Goal: Information Seeking & Learning: Learn about a topic

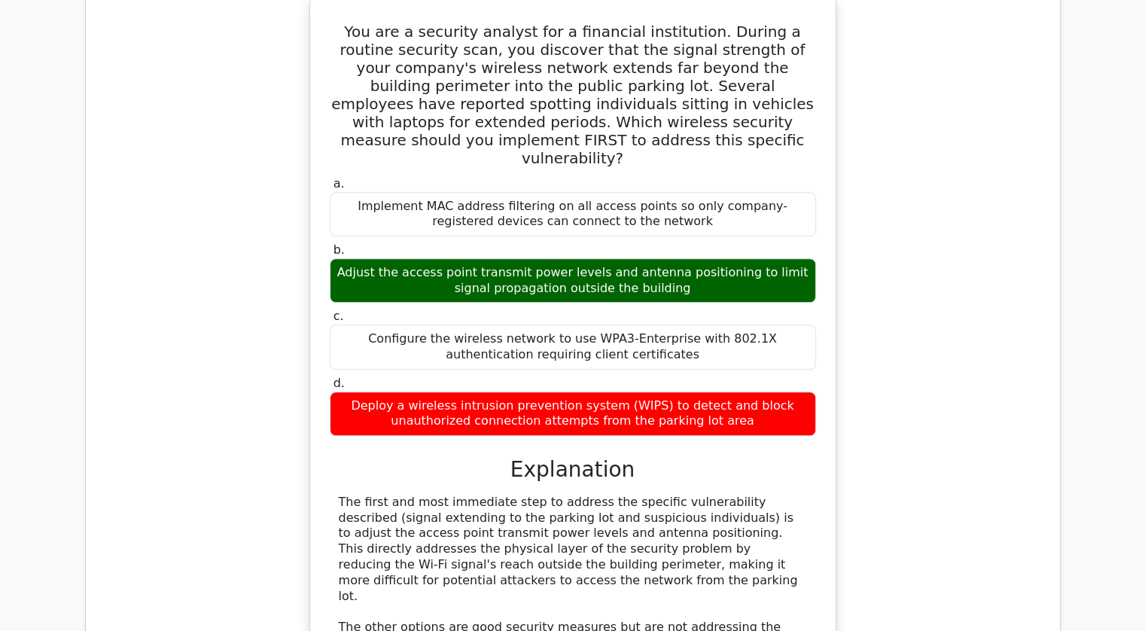
scroll to position [1403, 0]
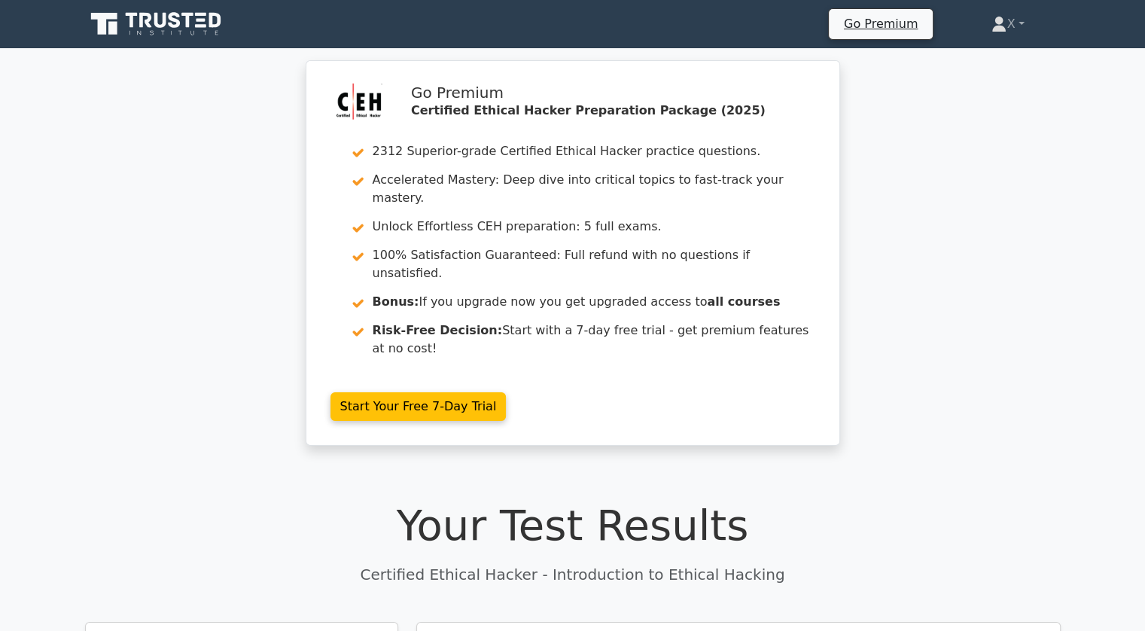
click at [163, 14] on icon at bounding box center [160, 20] width 12 height 15
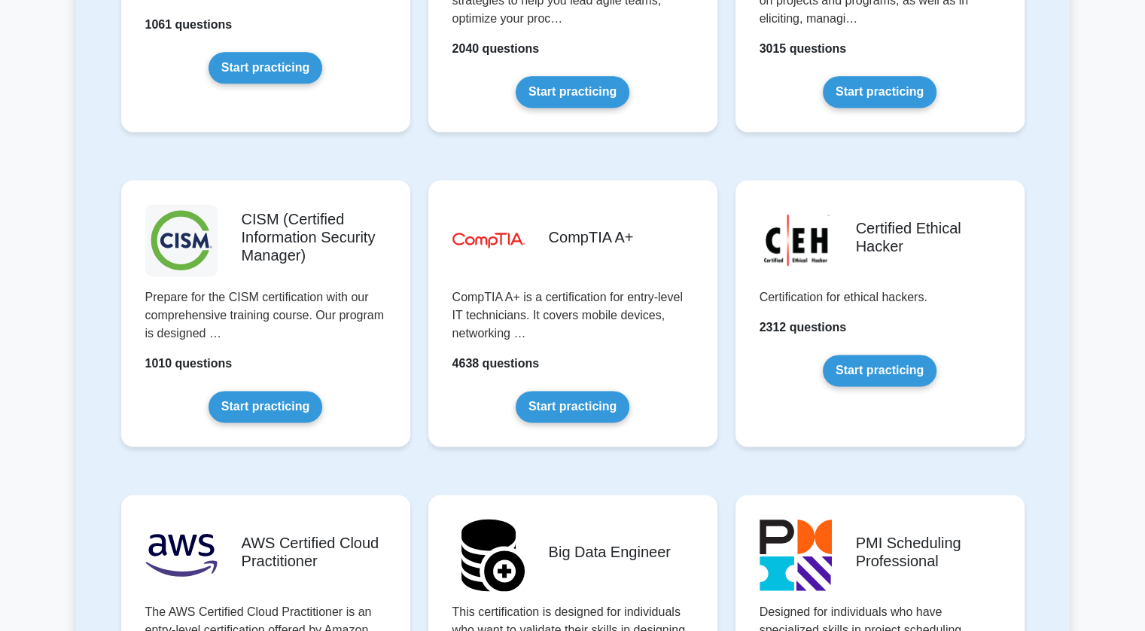
scroll to position [2058, 0]
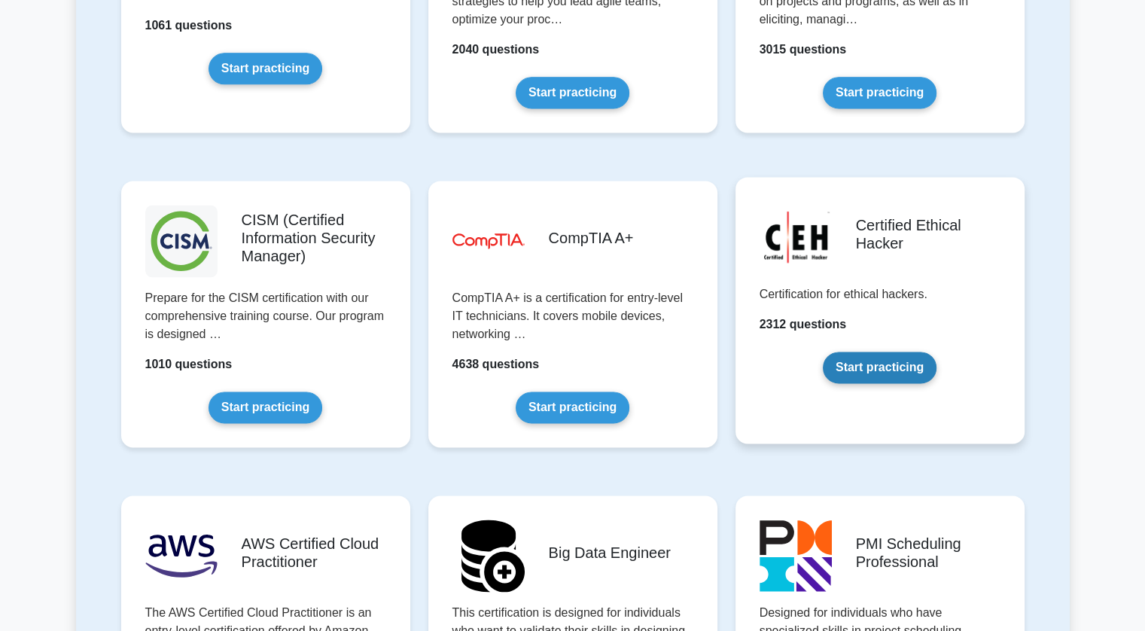
click at [885, 367] on link "Start practicing" at bounding box center [880, 367] width 114 height 32
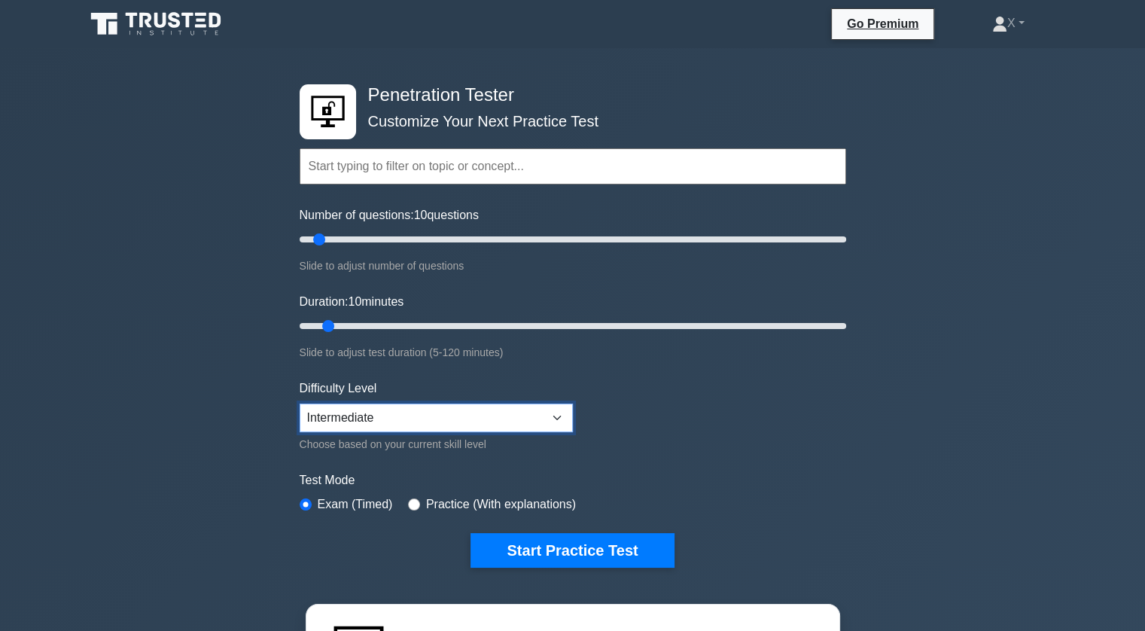
click at [455, 412] on select "Beginner Intermediate Expert" at bounding box center [436, 417] width 273 height 29
select select "beginner"
click at [300, 403] on select "Beginner Intermediate Expert" at bounding box center [436, 417] width 273 height 29
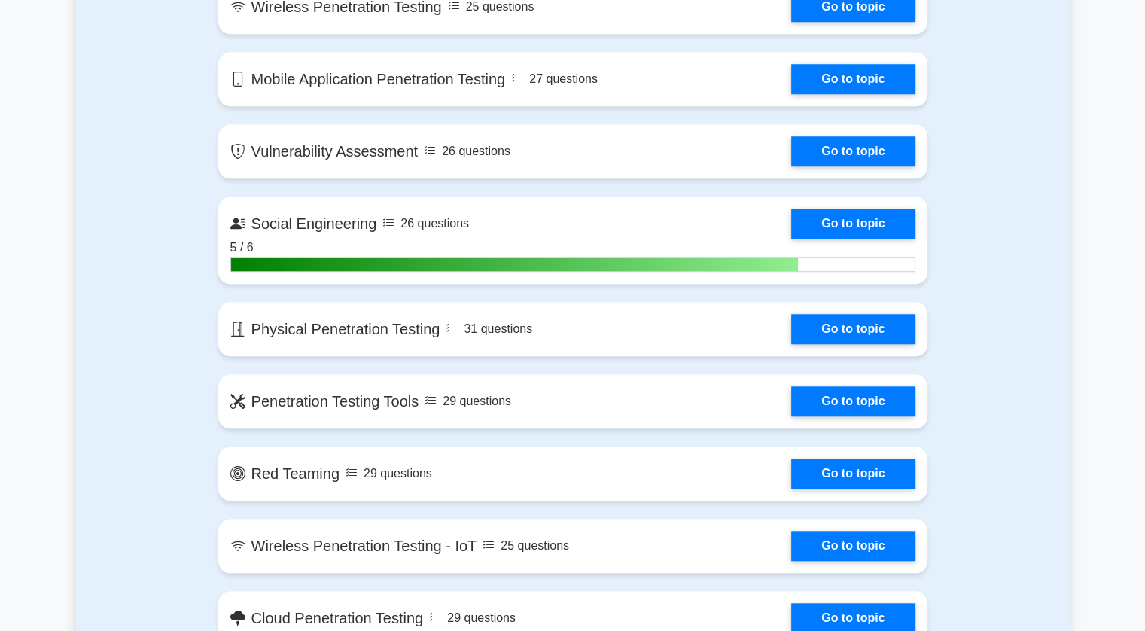
scroll to position [1240, 0]
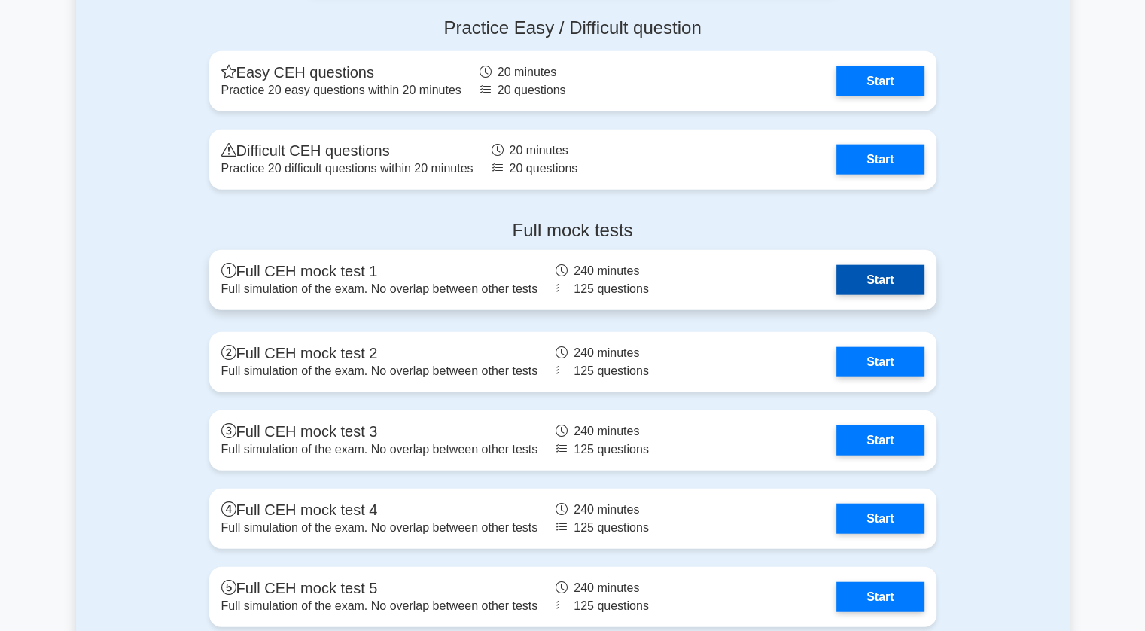
scroll to position [3552, 0]
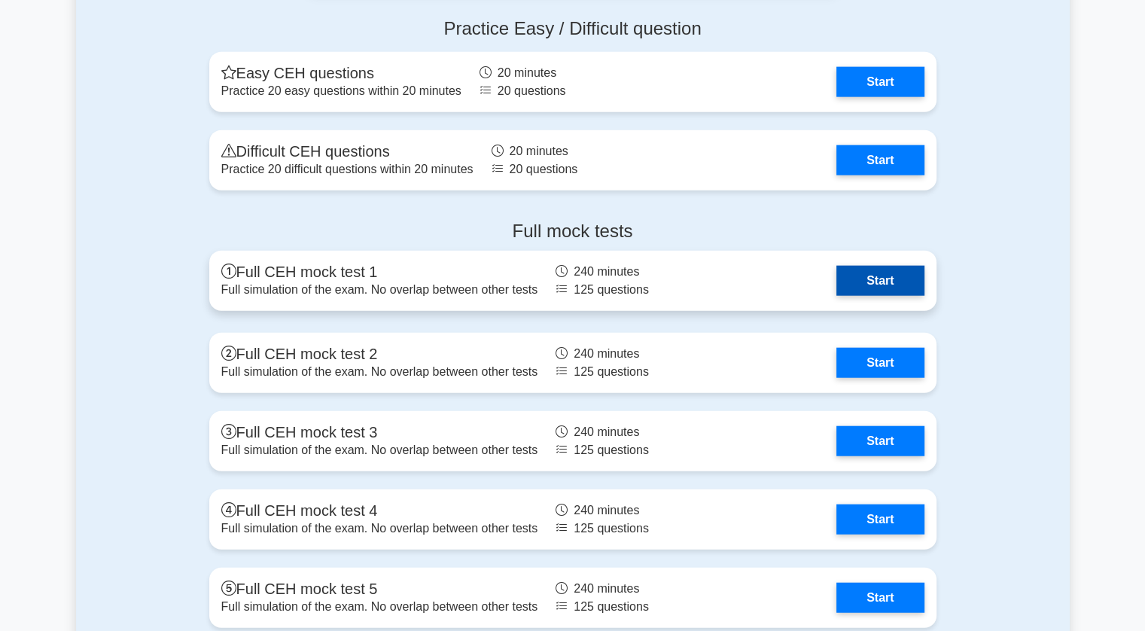
click at [849, 279] on link "Start" at bounding box center [879, 281] width 87 height 30
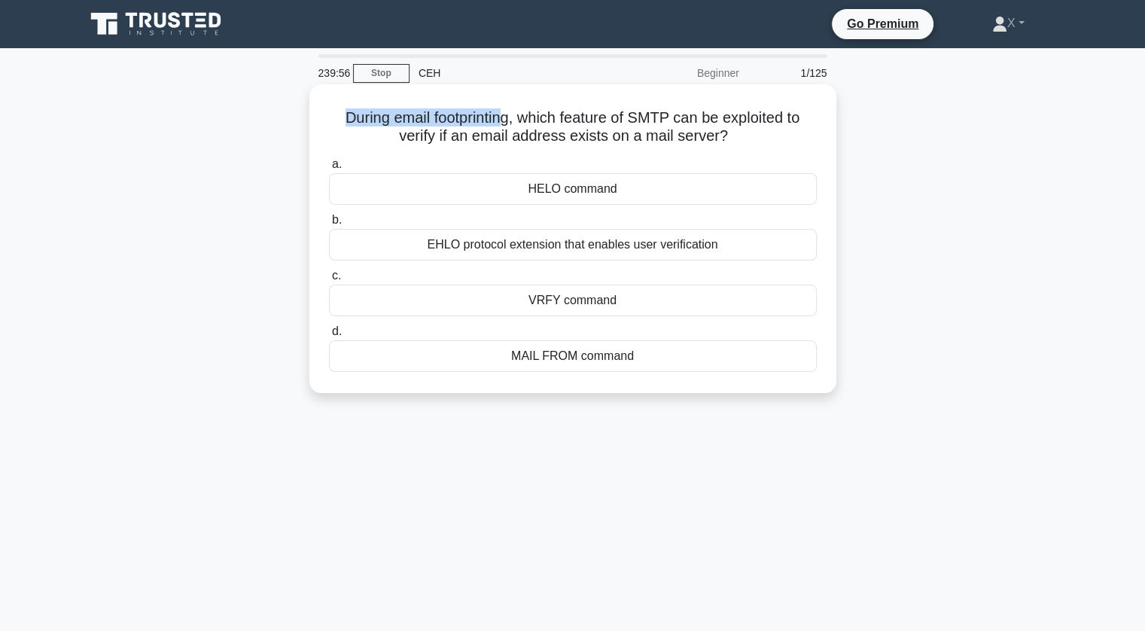
drag, startPoint x: 337, startPoint y: 115, endPoint x: 501, endPoint y: 111, distance: 163.4
click at [501, 111] on h5 "During email footprinting, which feature of SMTP can be exploited to verify if …" at bounding box center [572, 127] width 491 height 38
click at [510, 296] on div "VRFY command" at bounding box center [573, 301] width 488 height 32
click at [329, 281] on input "c. VRFY command" at bounding box center [329, 276] width 0 height 10
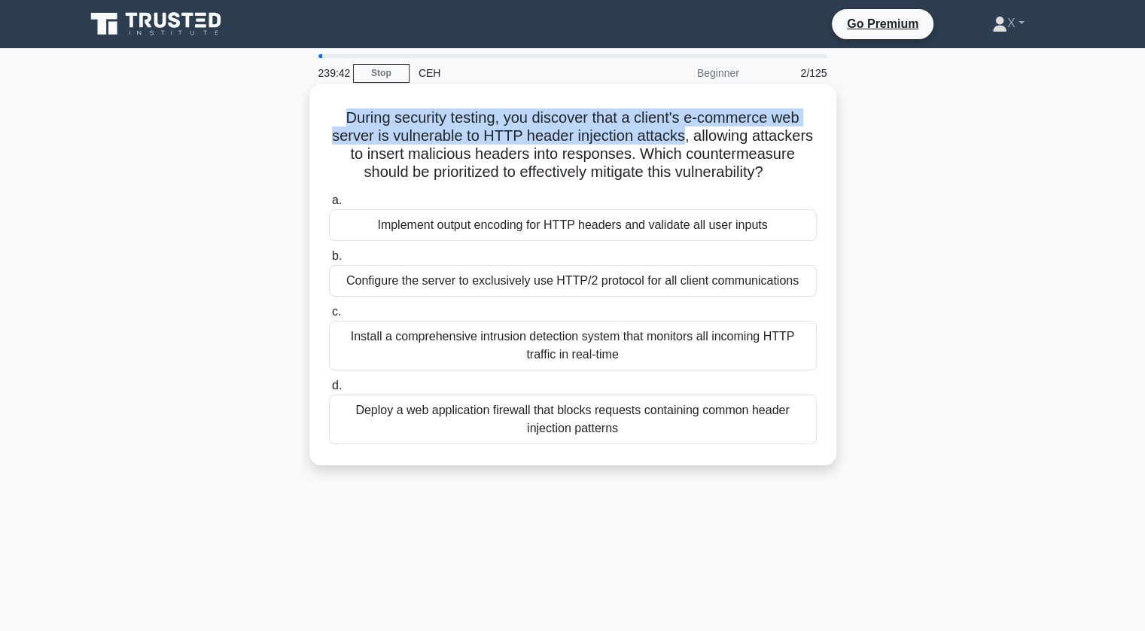
drag, startPoint x: 335, startPoint y: 114, endPoint x: 683, endPoint y: 141, distance: 349.5
click at [683, 141] on h5 "During security testing, you discover that a client's e-commerce web server is …" at bounding box center [572, 145] width 491 height 74
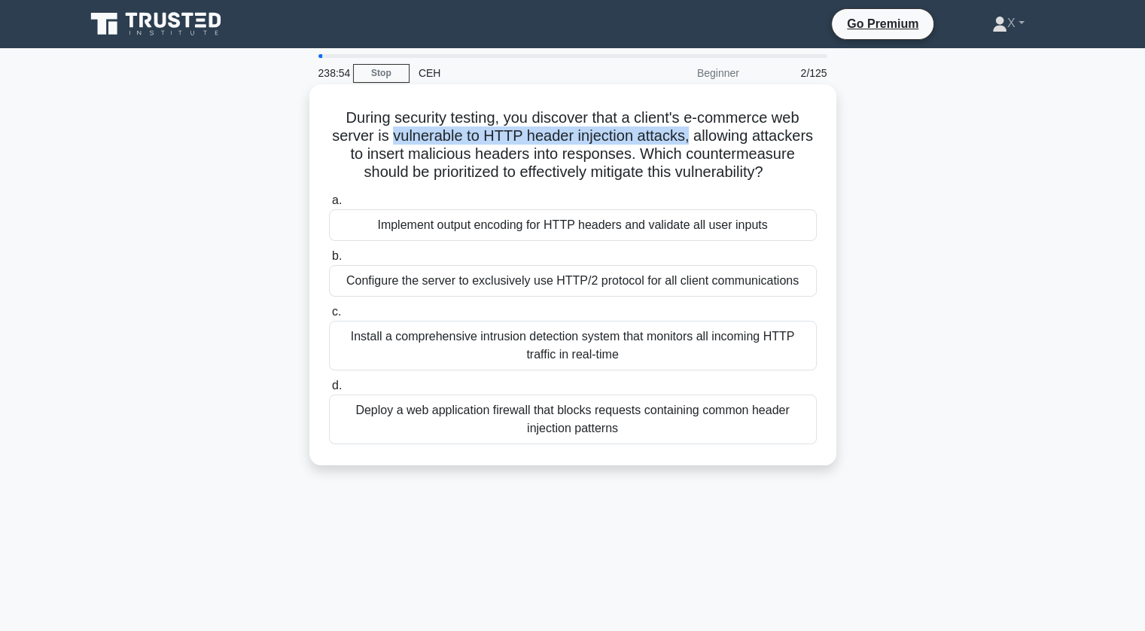
drag, startPoint x: 388, startPoint y: 136, endPoint x: 691, endPoint y: 130, distance: 302.6
click at [691, 130] on h5 "During security testing, you discover that a client's e-commerce web server is …" at bounding box center [572, 145] width 491 height 74
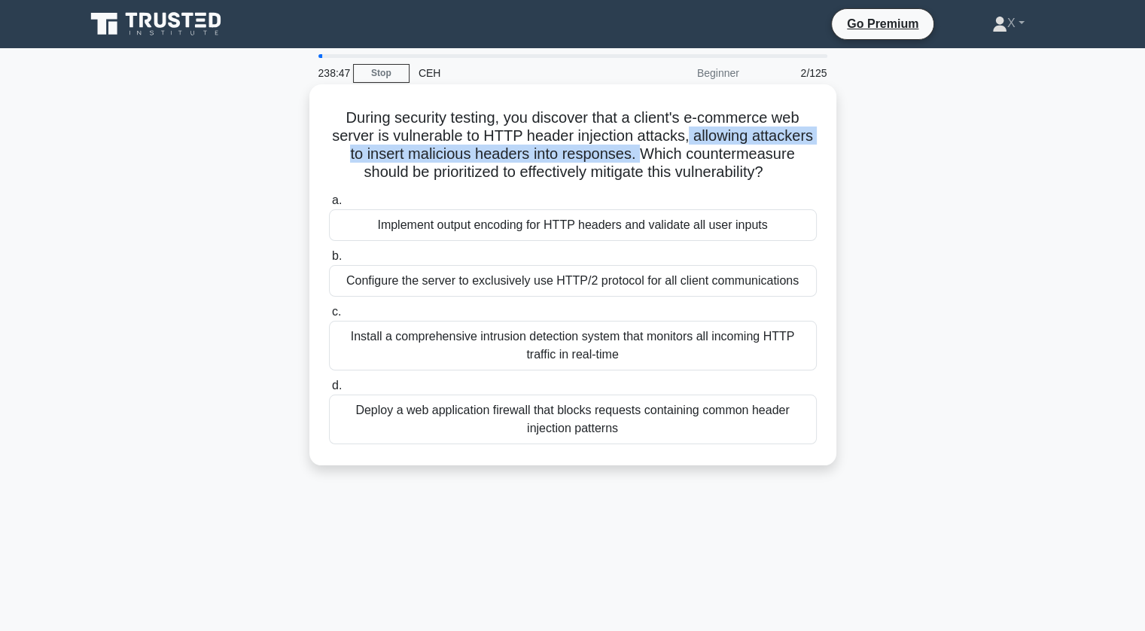
drag, startPoint x: 691, startPoint y: 130, endPoint x: 638, endPoint y: 156, distance: 58.6
click at [638, 156] on h5 "During security testing, you discover that a client's e-commerce web server is …" at bounding box center [572, 145] width 491 height 74
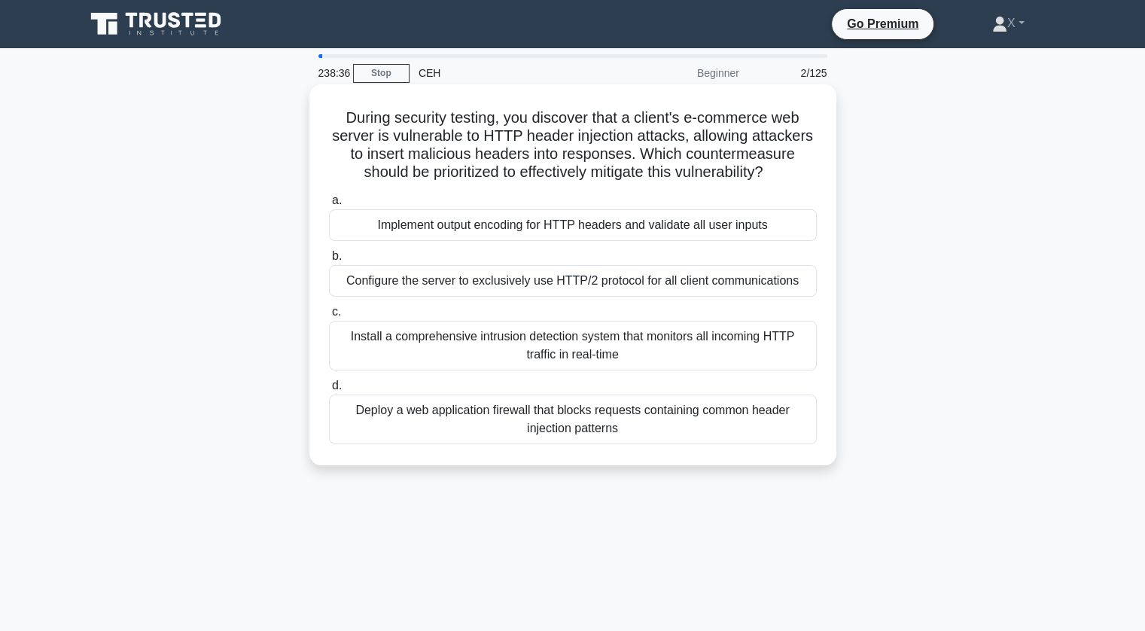
click at [484, 424] on div "Deploy a web application firewall that blocks requests containing common header…" at bounding box center [573, 419] width 488 height 50
click at [329, 391] on input "d. Deploy a web application firewall that blocks requests containing common hea…" at bounding box center [329, 386] width 0 height 10
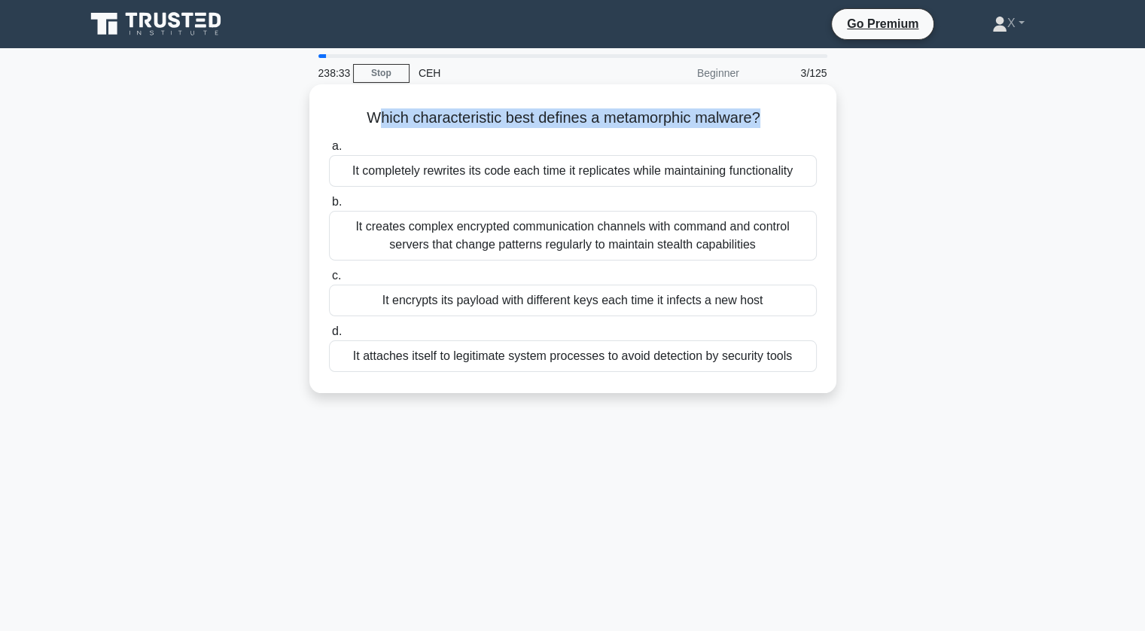
drag, startPoint x: 375, startPoint y: 119, endPoint x: 760, endPoint y: 111, distance: 385.4
click at [760, 111] on h5 "Which characteristic best defines a metamorphic malware? .spinner_0XTQ{transfor…" at bounding box center [572, 118] width 491 height 20
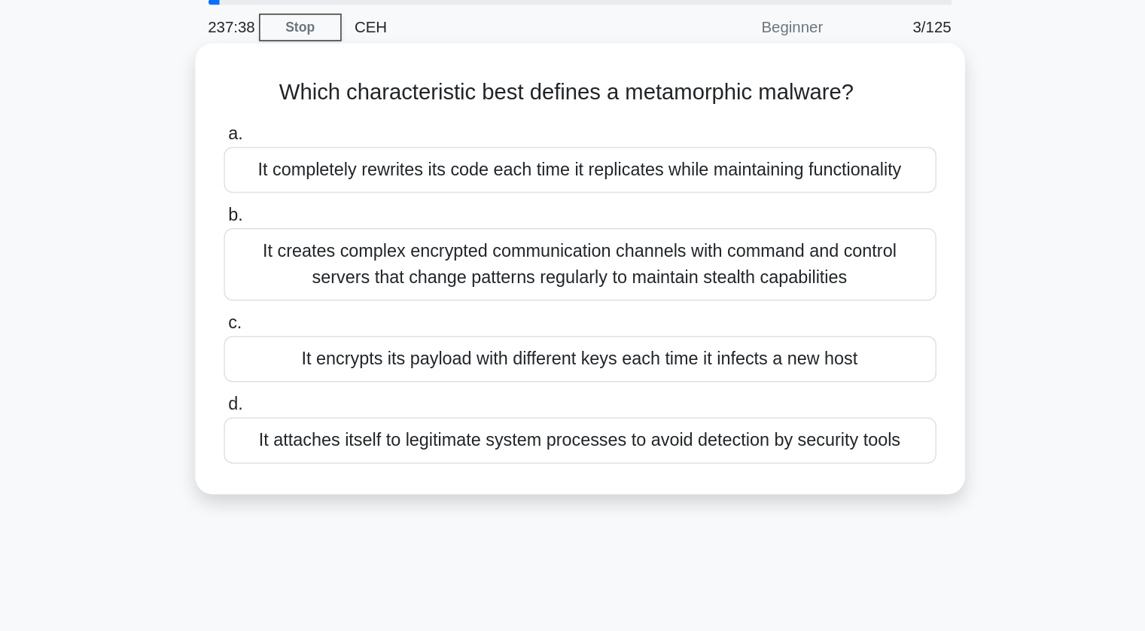
click at [567, 173] on div "It completely rewrites its code each time it replicates while maintaining funct…" at bounding box center [573, 171] width 488 height 32
click at [329, 151] on input "a. It completely rewrites its code each time it replicates while maintaining fu…" at bounding box center [329, 146] width 0 height 10
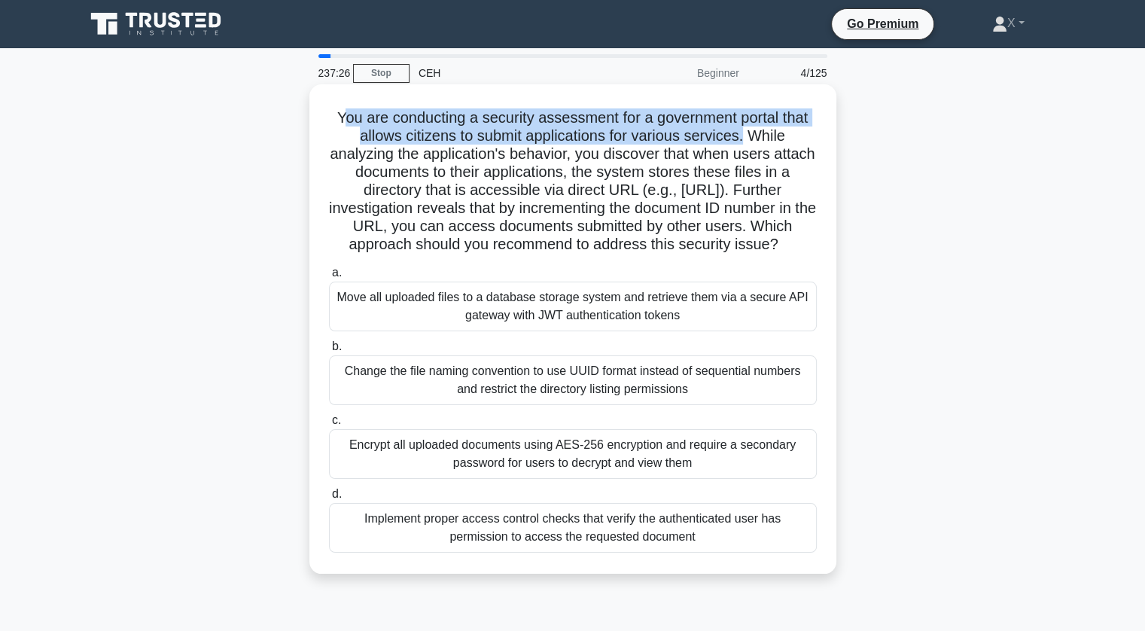
drag, startPoint x: 334, startPoint y: 122, endPoint x: 747, endPoint y: 134, distance: 412.6
click at [747, 134] on h5 "You are conducting a security assessment for a government portal that allows ci…" at bounding box center [572, 181] width 491 height 146
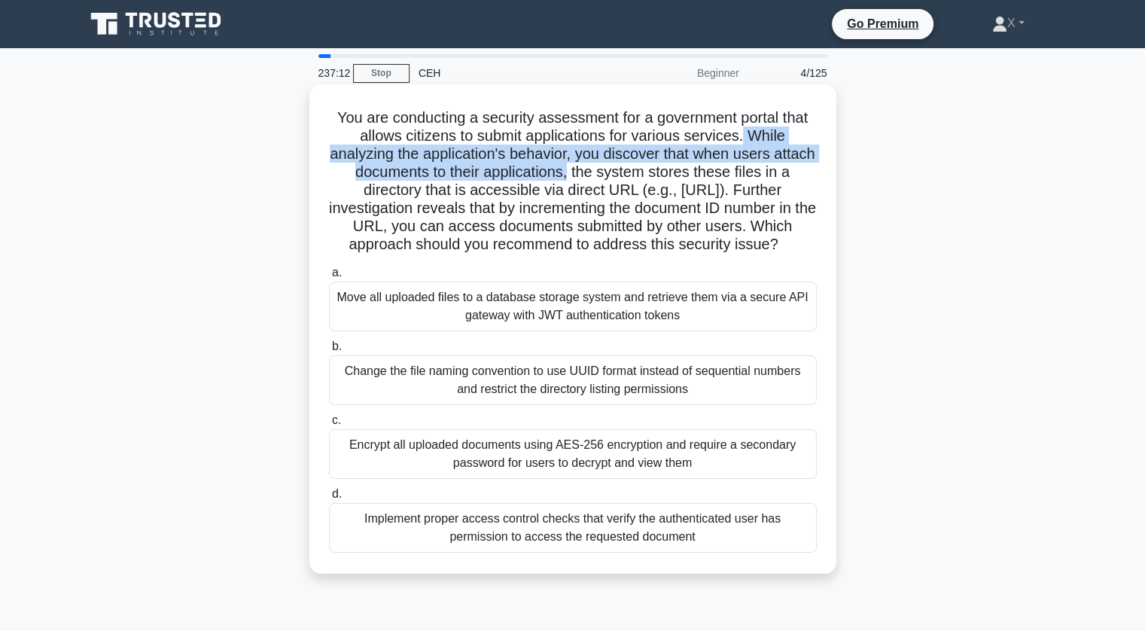
drag, startPoint x: 747, startPoint y: 134, endPoint x: 598, endPoint y: 177, distance: 154.4
click at [598, 177] on h5 "You are conducting a security assessment for a government portal that allows ci…" at bounding box center [572, 181] width 491 height 146
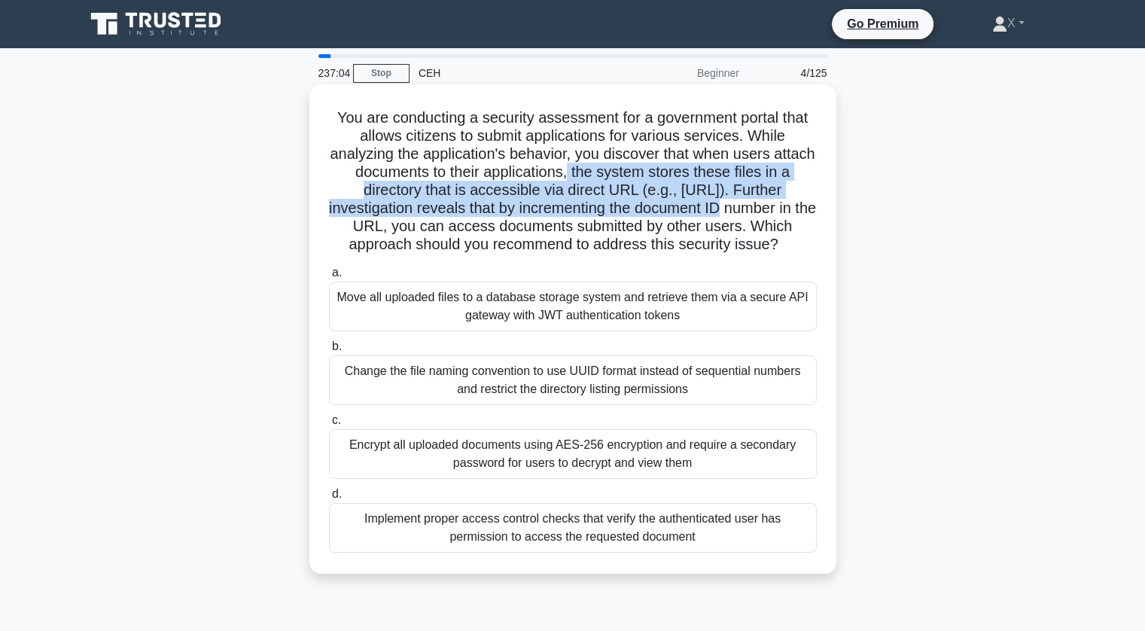
drag, startPoint x: 598, startPoint y: 177, endPoint x: 770, endPoint y: 208, distance: 174.4
click at [770, 208] on h5 "You are conducting a security assessment for a government portal that allows ci…" at bounding box center [572, 181] width 491 height 146
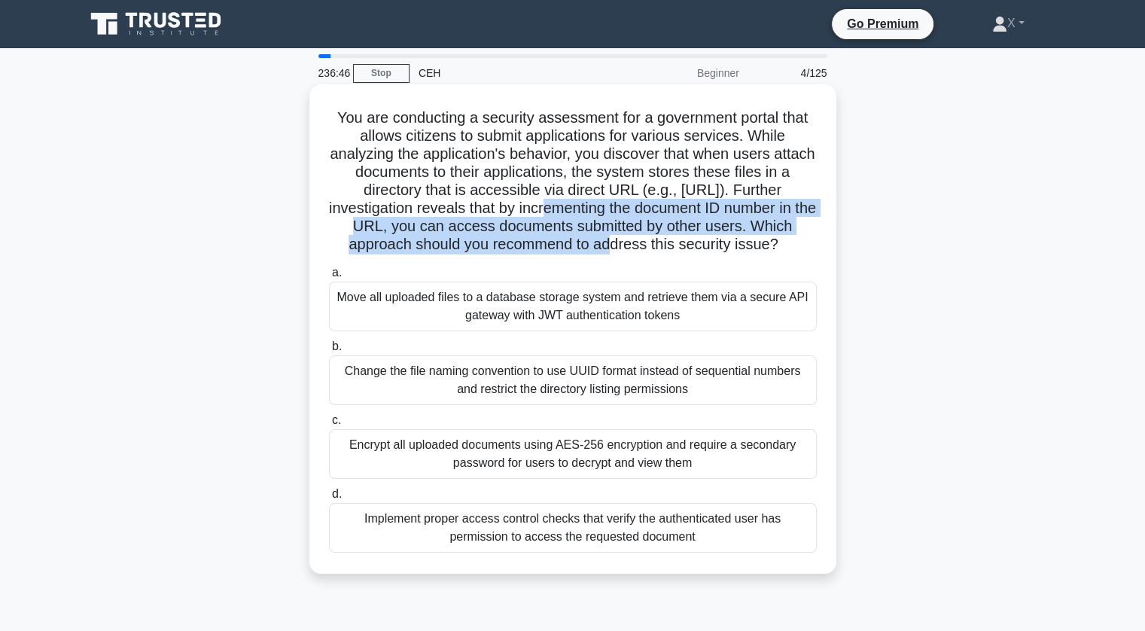
drag, startPoint x: 611, startPoint y: 206, endPoint x: 642, endPoint y: 243, distance: 48.1
click at [642, 243] on h5 "You are conducting a security assessment for a government portal that allows ci…" at bounding box center [572, 181] width 491 height 146
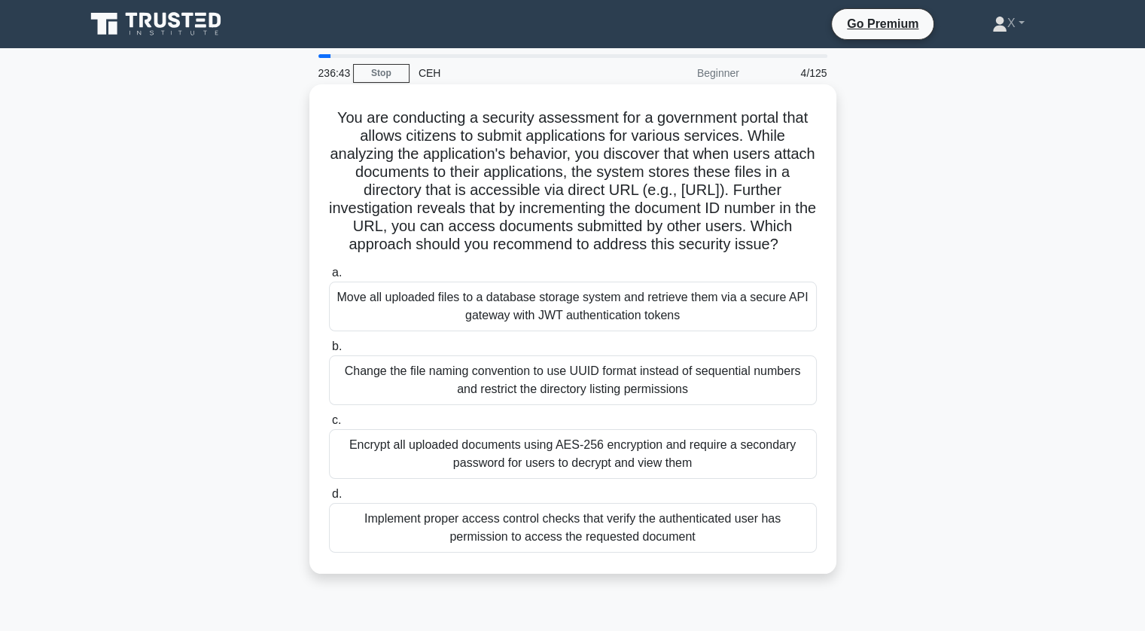
drag, startPoint x: 642, startPoint y: 243, endPoint x: 786, endPoint y: 263, distance: 145.2
click at [786, 254] on h5 "You are conducting a security assessment for a government portal that allows ci…" at bounding box center [572, 181] width 491 height 146
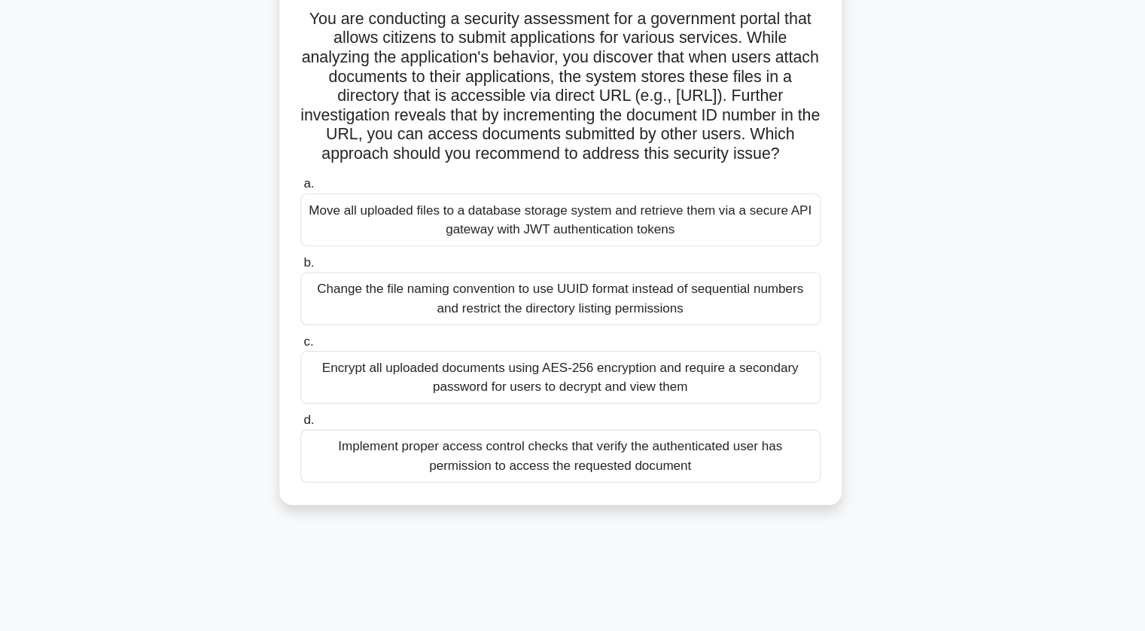
scroll to position [63, 0]
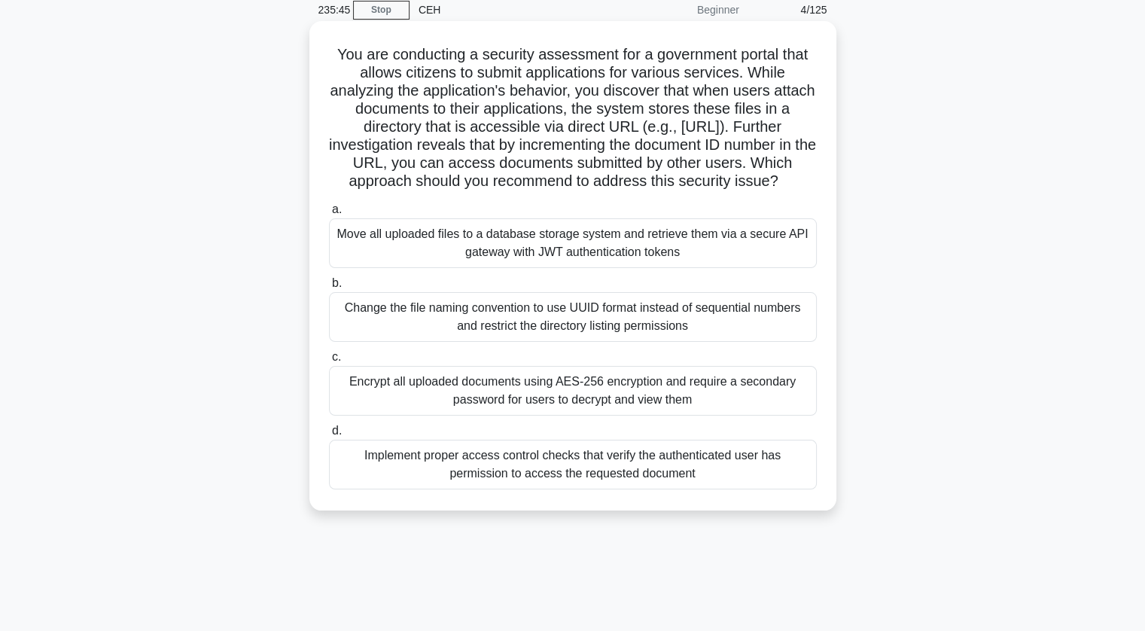
click at [486, 268] on div "Move all uploaded files to a database storage system and retrieve them via a se…" at bounding box center [573, 243] width 488 height 50
click at [329, 215] on input "a. Move all uploaded files to a database storage system and retrieve them via a…" at bounding box center [329, 210] width 0 height 10
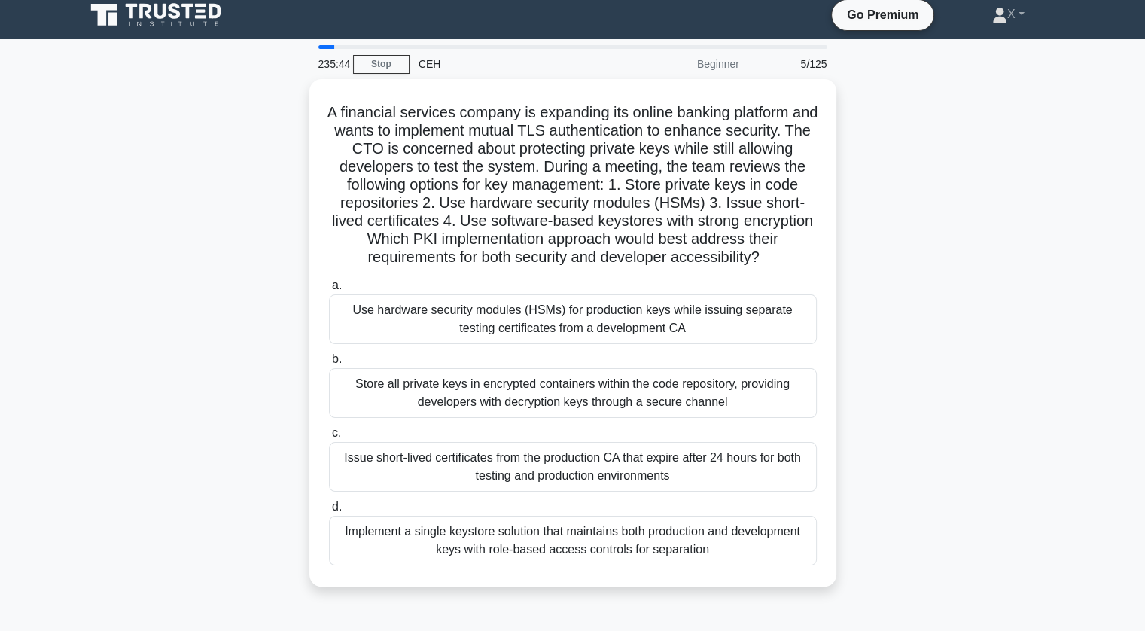
scroll to position [0, 0]
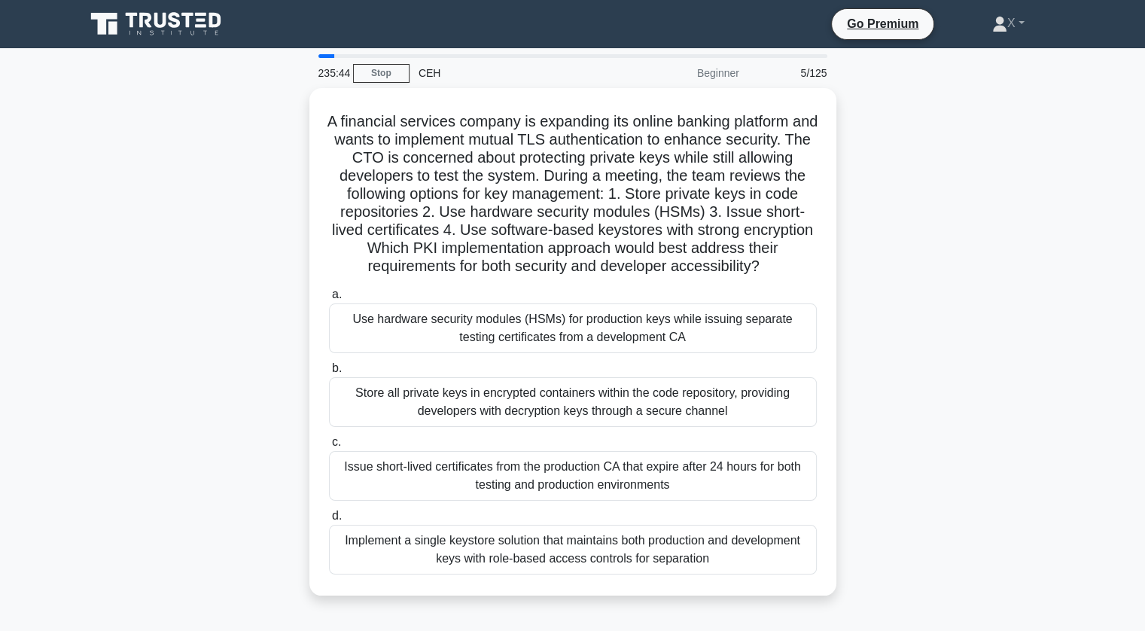
click at [331, 56] on div at bounding box center [326, 56] width 17 height 4
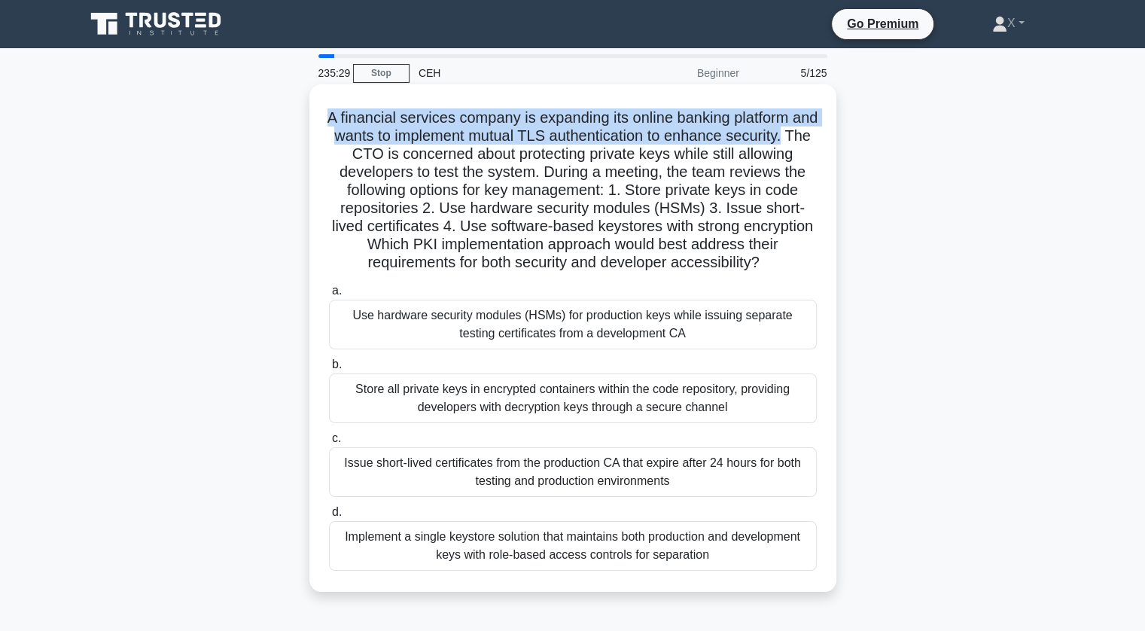
drag, startPoint x: 324, startPoint y: 118, endPoint x: 826, endPoint y: 138, distance: 503.2
click at [826, 138] on div "A financial services company is expanding its online banking platform and wants…" at bounding box center [572, 337] width 515 height 495
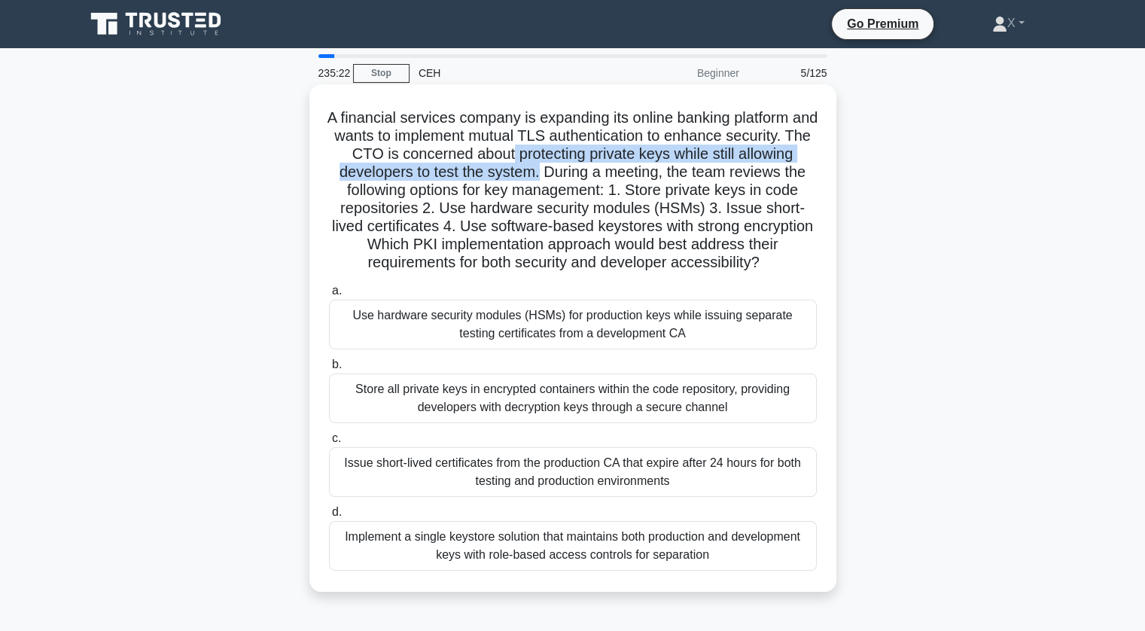
drag, startPoint x: 521, startPoint y: 154, endPoint x: 539, endPoint y: 172, distance: 25.5
click at [539, 172] on h5 "A financial services company is expanding its online banking platform and wants…" at bounding box center [572, 190] width 491 height 164
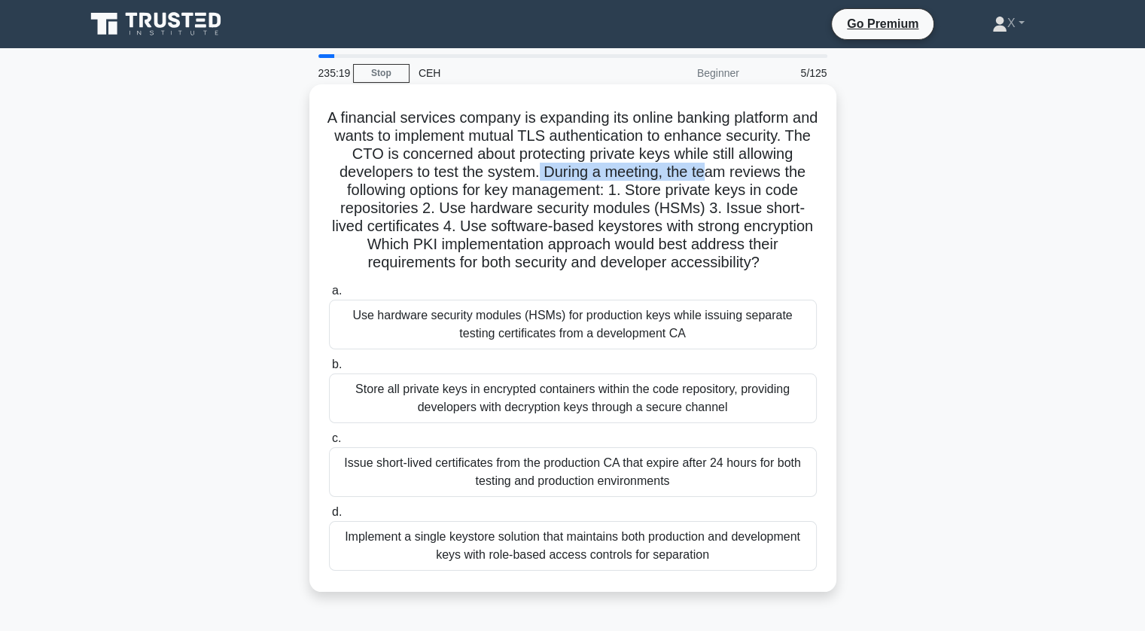
drag, startPoint x: 539, startPoint y: 172, endPoint x: 707, endPoint y: 176, distance: 168.6
click at [707, 176] on h5 "A financial services company is expanding its online banking platform and wants…" at bounding box center [572, 190] width 491 height 164
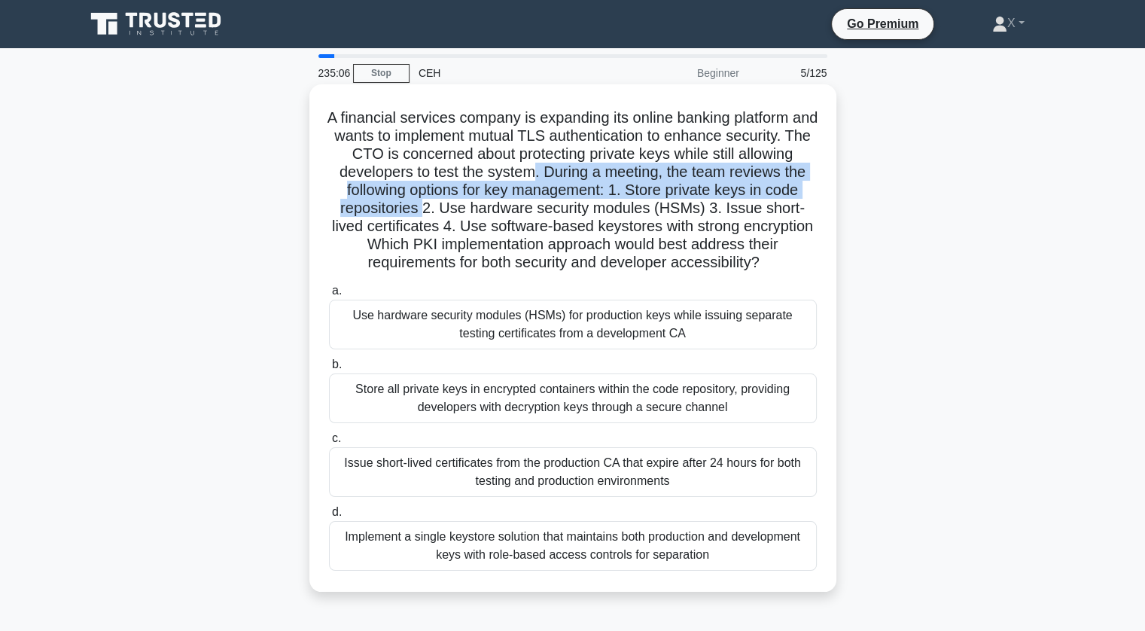
drag, startPoint x: 534, startPoint y: 170, endPoint x: 425, endPoint y: 205, distance: 113.8
click at [425, 205] on h5 "A financial services company is expanding its online banking platform and wants…" at bounding box center [572, 190] width 491 height 164
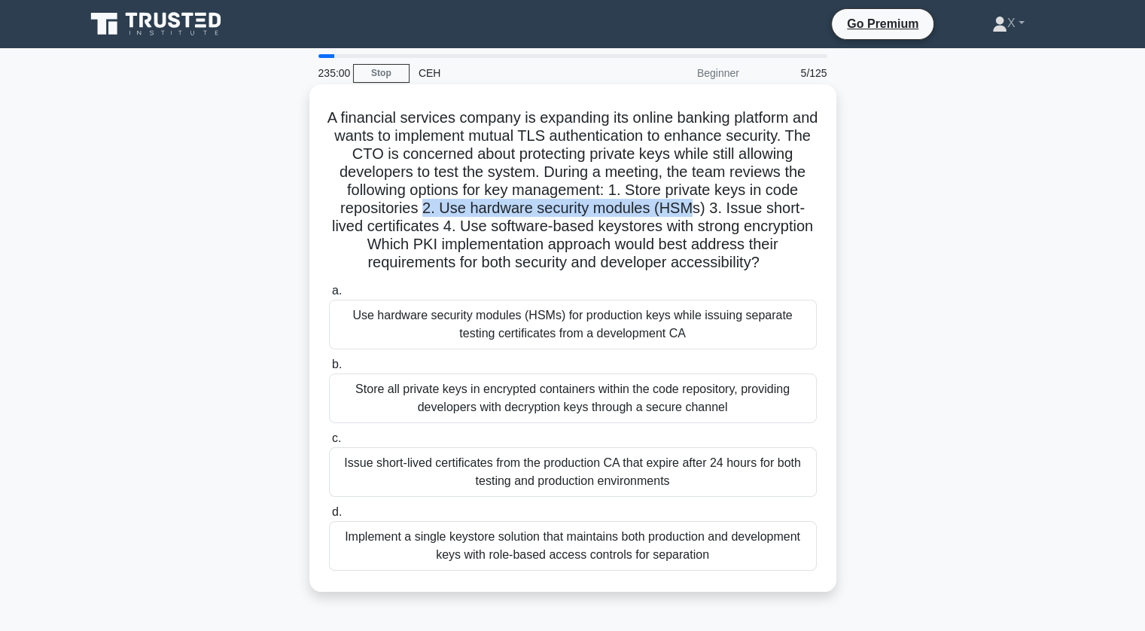
drag, startPoint x: 425, startPoint y: 205, endPoint x: 694, endPoint y: 217, distance: 269.0
click at [694, 217] on h5 "A financial services company is expanding its online banking platform and wants…" at bounding box center [572, 190] width 491 height 164
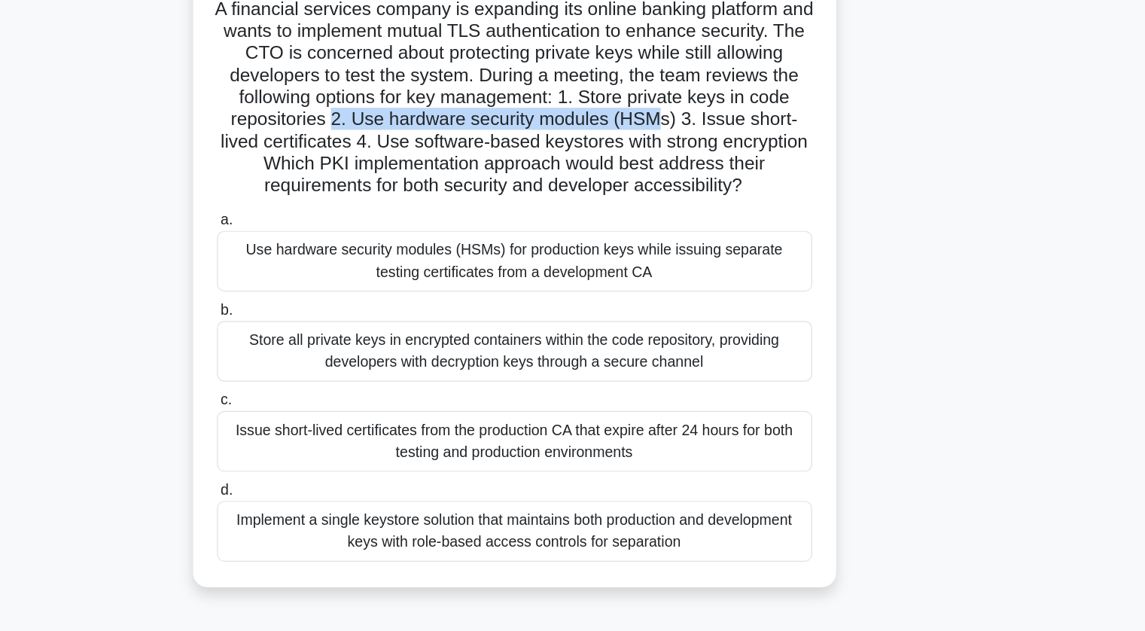
scroll to position [110, 0]
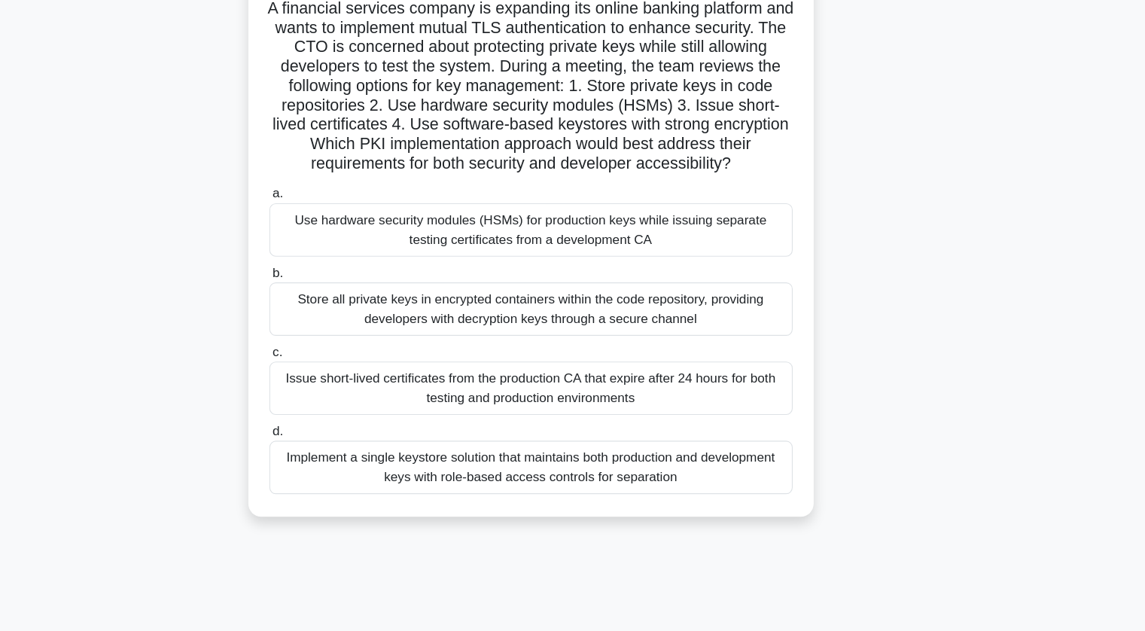
click at [504, 286] on div "Store all private keys in encrypted containers within the code repository, prov…" at bounding box center [573, 288] width 488 height 50
click at [329, 260] on input "b. Store all private keys in encrypted containers within the code repository, p…" at bounding box center [329, 255] width 0 height 10
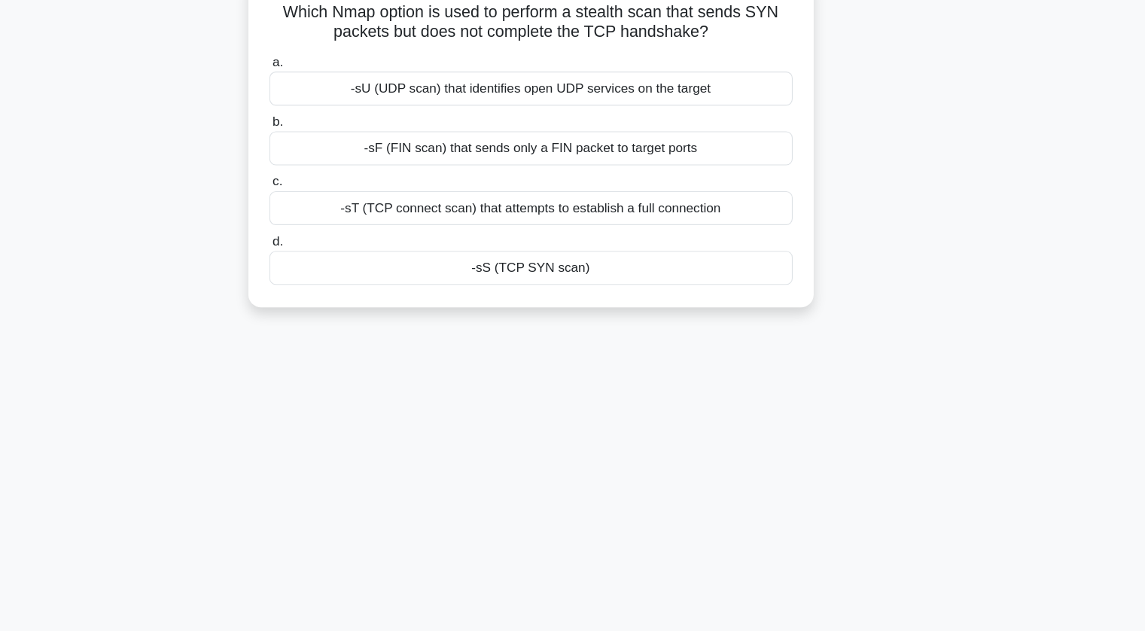
scroll to position [62, 0]
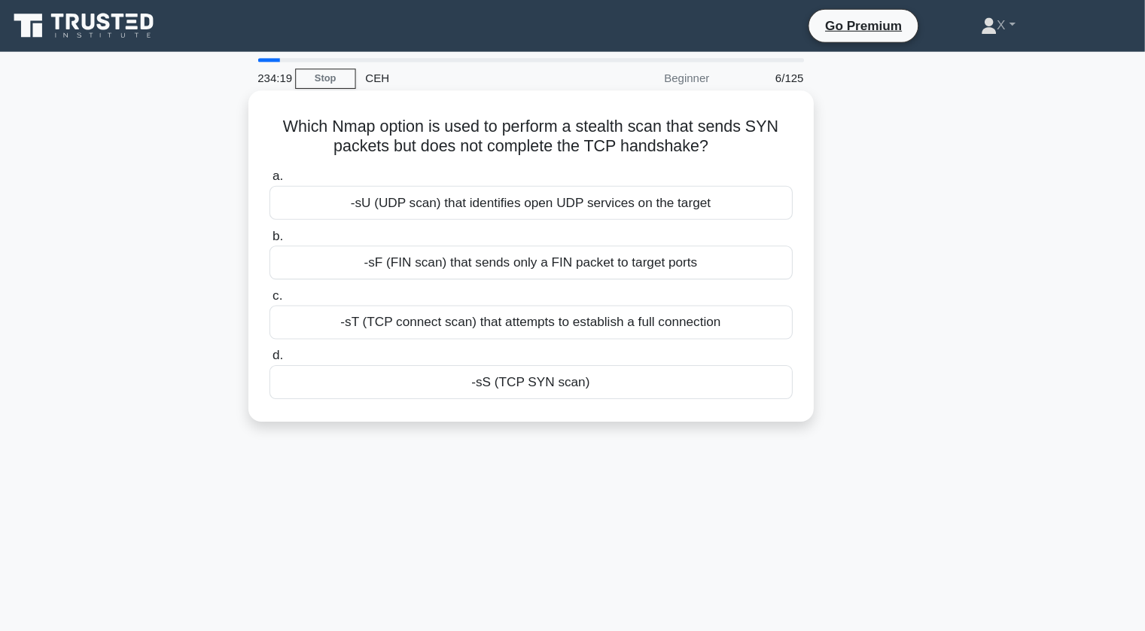
drag, startPoint x: 618, startPoint y: 116, endPoint x: 776, endPoint y: 138, distance: 159.7
click at [776, 138] on h5 "Which Nmap option is used to perform a stealth scan that sends SYN packets but …" at bounding box center [572, 127] width 491 height 38
click at [649, 351] on div "-sS (TCP SYN scan)" at bounding box center [573, 356] width 488 height 32
click at [329, 336] on input "d. -sS (TCP SYN scan)" at bounding box center [329, 332] width 0 height 10
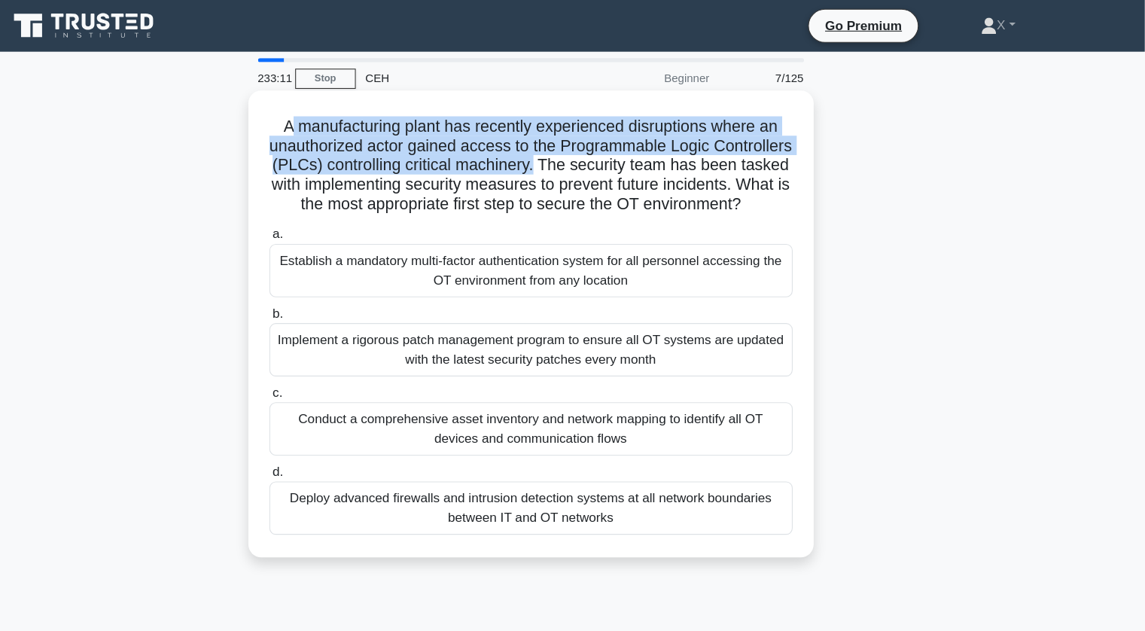
drag, startPoint x: 346, startPoint y: 120, endPoint x: 659, endPoint y: 163, distance: 316.0
click at [659, 163] on h5 "A manufacturing plant has recently experienced disruptions where an unauthorize…" at bounding box center [572, 154] width 491 height 92
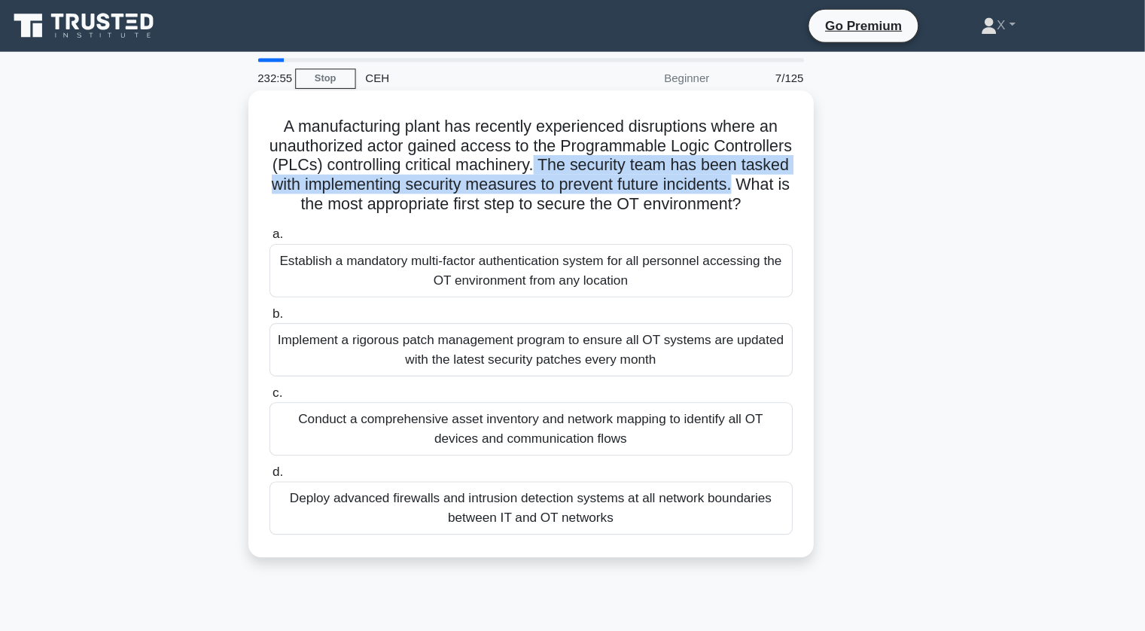
drag, startPoint x: 659, startPoint y: 160, endPoint x: 412, endPoint y: 195, distance: 249.3
click at [412, 195] on h5 "A manufacturing plant has recently experienced disruptions where an unauthorize…" at bounding box center [572, 154] width 491 height 92
drag, startPoint x: 666, startPoint y: 154, endPoint x: 418, endPoint y: 190, distance: 250.9
click at [418, 190] on h5 "A manufacturing plant has recently experienced disruptions where an unauthorize…" at bounding box center [572, 154] width 491 height 92
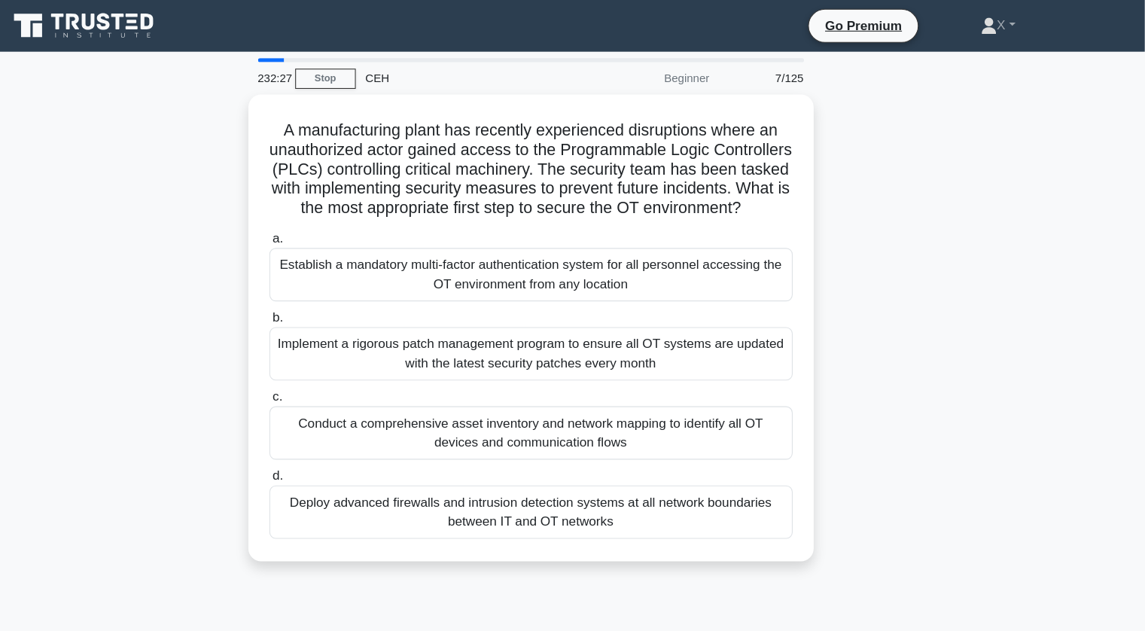
click at [292, 471] on div "A manufacturing plant has recently experienced disruptions where an unauthorize…" at bounding box center [572, 314] width 993 height 453
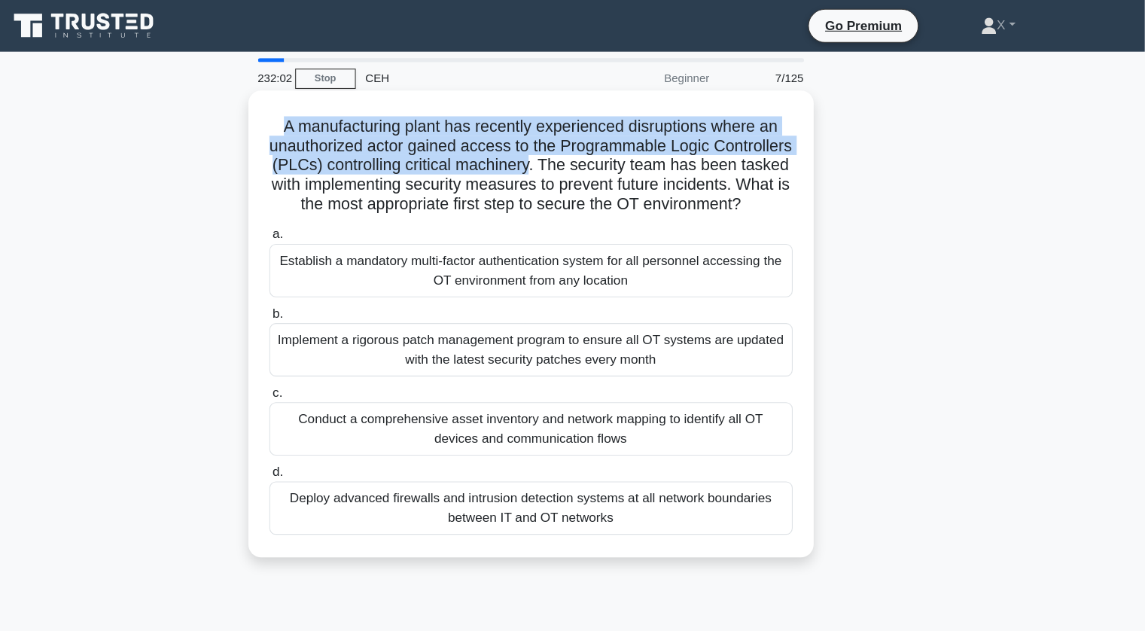
drag, startPoint x: 329, startPoint y: 109, endPoint x: 657, endPoint y: 157, distance: 331.7
click at [657, 157] on h5 "A manufacturing plant has recently experienced disruptions where an unauthorize…" at bounding box center [572, 154] width 491 height 92
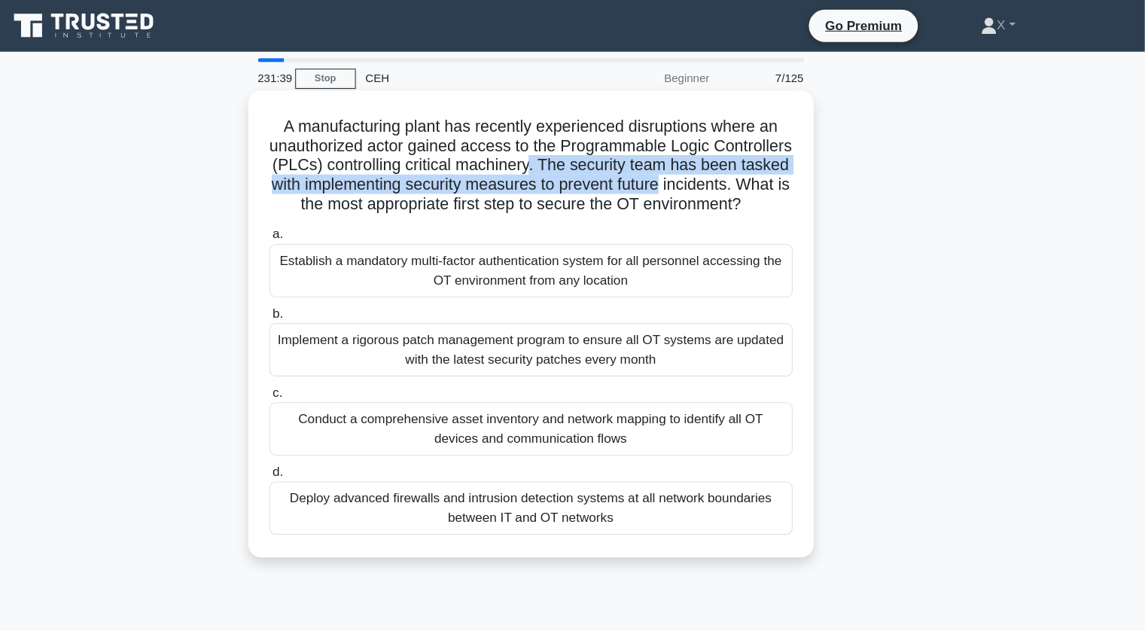
drag, startPoint x: 657, startPoint y: 157, endPoint x: 803, endPoint y: 177, distance: 147.3
click at [803, 177] on h5 "A manufacturing plant has recently experienced disruptions where an unauthorize…" at bounding box center [572, 154] width 491 height 92
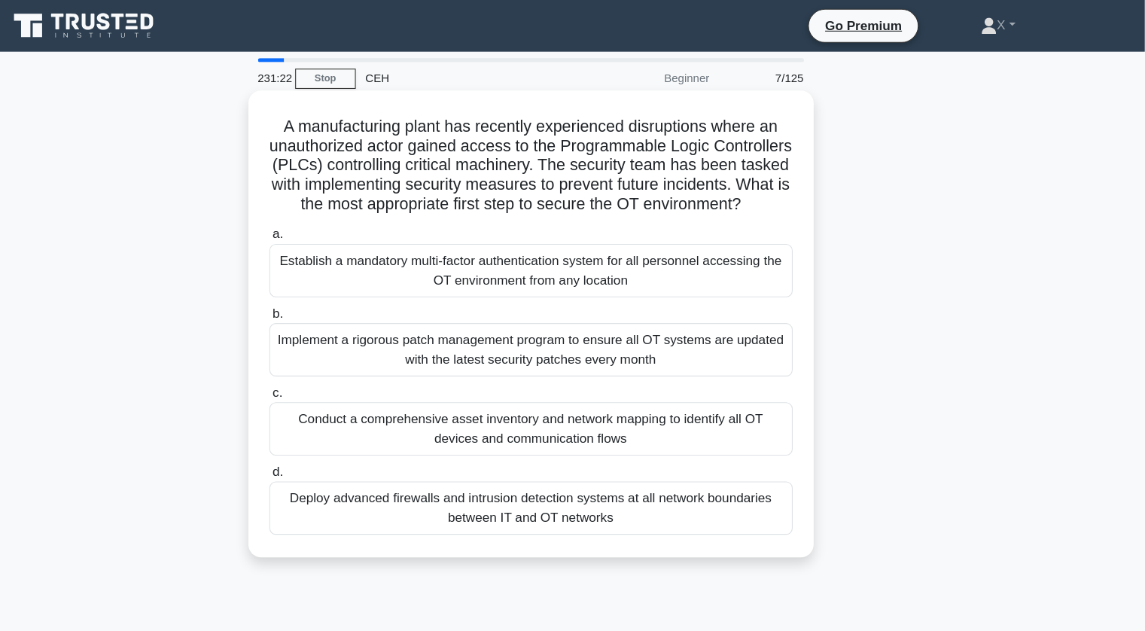
click at [541, 418] on div "Conduct a comprehensive asset inventory and network mapping to identify all OT …" at bounding box center [573, 400] width 488 height 50
click at [329, 371] on input "c. Conduct a comprehensive asset inventory and network mapping to identify all …" at bounding box center [329, 366] width 0 height 10
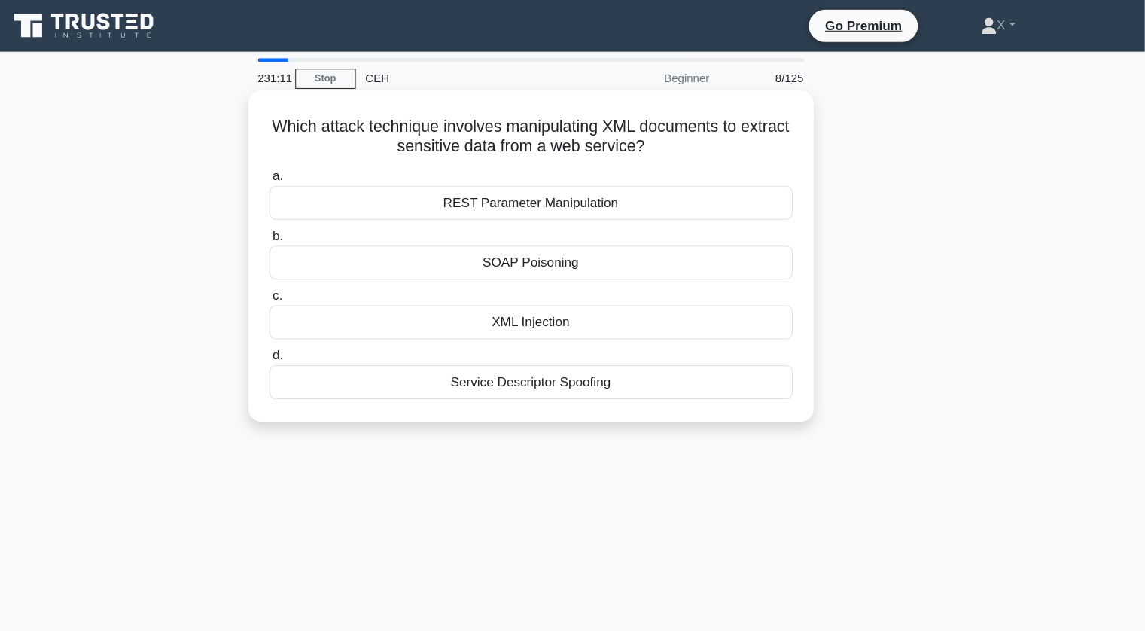
click at [488, 306] on div "XML Injection" at bounding box center [573, 301] width 488 height 32
click at [329, 281] on input "c. XML Injection" at bounding box center [329, 276] width 0 height 10
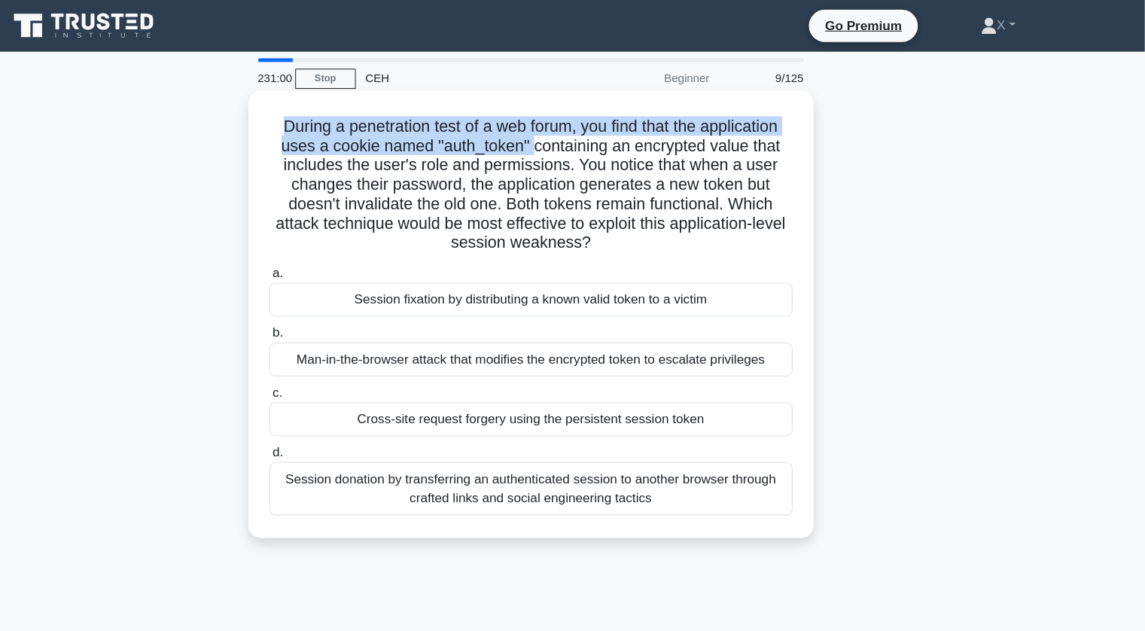
drag, startPoint x: 336, startPoint y: 108, endPoint x: 571, endPoint y: 132, distance: 236.1
click at [571, 132] on h5 "During a penetration test of a web forum, you find that the application uses a …" at bounding box center [572, 172] width 491 height 128
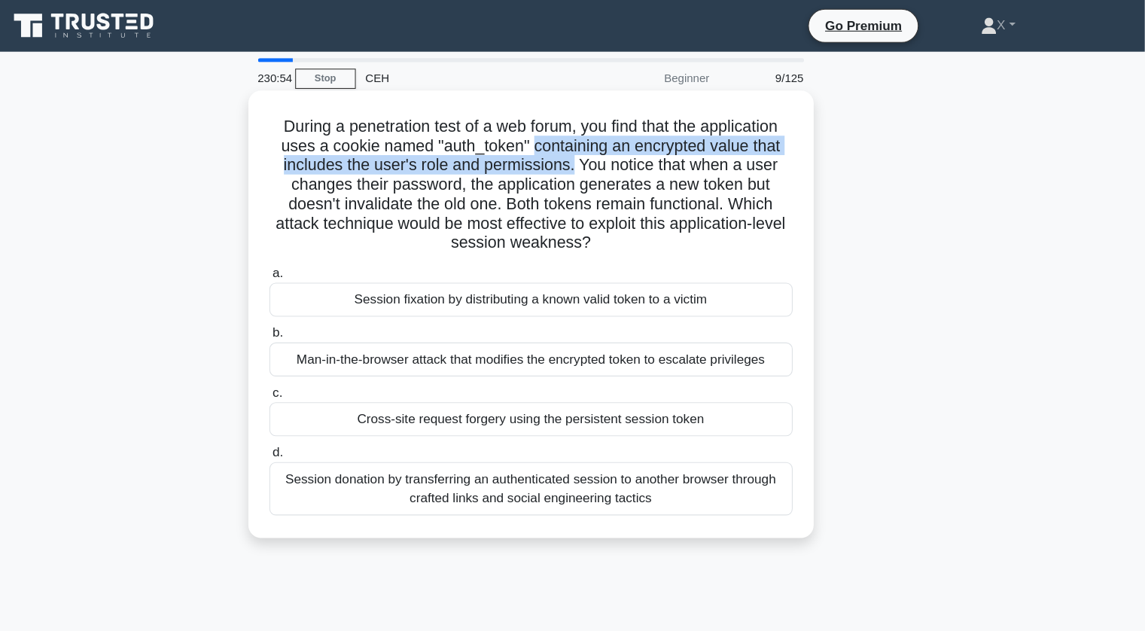
drag, startPoint x: 571, startPoint y: 132, endPoint x: 612, endPoint y: 163, distance: 51.2
click at [612, 163] on h5 "During a penetration test of a web forum, you find that the application uses a …" at bounding box center [572, 172] width 491 height 128
drag, startPoint x: 612, startPoint y: 163, endPoint x: 573, endPoint y: 140, distance: 45.2
click at [573, 140] on h5 "During a penetration test of a web forum, you find that the application uses a …" at bounding box center [572, 172] width 491 height 128
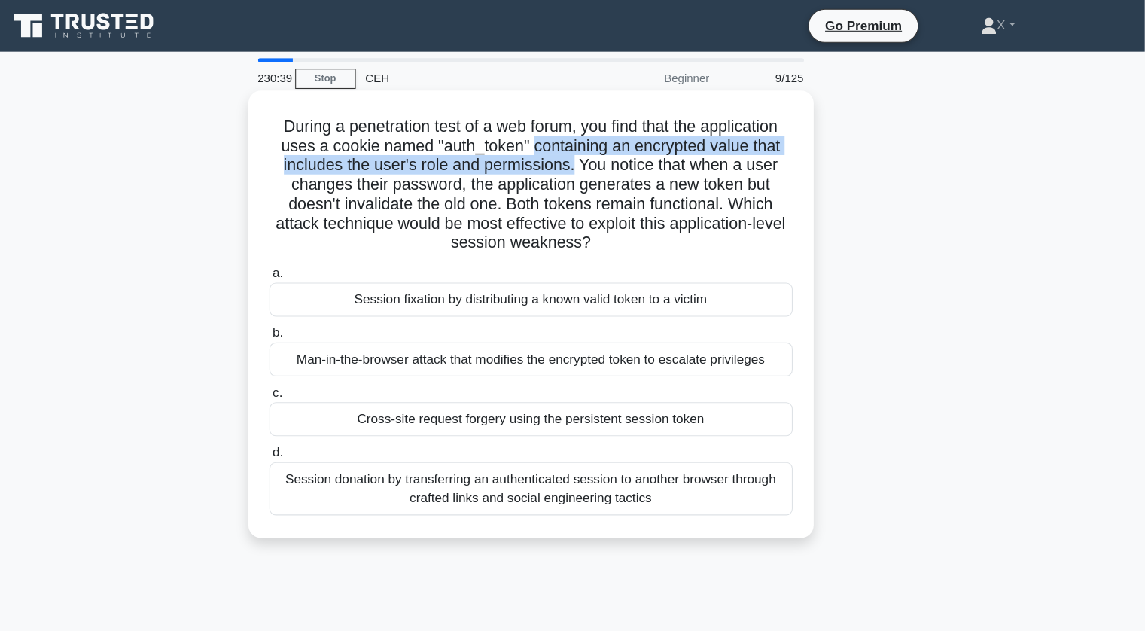
click at [573, 140] on h5 "During a penetration test of a web forum, you find that the application uses a …" at bounding box center [572, 172] width 491 height 128
drag, startPoint x: 573, startPoint y: 140, endPoint x: 628, endPoint y: 150, distance: 56.5
click at [628, 150] on h5 "During a penetration test of a web forum, you find that the application uses a …" at bounding box center [572, 172] width 491 height 128
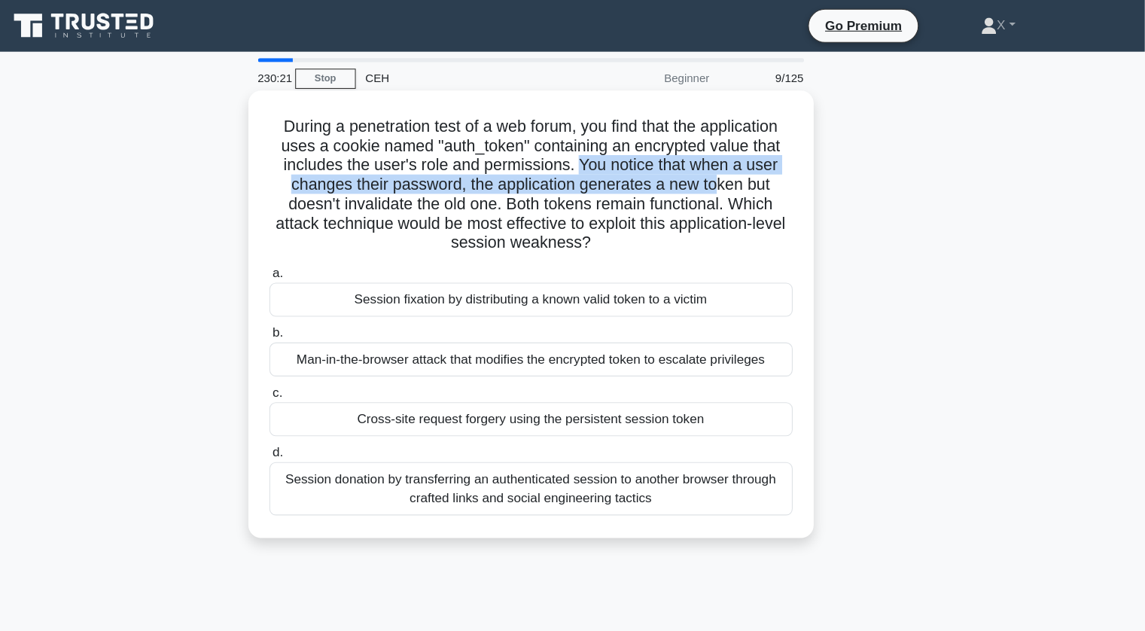
drag, startPoint x: 620, startPoint y: 154, endPoint x: 747, endPoint y: 168, distance: 127.2
click at [747, 168] on h5 "During a penetration test of a web forum, you find that the application uses a …" at bounding box center [572, 172] width 491 height 128
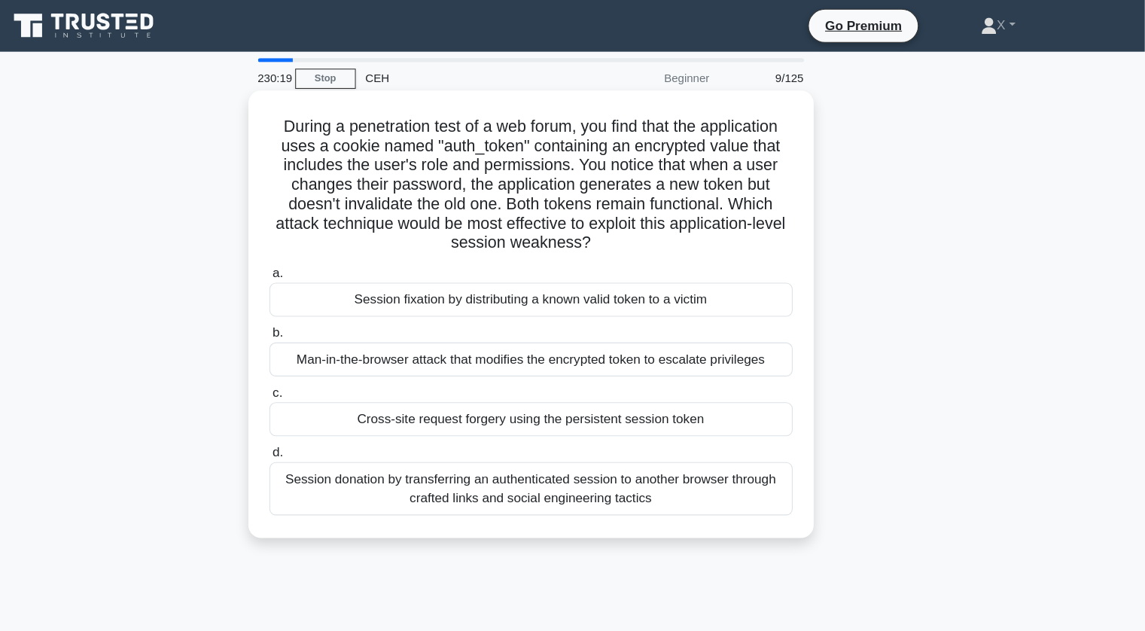
click at [761, 194] on h5 "During a penetration test of a web forum, you find that the application uses a …" at bounding box center [572, 172] width 491 height 128
click at [561, 282] on div "Session fixation by distributing a known valid token to a victim" at bounding box center [573, 279] width 488 height 32
click at [329, 260] on input "a. Session fixation by distributing a known valid token to a victim" at bounding box center [329, 255] width 0 height 10
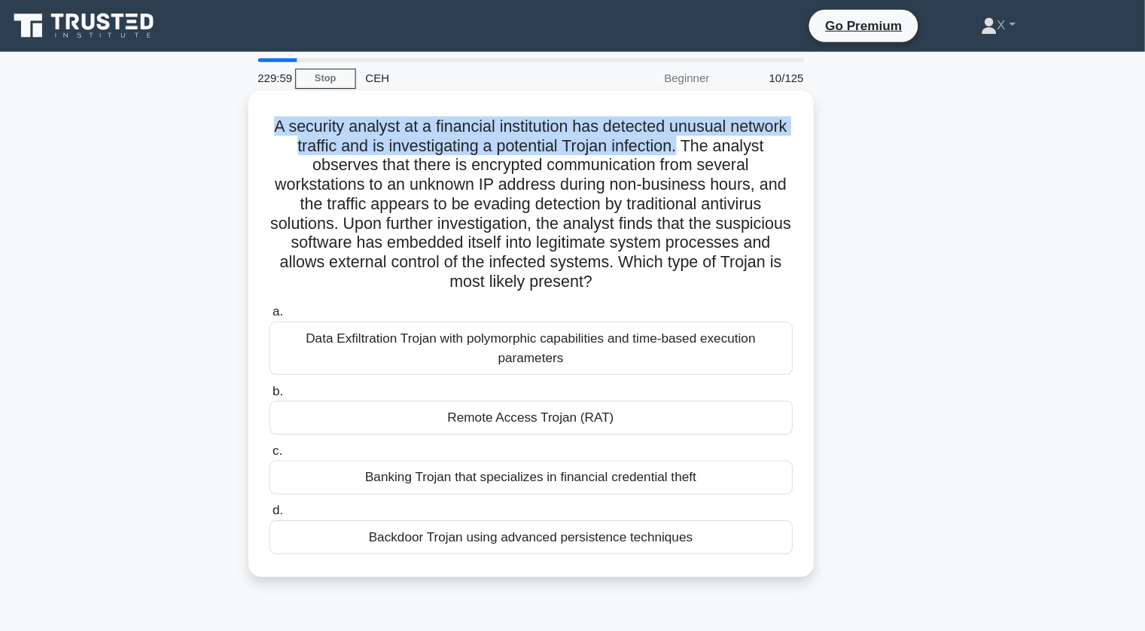
drag, startPoint x: 356, startPoint y: 120, endPoint x: 771, endPoint y: 127, distance: 415.5
click at [771, 127] on h5 "A security analyst at a financial institution has detected unusual network traf…" at bounding box center [572, 190] width 491 height 164
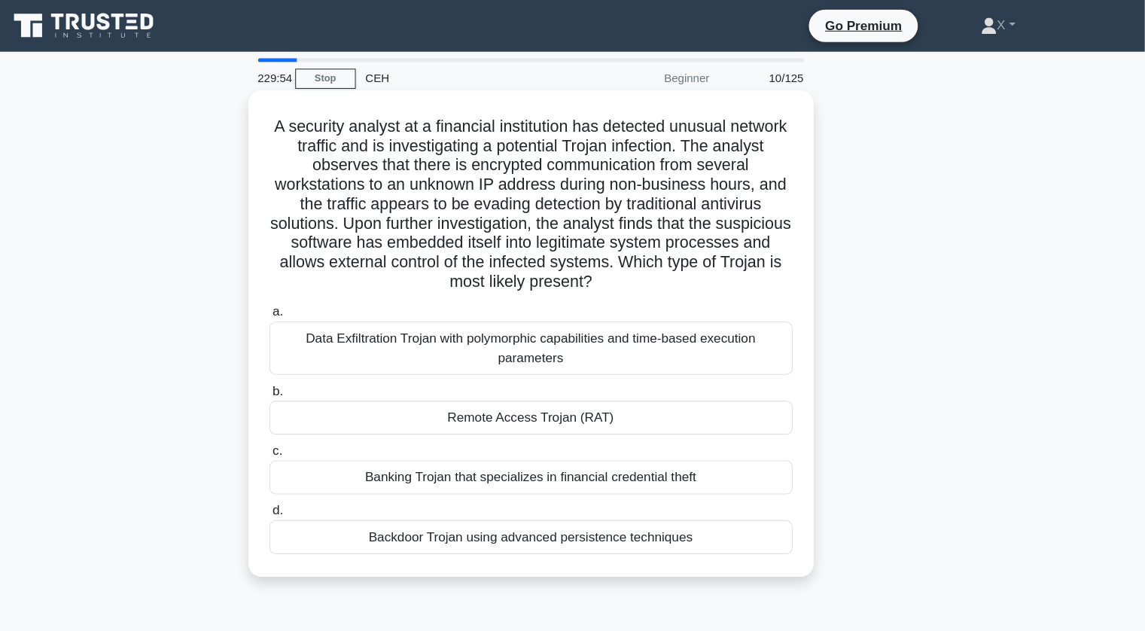
click at [588, 390] on div "Remote Access Trojan (RAT)" at bounding box center [573, 389] width 488 height 32
click at [329, 370] on input "b. Remote Access Trojan (RAT)" at bounding box center [329, 365] width 0 height 10
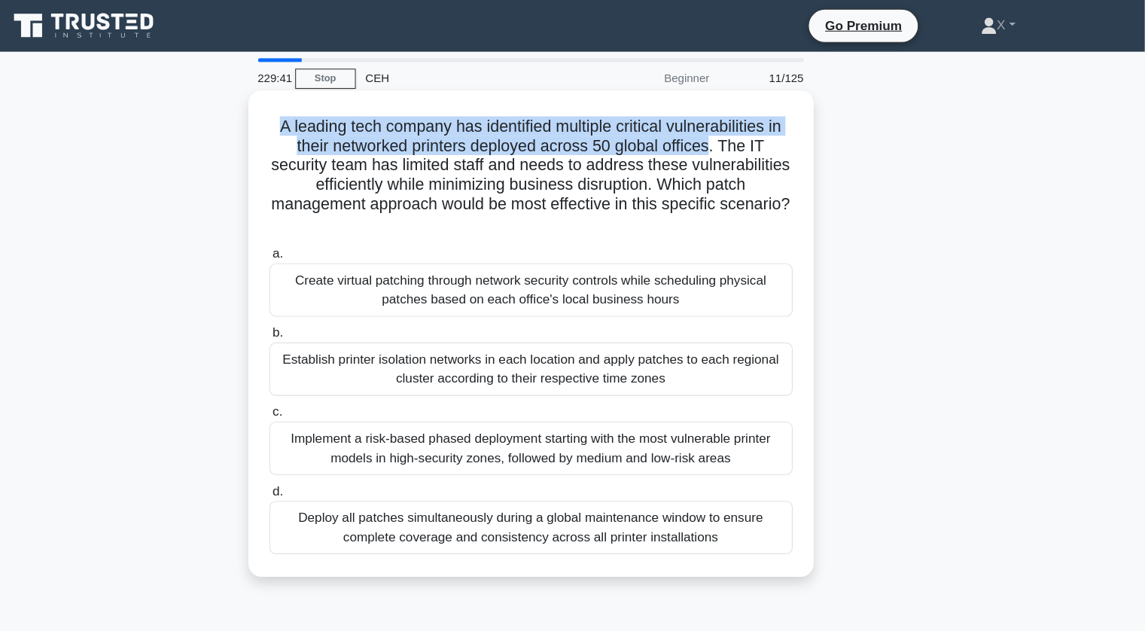
drag, startPoint x: 328, startPoint y: 116, endPoint x: 742, endPoint y: 128, distance: 414.1
click at [742, 128] on h5 "A leading tech company has identified multiple critical vulnerabilities in thei…" at bounding box center [572, 163] width 491 height 110
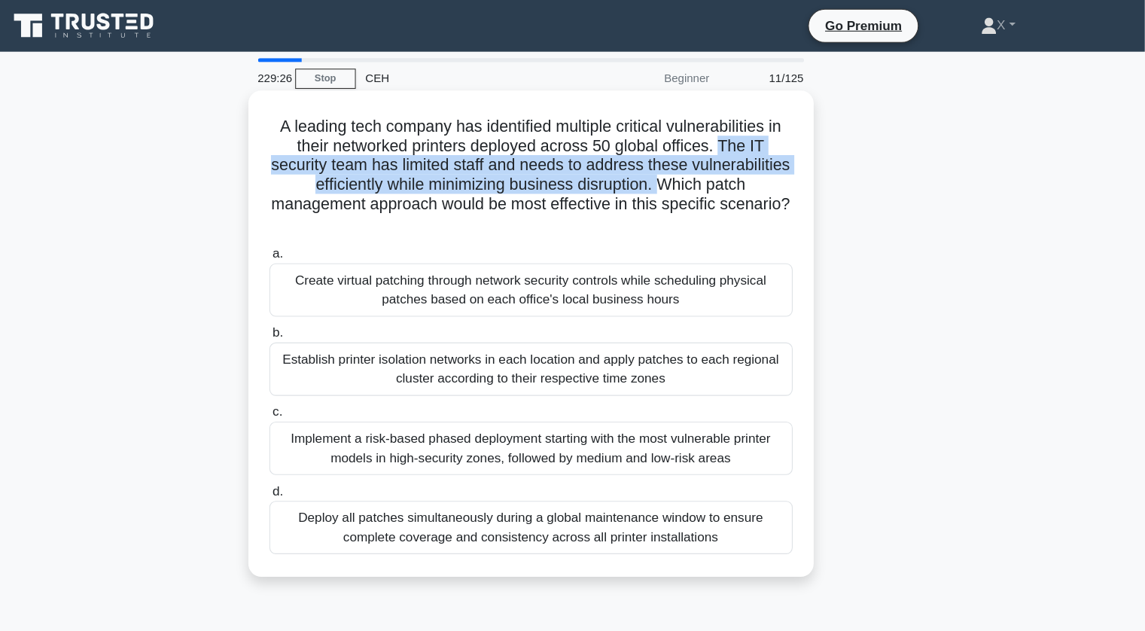
drag, startPoint x: 756, startPoint y: 132, endPoint x: 769, endPoint y: 175, distance: 44.8
click at [769, 175] on h5 "A leading tech company has identified multiple critical vulnerabilities in thei…" at bounding box center [572, 163] width 491 height 110
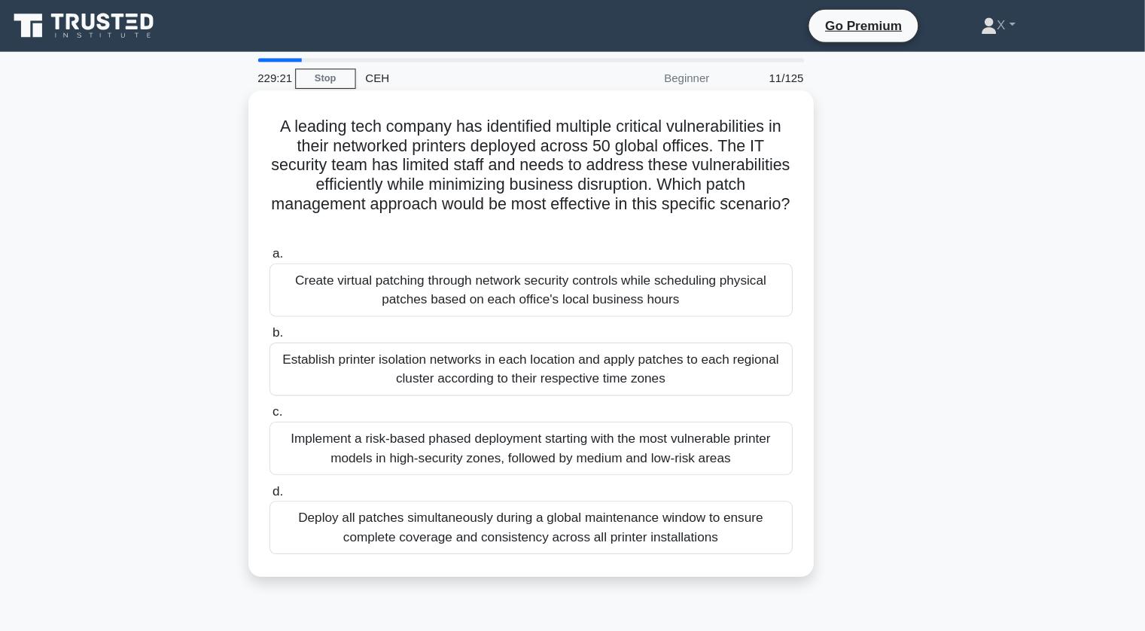
drag, startPoint x: 769, startPoint y: 175, endPoint x: 785, endPoint y: 211, distance: 38.7
click at [785, 211] on h5 "A leading tech company has identified multiple critical vulnerabilities in thei…" at bounding box center [572, 163] width 491 height 110
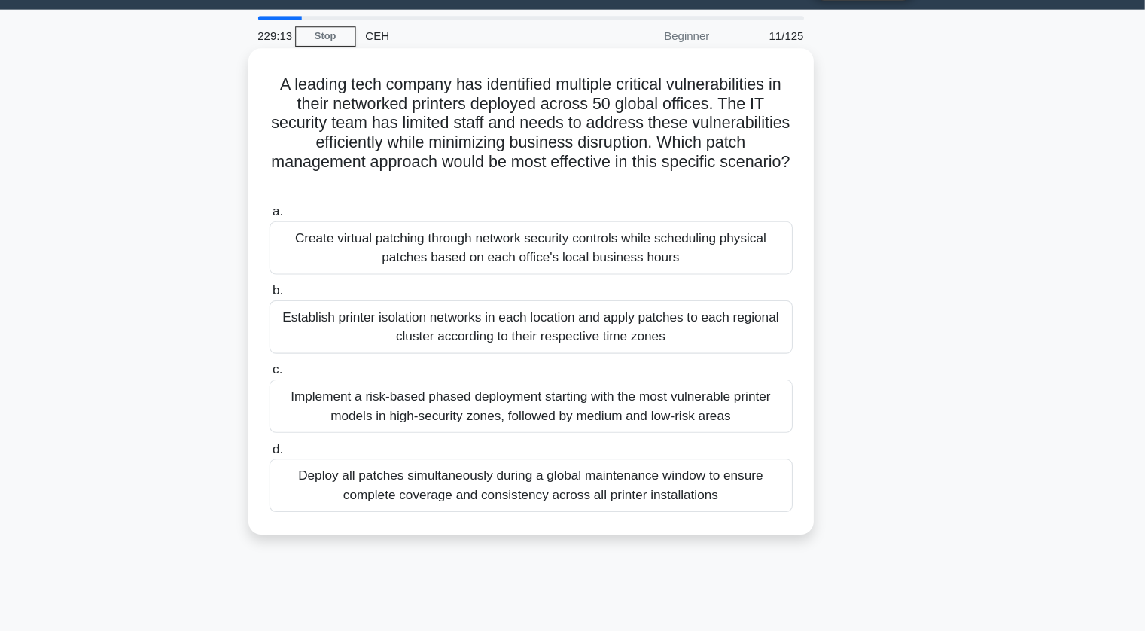
scroll to position [0, 0]
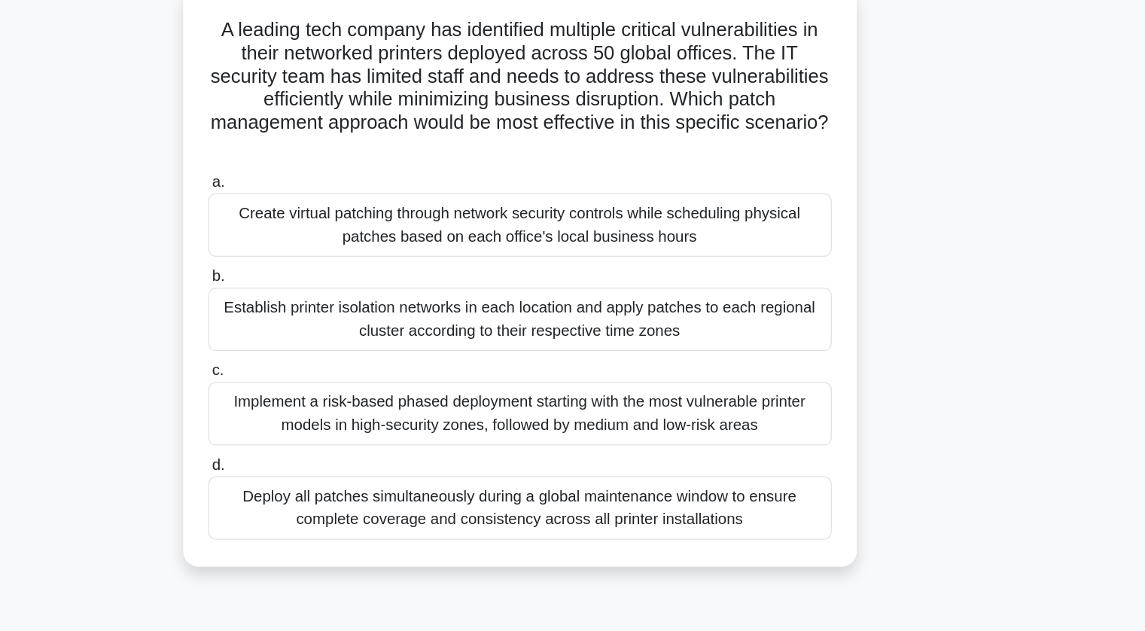
click at [612, 348] on div "Establish printer isolation networks in each location and apply patches to each…" at bounding box center [573, 344] width 488 height 50
click at [329, 315] on input "b. Establish printer isolation networks in each location and apply patches to e…" at bounding box center [329, 311] width 0 height 10
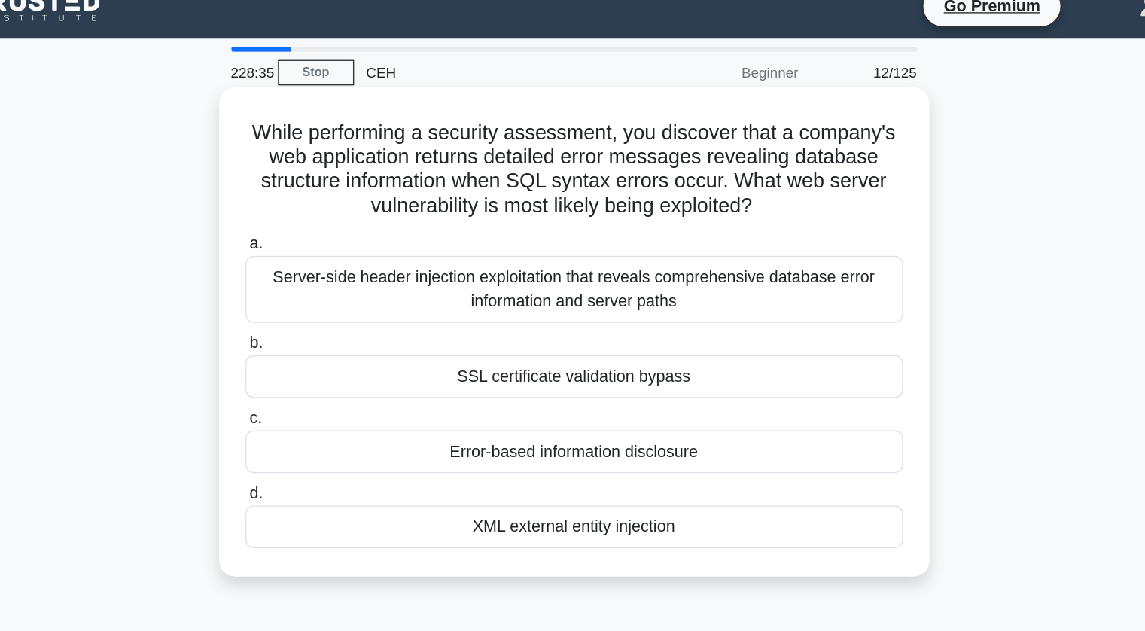
click at [589, 355] on div "Error-based information disclosure" at bounding box center [573, 355] width 488 height 32
click at [329, 335] on input "c. Error-based information disclosure" at bounding box center [329, 330] width 0 height 10
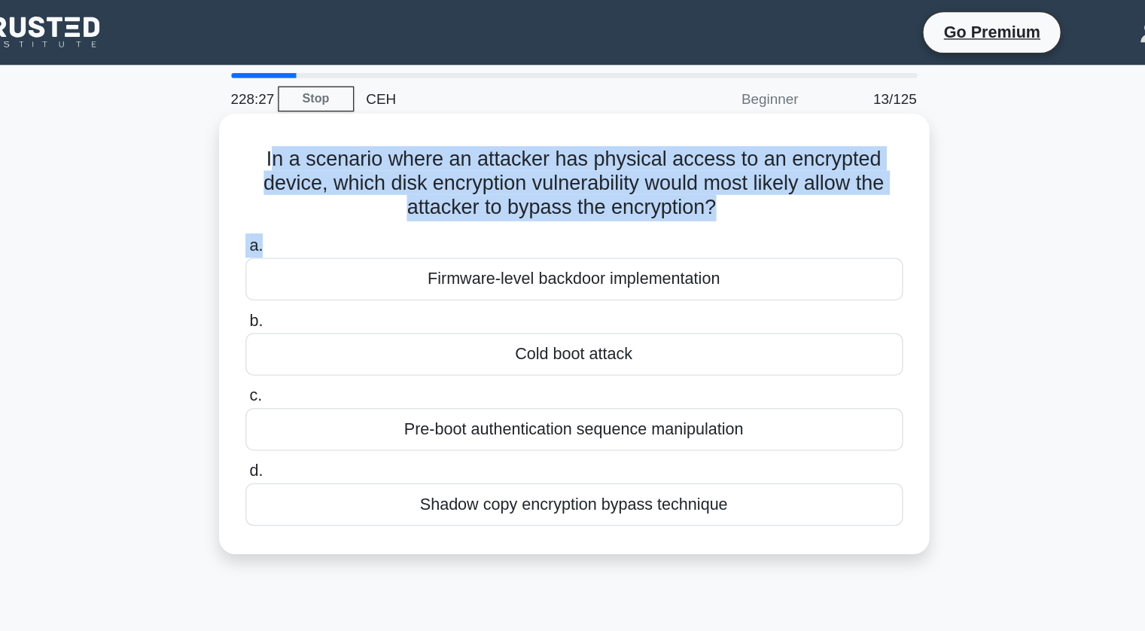
drag, startPoint x: 347, startPoint y: 120, endPoint x: 697, endPoint y: 169, distance: 353.3
click at [697, 169] on div "In a scenario where an attacker has physical access to an encrypted device, whi…" at bounding box center [572, 247] width 515 height 315
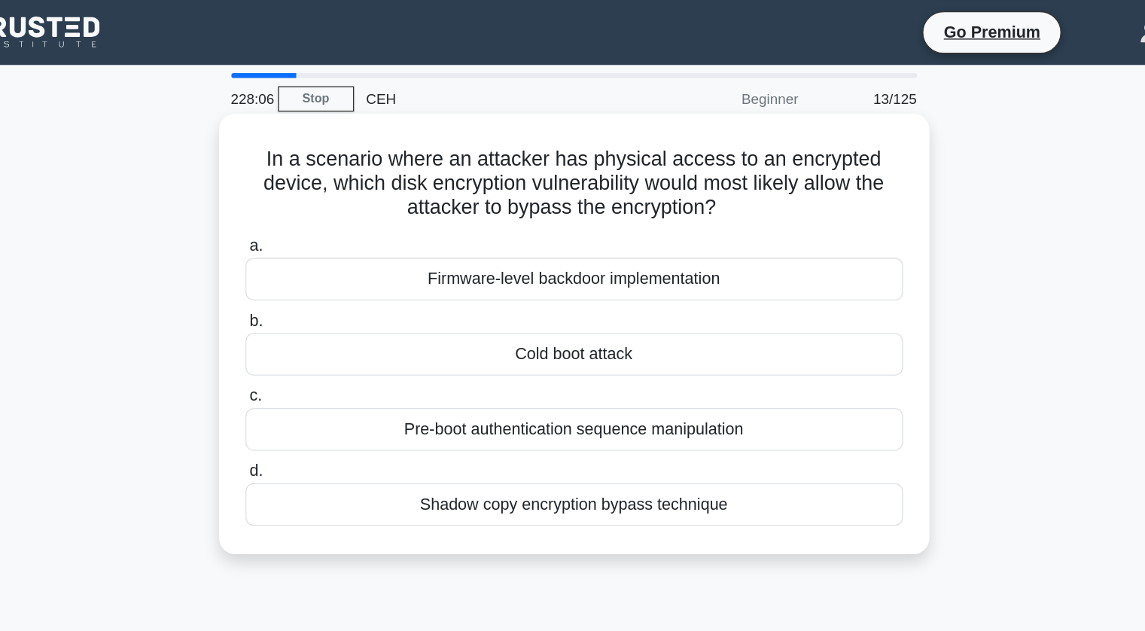
drag, startPoint x: 627, startPoint y: 140, endPoint x: 727, endPoint y: 157, distance: 101.5
click at [727, 157] on h5 "In a scenario where an attacker has physical access to an encrypted device, whi…" at bounding box center [572, 136] width 491 height 56
drag, startPoint x: 584, startPoint y: 118, endPoint x: 795, endPoint y: 148, distance: 212.9
click at [795, 148] on h5 "In a scenario where an attacker has physical access to an encrypted device, whi…" at bounding box center [572, 136] width 491 height 56
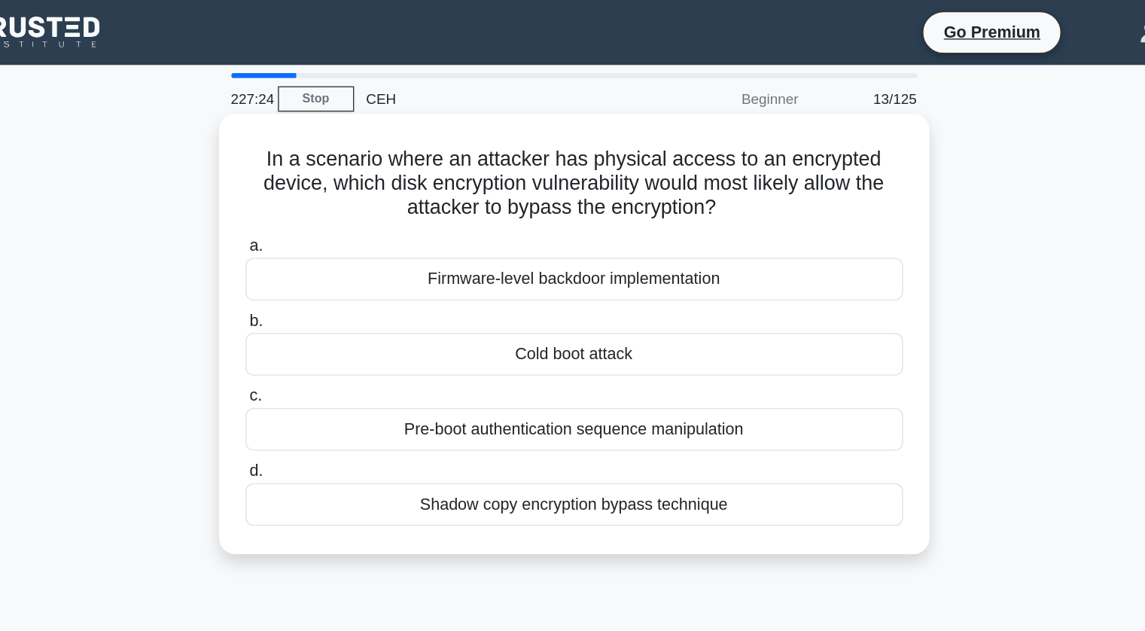
click at [795, 148] on h5 "In a scenario where an attacker has physical access to an encrypted device, whi…" at bounding box center [572, 136] width 491 height 56
click at [737, 208] on div "Firmware-level backdoor implementation" at bounding box center [573, 207] width 488 height 32
click at [329, 187] on input "a. Firmware-level backdoor implementation" at bounding box center [329, 183] width 0 height 10
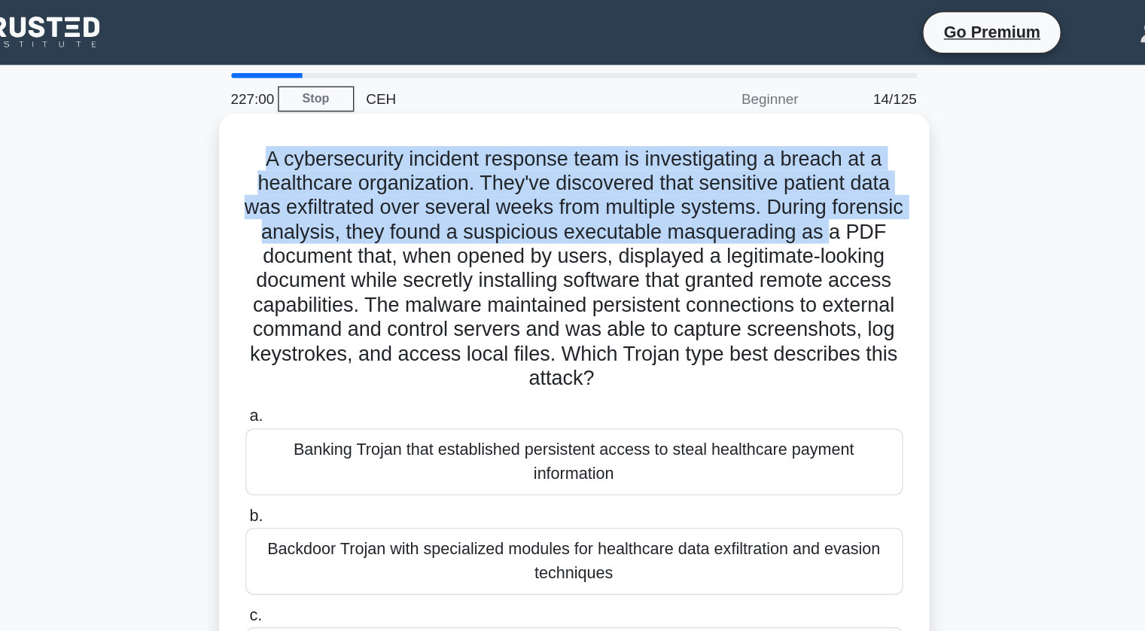
drag, startPoint x: 331, startPoint y: 119, endPoint x: 812, endPoint y: 173, distance: 484.0
click at [812, 173] on h5 "A cybersecurity incident response team is investigating a breach at a healthcar…" at bounding box center [572, 199] width 491 height 182
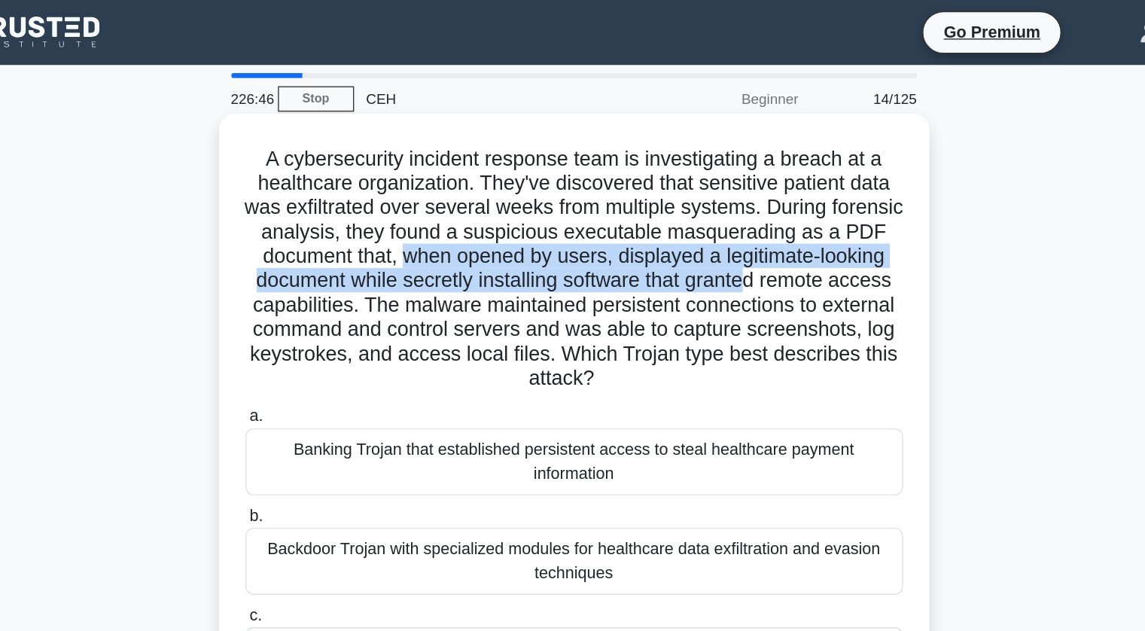
drag, startPoint x: 485, startPoint y: 196, endPoint x: 784, endPoint y: 202, distance: 298.8
click at [784, 202] on h5 "A cybersecurity incident response team is investigating a breach at a healthcar…" at bounding box center [572, 199] width 491 height 182
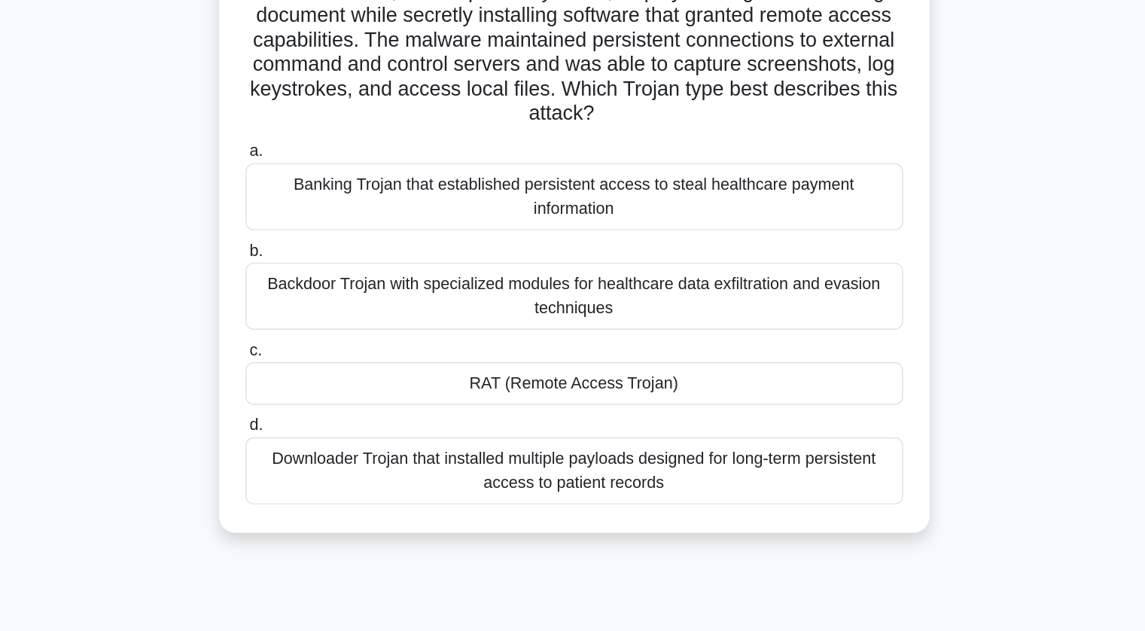
scroll to position [43, 0]
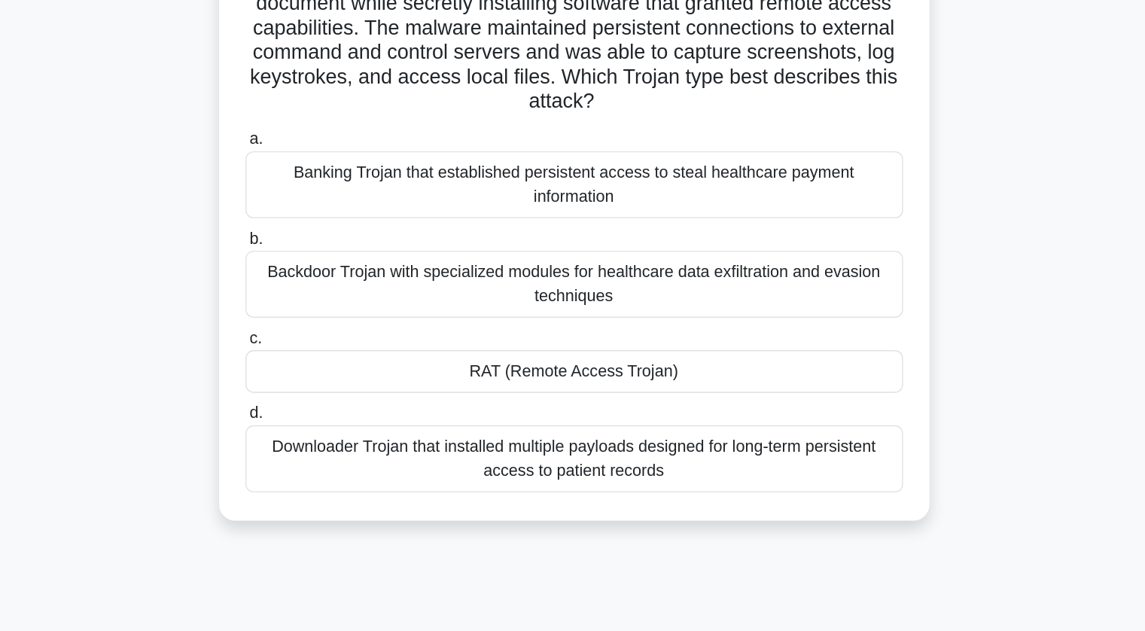
click at [569, 352] on div "Backdoor Trojan with specialized modules for healthcare data exfiltration and e…" at bounding box center [573, 373] width 488 height 50
click at [329, 345] on input "b. Backdoor Trojan with specialized modules for healthcare data exfiltration an…" at bounding box center [329, 340] width 0 height 10
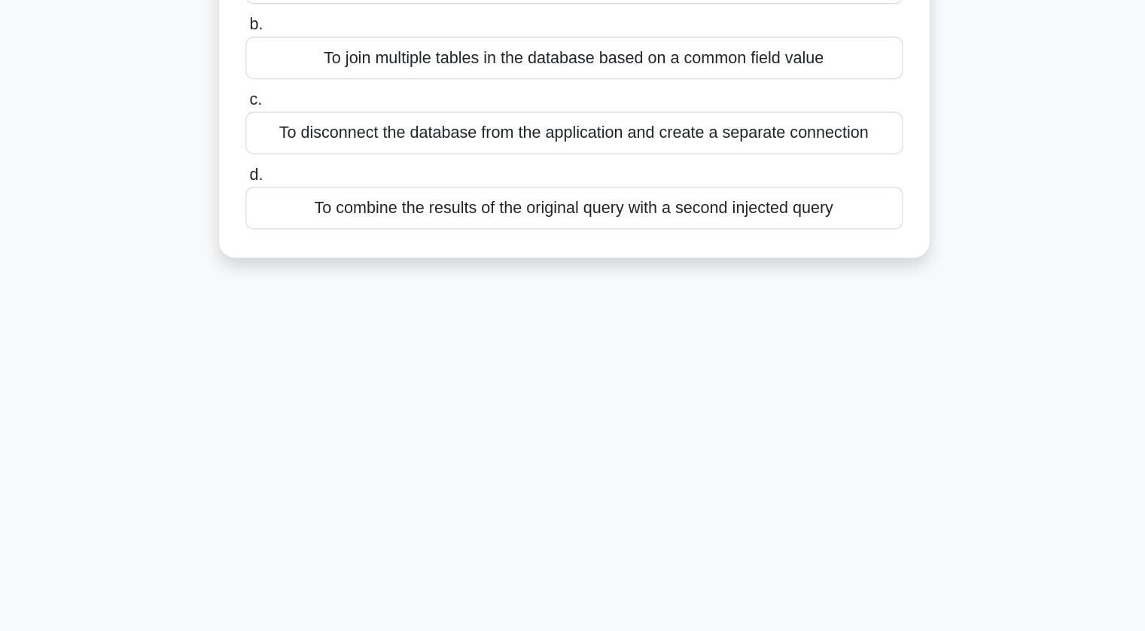
scroll to position [0, 0]
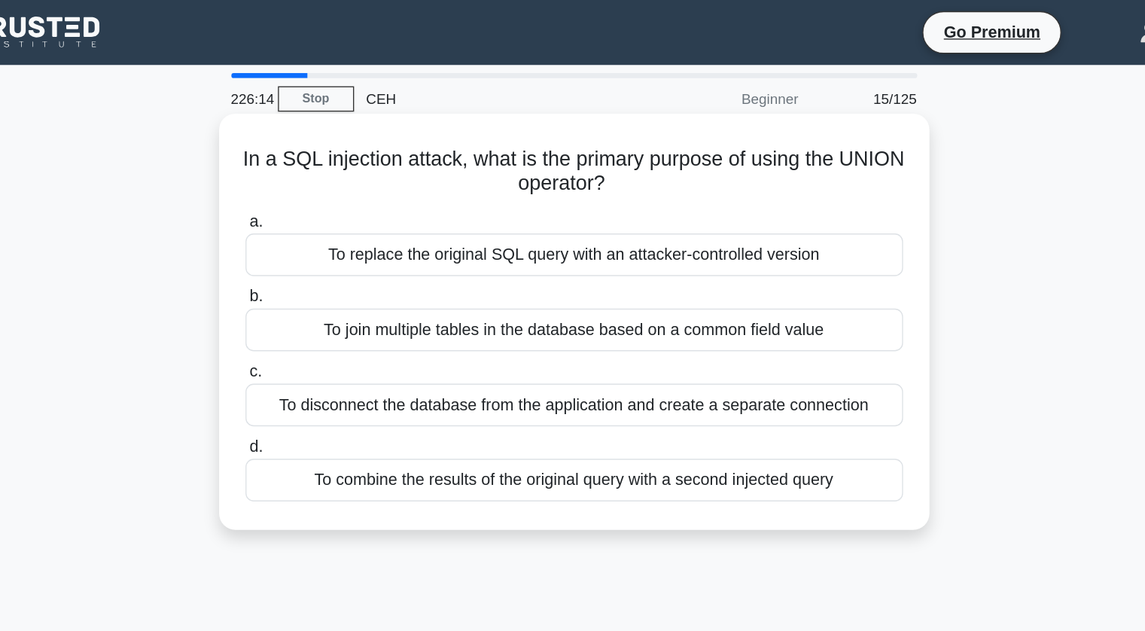
click at [507, 360] on div "To combine the results of the original query with a second injected query" at bounding box center [573, 356] width 488 height 32
click at [329, 336] on input "d. To combine the results of the original query with a second injected query" at bounding box center [329, 332] width 0 height 10
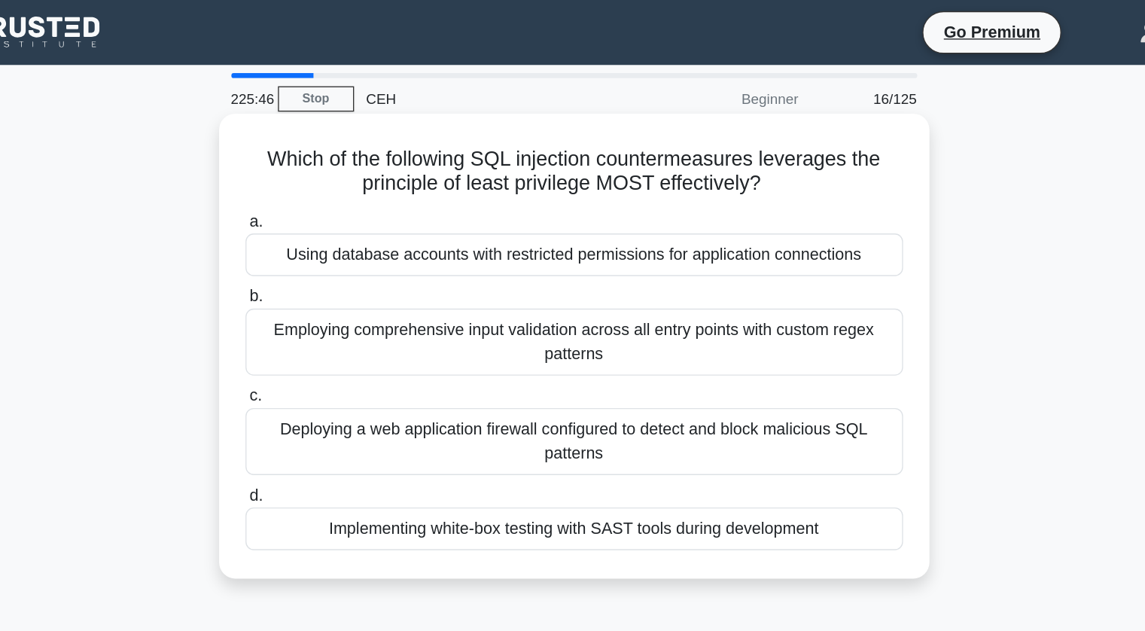
click at [438, 261] on div "Employing comprehensive input validation across all entry points with custom re…" at bounding box center [573, 254] width 488 height 50
click at [329, 225] on input "b. Employing comprehensive input validation across all entry points with custom…" at bounding box center [329, 220] width 0 height 10
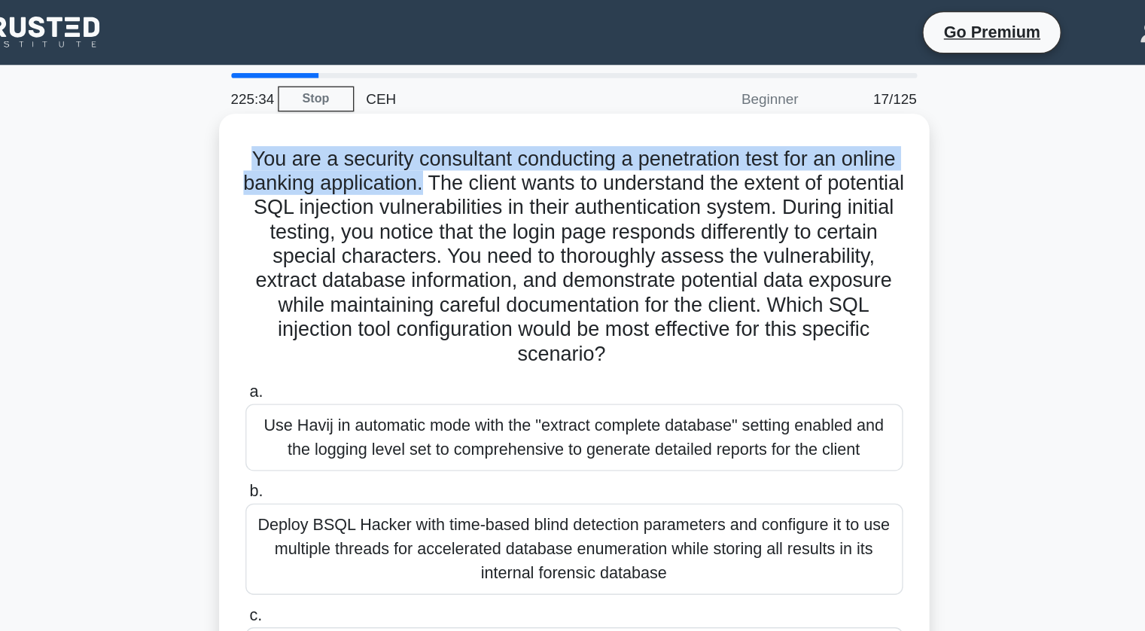
drag, startPoint x: 350, startPoint y: 118, endPoint x: 522, endPoint y: 141, distance: 173.8
click at [522, 141] on h5 "You are a security consultant conducting a penetration test for an online banki…" at bounding box center [572, 190] width 491 height 164
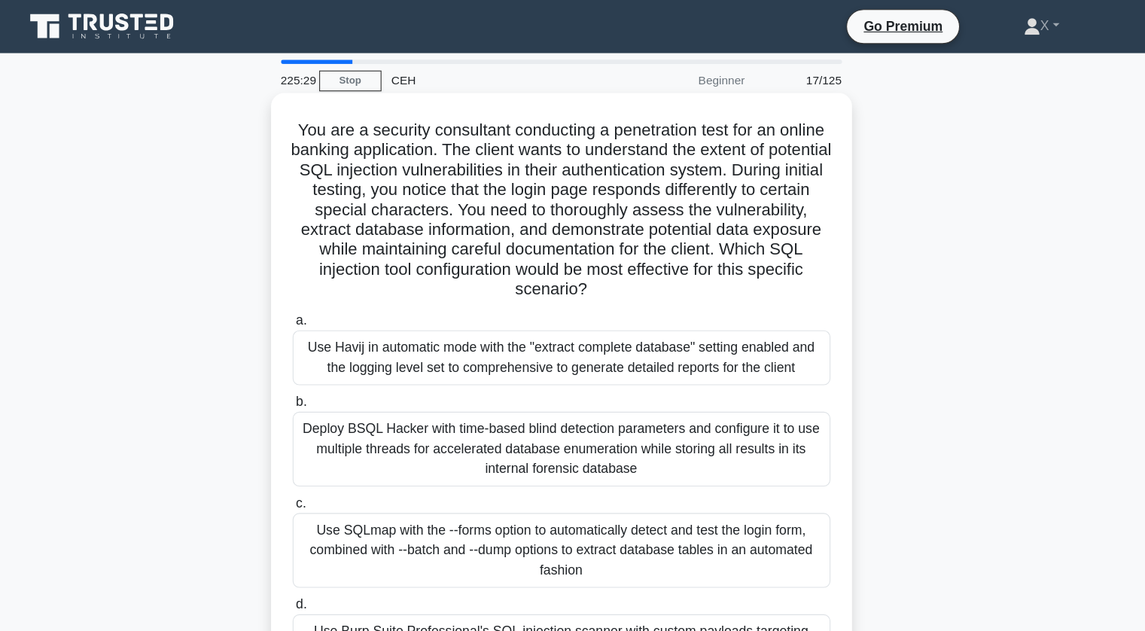
click at [522, 172] on h5 "You are a security consultant conducting a penetration test for an online banki…" at bounding box center [572, 190] width 491 height 164
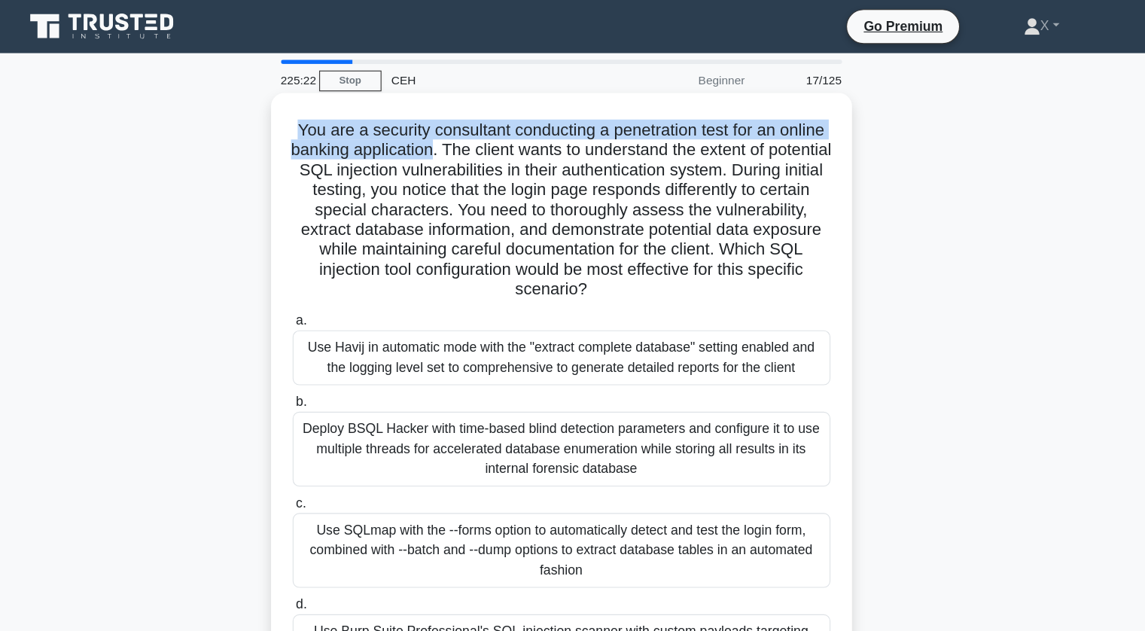
drag, startPoint x: 349, startPoint y: 123, endPoint x: 517, endPoint y: 130, distance: 168.0
click at [517, 130] on h5 "You are a security consultant conducting a penetration test for an online banki…" at bounding box center [572, 190] width 491 height 164
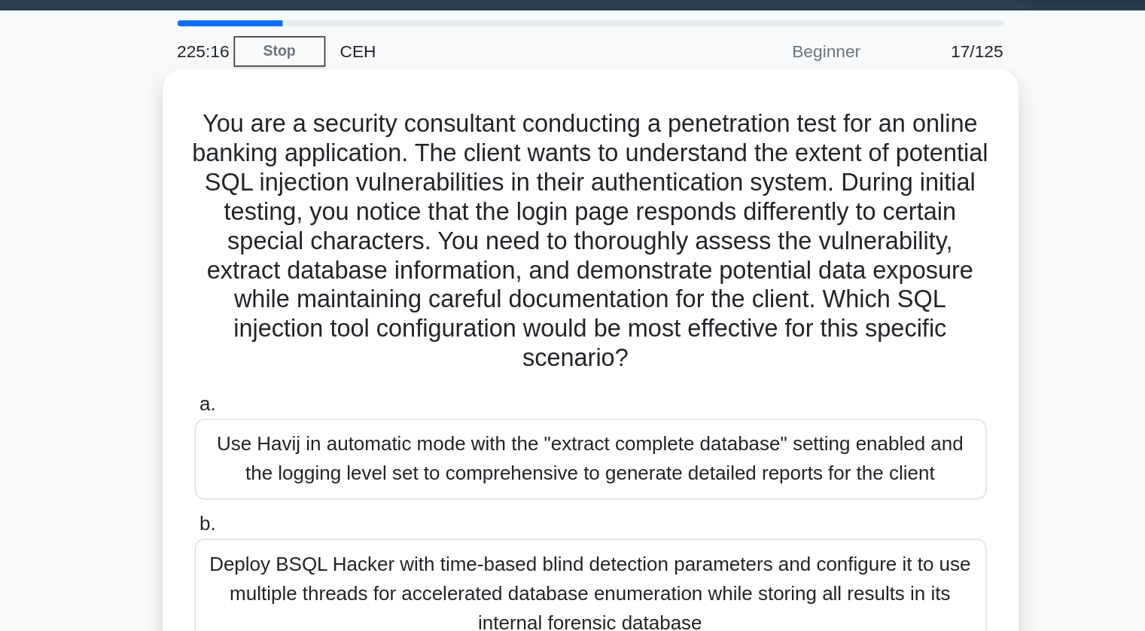
click at [522, 136] on h5 "You are a security consultant conducting a penetration test for an online banki…" at bounding box center [572, 190] width 491 height 164
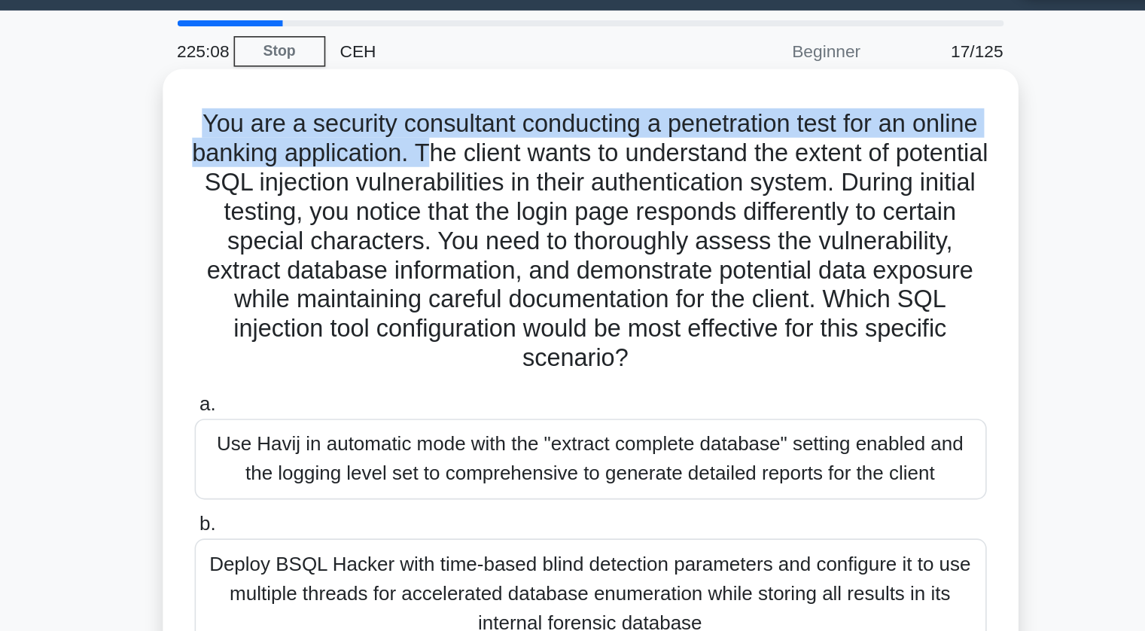
drag, startPoint x: 349, startPoint y: 123, endPoint x: 529, endPoint y: 139, distance: 180.6
click at [529, 139] on h5 "You are a security consultant conducting a penetration test for an online banki…" at bounding box center [572, 190] width 491 height 164
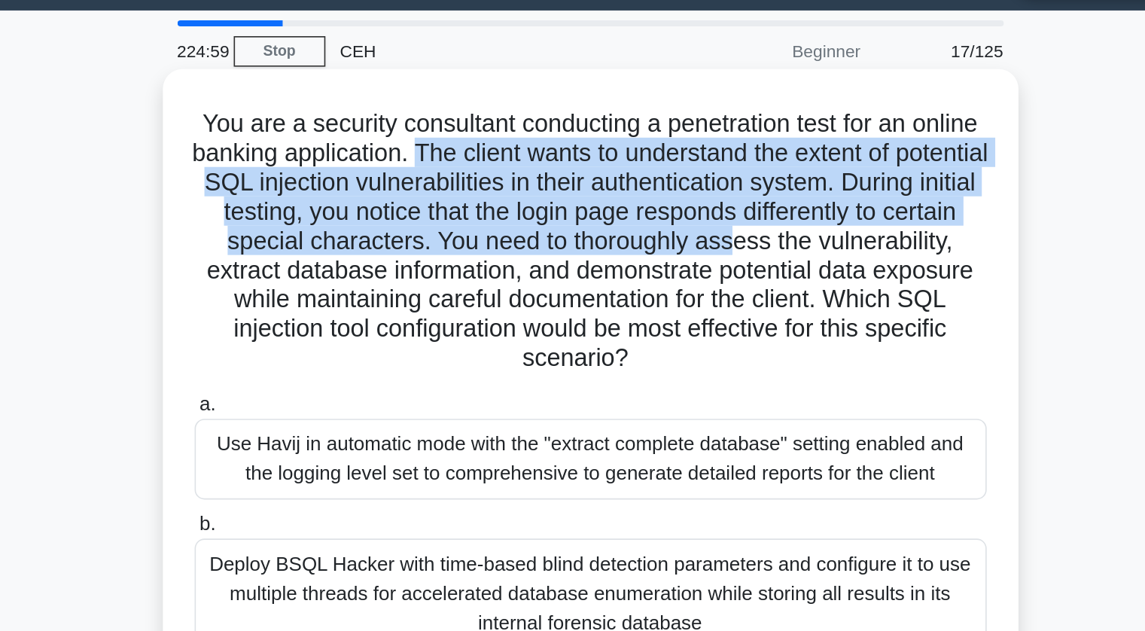
drag, startPoint x: 527, startPoint y: 137, endPoint x: 791, endPoint y: 183, distance: 268.1
click at [791, 183] on h5 "You are a security consultant conducting a penetration test for an online banki…" at bounding box center [572, 190] width 491 height 164
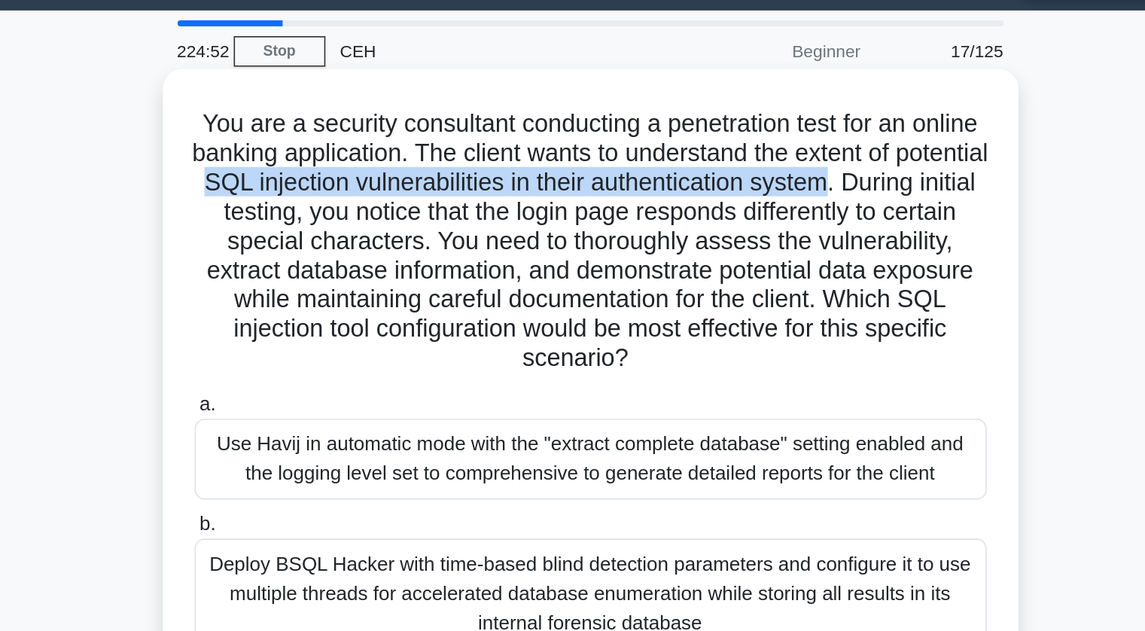
drag, startPoint x: 415, startPoint y: 151, endPoint x: 807, endPoint y: 157, distance: 392.2
click at [807, 157] on h5 "You are a security consultant conducting a penetration test for an online banki…" at bounding box center [572, 190] width 491 height 164
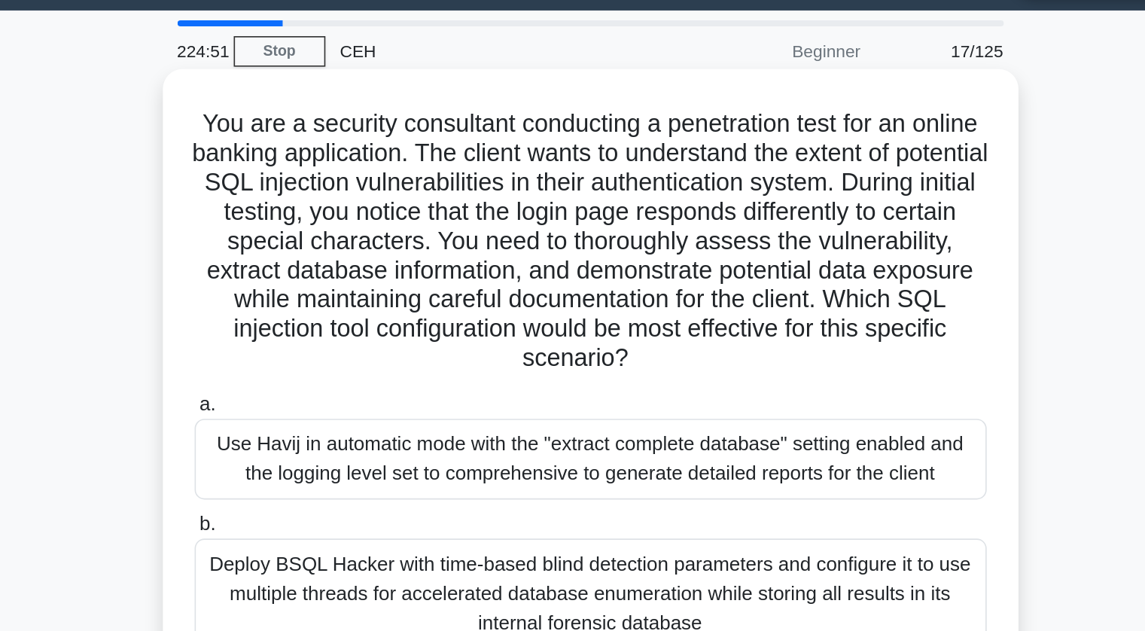
click at [690, 194] on h5 "You are a security consultant conducting a penetration test for an online banki…" at bounding box center [572, 190] width 491 height 164
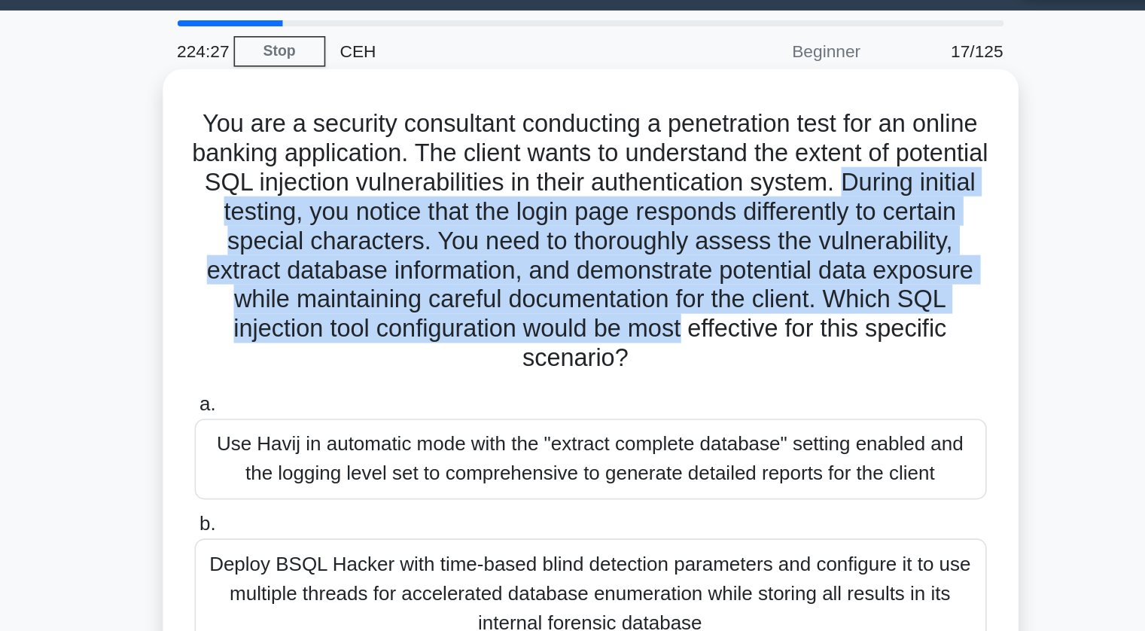
drag, startPoint x: 363, startPoint y: 171, endPoint x: 814, endPoint y: 242, distance: 456.5
click at [814, 242] on h5 "You are a security consultant conducting a penetration test for an online banki…" at bounding box center [572, 190] width 491 height 164
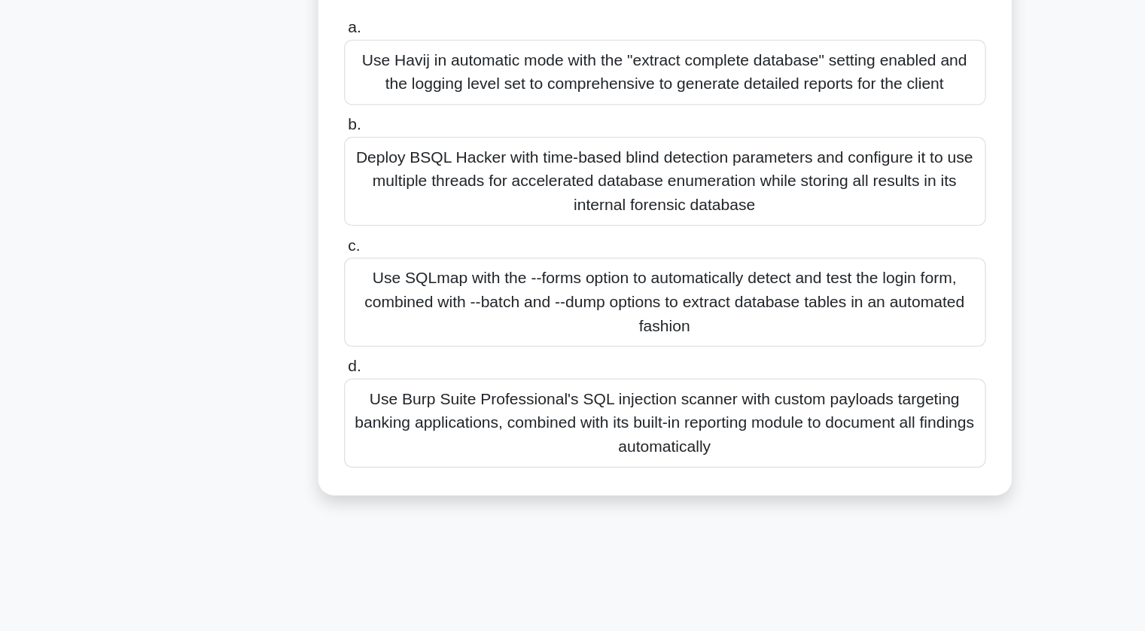
scroll to position [120, 0]
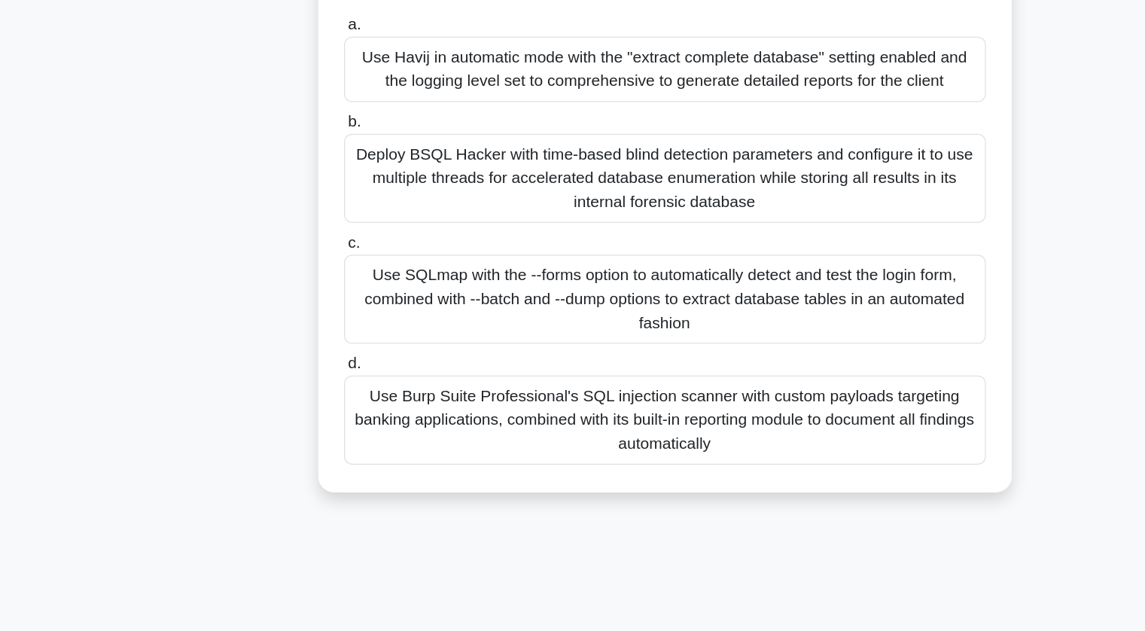
click at [681, 377] on div "Use SQLmap with the --forms option to automatically detect and test the login f…" at bounding box center [573, 379] width 488 height 68
click at [329, 341] on input "c. Use SQLmap with the --forms option to automatically detect and test the logi…" at bounding box center [329, 336] width 0 height 10
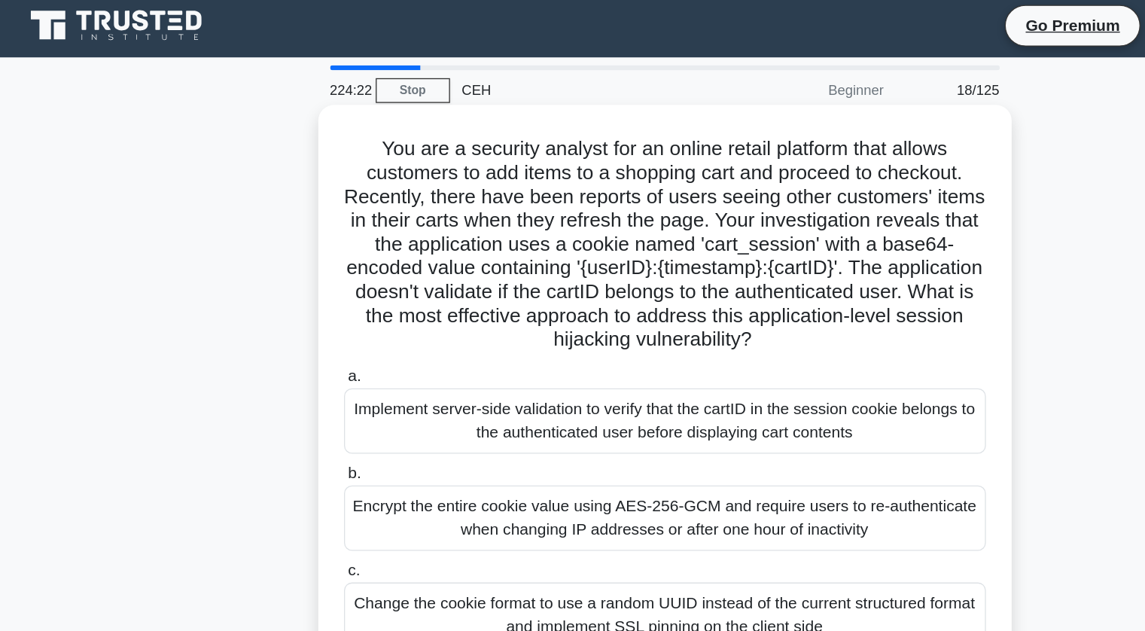
scroll to position [0, 0]
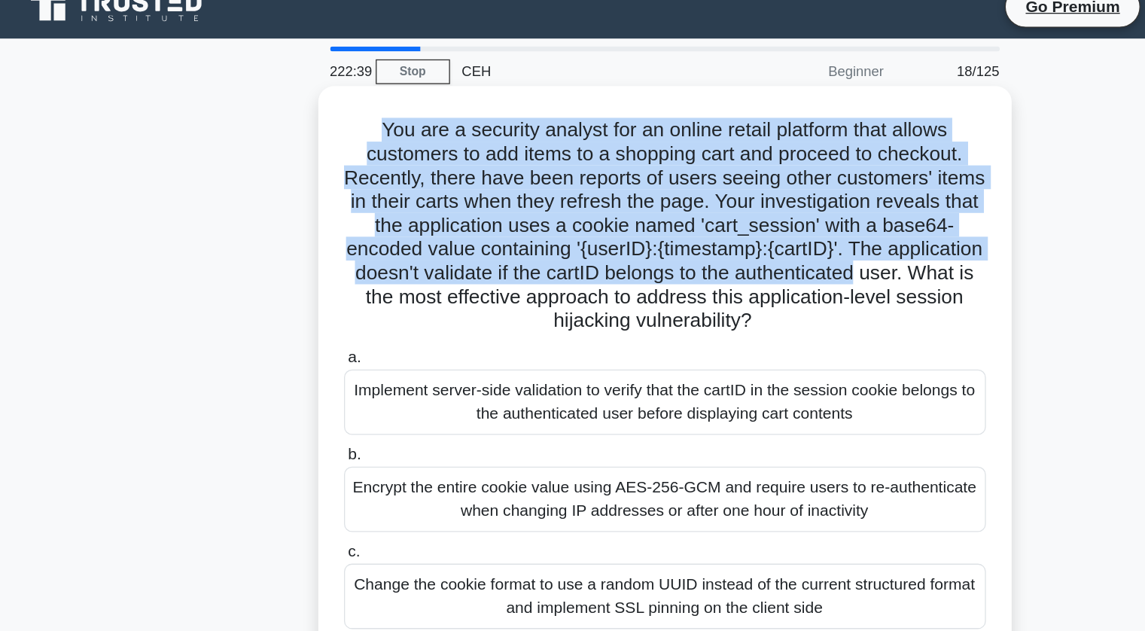
drag, startPoint x: 347, startPoint y: 122, endPoint x: 817, endPoint y: 225, distance: 480.8
click at [817, 225] on h5 "You are a security analyst for an online retail platform that allows customers …" at bounding box center [572, 190] width 491 height 164
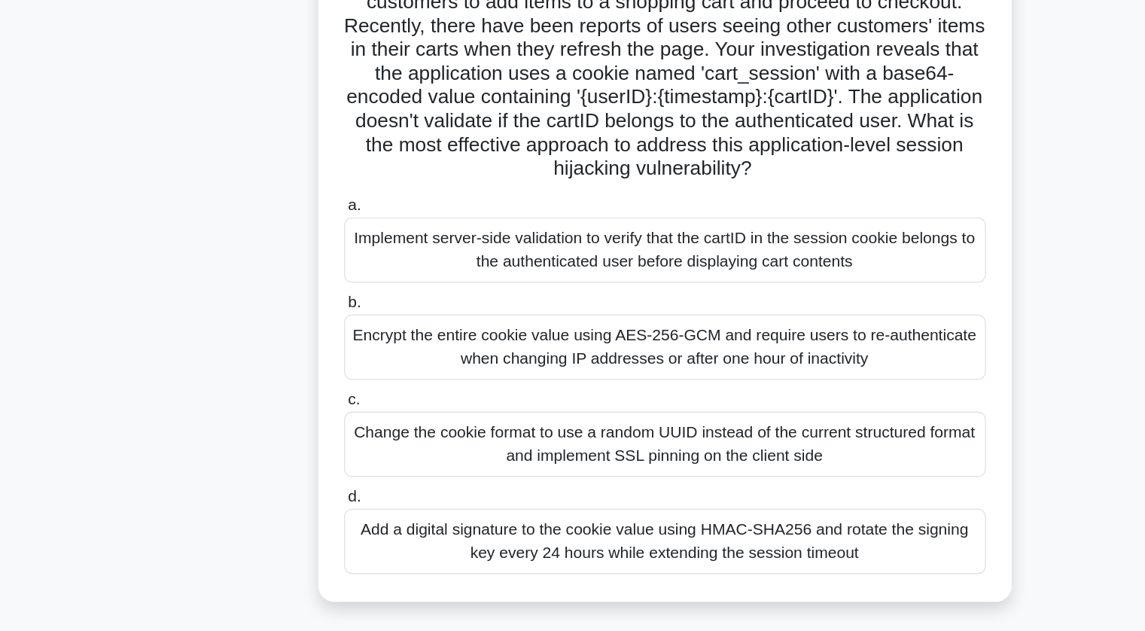
click at [713, 324] on div "Implement server-side validation to verify that the cartID in the session cooki…" at bounding box center [573, 325] width 488 height 50
click at [329, 296] on input "a. Implement server-side validation to verify that the cartID in the session co…" at bounding box center [329, 291] width 0 height 10
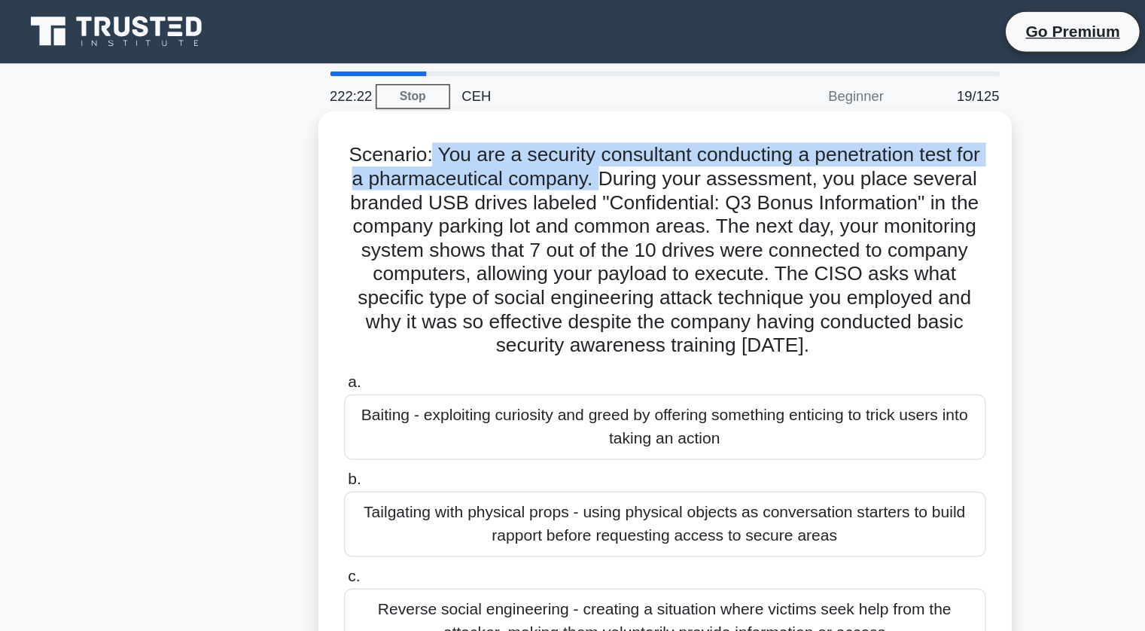
drag, startPoint x: 400, startPoint y: 114, endPoint x: 559, endPoint y: 132, distance: 159.7
click at [559, 132] on h5 "Scenario: You are a security consultant conducting a penetration test for a pha…" at bounding box center [572, 190] width 491 height 164
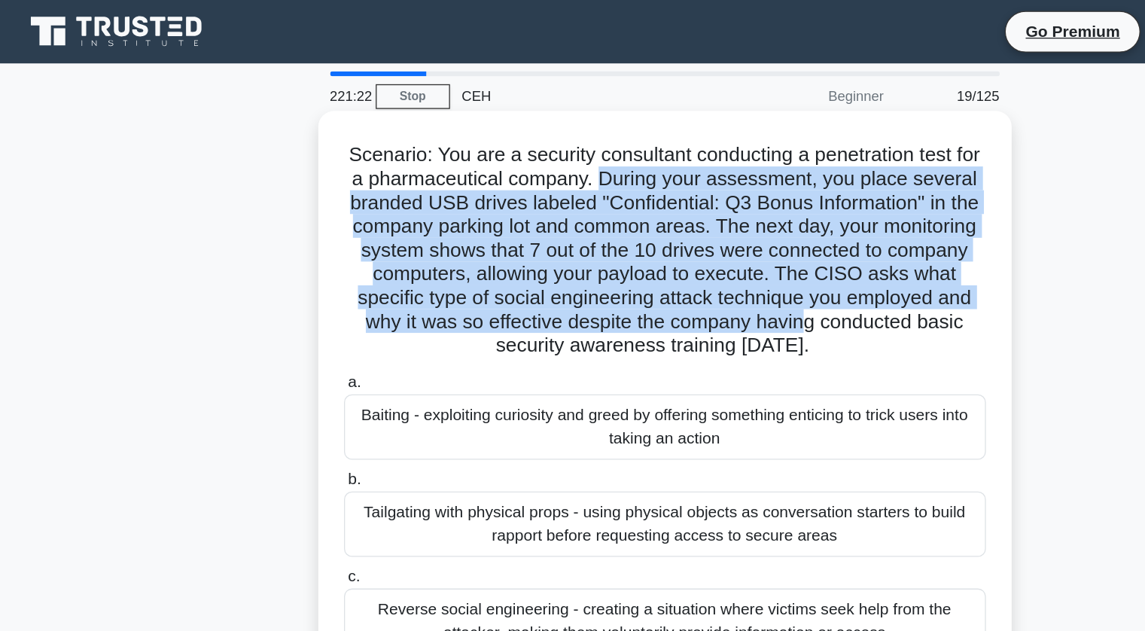
drag, startPoint x: 559, startPoint y: 132, endPoint x: 800, endPoint y: 242, distance: 265.0
click at [800, 242] on h5 "Scenario: You are a security consultant conducting a penetration test for a pha…" at bounding box center [572, 190] width 491 height 164
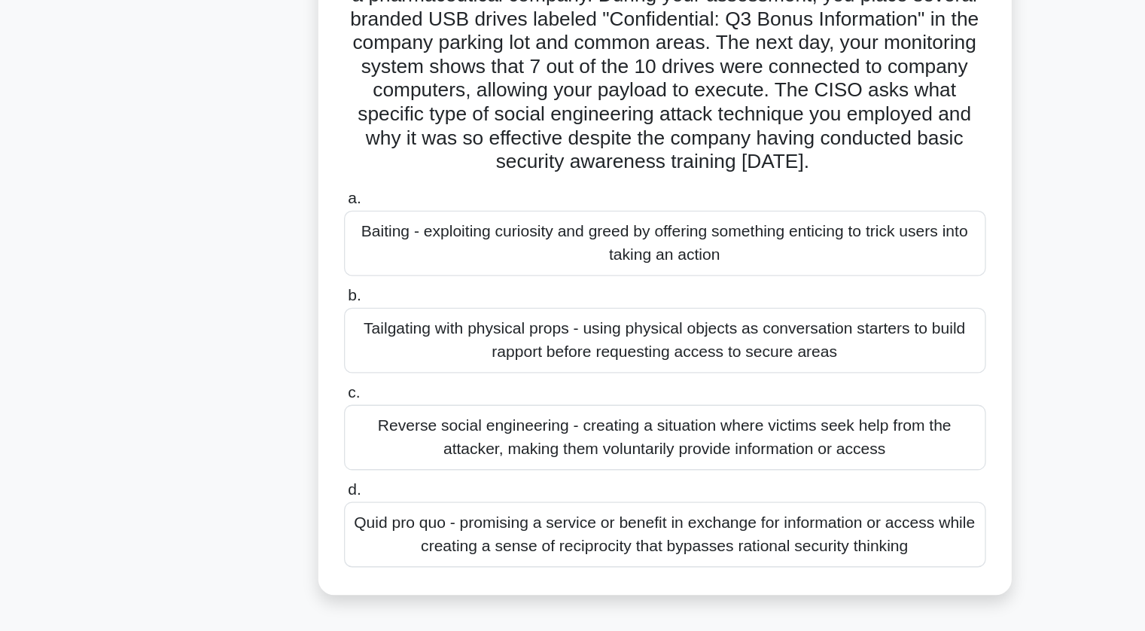
click at [418, 321] on div "Baiting - exploiting curiosity and greed by offering something enticing to tric…" at bounding box center [573, 325] width 488 height 50
click at [329, 296] on input "a. Baiting - exploiting curiosity and greed by offering something enticing to t…" at bounding box center [329, 291] width 0 height 10
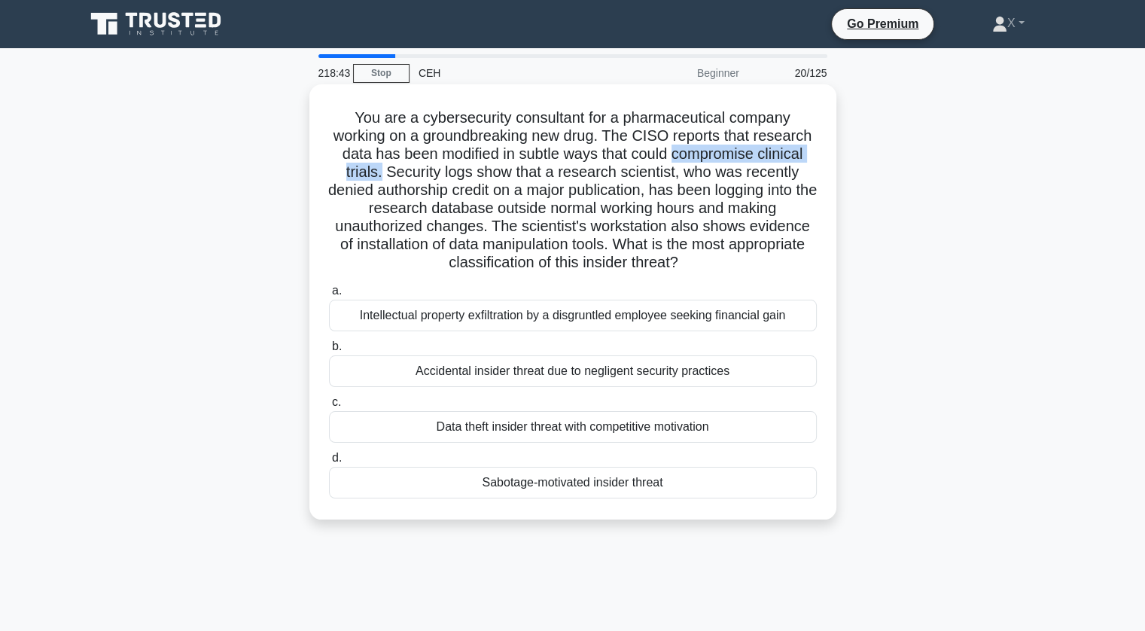
drag, startPoint x: 676, startPoint y: 151, endPoint x: 380, endPoint y: 173, distance: 296.7
click at [380, 173] on h5 "You are a cybersecurity consultant for a pharmaceutical company working on a gr…" at bounding box center [572, 190] width 491 height 164
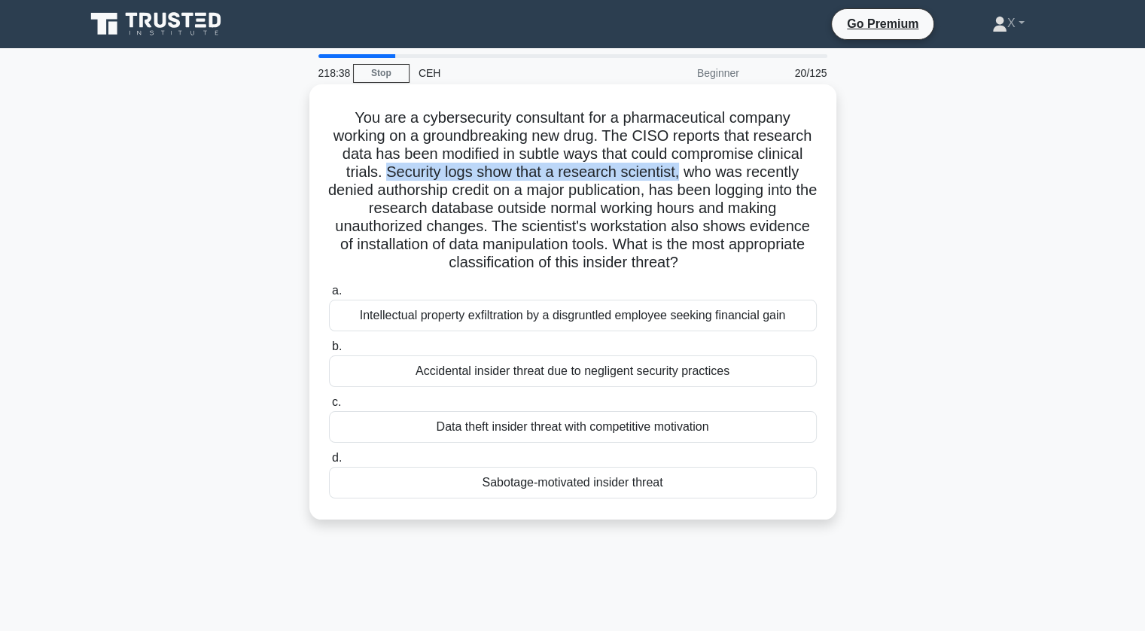
drag, startPoint x: 383, startPoint y: 173, endPoint x: 680, endPoint y: 173, distance: 297.3
click at [680, 173] on h5 "You are a cybersecurity consultant for a pharmaceutical company working on a gr…" at bounding box center [572, 190] width 491 height 164
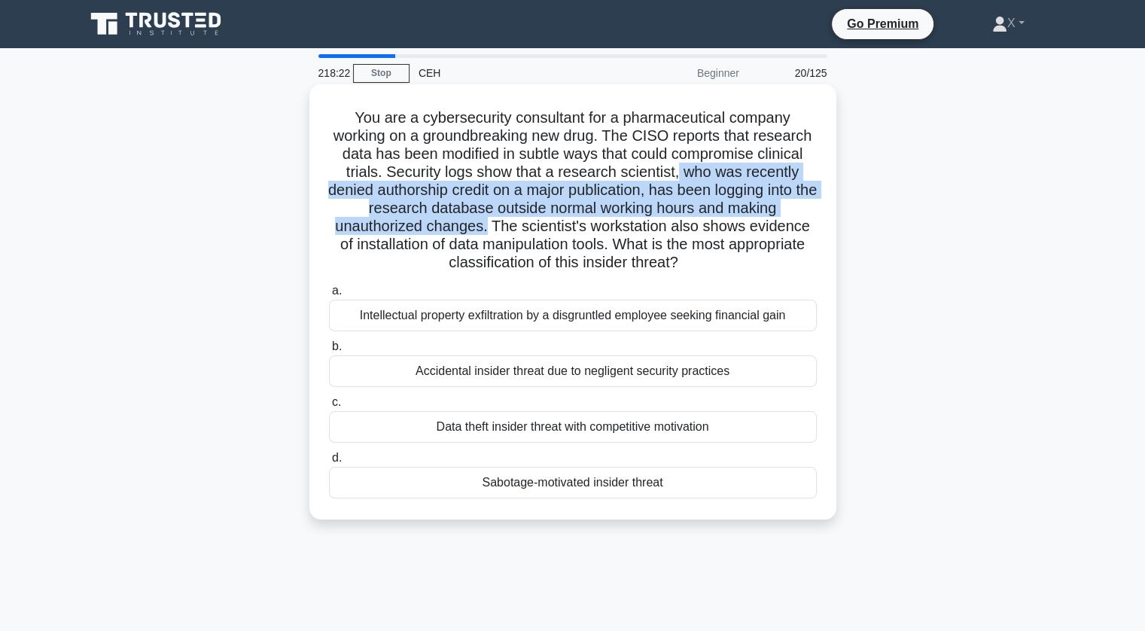
drag, startPoint x: 680, startPoint y: 173, endPoint x: 486, endPoint y: 227, distance: 201.4
click at [486, 227] on h5 "You are a cybersecurity consultant for a pharmaceutical company working on a gr…" at bounding box center [572, 190] width 491 height 164
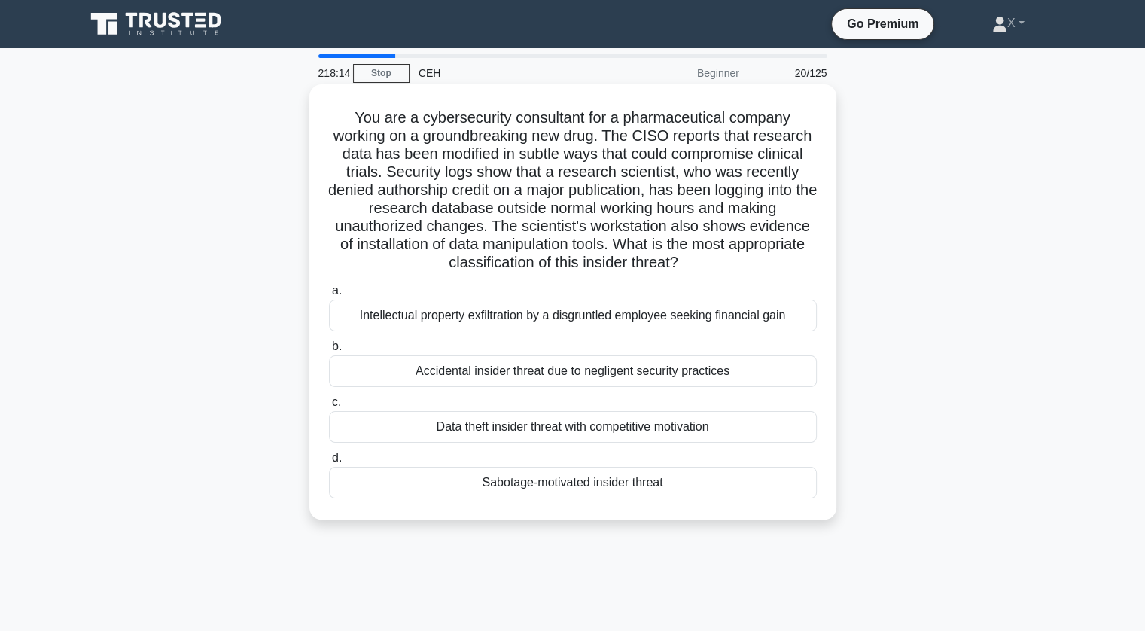
drag, startPoint x: 486, startPoint y: 227, endPoint x: 714, endPoint y: 274, distance: 232.9
click at [714, 274] on div "You are a cybersecurity consultant for a pharmaceutical company working on a gr…" at bounding box center [572, 301] width 515 height 423
click at [604, 434] on div "Data theft insider threat with competitive motivation" at bounding box center [573, 427] width 488 height 32
click at [329, 407] on input "c. Data theft insider threat with competitive motivation" at bounding box center [329, 402] width 0 height 10
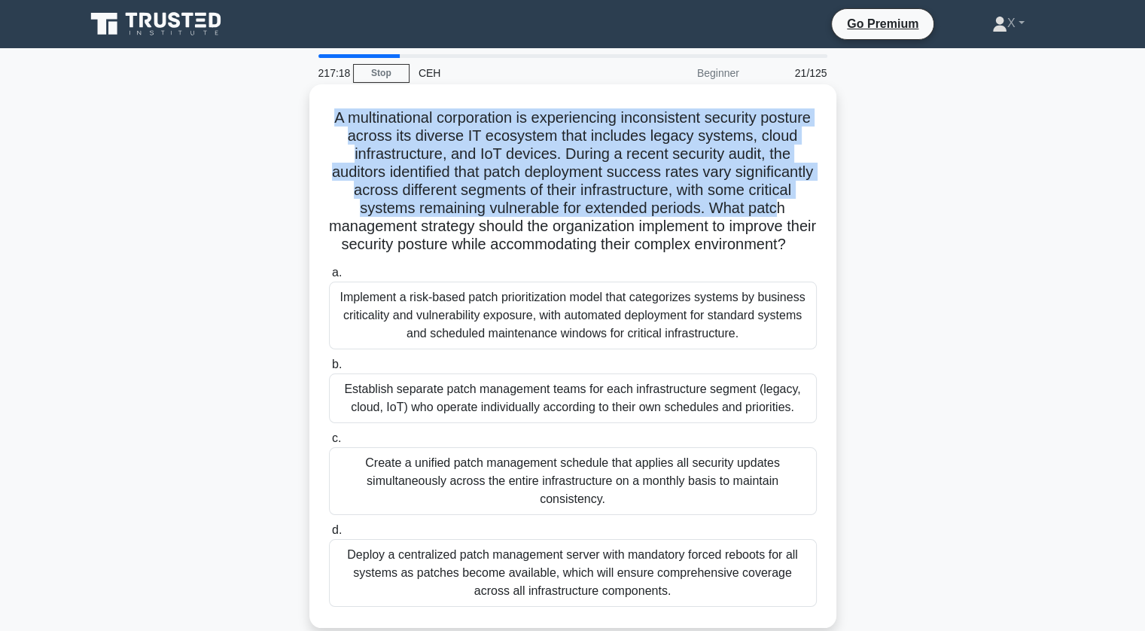
drag, startPoint x: 346, startPoint y: 118, endPoint x: 808, endPoint y: 210, distance: 470.4
click at [808, 210] on h5 "A multinational corporation is experiencing inconsistent security posture acros…" at bounding box center [572, 181] width 491 height 146
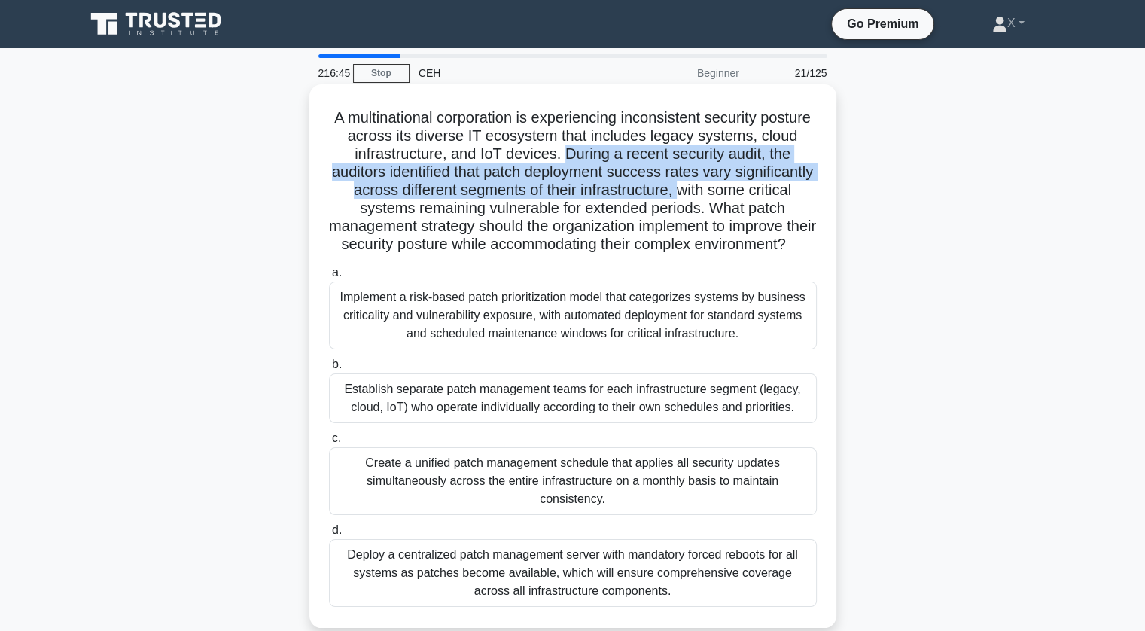
drag, startPoint x: 587, startPoint y: 155, endPoint x: 741, endPoint y: 193, distance: 158.1
click at [741, 193] on h5 "A multinational corporation is experiencing inconsistent security posture acros…" at bounding box center [572, 181] width 491 height 146
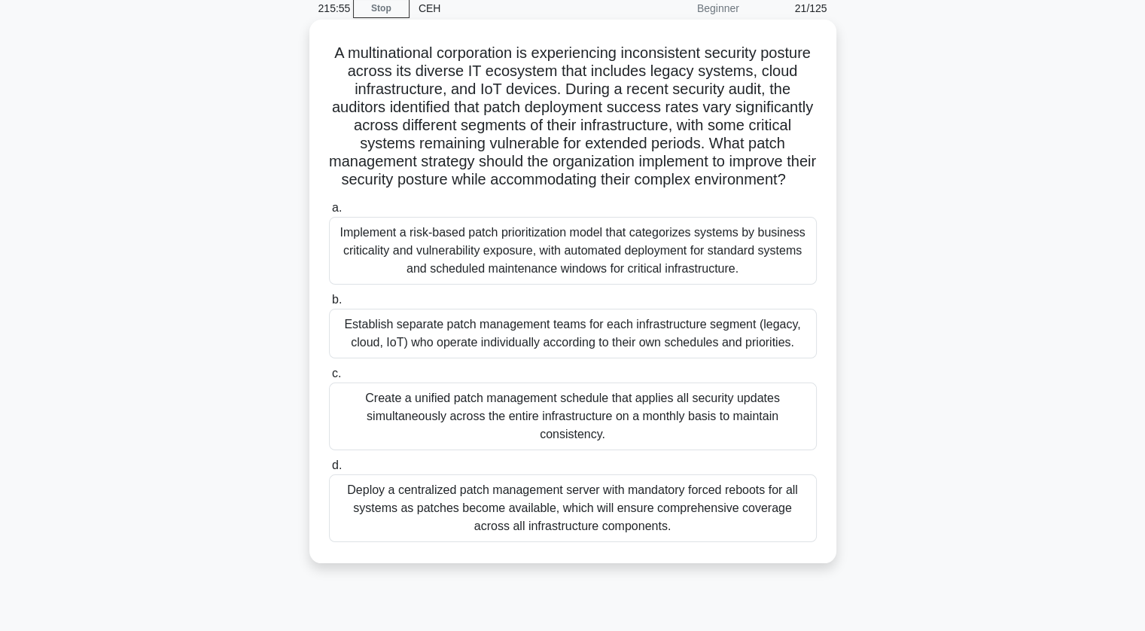
scroll to position [66, 0]
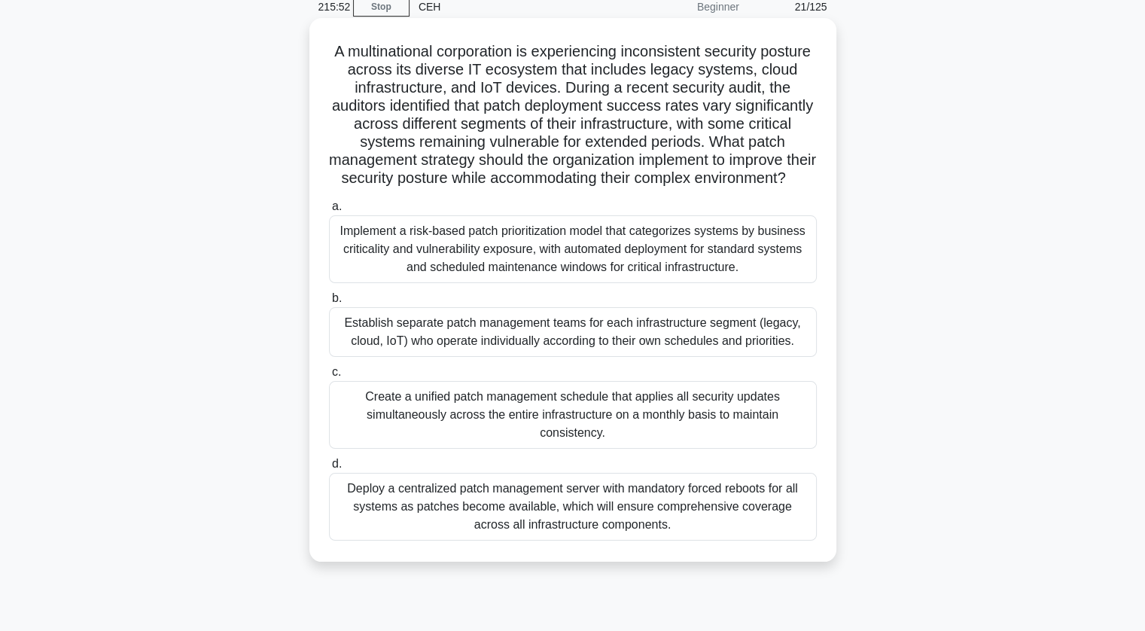
click at [717, 269] on div "Implement a risk-based patch prioritization model that categorizes systems by b…" at bounding box center [573, 249] width 488 height 68
click at [329, 211] on input "a. Implement a risk-based patch prioritization model that categorizes systems b…" at bounding box center [329, 207] width 0 height 10
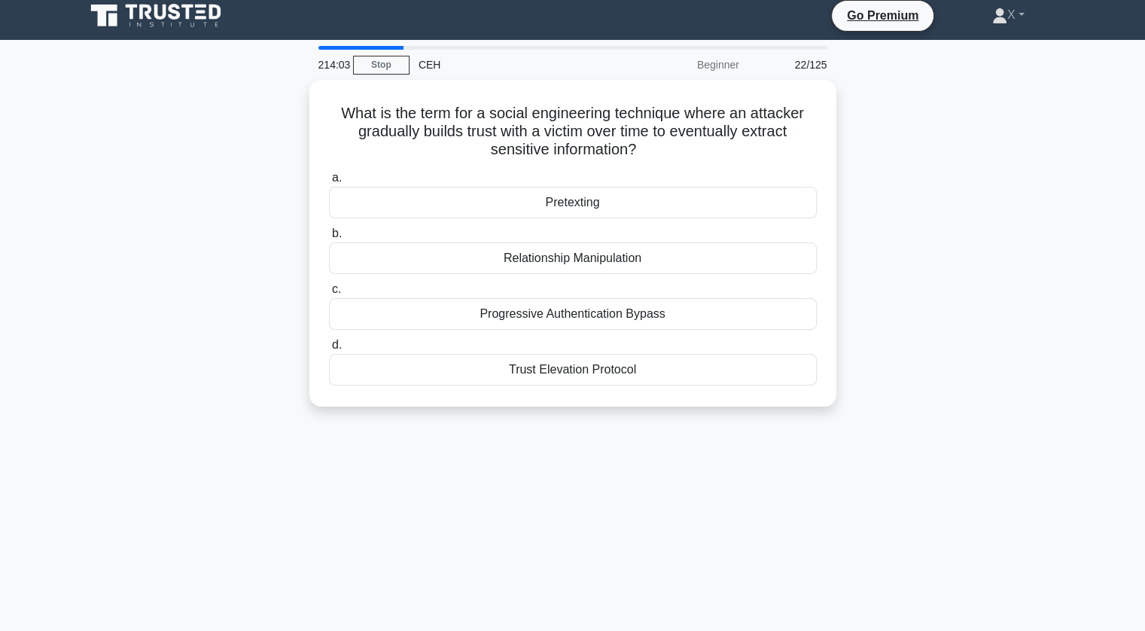
scroll to position [9, 0]
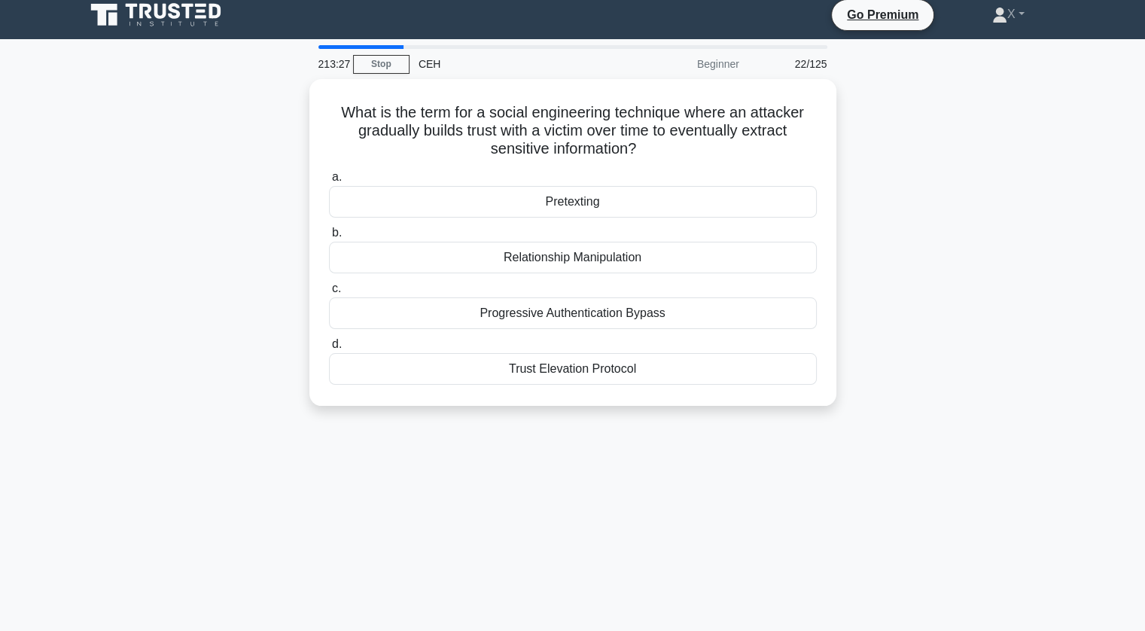
drag, startPoint x: 308, startPoint y: 97, endPoint x: 695, endPoint y: 430, distance: 510.2
click at [695, 430] on div "213:27 Stop CEH Beginner 22/125 What is the term for a social engineering techn…" at bounding box center [572, 421] width 993 height 753
copy div "What is the term for a social engineering technique where an attacker gradually…"
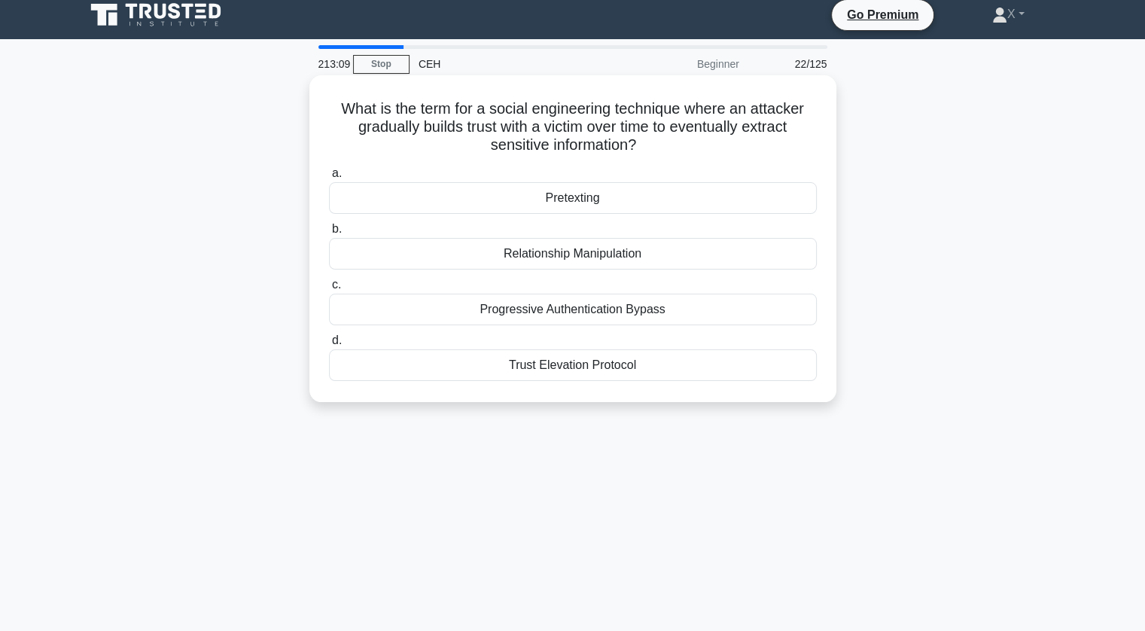
click at [495, 265] on div "Relationship Manipulation" at bounding box center [573, 254] width 488 height 32
click at [329, 234] on input "b. Relationship Manipulation" at bounding box center [329, 229] width 0 height 10
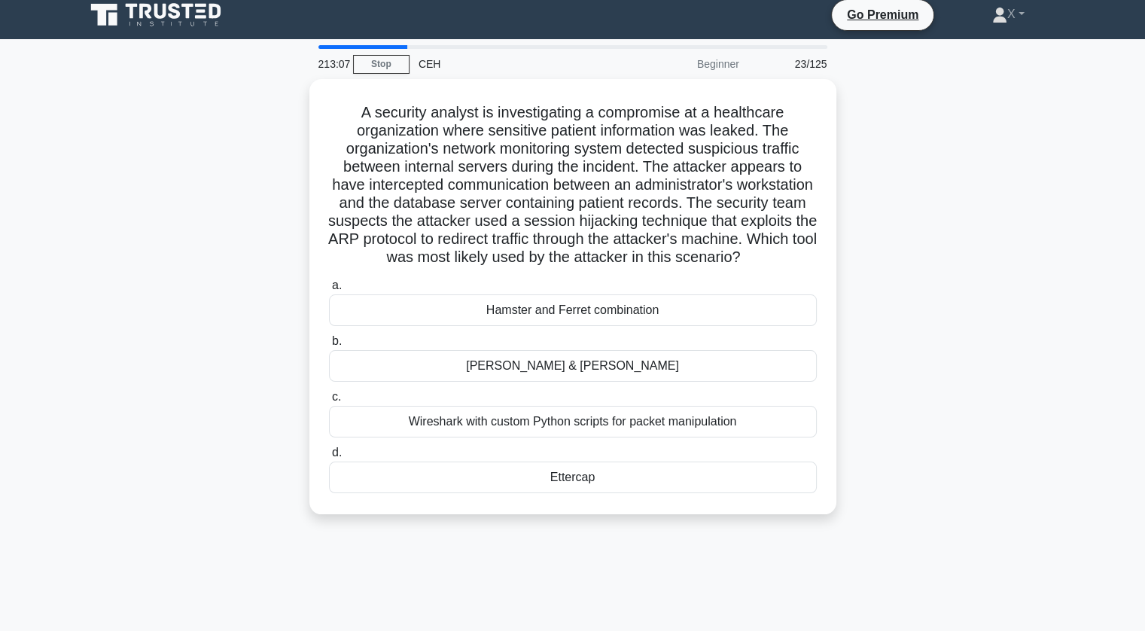
scroll to position [0, 0]
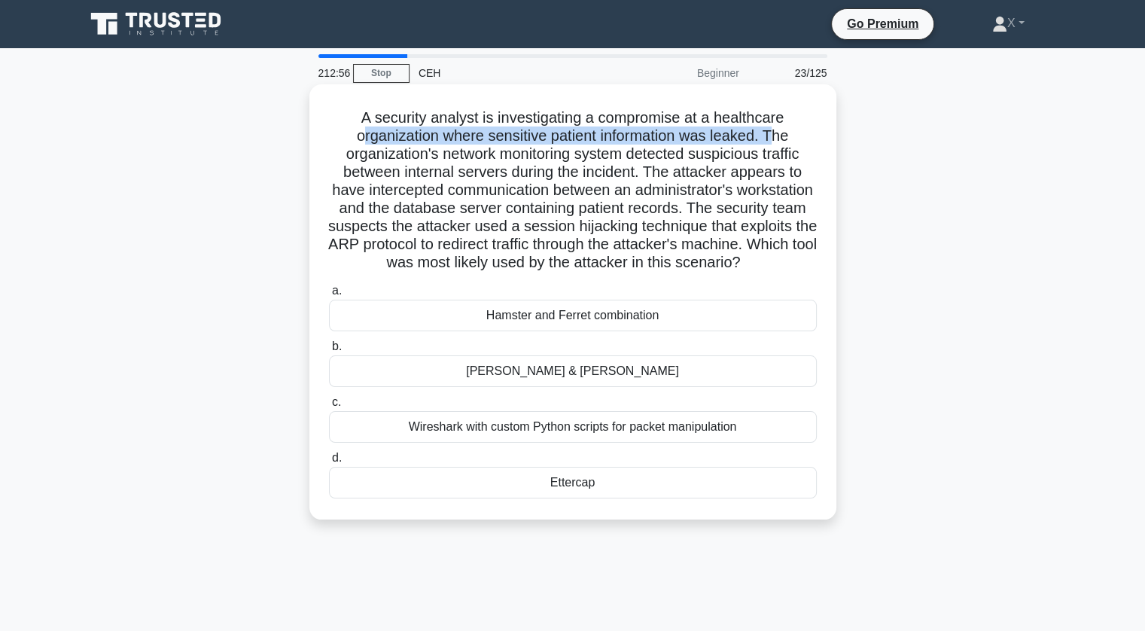
drag, startPoint x: 358, startPoint y: 130, endPoint x: 774, endPoint y: 128, distance: 415.5
click at [774, 128] on h5 "A security analyst is investigating a compromise at a healthcare organization w…" at bounding box center [572, 190] width 491 height 164
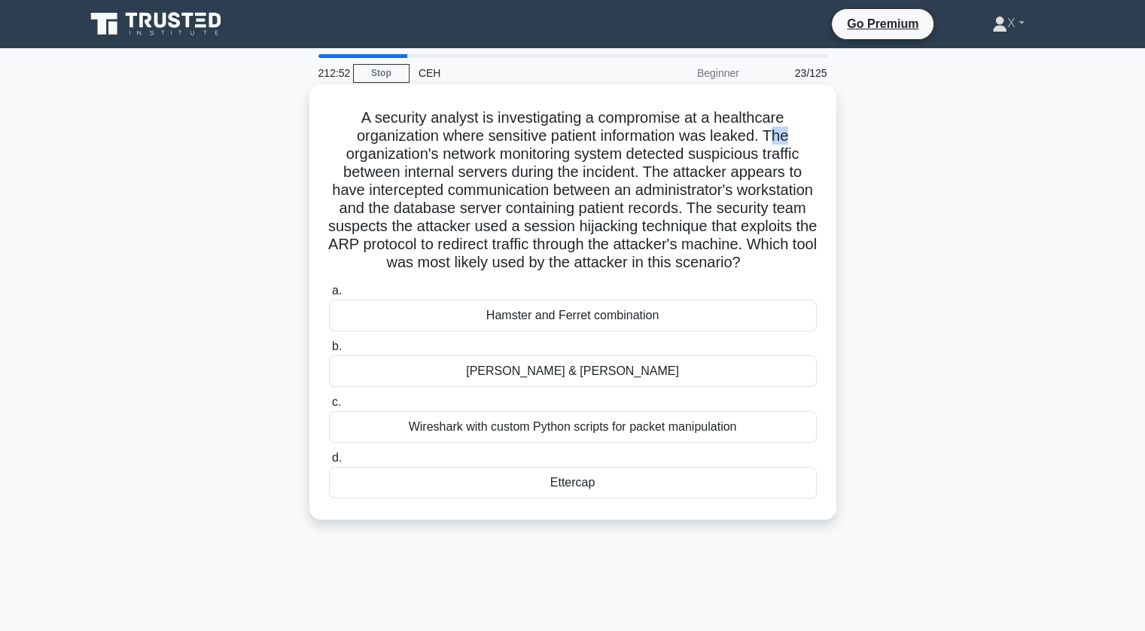
drag, startPoint x: 773, startPoint y: 132, endPoint x: 799, endPoint y: 140, distance: 26.9
click at [799, 140] on h5 "A security analyst is investigating a compromise at a healthcare organization w…" at bounding box center [572, 190] width 491 height 164
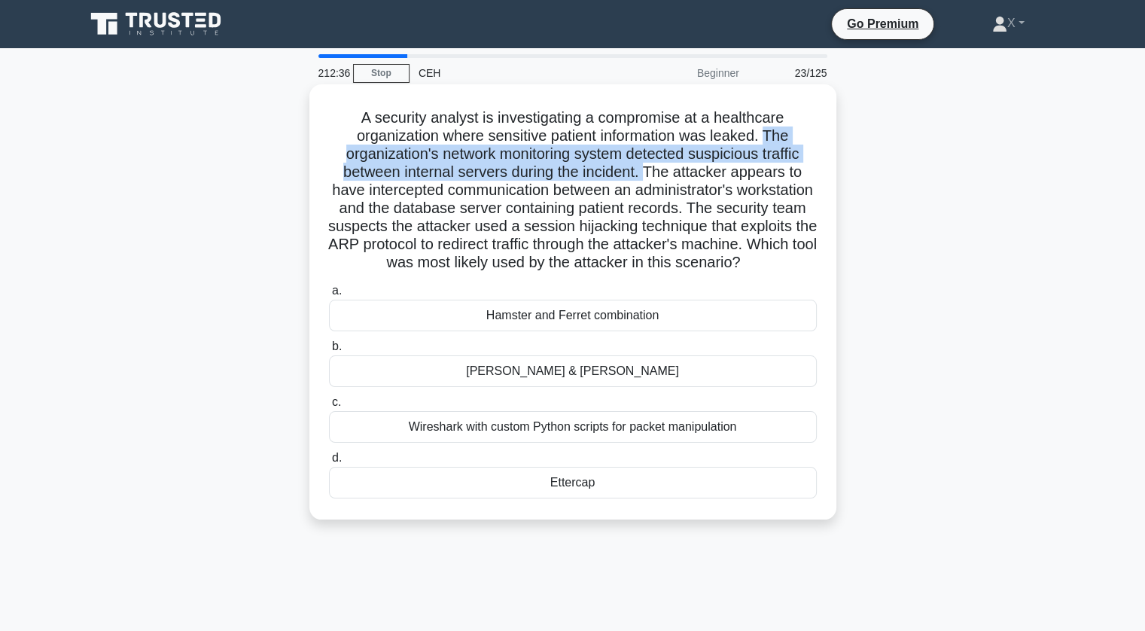
drag, startPoint x: 770, startPoint y: 138, endPoint x: 645, endPoint y: 179, distance: 131.6
click at [645, 179] on h5 "A security analyst is investigating a compromise at a healthcare organization w…" at bounding box center [572, 190] width 491 height 164
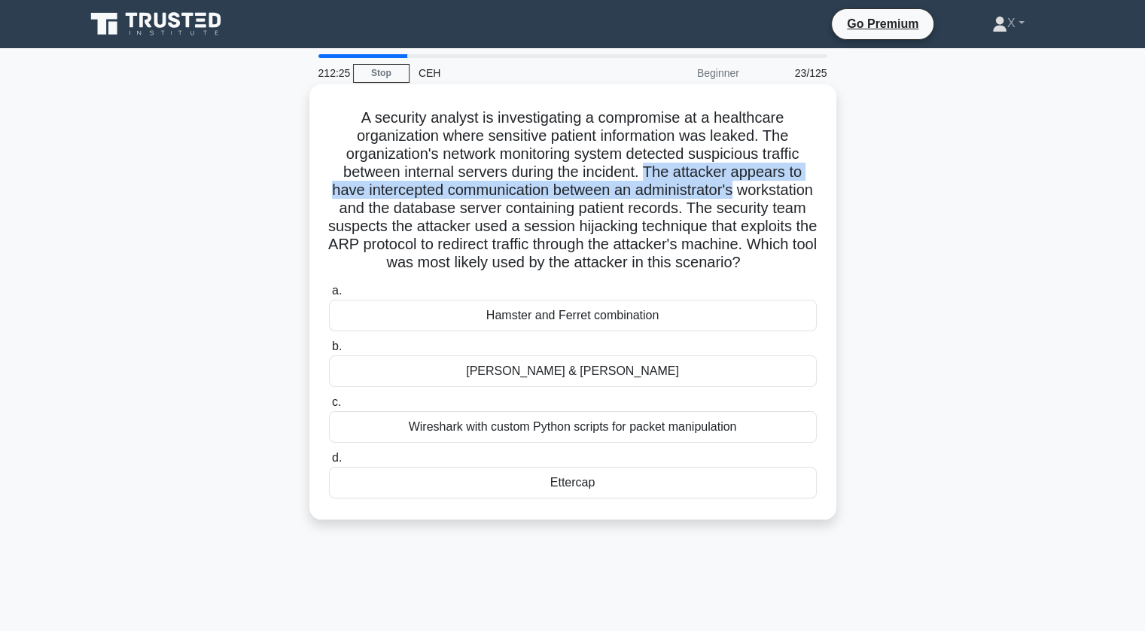
drag, startPoint x: 645, startPoint y: 179, endPoint x: 791, endPoint y: 187, distance: 146.2
click at [791, 187] on h5 "A security analyst is investigating a compromise at a healthcare organization w…" at bounding box center [572, 190] width 491 height 164
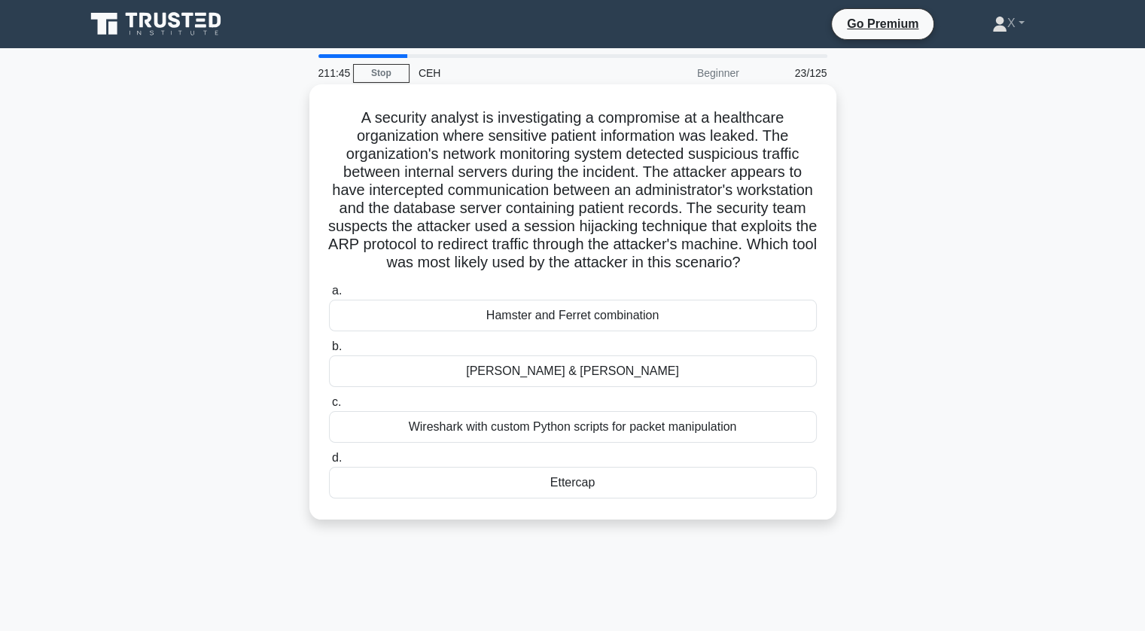
drag, startPoint x: 647, startPoint y: 170, endPoint x: 805, endPoint y: 279, distance: 192.7
click at [805, 272] on h5 "A security analyst is investigating a compromise at a healthcare organization w…" at bounding box center [572, 190] width 491 height 164
click at [529, 498] on div "Ettercap" at bounding box center [573, 483] width 488 height 32
click at [329, 463] on input "d. Ettercap" at bounding box center [329, 458] width 0 height 10
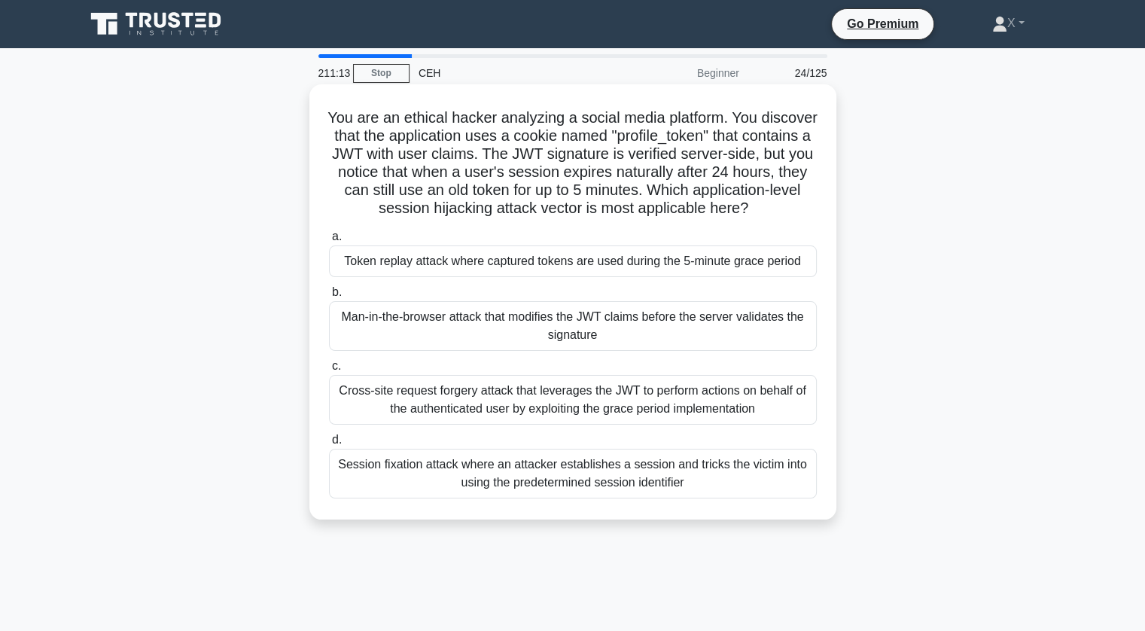
drag, startPoint x: 367, startPoint y: 145, endPoint x: 564, endPoint y: 219, distance: 210.5
click at [564, 218] on h5 "You are an ethical hacker analyzing a social media platform. You discover that …" at bounding box center [572, 163] width 491 height 110
drag, startPoint x: 354, startPoint y: 116, endPoint x: 588, endPoint y: 224, distance: 256.9
click at [588, 218] on h5 "You are an ethical hacker analyzing a social media platform. You discover that …" at bounding box center [572, 163] width 491 height 110
click at [748, 218] on icon ".spinner_0XTQ{transform-origin:center;animation:spinner_y6GP .75s linear infini…" at bounding box center [757, 209] width 18 height 18
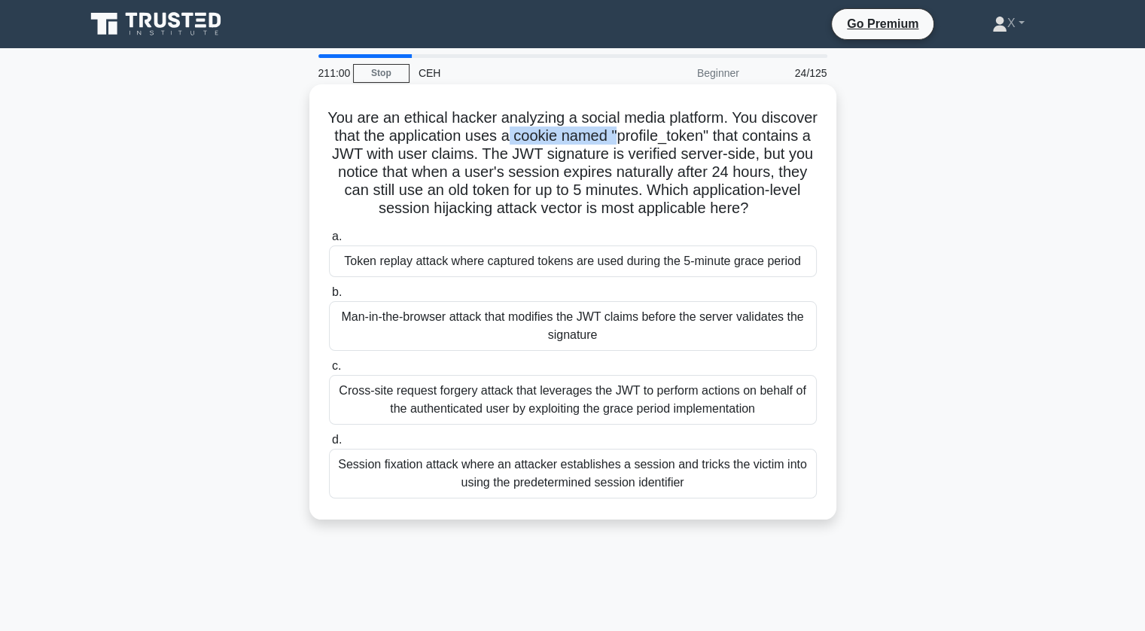
drag, startPoint x: 575, startPoint y: 141, endPoint x: 685, endPoint y: 141, distance: 109.9
click at [685, 141] on h5 "You are an ethical hacker analyzing a social media platform. You discover that …" at bounding box center [572, 163] width 491 height 110
click at [467, 173] on h5 "You are an ethical hacker analyzing a social media platform. You discover that …" at bounding box center [572, 163] width 491 height 110
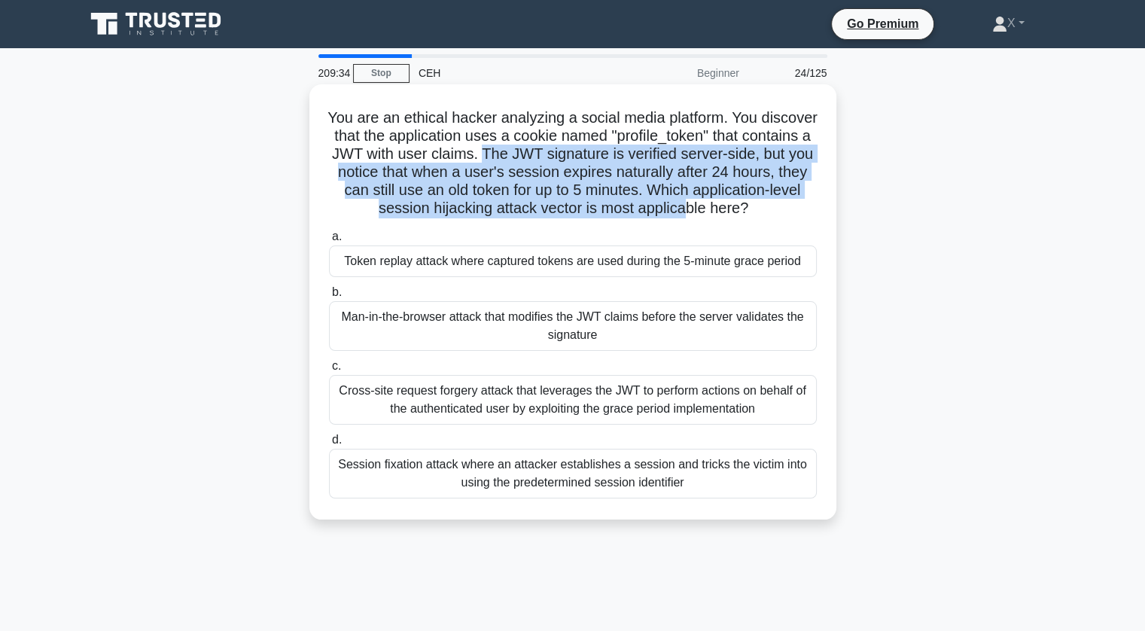
drag, startPoint x: 563, startPoint y: 153, endPoint x: 778, endPoint y: 206, distance: 221.8
click at [778, 206] on h5 "You are an ethical hacker analyzing a social media platform. You discover that …" at bounding box center [572, 163] width 491 height 110
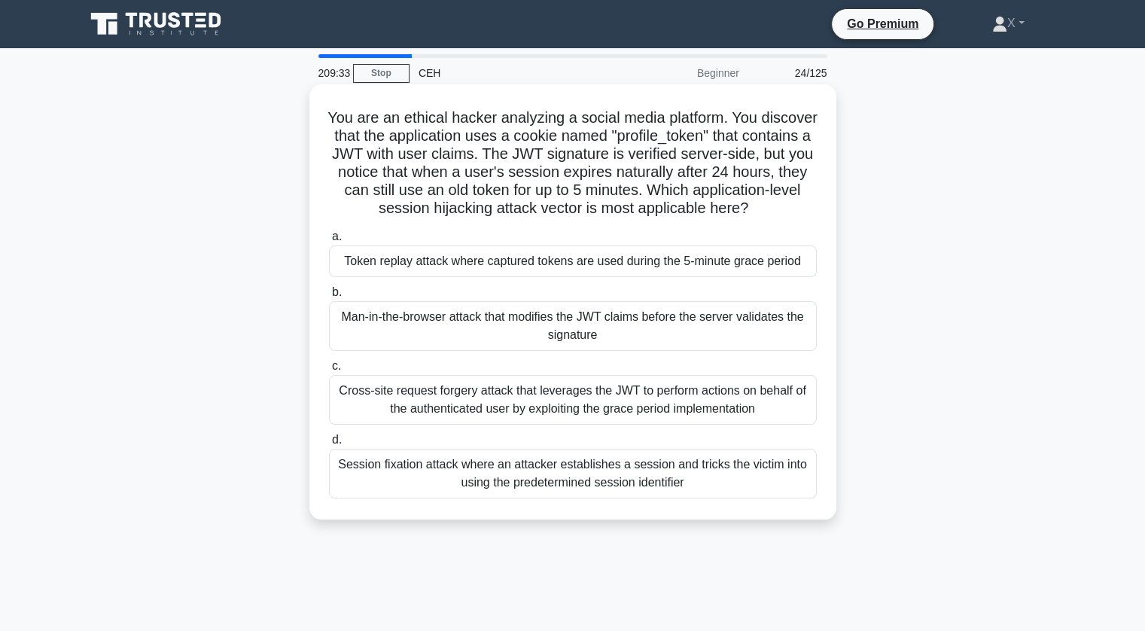
click at [635, 339] on div "Man-in-the-browser attack that modifies the JWT claims before the server valida…" at bounding box center [573, 326] width 488 height 50
click at [329, 297] on input "b. Man-in-the-browser attack that modifies the JWT claims before the server val…" at bounding box center [329, 293] width 0 height 10
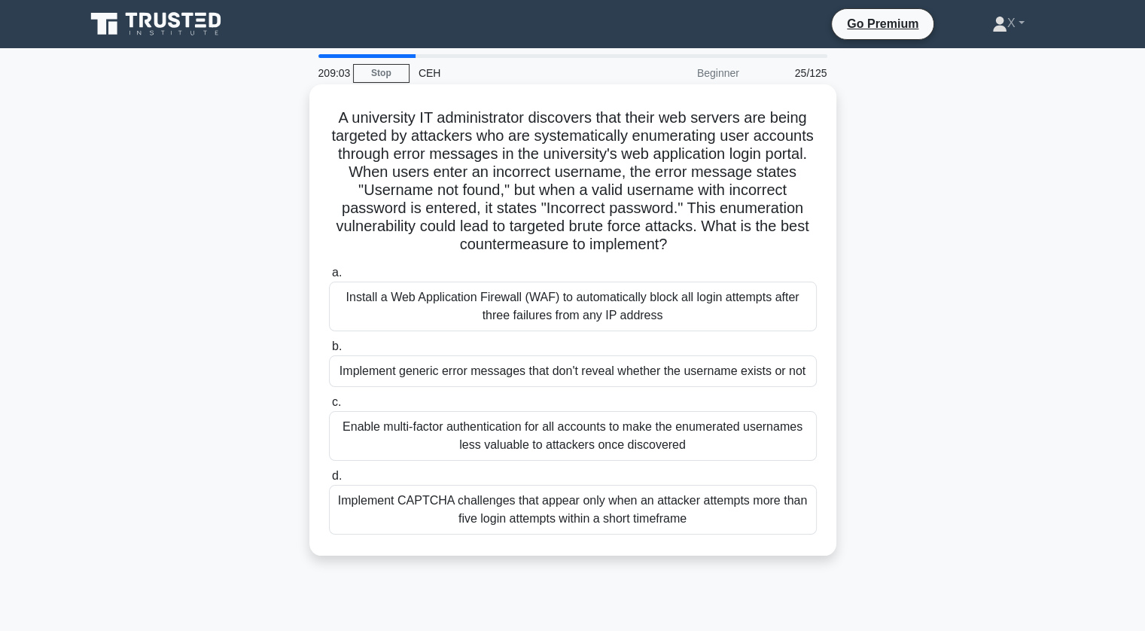
drag, startPoint x: 329, startPoint y: 120, endPoint x: 777, endPoint y: 240, distance: 463.7
click at [777, 240] on h5 "A university IT administrator discovers that their web servers are being target…" at bounding box center [572, 181] width 491 height 146
click at [701, 315] on div "Install a Web Application Firewall (WAF) to automatically block all login attem…" at bounding box center [573, 306] width 488 height 50
click at [329, 278] on input "a. Install a Web Application Firewall (WAF) to automatically block all login at…" at bounding box center [329, 273] width 0 height 10
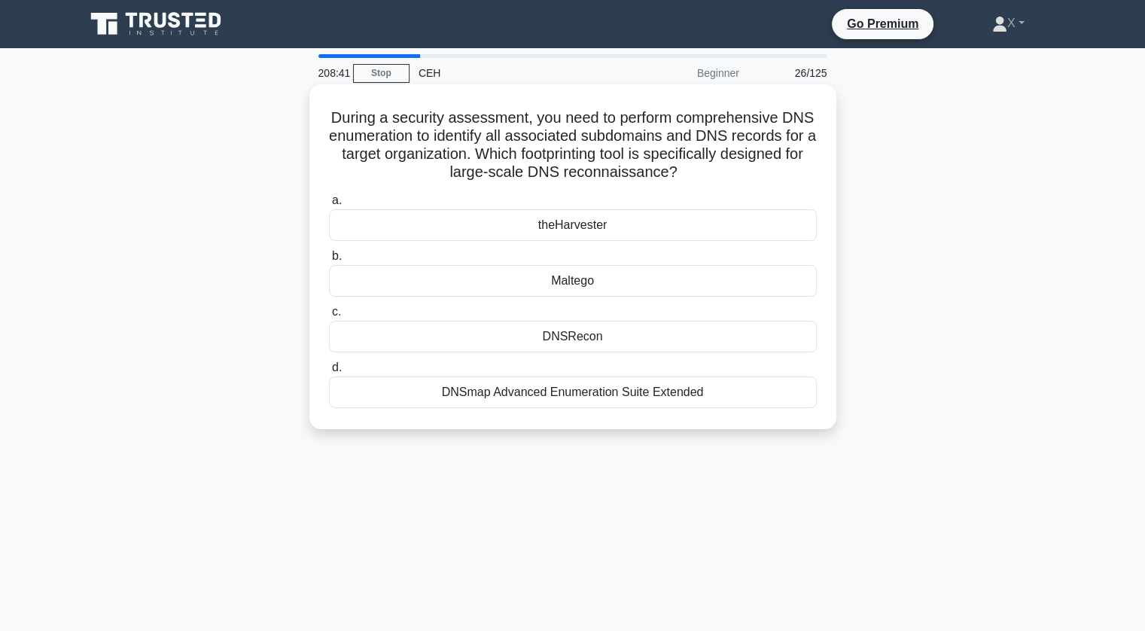
drag, startPoint x: 331, startPoint y: 117, endPoint x: 690, endPoint y: 170, distance: 363.0
click at [690, 170] on h5 "During a security assessment, you need to perform comprehensive DNS enumeration…" at bounding box center [572, 145] width 491 height 74
click at [690, 170] on icon ".spinner_0XTQ{transform-origin:center;animation:spinner_y6GP .75s linear infini…" at bounding box center [686, 173] width 18 height 18
click at [575, 337] on div "DNSRecon" at bounding box center [573, 337] width 488 height 32
click at [329, 317] on input "c. DNSRecon" at bounding box center [329, 312] width 0 height 10
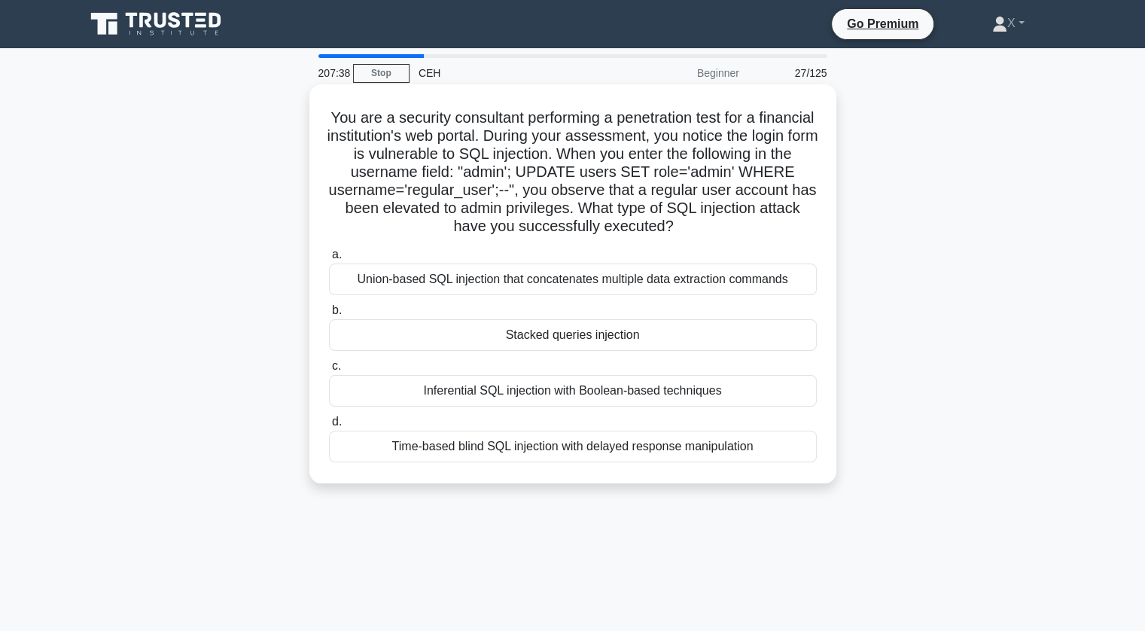
click at [543, 390] on div "Inferential SQL injection with Boolean-based techniques" at bounding box center [573, 391] width 488 height 32
click at [329, 371] on input "c. Inferential SQL injection with Boolean-based techniques" at bounding box center [329, 366] width 0 height 10
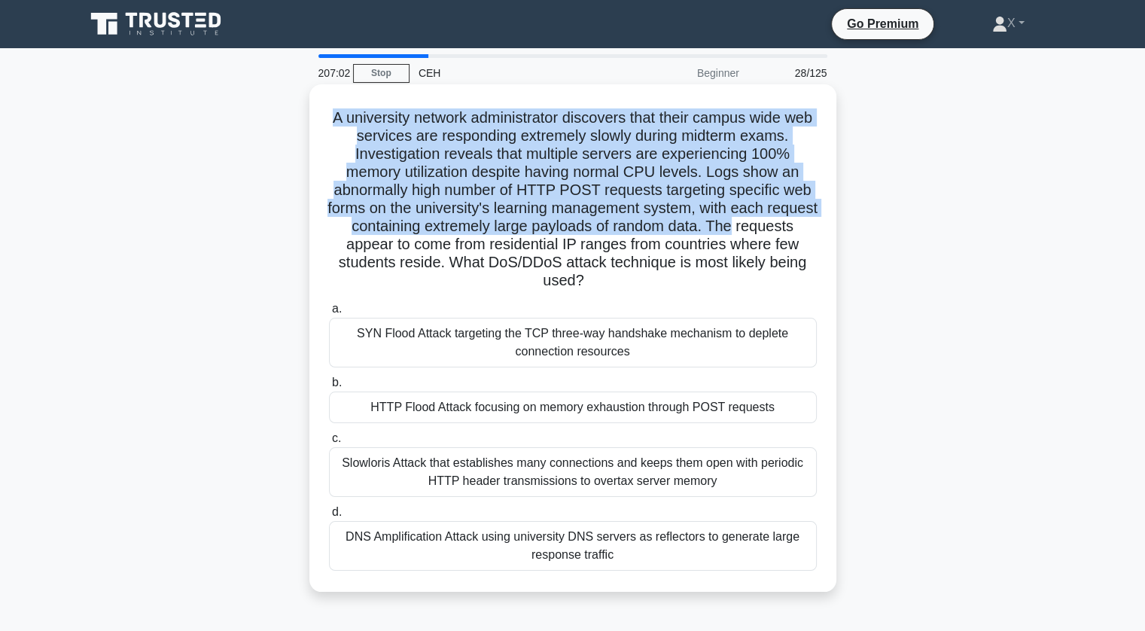
drag, startPoint x: 332, startPoint y: 108, endPoint x: 789, endPoint y: 218, distance: 469.9
click at [789, 218] on h5 "A university network administrator discovers that their campus wide web service…" at bounding box center [572, 199] width 491 height 182
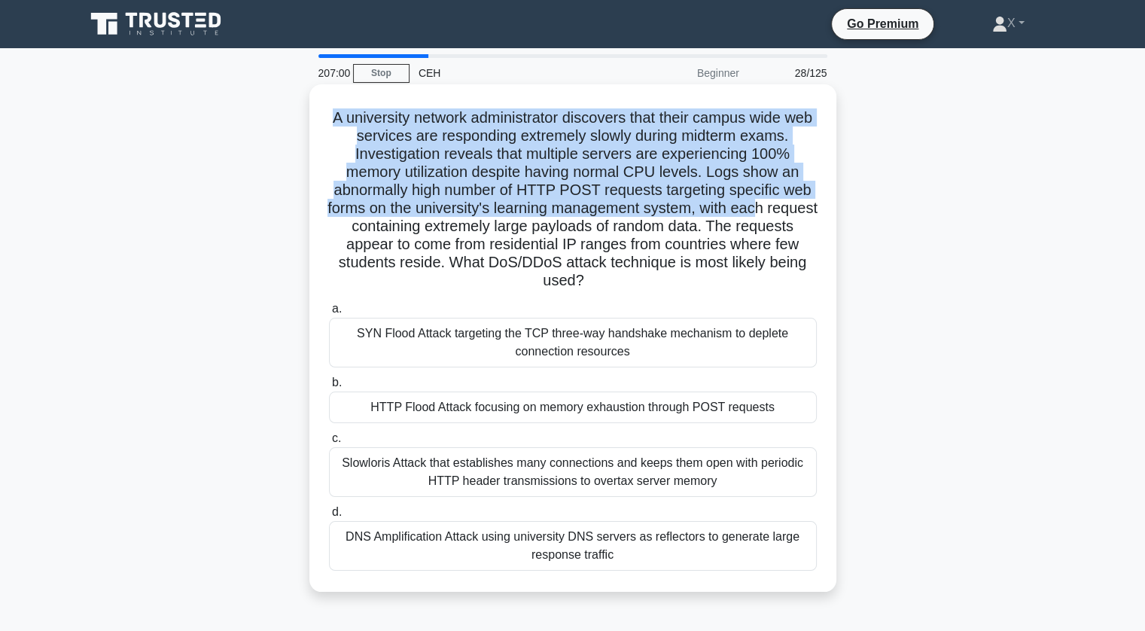
click at [789, 218] on h5 "A university network administrator discovers that their campus wide web service…" at bounding box center [572, 199] width 491 height 182
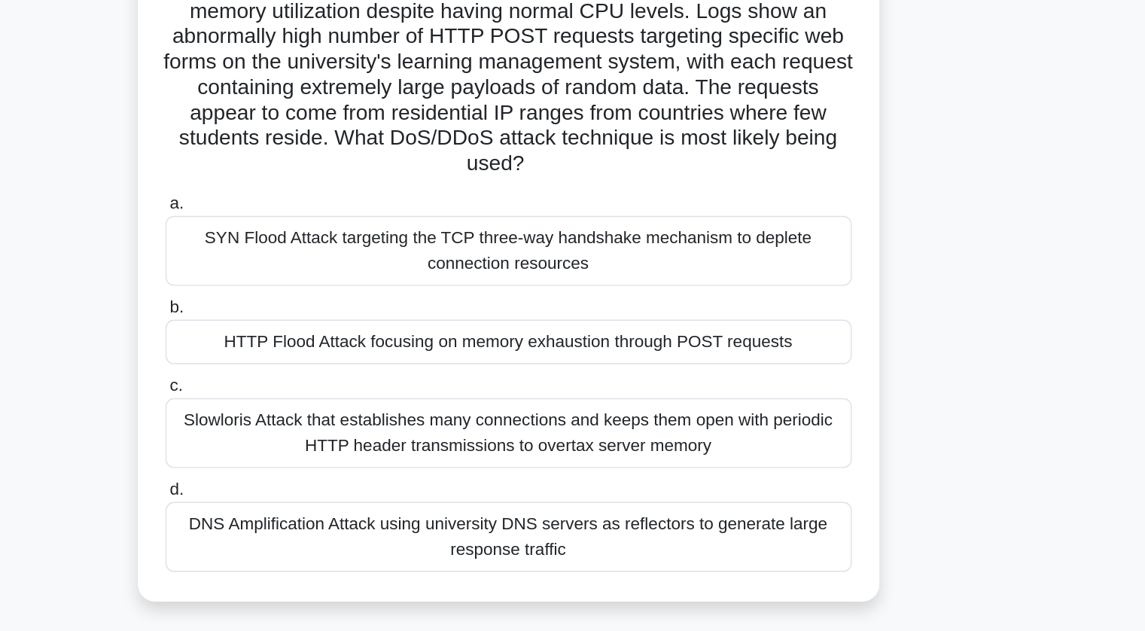
scroll to position [81, 0]
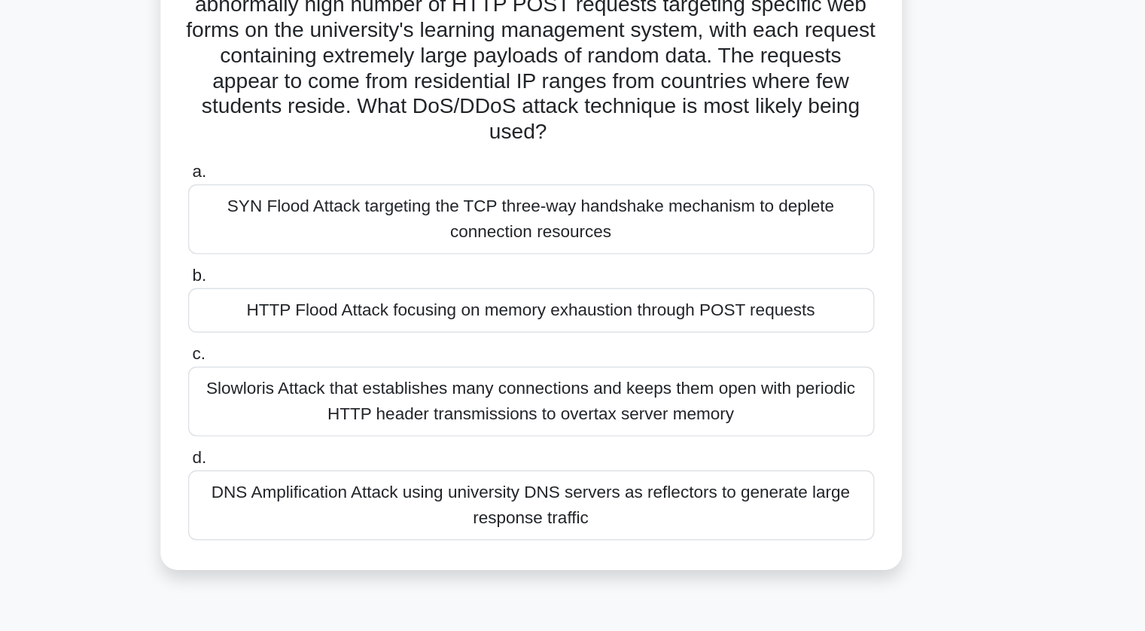
click at [682, 322] on div "HTTP Flood Attack focusing on memory exhaustion through POST requests" at bounding box center [573, 326] width 488 height 32
click at [329, 306] on input "b. HTTP Flood Attack focusing on memory exhaustion through POST requests" at bounding box center [329, 302] width 0 height 10
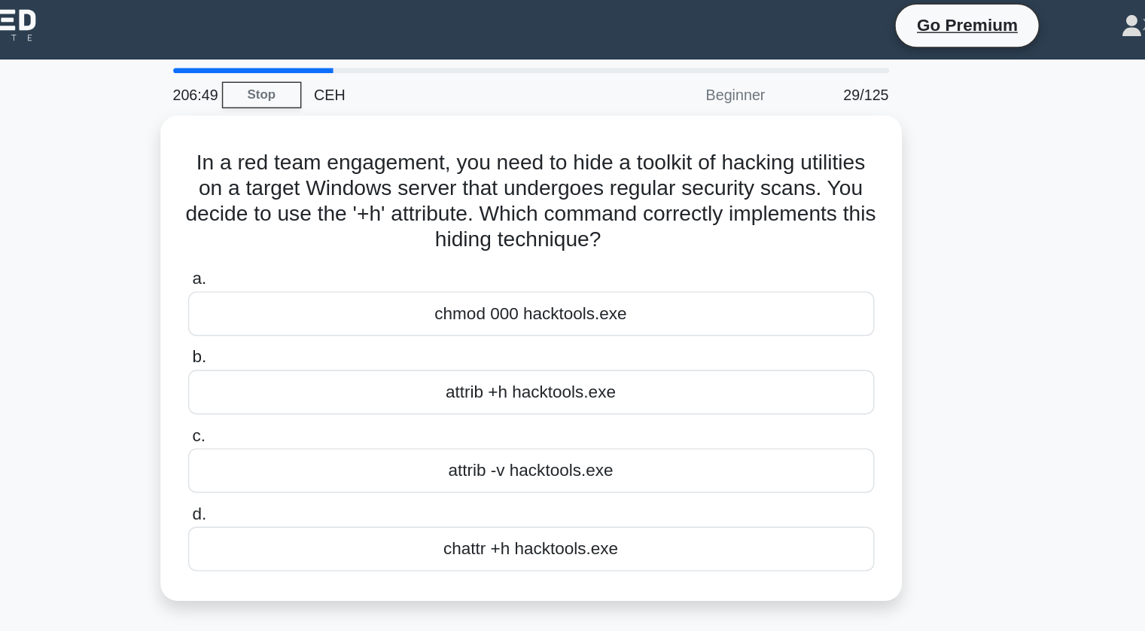
scroll to position [0, 0]
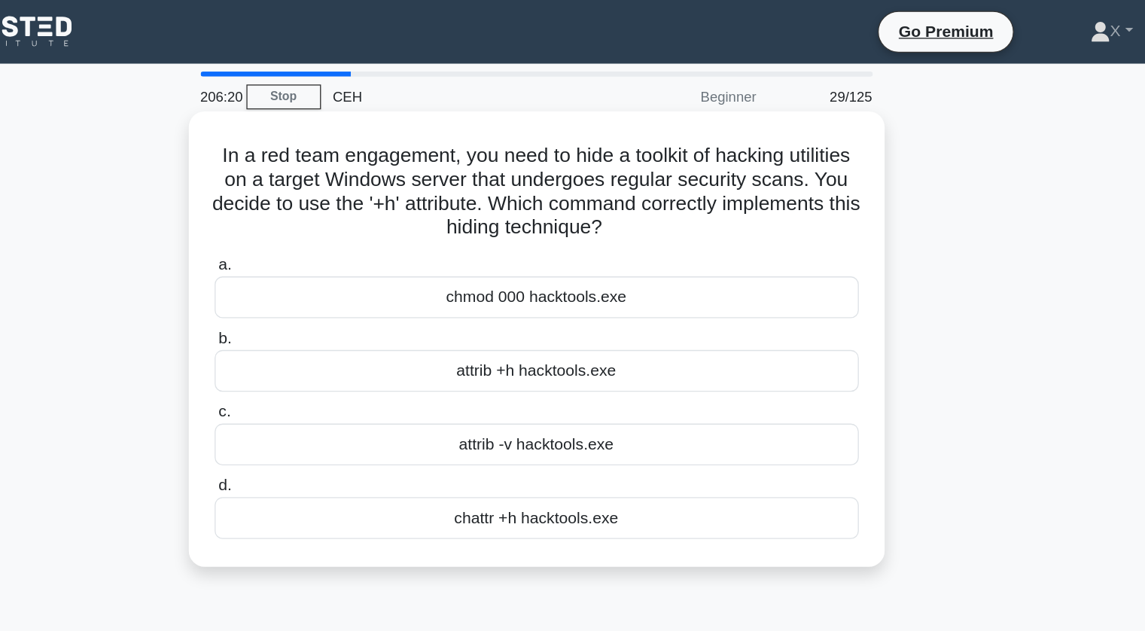
drag, startPoint x: 347, startPoint y: 120, endPoint x: 656, endPoint y: 406, distance: 421.3
click at [656, 406] on div "In a red team engagement, you need to hide a toolkit of hacking utilities on a …" at bounding box center [572, 256] width 515 height 333
copy div "In a red team engagement, you need to hide a toolkit of hacking utilities on a …"
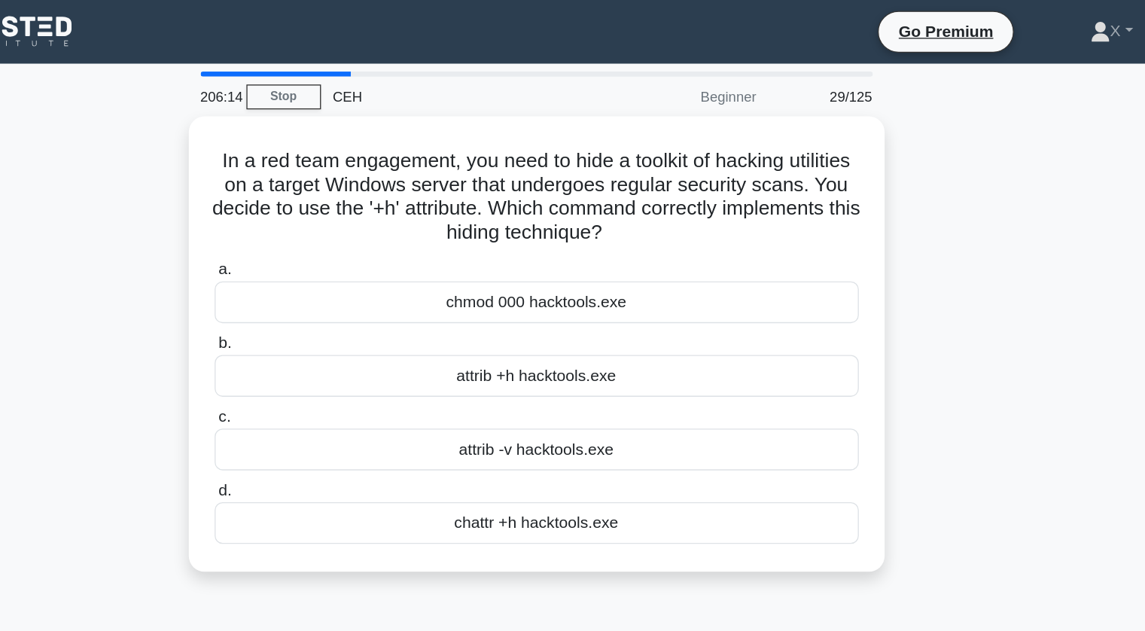
click at [463, 78] on div "CEH" at bounding box center [512, 73] width 207 height 30
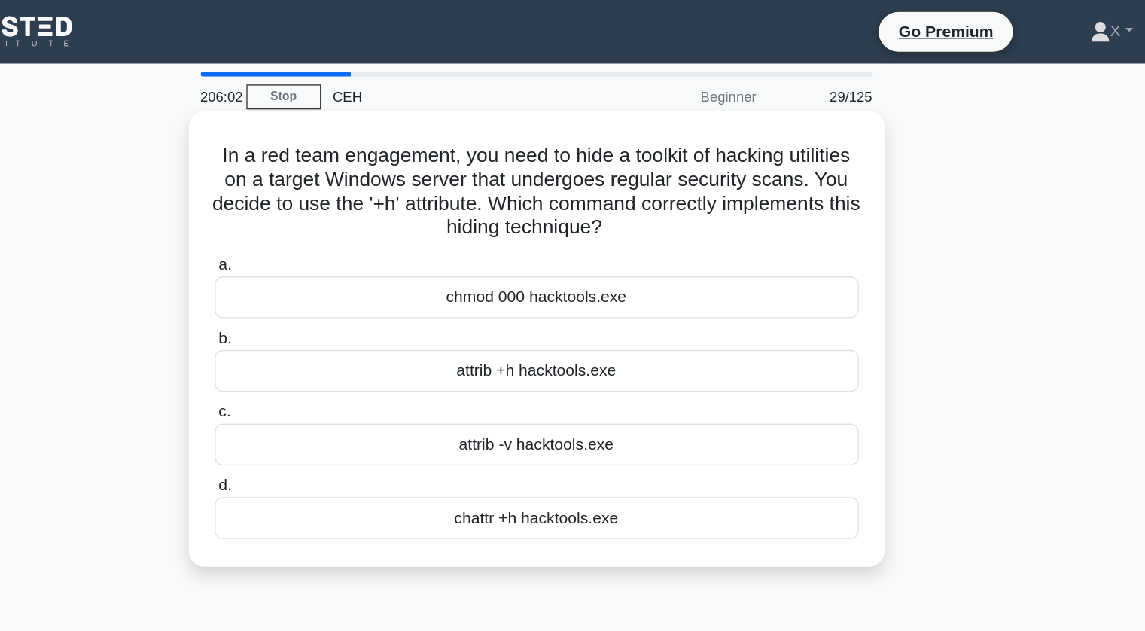
click at [538, 289] on div "attrib +h hacktools.exe" at bounding box center [573, 281] width 488 height 32
click at [329, 261] on input "b. attrib +h hacktools.exe" at bounding box center [329, 256] width 0 height 10
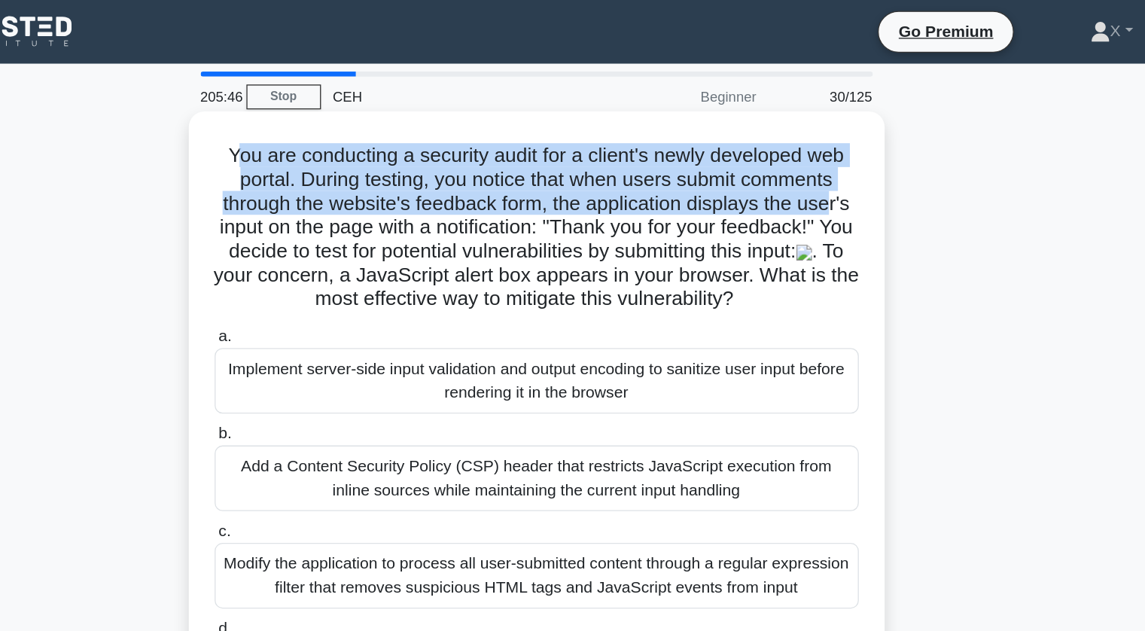
drag, startPoint x: 338, startPoint y: 116, endPoint x: 801, endPoint y: 152, distance: 464.3
click at [801, 152] on h5 "You are conducting a security audit for a client's newly developed web portal. …" at bounding box center [572, 172] width 491 height 128
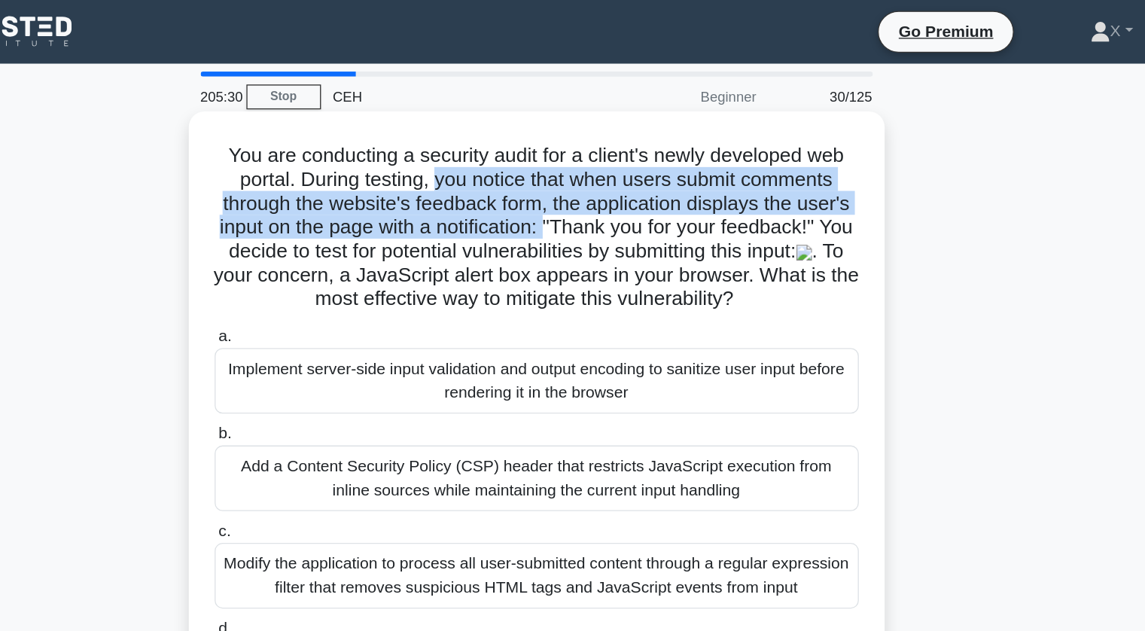
drag, startPoint x: 494, startPoint y: 136, endPoint x: 594, endPoint y: 175, distance: 106.8
click at [594, 175] on h5 "You are conducting a security audit for a client's newly developed web portal. …" at bounding box center [572, 172] width 491 height 128
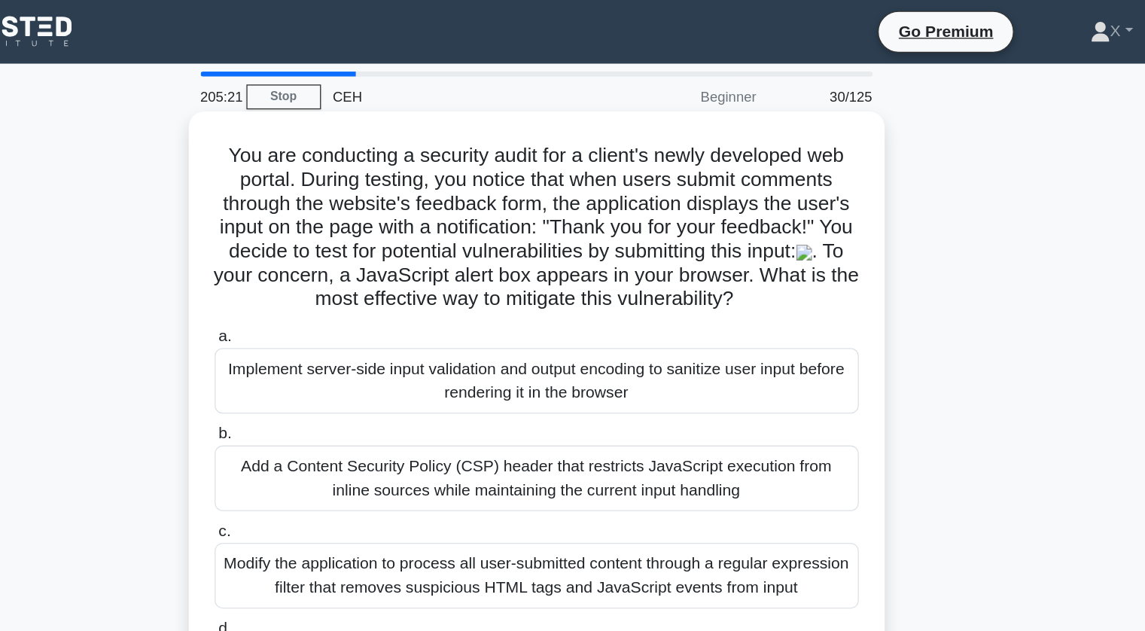
drag, startPoint x: 342, startPoint y: 196, endPoint x: 779, endPoint y: 226, distance: 438.3
click at [779, 226] on h5 "You are conducting a security audit for a client's newly developed web portal. …" at bounding box center [572, 172] width 491 height 128
click at [740, 226] on icon ".spinner_0XTQ{transform-origin:center;animation:spinner_y6GP .75s linear infini…" at bounding box center [731, 227] width 18 height 18
drag, startPoint x: 586, startPoint y: 156, endPoint x: 790, endPoint y: 226, distance: 215.6
click at [790, 226] on h5 "You are conducting a security audit for a client's newly developed web portal. …" at bounding box center [572, 172] width 491 height 128
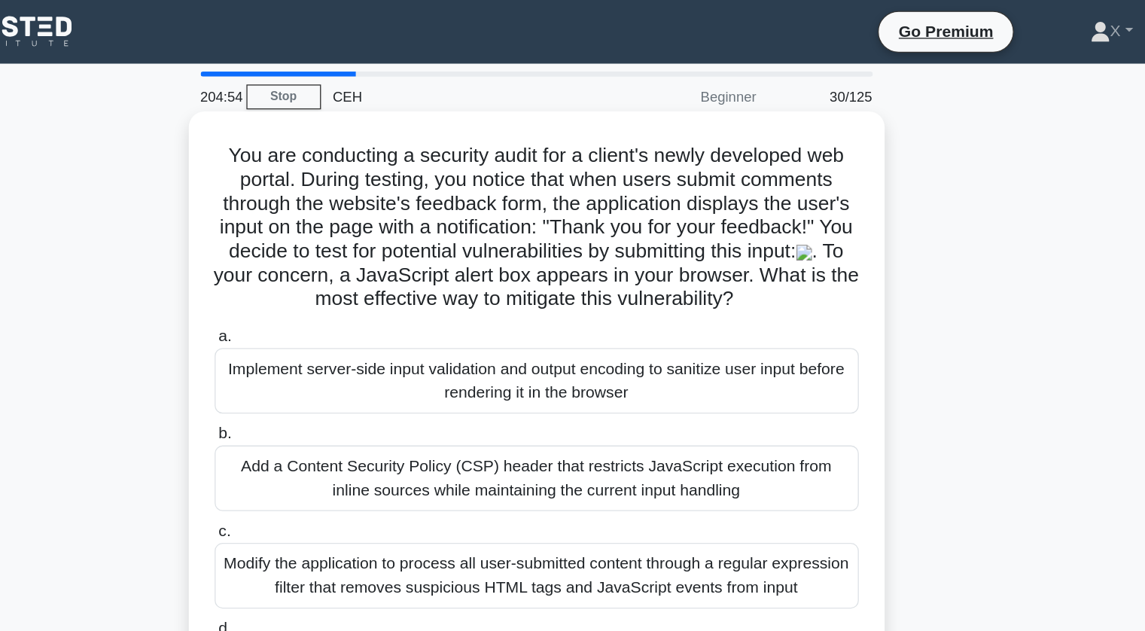
click at [790, 226] on h5 "You are conducting a security audit for a client's newly developed web portal. …" at bounding box center [572, 172] width 491 height 128
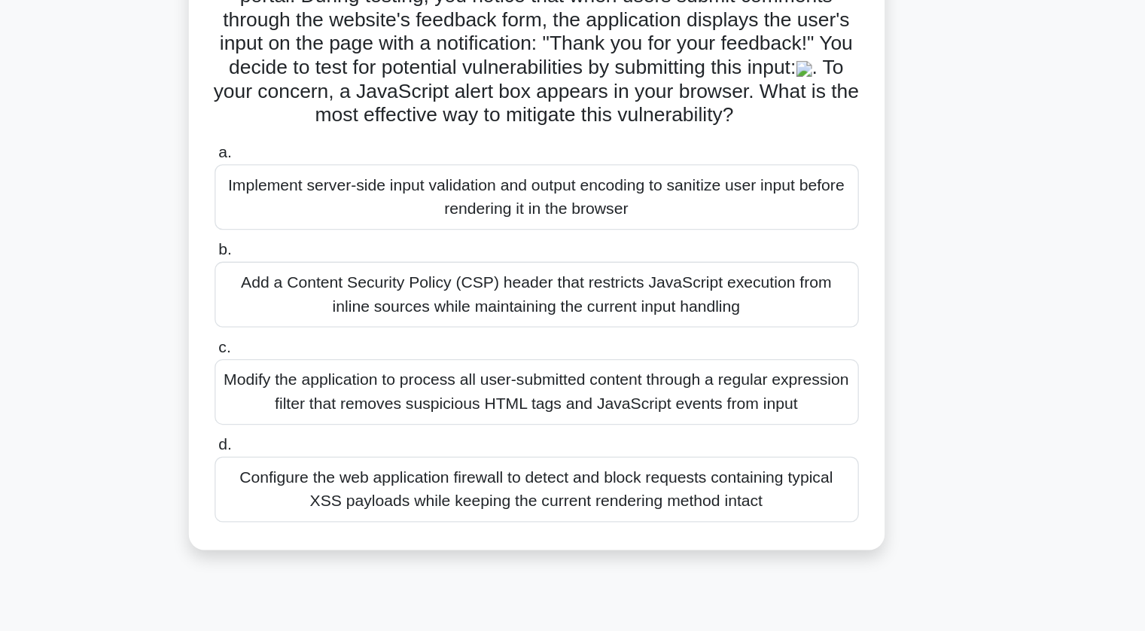
click at [650, 510] on div "Configure the web application firewall to detect and block requests containing …" at bounding box center [573, 510] width 488 height 50
click at [329, 481] on input "d. Configure the web application firewall to detect and block requests containi…" at bounding box center [329, 476] width 0 height 10
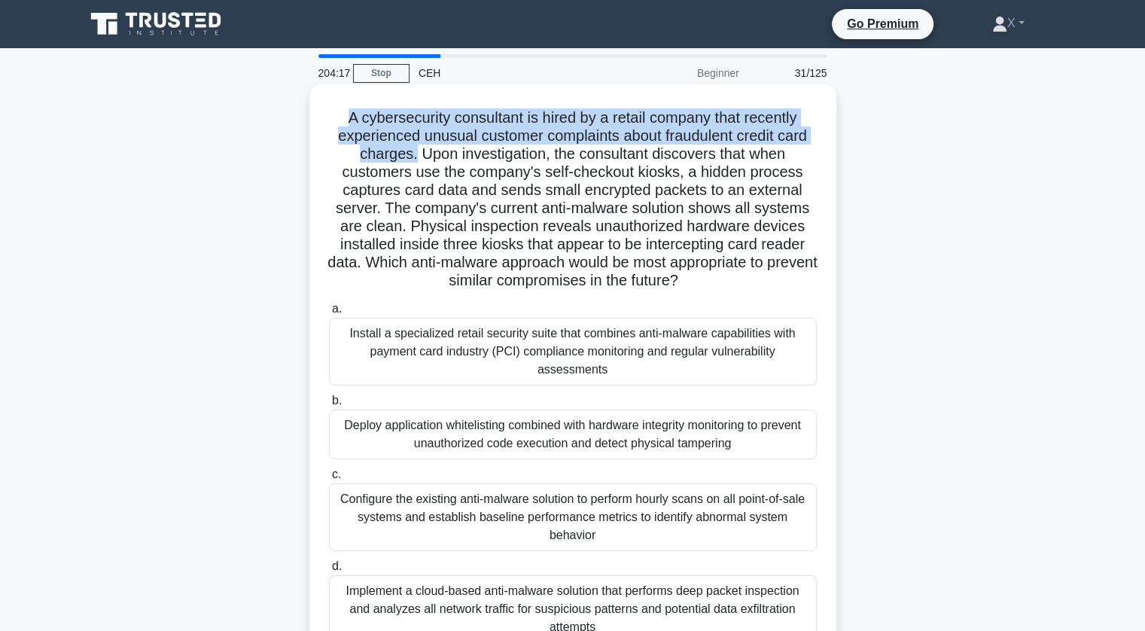
drag, startPoint x: 336, startPoint y: 123, endPoint x: 412, endPoint y: 159, distance: 83.2
click at [412, 159] on h5 "A cybersecurity consultant is hired by a retail company that recently experienc…" at bounding box center [572, 199] width 491 height 182
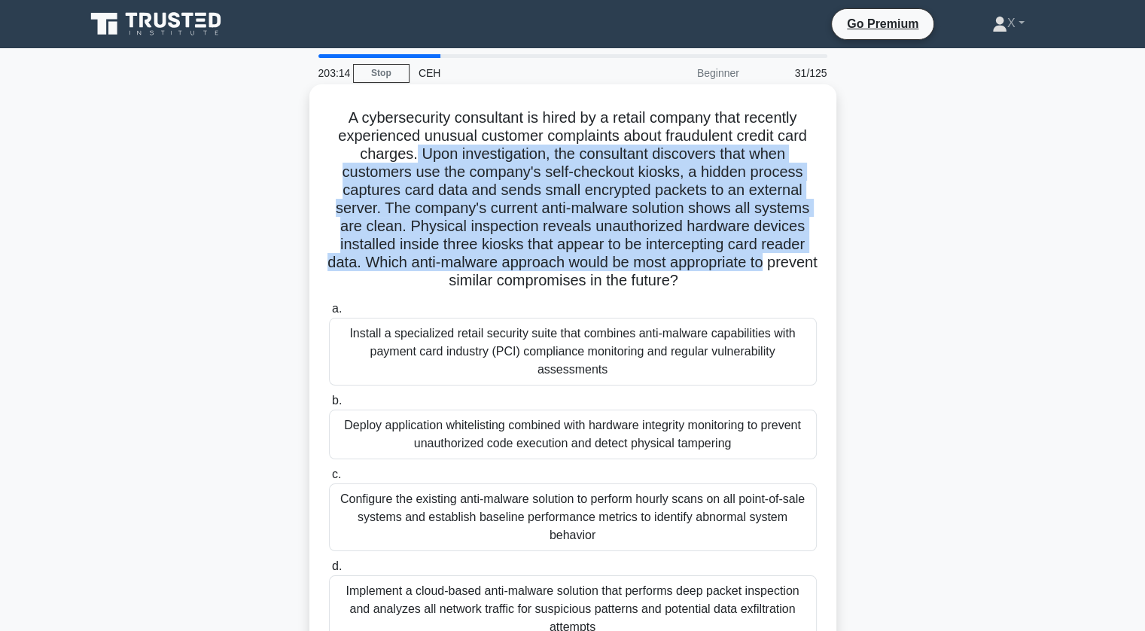
drag, startPoint x: 412, startPoint y: 159, endPoint x: 796, endPoint y: 268, distance: 399.8
click at [796, 268] on h5 "A cybersecurity consultant is hired by a retail company that recently experienc…" at bounding box center [572, 199] width 491 height 182
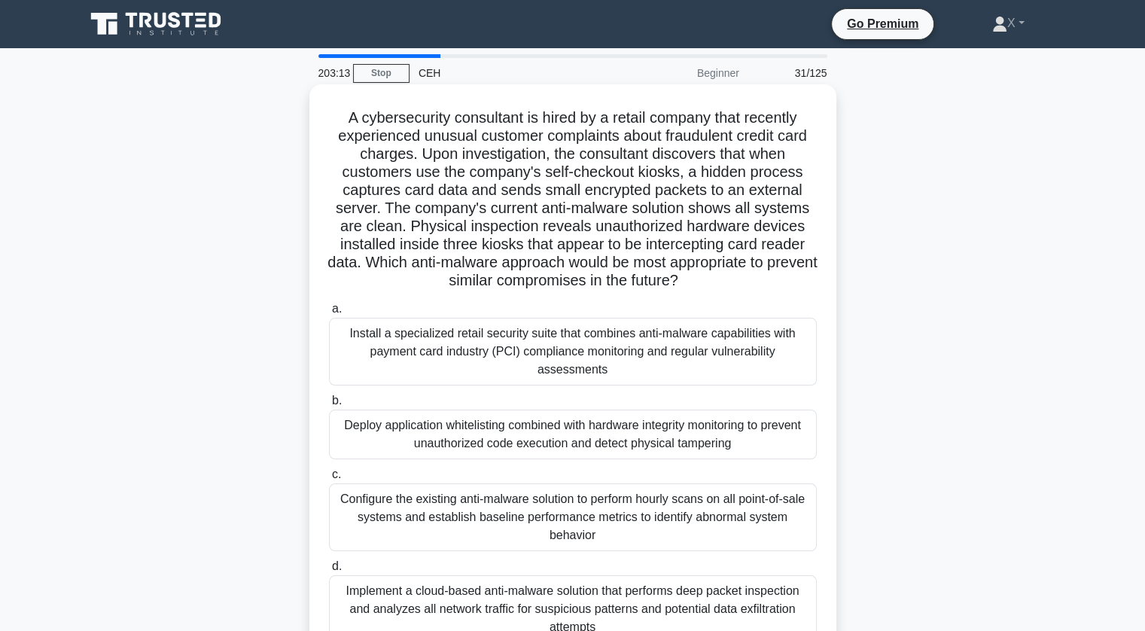
click at [699, 339] on div "Install a specialized retail security suite that combines anti-malware capabili…" at bounding box center [573, 352] width 488 height 68
click at [329, 314] on input "a. Install a specialized retail security suite that combines anti-malware capab…" at bounding box center [329, 309] width 0 height 10
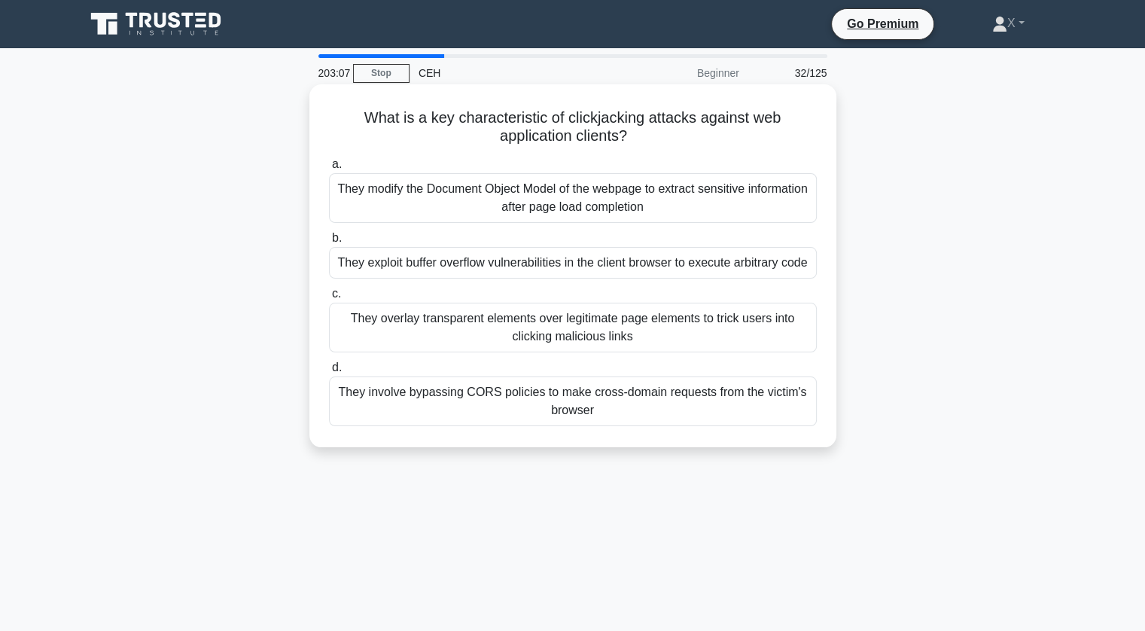
drag, startPoint x: 367, startPoint y: 120, endPoint x: 654, endPoint y: 145, distance: 288.6
click at [654, 145] on h5 "What is a key characteristic of clickjacking attacks against web application cl…" at bounding box center [572, 127] width 491 height 38
click at [635, 330] on div "They overlay transparent elements over legitimate page elements to trick users …" at bounding box center [573, 328] width 488 height 50
click at [329, 299] on input "c. They overlay transparent elements over legitimate page elements to trick use…" at bounding box center [329, 294] width 0 height 10
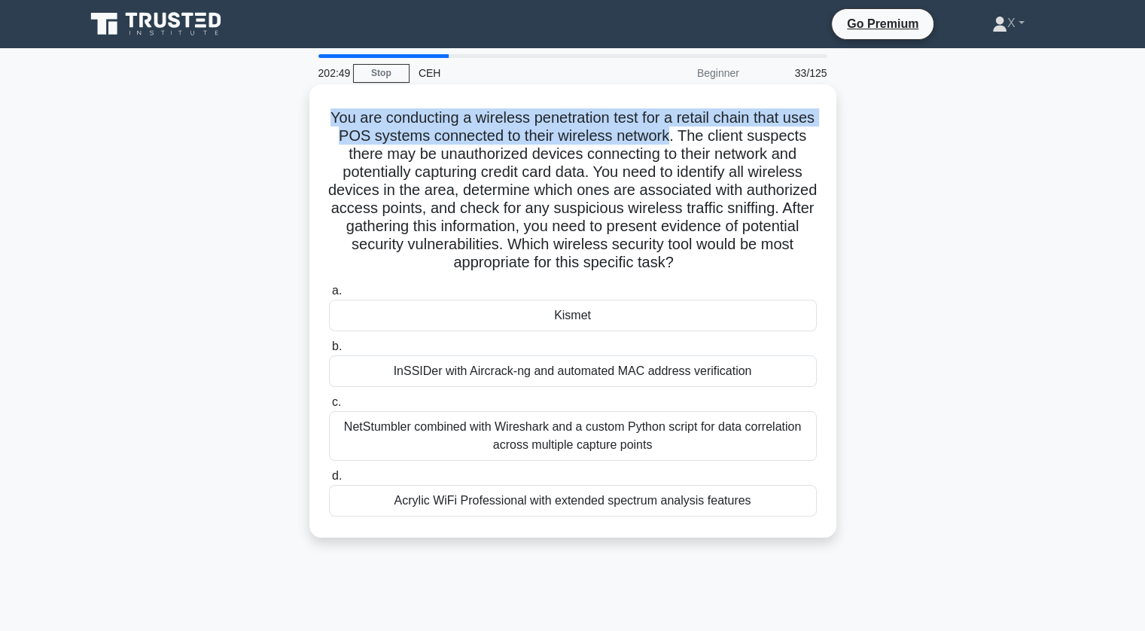
drag, startPoint x: 342, startPoint y: 117, endPoint x: 717, endPoint y: 135, distance: 376.0
click at [717, 135] on h5 "You are conducting a wireless penetration test for a retail chain that uses POS…" at bounding box center [572, 190] width 491 height 164
drag, startPoint x: 724, startPoint y: 138, endPoint x: 771, endPoint y: 258, distance: 129.1
click at [771, 258] on h5 "You are conducting a wireless penetration test for a retail chain that uses POS…" at bounding box center [572, 190] width 491 height 164
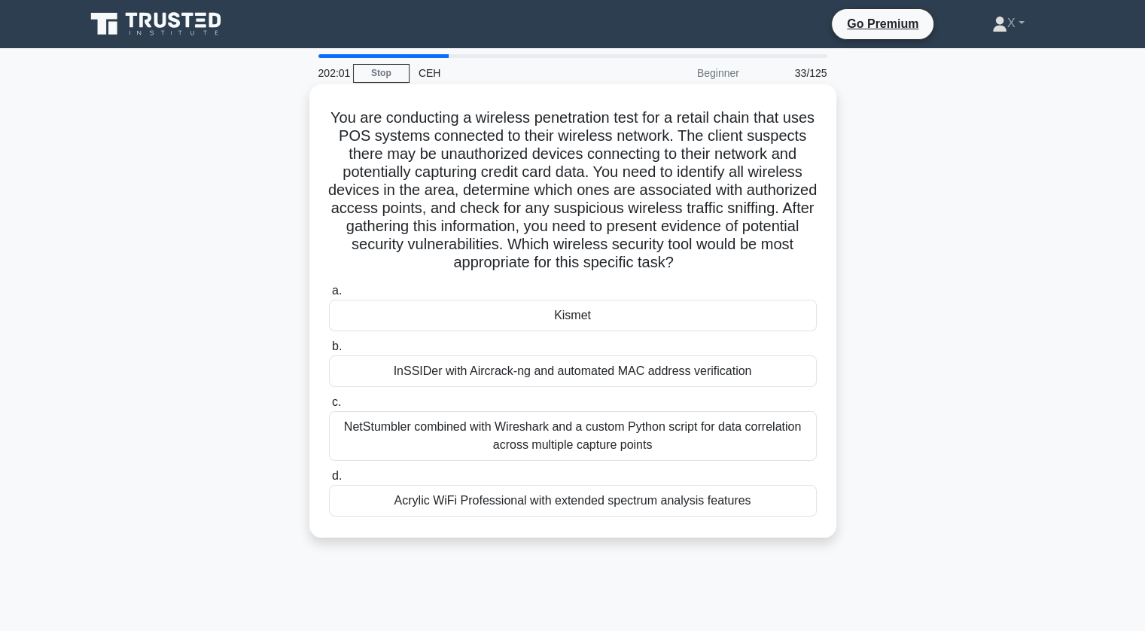
click at [771, 258] on h5 "You are conducting a wireless penetration test for a retail chain that uses POS…" at bounding box center [572, 190] width 491 height 164
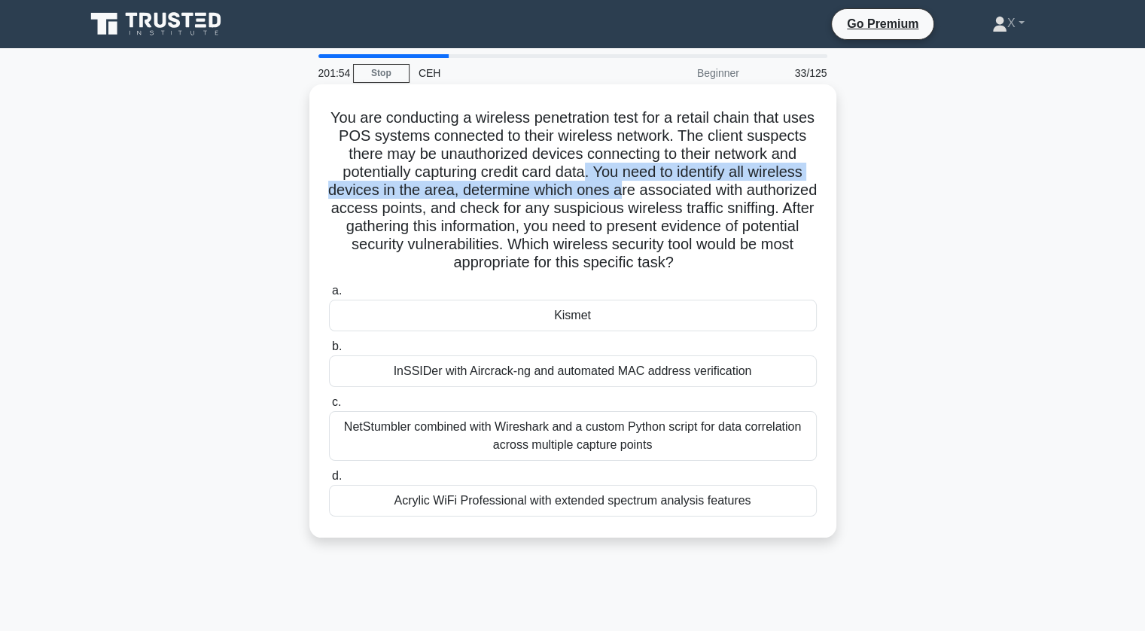
drag, startPoint x: 671, startPoint y: 168, endPoint x: 716, endPoint y: 187, distance: 48.2
click at [716, 187] on h5 "You are conducting a wireless penetration test for a retail chain that uses POS…" at bounding box center [572, 190] width 491 height 164
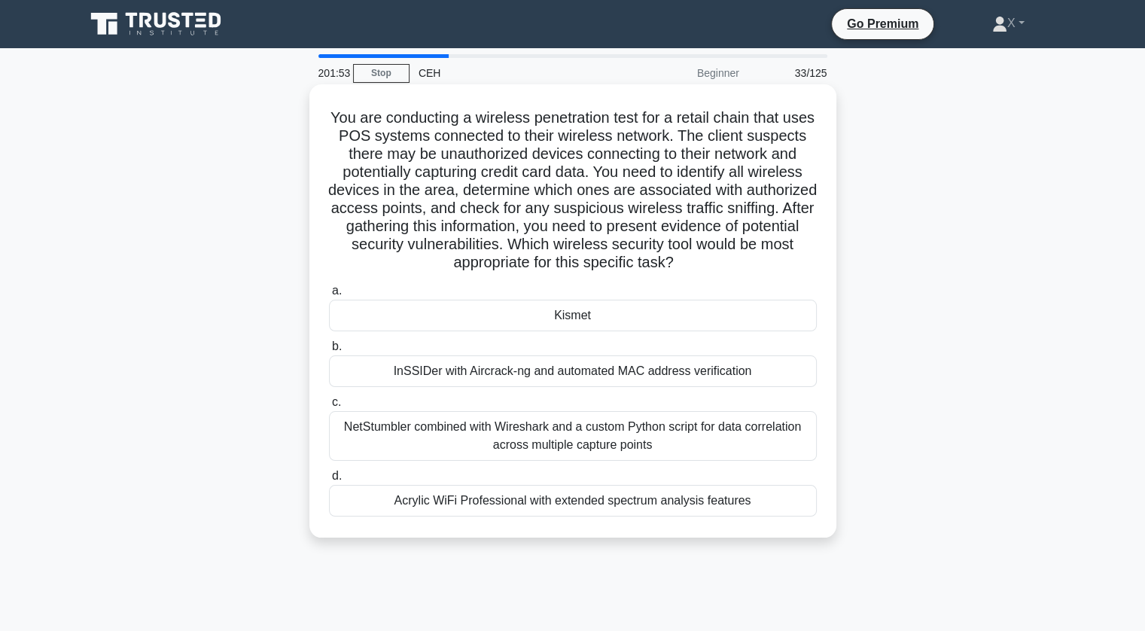
click at [616, 326] on div "Kismet" at bounding box center [573, 316] width 488 height 32
click at [329, 296] on input "a. Kismet" at bounding box center [329, 291] width 0 height 10
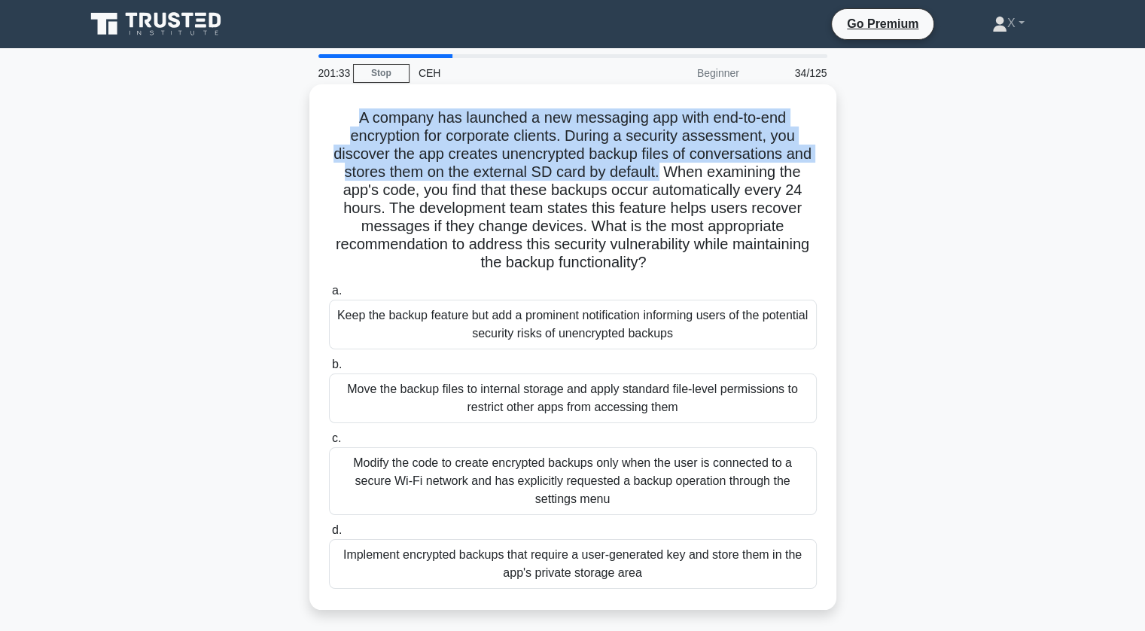
drag, startPoint x: 357, startPoint y: 120, endPoint x: 659, endPoint y: 178, distance: 308.1
click at [659, 178] on h5 "A company has launched a new messaging app with end-to-end encryption for corpo…" at bounding box center [572, 190] width 491 height 164
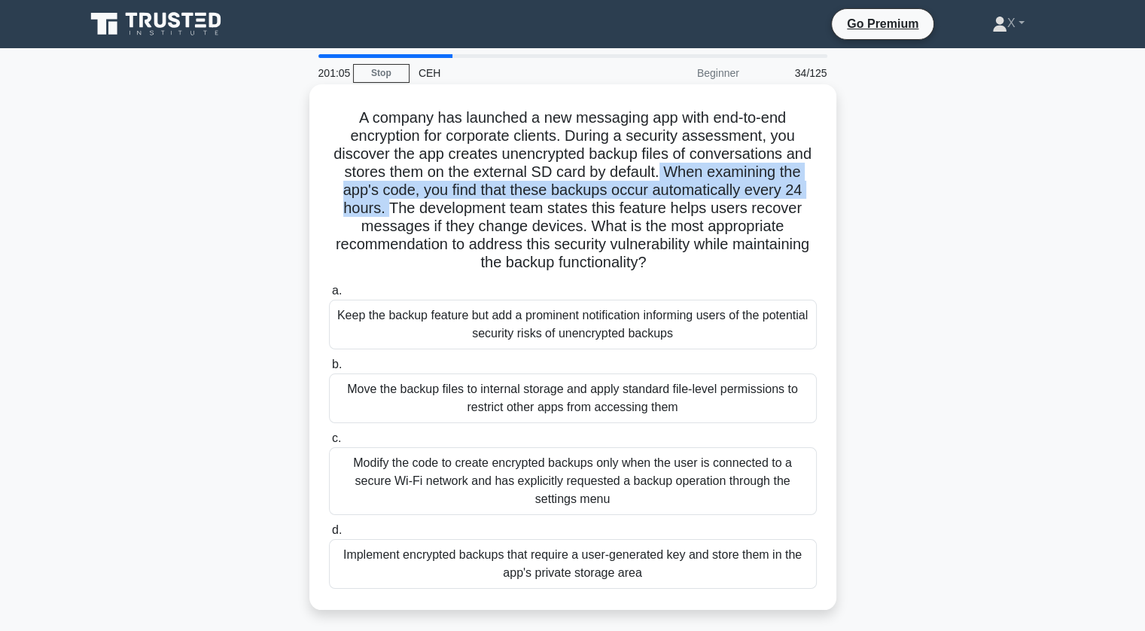
drag, startPoint x: 659, startPoint y: 178, endPoint x: 386, endPoint y: 213, distance: 275.4
click at [386, 213] on h5 "A company has launched a new messaging app with end-to-end encryption for corpo…" at bounding box center [572, 190] width 491 height 164
drag, startPoint x: 664, startPoint y: 170, endPoint x: 803, endPoint y: 182, distance: 139.8
click at [803, 182] on h5 "A company has launched a new messaging app with end-to-end encryption for corpo…" at bounding box center [572, 190] width 491 height 164
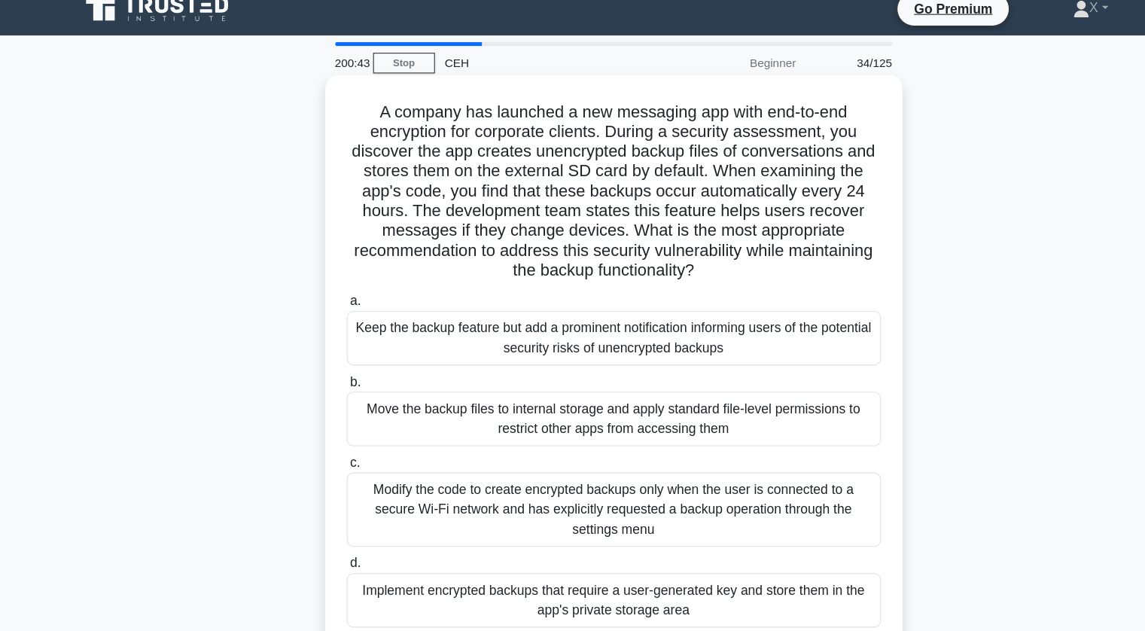
click at [665, 272] on icon ".spinner_0XTQ{transform-origin:center;animation:spinner_y6GP .75s linear infini…" at bounding box center [656, 263] width 18 height 18
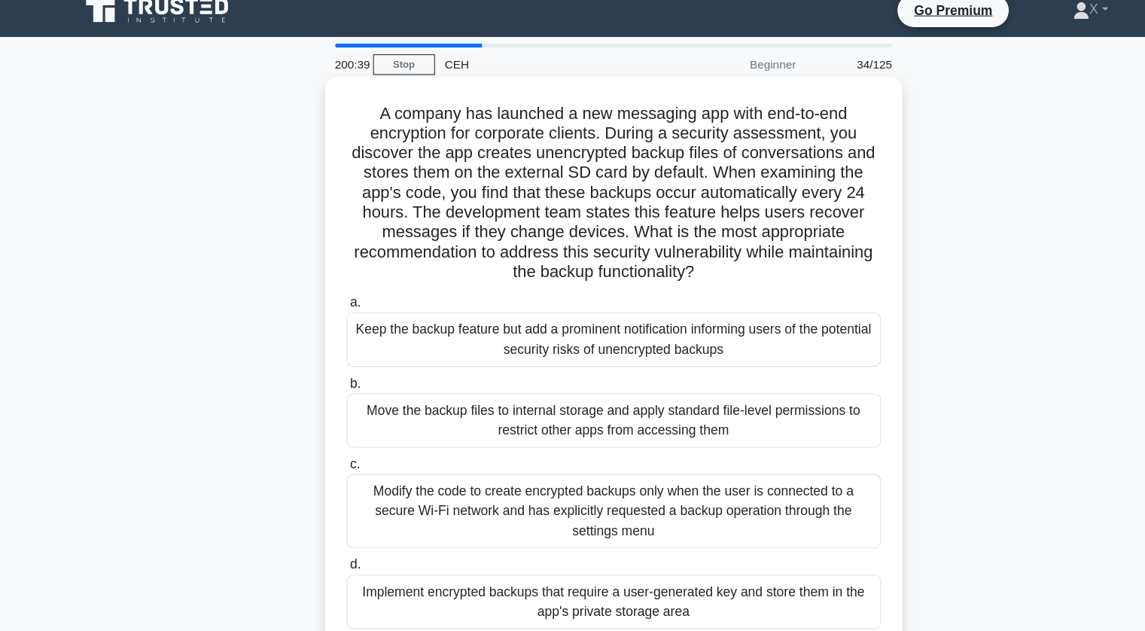
scroll to position [14, 0]
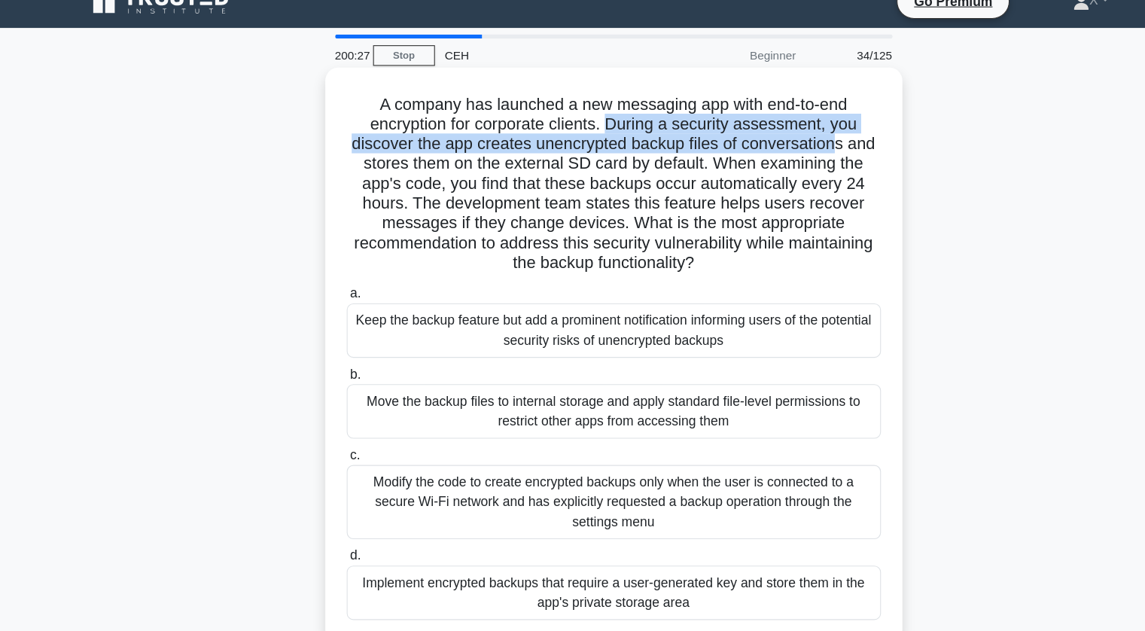
drag, startPoint x: 572, startPoint y: 117, endPoint x: 783, endPoint y: 143, distance: 212.3
click at [783, 143] on h5 "A company has launched a new messaging app with end-to-end encryption for corpo…" at bounding box center [572, 176] width 491 height 164
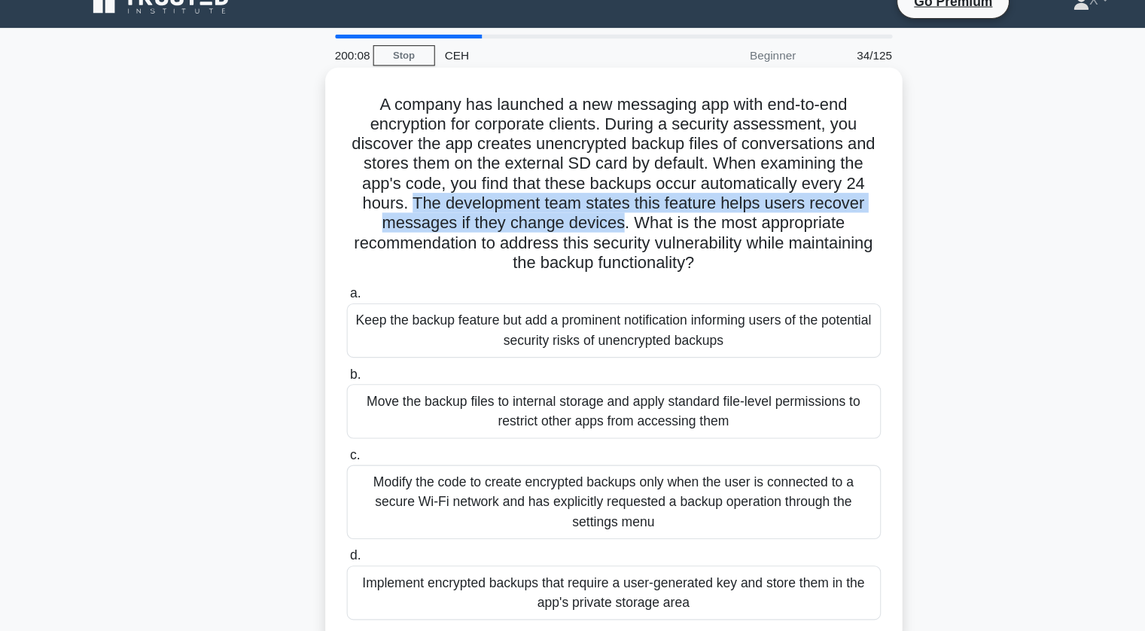
drag, startPoint x: 385, startPoint y: 197, endPoint x: 579, endPoint y: 218, distance: 194.5
click at [579, 218] on h5 "A company has launched a new messaging app with end-to-end encryption for corpo…" at bounding box center [572, 176] width 491 height 164
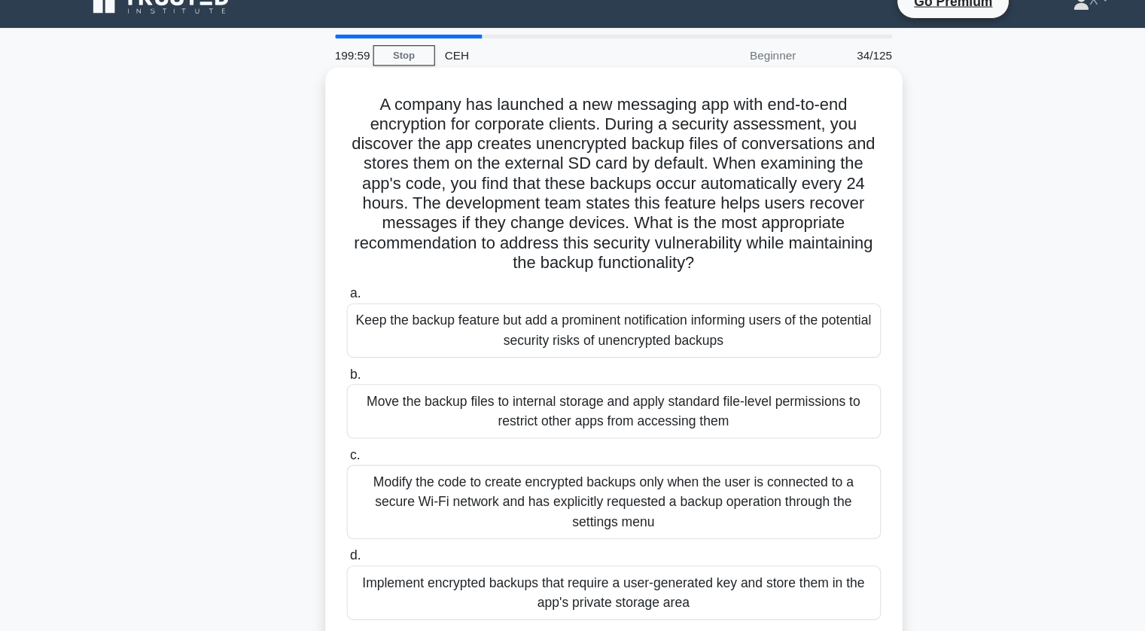
drag, startPoint x: 586, startPoint y: 212, endPoint x: 695, endPoint y: 249, distance: 115.2
click at [695, 249] on h5 "A company has launched a new messaging app with end-to-end encryption for corpo…" at bounding box center [572, 176] width 491 height 164
click at [665, 249] on icon ".spinner_0XTQ{transform-origin:center;animation:spinner_y6GP .75s linear infini…" at bounding box center [656, 249] width 18 height 18
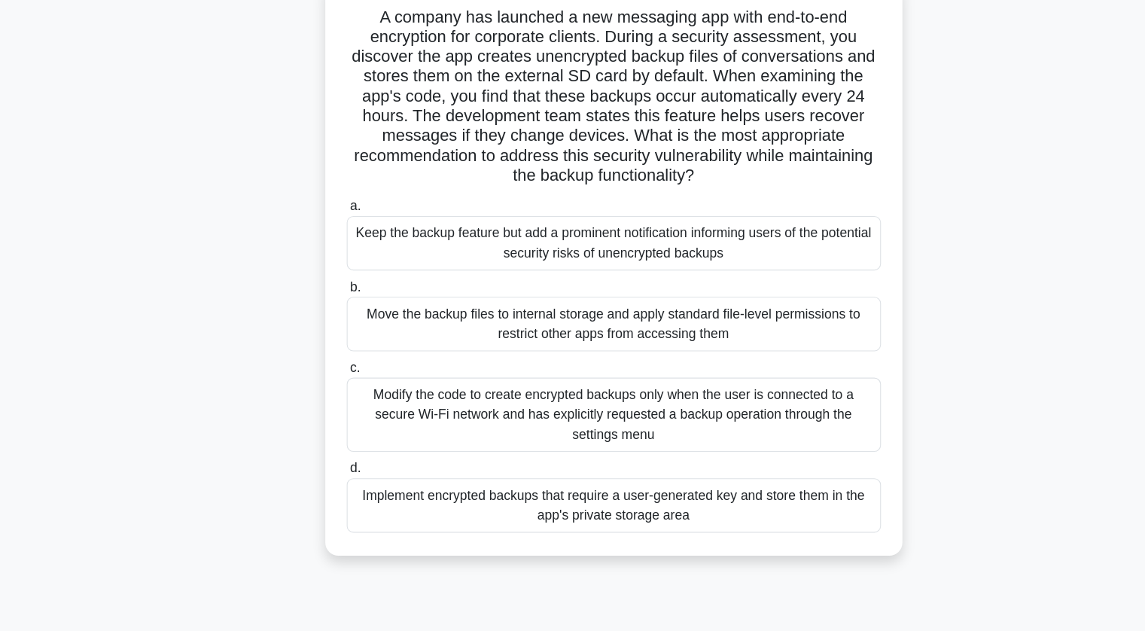
scroll to position [50, 0]
drag, startPoint x: 342, startPoint y: 412, endPoint x: 636, endPoint y: 453, distance: 296.4
click at [636, 453] on div "Modify the code to create encrypted backups only when the user is connected to …" at bounding box center [573, 431] width 488 height 68
click at [329, 394] on input "c. Modify the code to create encrypted backups only when the user is connected …" at bounding box center [329, 389] width 0 height 10
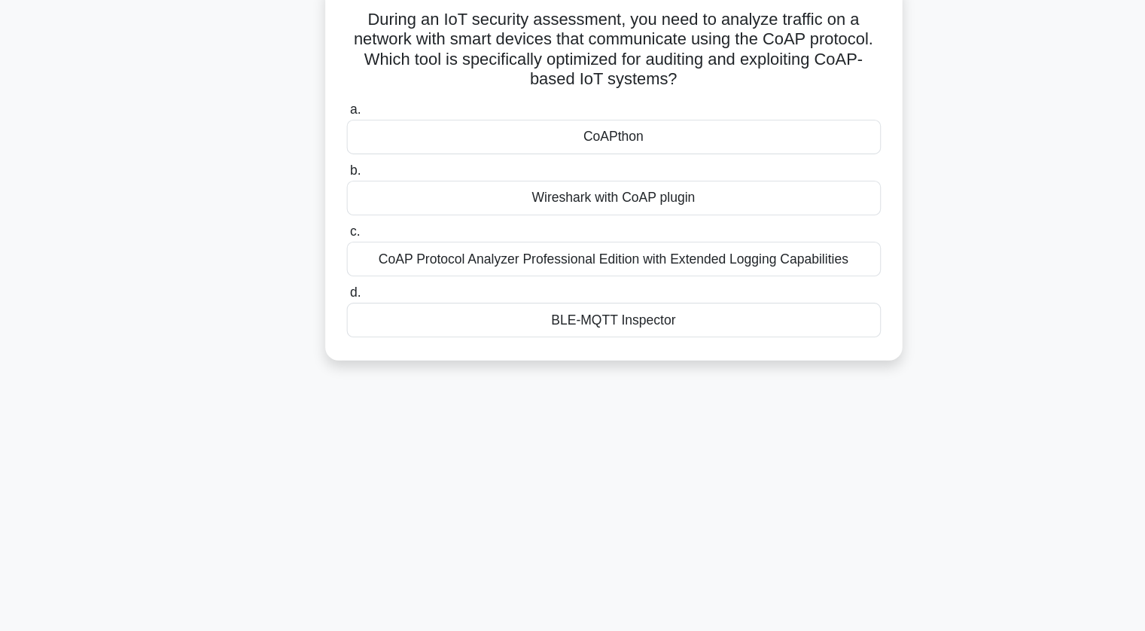
scroll to position [0, 0]
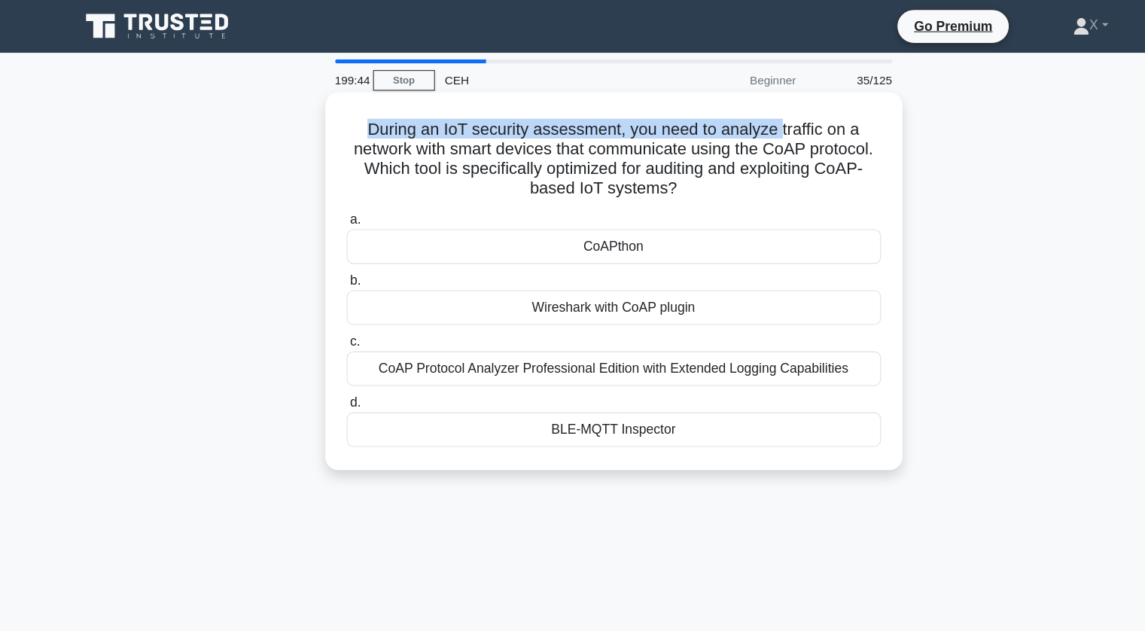
drag, startPoint x: 344, startPoint y: 123, endPoint x: 724, endPoint y: 123, distance: 380.1
click at [724, 123] on h5 "During an IoT security assessment, you need to analyze traffic on a network wit…" at bounding box center [572, 145] width 491 height 74
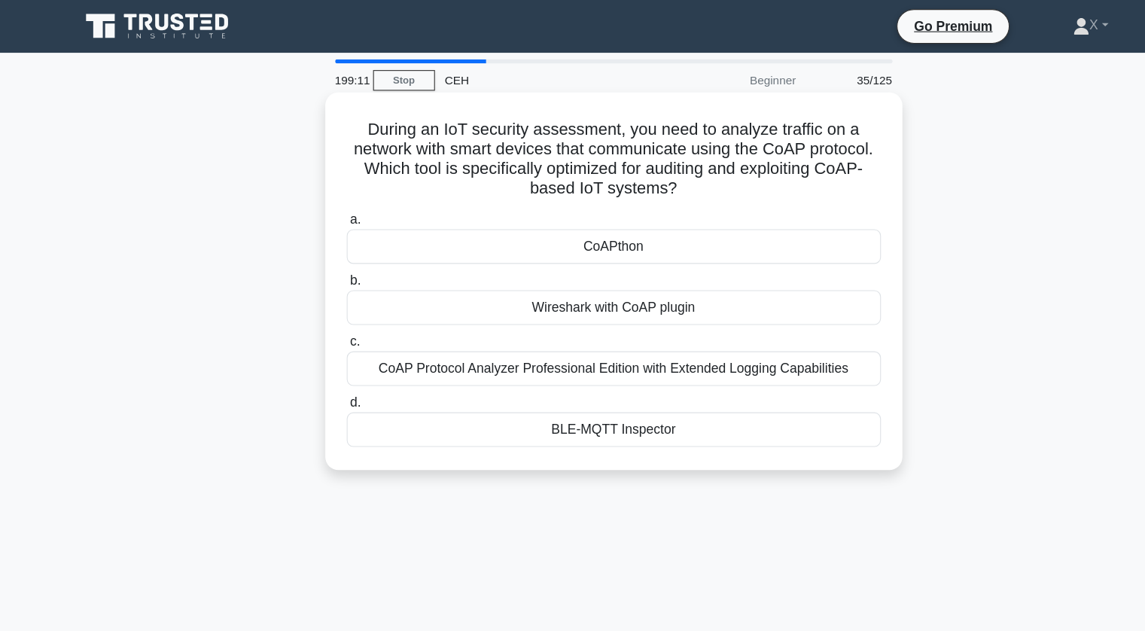
click at [754, 158] on h5 "During an IoT security assessment, you need to analyze traffic on a network wit…" at bounding box center [572, 145] width 491 height 74
drag, startPoint x: 342, startPoint y: 118, endPoint x: 655, endPoint y: 177, distance: 317.8
click at [655, 177] on h5 "During an IoT security assessment, you need to analyze traffic on a network wit…" at bounding box center [572, 145] width 491 height 74
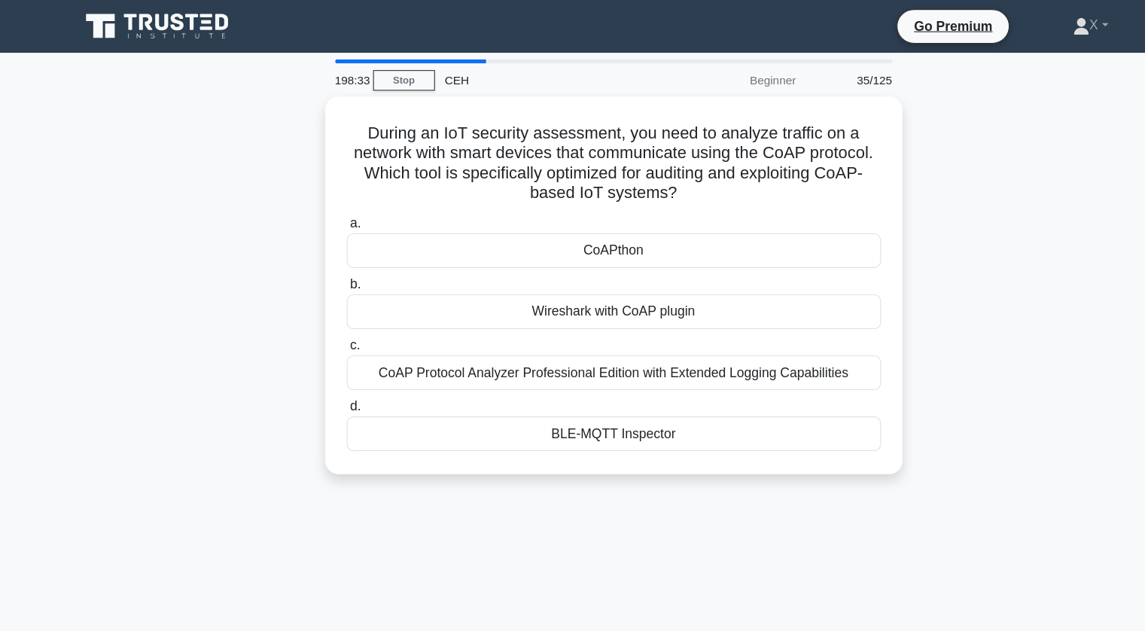
click at [927, 178] on div "During an IoT security assessment, you need to analyze traffic on a network wit…" at bounding box center [572, 269] width 993 height 363
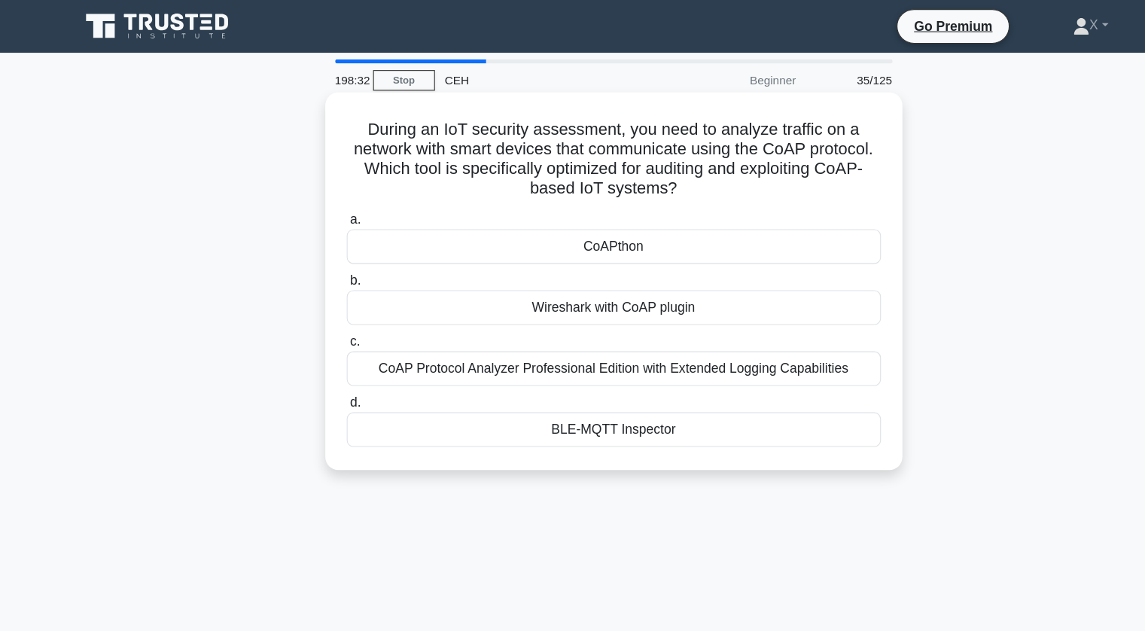
click at [762, 282] on div "Wireshark with CoAP plugin" at bounding box center [573, 281] width 488 height 32
click at [329, 261] on input "b. Wireshark with CoAP plugin" at bounding box center [329, 256] width 0 height 10
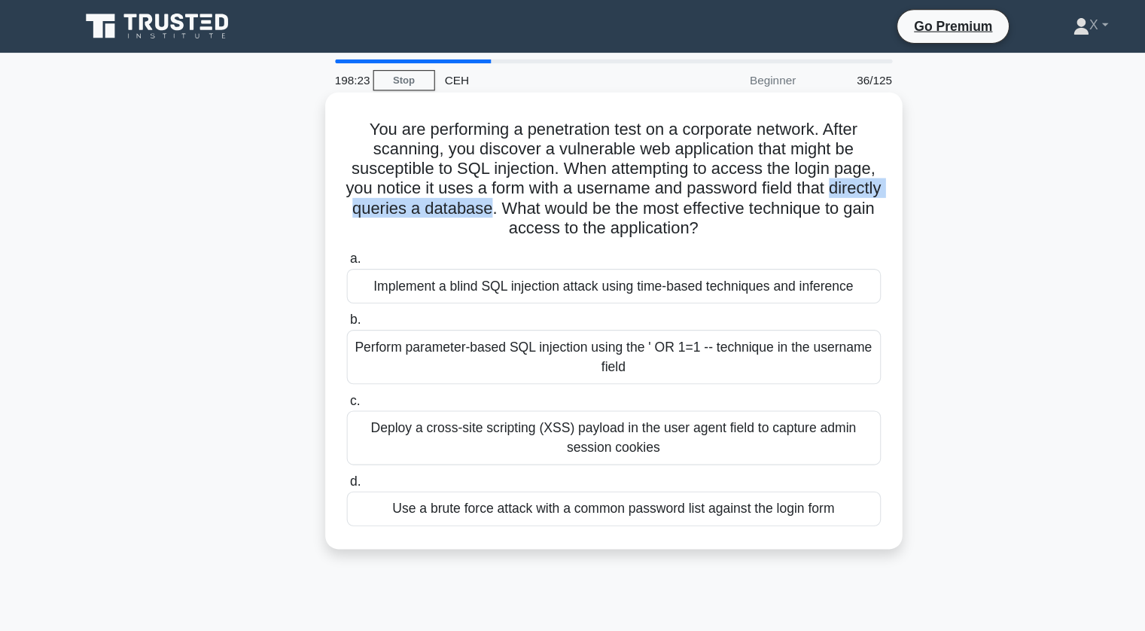
drag, startPoint x: 363, startPoint y: 193, endPoint x: 544, endPoint y: 193, distance: 181.4
click at [544, 193] on h5 "You are performing a penetration test on a corporate network. After scanning, y…" at bounding box center [572, 163] width 491 height 110
drag, startPoint x: 544, startPoint y: 193, endPoint x: 779, endPoint y: 208, distance: 235.3
click at [779, 208] on h5 "You are performing a penetration test on a corporate network. After scanning, y…" at bounding box center [572, 163] width 491 height 110
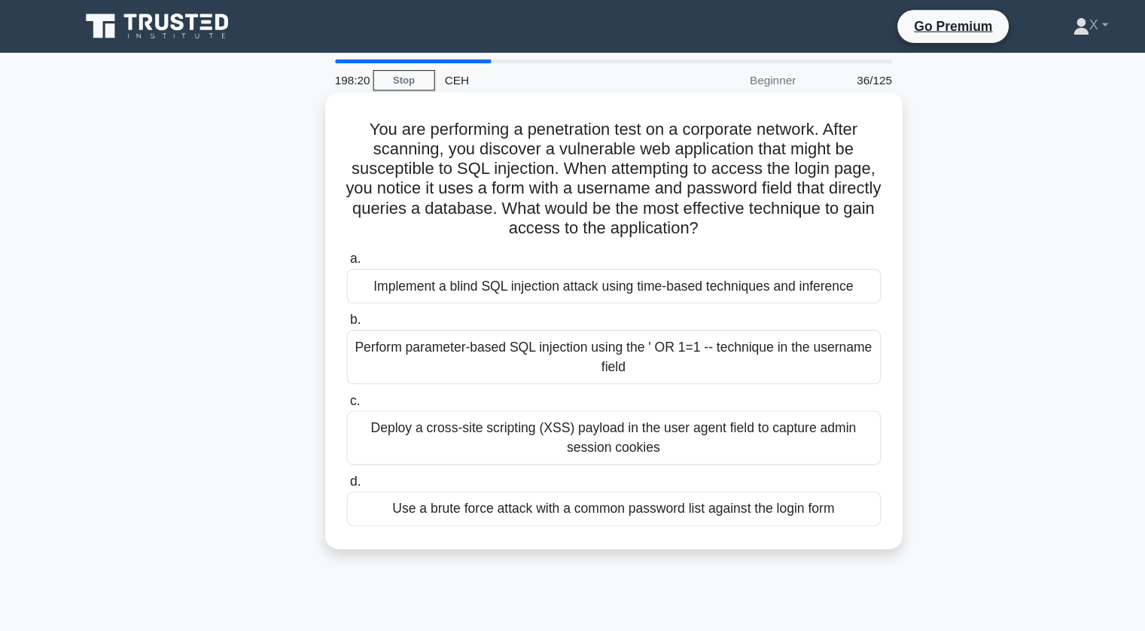
click at [779, 208] on h5 "You are performing a penetration test on a corporate network. After scanning, y…" at bounding box center [572, 163] width 491 height 110
click at [467, 322] on div "Perform parameter-based SQL injection using the ' OR 1=1 -- technique in the us…" at bounding box center [573, 326] width 488 height 50
click at [329, 297] on input "b. Perform parameter-based SQL injection using the ' OR 1=1 -- technique in the…" at bounding box center [329, 293] width 0 height 10
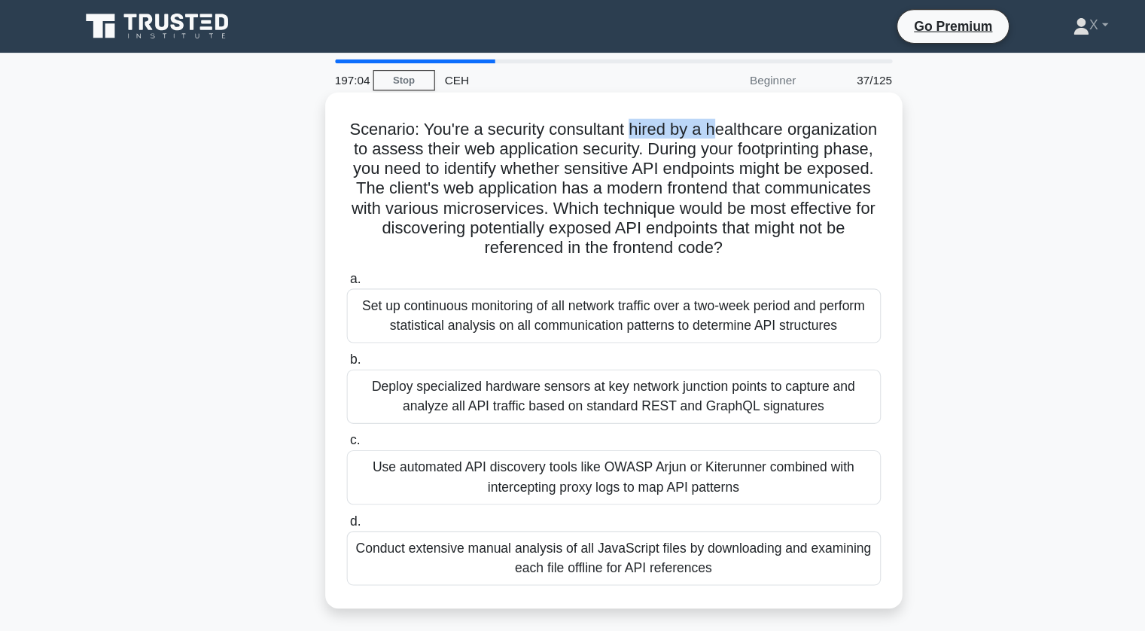
drag, startPoint x: 584, startPoint y: 124, endPoint x: 665, endPoint y: 123, distance: 81.3
click at [665, 123] on h5 "Scenario: You're a security consultant hired by a healthcare organization to as…" at bounding box center [572, 172] width 491 height 128
click at [573, 215] on h5 "Scenario: You're a security consultant hired by a healthcare organization to as…" at bounding box center [572, 172] width 491 height 128
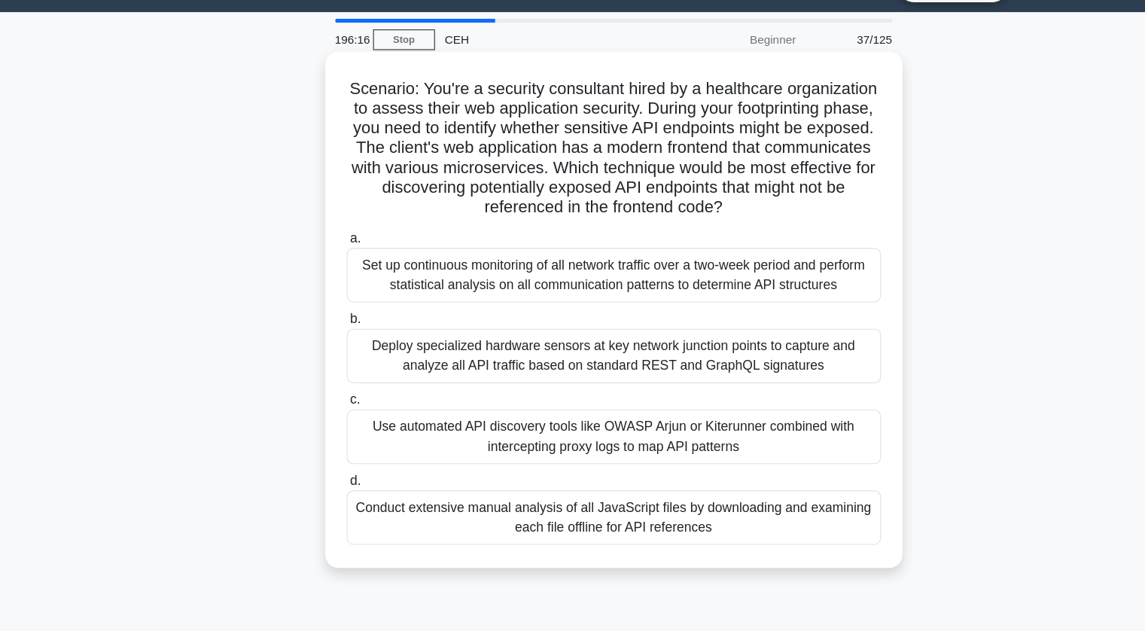
click at [557, 361] on div "Deploy specialized hardware sensors at key network junction points to capture a…" at bounding box center [573, 362] width 488 height 50
click at [329, 333] on input "b. Deploy specialized hardware sensors at key network junction points to captur…" at bounding box center [329, 329] width 0 height 10
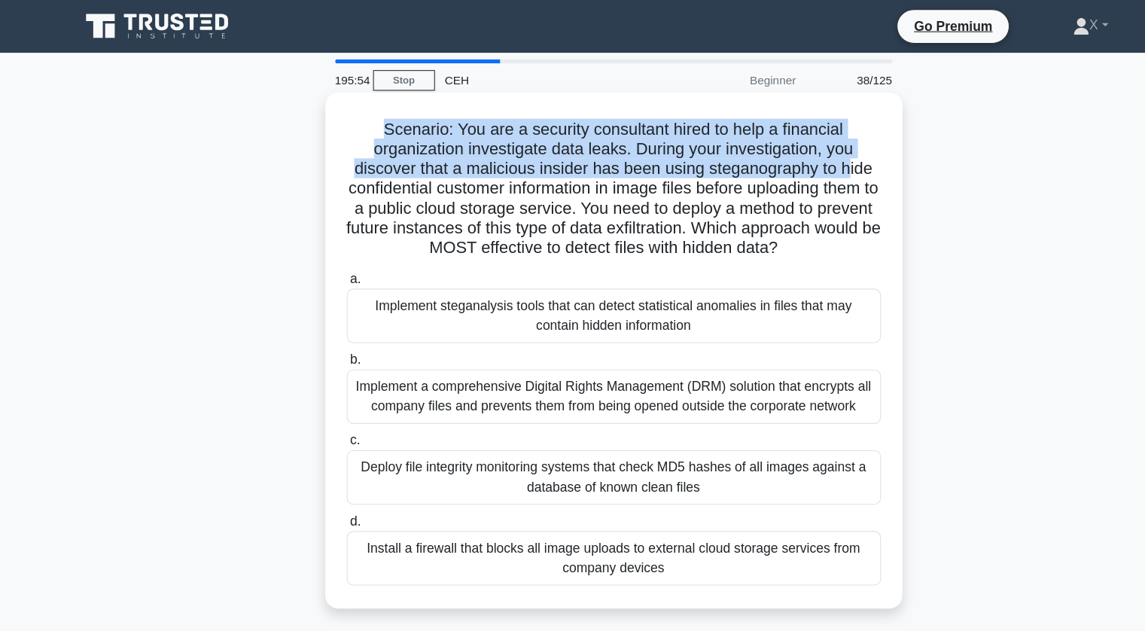
drag, startPoint x: 353, startPoint y: 112, endPoint x: 794, endPoint y: 152, distance: 442.9
click at [794, 152] on h5 "Scenario: You are a security consultant hired to help a financial organization …" at bounding box center [572, 172] width 491 height 128
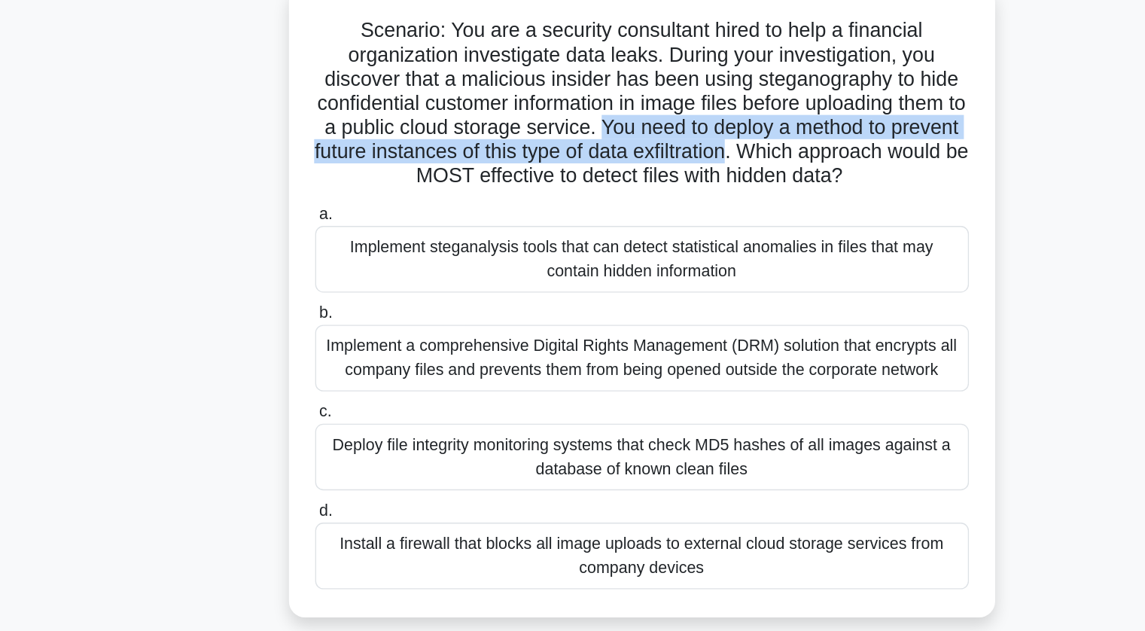
drag, startPoint x: 577, startPoint y: 192, endPoint x: 733, endPoint y: 212, distance: 157.1
click at [733, 212] on h5 "Scenario: You are a security consultant hired to help a financial organization …" at bounding box center [572, 172] width 491 height 128
drag, startPoint x: 578, startPoint y: 190, endPoint x: 739, endPoint y: 210, distance: 162.3
click at [739, 210] on h5 "Scenario: You are a security consultant hired to help a financial organization …" at bounding box center [572, 172] width 491 height 128
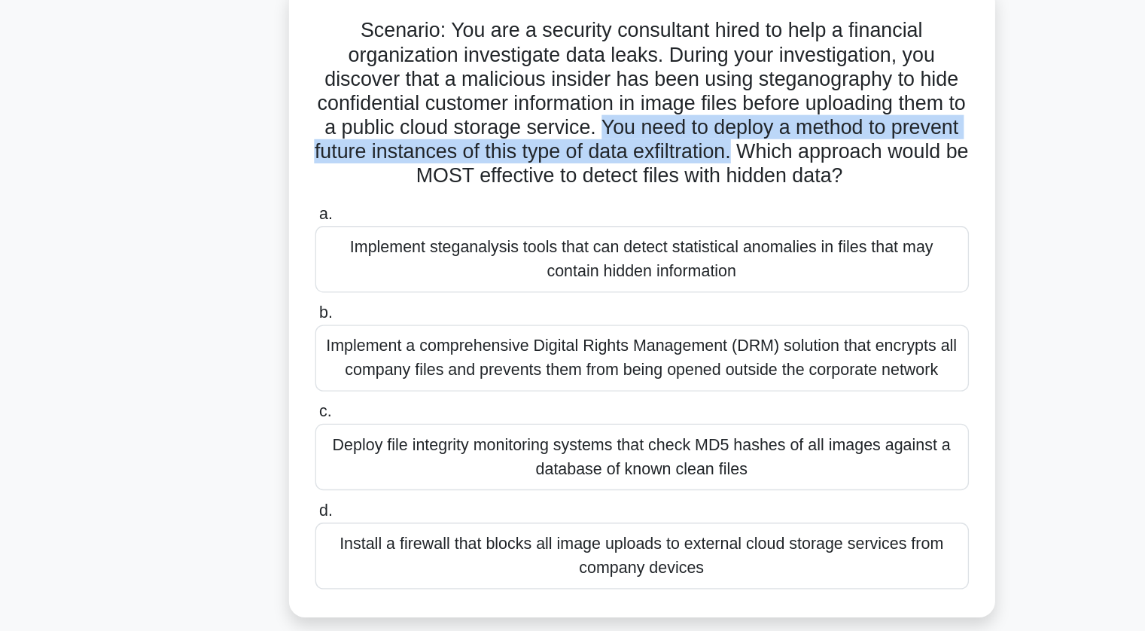
click at [739, 210] on h5 "Scenario: You are a security consultant hired to help a financial organization …" at bounding box center [572, 172] width 491 height 128
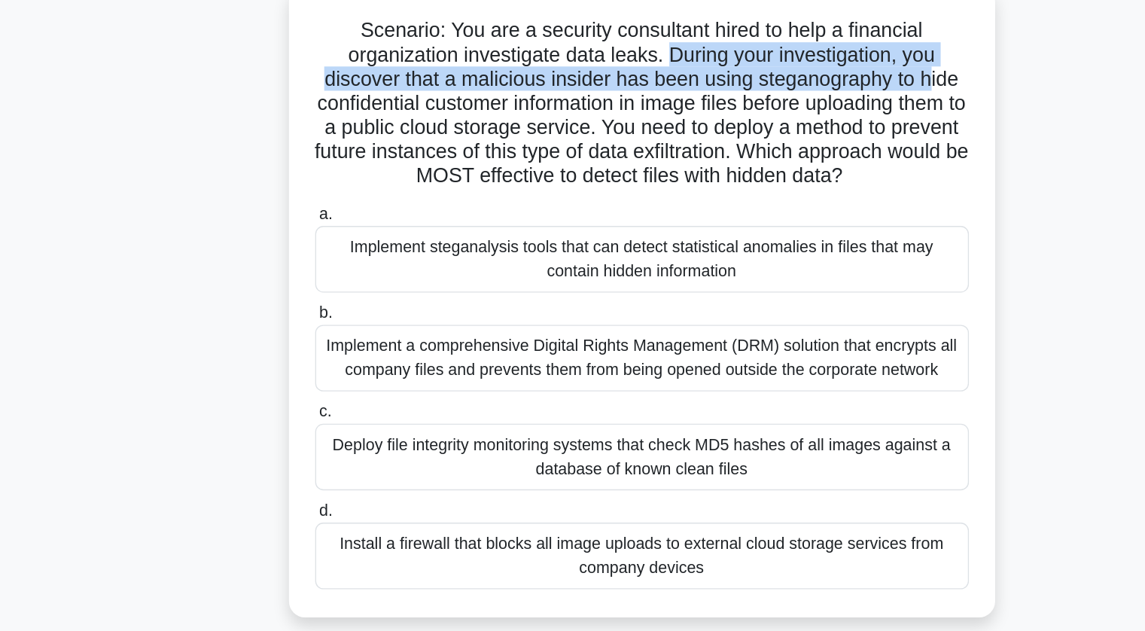
drag, startPoint x: 591, startPoint y: 136, endPoint x: 793, endPoint y: 153, distance: 203.1
click at [793, 153] on h5 "Scenario: You are a security consultant hired to help a financial organization …" at bounding box center [572, 172] width 491 height 128
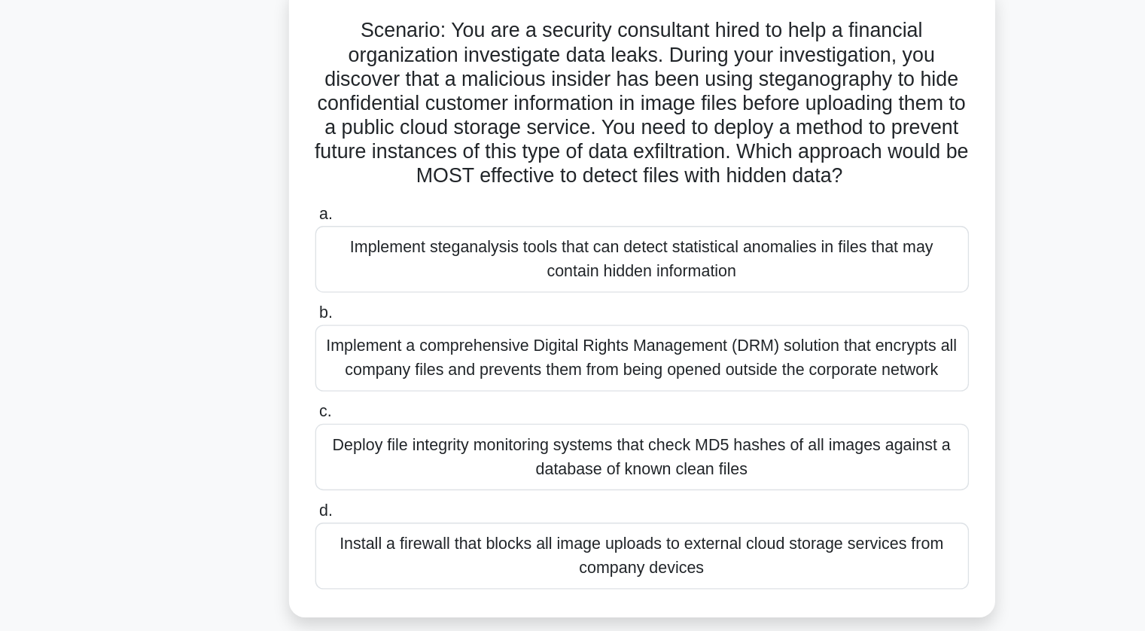
drag, startPoint x: 417, startPoint y: 278, endPoint x: 637, endPoint y: 296, distance: 220.5
click at [637, 296] on div "Implement steganalysis tools that can detect statistical anomalies in files tha…" at bounding box center [573, 288] width 488 height 50
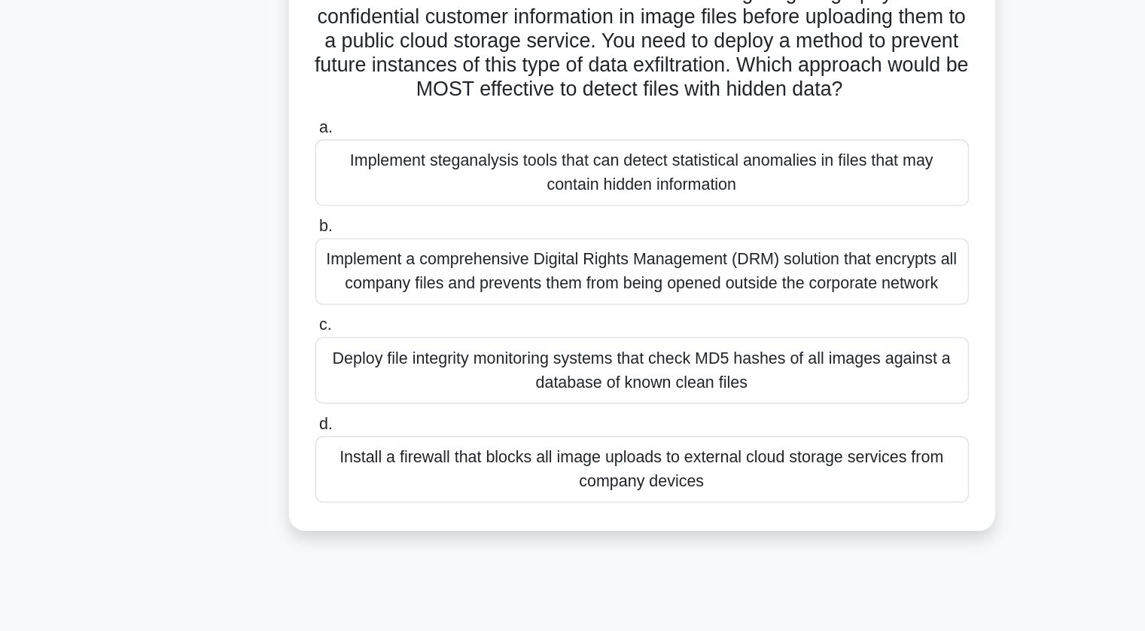
scroll to position [4, 0]
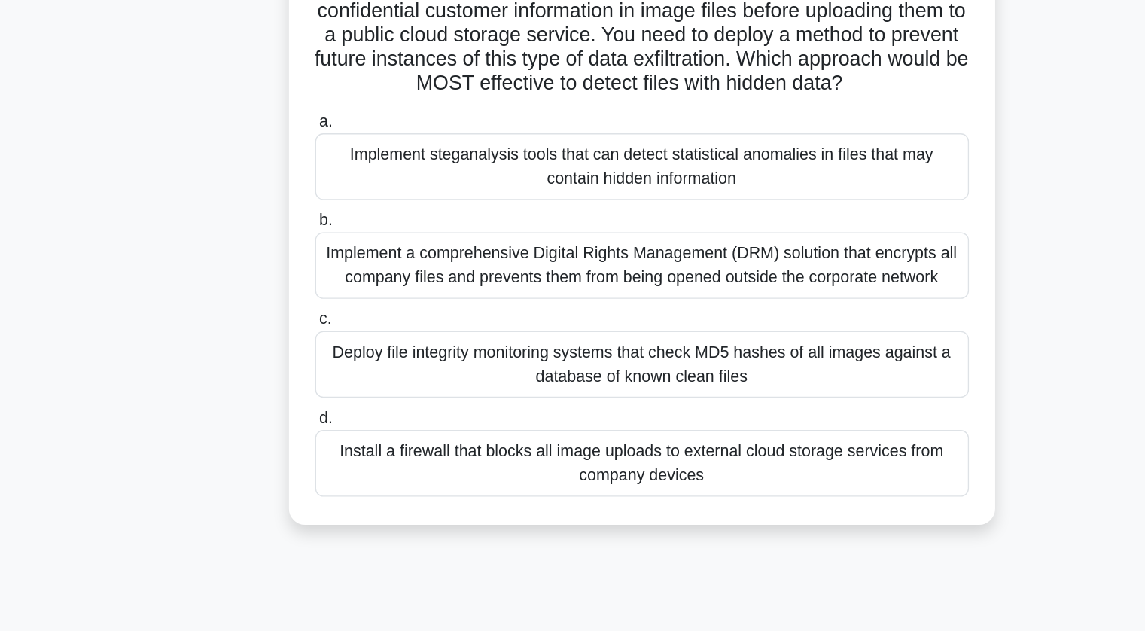
click at [717, 433] on div "Deploy file integrity monitoring systems that check MD5 hashes of all images ag…" at bounding box center [573, 432] width 488 height 50
click at [329, 403] on input "c. Deploy file integrity monitoring systems that check MD5 hashes of all images…" at bounding box center [329, 399] width 0 height 10
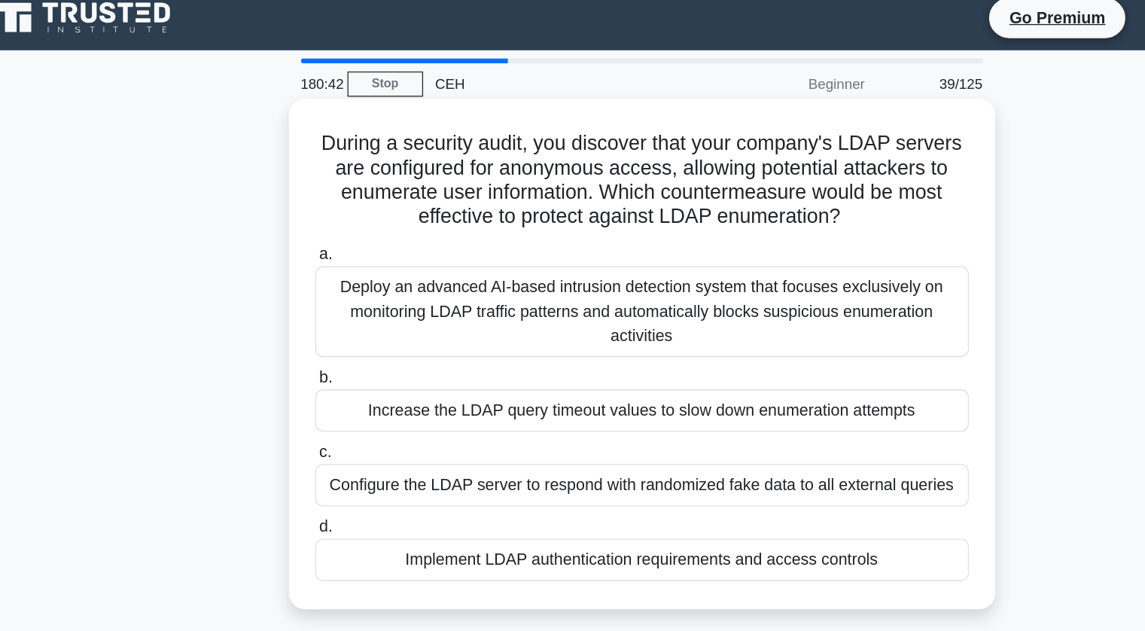
scroll to position [0, 0]
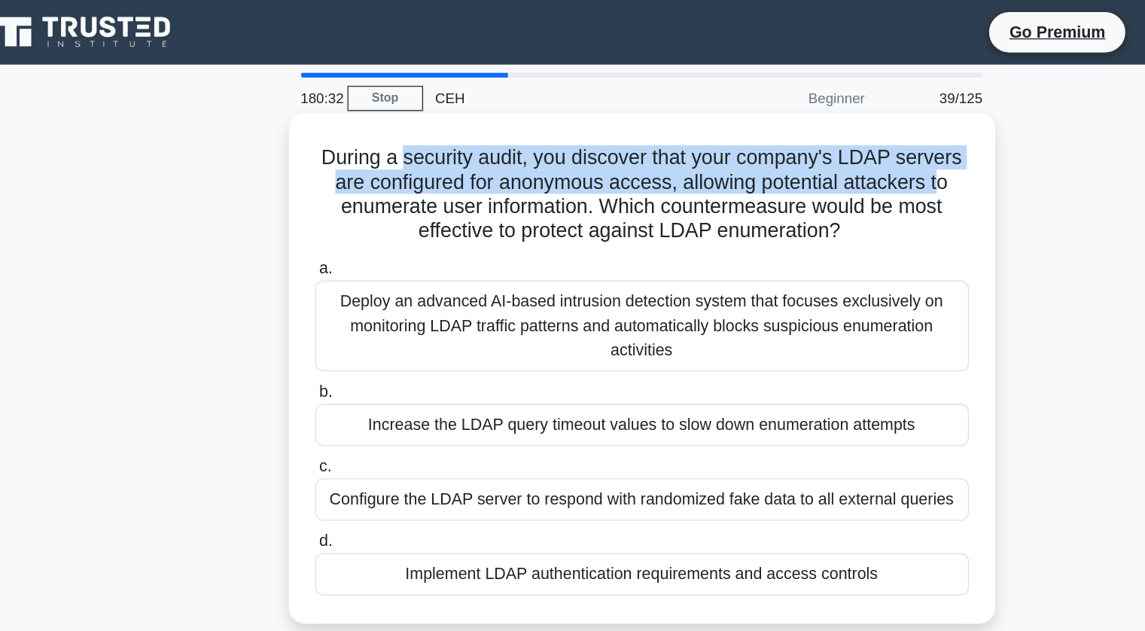
drag, startPoint x: 394, startPoint y: 120, endPoint x: 800, endPoint y: 135, distance: 406.7
click at [800, 135] on h5 "During a security audit, you discover that your company's LDAP servers are conf…" at bounding box center [572, 145] width 491 height 74
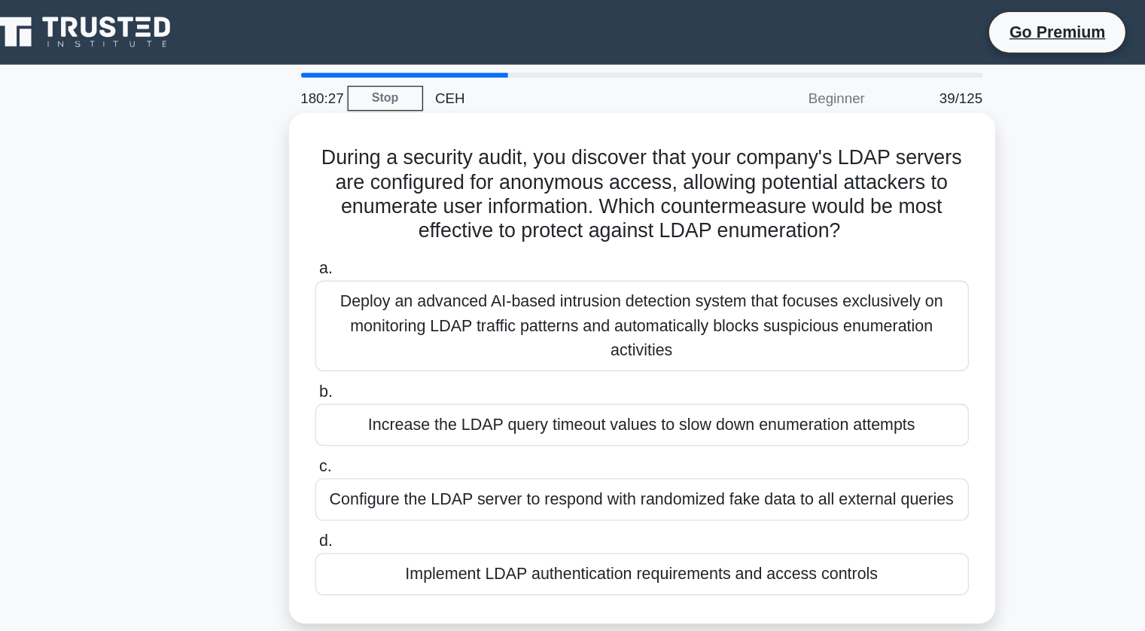
click at [663, 154] on h5 "During a security audit, you discover that your company's LDAP servers are conf…" at bounding box center [572, 145] width 491 height 74
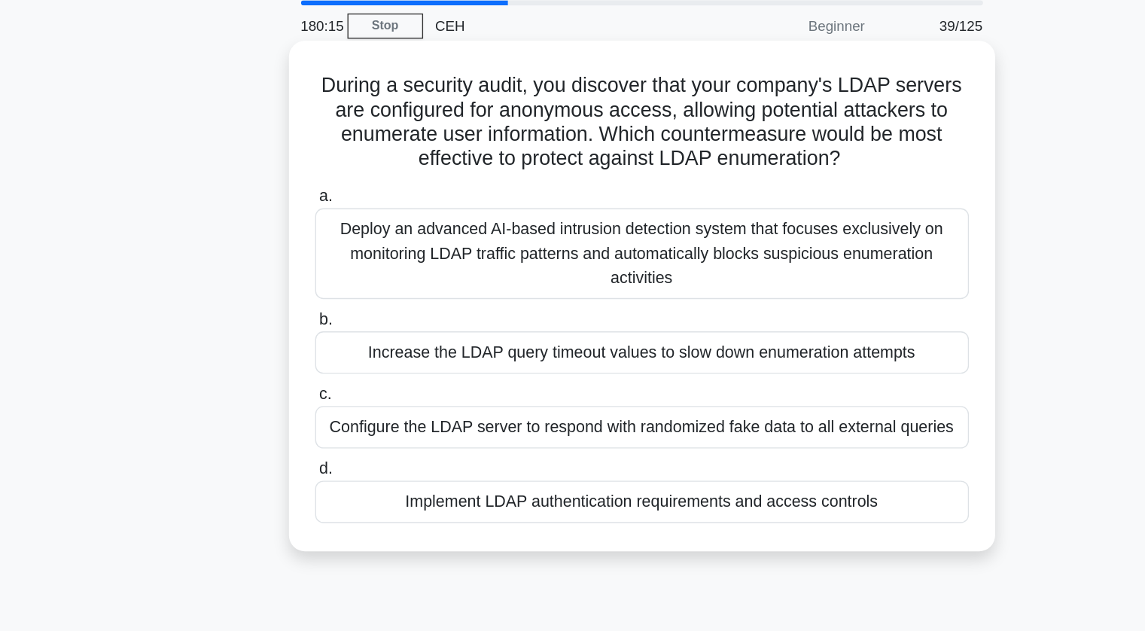
click at [650, 427] on div "Implement LDAP authentication requirements and access controls" at bounding box center [573, 428] width 488 height 32
click at [329, 409] on input "d. Implement LDAP authentication requirements and access controls" at bounding box center [329, 404] width 0 height 10
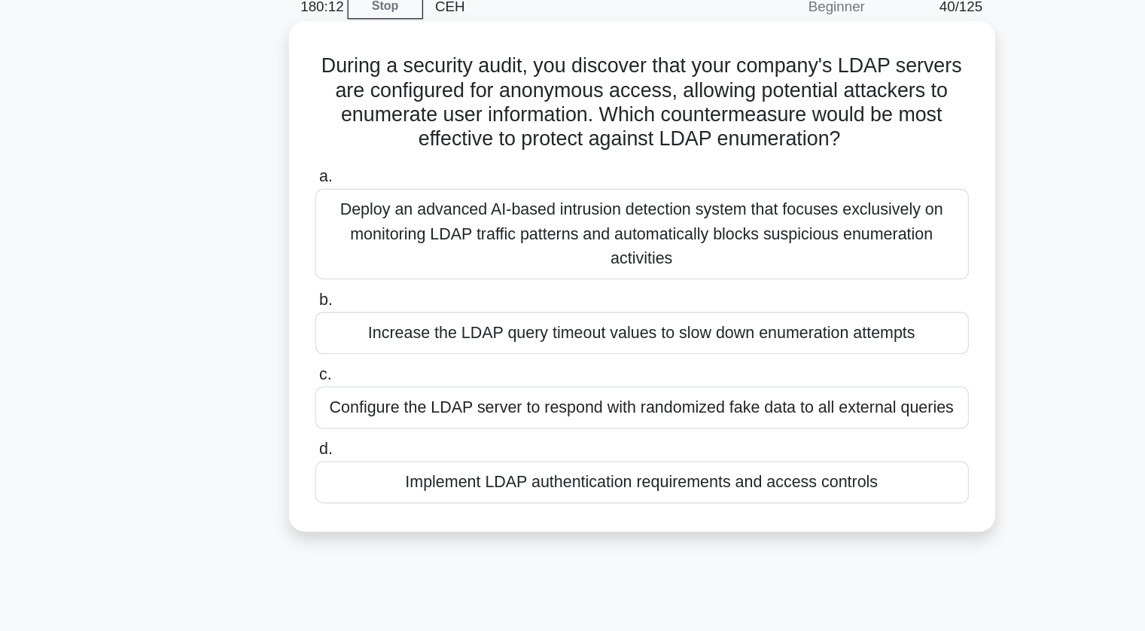
click at [623, 432] on div "Implement LDAP authentication requirements and access controls" at bounding box center [573, 428] width 488 height 32
click at [329, 409] on input "d. Implement LDAP authentication requirements and access controls" at bounding box center [329, 404] width 0 height 10
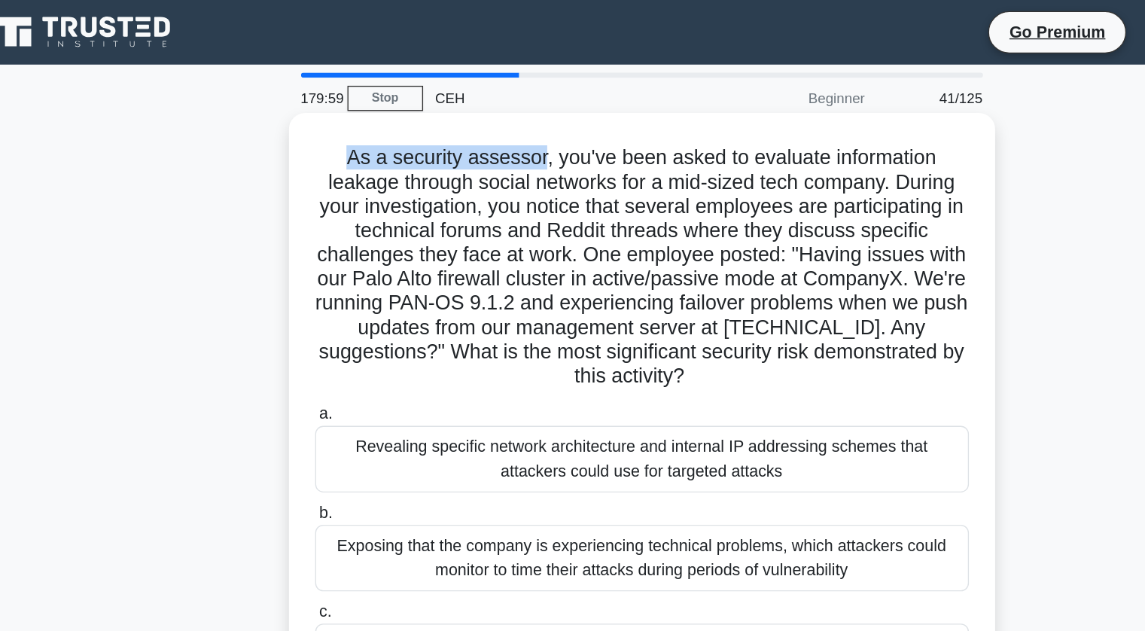
drag, startPoint x: 354, startPoint y: 123, endPoint x: 494, endPoint y: 123, distance: 140.7
click at [494, 123] on h5 "As a security assessor, you've been asked to evaluate information leakage throu…" at bounding box center [572, 199] width 491 height 182
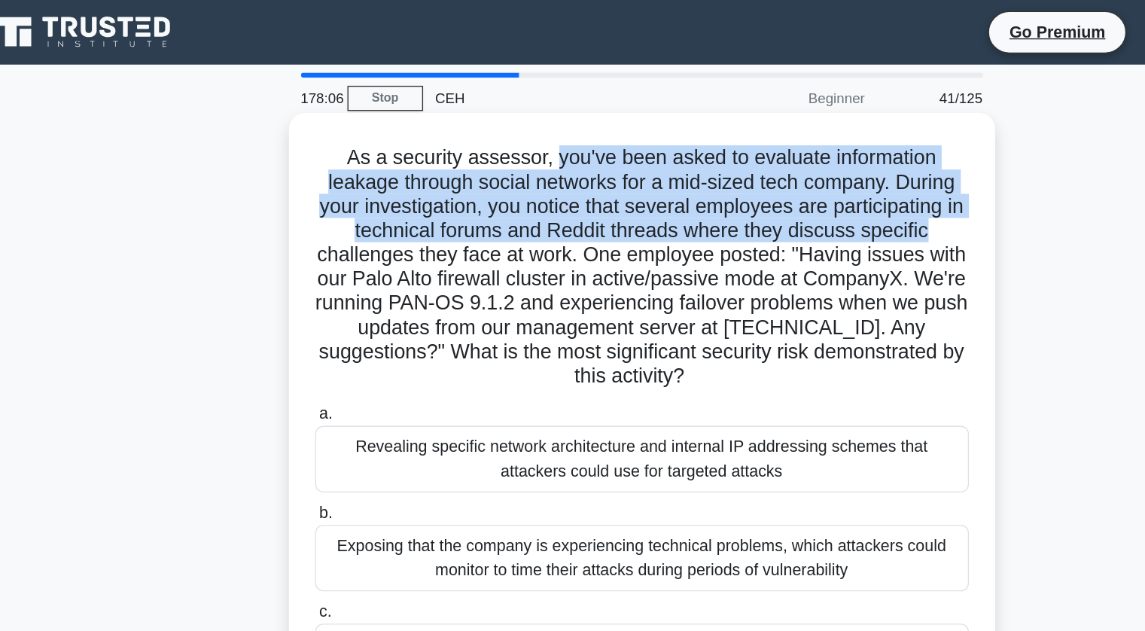
drag, startPoint x: 502, startPoint y: 118, endPoint x: 806, endPoint y: 173, distance: 309.0
click at [806, 173] on h5 "As a security assessor, you've been asked to evaluate information leakage throu…" at bounding box center [572, 199] width 491 height 182
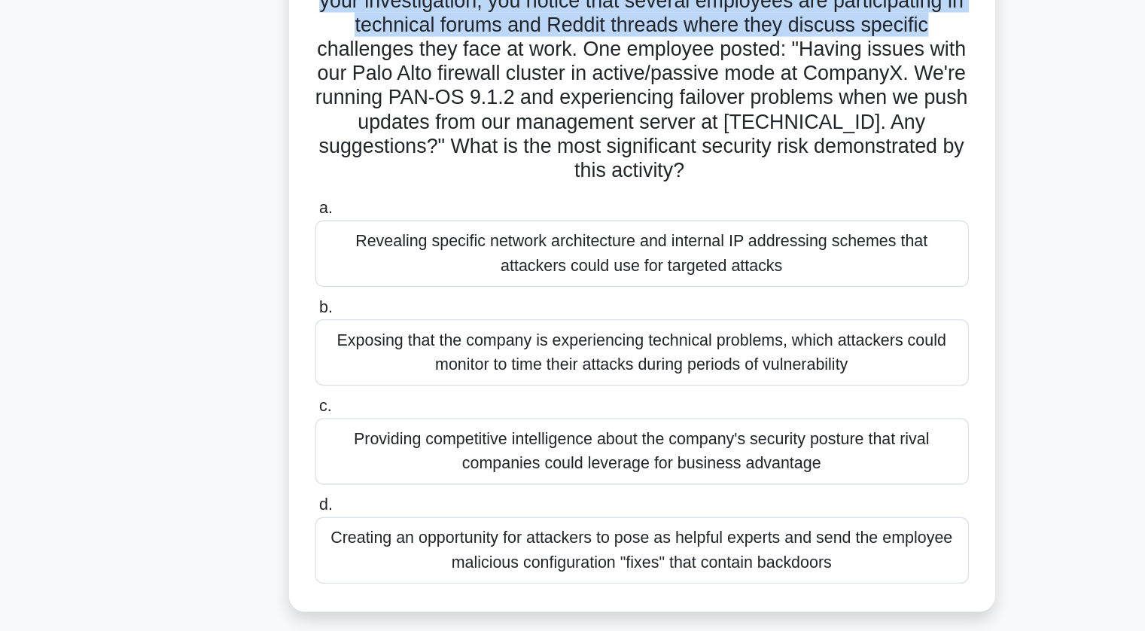
scroll to position [20, 0]
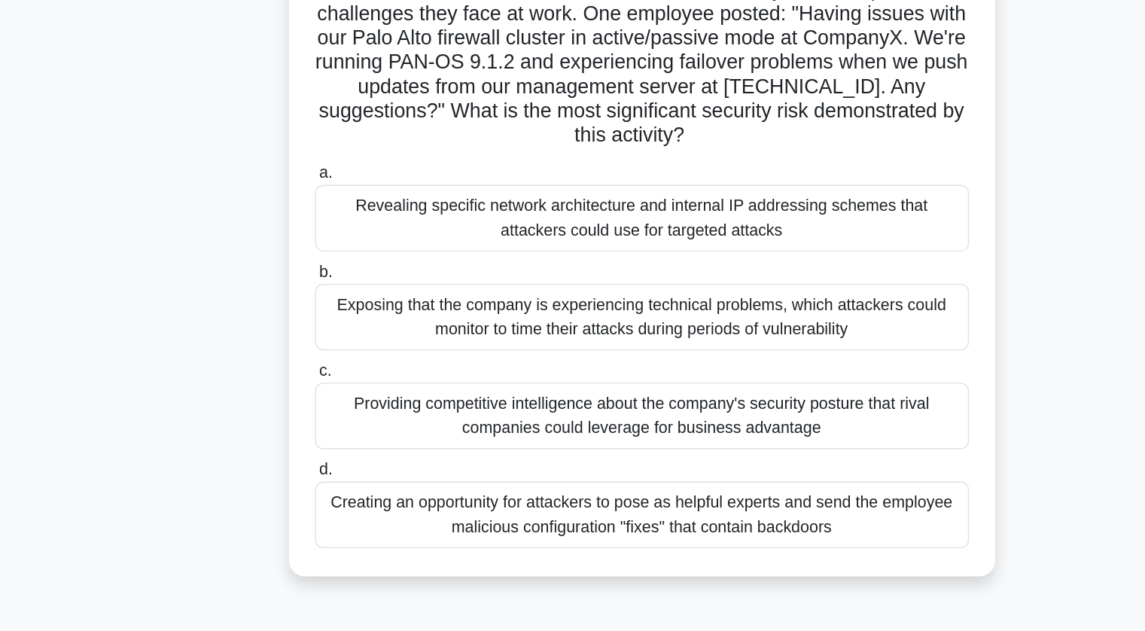
click at [621, 334] on div "Revealing specific network architecture and internal IP addressing schemes that…" at bounding box center [573, 323] width 488 height 50
click at [329, 294] on input "a. Revealing specific network architecture and internal IP addressing schemes t…" at bounding box center [329, 290] width 0 height 10
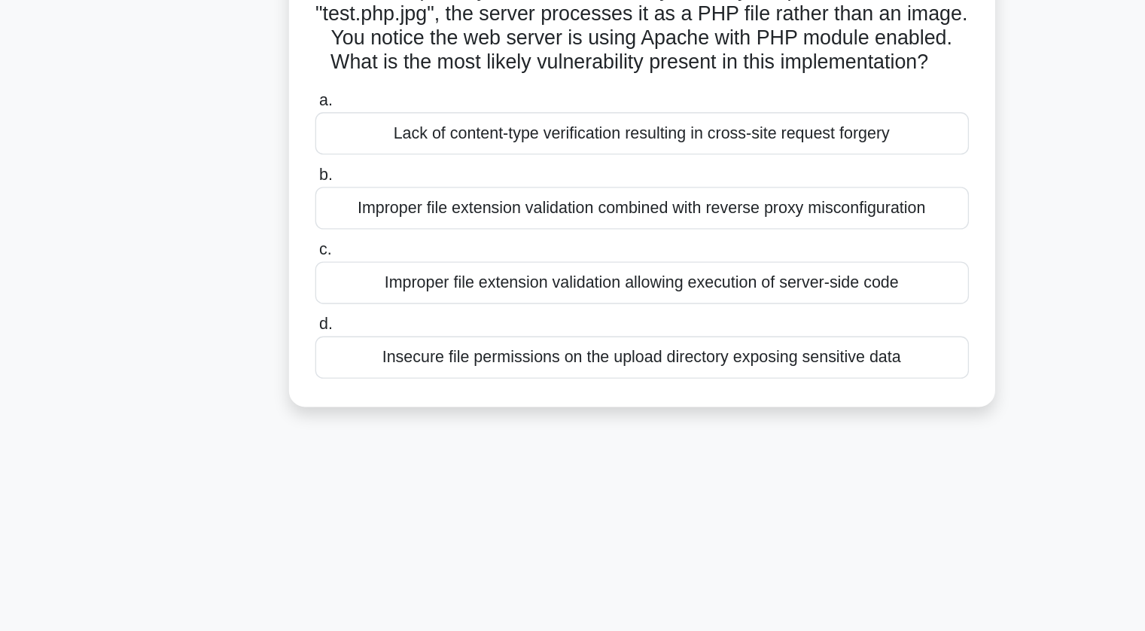
scroll to position [0, 0]
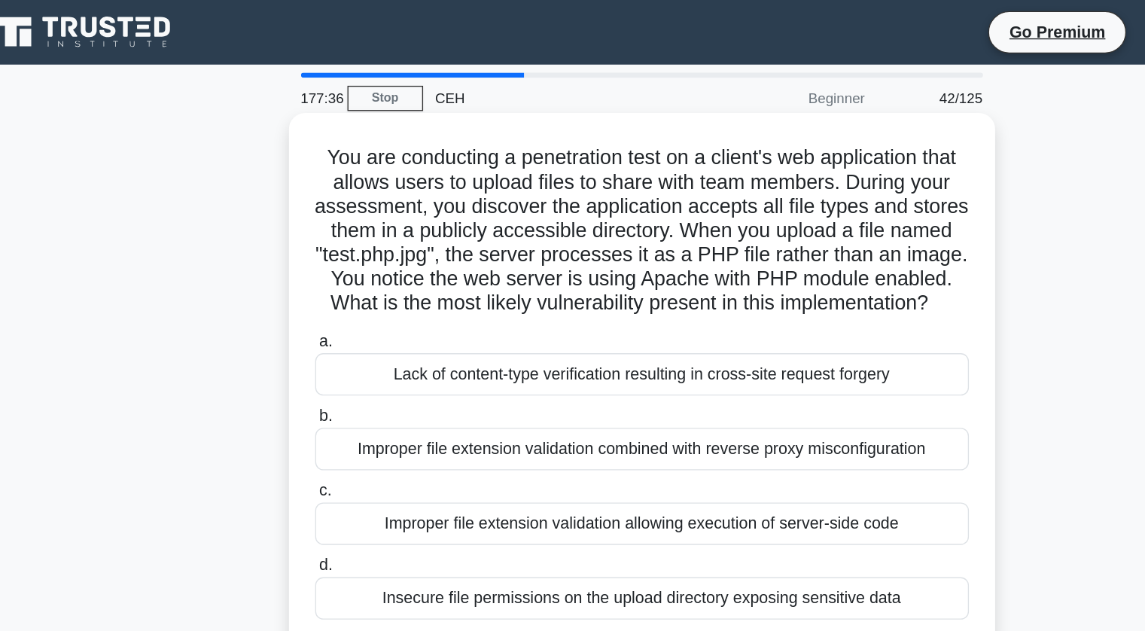
click at [440, 295] on div "Lack of content-type verification resulting in cross-site request forgery" at bounding box center [573, 279] width 488 height 32
click at [329, 260] on input "a. Lack of content-type verification resulting in cross-site request forgery" at bounding box center [329, 255] width 0 height 10
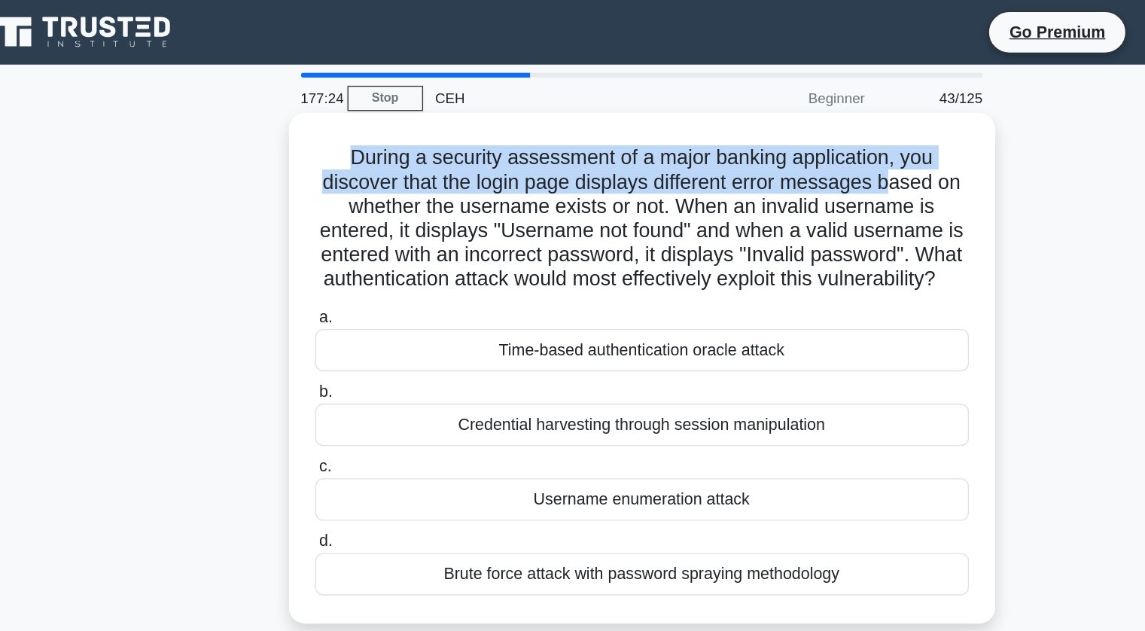
drag, startPoint x: 352, startPoint y: 120, endPoint x: 764, endPoint y: 142, distance: 412.3
click at [764, 142] on h5 "During a security assessment of a major banking application, you discover that …" at bounding box center [572, 163] width 491 height 110
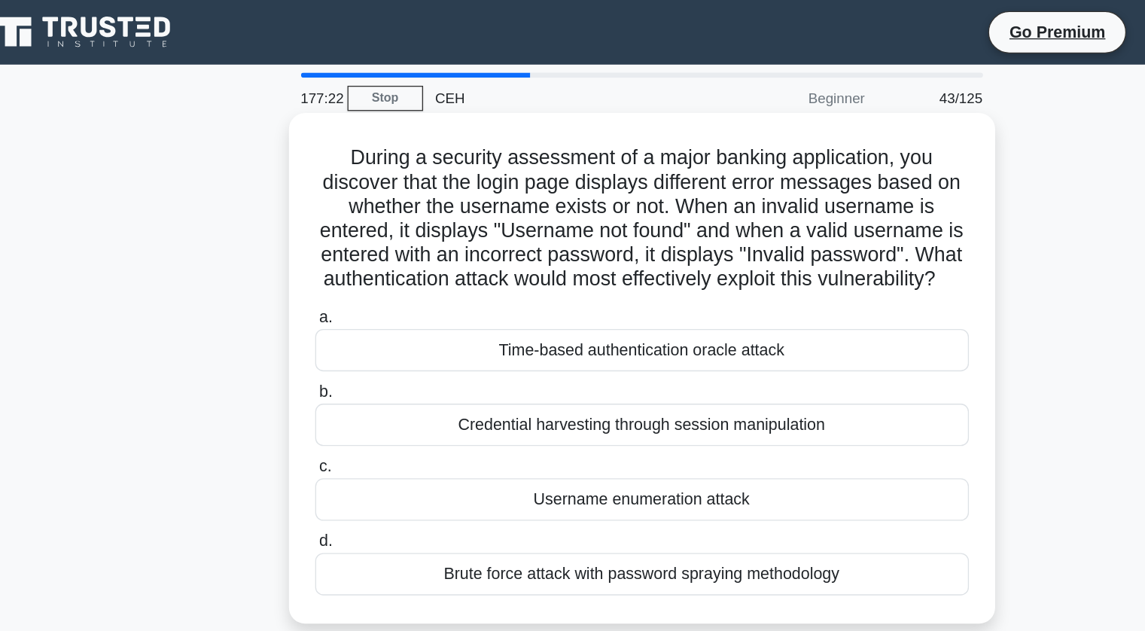
click at [546, 167] on h5 "During a security assessment of a major banking application, you discover that …" at bounding box center [572, 163] width 491 height 110
click at [610, 150] on h5 "During a security assessment of a major banking application, you discover that …" at bounding box center [572, 163] width 491 height 110
drag, startPoint x: 603, startPoint y: 151, endPoint x: 802, endPoint y: 153, distance: 199.5
click at [802, 153] on h5 "During a security assessment of a major banking application, you discover that …" at bounding box center [572, 163] width 491 height 110
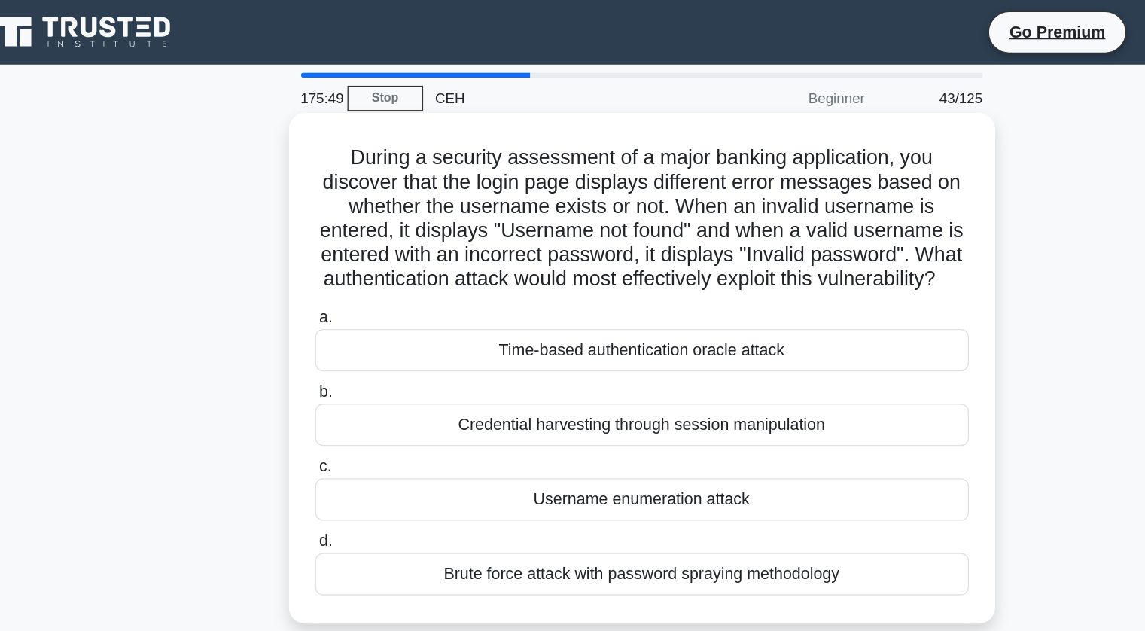
click at [687, 211] on h5 "During a security assessment of a major banking application, you discover that …" at bounding box center [572, 163] width 491 height 110
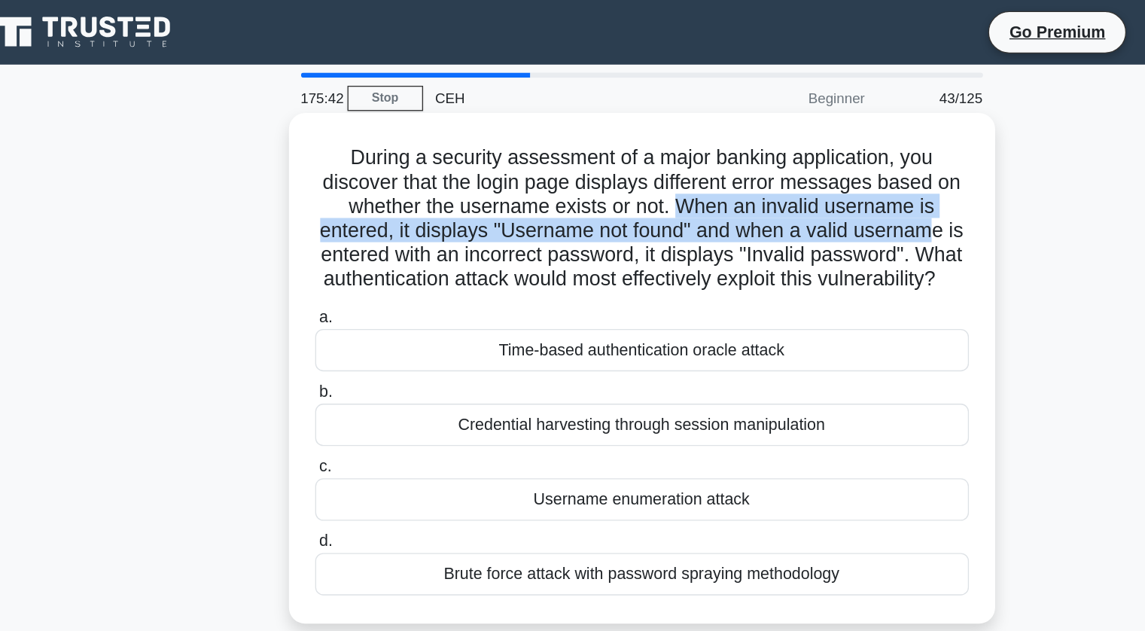
drag, startPoint x: 602, startPoint y: 151, endPoint x: 805, endPoint y: 175, distance: 203.9
click at [805, 175] on h5 "During a security assessment of a major banking application, you discover that …" at bounding box center [572, 163] width 491 height 110
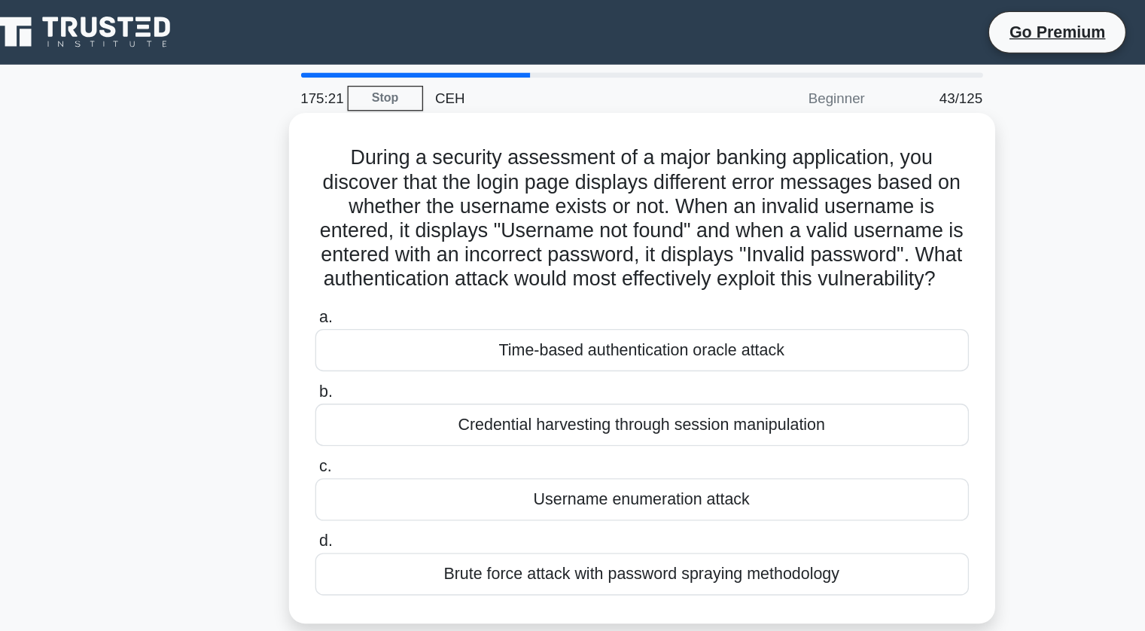
click at [622, 215] on h5 "During a security assessment of a major banking application, you discover that …" at bounding box center [572, 163] width 491 height 110
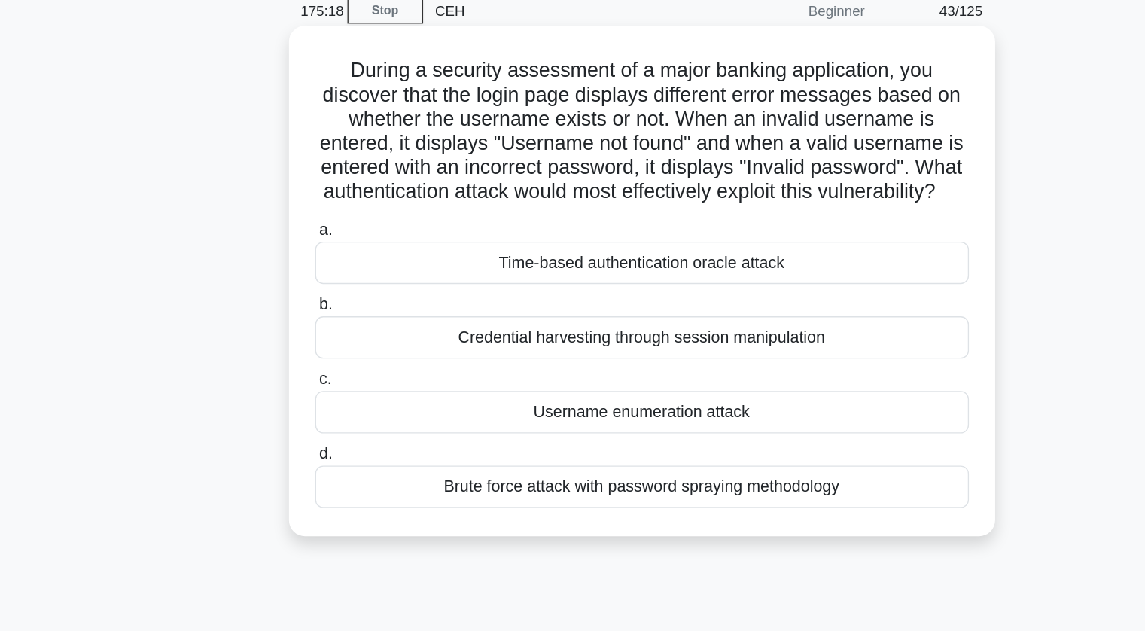
click at [567, 444] on div "Brute force attack with password spraying methodology" at bounding box center [573, 428] width 488 height 32
click at [329, 409] on input "d. Brute force attack with password spraying methodology" at bounding box center [329, 404] width 0 height 10
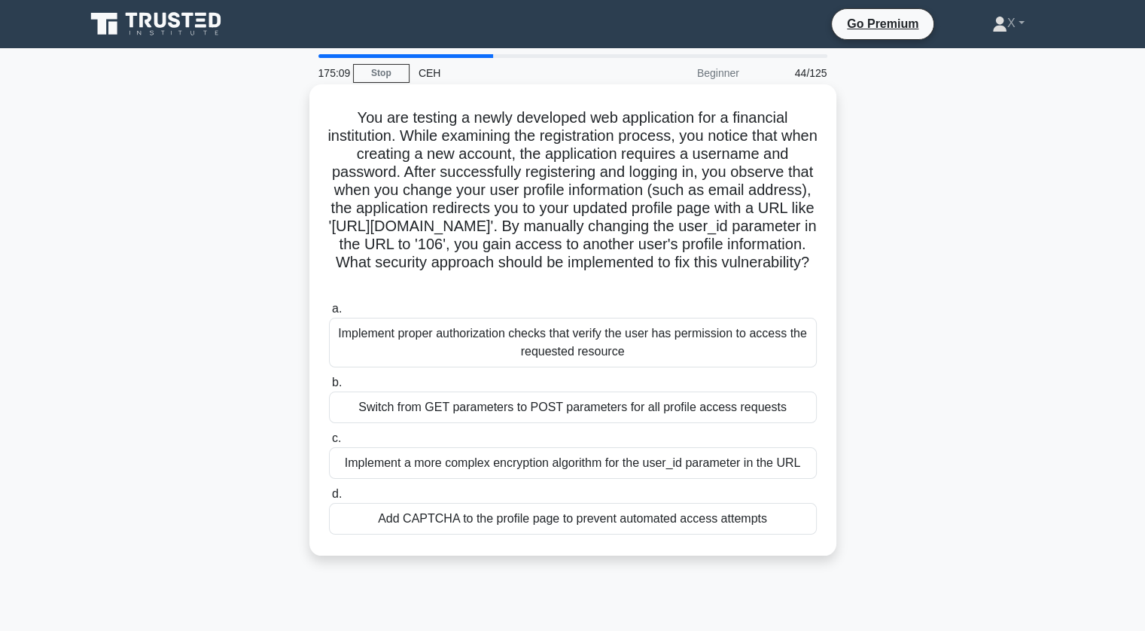
click at [457, 411] on div "Switch from GET parameters to POST parameters for all profile access requests" at bounding box center [573, 407] width 488 height 32
click at [329, 388] on input "b. Switch from GET parameters to POST parameters for all profile access requests" at bounding box center [329, 383] width 0 height 10
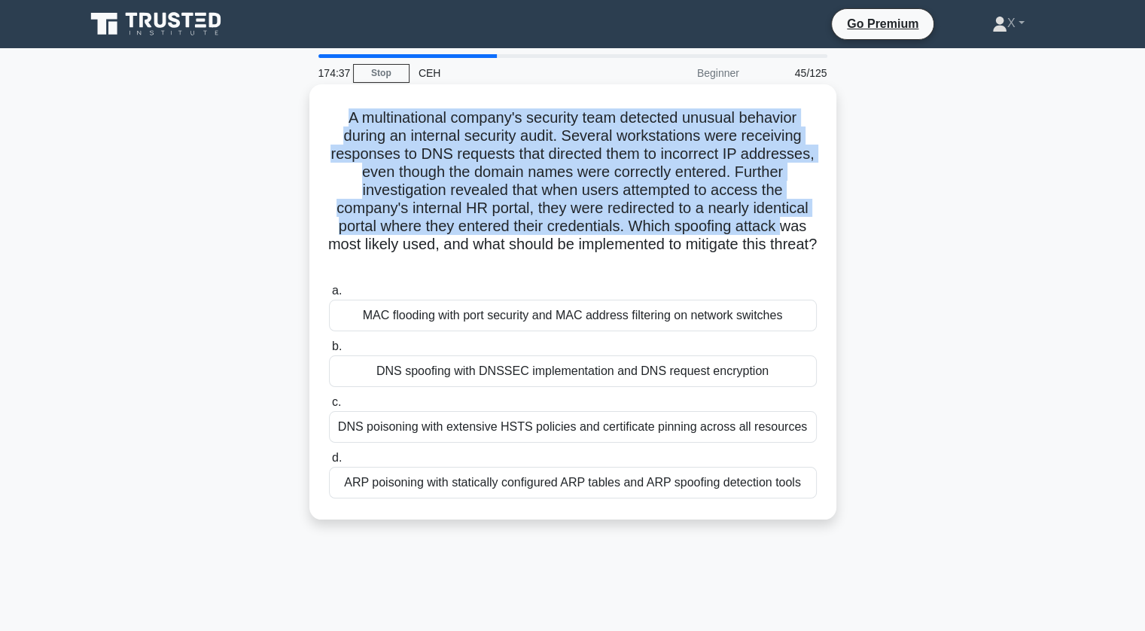
drag, startPoint x: 340, startPoint y: 117, endPoint x: 786, endPoint y: 227, distance: 458.9
click at [786, 227] on h5 "A multinational company's security team detected unusual behavior during an int…" at bounding box center [572, 190] width 491 height 164
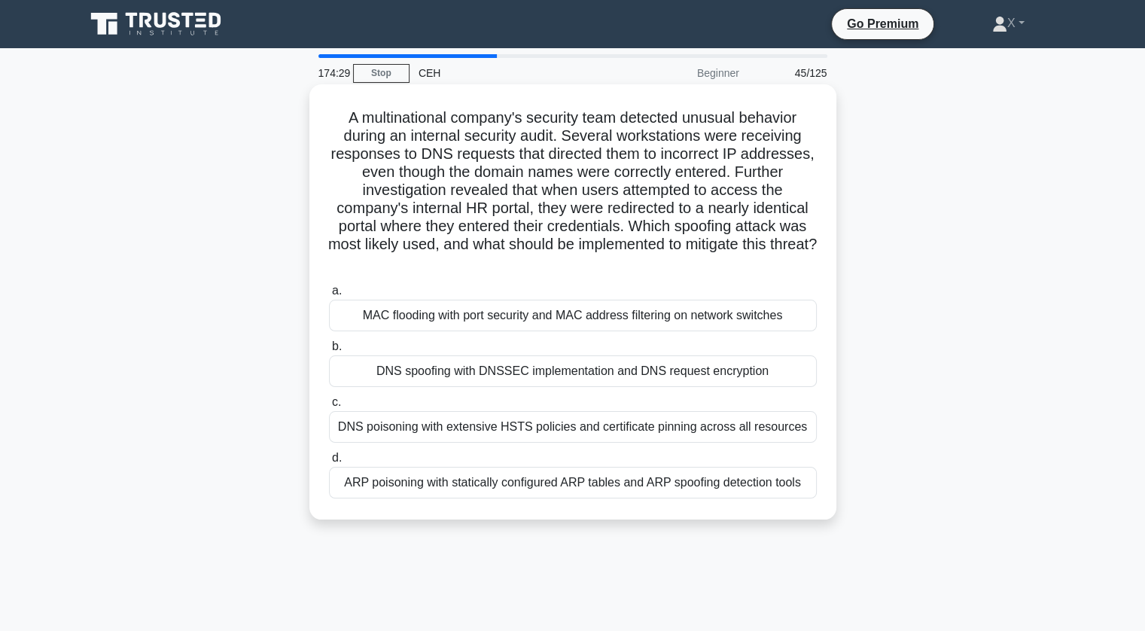
click at [533, 373] on div "DNS spoofing with DNSSEC implementation and DNS request encryption" at bounding box center [573, 371] width 488 height 32
click at [329, 351] on input "b. DNS spoofing with DNSSEC implementation and DNS request encryption" at bounding box center [329, 347] width 0 height 10
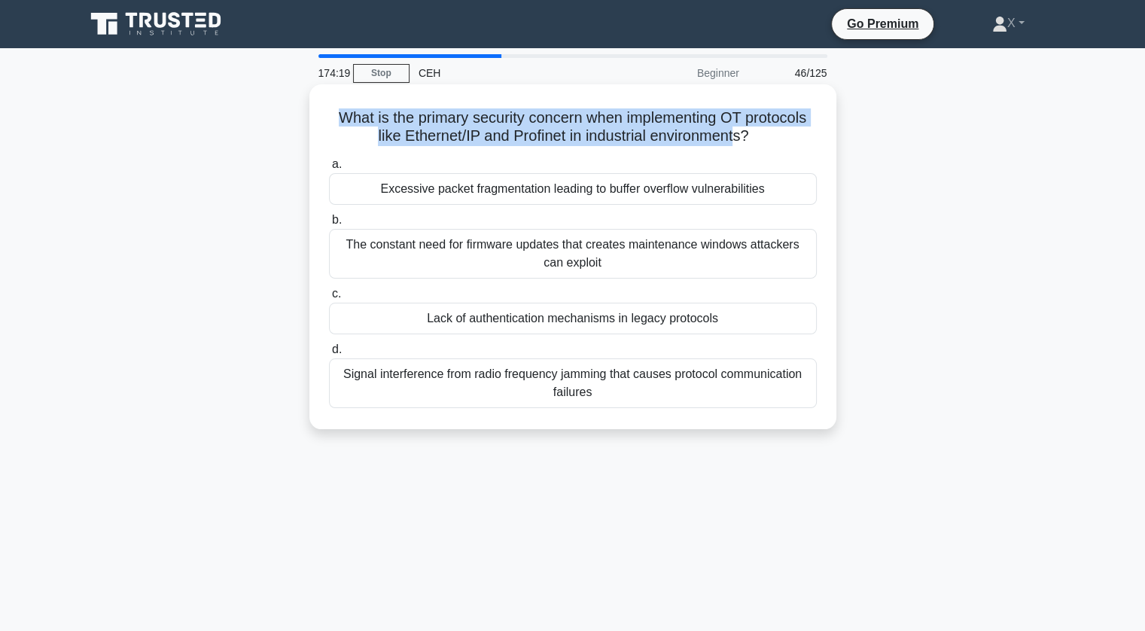
drag, startPoint x: 332, startPoint y: 120, endPoint x: 742, endPoint y: 132, distance: 410.4
click at [742, 132] on h5 "What is the primary security concern when implementing OT protocols like Ethern…" at bounding box center [572, 127] width 491 height 38
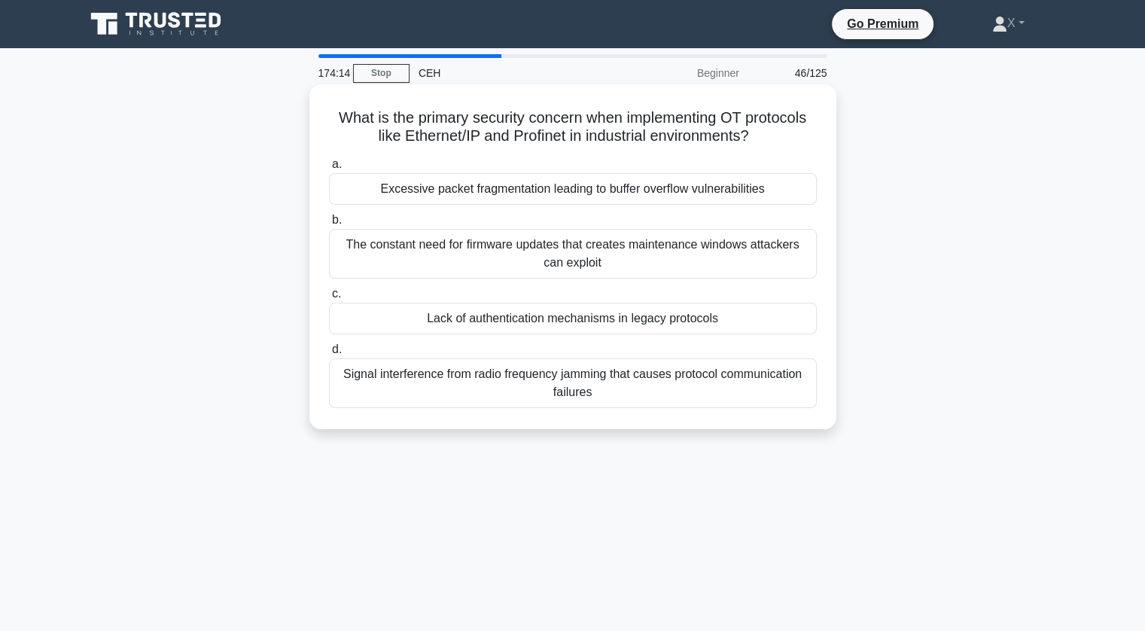
click at [611, 317] on div "Lack of authentication mechanisms in legacy protocols" at bounding box center [573, 319] width 488 height 32
click at [329, 299] on input "c. Lack of authentication mechanisms in legacy protocols" at bounding box center [329, 294] width 0 height 10
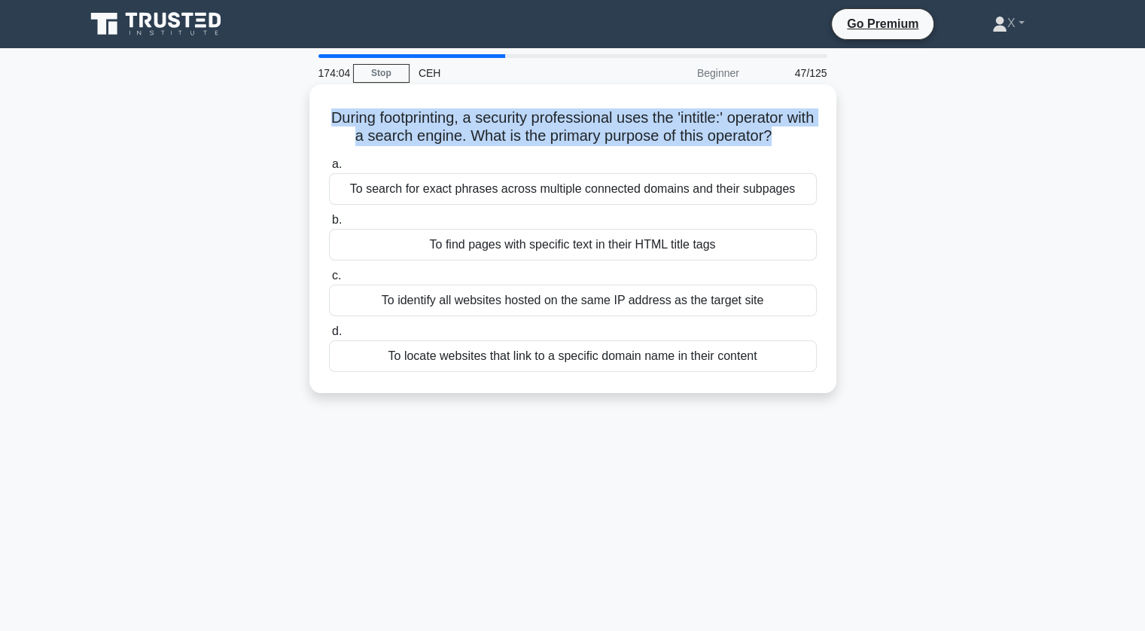
drag, startPoint x: 337, startPoint y: 118, endPoint x: 792, endPoint y: 137, distance: 455.0
click at [792, 137] on h5 "During footprinting, a security professional uses the 'intitle:' operator with …" at bounding box center [572, 127] width 491 height 38
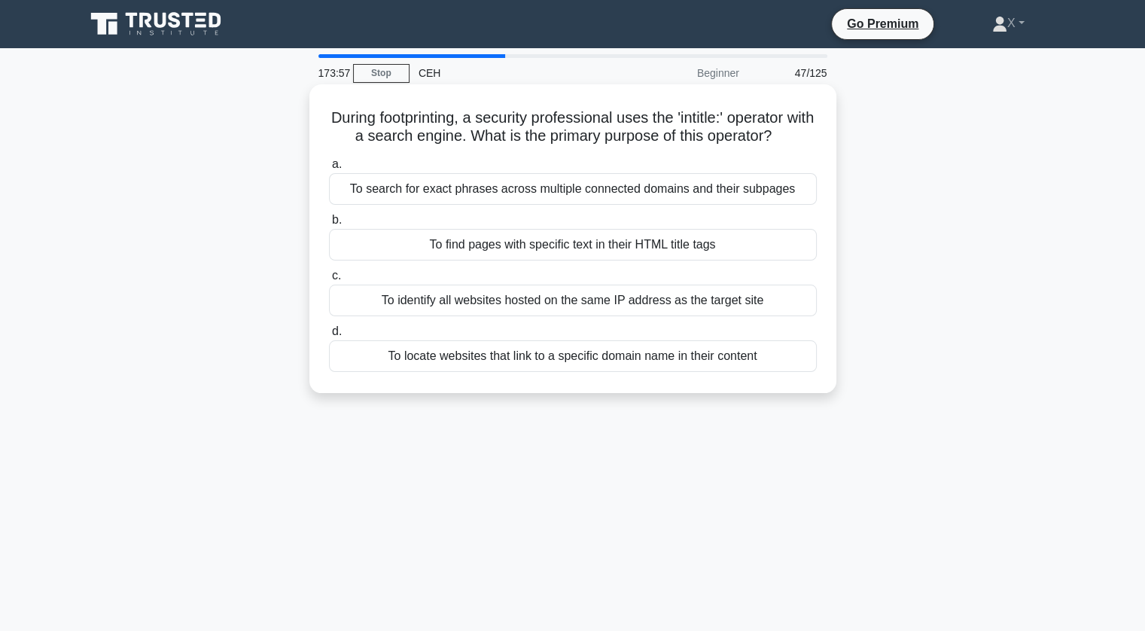
click at [768, 195] on div "To search for exact phrases across multiple connected domains and their subpages" at bounding box center [573, 189] width 488 height 32
click at [329, 169] on input "a. To search for exact phrases across multiple connected domains and their subp…" at bounding box center [329, 165] width 0 height 10
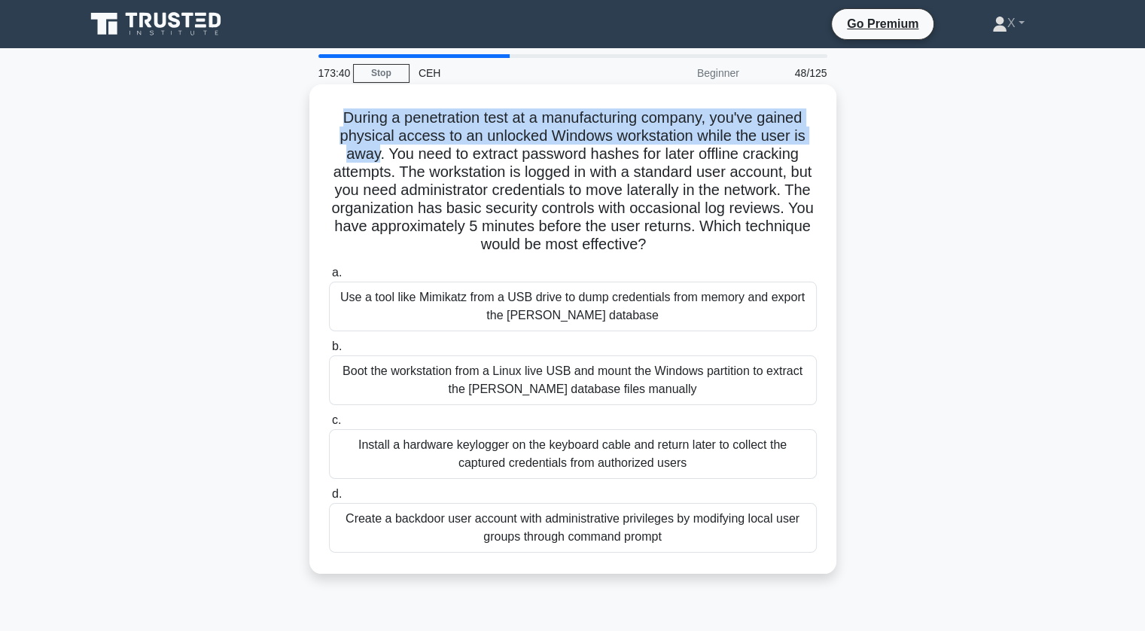
drag, startPoint x: 335, startPoint y: 112, endPoint x: 376, endPoint y: 162, distance: 64.2
click at [376, 162] on h5 "During a penetration test at a manufacturing company, you've gained physical ac…" at bounding box center [572, 181] width 491 height 146
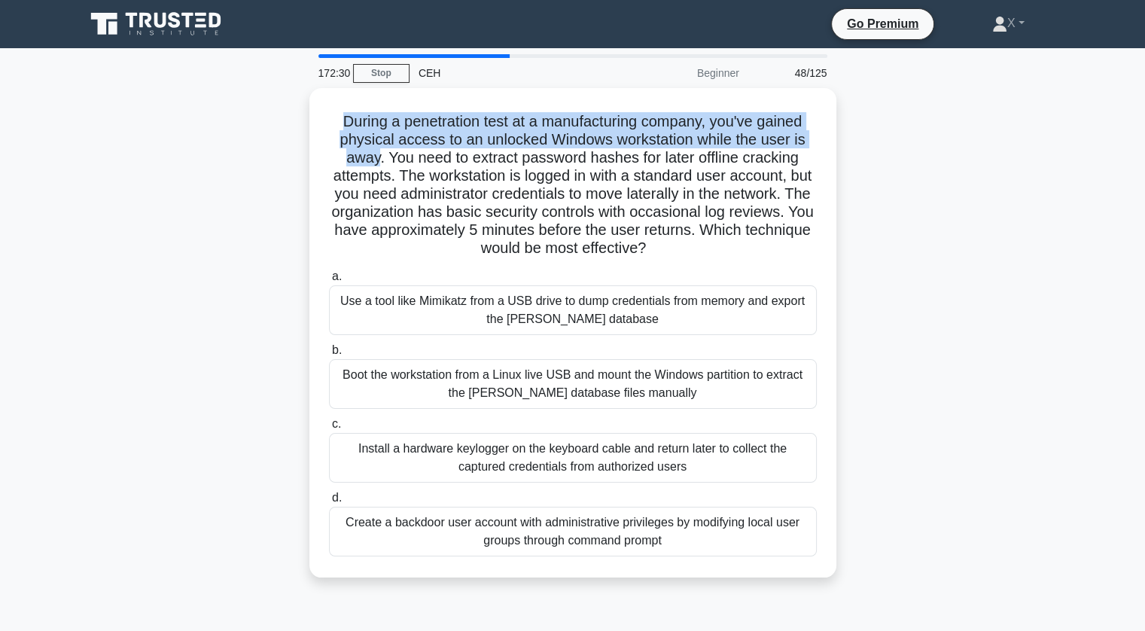
click at [858, 141] on div "During a penetration test at a manufacturing company, you've gained physical ac…" at bounding box center [572, 341] width 993 height 507
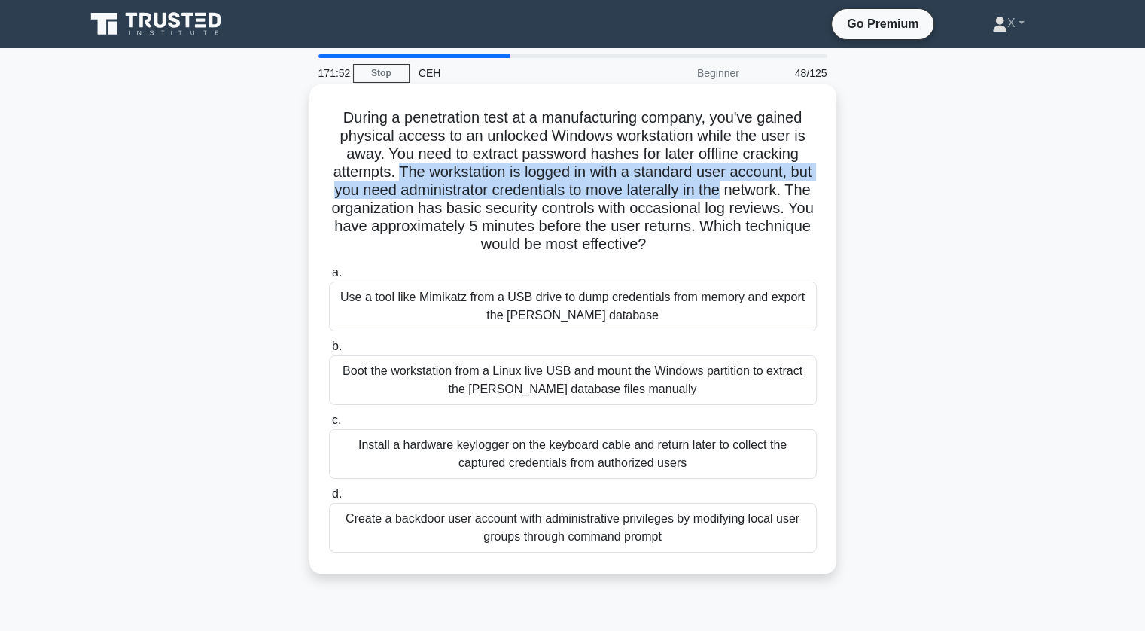
drag, startPoint x: 406, startPoint y: 172, endPoint x: 786, endPoint y: 189, distance: 380.4
click at [786, 189] on h5 "During a penetration test at a manufacturing company, you've gained physical ac…" at bounding box center [572, 181] width 491 height 146
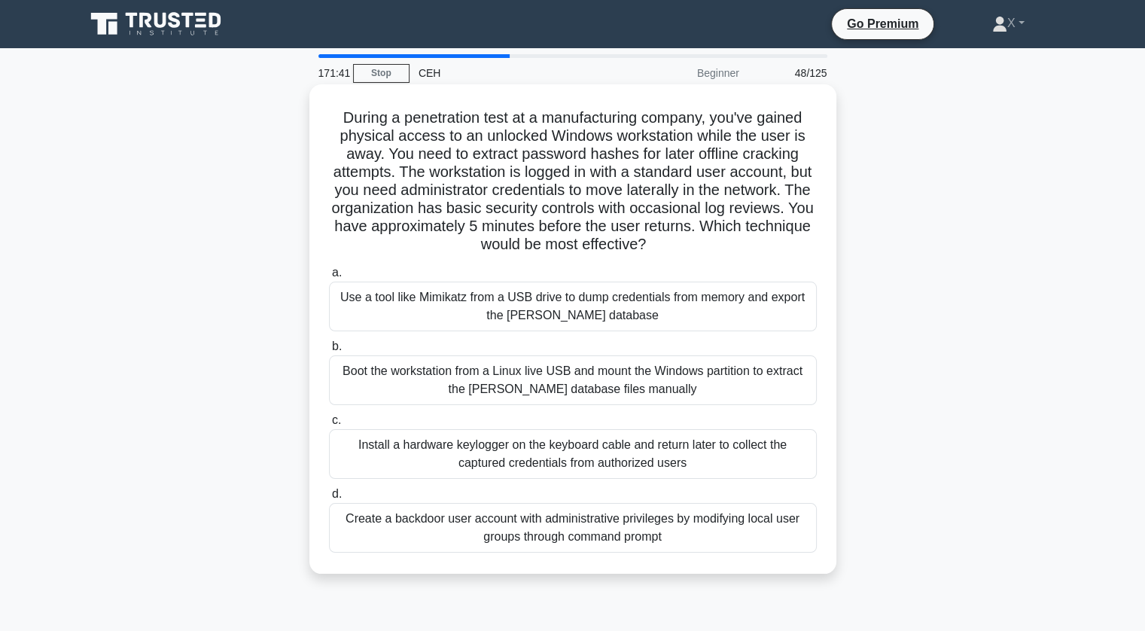
click at [692, 302] on div "Use a tool like Mimikatz from a USB drive to dump credentials from memory and e…" at bounding box center [573, 306] width 488 height 50
click at [329, 278] on input "a. Use a tool like Mimikatz from a USB drive to dump credentials from memory an…" at bounding box center [329, 273] width 0 height 10
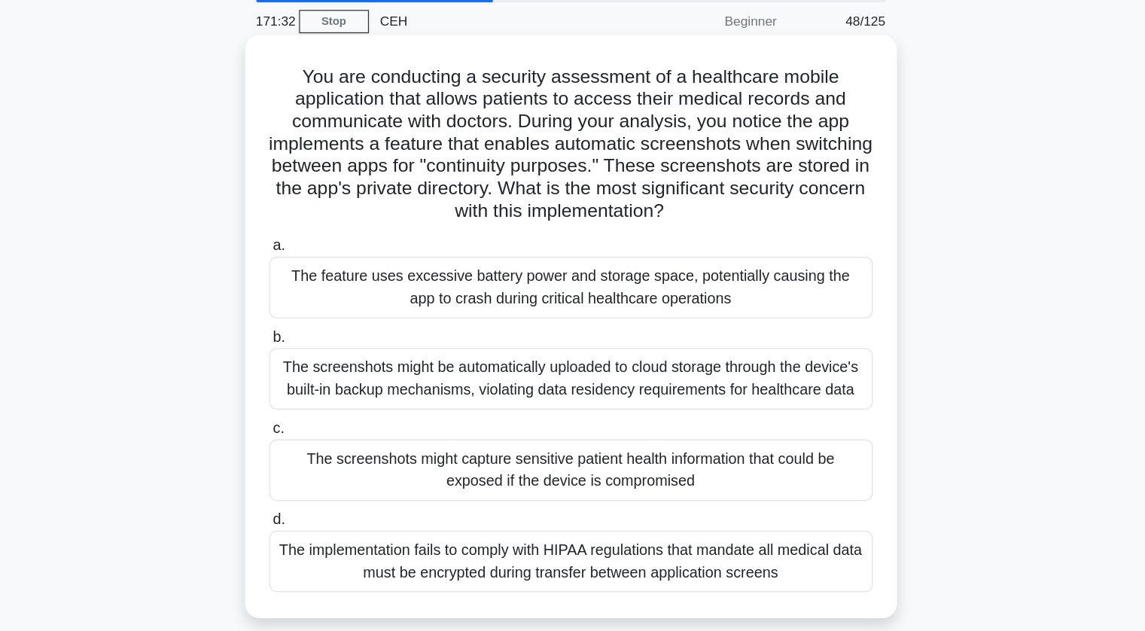
scroll to position [12, 0]
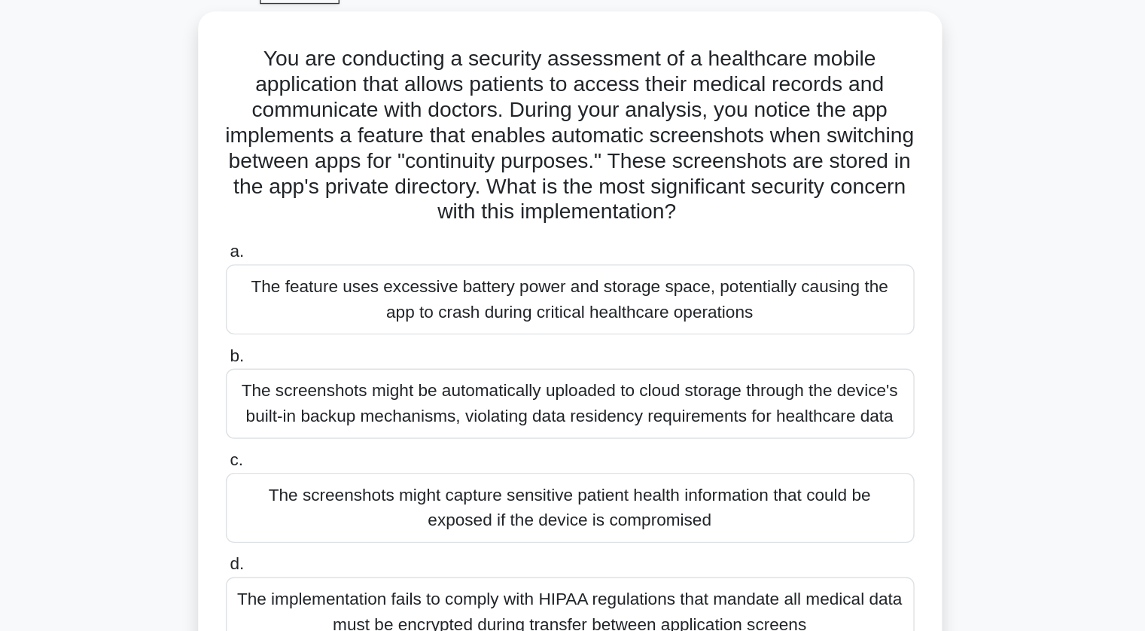
drag, startPoint x: 914, startPoint y: 315, endPoint x: 834, endPoint y: 288, distance: 84.3
click at [914, 315] on div "You are conducting a security assessment of a healthcare mobile application tha…" at bounding box center [572, 320] width 993 height 489
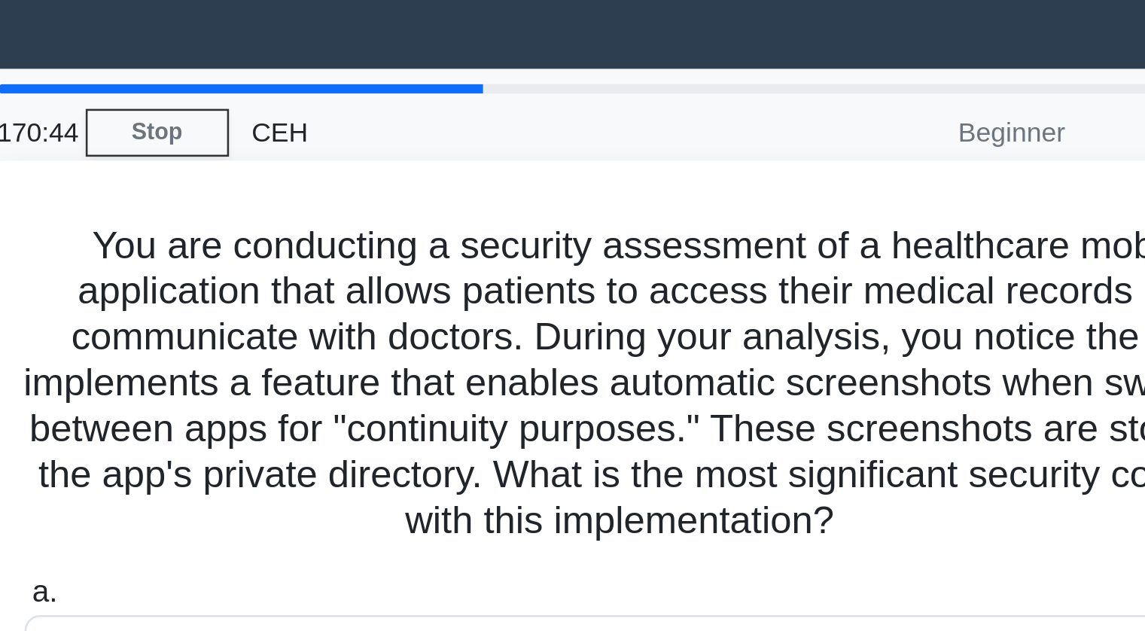
scroll to position [3, 0]
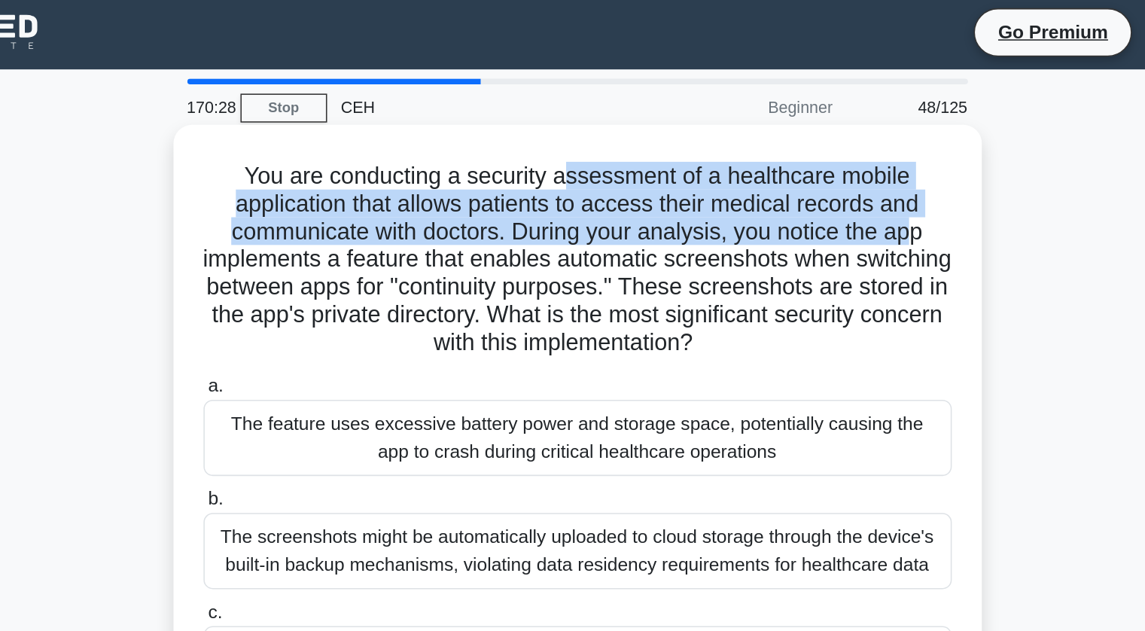
drag, startPoint x: 561, startPoint y: 113, endPoint x: 796, endPoint y: 151, distance: 237.9
click at [796, 151] on h5 "You are conducting a security assessment of a healthcare mobile application tha…" at bounding box center [572, 169] width 491 height 128
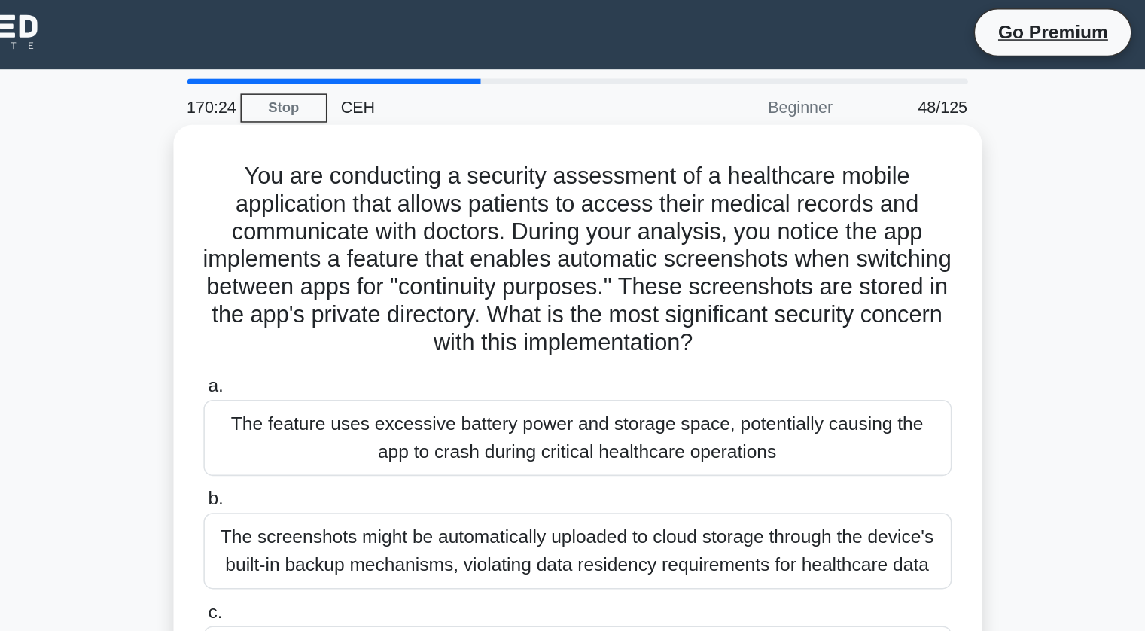
click at [814, 183] on h5 "You are conducting a security assessment of a healthcare mobile application tha…" at bounding box center [572, 169] width 491 height 128
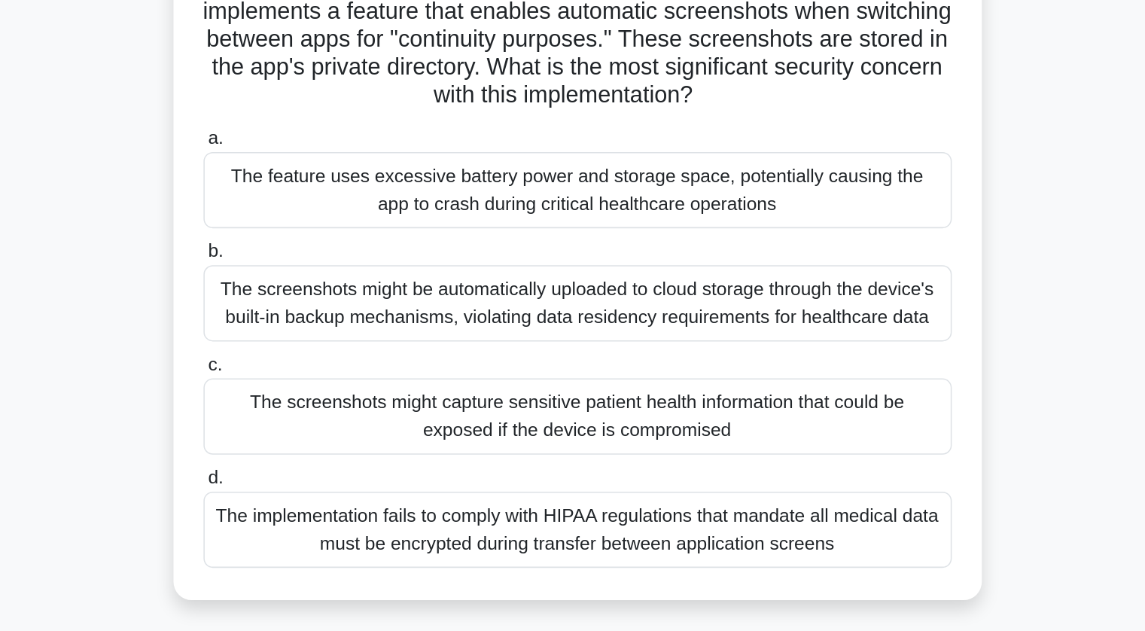
click at [770, 423] on div "The screenshots might capture sensitive patient health information that could b…" at bounding box center [573, 433] width 488 height 50
click at [329, 404] on input "c. The screenshots might capture sensitive patient health information that coul…" at bounding box center [329, 399] width 0 height 10
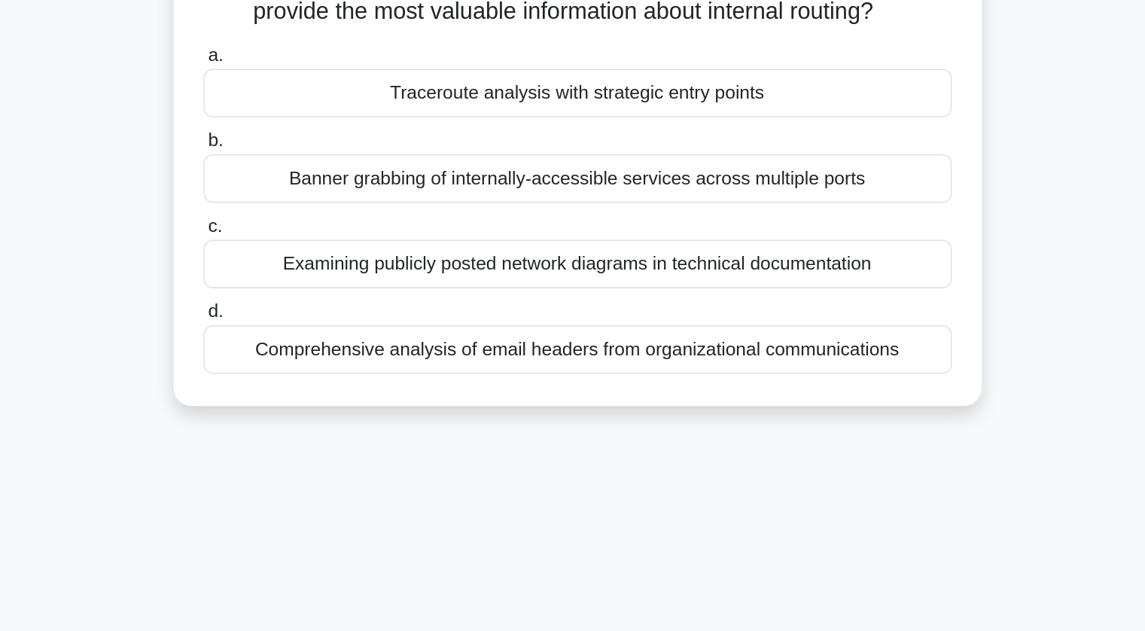
scroll to position [0, 0]
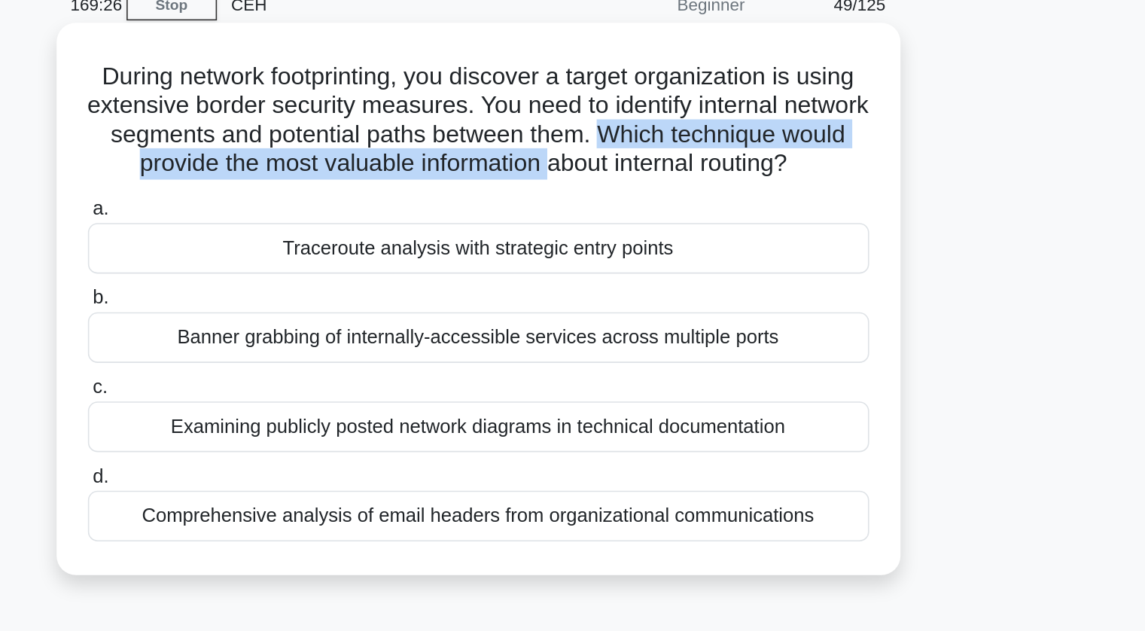
drag, startPoint x: 704, startPoint y: 154, endPoint x: 649, endPoint y: 174, distance: 59.3
click at [649, 174] on h5 "During network footprinting, you discover a target organization is using extens…" at bounding box center [572, 145] width 491 height 74
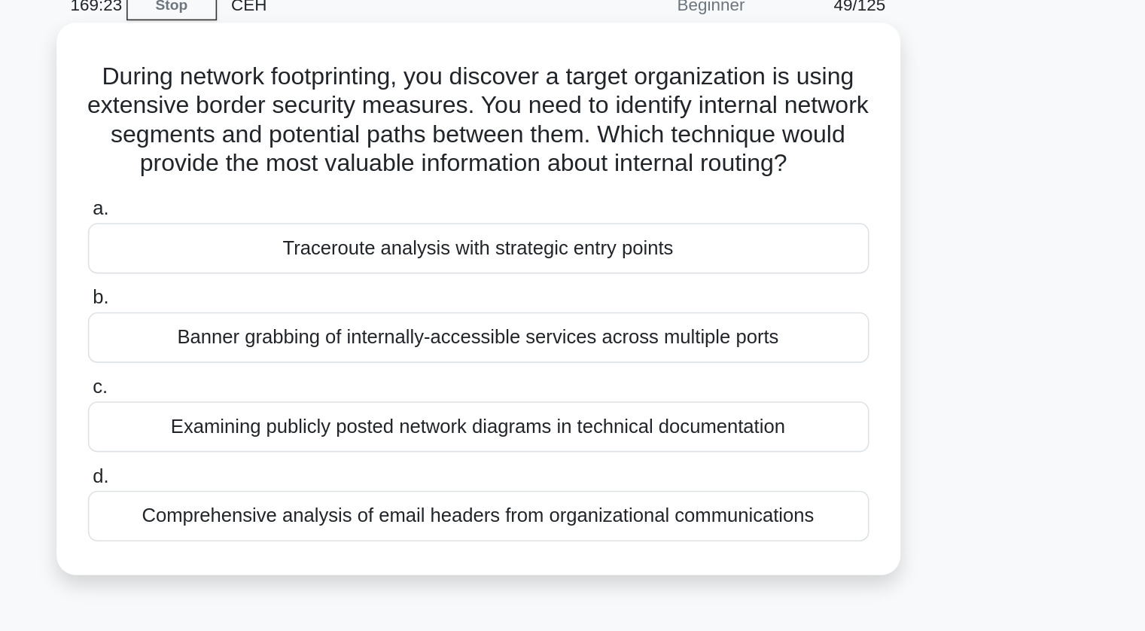
click at [649, 174] on h5 "During network footprinting, you discover a target organization is using extens…" at bounding box center [572, 145] width 491 height 74
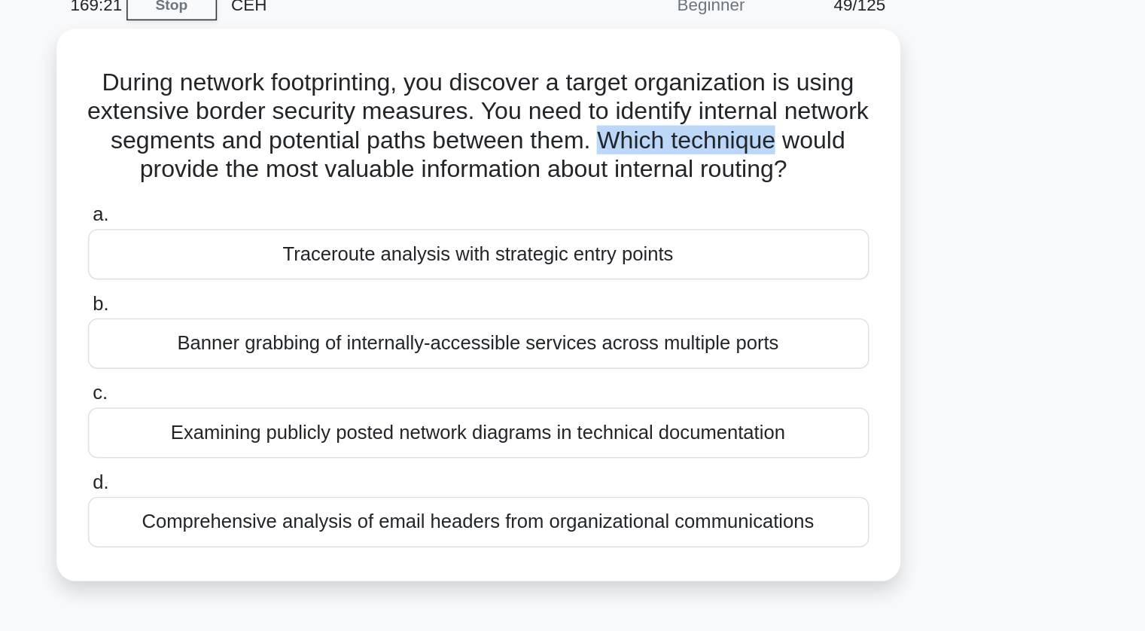
drag, startPoint x: 701, startPoint y: 155, endPoint x: 848, endPoint y: 172, distance: 148.4
click at [848, 172] on div "During network footprinting, you discover a target organization is using extens…" at bounding box center [572, 269] width 993 height 363
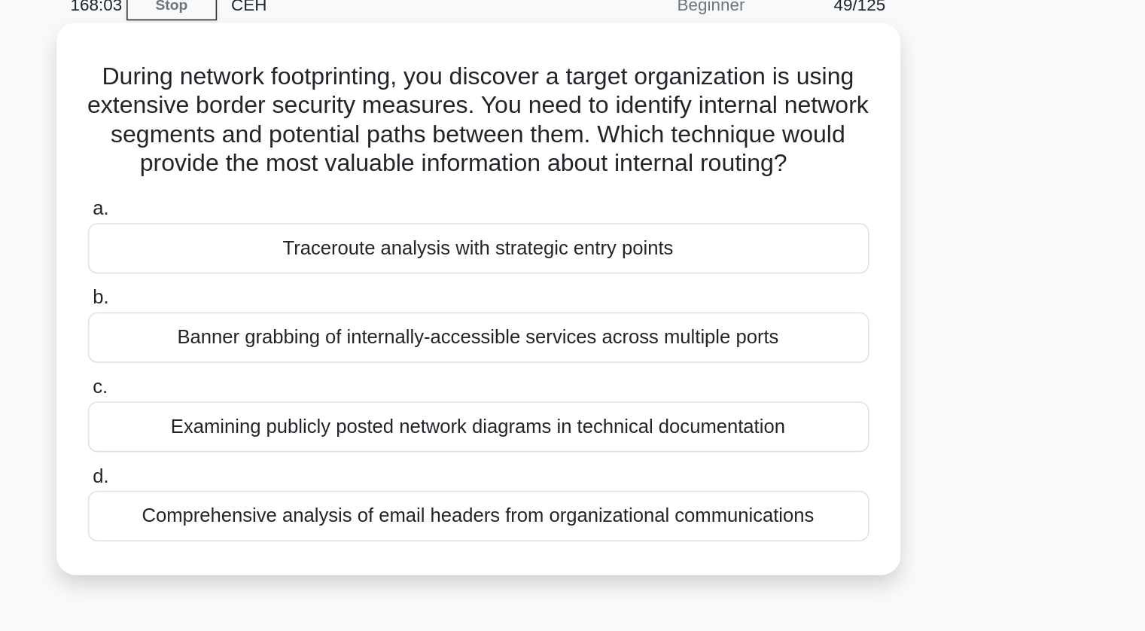
click at [593, 297] on div "Banner grabbing of internally-accessible services across multiple ports" at bounding box center [573, 281] width 488 height 32
click at [329, 261] on input "b. Banner grabbing of internally-accessible services across multiple ports" at bounding box center [329, 256] width 0 height 10
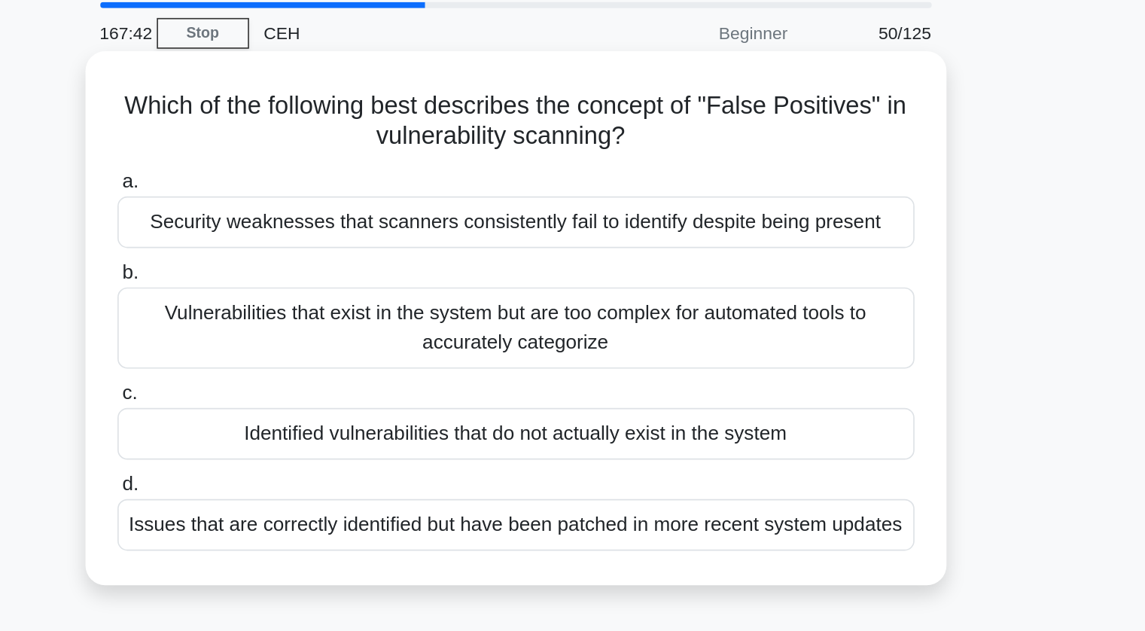
click at [476, 318] on div "Identified vulnerabilities that do not actually exist in the system" at bounding box center [573, 319] width 488 height 32
click at [329, 299] on input "c. Identified vulnerabilities that do not actually exist in the system" at bounding box center [329, 294] width 0 height 10
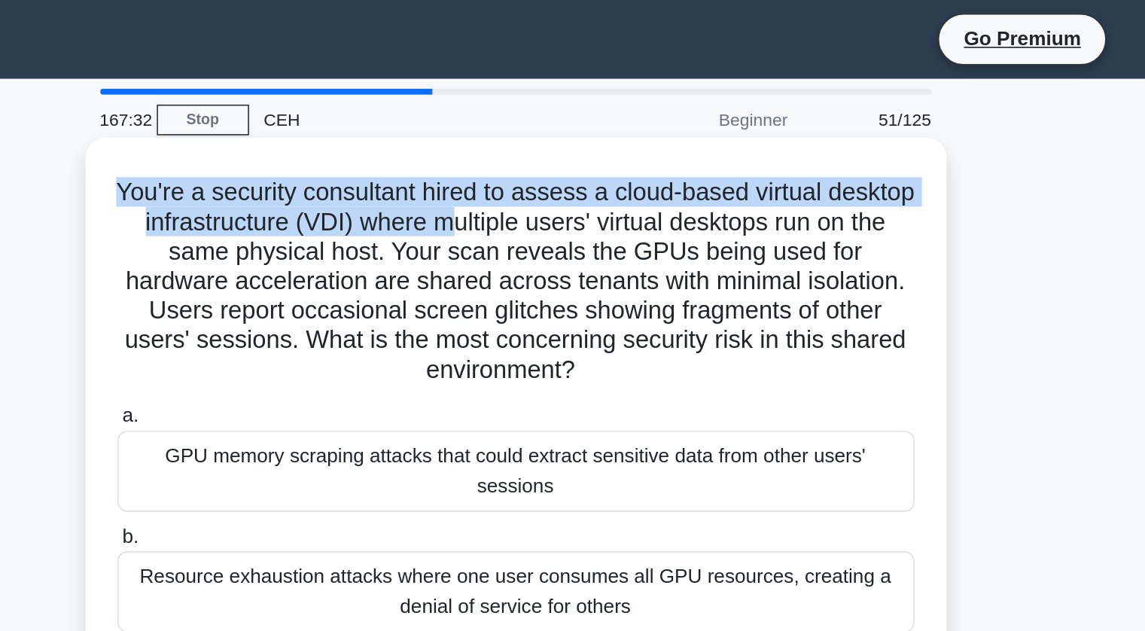
drag, startPoint x: 354, startPoint y: 120, endPoint x: 591, endPoint y: 127, distance: 236.4
click at [591, 127] on h5 "You're a security consultant hired to assess a cloud-based virtual desktop infr…" at bounding box center [572, 172] width 491 height 128
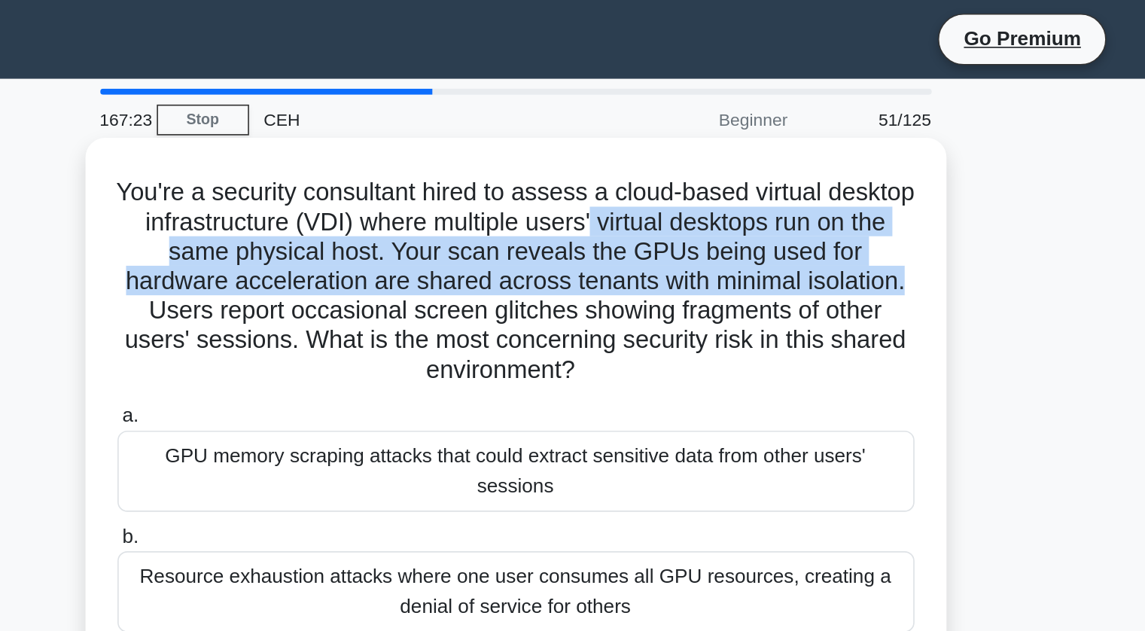
drag, startPoint x: 673, startPoint y: 138, endPoint x: 823, endPoint y: 173, distance: 154.6
click at [823, 173] on div "You're a security consultant hired to assess a cloud-based virtual desktop infr…" at bounding box center [572, 319] width 515 height 459
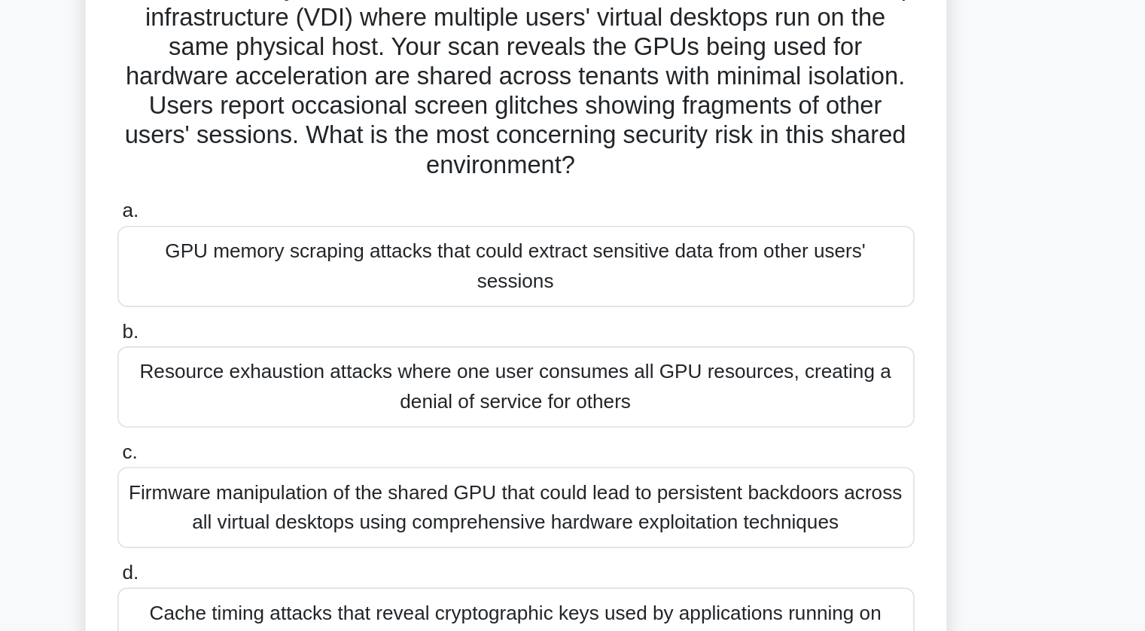
click at [625, 353] on div "Resource exhaustion attacks where one user consumes all GPU resources, creating…" at bounding box center [573, 362] width 488 height 50
click at [329, 333] on input "b. Resource exhaustion attacks where one user consumes all GPU resources, creat…" at bounding box center [329, 329] width 0 height 10
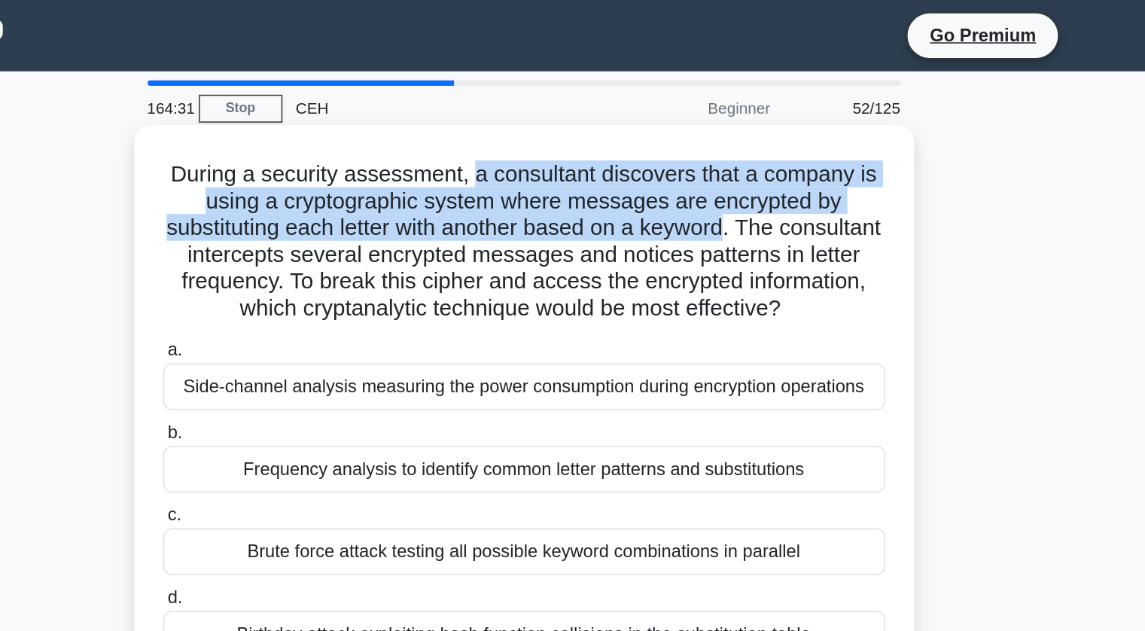
drag, startPoint x: 539, startPoint y: 113, endPoint x: 750, endPoint y: 156, distance: 215.1
click at [750, 156] on h5 "During a security assessment, a consultant discovers that a company is using a …" at bounding box center [572, 163] width 491 height 110
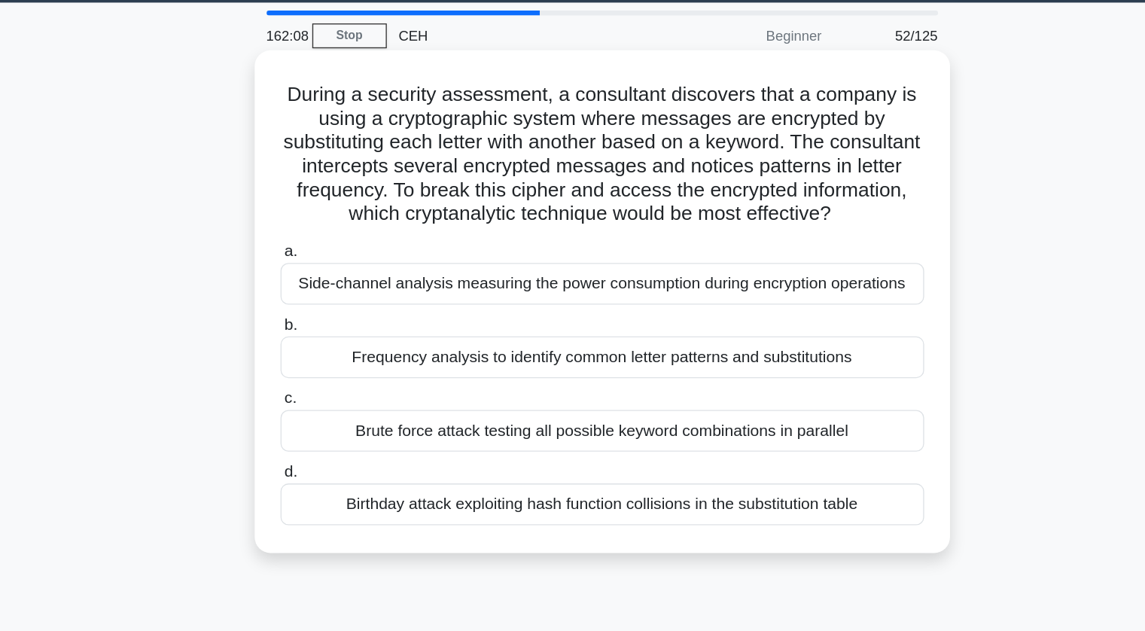
click at [516, 329] on div "Frequency analysis to identify common letter patterns and substitutions" at bounding box center [573, 317] width 488 height 32
click at [329, 297] on input "b. Frequency analysis to identify common letter patterns and substitutions" at bounding box center [329, 293] width 0 height 10
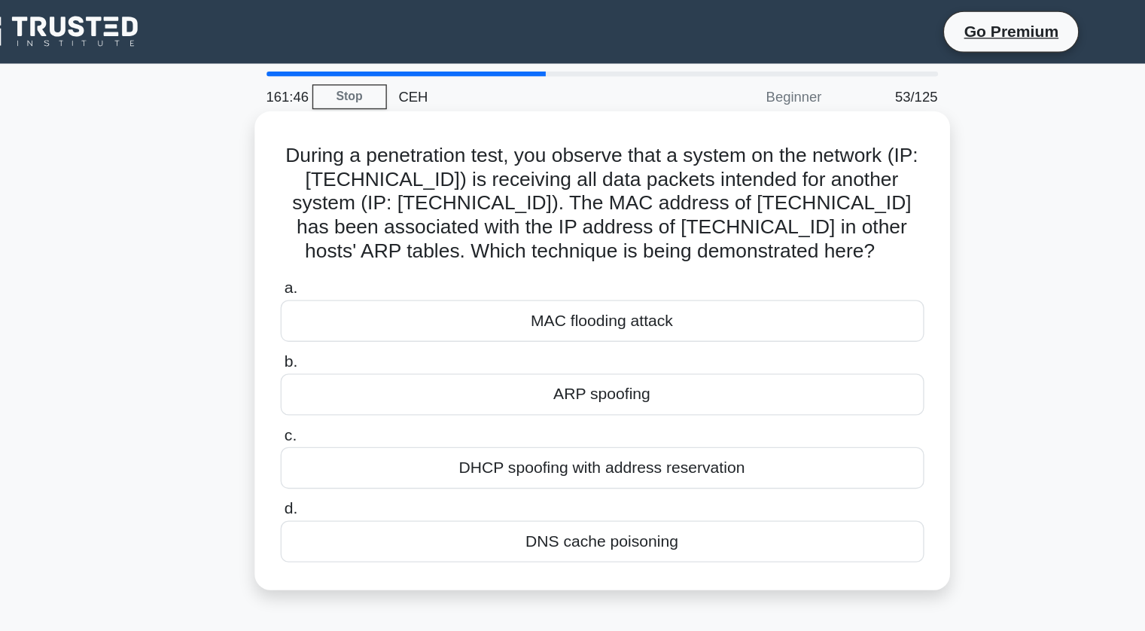
click at [540, 294] on div "ARP spoofing" at bounding box center [573, 299] width 488 height 32
click at [329, 279] on input "b. ARP spoofing" at bounding box center [329, 274] width 0 height 10
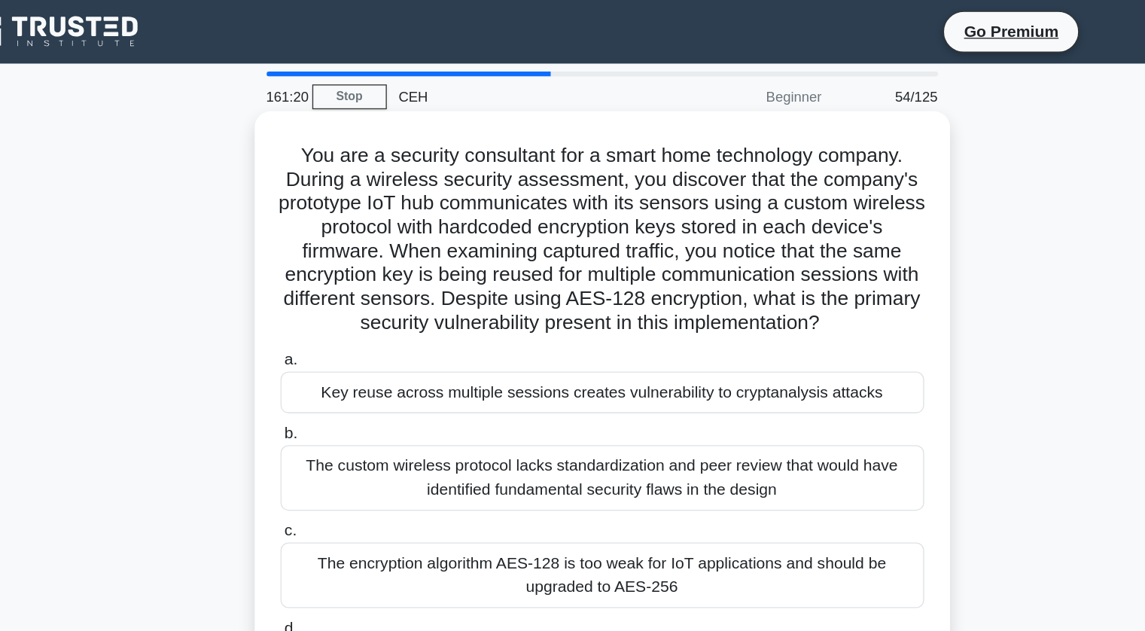
drag, startPoint x: 336, startPoint y: 120, endPoint x: 797, endPoint y: 251, distance: 478.9
click at [797, 251] on h5 "You are a security consultant for a smart home technology company. During a wir…" at bounding box center [572, 181] width 491 height 146
click at [835, 266] on div "You are a security consultant for a smart home technology company. During a wir…" at bounding box center [572, 328] width 527 height 489
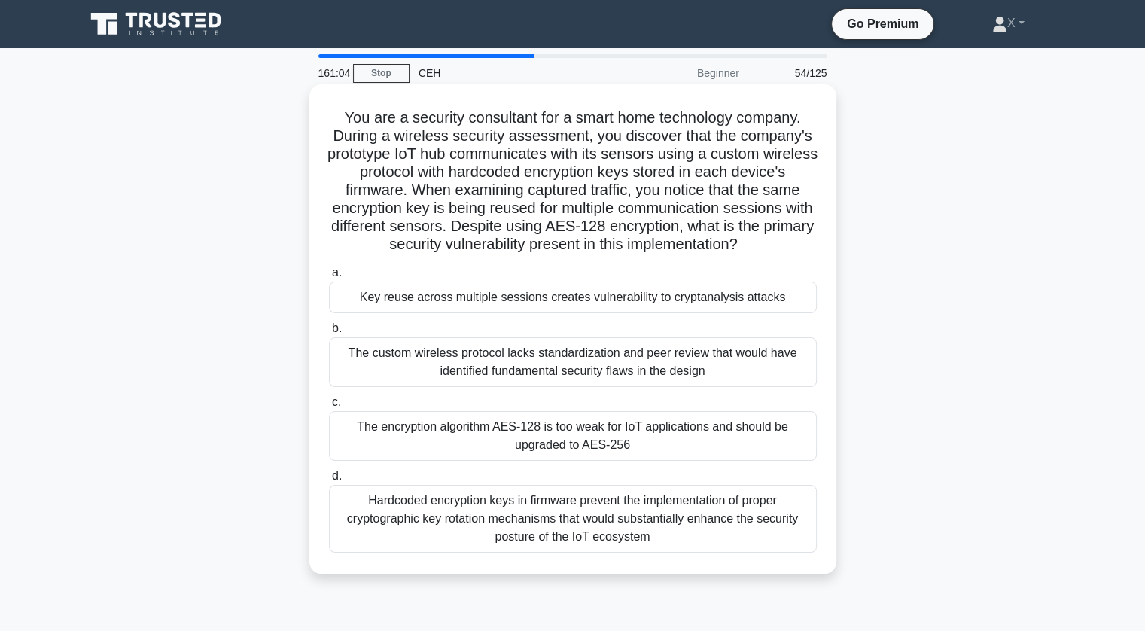
click at [692, 448] on div "The encryption algorithm AES-128 is too weak for IoT applications and should be…" at bounding box center [573, 436] width 488 height 50
click at [329, 407] on input "c. The encryption algorithm AES-128 is too weak for IoT applications and should…" at bounding box center [329, 402] width 0 height 10
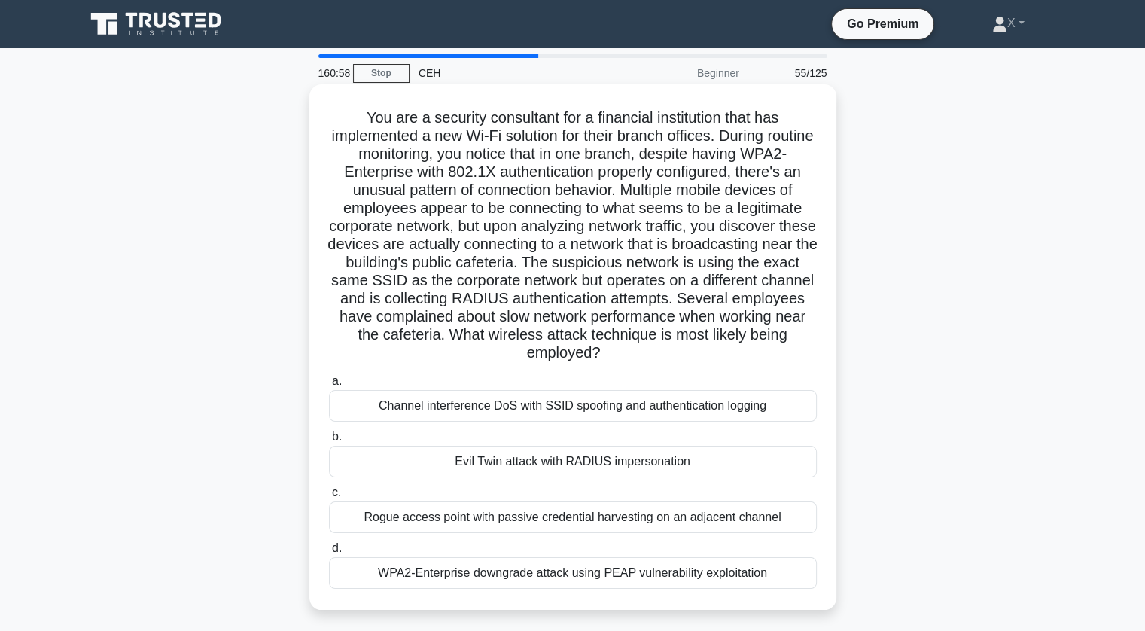
click at [494, 466] on div "Evil Twin attack with RADIUS impersonation" at bounding box center [573, 462] width 488 height 32
click at [329, 442] on input "b. Evil Twin attack with RADIUS impersonation" at bounding box center [329, 437] width 0 height 10
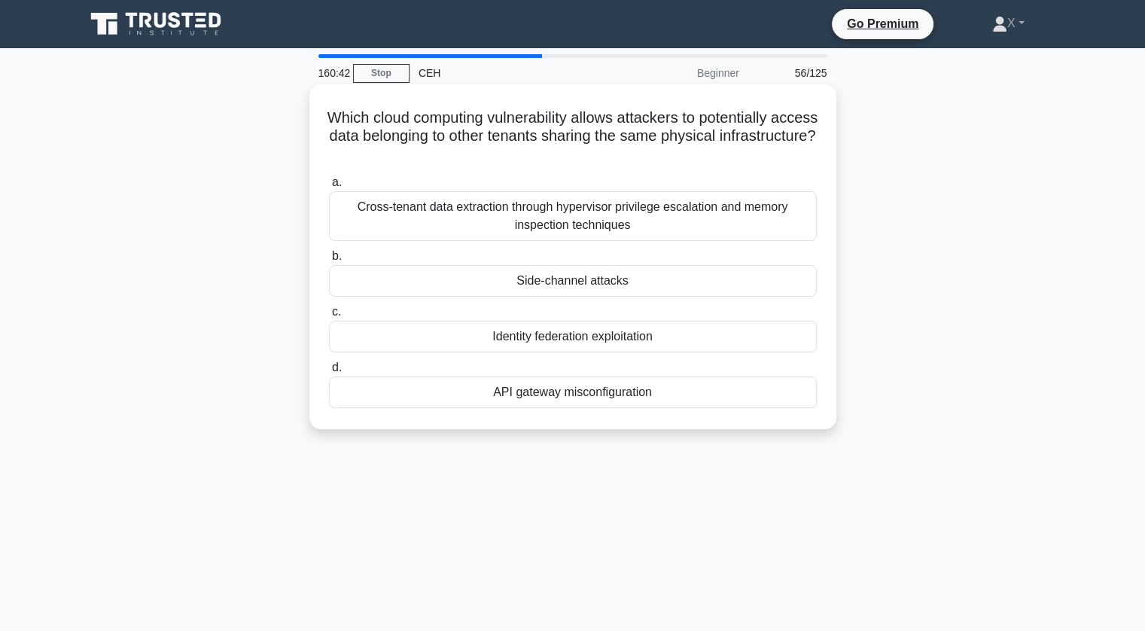
click at [421, 218] on div "Cross-tenant data extraction through hypervisor privilege escalation and memory…" at bounding box center [573, 216] width 488 height 50
click at [329, 187] on input "a. Cross-tenant data extraction through hypervisor privilege escalation and mem…" at bounding box center [329, 183] width 0 height 10
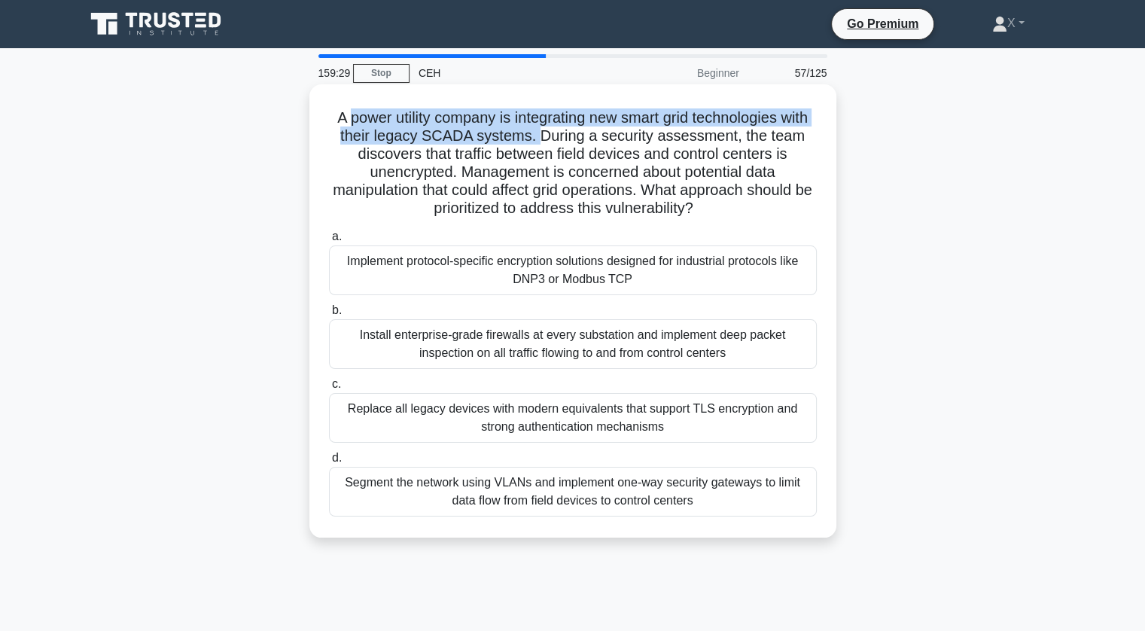
drag, startPoint x: 354, startPoint y: 114, endPoint x: 576, endPoint y: 139, distance: 222.7
click at [576, 139] on h5 "A power utility company is integrating new smart grid technologies with their l…" at bounding box center [572, 163] width 491 height 110
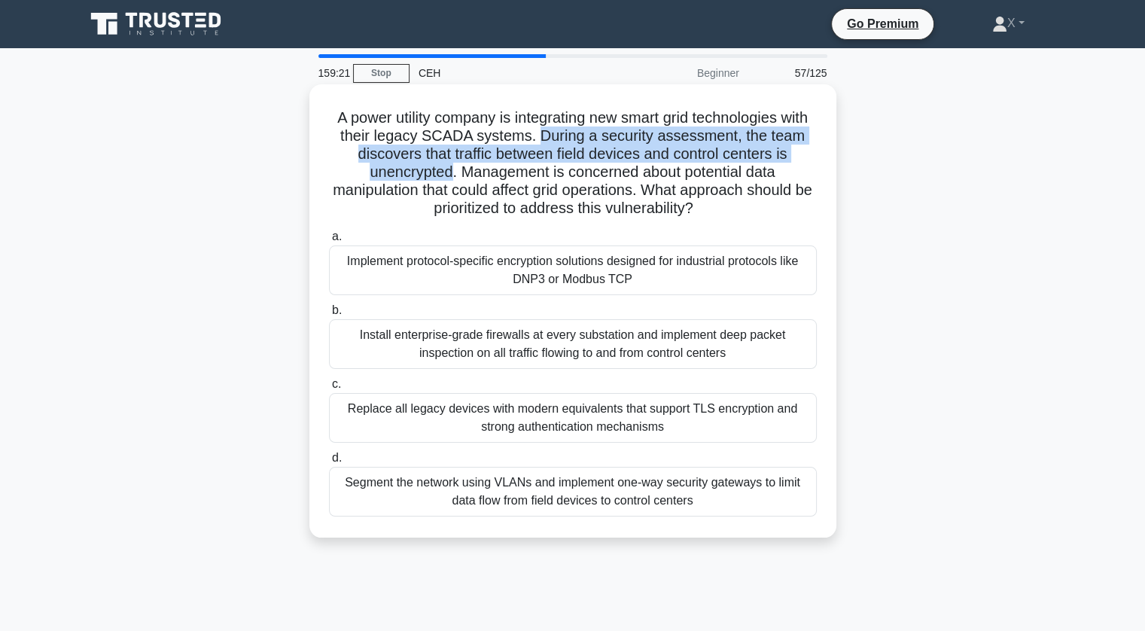
drag, startPoint x: 576, startPoint y: 139, endPoint x: 449, endPoint y: 173, distance: 130.9
click at [449, 173] on h5 "A power utility company is integrating new smart grid technologies with their l…" at bounding box center [572, 163] width 491 height 110
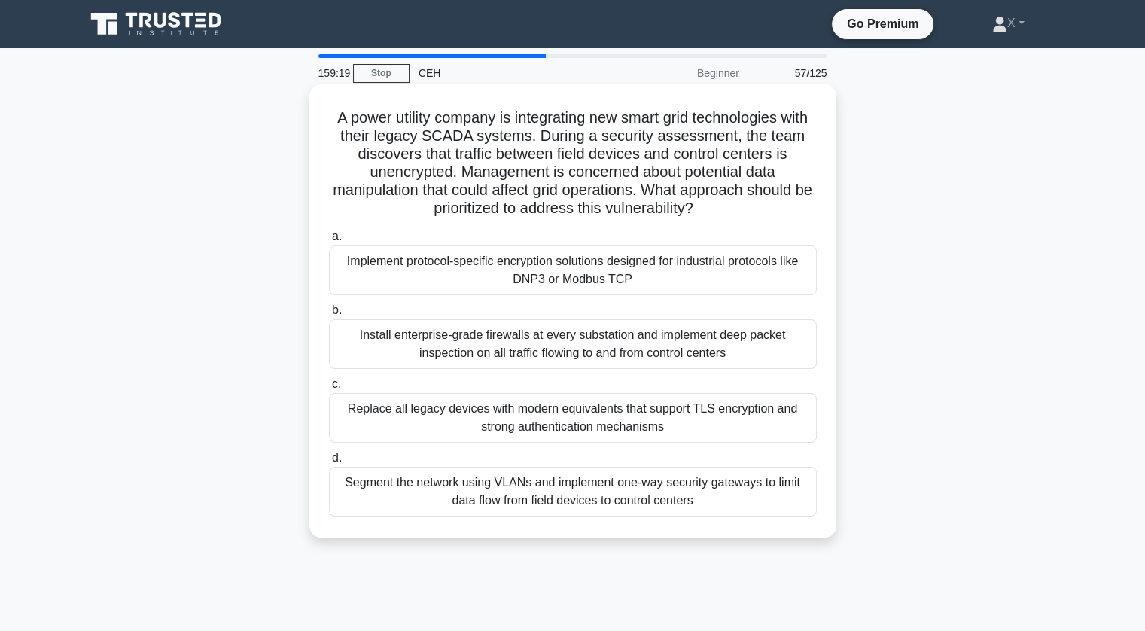
click at [455, 174] on h5 "A power utility company is integrating new smart grid technologies with their l…" at bounding box center [572, 163] width 491 height 110
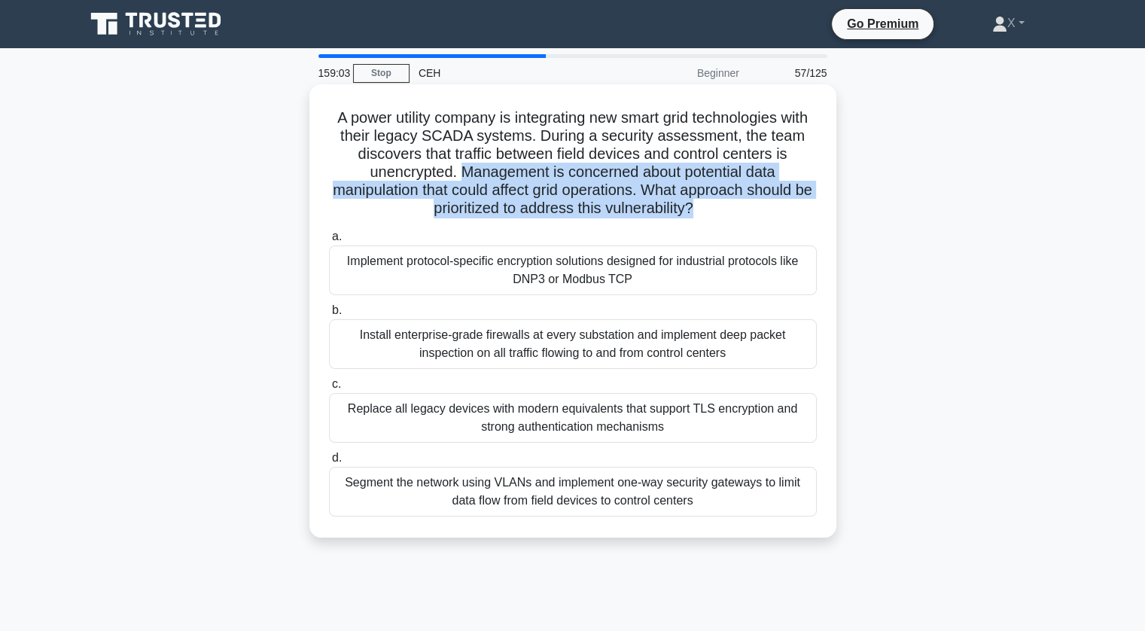
drag, startPoint x: 455, startPoint y: 174, endPoint x: 743, endPoint y: 208, distance: 289.5
click at [743, 208] on h5 "A power utility company is integrating new smart grid technologies with their l…" at bounding box center [572, 163] width 491 height 110
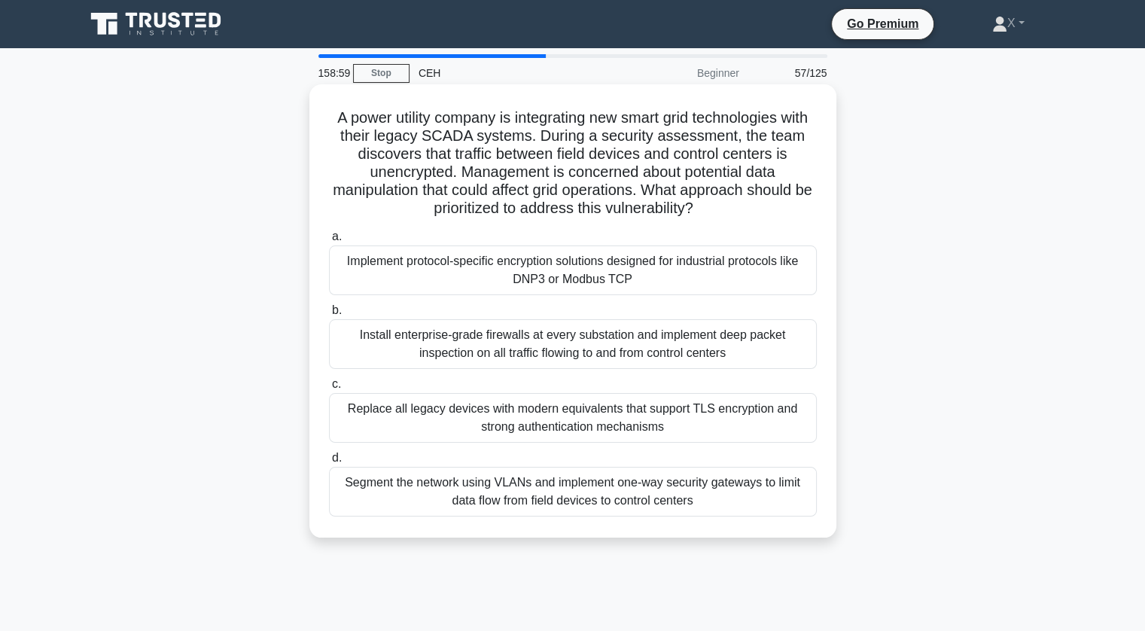
click at [604, 421] on div "Replace all legacy devices with modern equivalents that support TLS encryption …" at bounding box center [573, 418] width 488 height 50
click at [329, 389] on input "c. Replace all legacy devices with modern equivalents that support TLS encrypti…" at bounding box center [329, 384] width 0 height 10
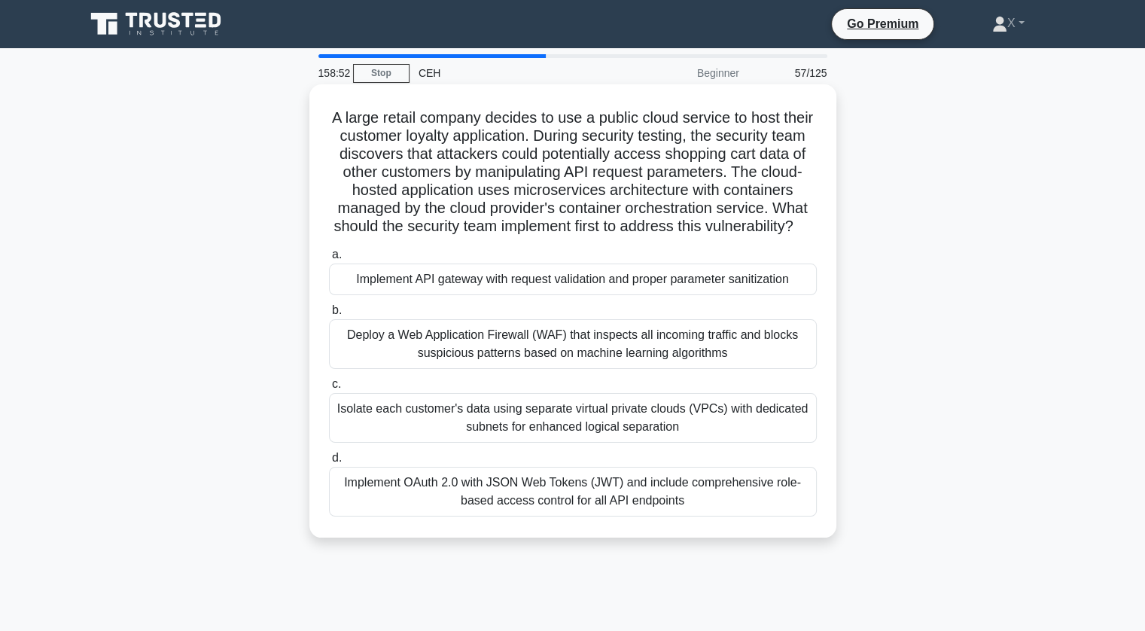
click at [724, 144] on h5 "A large retail company decides to use a public cloud service to host their cust…" at bounding box center [572, 172] width 491 height 128
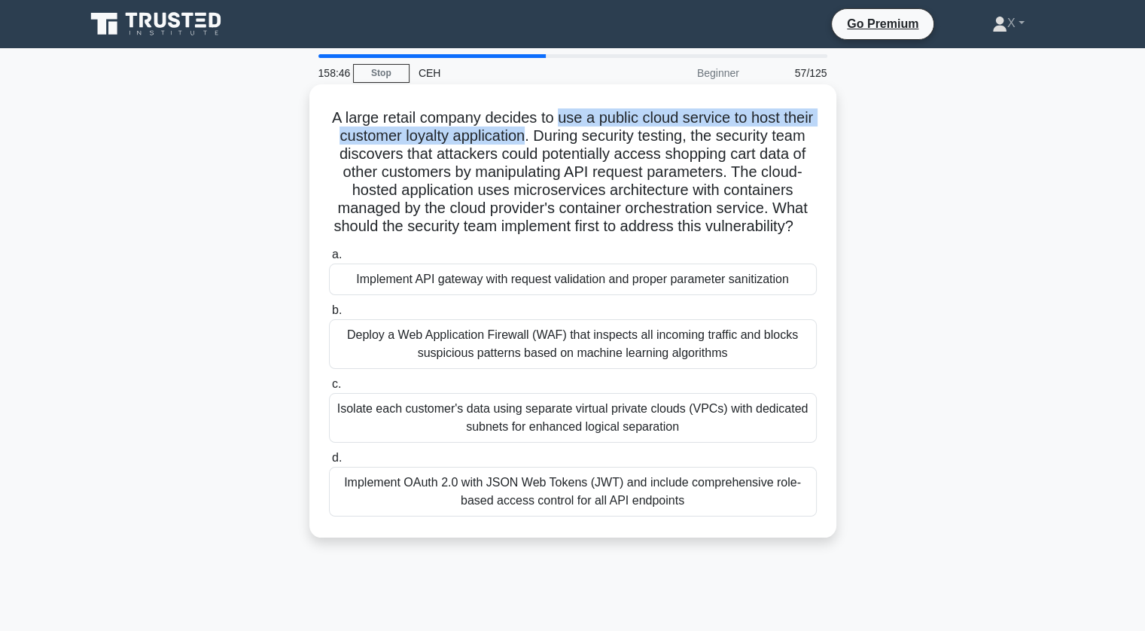
drag, startPoint x: 576, startPoint y: 115, endPoint x: 563, endPoint y: 141, distance: 28.6
click at [563, 141] on h5 "A large retail company decides to use a public cloud service to host their cust…" at bounding box center [572, 172] width 491 height 128
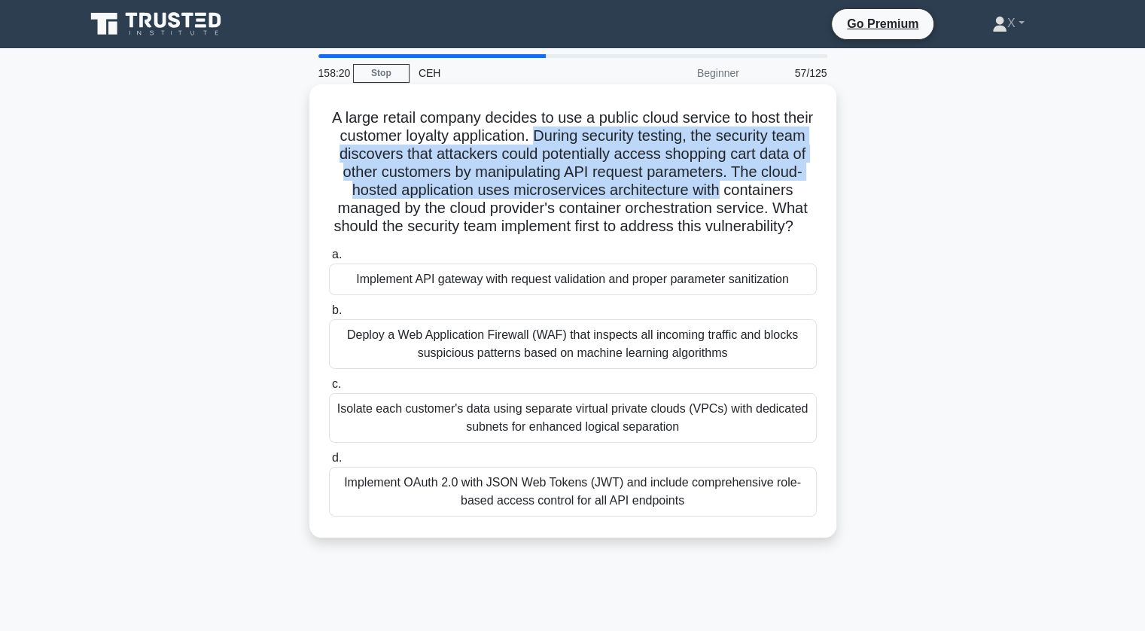
drag, startPoint x: 569, startPoint y: 138, endPoint x: 796, endPoint y: 187, distance: 231.8
click at [796, 187] on h5 "A large retail company decides to use a public cloud service to host their cust…" at bounding box center [572, 172] width 491 height 128
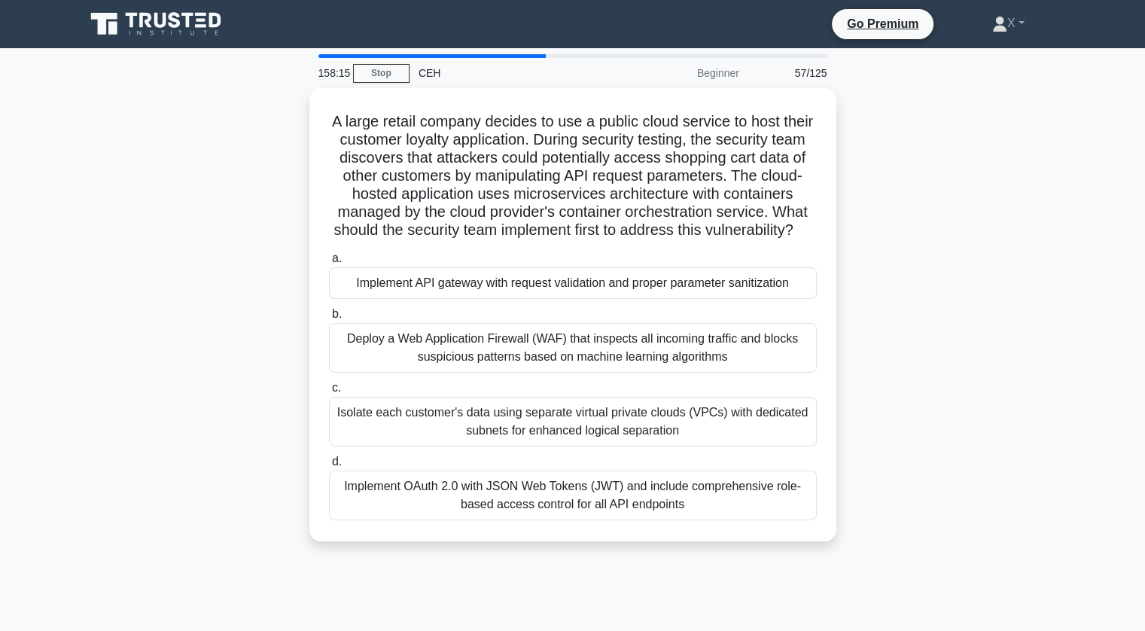
click at [867, 338] on div "A large retail company decides to use a public cloud service to host their cust…" at bounding box center [572, 323] width 993 height 471
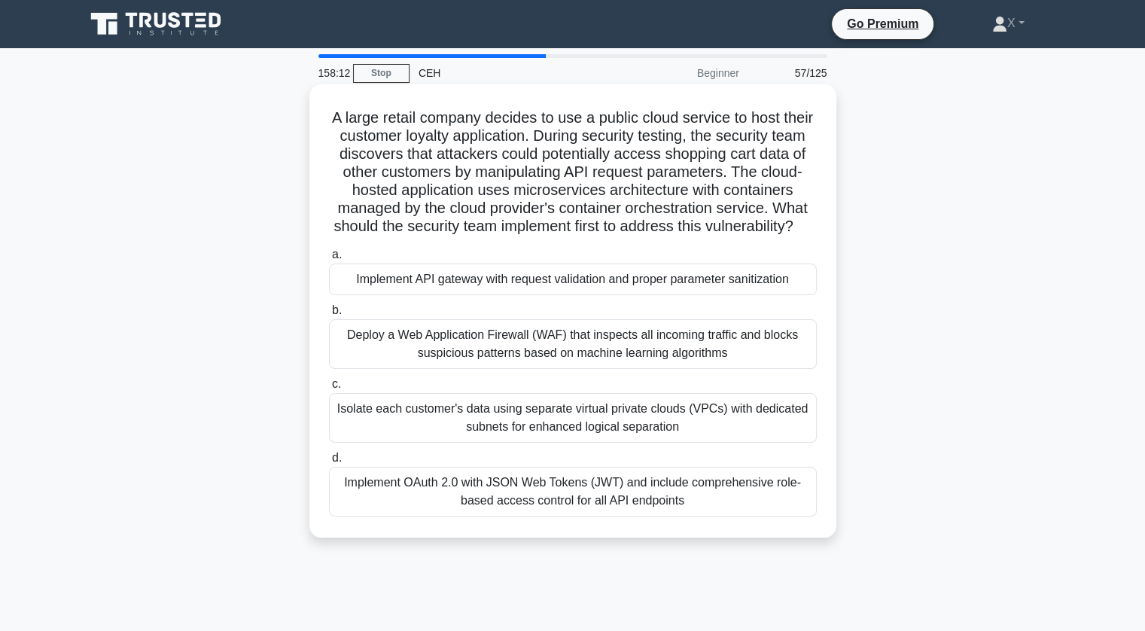
click at [723, 369] on div "Deploy a Web Application Firewall (WAF) that inspects all incoming traffic and …" at bounding box center [573, 344] width 488 height 50
click at [329, 315] on input "b. Deploy a Web Application Firewall (WAF) that inspects all incoming traffic a…" at bounding box center [329, 311] width 0 height 10
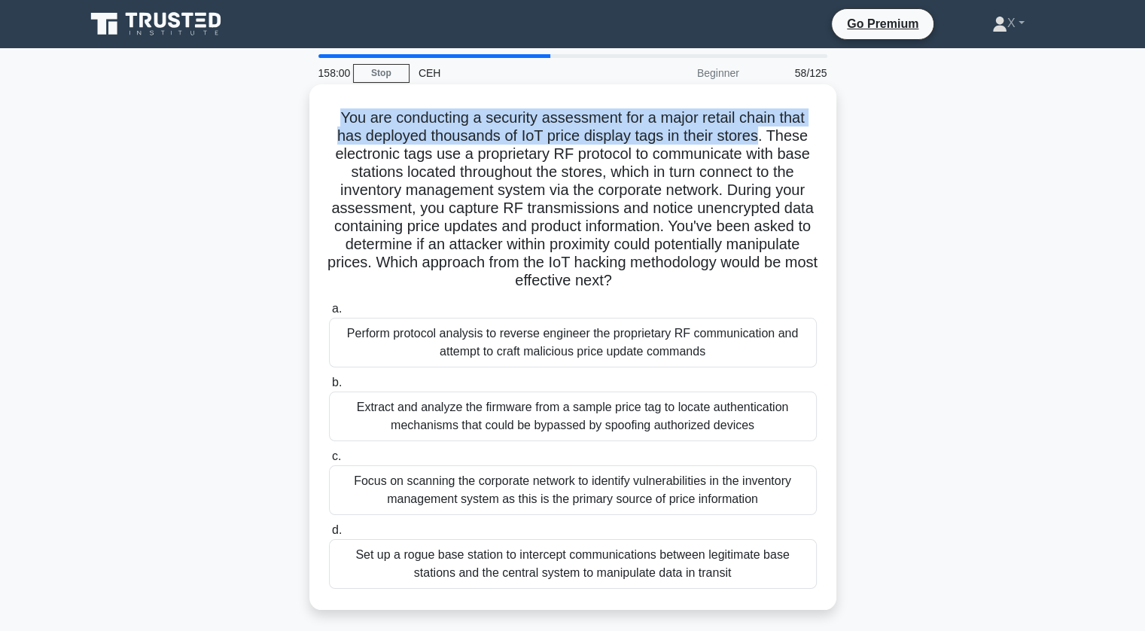
drag, startPoint x: 328, startPoint y: 119, endPoint x: 763, endPoint y: 135, distance: 435.3
click at [763, 135] on h5 "You are conducting a security assessment for a major retail chain that has depl…" at bounding box center [572, 199] width 491 height 182
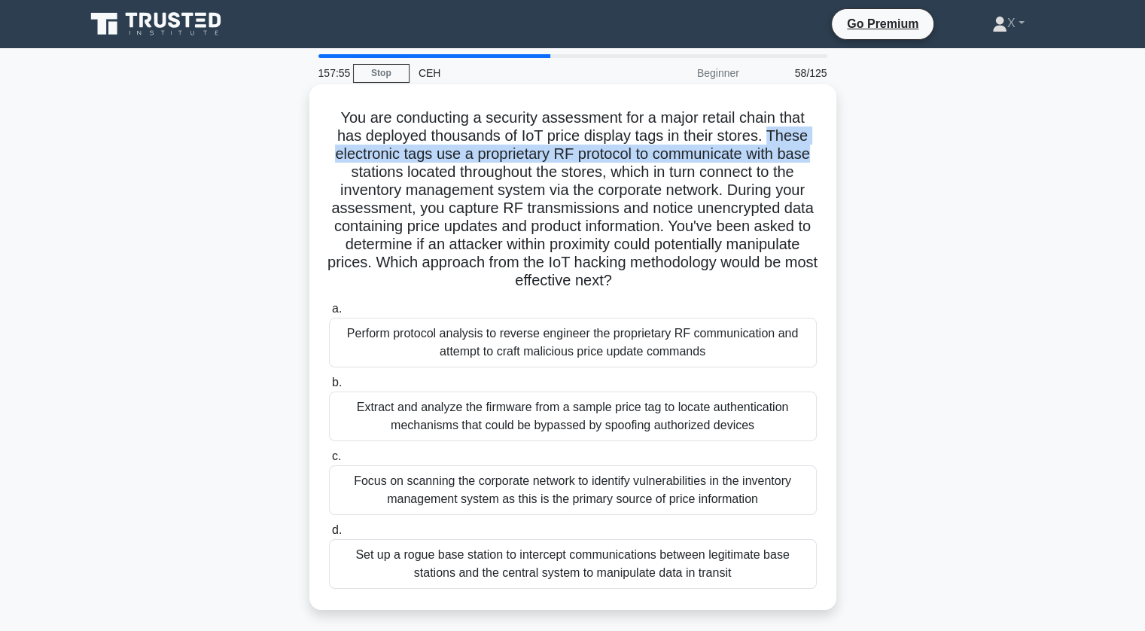
drag, startPoint x: 772, startPoint y: 138, endPoint x: 817, endPoint y: 152, distance: 46.7
click at [817, 152] on h5 "You are conducting a security assessment for a major retail chain that has depl…" at bounding box center [572, 199] width 491 height 182
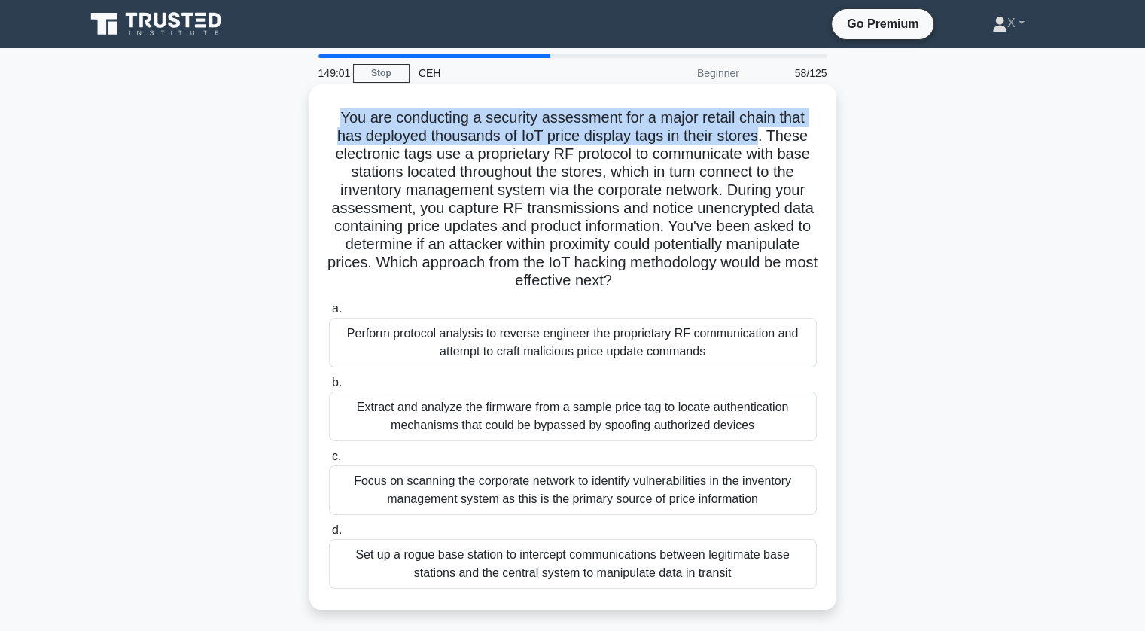
drag, startPoint x: 334, startPoint y: 114, endPoint x: 762, endPoint y: 137, distance: 428.9
click at [762, 137] on h5 "You are conducting a security assessment for a major retail chain that has depl…" at bounding box center [572, 199] width 491 height 182
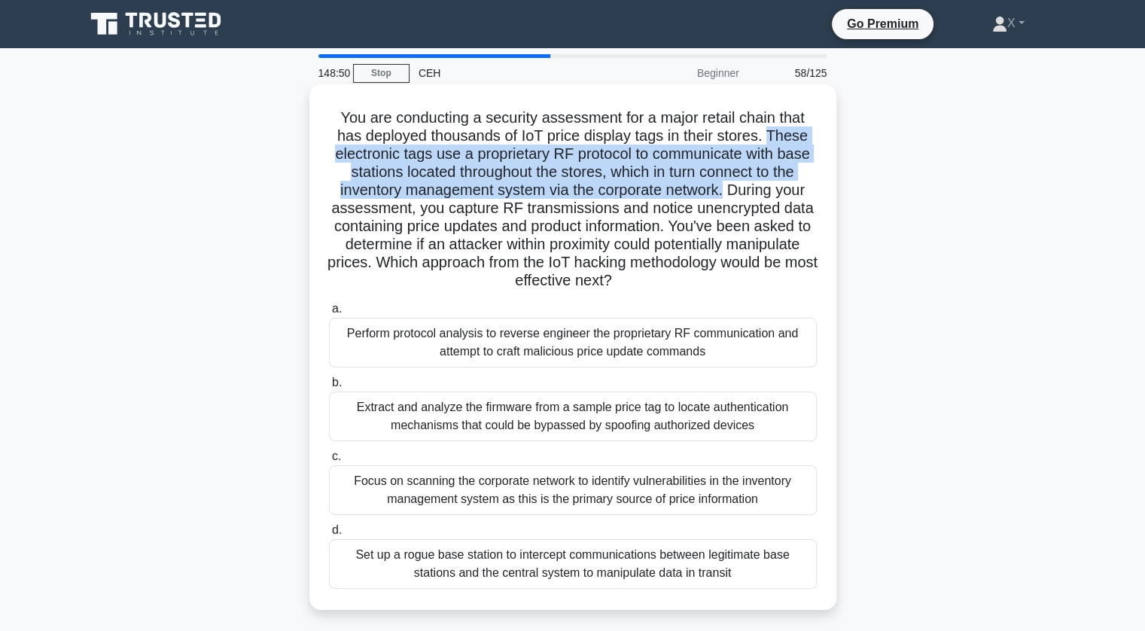
drag, startPoint x: 775, startPoint y: 138, endPoint x: 726, endPoint y: 188, distance: 70.3
click at [726, 188] on h5 "You are conducting a security assessment for a major retail chain that has depl…" at bounding box center [572, 199] width 491 height 182
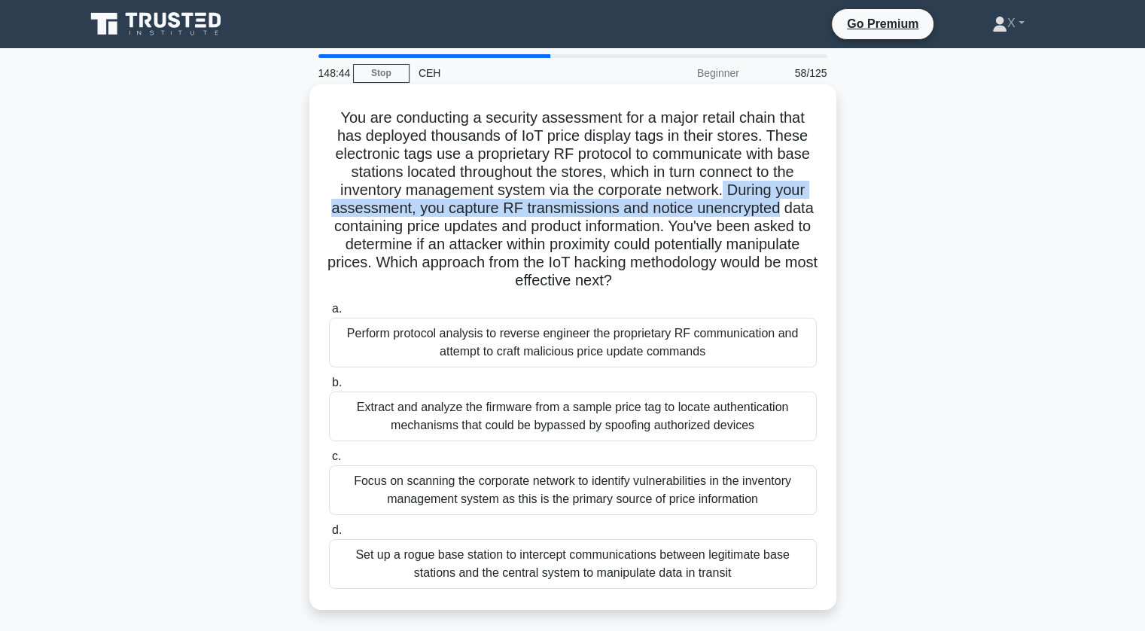
drag, startPoint x: 726, startPoint y: 188, endPoint x: 781, endPoint y: 210, distance: 59.1
click at [781, 210] on h5 "You are conducting a security assessment for a major retail chain that has depl…" at bounding box center [572, 199] width 491 height 182
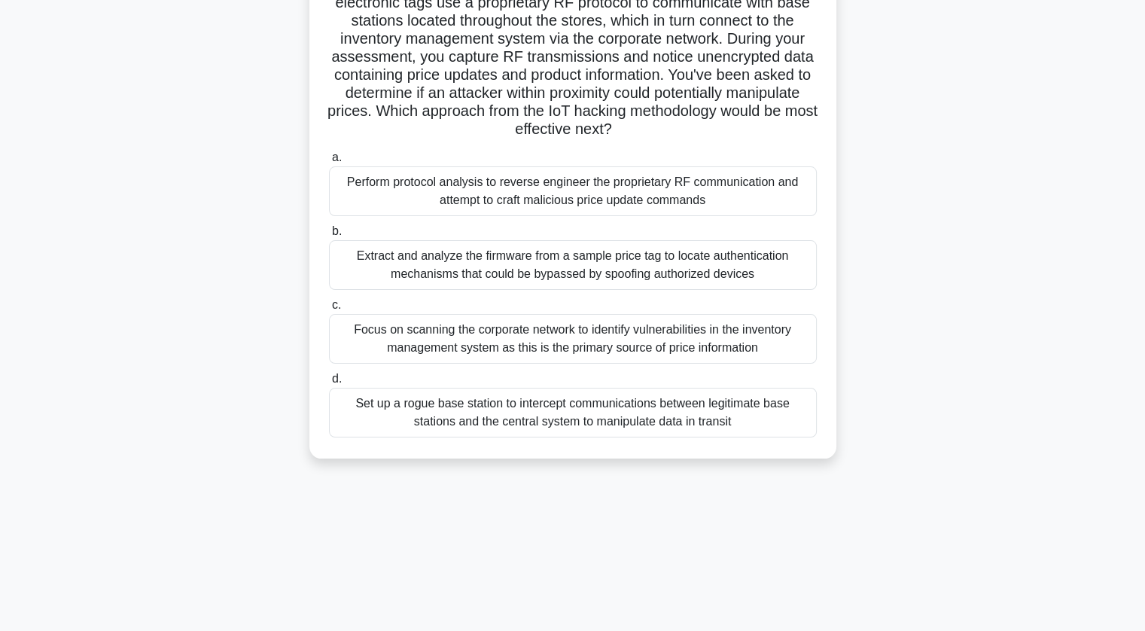
scroll to position [182, 0]
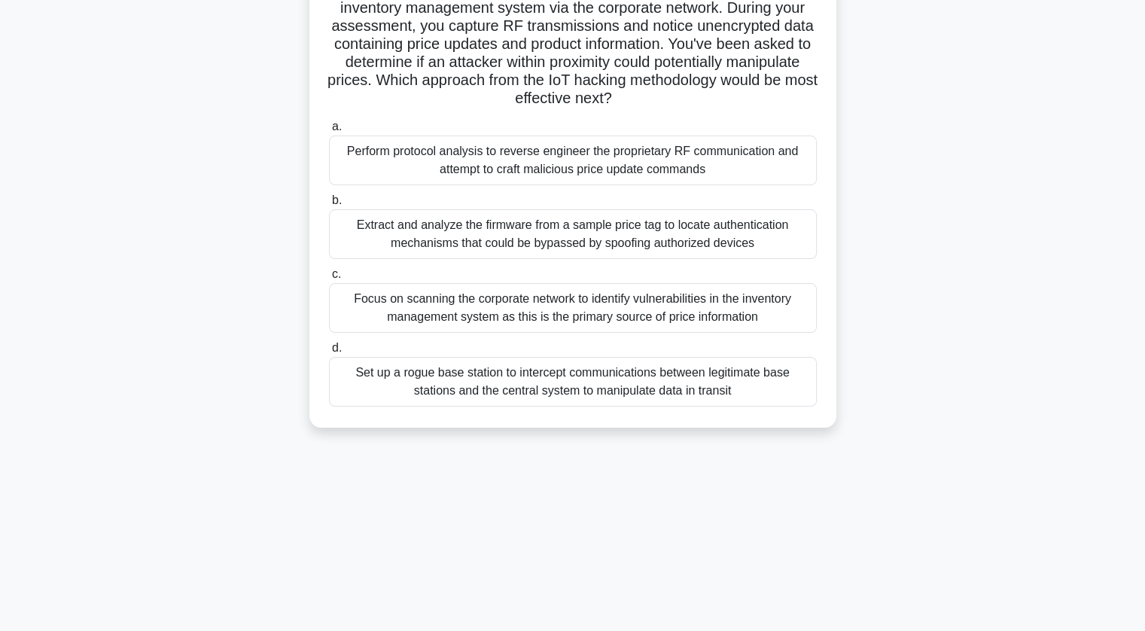
drag, startPoint x: 336, startPoint y: 114, endPoint x: 756, endPoint y: 421, distance: 520.4
click at [756, 421] on div "You are conducting a security assessment for a major retail chain that has depl…" at bounding box center [572, 164] width 515 height 513
copy div "You are conducting a security assessment for a major retail chain that has depl…"
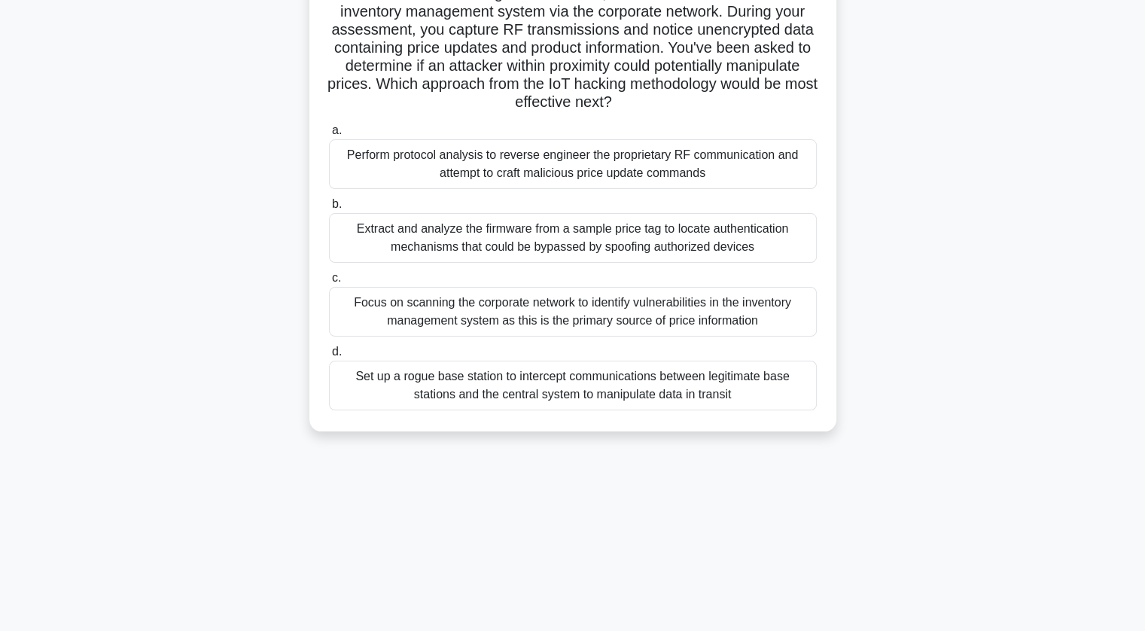
click at [300, 451] on div "148:26 Stop CEH Beginner 58/125 You are conducting a security assessment for a …" at bounding box center [572, 248] width 993 height 753
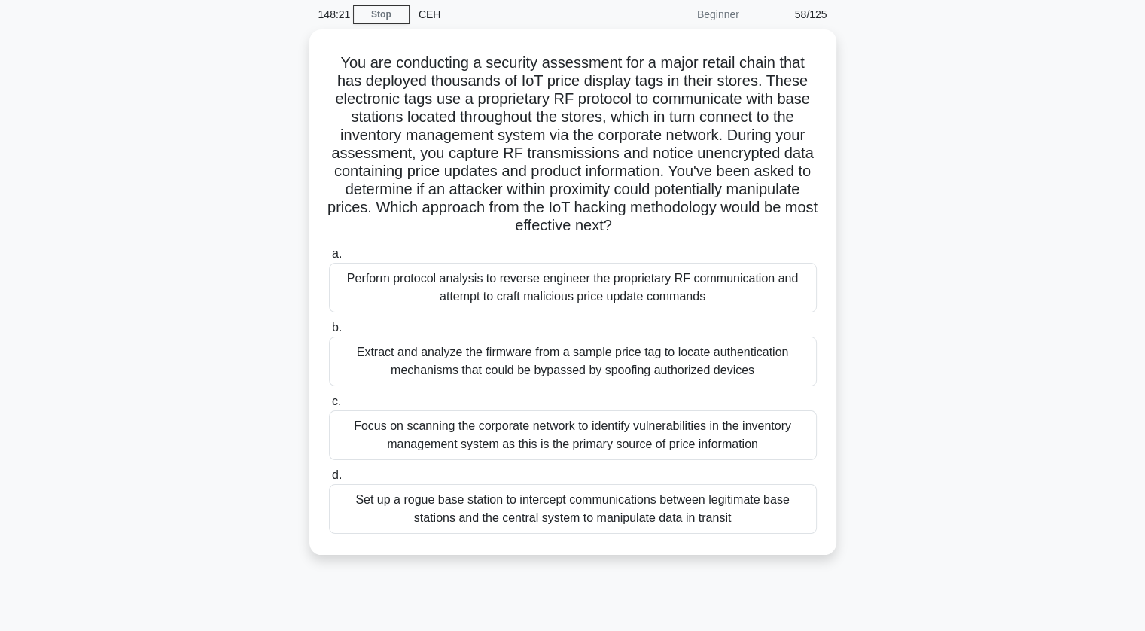
scroll to position [35, 0]
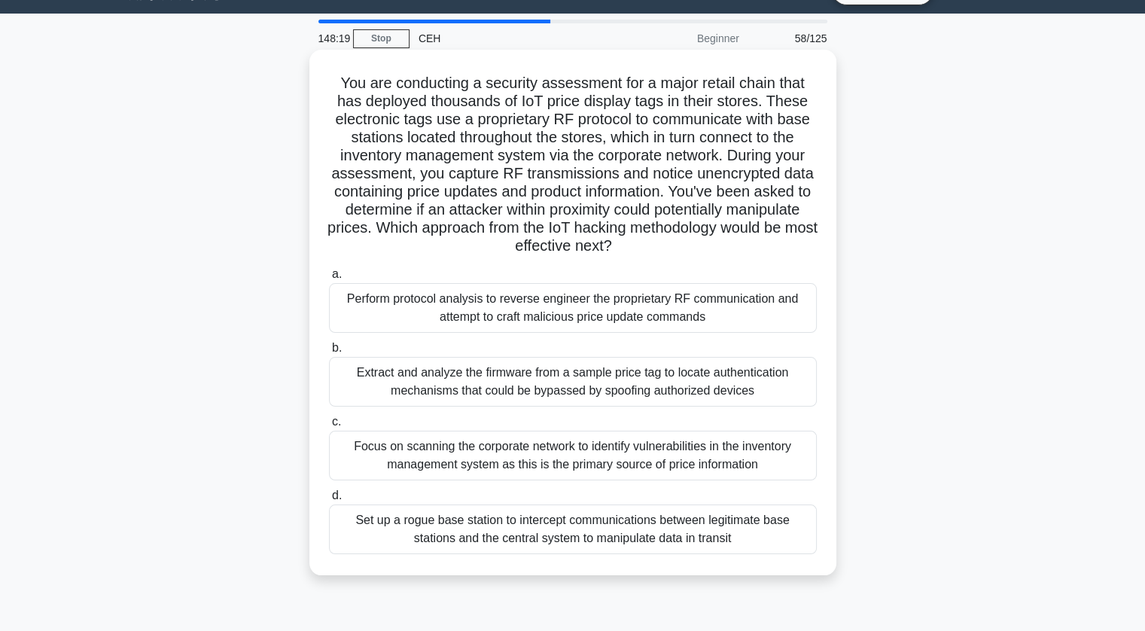
click at [364, 516] on div "Set up a rogue base station to intercept communications between legitimate base…" at bounding box center [573, 529] width 488 height 50
click at [329, 501] on input "d. Set up a rogue base station to intercept communications between legitimate b…" at bounding box center [329, 496] width 0 height 10
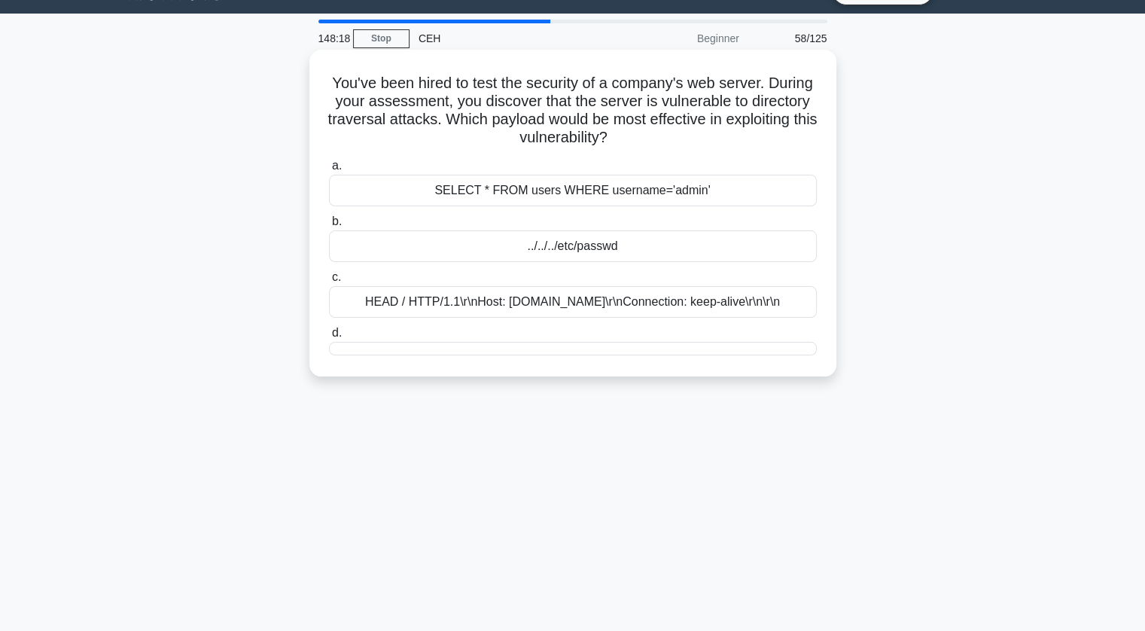
scroll to position [0, 0]
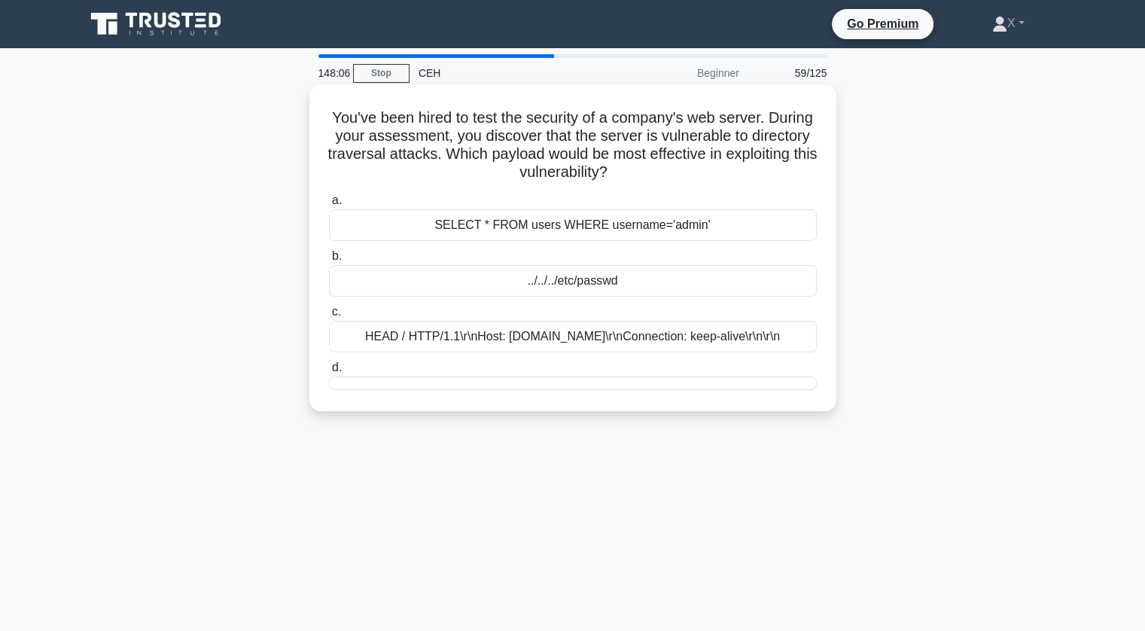
click at [570, 282] on div "../../../etc/passwd" at bounding box center [573, 281] width 488 height 32
click at [329, 261] on input "b. ../../../etc/passwd" at bounding box center [329, 256] width 0 height 10
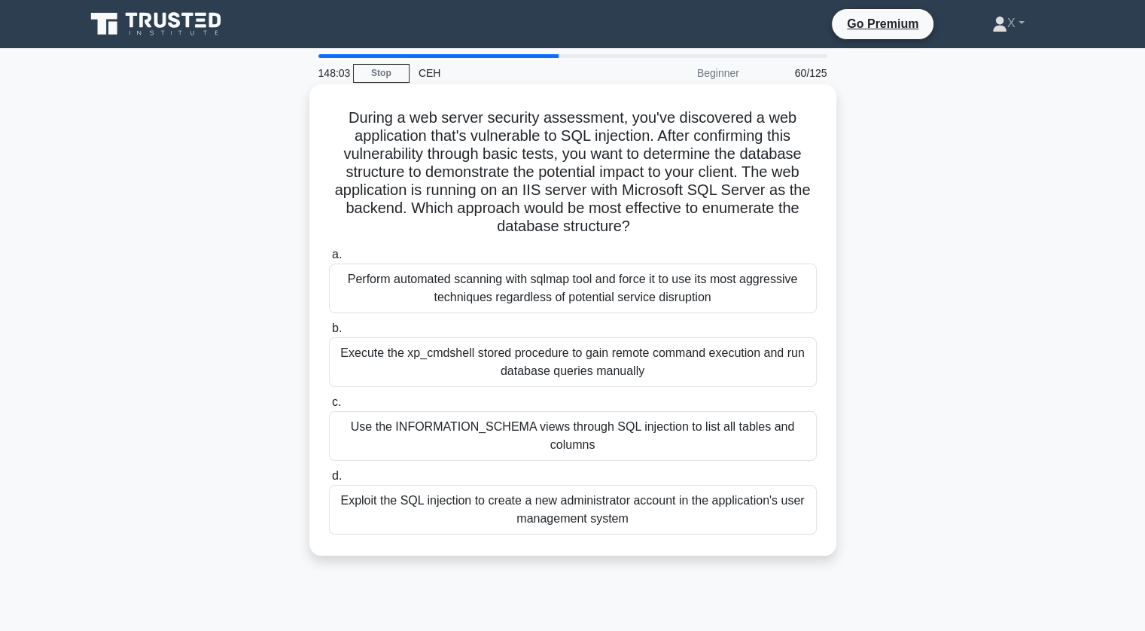
click at [348, 121] on h5 "During a web server security assessment, you've discovered a web application th…" at bounding box center [572, 172] width 491 height 128
drag, startPoint x: 348, startPoint y: 121, endPoint x: 795, endPoint y: 224, distance: 457.9
click at [795, 224] on h5 "During a web server security assessment, you've discovered a web application th…" at bounding box center [572, 172] width 491 height 128
drag, startPoint x: 619, startPoint y: 456, endPoint x: 357, endPoint y: 428, distance: 263.5
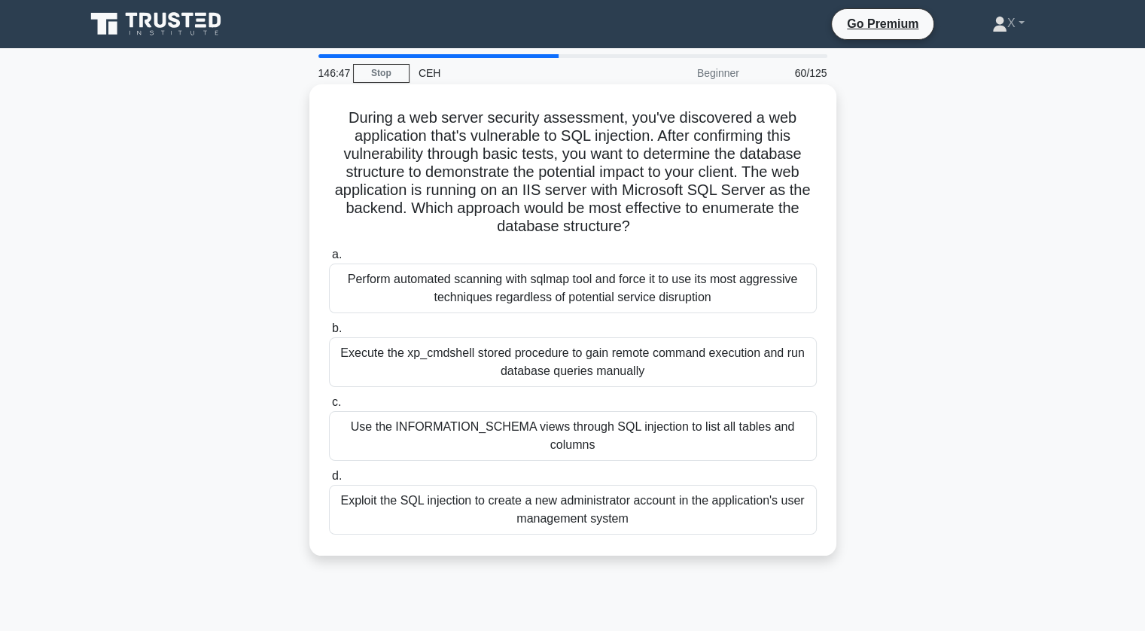
click at [357, 428] on div "Use the INFORMATION_SCHEMA views through SQL injection to list all tables and c…" at bounding box center [573, 436] width 488 height 50
click at [329, 407] on input "c. Use the INFORMATION_SCHEMA views through SQL injection to list all tables an…" at bounding box center [329, 402] width 0 height 10
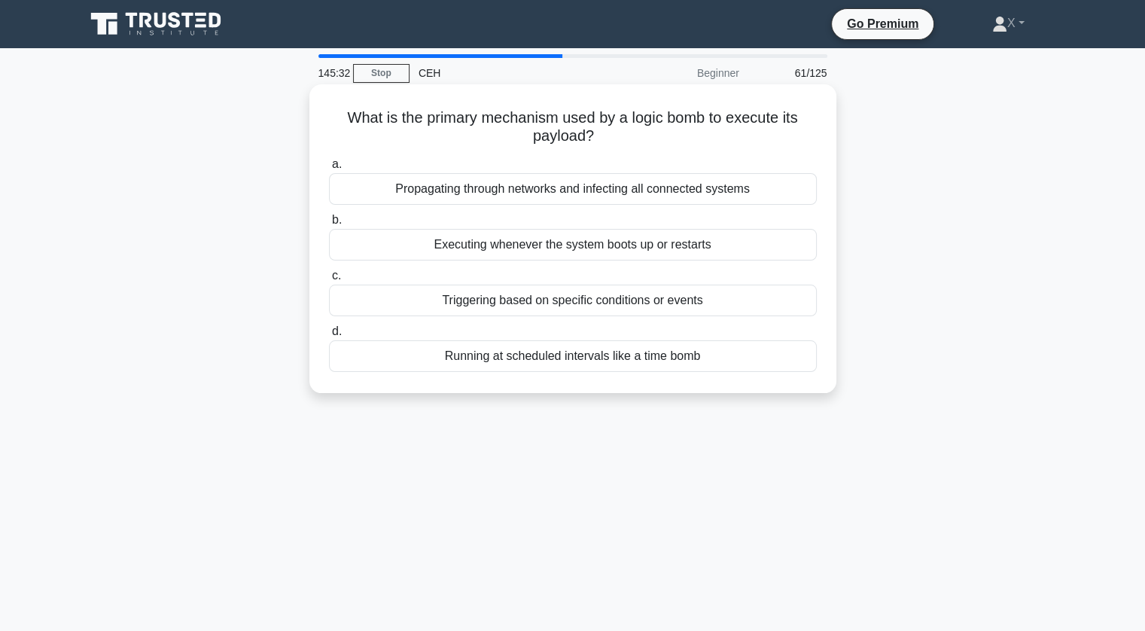
click at [434, 301] on div "Triggering based on specific conditions or events" at bounding box center [573, 301] width 488 height 32
click at [329, 281] on input "c. Triggering based on specific conditions or events" at bounding box center [329, 276] width 0 height 10
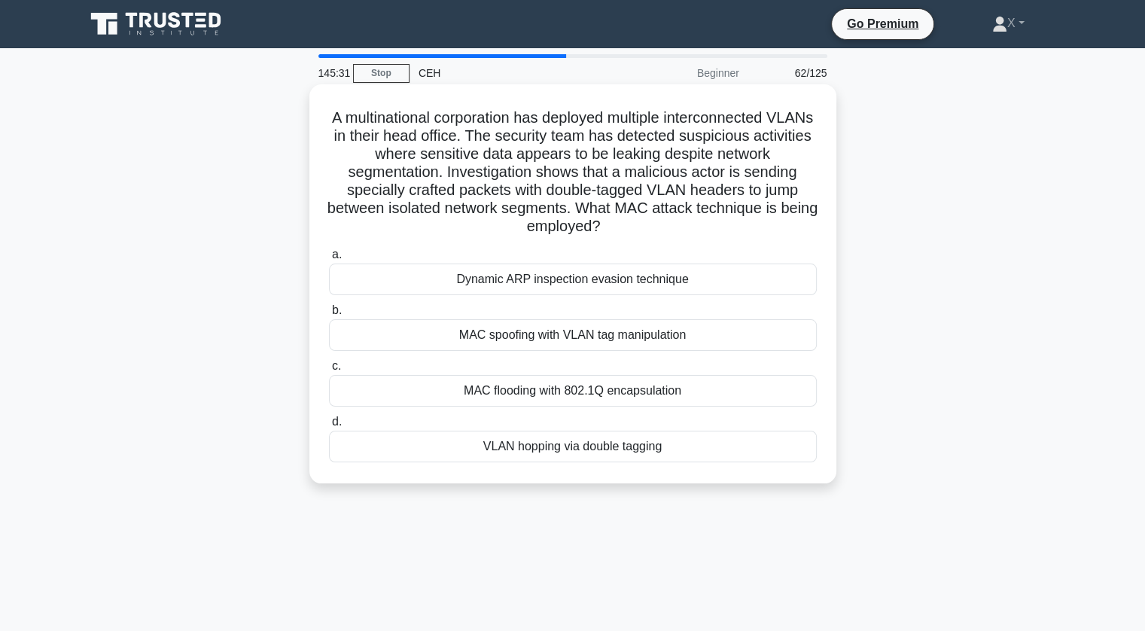
click at [354, 114] on h5 "A multinational corporation has deployed multiple interconnected VLANs in their…" at bounding box center [572, 172] width 491 height 128
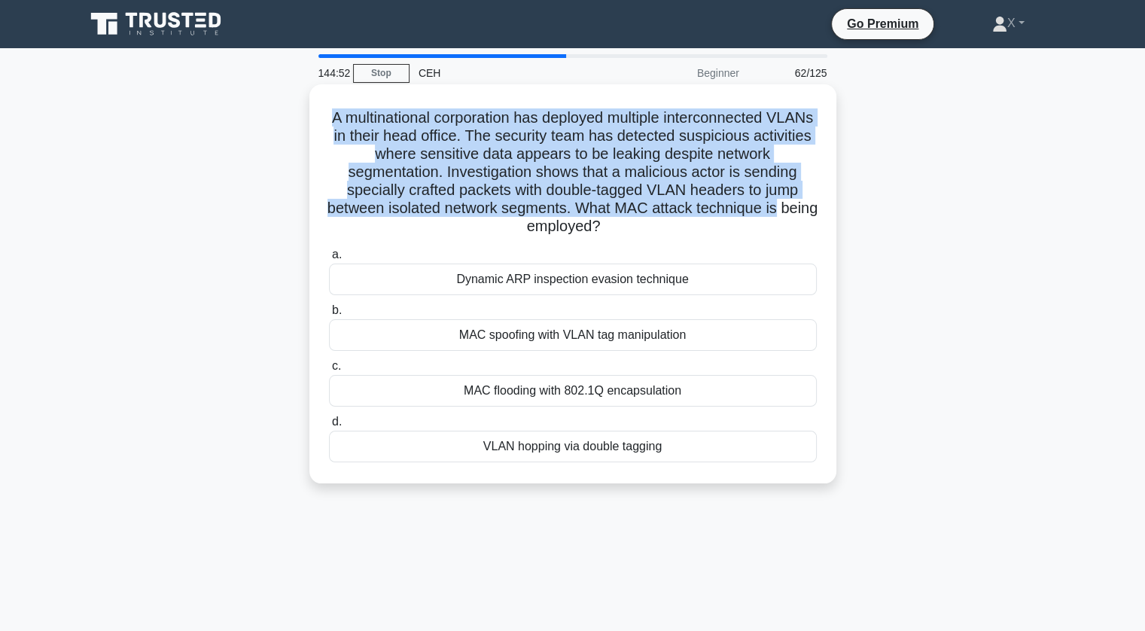
drag, startPoint x: 341, startPoint y: 120, endPoint x: 802, endPoint y: 204, distance: 468.9
click at [802, 204] on h5 "A multinational corporation has deployed multiple interconnected VLANs in their…" at bounding box center [572, 172] width 491 height 128
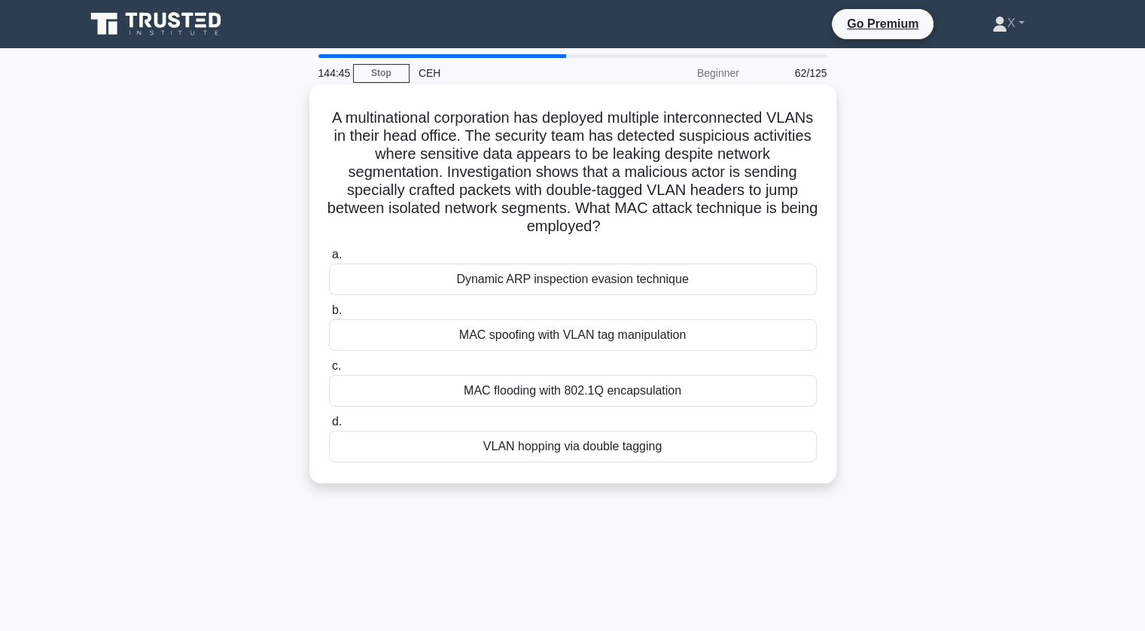
click at [471, 334] on div "MAC spoofing with VLAN tag manipulation" at bounding box center [573, 335] width 488 height 32
click at [329, 315] on input "b. MAC spoofing with VLAN tag manipulation" at bounding box center [329, 311] width 0 height 10
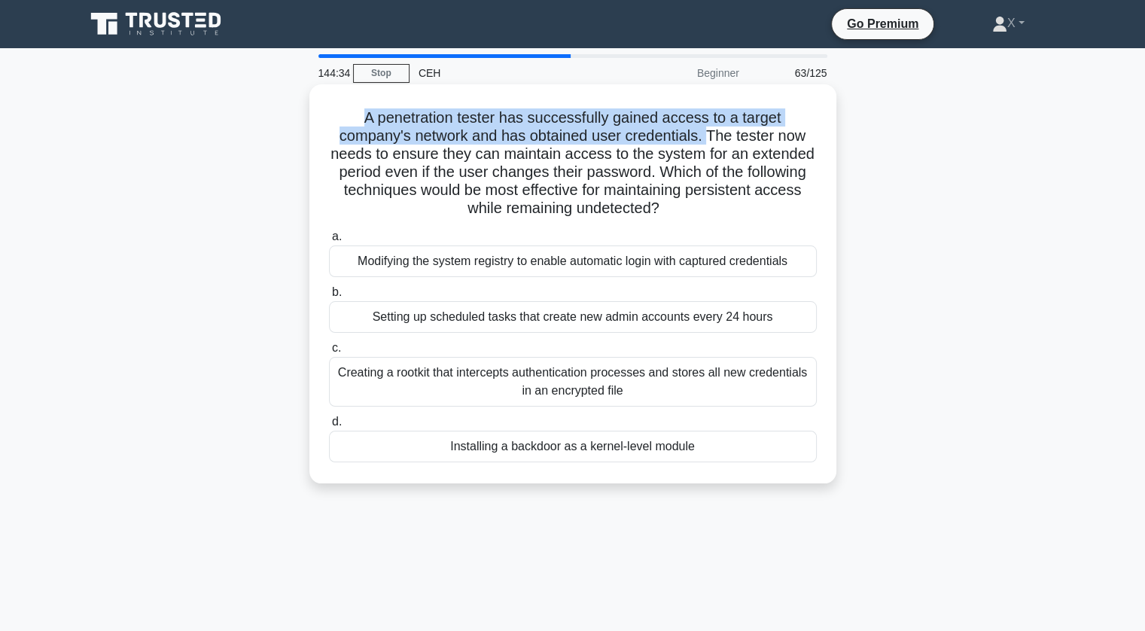
drag, startPoint x: 355, startPoint y: 117, endPoint x: 709, endPoint y: 135, distance: 354.2
click at [709, 135] on h5 "A penetration tester has successfully gained access to a target company's netwo…" at bounding box center [572, 163] width 491 height 110
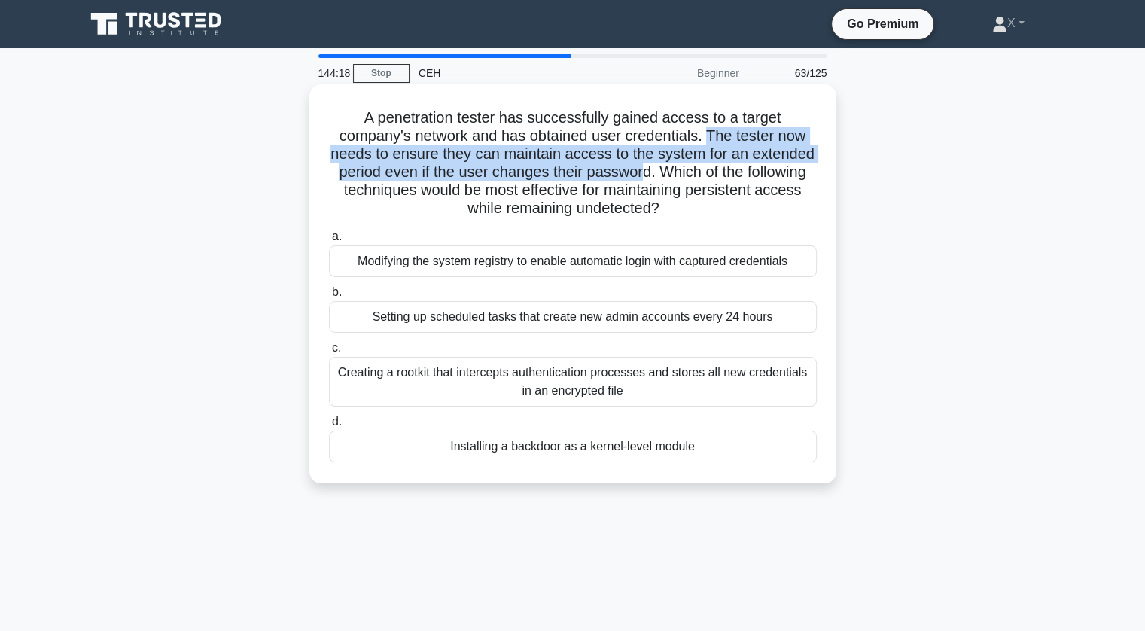
drag, startPoint x: 709, startPoint y: 135, endPoint x: 644, endPoint y: 174, distance: 75.9
click at [644, 174] on h5 "A penetration tester has successfully gained access to a target company's netwo…" at bounding box center [572, 163] width 491 height 110
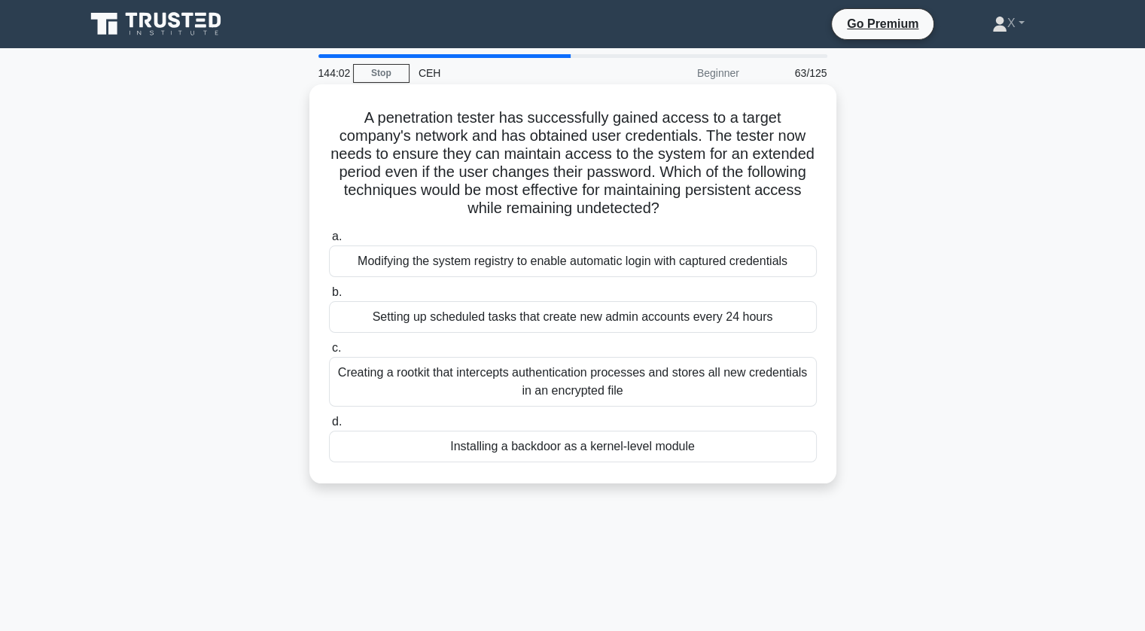
click at [480, 447] on div "Installing a backdoor as a kernel-level module" at bounding box center [573, 447] width 488 height 32
click at [329, 427] on input "d. Installing a backdoor as a kernel-level module" at bounding box center [329, 422] width 0 height 10
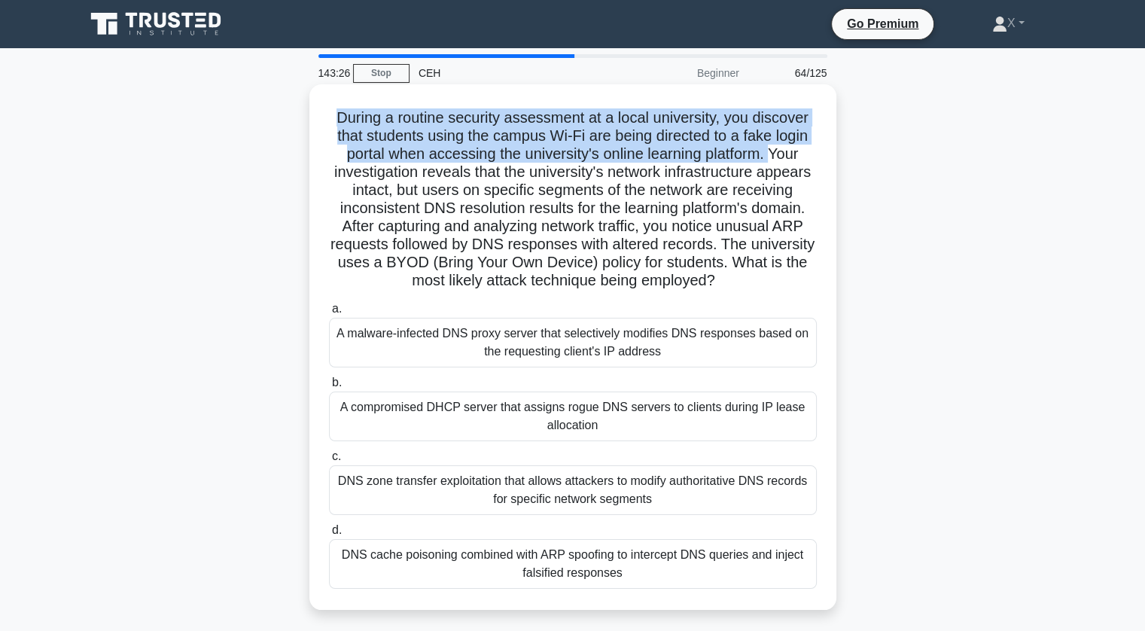
drag, startPoint x: 325, startPoint y: 115, endPoint x: 774, endPoint y: 160, distance: 450.8
click at [774, 160] on div "During a routine security assessment at a local university, you discover that s…" at bounding box center [572, 346] width 515 height 513
click at [774, 160] on h5 "During a routine security assessment at a local university, you discover that s…" at bounding box center [572, 199] width 491 height 182
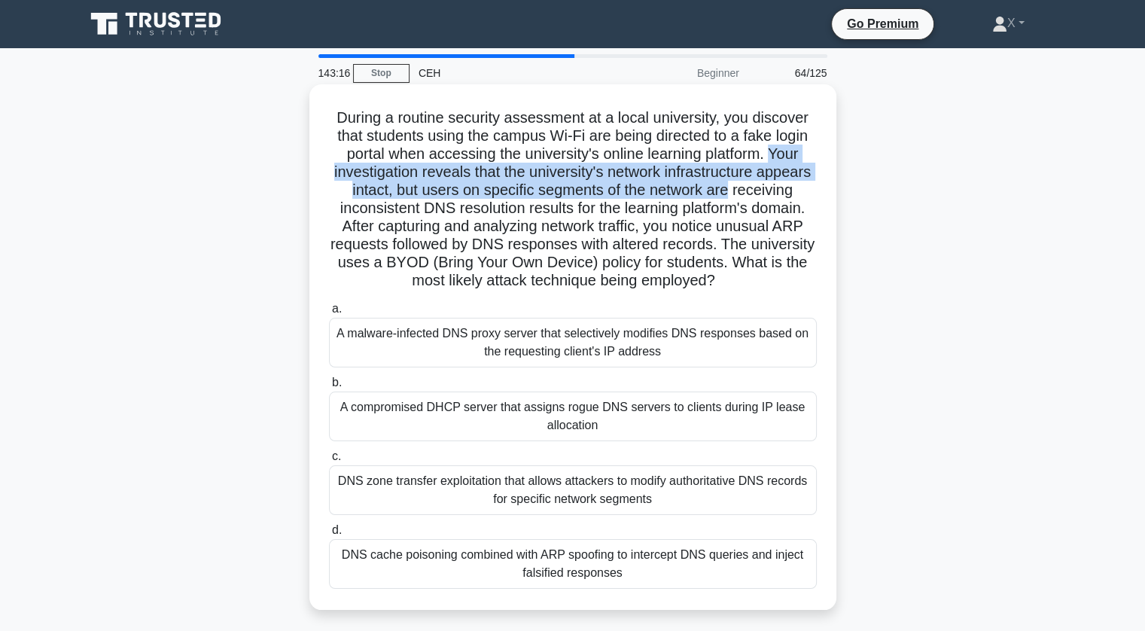
drag, startPoint x: 774, startPoint y: 160, endPoint x: 793, endPoint y: 186, distance: 32.4
click at [793, 186] on h5 "During a routine security assessment at a local university, you discover that s…" at bounding box center [572, 199] width 491 height 182
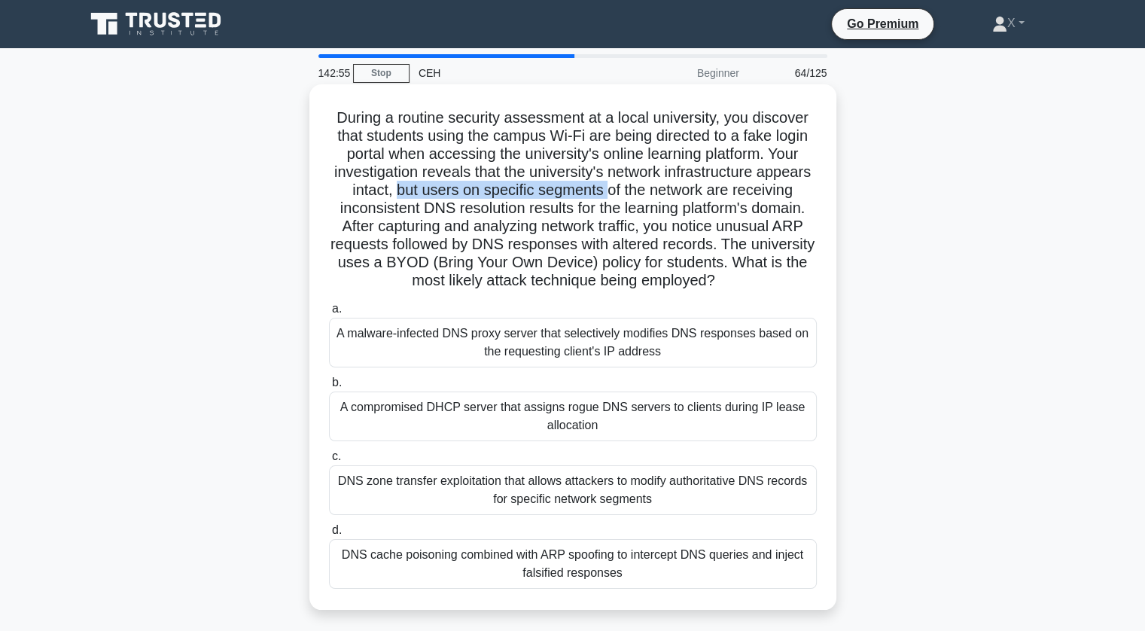
drag, startPoint x: 455, startPoint y: 187, endPoint x: 671, endPoint y: 191, distance: 216.0
click at [671, 191] on h5 "During a routine security assessment at a local university, you discover that s…" at bounding box center [572, 199] width 491 height 182
click at [680, 187] on h5 "During a routine security assessment at a local university, you discover that s…" at bounding box center [572, 199] width 491 height 182
click at [659, 185] on h5 "During a routine security assessment at a local university, you discover that s…" at bounding box center [572, 199] width 491 height 182
click at [641, 223] on h5 "During a routine security assessment at a local university, you discover that s…" at bounding box center [572, 199] width 491 height 182
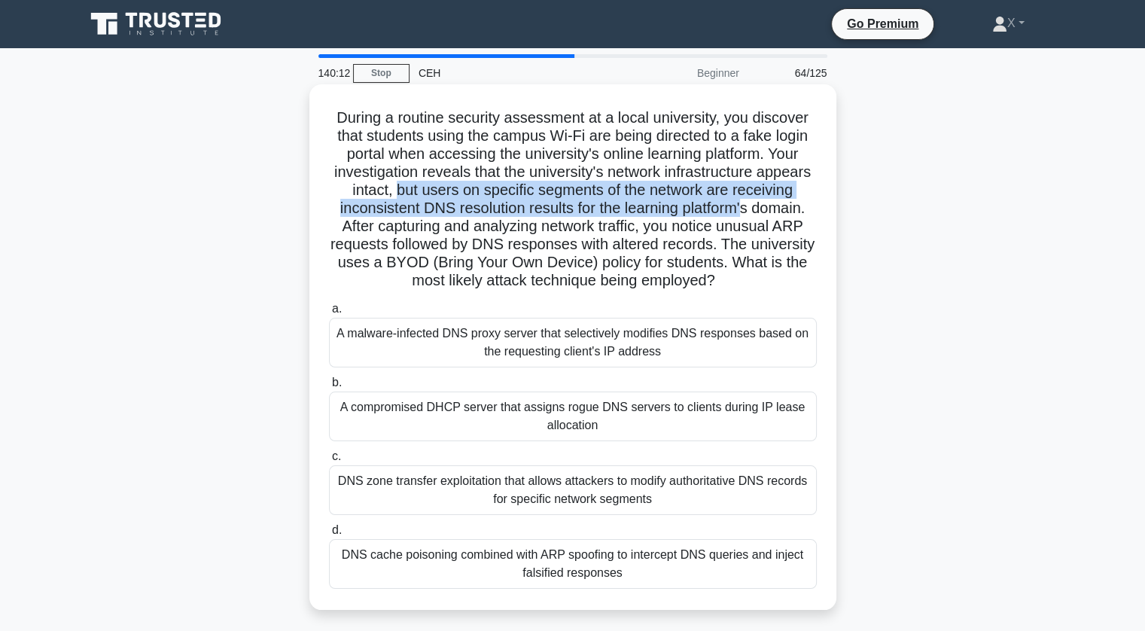
drag, startPoint x: 458, startPoint y: 186, endPoint x: 397, endPoint y: 228, distance: 74.1
click at [397, 228] on h5 "During a routine security assessment at a local university, you discover that s…" at bounding box center [572, 199] width 491 height 182
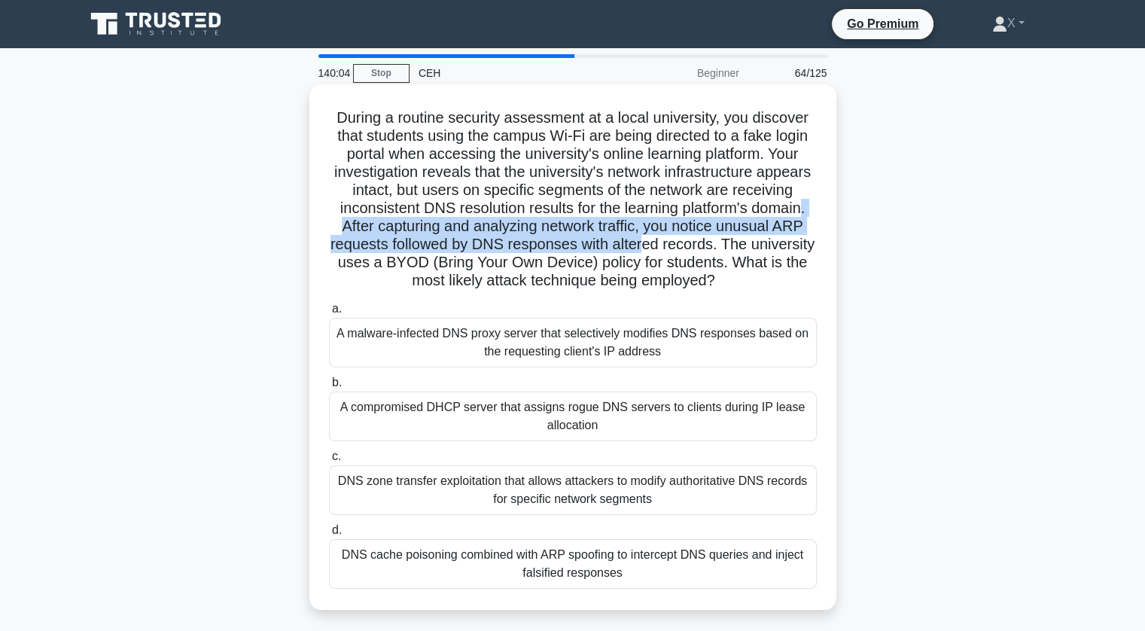
drag, startPoint x: 397, startPoint y: 228, endPoint x: 741, endPoint y: 248, distance: 343.8
click at [741, 248] on h5 "During a routine security assessment at a local university, you discover that s…" at bounding box center [572, 199] width 491 height 182
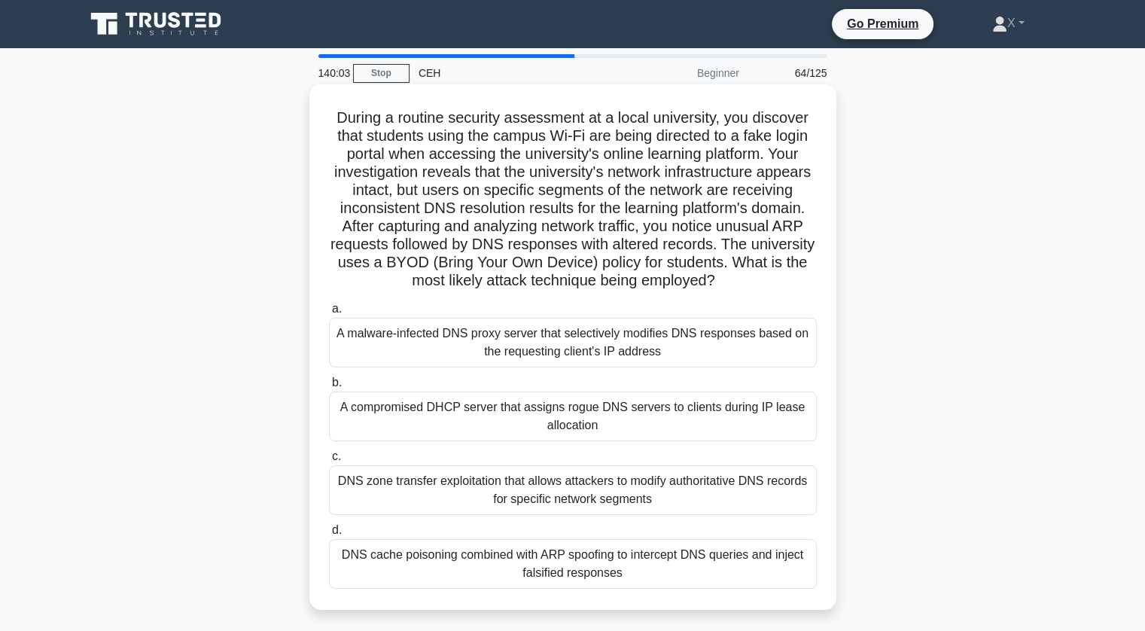
click at [733, 272] on h5 "During a routine security assessment at a local university, you discover that s…" at bounding box center [572, 199] width 491 height 182
click at [578, 419] on div "A compromised DHCP server that assigns rogue DNS servers to clients during IP l…" at bounding box center [573, 416] width 488 height 50
click at [329, 388] on input "b. A compromised DHCP server that assigns rogue DNS servers to clients during I…" at bounding box center [329, 383] width 0 height 10
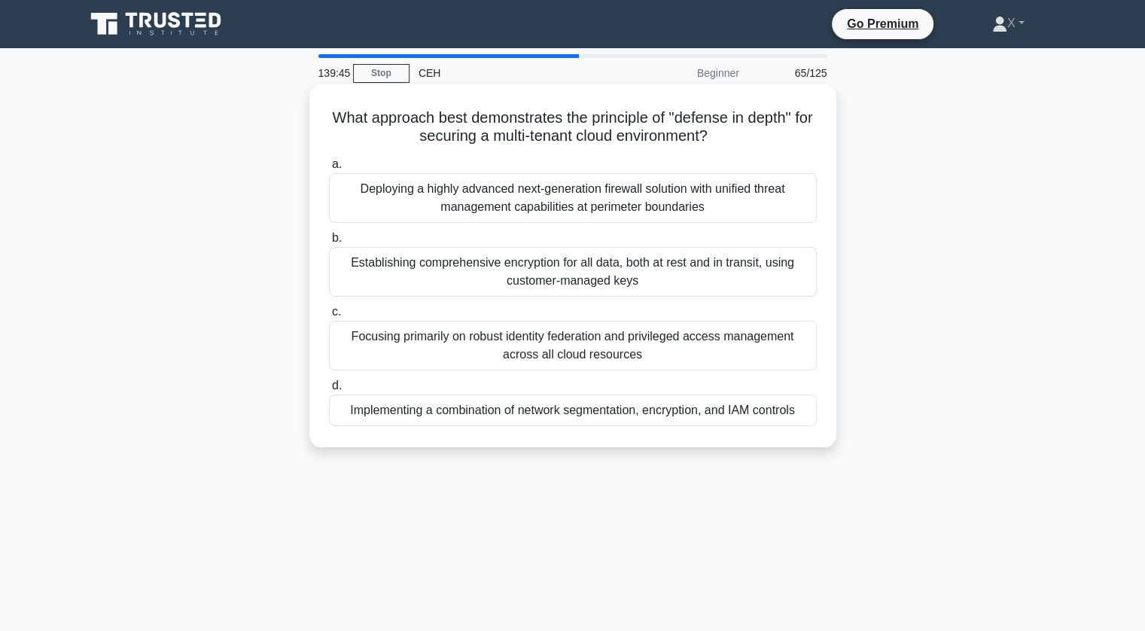
click at [601, 409] on div "Implementing a combination of network segmentation, encryption, and IAM controls" at bounding box center [573, 410] width 488 height 32
click at [329, 391] on input "d. Implementing a combination of network segmentation, encryption, and IAM cont…" at bounding box center [329, 386] width 0 height 10
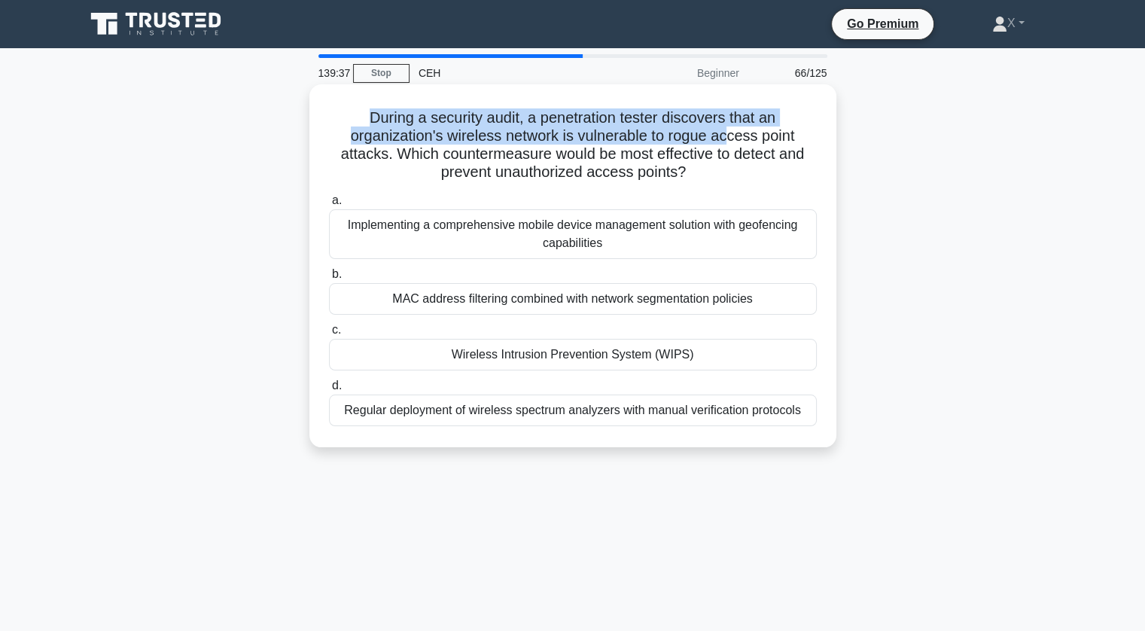
drag, startPoint x: 364, startPoint y: 119, endPoint x: 728, endPoint y: 138, distance: 364.1
click at [728, 138] on h5 "During a security audit, a penetration tester discovers that an organization's …" at bounding box center [572, 145] width 491 height 74
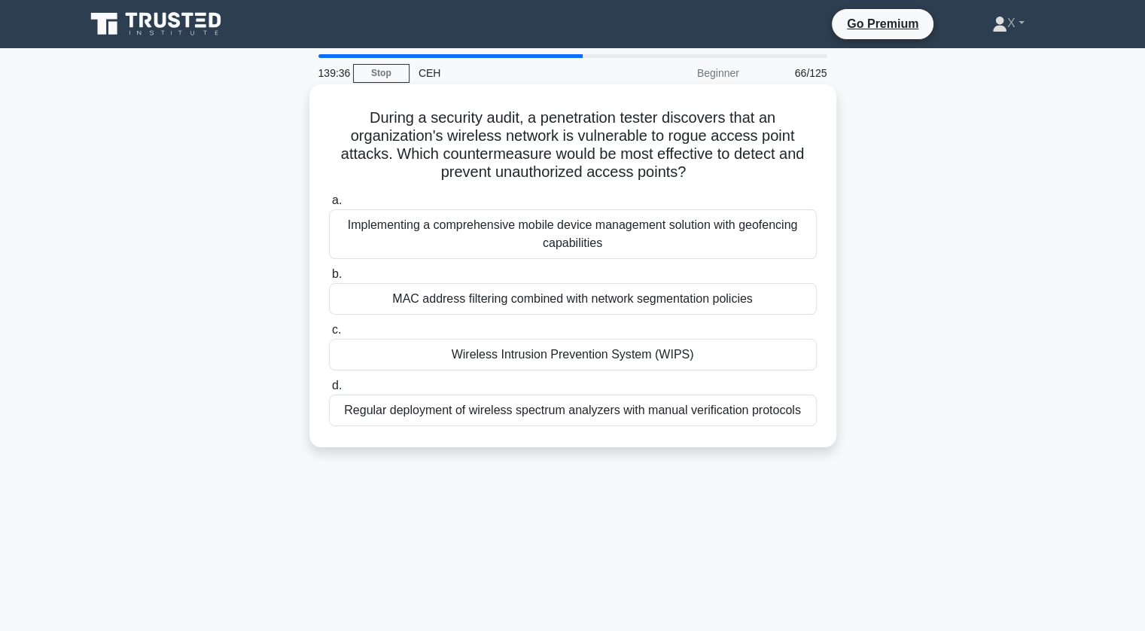
click at [608, 354] on div "Wireless Intrusion Prevention System (WIPS)" at bounding box center [573, 355] width 488 height 32
click at [329, 335] on input "c. Wireless Intrusion Prevention System (WIPS)" at bounding box center [329, 330] width 0 height 10
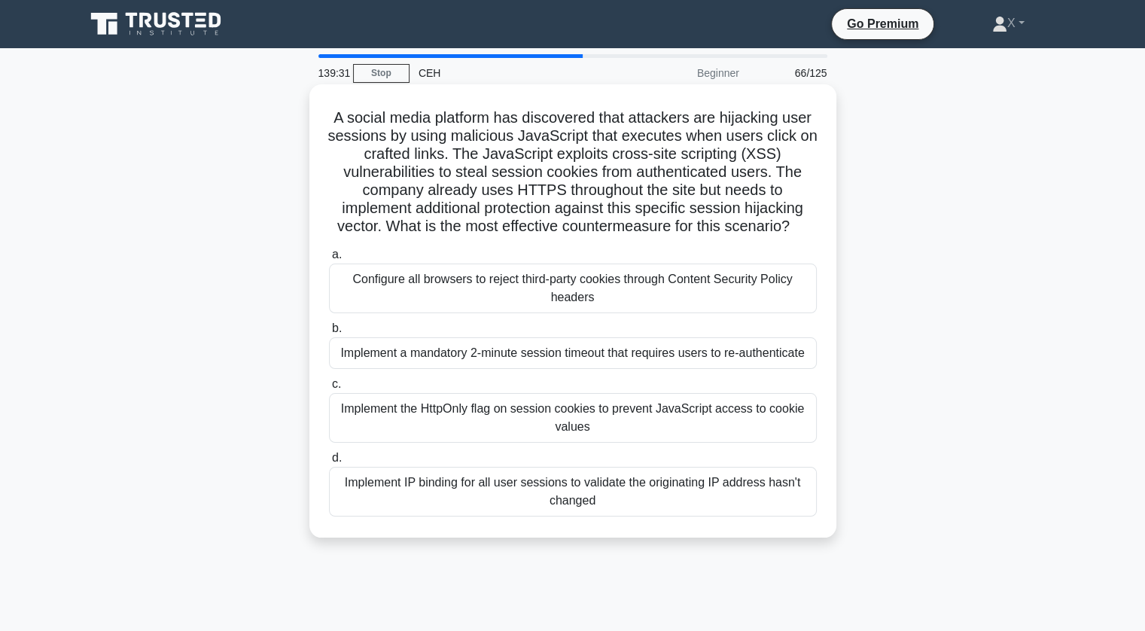
click at [707, 199] on h5 "A social media platform has discovered that attackers are hijacking user sessio…" at bounding box center [572, 172] width 491 height 128
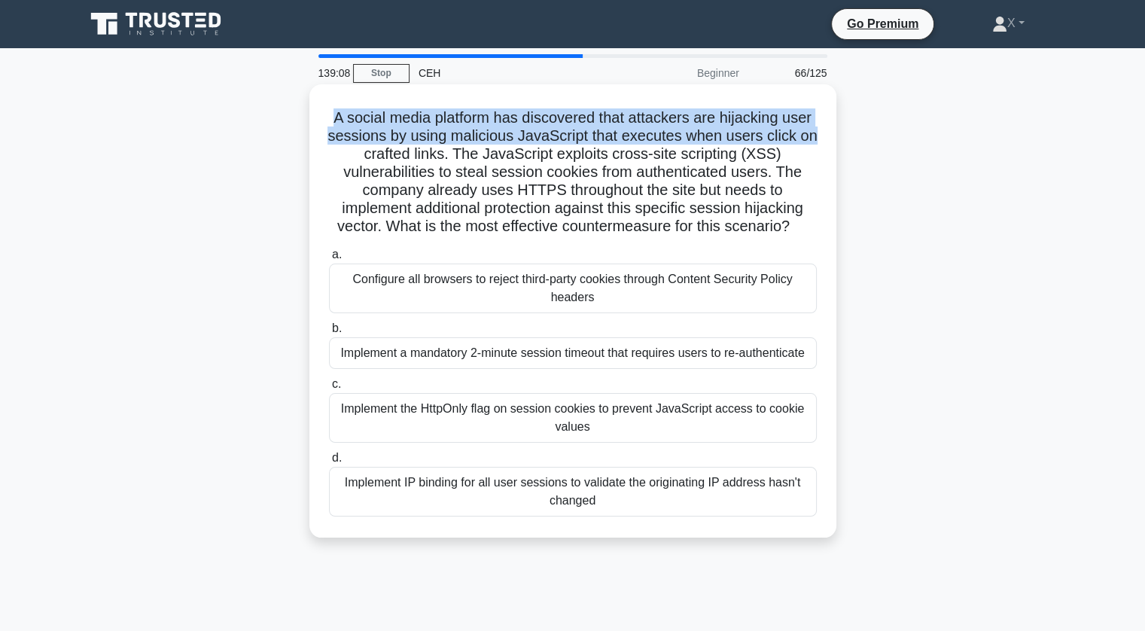
drag, startPoint x: 322, startPoint y: 118, endPoint x: 824, endPoint y: 128, distance: 502.1
click at [824, 128] on div "A social media platform has discovered that attackers are hijacking user sessio…" at bounding box center [572, 310] width 515 height 441
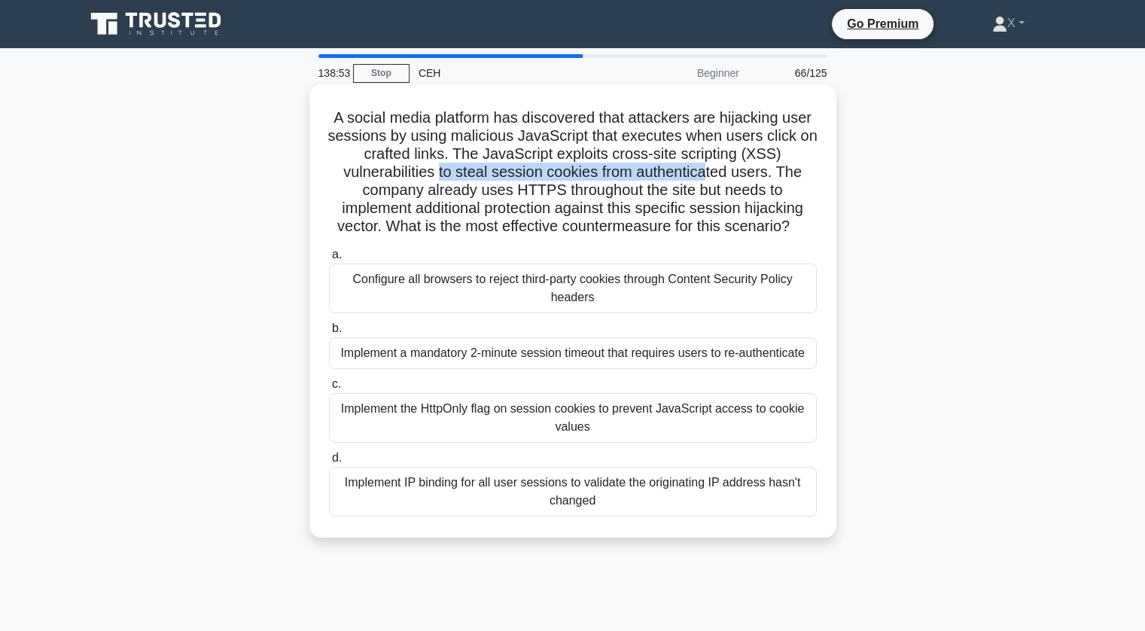
drag, startPoint x: 439, startPoint y: 171, endPoint x: 707, endPoint y: 172, distance: 267.9
click at [707, 172] on h5 "A social media platform has discovered that attackers are hijacking user sessio…" at bounding box center [572, 172] width 491 height 128
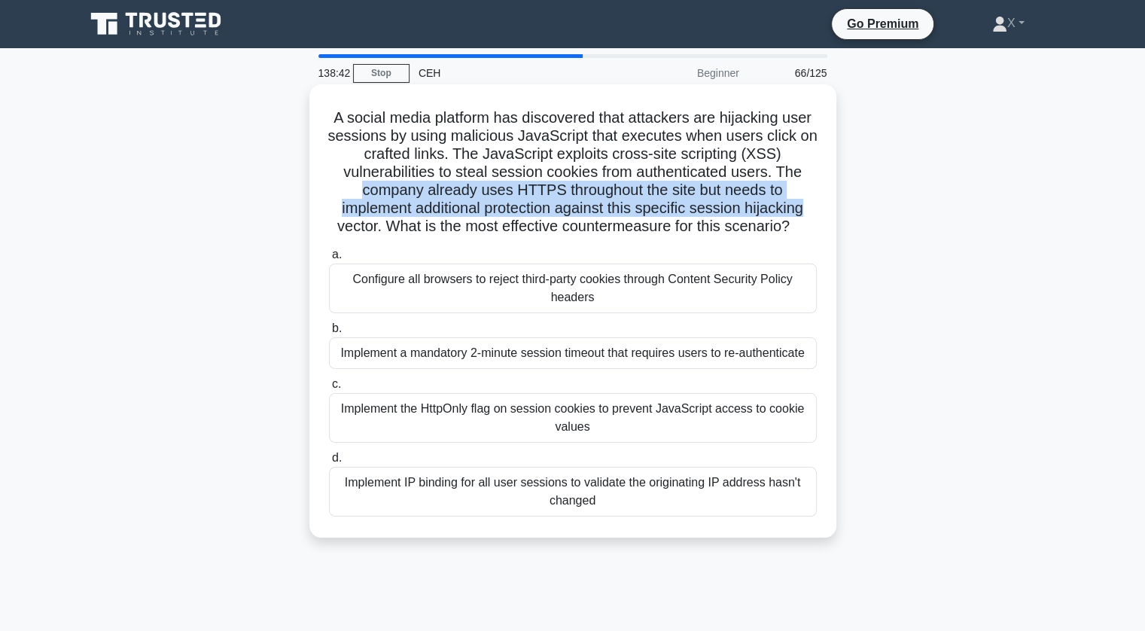
drag, startPoint x: 358, startPoint y: 190, endPoint x: 811, endPoint y: 207, distance: 453.4
click at [811, 207] on h5 "A social media platform has discovered that attackers are hijacking user sessio…" at bounding box center [572, 172] width 491 height 128
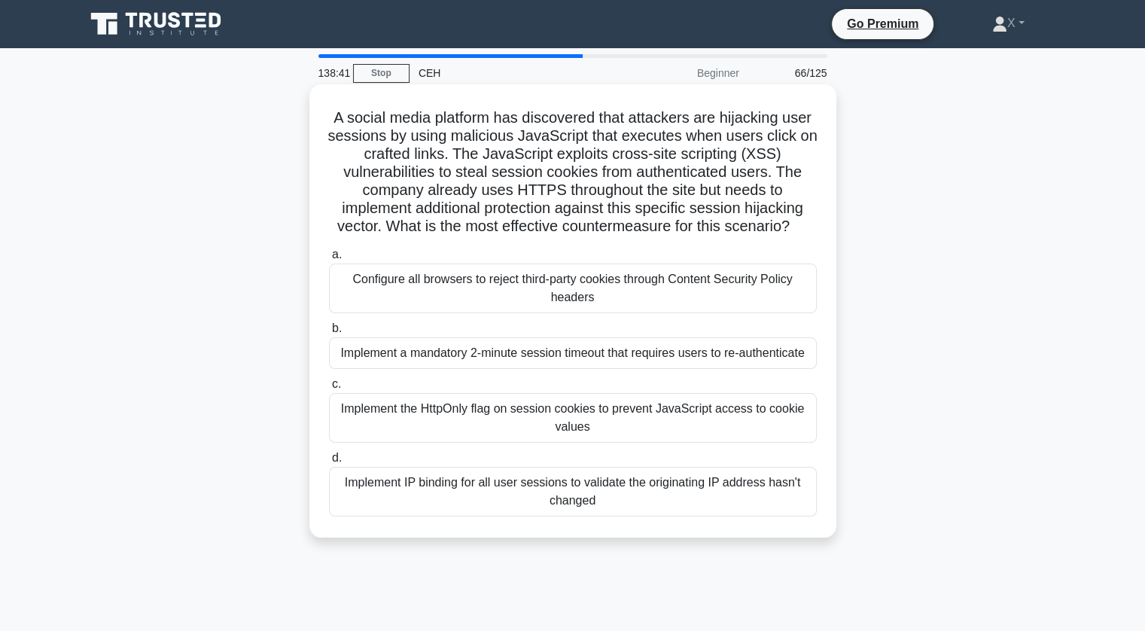
click at [795, 234] on h5 "A social media platform has discovered that attackers are hijacking user sessio…" at bounding box center [572, 172] width 491 height 128
click at [567, 299] on div "Configure all browsers to reject third-party cookies through Content Security P…" at bounding box center [573, 288] width 488 height 50
click at [329, 260] on input "a. Configure all browsers to reject third-party cookies through Content Securit…" at bounding box center [329, 255] width 0 height 10
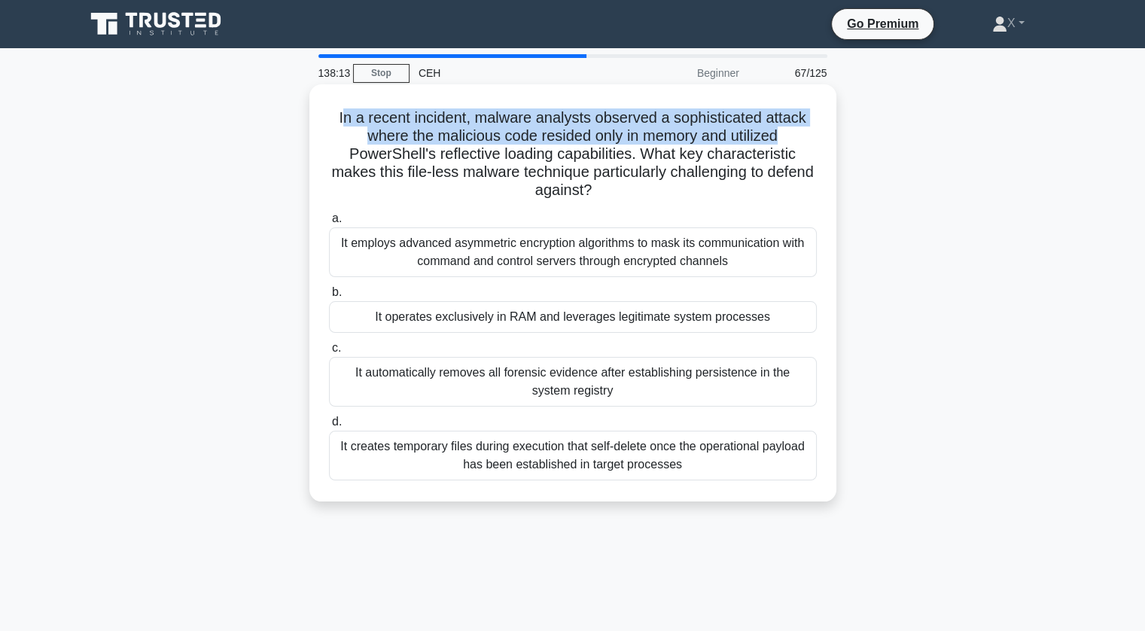
drag, startPoint x: 341, startPoint y: 120, endPoint x: 783, endPoint y: 135, distance: 442.1
click at [783, 135] on h5 "In a recent incident, malware analysts observed a sophisticated attack where th…" at bounding box center [572, 154] width 491 height 92
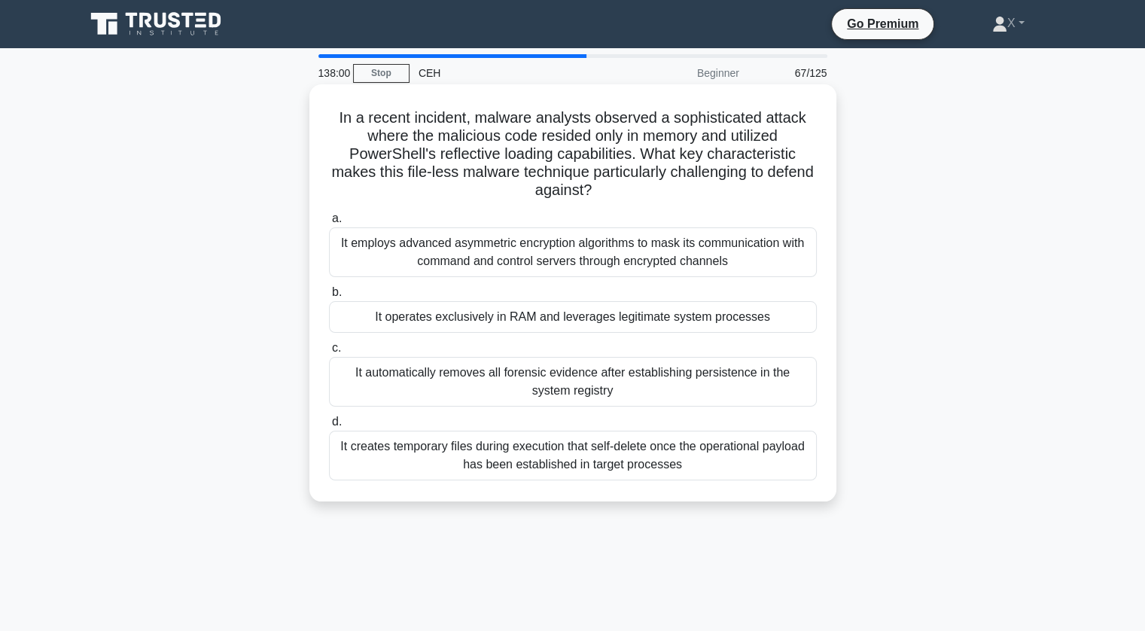
drag, startPoint x: 473, startPoint y: 119, endPoint x: 641, endPoint y: 192, distance: 183.0
click at [641, 192] on h5 "In a recent incident, malware analysts observed a sophisticated attack where th…" at bounding box center [572, 154] width 491 height 92
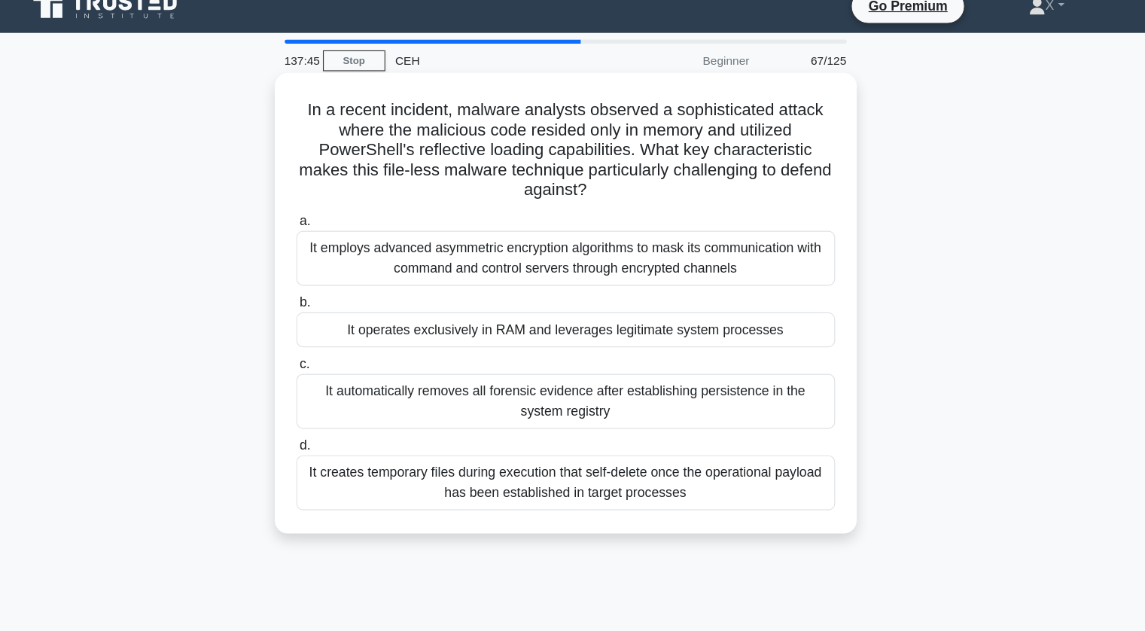
drag, startPoint x: 330, startPoint y: 112, endPoint x: 665, endPoint y: 199, distance: 346.1
click at [665, 199] on h5 "In a recent incident, malware analysts observed a sophisticated attack where th…" at bounding box center [572, 154] width 491 height 92
copy h5 "In a recent incident, malware analysts observed a sophisticated attack where th…"
click at [464, 306] on div "It operates exclusively in RAM and leverages legitimate system processes" at bounding box center [573, 317] width 488 height 32
click at [329, 297] on input "b. It operates exclusively in RAM and leverages legitimate system processes" at bounding box center [329, 293] width 0 height 10
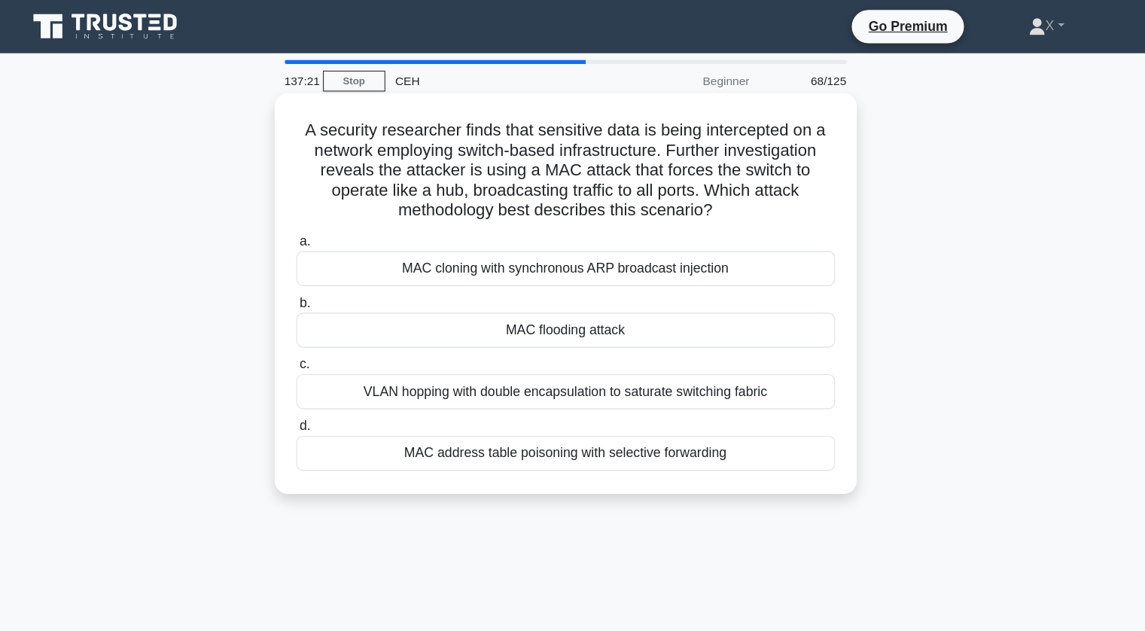
click at [534, 294] on div "MAC flooding attack" at bounding box center [573, 299] width 488 height 32
click at [329, 279] on input "b. MAC flooding attack" at bounding box center [329, 274] width 0 height 10
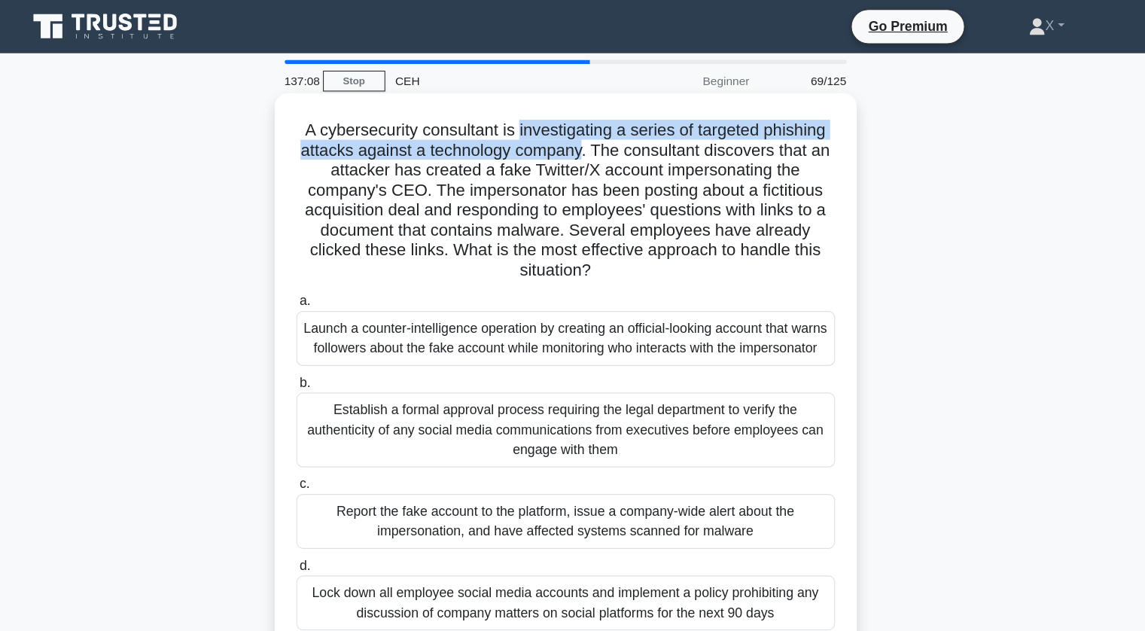
drag, startPoint x: 529, startPoint y: 123, endPoint x: 587, endPoint y: 139, distance: 60.3
click at [587, 139] on h5 "A cybersecurity consultant is investigating a series of targeted phishing attac…" at bounding box center [572, 181] width 491 height 146
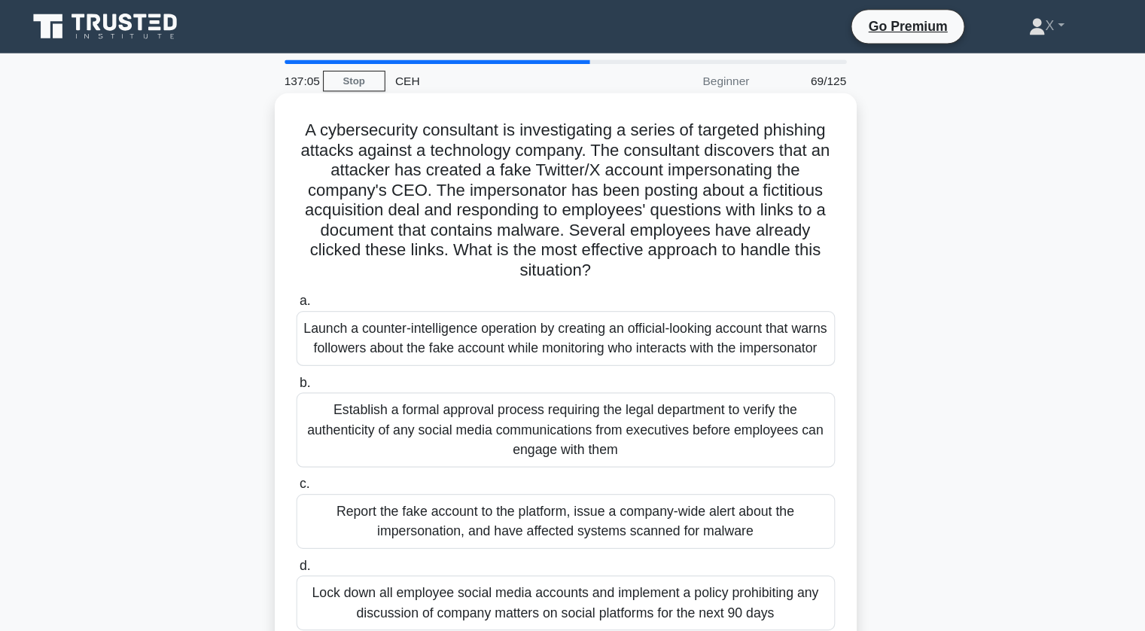
click at [596, 138] on h5 "A cybersecurity consultant is investigating a series of targeted phishing attac…" at bounding box center [572, 181] width 491 height 146
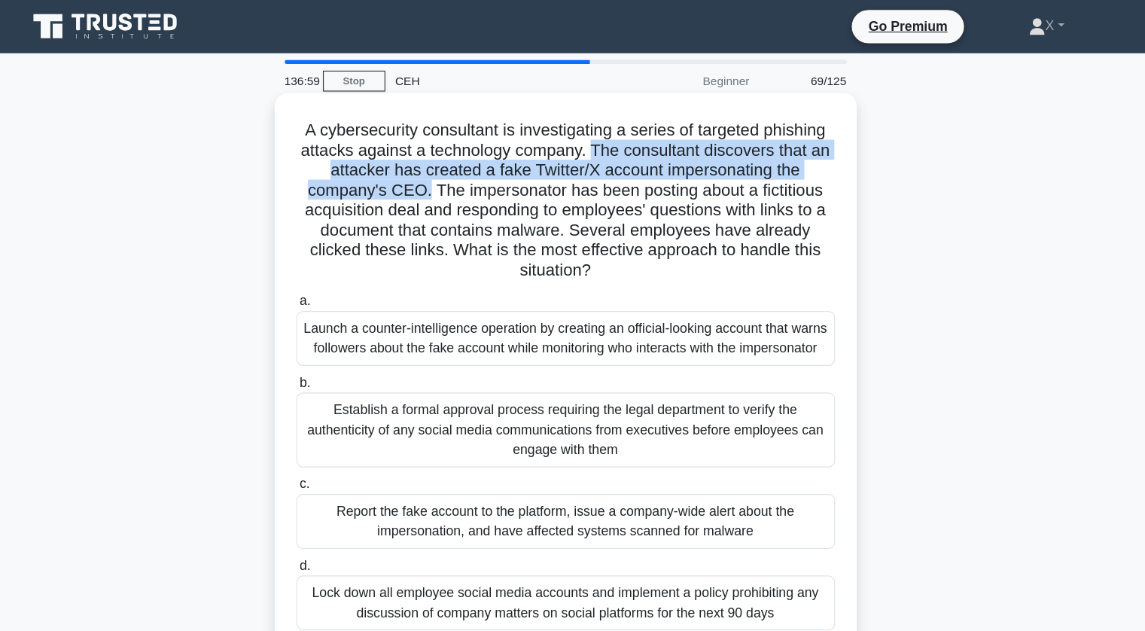
drag, startPoint x: 596, startPoint y: 138, endPoint x: 444, endPoint y: 173, distance: 156.1
click at [444, 173] on h5 "A cybersecurity consultant is investigating a series of targeted phishing attac…" at bounding box center [572, 181] width 491 height 146
drag, startPoint x: 453, startPoint y: 172, endPoint x: 776, endPoint y: 246, distance: 331.4
click at [776, 246] on h5 "A cybersecurity consultant is investigating a series of targeted phishing attac…" at bounding box center [572, 181] width 491 height 146
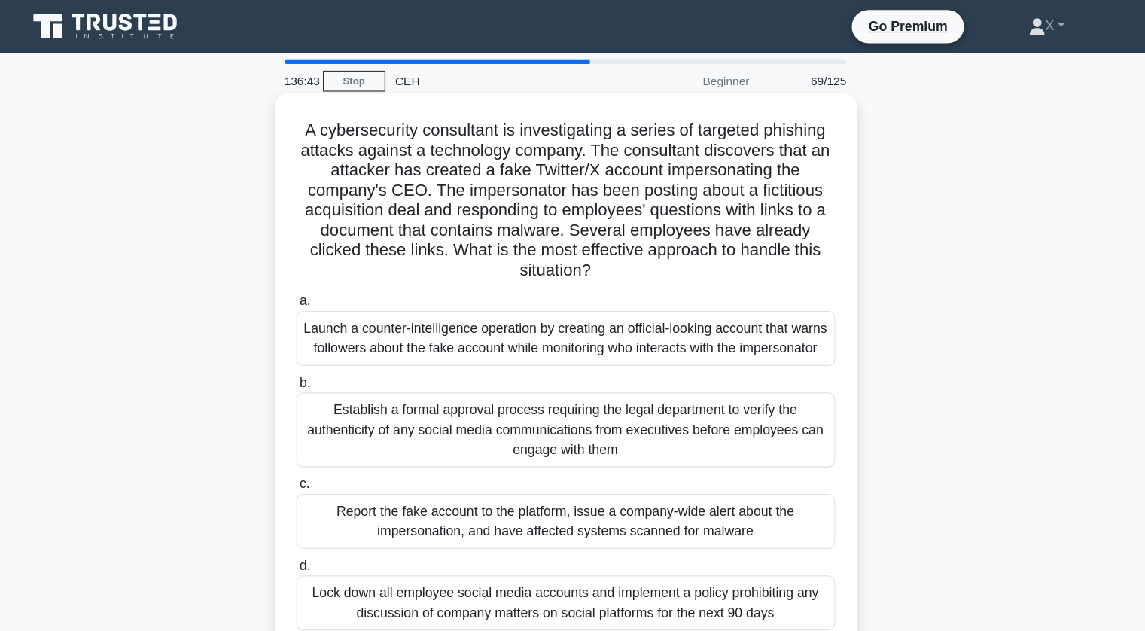
click at [776, 246] on h5 "A cybersecurity consultant is investigating a series of targeted phishing attac…" at bounding box center [572, 181] width 491 height 146
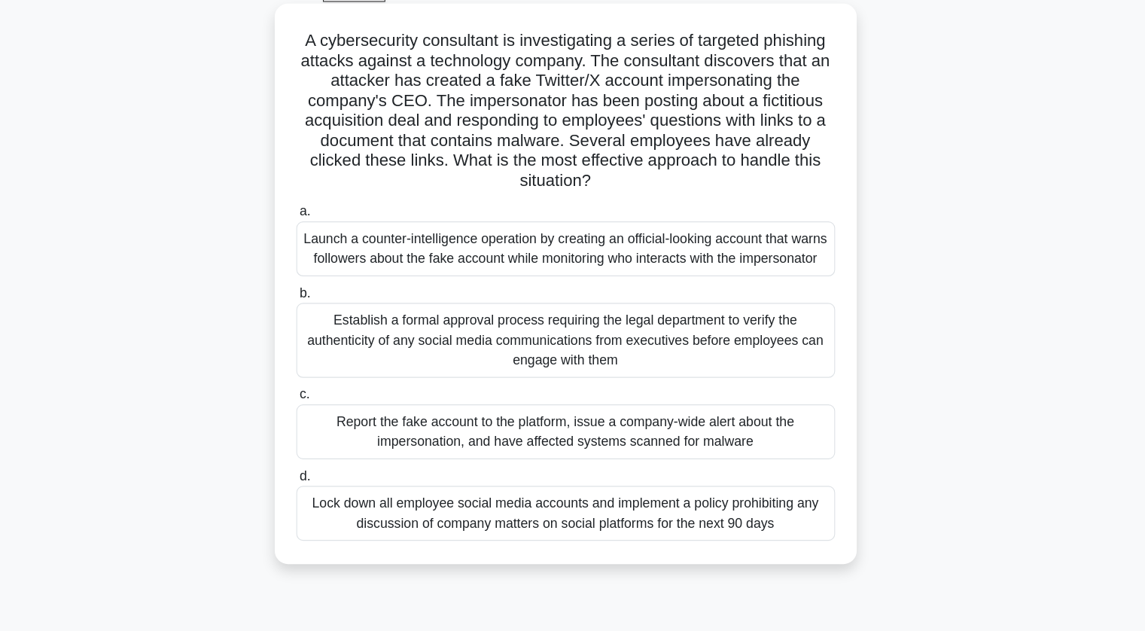
scroll to position [26, 0]
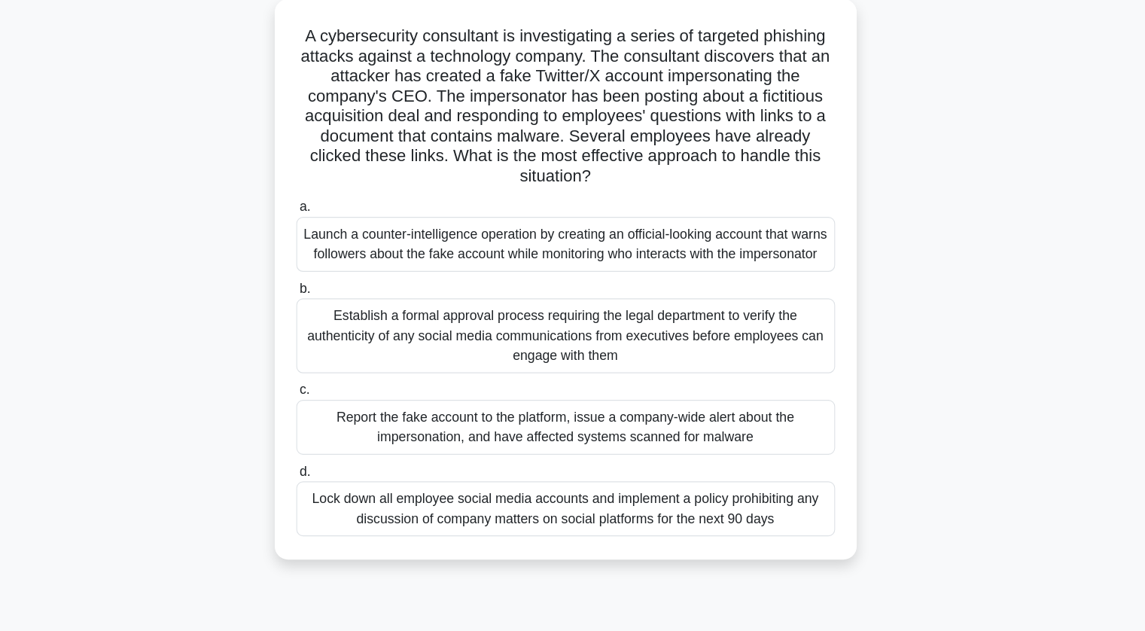
click at [634, 465] on div "Report the fake account to the platform, issue a company-wide alert about the i…" at bounding box center [573, 446] width 488 height 50
click at [329, 418] on input "c. Report the fake account to the platform, issue a company-wide alert about th…" at bounding box center [329, 413] width 0 height 10
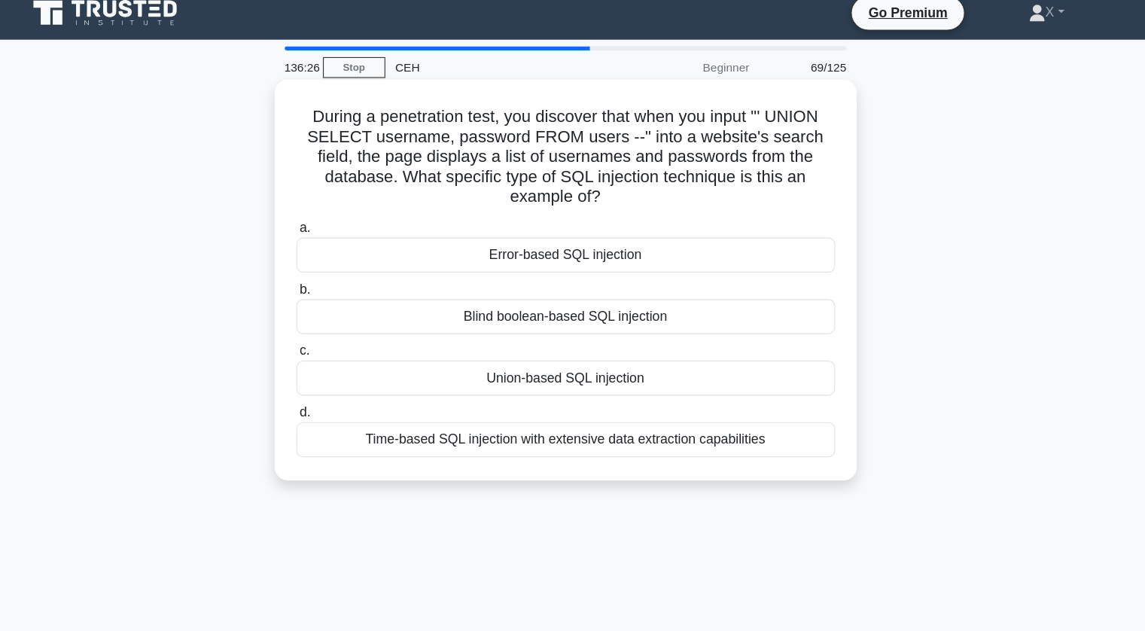
scroll to position [0, 0]
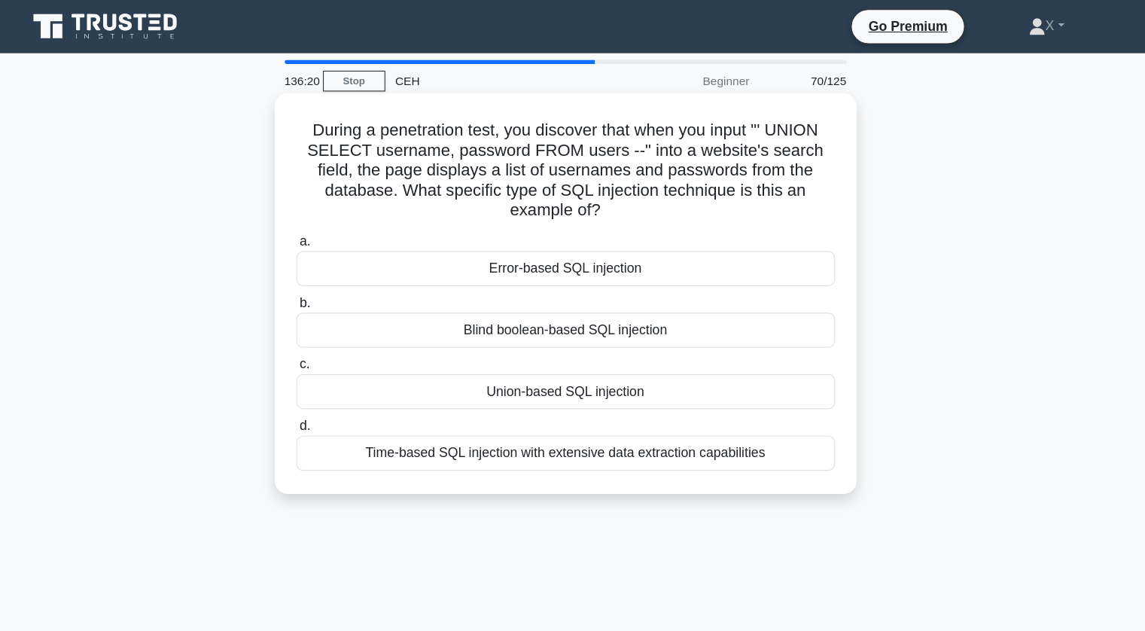
click at [498, 349] on div "Union-based SQL injection" at bounding box center [573, 355] width 488 height 32
click at [329, 335] on input "c. Union-based SQL injection" at bounding box center [329, 330] width 0 height 10
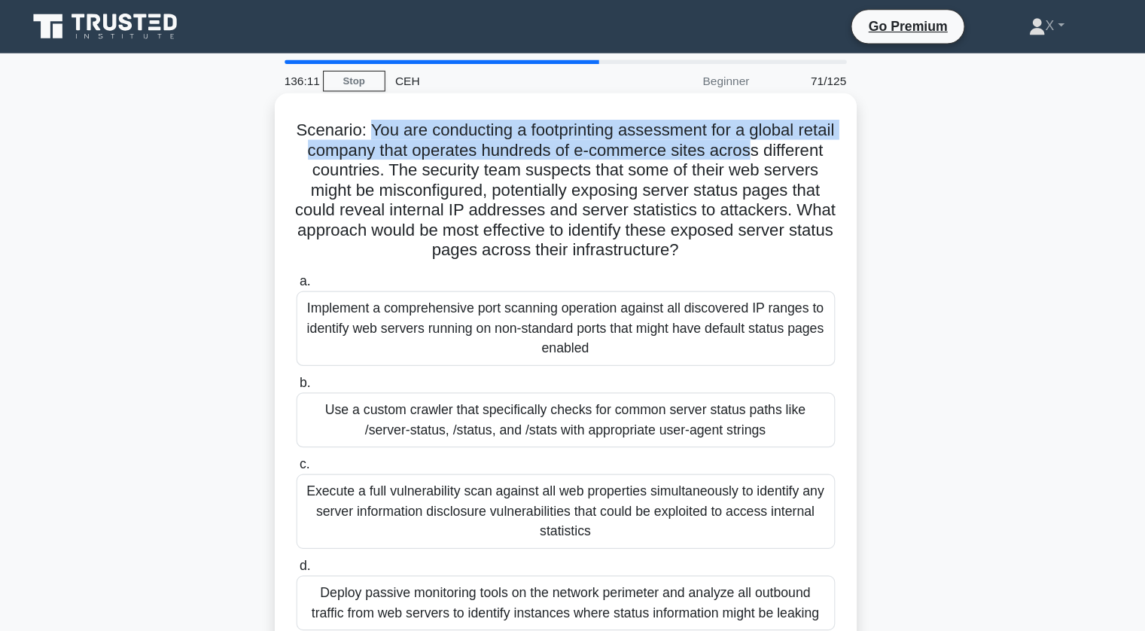
drag, startPoint x: 406, startPoint y: 116, endPoint x: 795, endPoint y: 144, distance: 390.1
click at [795, 144] on h5 "Scenario: You are conducting a footprinting assessment for a global retail comp…" at bounding box center [572, 172] width 491 height 128
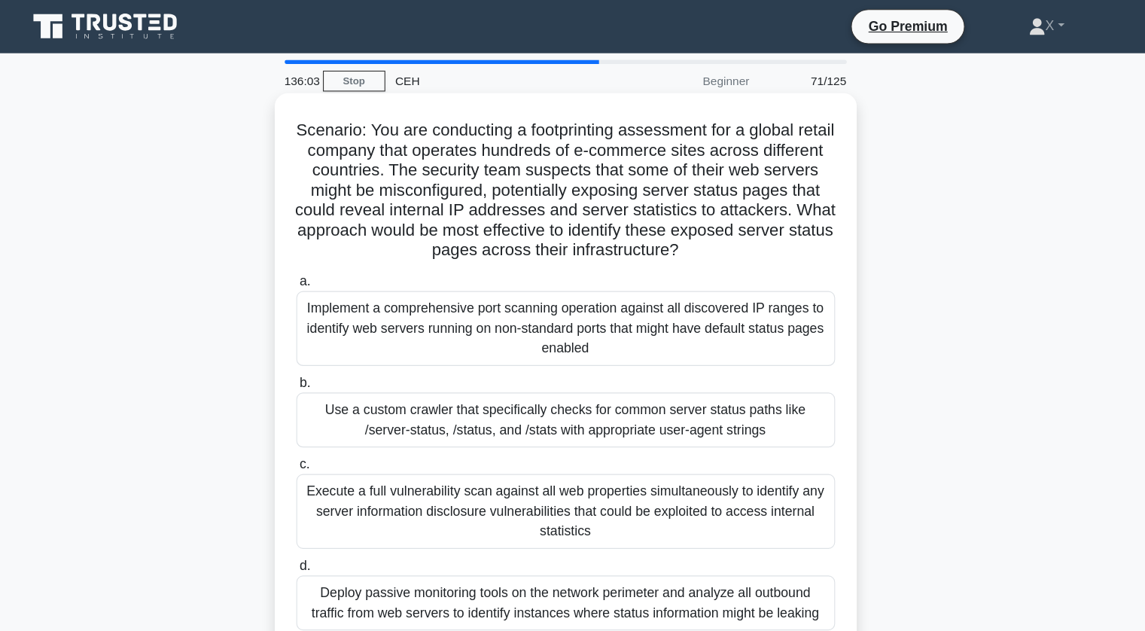
click at [573, 181] on h5 "Scenario: You are conducting a footprinting assessment for a global retail comp…" at bounding box center [572, 172] width 491 height 128
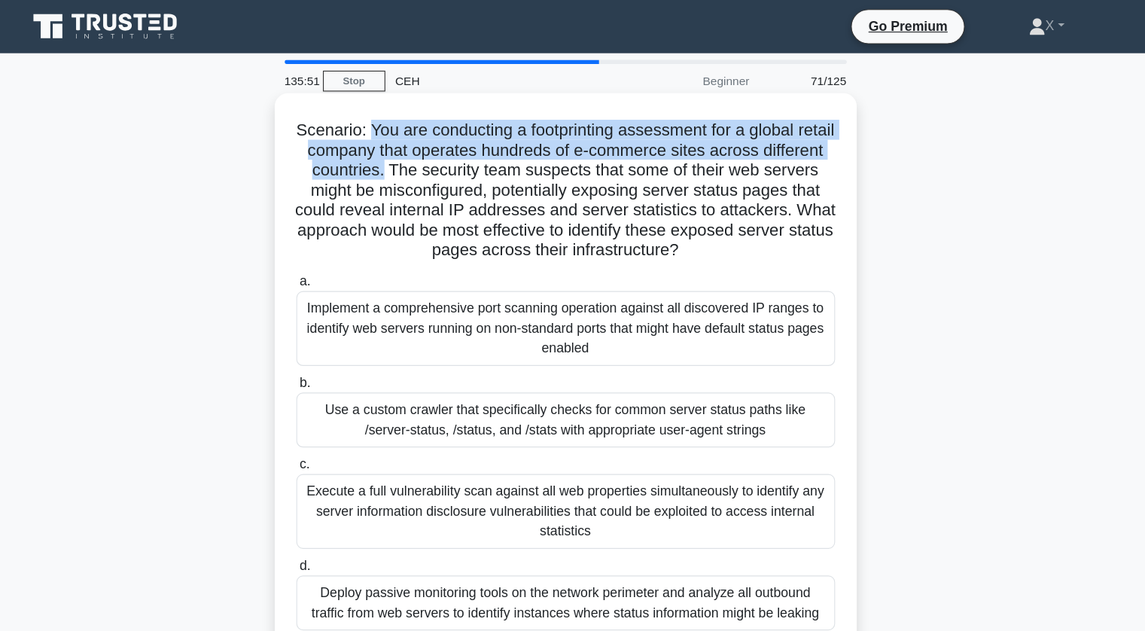
drag, startPoint x: 411, startPoint y: 117, endPoint x: 464, endPoint y: 159, distance: 67.0
click at [464, 159] on h5 "Scenario: You are conducting a footprinting assessment for a global retail comp…" at bounding box center [572, 172] width 491 height 128
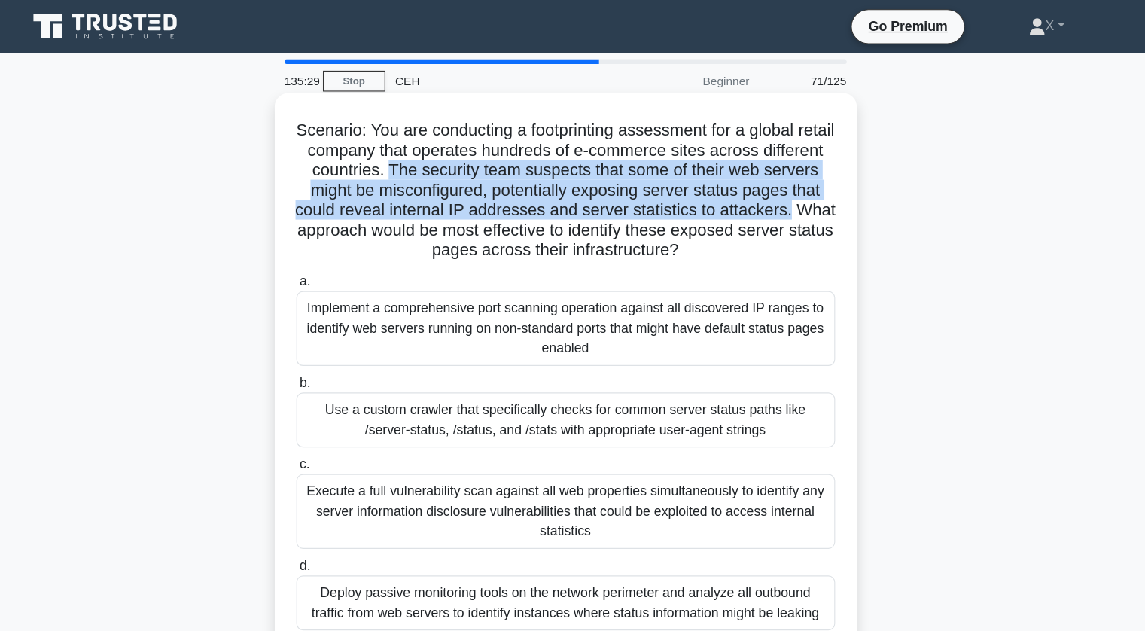
drag, startPoint x: 468, startPoint y: 156, endPoint x: 409, endPoint y: 213, distance: 82.0
click at [409, 213] on h5 "Scenario: You are conducting a footprinting assessment for a global retail comp…" at bounding box center [572, 172] width 491 height 128
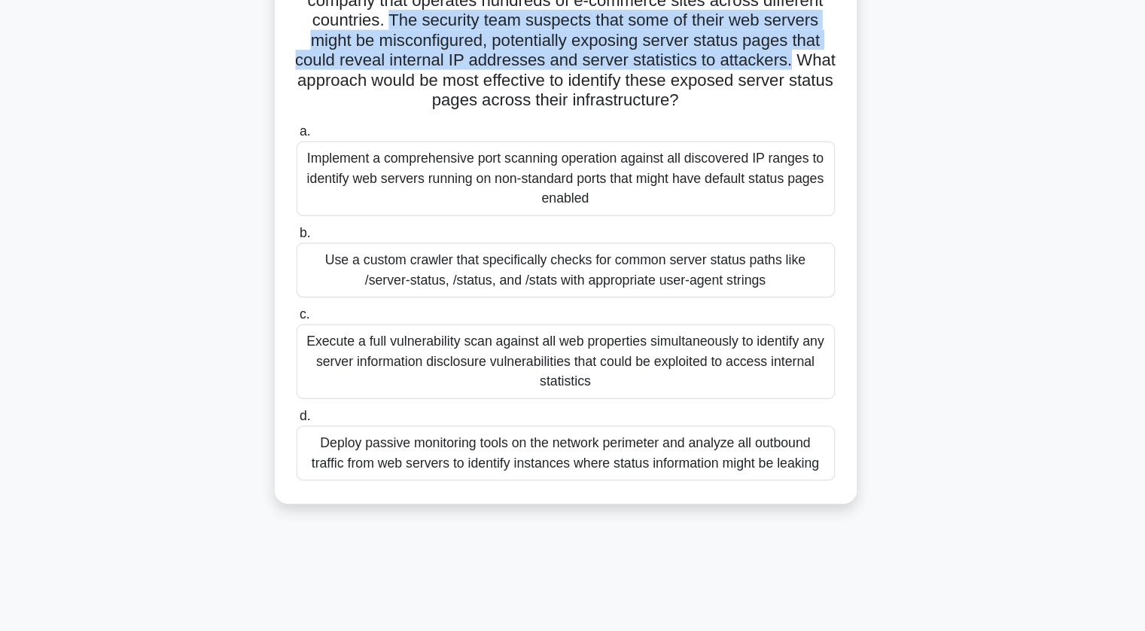
scroll to position [76, 0]
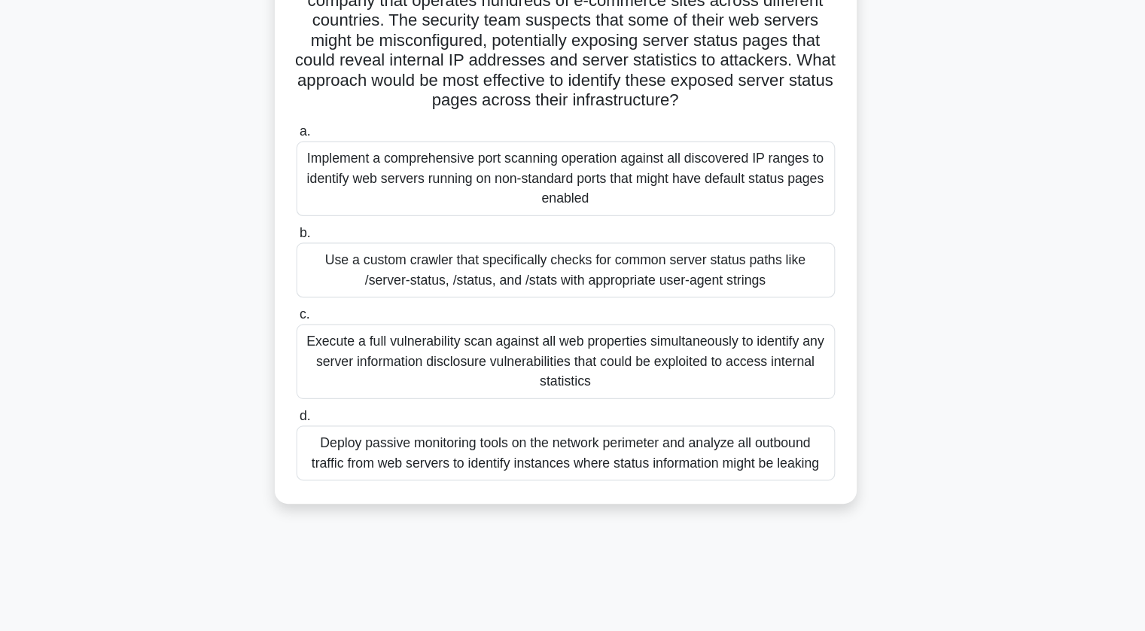
click at [416, 465] on div "Deploy passive monitoring tools on the network perimeter and analyze all outbou…" at bounding box center [573, 470] width 488 height 50
click at [329, 441] on input "d. Deploy passive monitoring tools on the network perimeter and analyze all out…" at bounding box center [329, 436] width 0 height 10
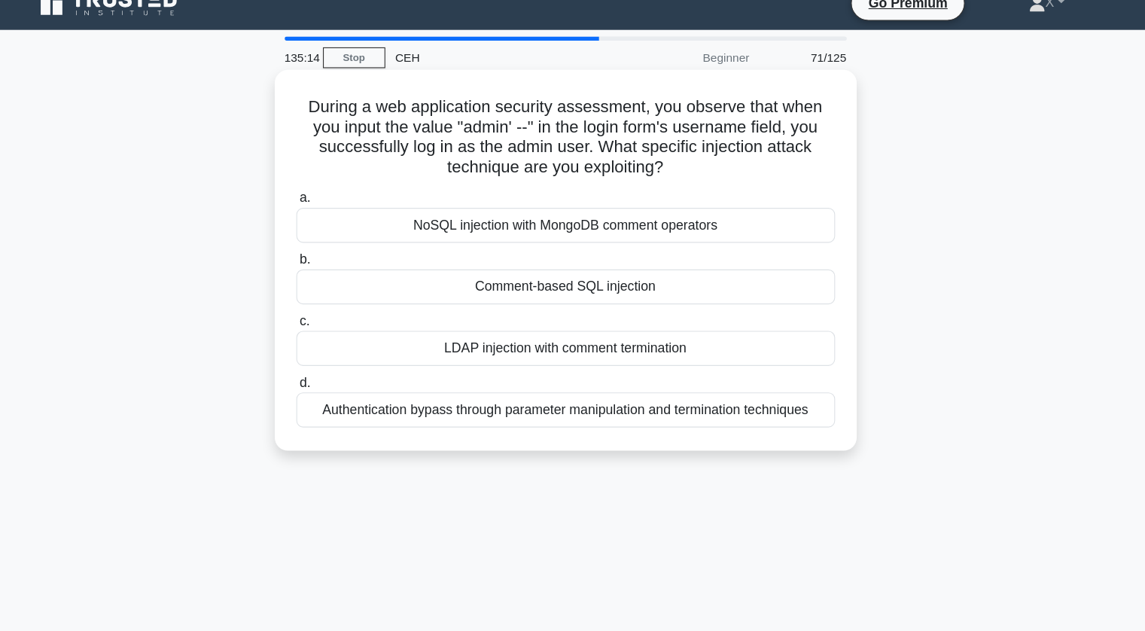
scroll to position [0, 0]
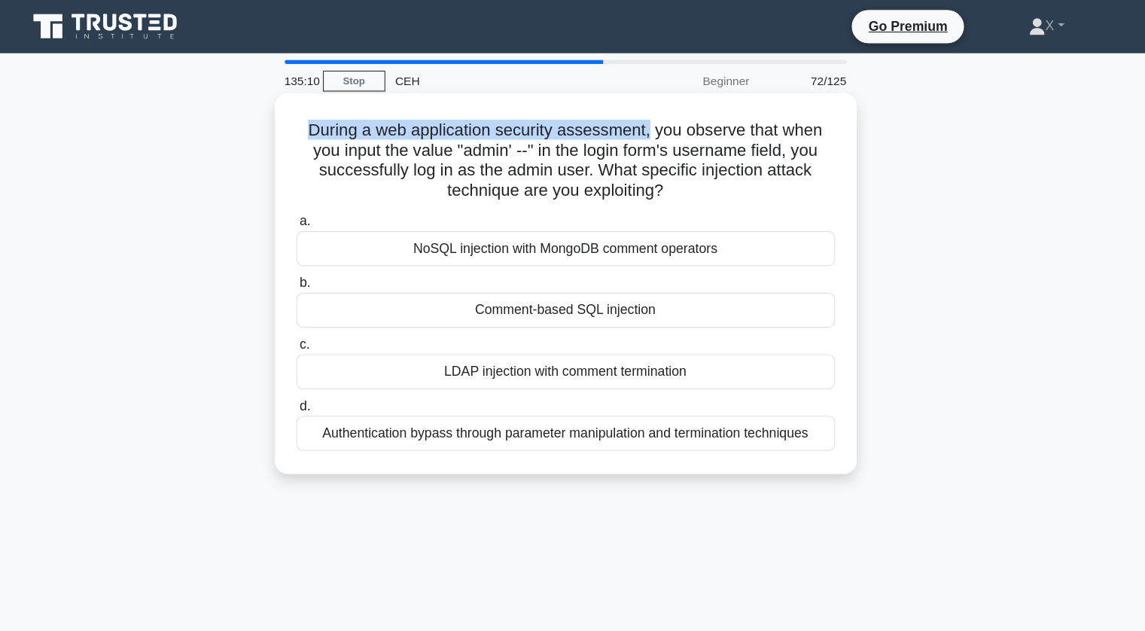
drag, startPoint x: 329, startPoint y: 116, endPoint x: 647, endPoint y: 114, distance: 318.4
click at [647, 114] on h5 "During a web application security assessment, you observe that when you input t…" at bounding box center [572, 145] width 491 height 74
click at [647, 116] on h5 "During a web application security assessment, you observe that when you input t…" at bounding box center [572, 145] width 491 height 74
click at [652, 118] on h5 "During a web application security assessment, you observe that when you input t…" at bounding box center [572, 145] width 491 height 74
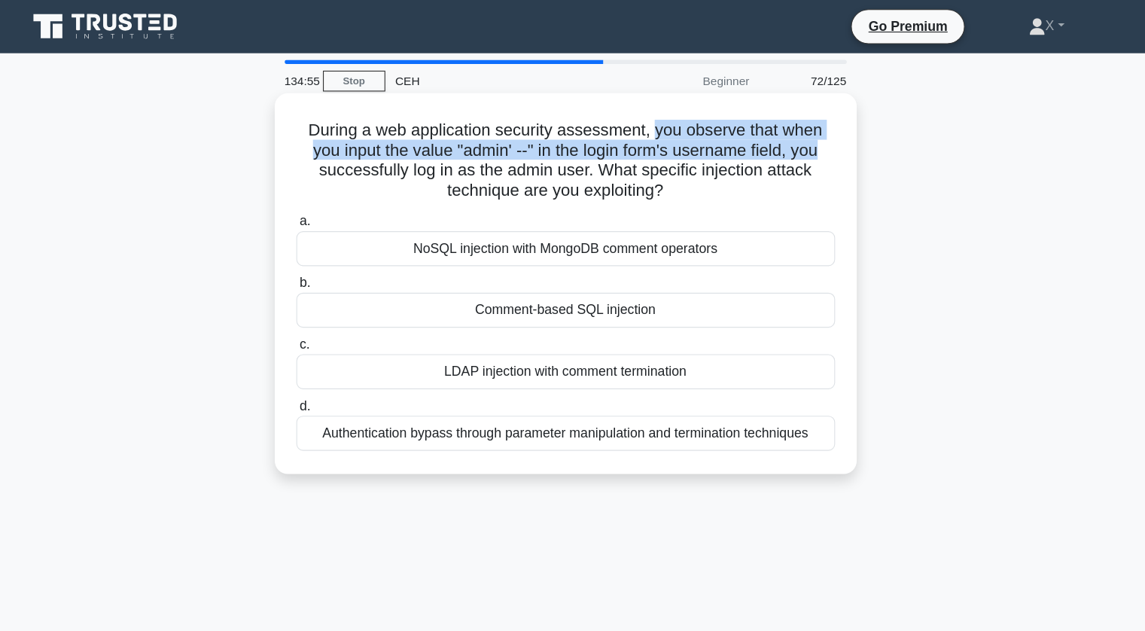
drag, startPoint x: 652, startPoint y: 118, endPoint x: 802, endPoint y: 132, distance: 151.2
click at [802, 132] on h5 "During a web application security assessment, you observe that when you input t…" at bounding box center [572, 145] width 491 height 74
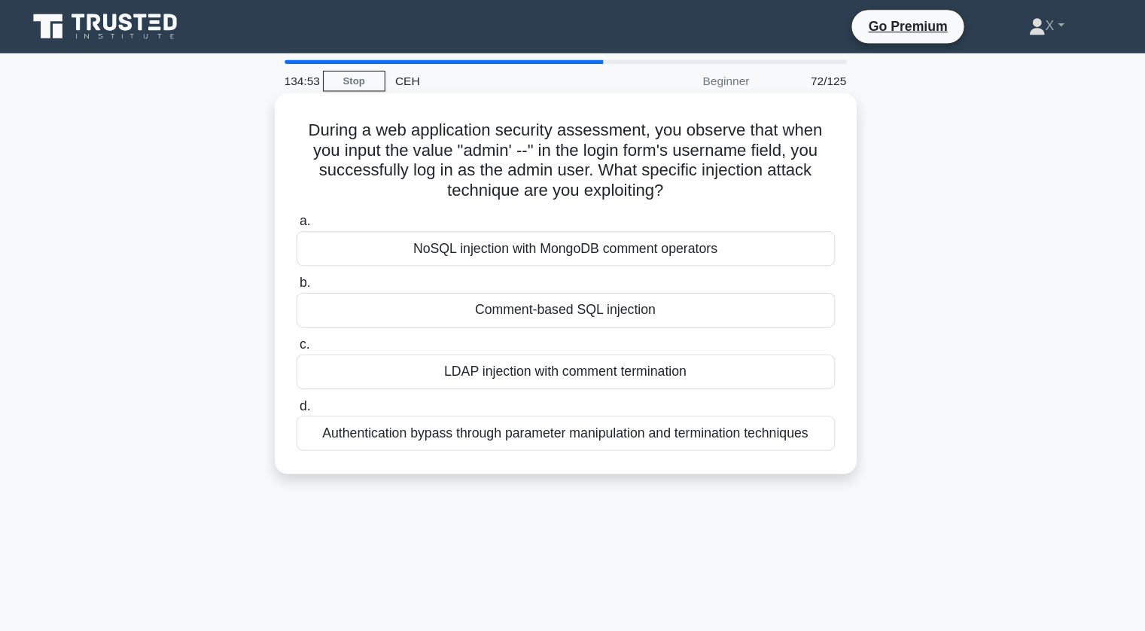
click at [650, 275] on div "Comment-based SQL injection" at bounding box center [573, 281] width 488 height 32
click at [329, 261] on input "b. Comment-based SQL injection" at bounding box center [329, 256] width 0 height 10
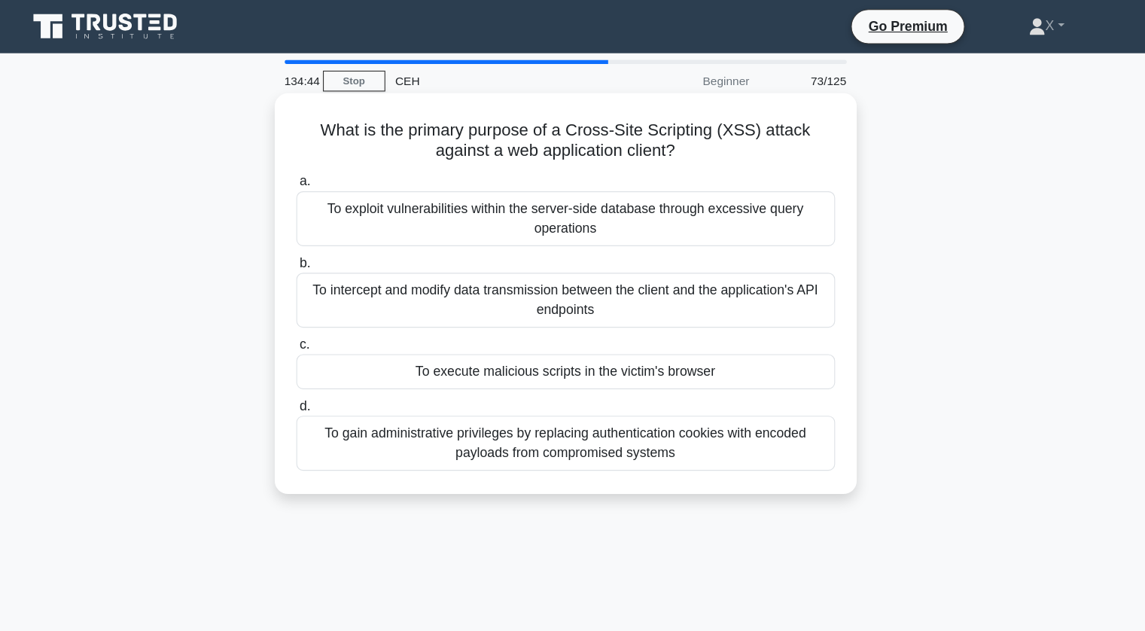
click at [473, 337] on div "To execute malicious scripts in the victim's browser" at bounding box center [573, 337] width 488 height 32
click at [329, 317] on input "c. To execute malicious scripts in the victim's browser" at bounding box center [329, 312] width 0 height 10
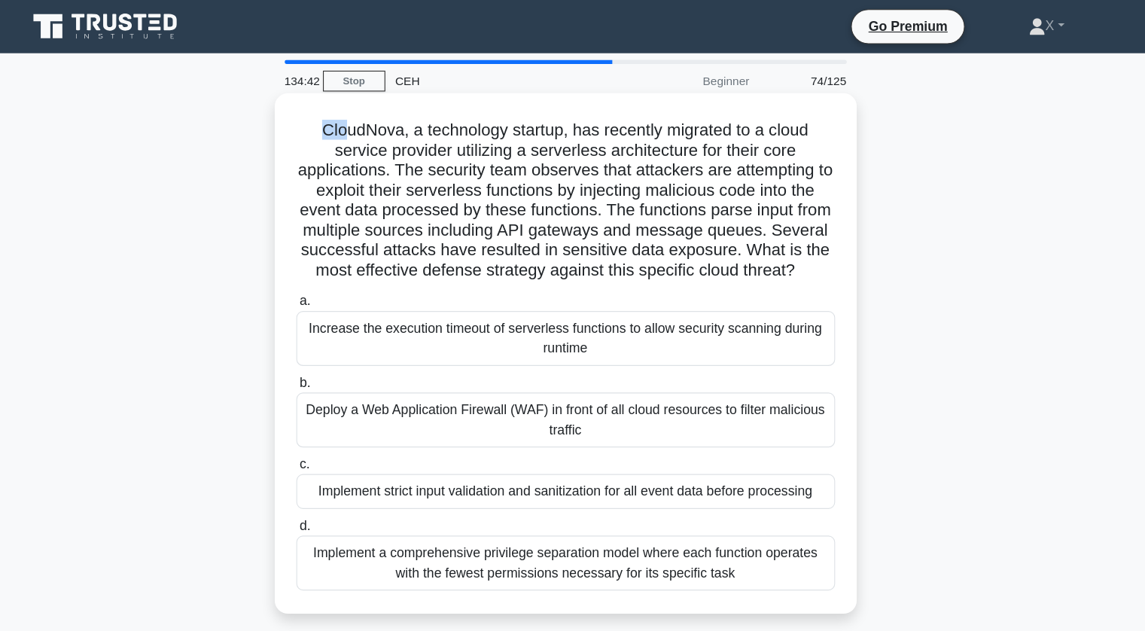
drag, startPoint x: 347, startPoint y: 118, endPoint x: 369, endPoint y: 122, distance: 22.1
click at [369, 122] on h5 "CloudNova, a technology startup, has recently migrated to a cloud service provi…" at bounding box center [572, 181] width 491 height 146
drag, startPoint x: 440, startPoint y: 116, endPoint x: 778, endPoint y: 260, distance: 368.2
click at [778, 254] on h5 "CloudNova, a technology startup, has recently migrated to a cloud service provi…" at bounding box center [572, 181] width 491 height 146
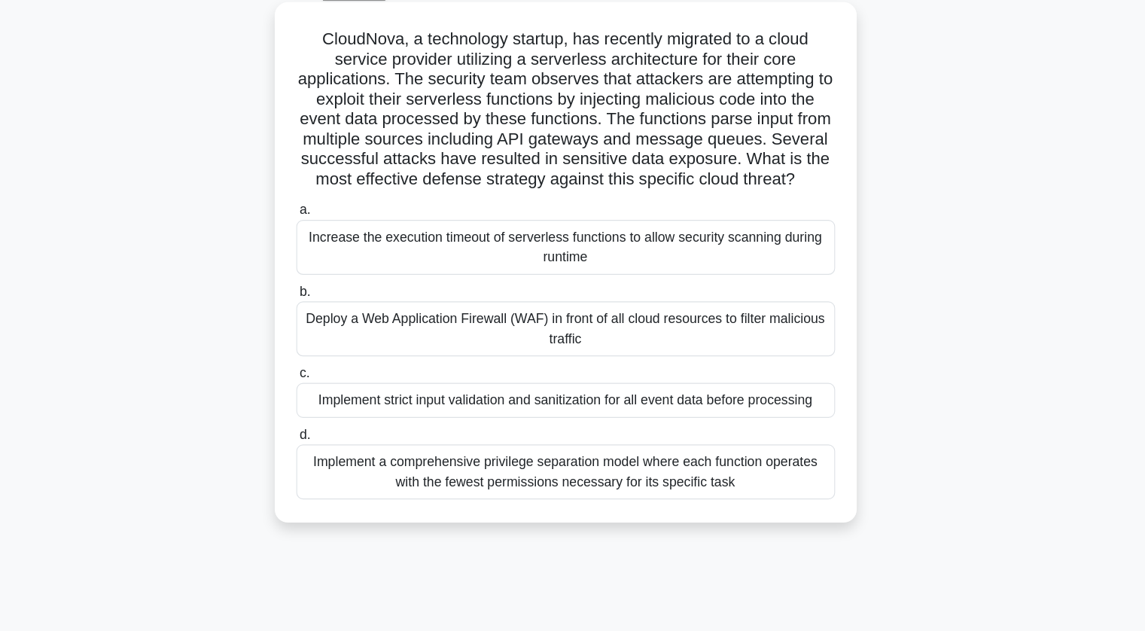
scroll to position [57, 0]
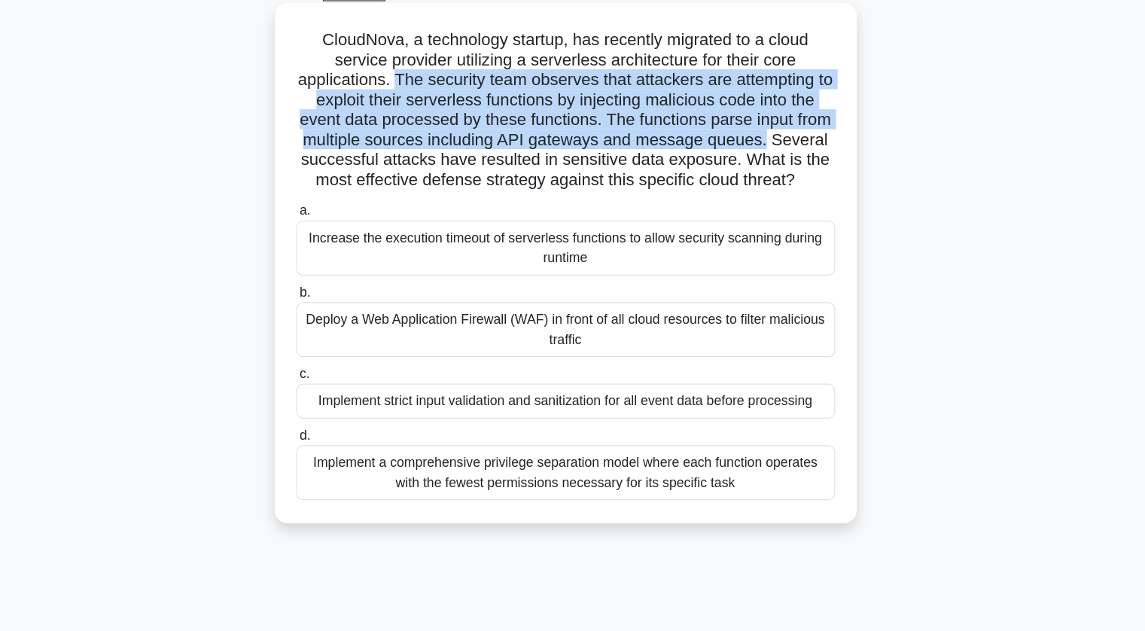
drag, startPoint x: 421, startPoint y: 93, endPoint x: 804, endPoint y: 146, distance: 386.0
click at [804, 146] on h5 "CloudNova, a technology startup, has recently migrated to a cloud service provi…" at bounding box center [572, 124] width 491 height 146
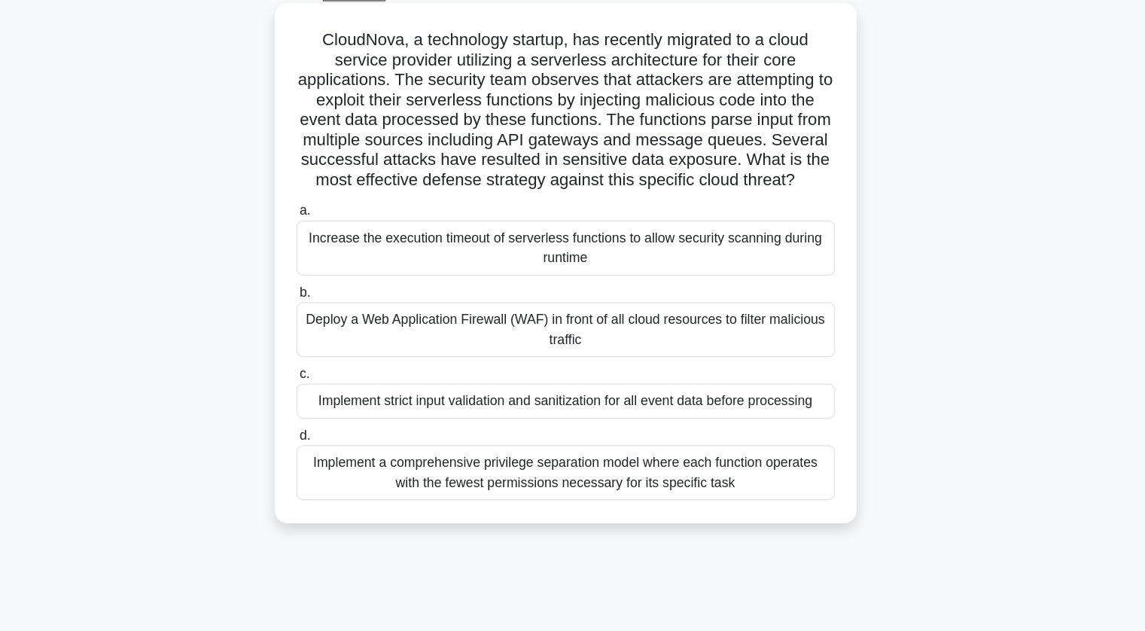
scroll to position [7, 0]
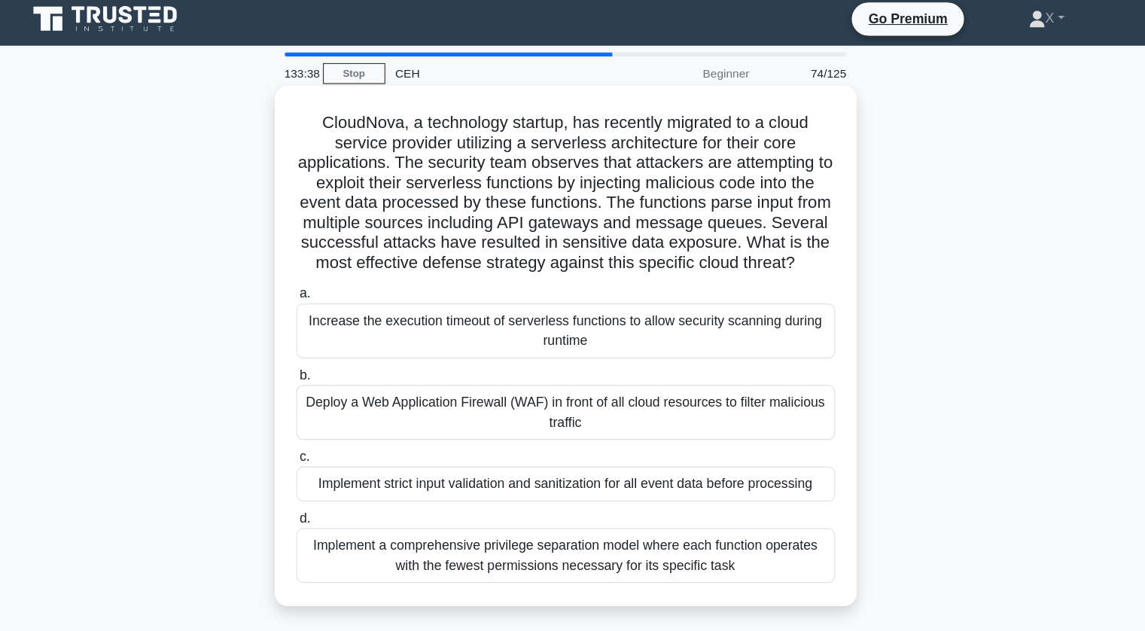
click at [470, 375] on div "Deploy a Web Application Firewall (WAF) in front of all cloud resources to filt…" at bounding box center [573, 373] width 488 height 50
click at [329, 345] on input "b. Deploy a Web Application Firewall (WAF) in front of all cloud resources to f…" at bounding box center [329, 340] width 0 height 10
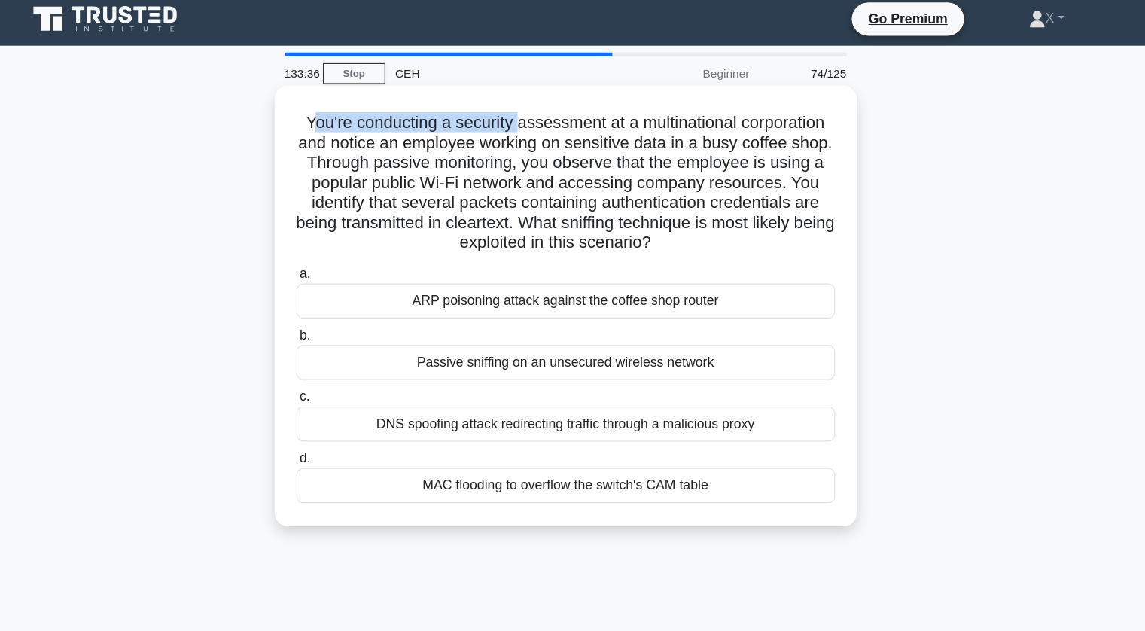
scroll to position [0, 0]
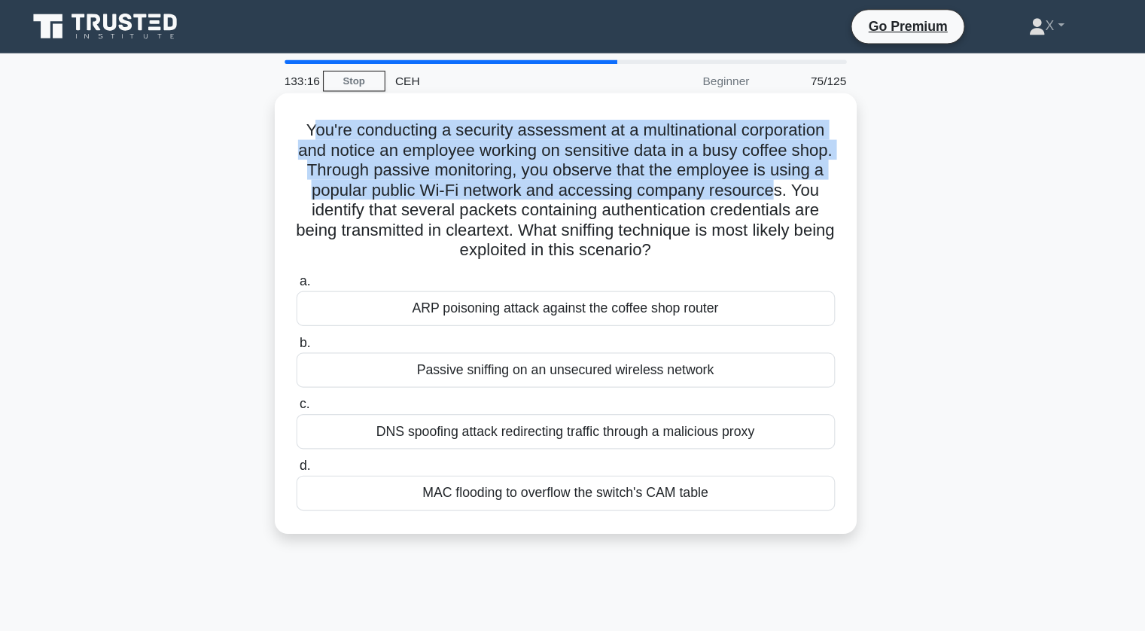
drag, startPoint x: 336, startPoint y: 119, endPoint x: 810, endPoint y: 169, distance: 476.0
click at [810, 169] on h5 "You're conducting a security assessment at a multinational corporation and noti…" at bounding box center [572, 172] width 491 height 128
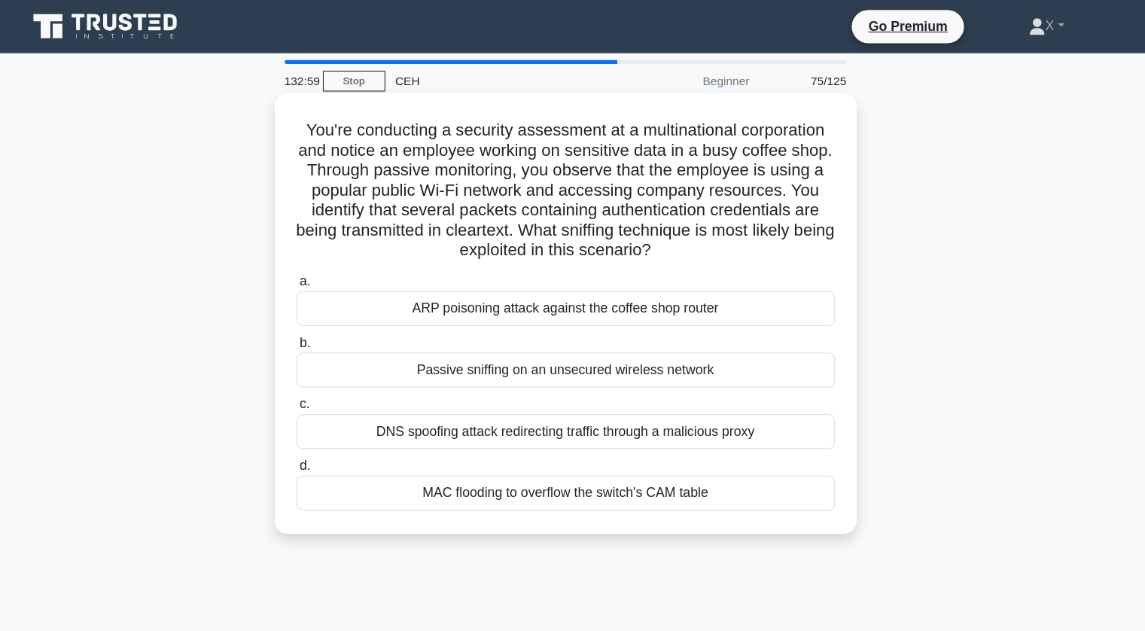
click at [732, 227] on h5 "You're conducting a security assessment at a multinational corporation and noti…" at bounding box center [572, 172] width 491 height 128
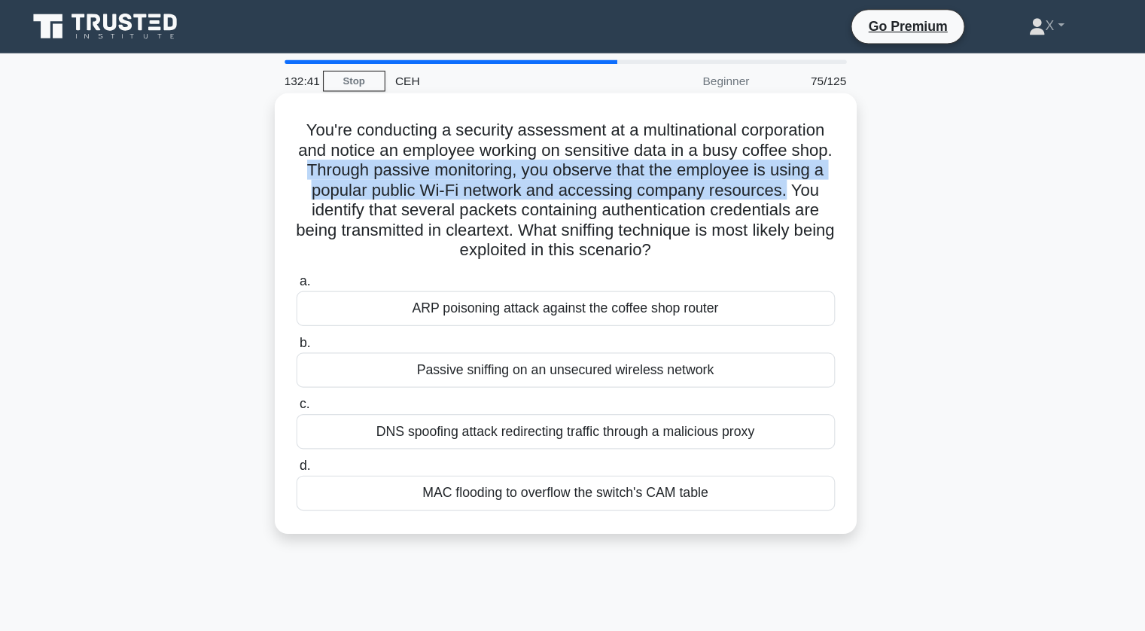
drag, startPoint x: 379, startPoint y: 154, endPoint x: 820, endPoint y: 172, distance: 440.7
click at [820, 172] on div "You're conducting a security assessment at a multinational corporation and noti…" at bounding box center [572, 283] width 515 height 387
drag, startPoint x: 820, startPoint y: 172, endPoint x: 377, endPoint y: 150, distance: 443.1
click at [377, 150] on div "You're conducting a security assessment at a multinational corporation and noti…" at bounding box center [572, 283] width 515 height 387
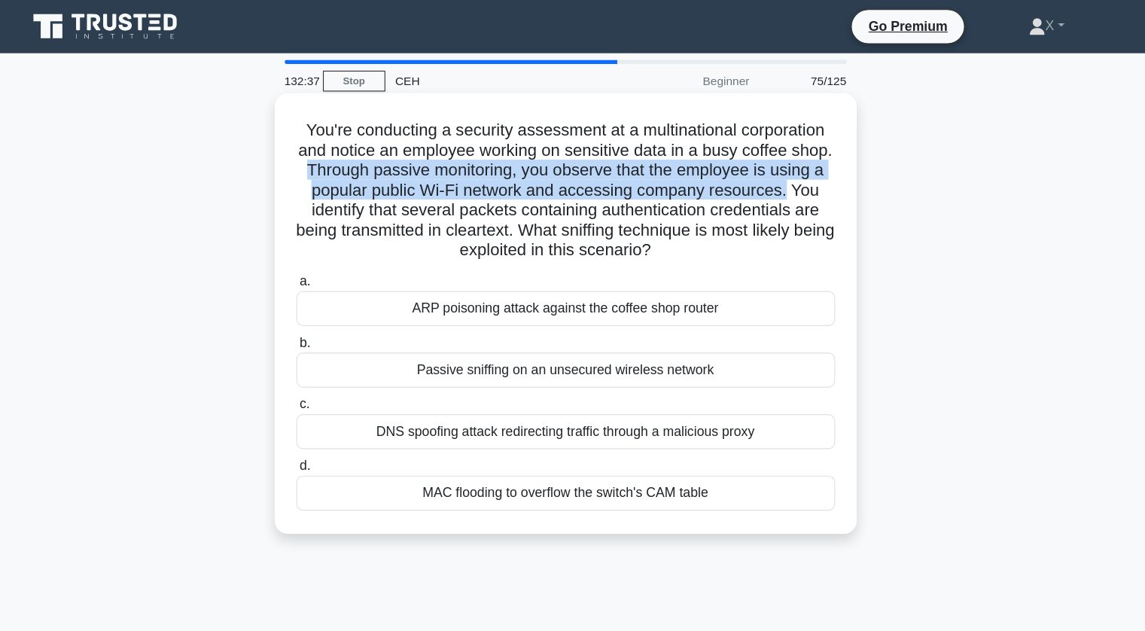
click at [377, 150] on h5 "You're conducting a security assessment at a multinational corporation and noti…" at bounding box center [572, 172] width 491 height 128
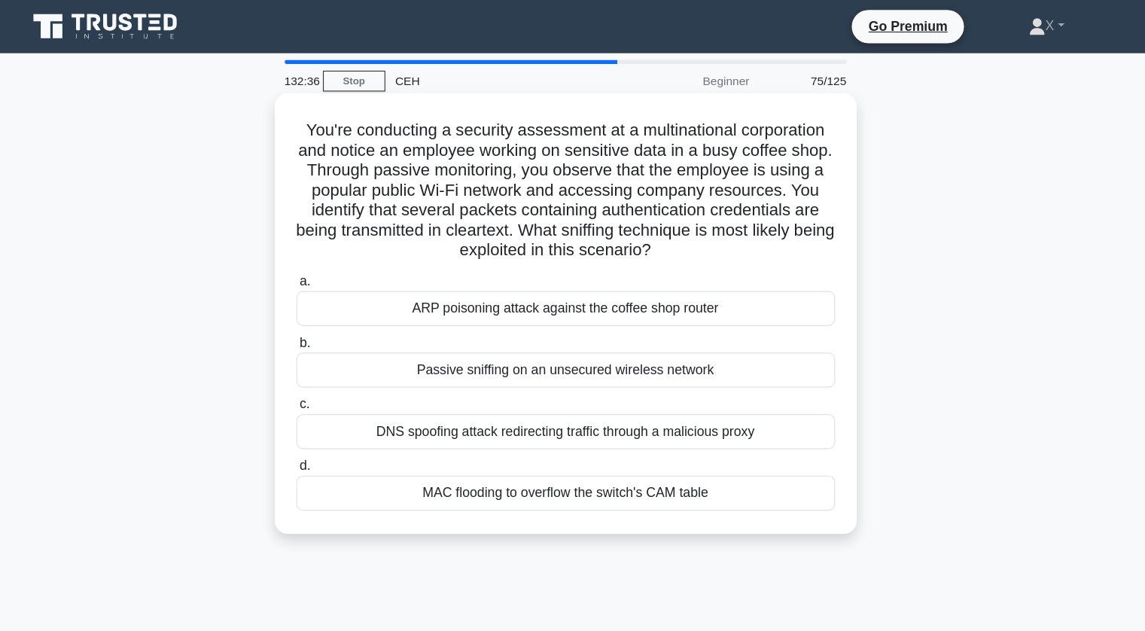
click at [379, 151] on h5 "You're conducting a security assessment at a multinational corporation and noti…" at bounding box center [572, 172] width 491 height 128
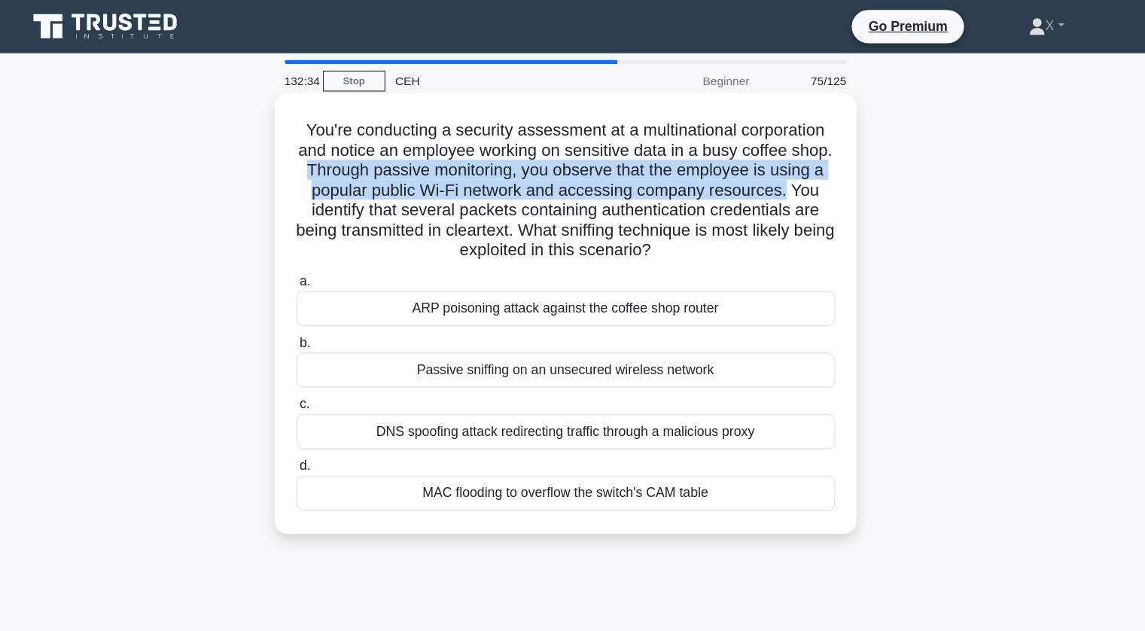
drag, startPoint x: 379, startPoint y: 151, endPoint x: 823, endPoint y: 171, distance: 445.3
click at [823, 171] on div "You're conducting a security assessment at a multinational corporation and noti…" at bounding box center [572, 283] width 515 height 387
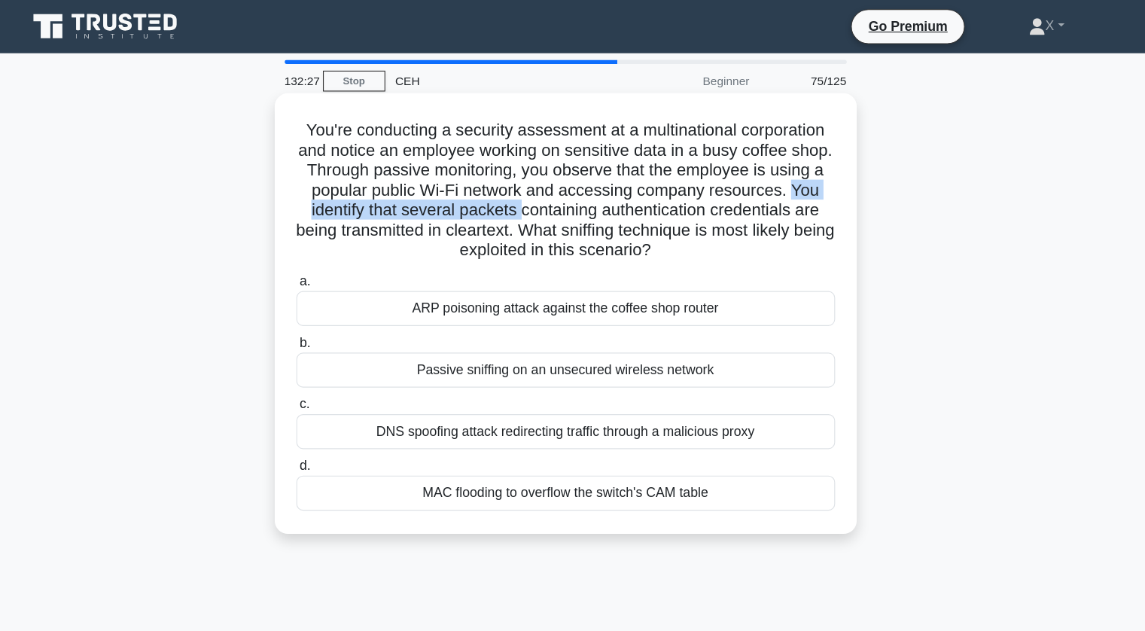
drag, startPoint x: 331, startPoint y: 190, endPoint x: 557, endPoint y: 194, distance: 225.8
click at [557, 194] on h5 "You're conducting a security assessment at a multinational corporation and noti…" at bounding box center [572, 172] width 491 height 128
click at [498, 335] on div "Passive sniffing on an unsecured wireless network" at bounding box center [573, 335] width 488 height 32
click at [329, 315] on input "b. Passive sniffing on an unsecured wireless network" at bounding box center [329, 311] width 0 height 10
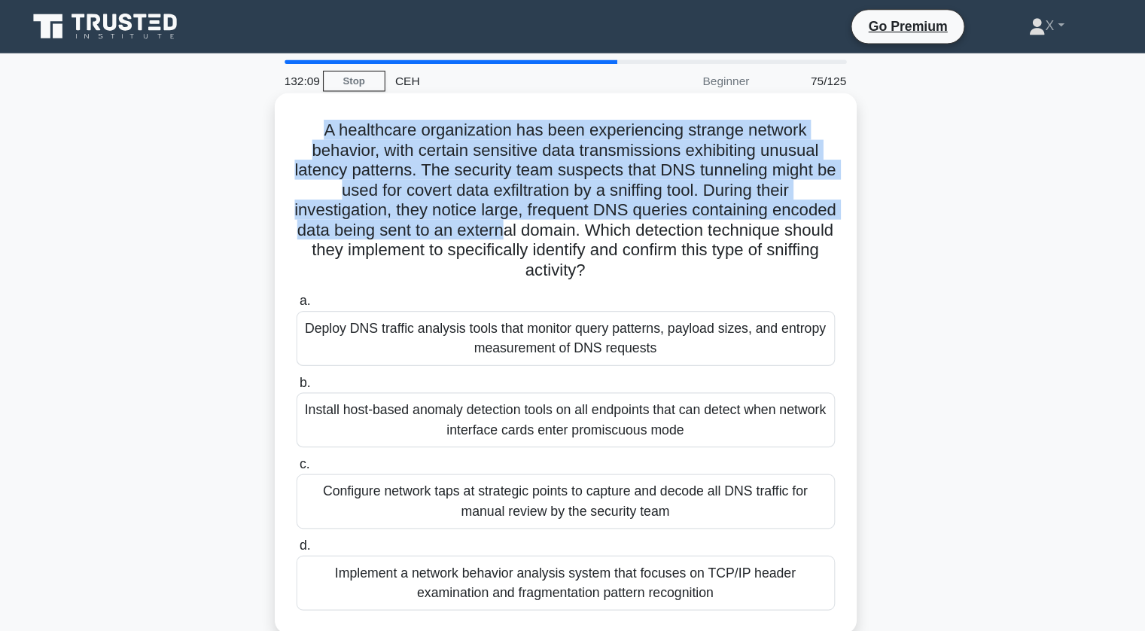
drag, startPoint x: 344, startPoint y: 120, endPoint x: 612, endPoint y: 211, distance: 283.0
click at [612, 211] on h5 "A healthcare organization has been experiencing strange network behavior, with …" at bounding box center [572, 181] width 491 height 146
click at [328, 202] on h5 "A healthcare organization has been experiencing strange network behavior, with …" at bounding box center [572, 181] width 491 height 146
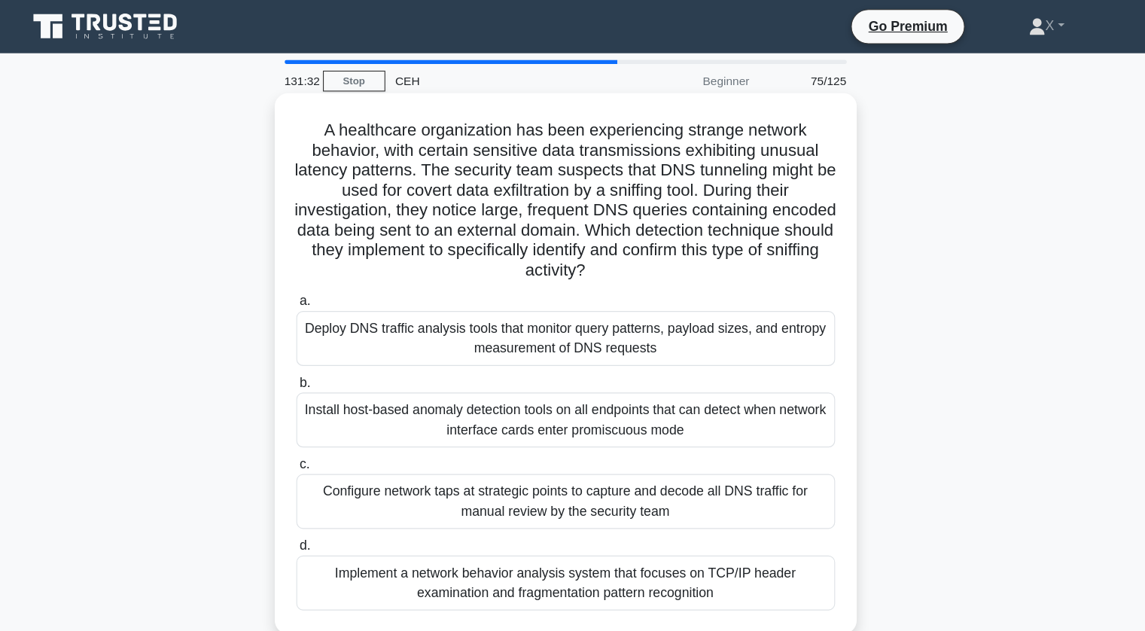
drag, startPoint x: 344, startPoint y: 114, endPoint x: 780, endPoint y: 241, distance: 454.7
click at [780, 241] on h5 "A healthcare organization has been experiencing strange network behavior, with …" at bounding box center [572, 181] width 491 height 146
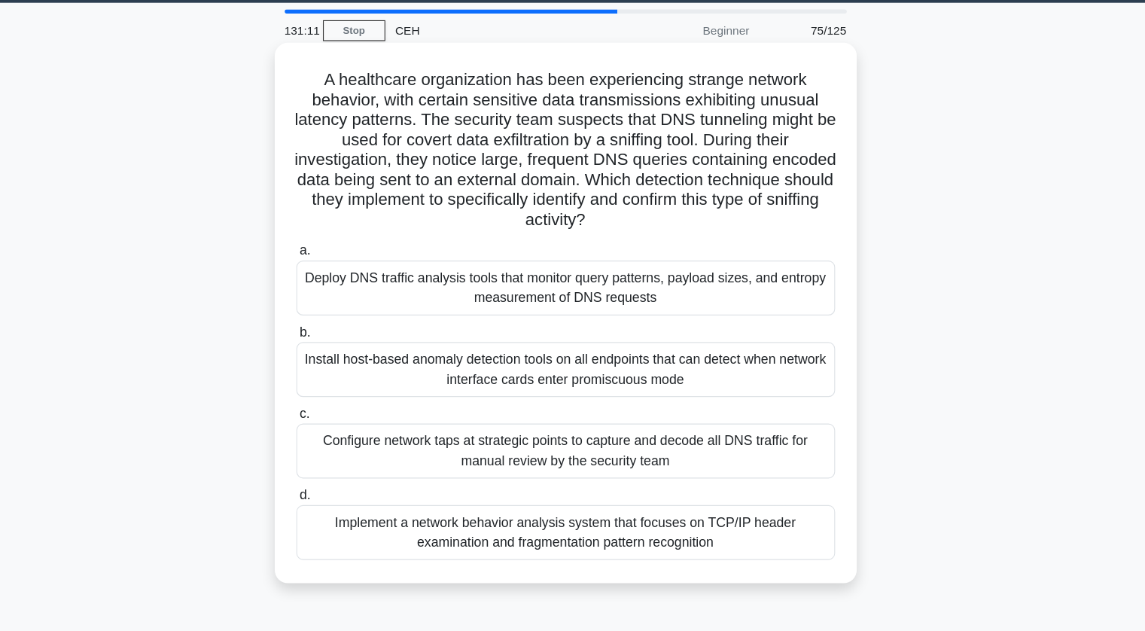
click at [463, 393] on div "Install host-based anomaly detection tools on all endpoints that can detect whe…" at bounding box center [573, 380] width 488 height 50
click at [329, 351] on input "b. Install host-based anomaly detection tools on all endpoints that can detect …" at bounding box center [329, 347] width 0 height 10
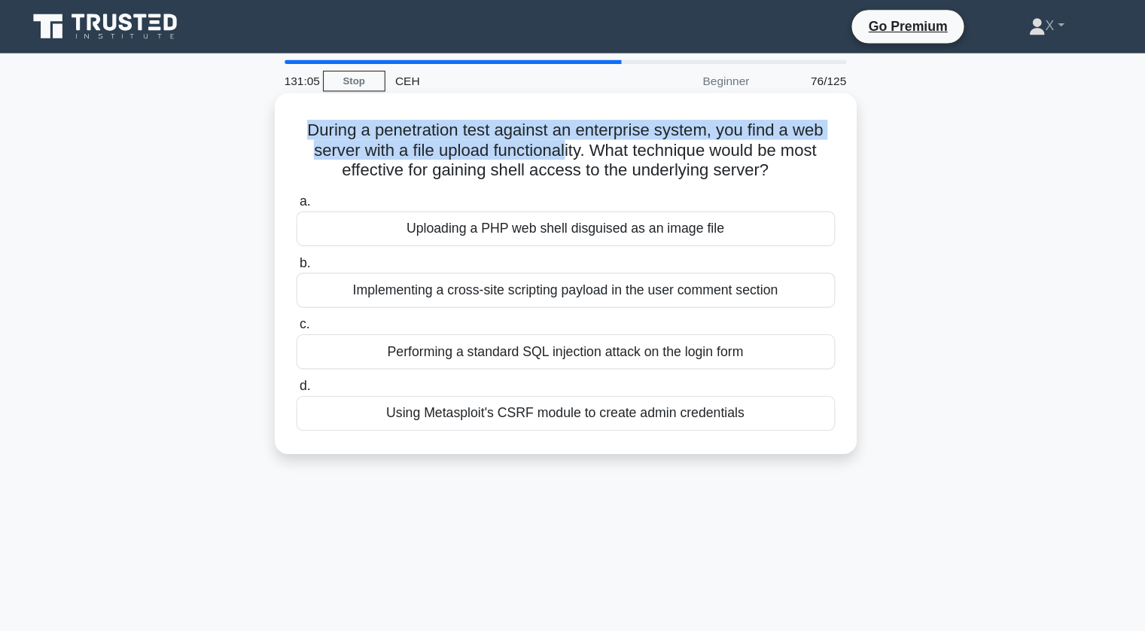
drag, startPoint x: 330, startPoint y: 118, endPoint x: 577, endPoint y: 142, distance: 248.0
click at [577, 142] on h5 "During a penetration test against an enterprise system, you find a web server w…" at bounding box center [572, 136] width 491 height 56
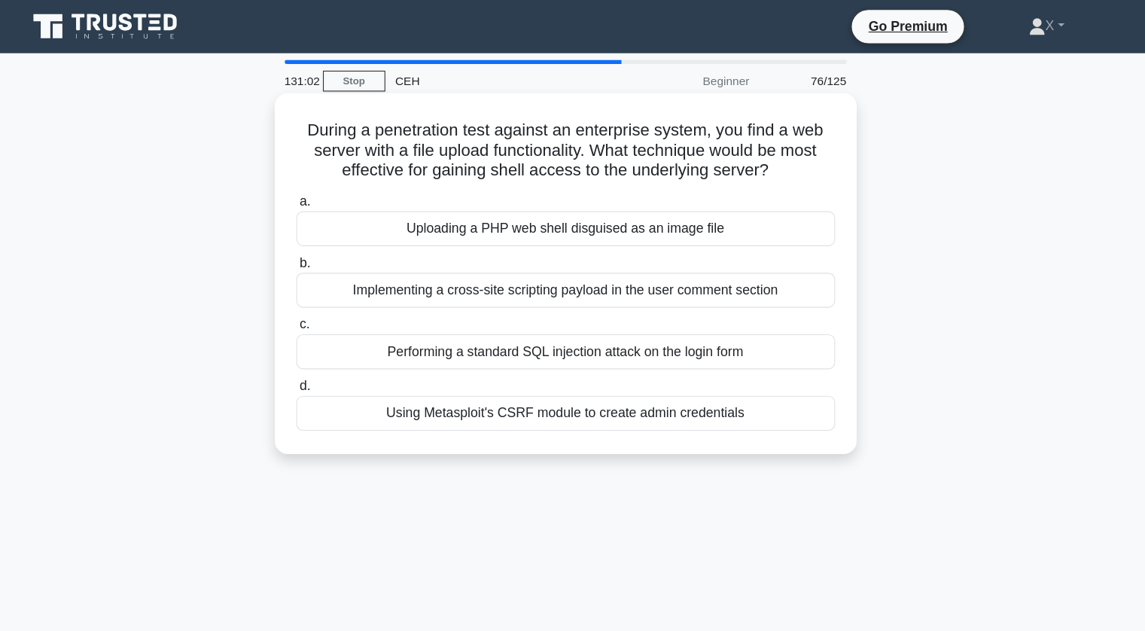
click at [585, 213] on div "Uploading a PHP web shell disguised as an image file" at bounding box center [573, 207] width 488 height 32
click at [329, 187] on input "a. Uploading a PHP web shell disguised as an image file" at bounding box center [329, 183] width 0 height 10
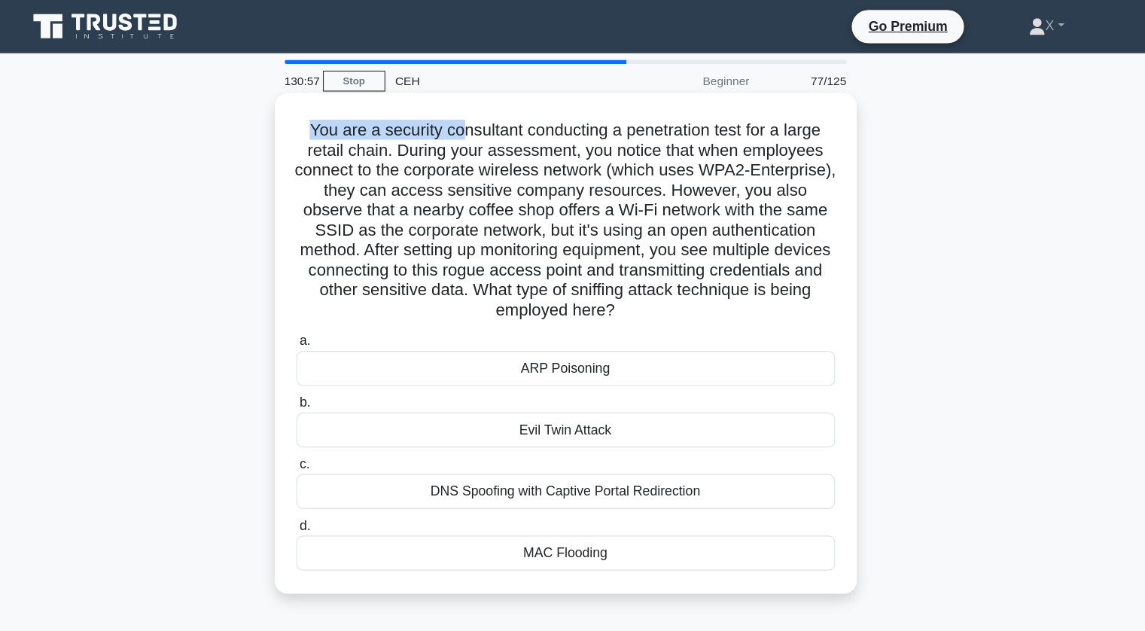
drag, startPoint x: 333, startPoint y: 114, endPoint x: 475, endPoint y: 120, distance: 141.6
click at [475, 120] on h5 "You are a security consultant conducting a penetration test for a large retail …" at bounding box center [572, 199] width 491 height 182
click at [534, 392] on div "Evil Twin Attack" at bounding box center [573, 389] width 488 height 32
click at [329, 370] on input "b. Evil Twin Attack" at bounding box center [329, 365] width 0 height 10
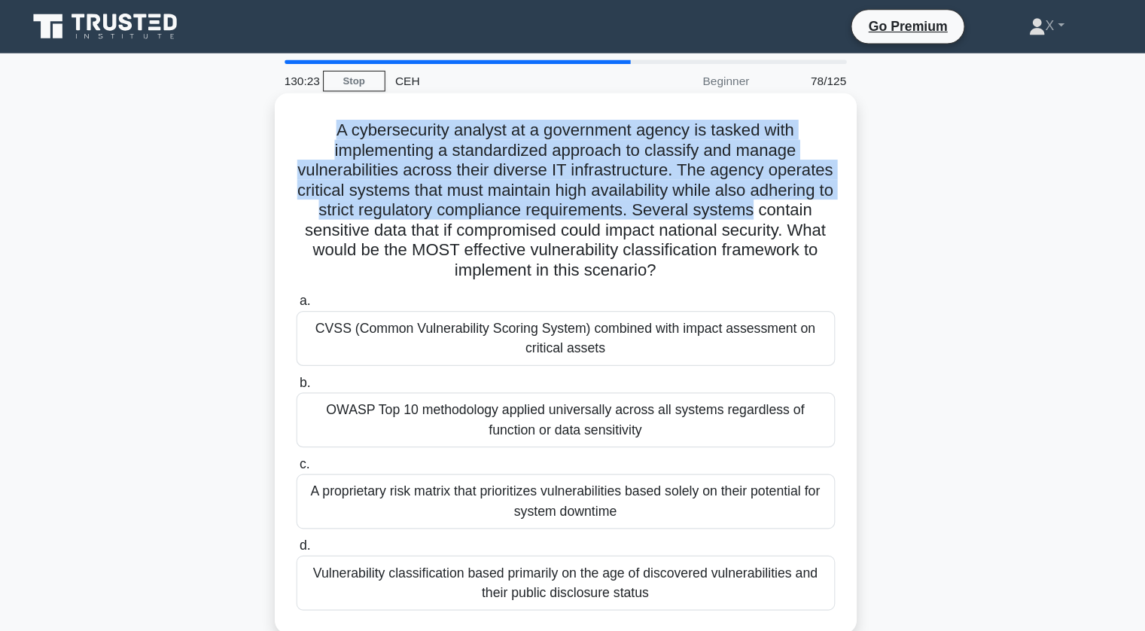
drag, startPoint x: 349, startPoint y: 111, endPoint x: 815, endPoint y: 183, distance: 471.5
click at [815, 183] on h5 "A cybersecurity analyst at a government agency is tasked with implementing a st…" at bounding box center [572, 181] width 491 height 146
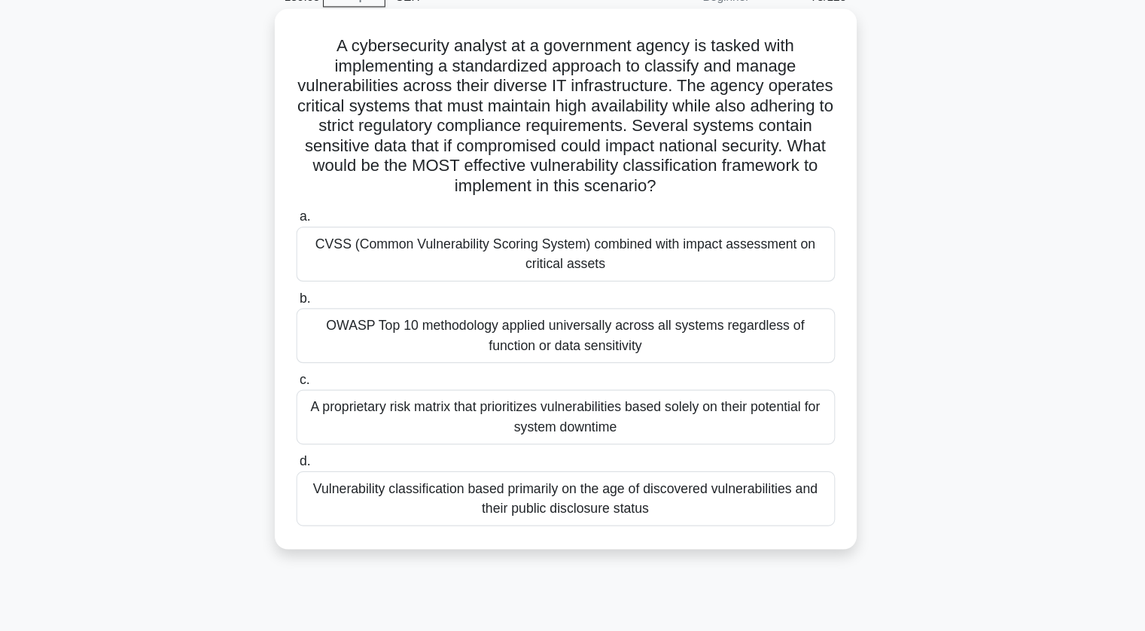
scroll to position [22, 0]
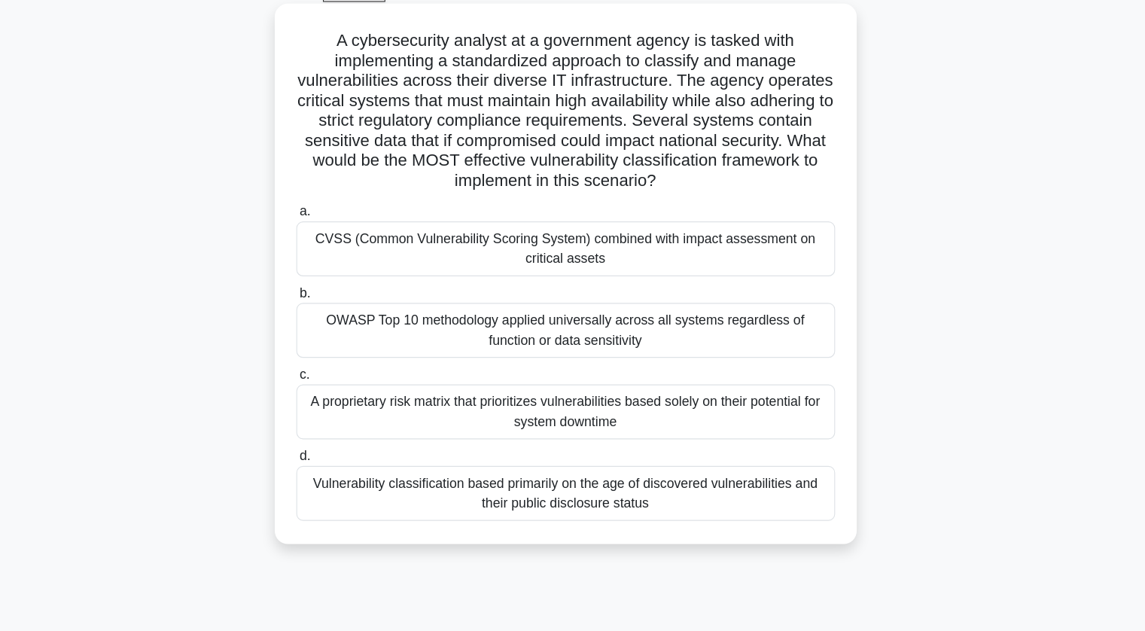
click at [552, 521] on div "Vulnerability classification based primarily on the age of discovered vulnerabi…" at bounding box center [573, 506] width 488 height 50
click at [329, 477] on input "d. Vulnerability classification based primarily on the age of discovered vulner…" at bounding box center [329, 472] width 0 height 10
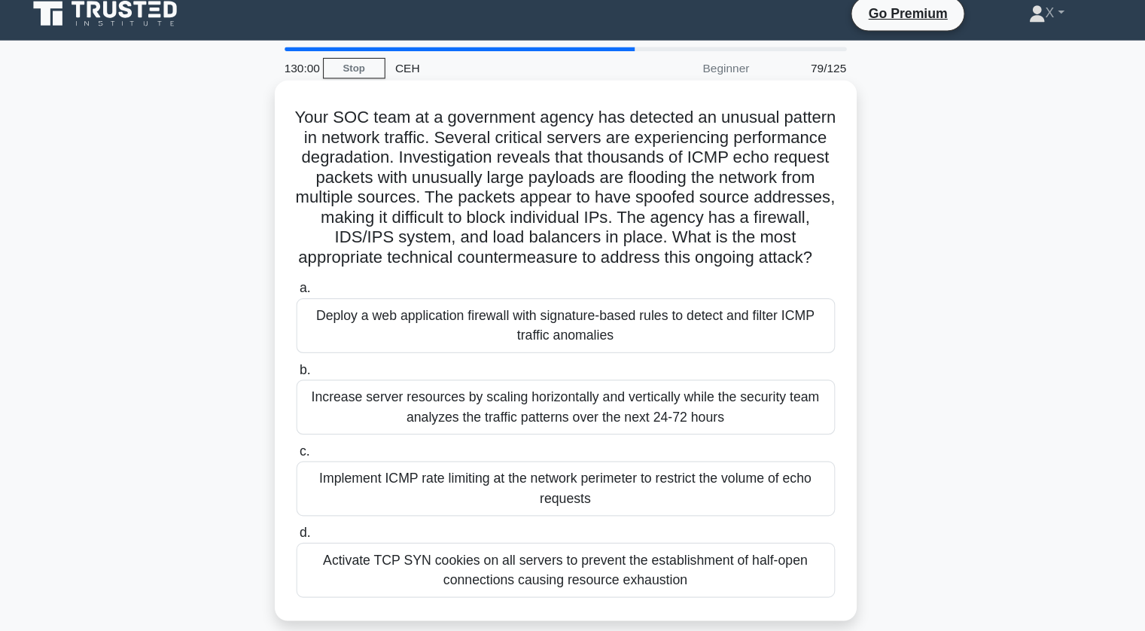
scroll to position [0, 0]
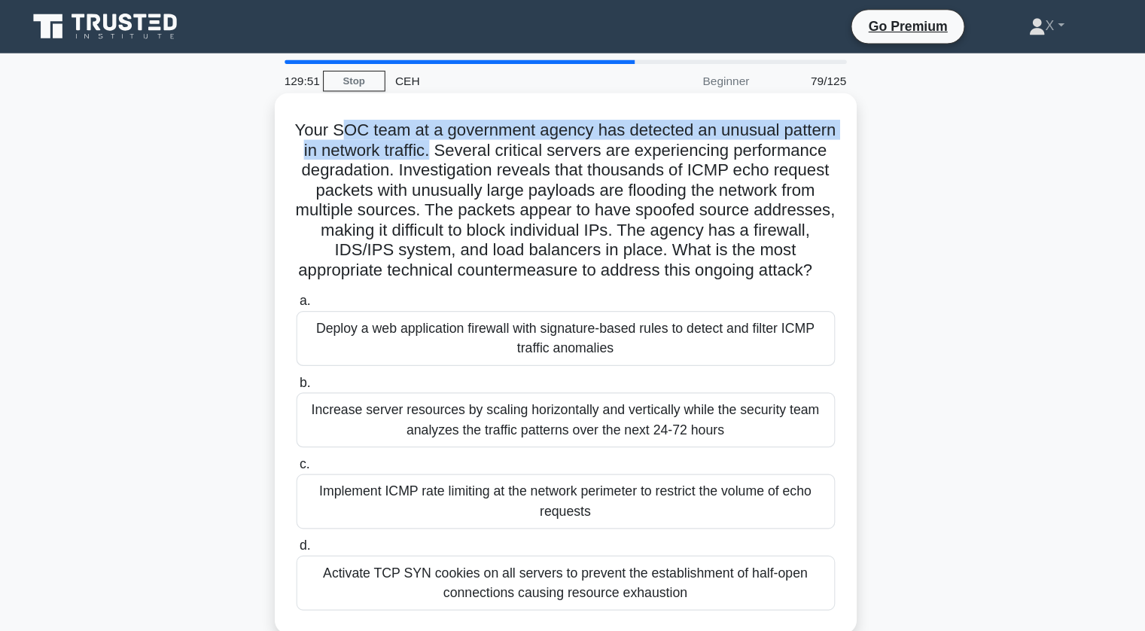
drag, startPoint x: 392, startPoint y: 119, endPoint x: 525, endPoint y: 134, distance: 134.1
click at [525, 134] on h5 "Your SOC team at a government agency has detected an unusual pattern in network…" at bounding box center [572, 181] width 491 height 146
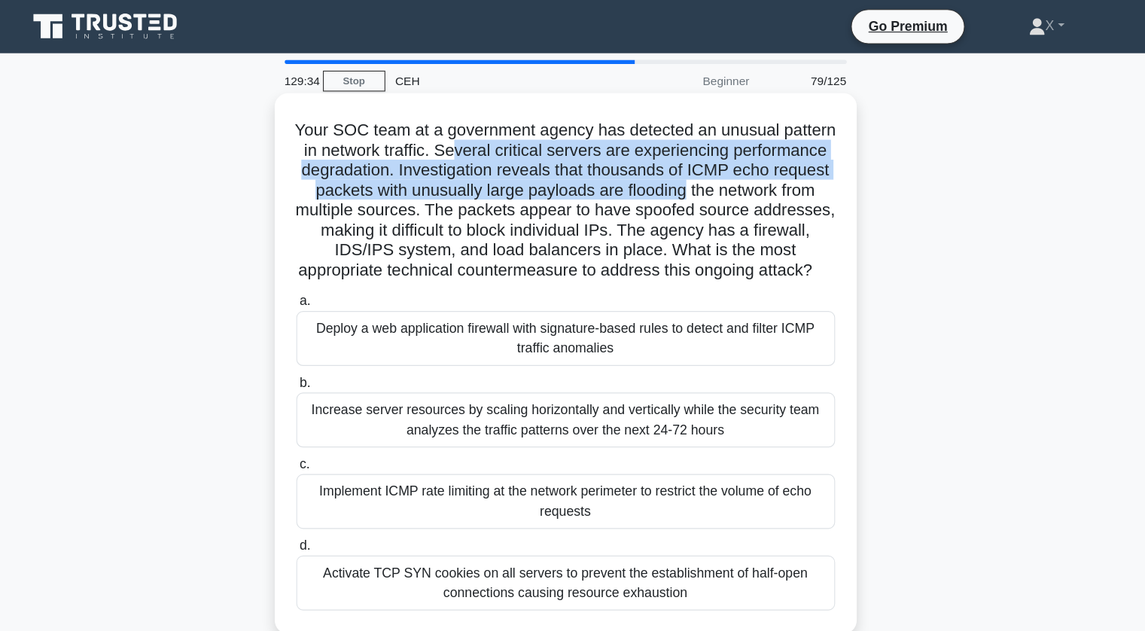
drag, startPoint x: 545, startPoint y: 134, endPoint x: 774, endPoint y: 178, distance: 233.7
click at [774, 178] on h5 "Your SOC team at a government agency has detected an unusual pattern in network…" at bounding box center [572, 181] width 491 height 146
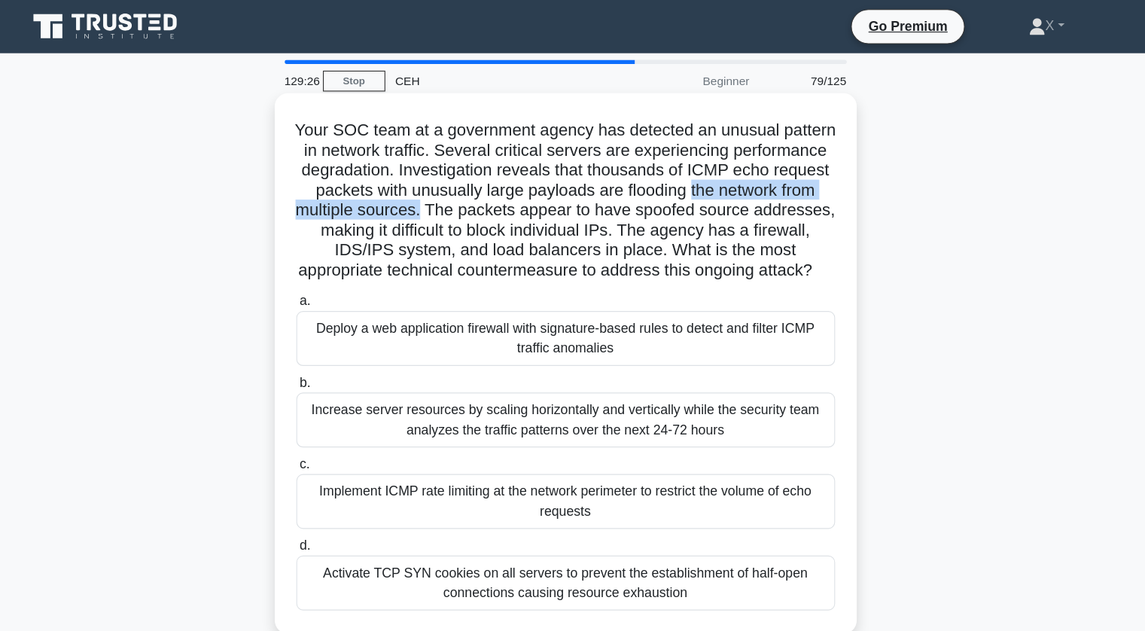
drag, startPoint x: 780, startPoint y: 175, endPoint x: 552, endPoint y: 193, distance: 228.8
click at [552, 193] on h5 "Your SOC team at a government agency has detected an unusual pattern in network…" at bounding box center [572, 181] width 491 height 146
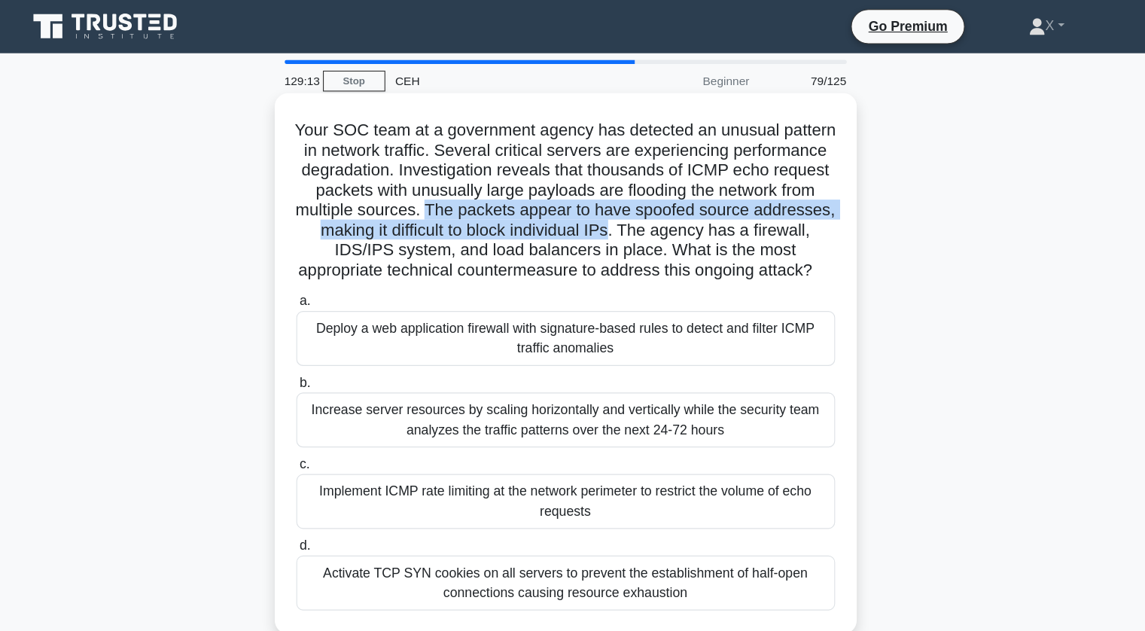
drag, startPoint x: 557, startPoint y: 190, endPoint x: 726, endPoint y: 216, distance: 171.4
click at [726, 216] on h5 "Your SOC team at a government agency has detected an unusual pattern in network…" at bounding box center [572, 181] width 491 height 146
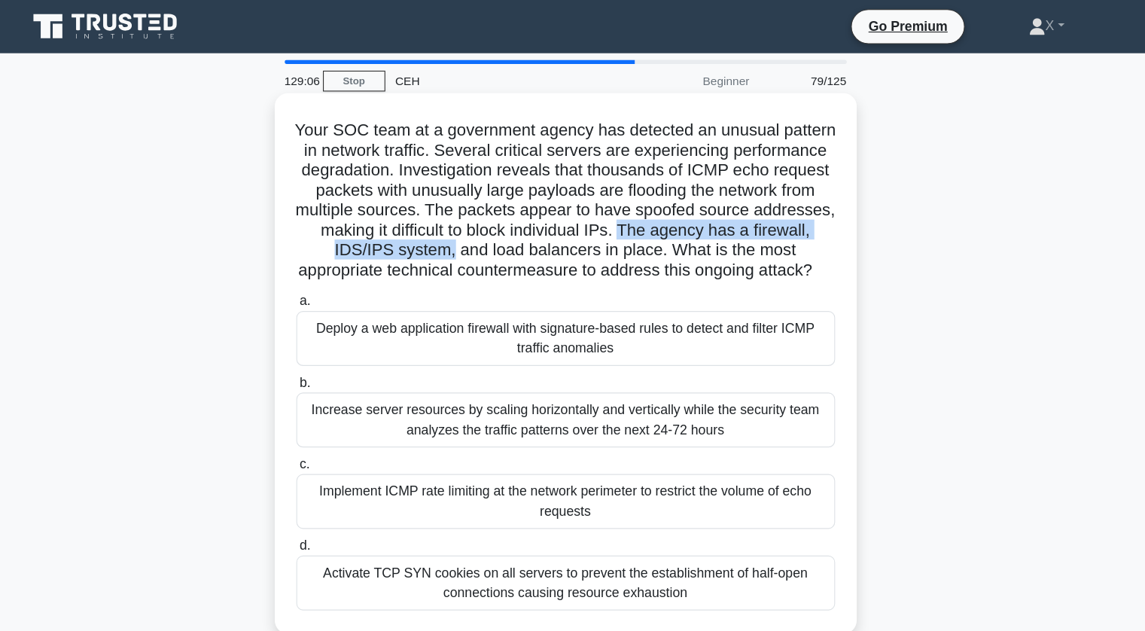
drag, startPoint x: 736, startPoint y: 207, endPoint x: 537, endPoint y: 230, distance: 200.8
click at [537, 230] on h5 "Your SOC team at a government agency has detected an unusual pattern in network…" at bounding box center [572, 181] width 491 height 146
drag, startPoint x: 543, startPoint y: 227, endPoint x: 695, endPoint y: 265, distance: 156.8
click at [695, 254] on h5 "Your SOC team at a government agency has detected an unusual pattern in network…" at bounding box center [572, 181] width 491 height 146
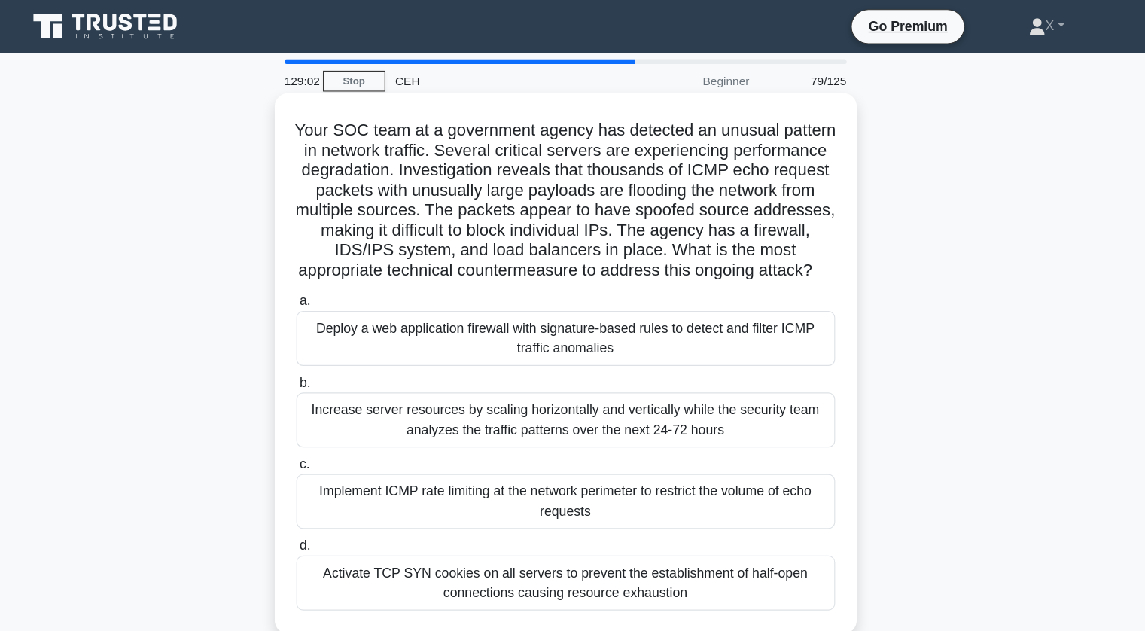
click at [695, 254] on h5 "Your SOC team at a government agency has detected an unusual pattern in network…" at bounding box center [572, 181] width 491 height 146
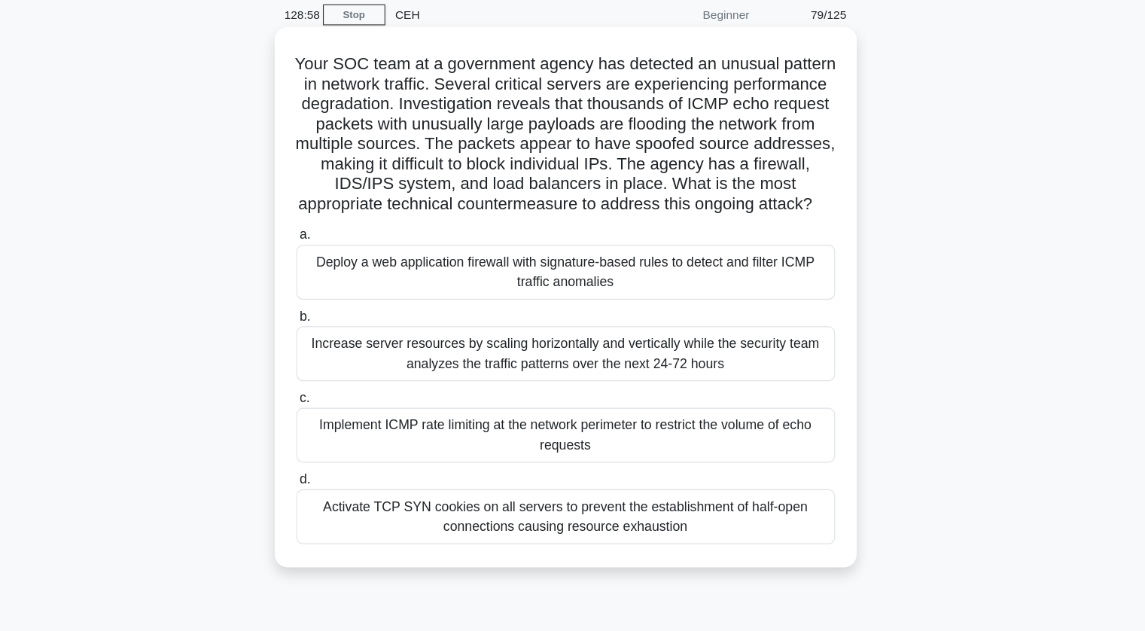
scroll to position [30, 0]
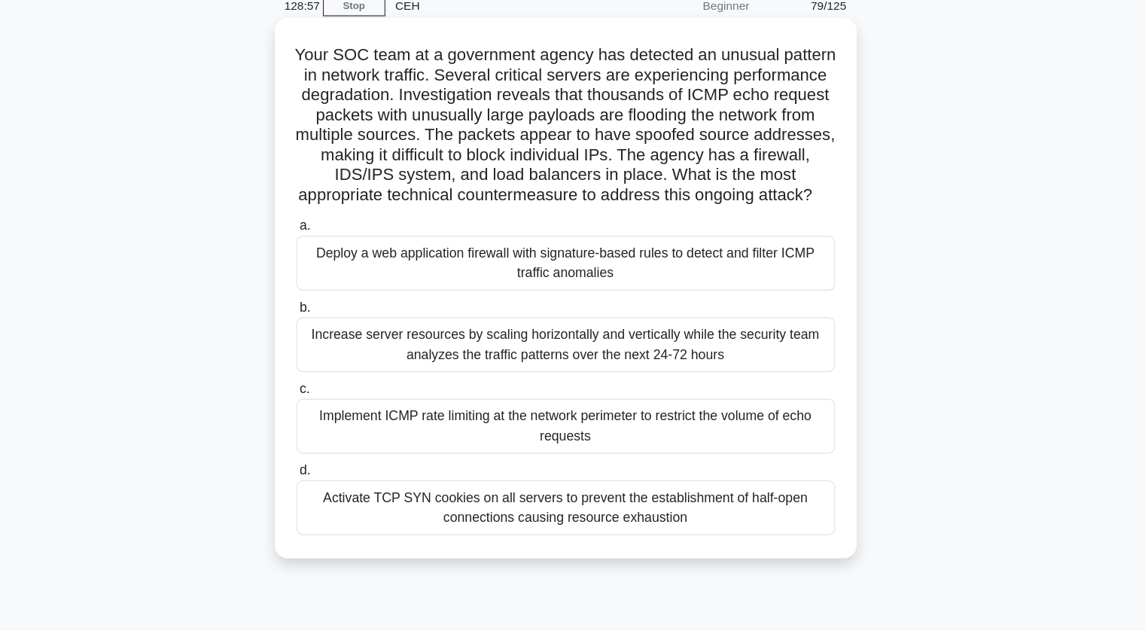
click at [610, 441] on div "Implement ICMP rate limiting at the network perimeter to restrict the volume of…" at bounding box center [573, 424] width 488 height 50
click at [329, 395] on input "c. Implement ICMP rate limiting at the network perimeter to restrict the volume…" at bounding box center [329, 390] width 0 height 10
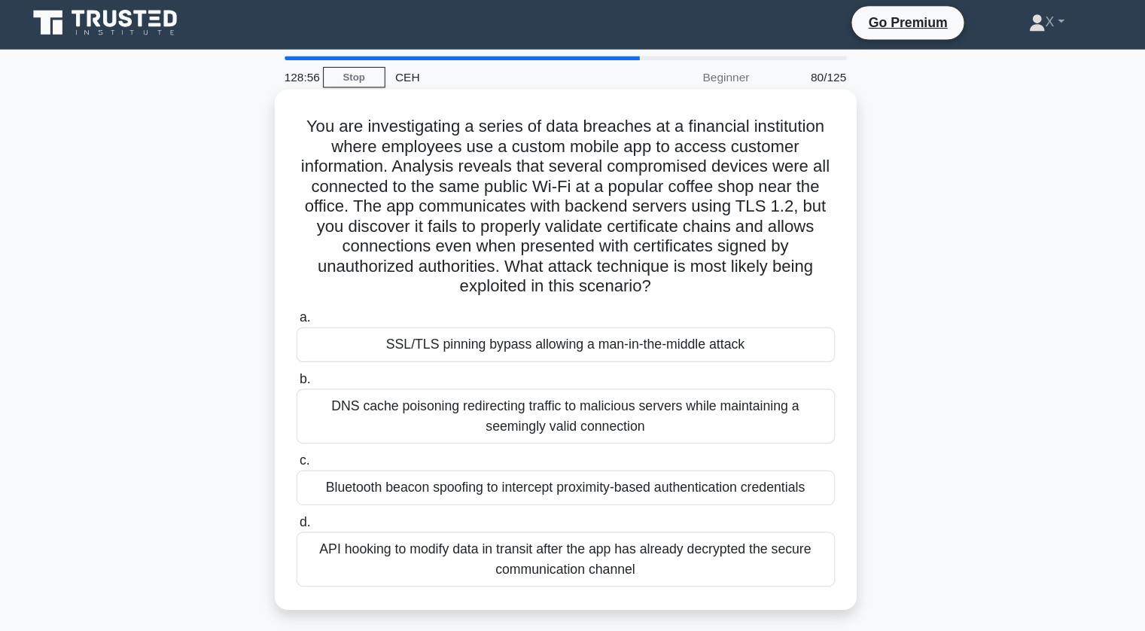
scroll to position [0, 0]
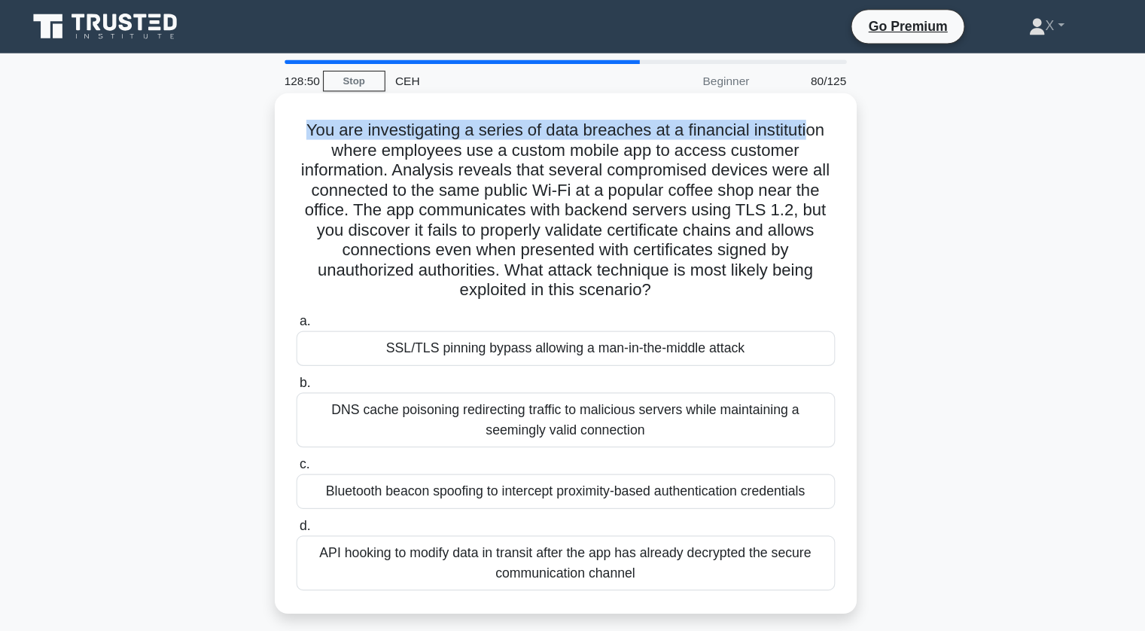
drag, startPoint x: 332, startPoint y: 114, endPoint x: 797, endPoint y: 120, distance: 465.2
click at [797, 120] on h5 "You are investigating a series of data breaches at a financial institution wher…" at bounding box center [572, 190] width 491 height 164
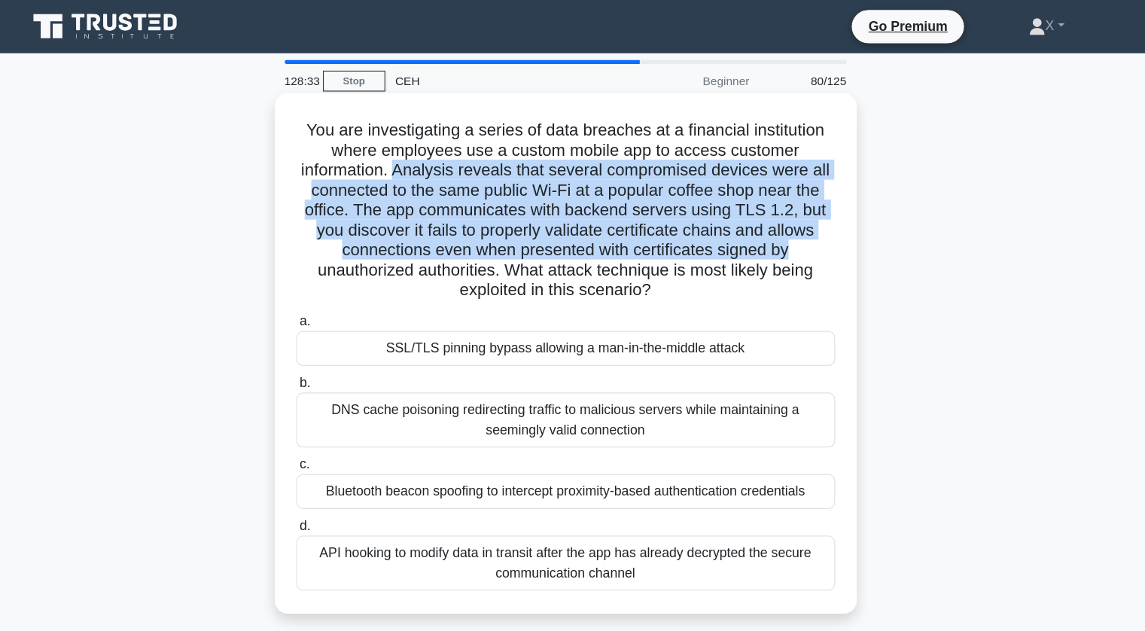
drag, startPoint x: 418, startPoint y: 154, endPoint x: 787, endPoint y: 222, distance: 374.4
click at [787, 222] on h5 "You are investigating a series of data breaches at a financial institution wher…" at bounding box center [572, 190] width 491 height 164
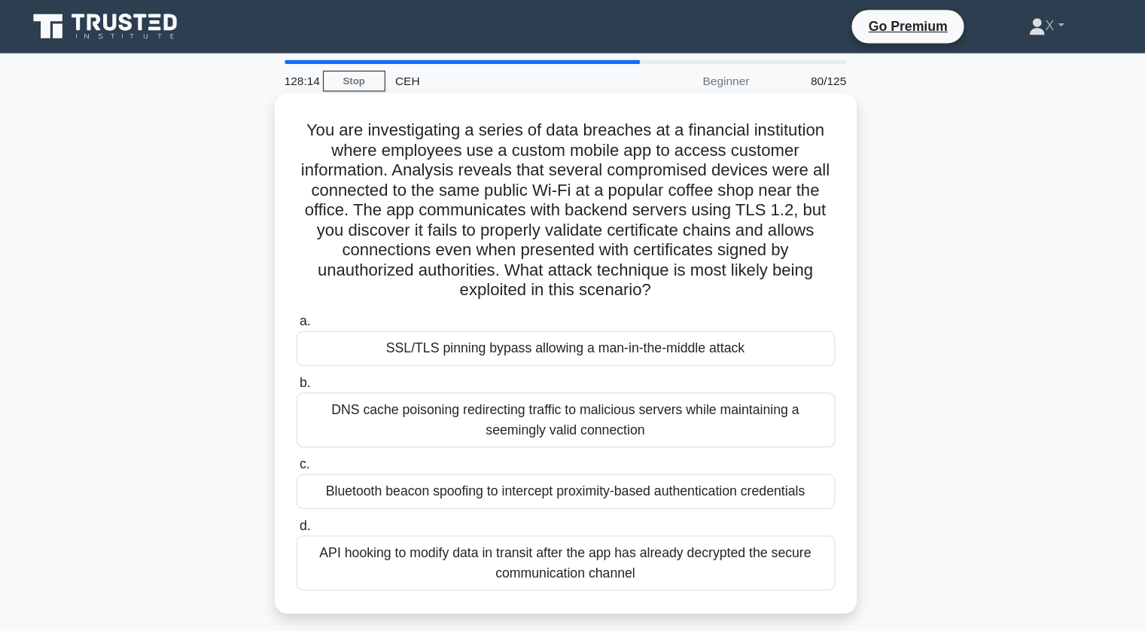
click at [549, 328] on div "SSL/TLS pinning bypass allowing a man-in-the-middle attack" at bounding box center [573, 316] width 488 height 32
click at [329, 296] on input "a. SSL/TLS pinning bypass allowing a man-in-the-middle attack" at bounding box center [329, 291] width 0 height 10
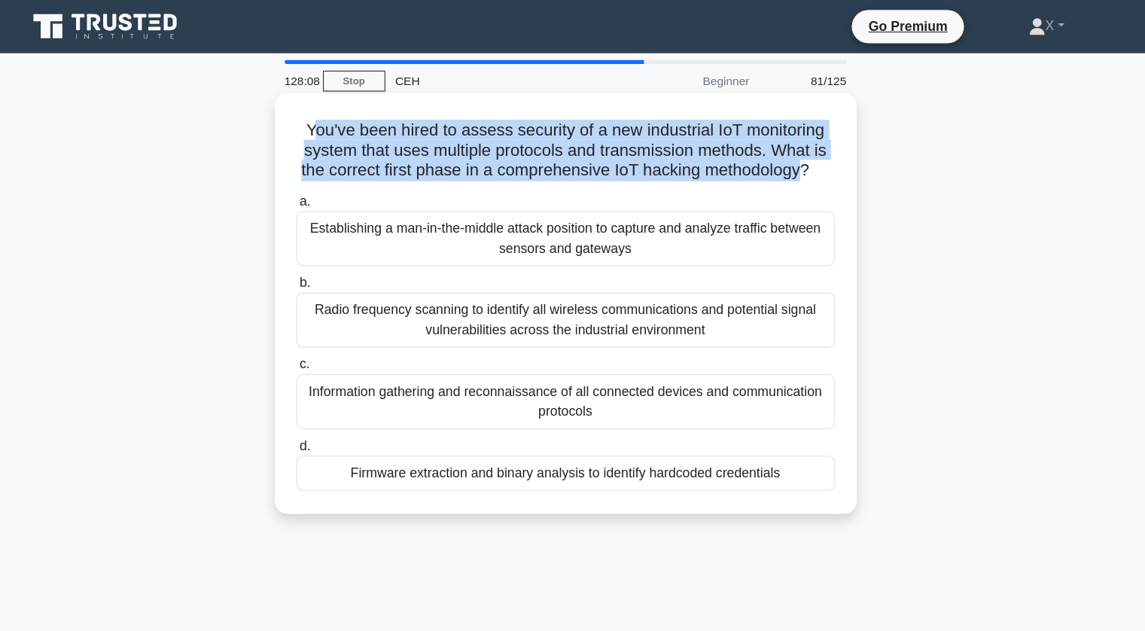
drag, startPoint x: 339, startPoint y: 115, endPoint x: 804, endPoint y: 154, distance: 466.8
click at [804, 154] on h5 "You've been hired to assess security of a new industrial IoT monitoring system …" at bounding box center [572, 136] width 491 height 56
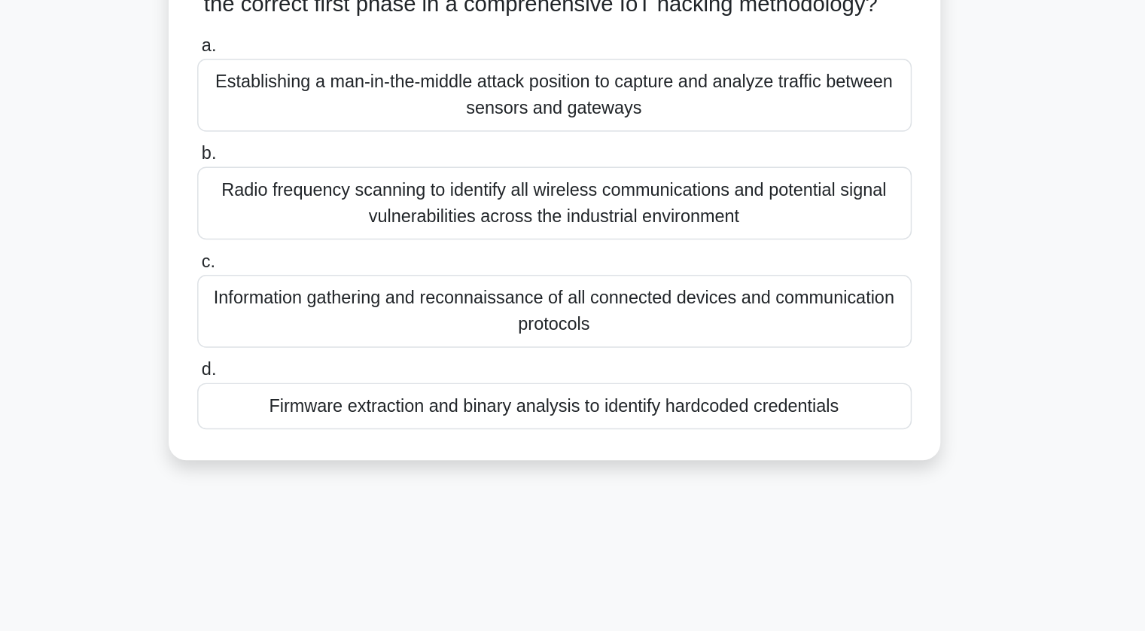
click at [563, 376] on div "Information gathering and reconnaissance of all connected devices and communica…" at bounding box center [573, 364] width 488 height 50
click at [329, 335] on input "c. Information gathering and reconnaissance of all connected devices and commun…" at bounding box center [329, 330] width 0 height 10
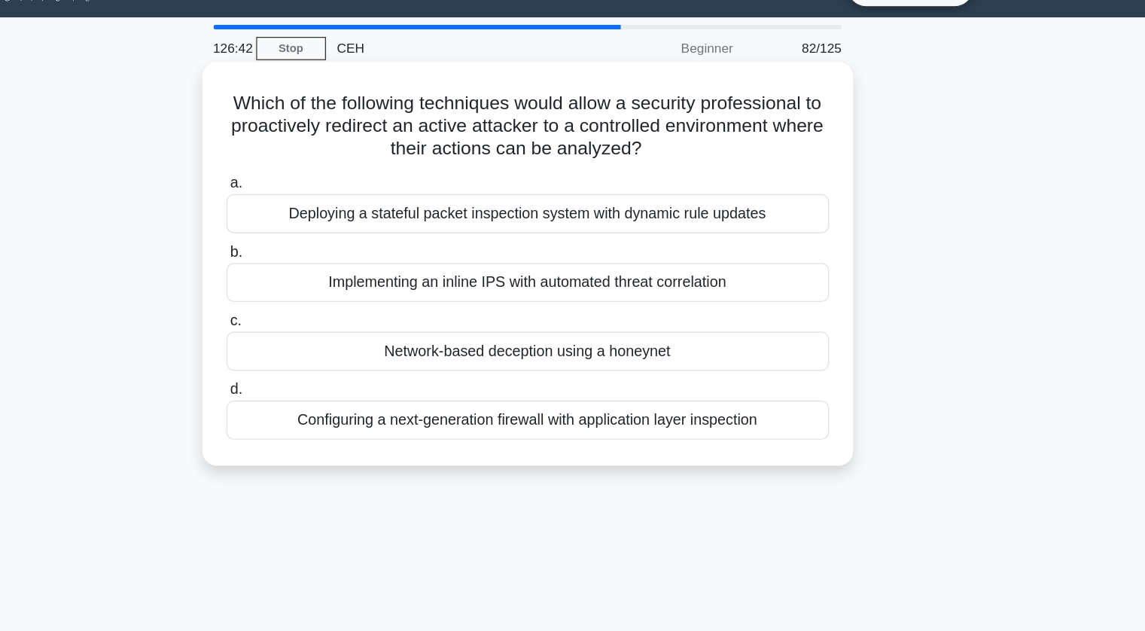
click at [610, 267] on div "Implementing an inline IPS with automated threat correlation" at bounding box center [573, 263] width 488 height 32
click at [329, 243] on input "b. Implementing an inline IPS with automated threat correlation" at bounding box center [329, 238] width 0 height 10
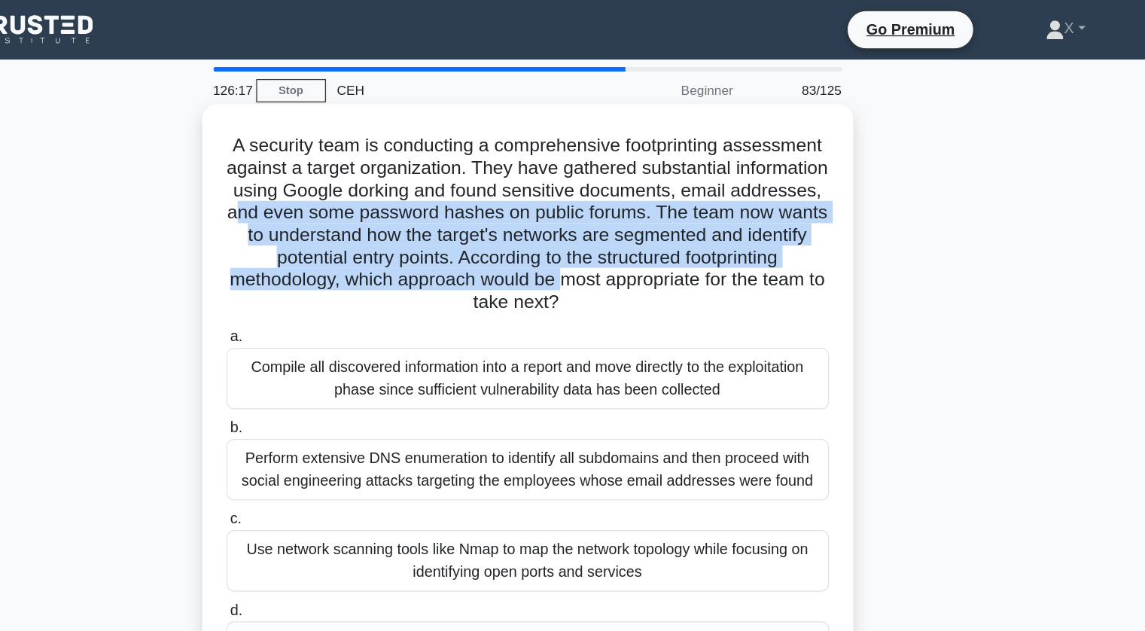
drag, startPoint x: 461, startPoint y: 172, endPoint x: 774, endPoint y: 225, distance: 316.8
click at [774, 225] on h5 "A security team is conducting a comprehensive footprinting assessment against a…" at bounding box center [572, 181] width 491 height 146
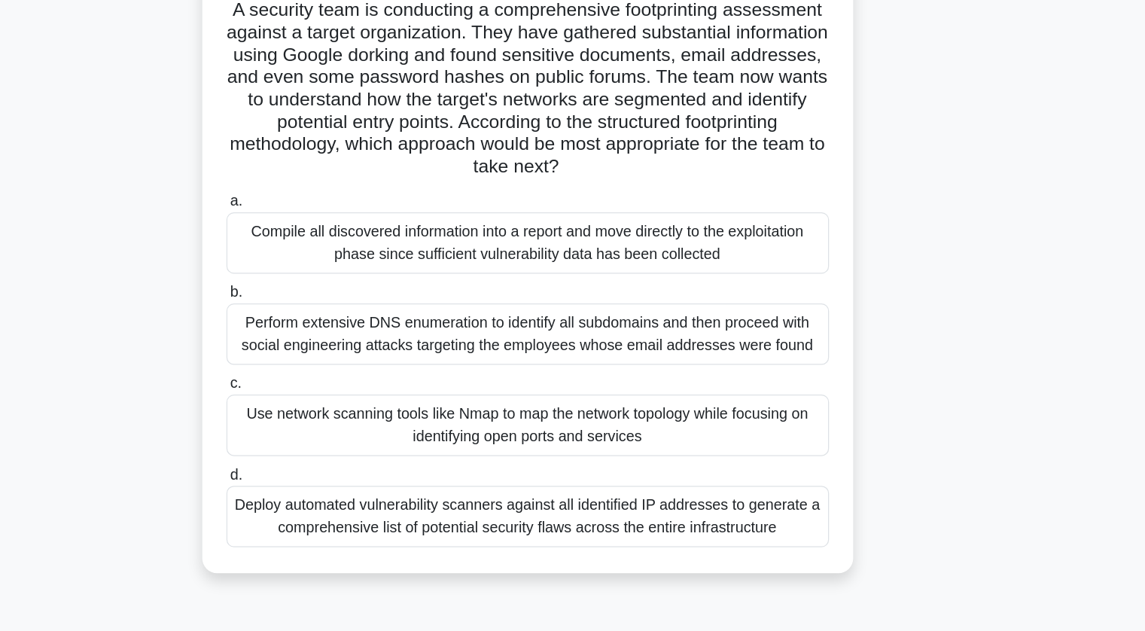
scroll to position [5, 0]
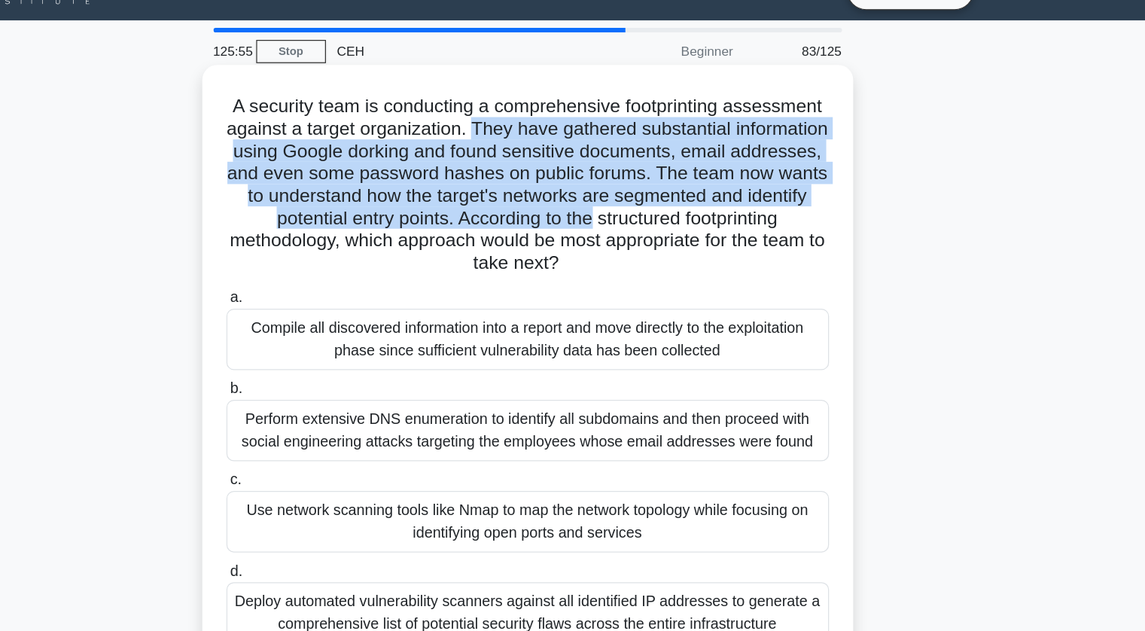
drag, startPoint x: 568, startPoint y: 130, endPoint x: 790, endPoint y: 203, distance: 233.0
click at [790, 203] on h5 "A security team is conducting a comprehensive footprinting assessment against a…" at bounding box center [572, 176] width 491 height 146
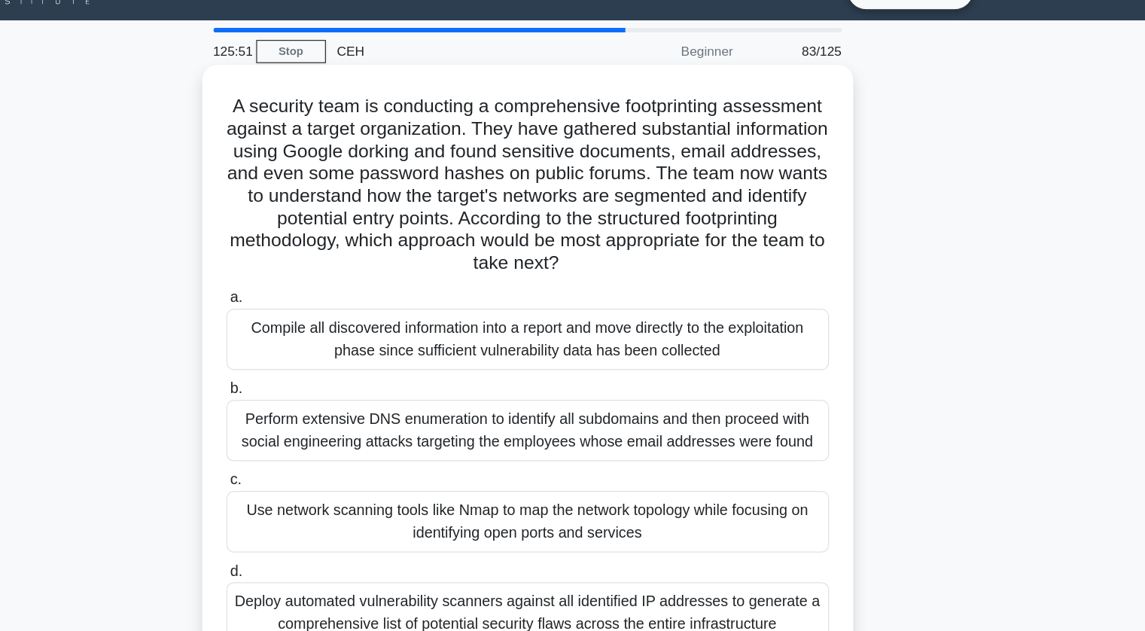
click at [647, 451] on div "Use network scanning tools like Nmap to map the network topology while focusing…" at bounding box center [573, 449] width 488 height 50
click at [329, 420] on input "c. Use network scanning tools like Nmap to map the network topology while focus…" at bounding box center [329, 415] width 0 height 10
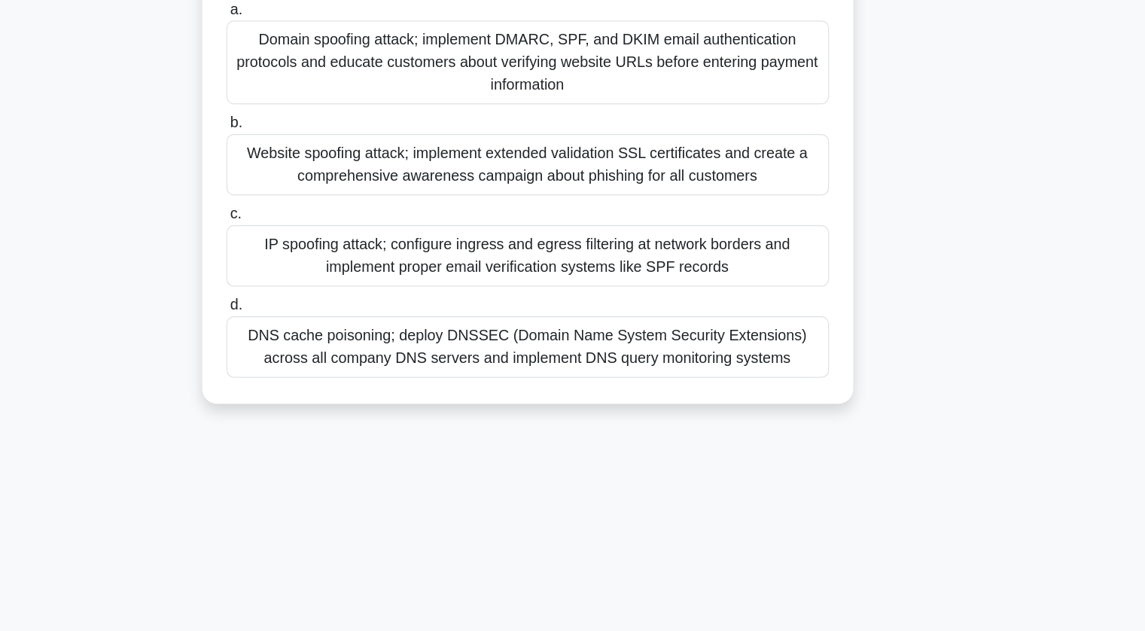
scroll to position [0, 0]
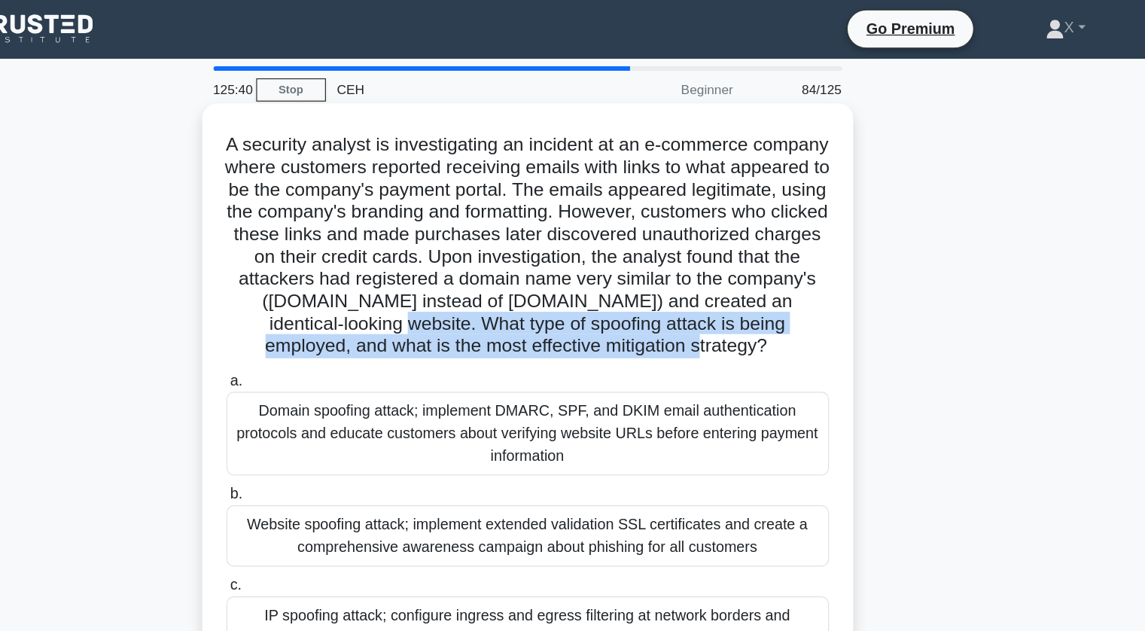
drag, startPoint x: 548, startPoint y: 266, endPoint x: 774, endPoint y: 282, distance: 227.2
click at [774, 282] on h5 "A security analyst is investigating an incident at an e-commerce company where …" at bounding box center [572, 199] width 491 height 182
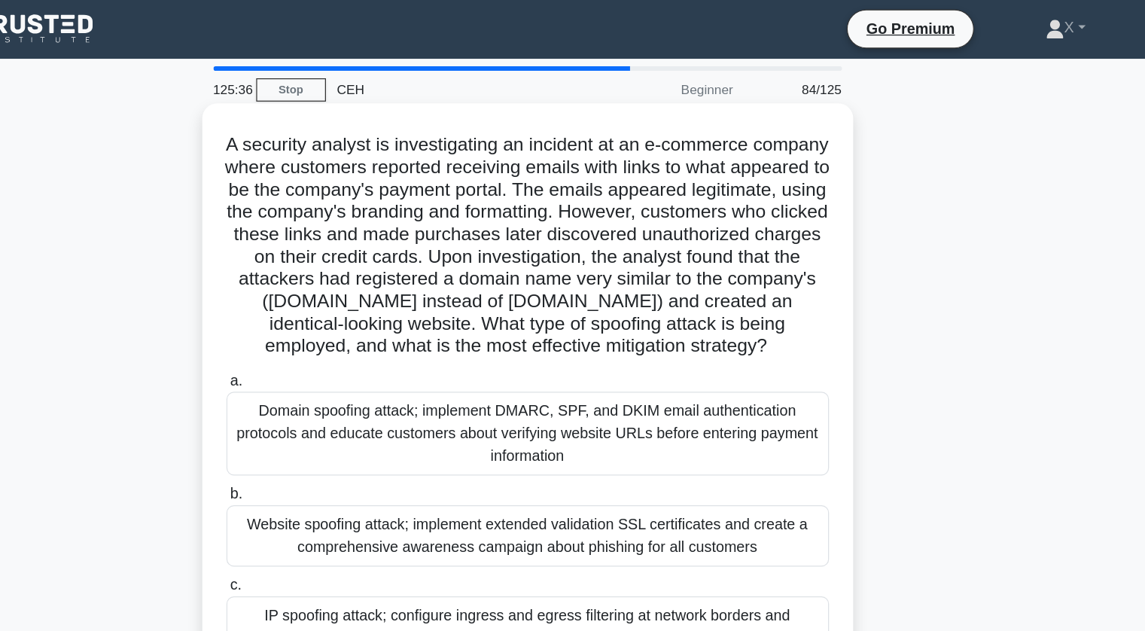
drag, startPoint x: 668, startPoint y: 151, endPoint x: 773, endPoint y: 157, distance: 105.6
click at [773, 157] on h5 "A security analyst is investigating an incident at an e-commerce company where …" at bounding box center [572, 199] width 491 height 182
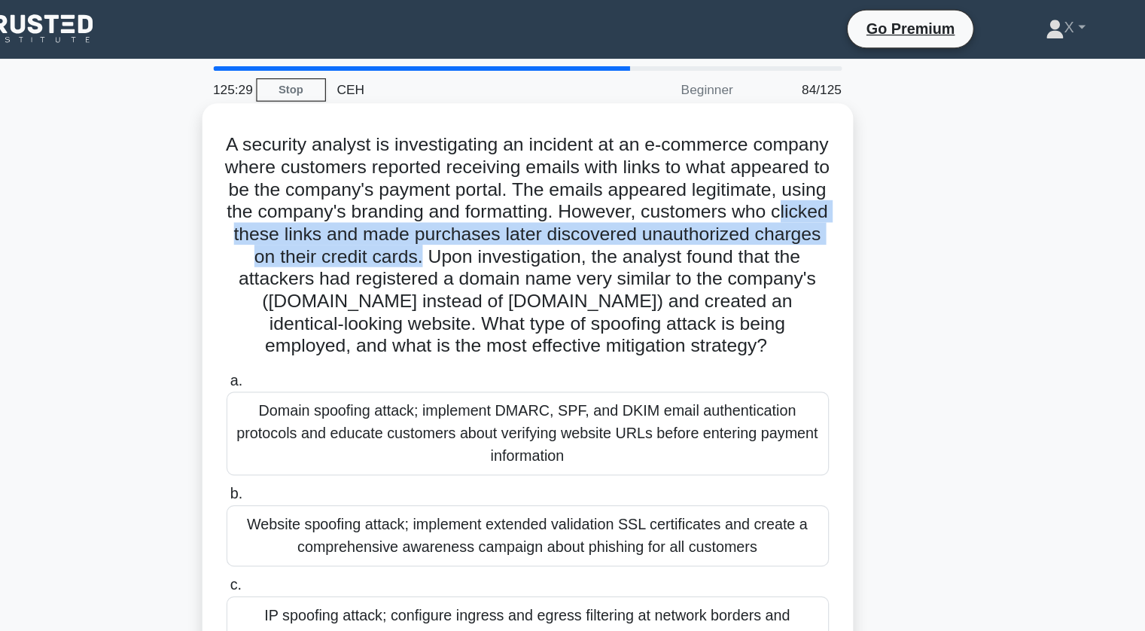
drag, startPoint x: 442, startPoint y: 192, endPoint x: 636, endPoint y: 216, distance: 195.7
click at [636, 216] on h5 "A security analyst is investigating an incident at an e-commerce company where …" at bounding box center [572, 199] width 491 height 182
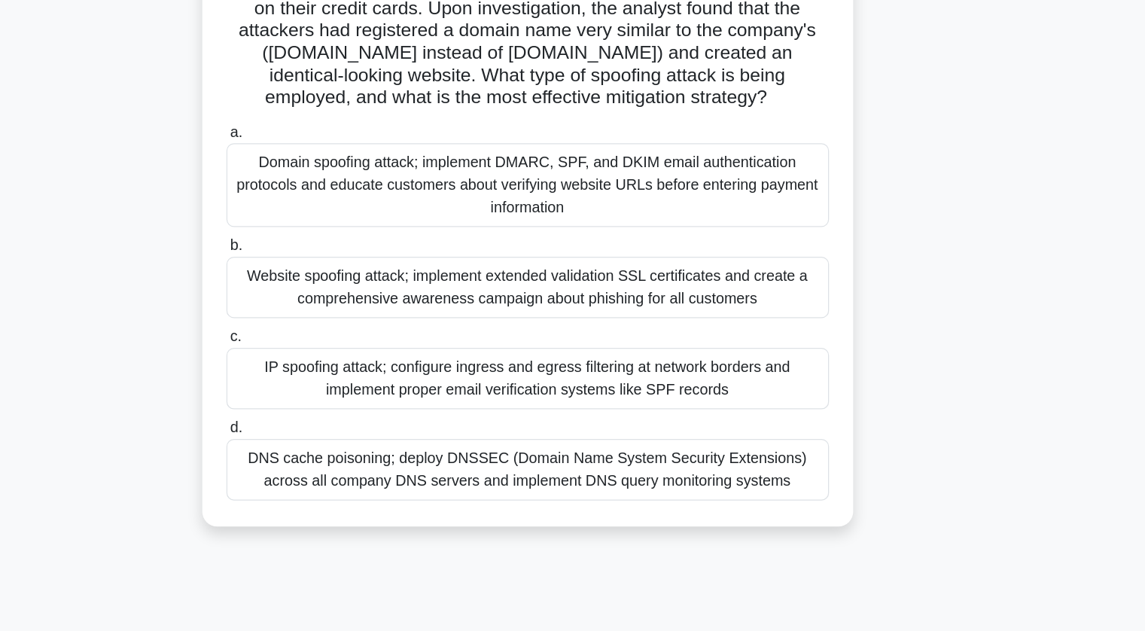
scroll to position [99, 0]
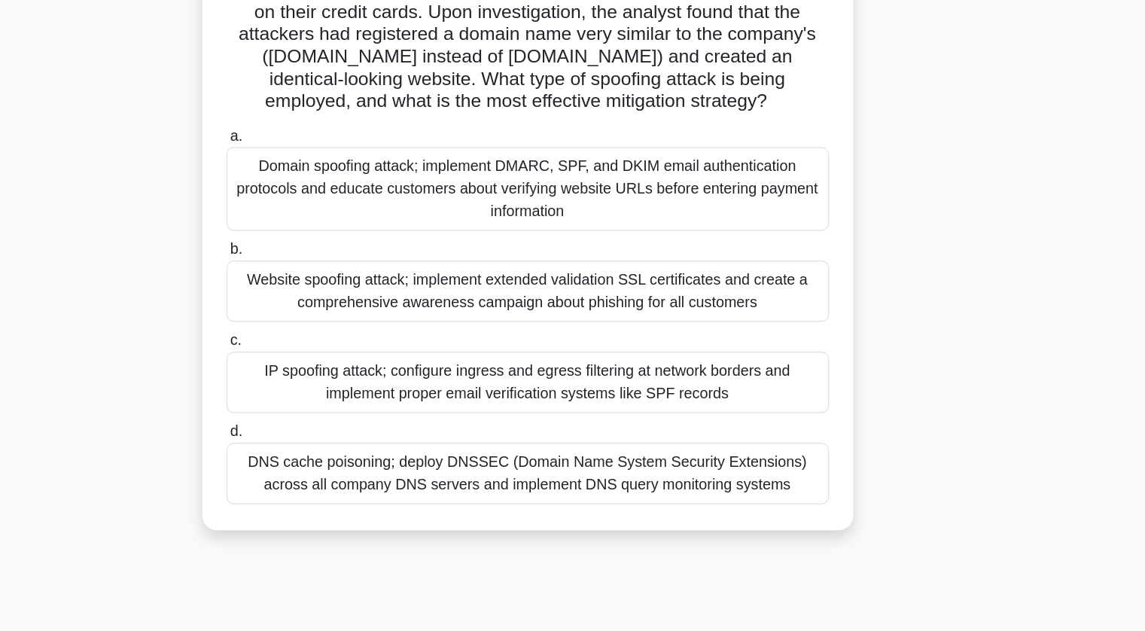
click at [596, 252] on div "Domain spoofing attack; implement DMARC, SPF, and DKIM email authentication pro…" at bounding box center [573, 252] width 488 height 68
click at [329, 215] on input "a. Domain spoofing attack; implement DMARC, SPF, and DKIM email authentication …" at bounding box center [329, 210] width 0 height 10
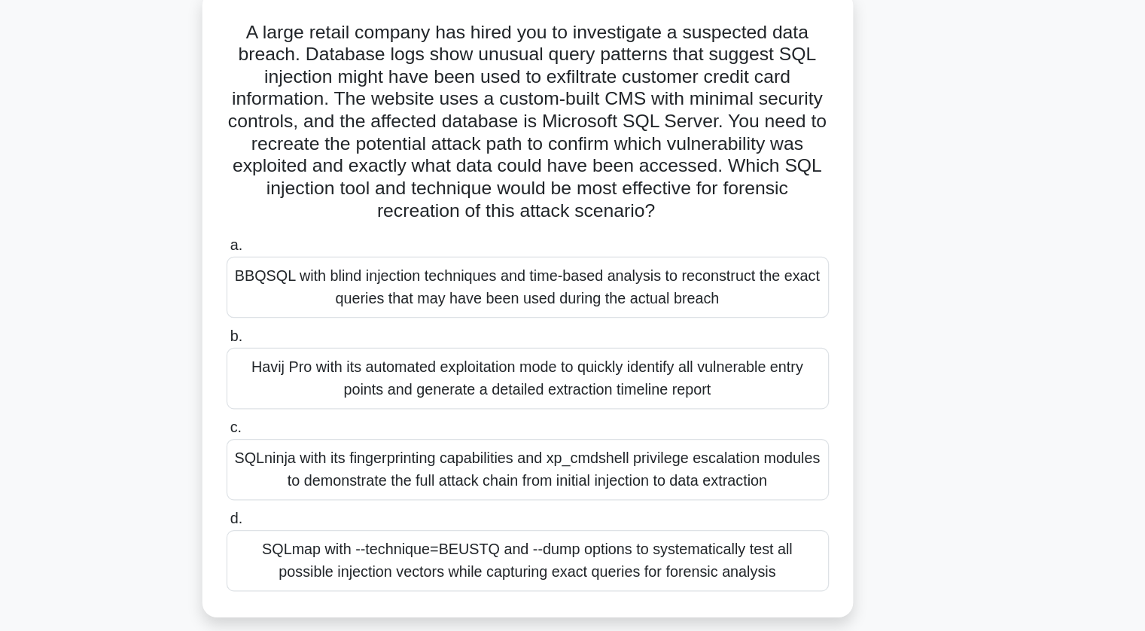
scroll to position [52, 0]
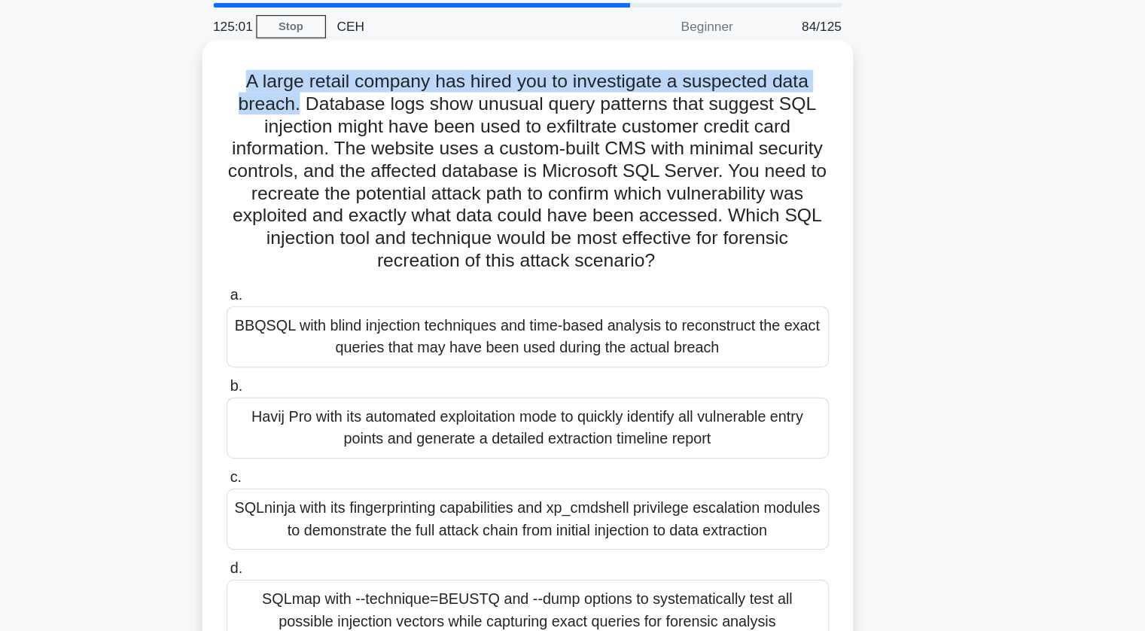
drag, startPoint x: 334, startPoint y: 63, endPoint x: 385, endPoint y: 90, distance: 56.9
click at [385, 90] on h5 "A large retail company has hired you to investigate a suspected data breach. Da…" at bounding box center [572, 138] width 491 height 164
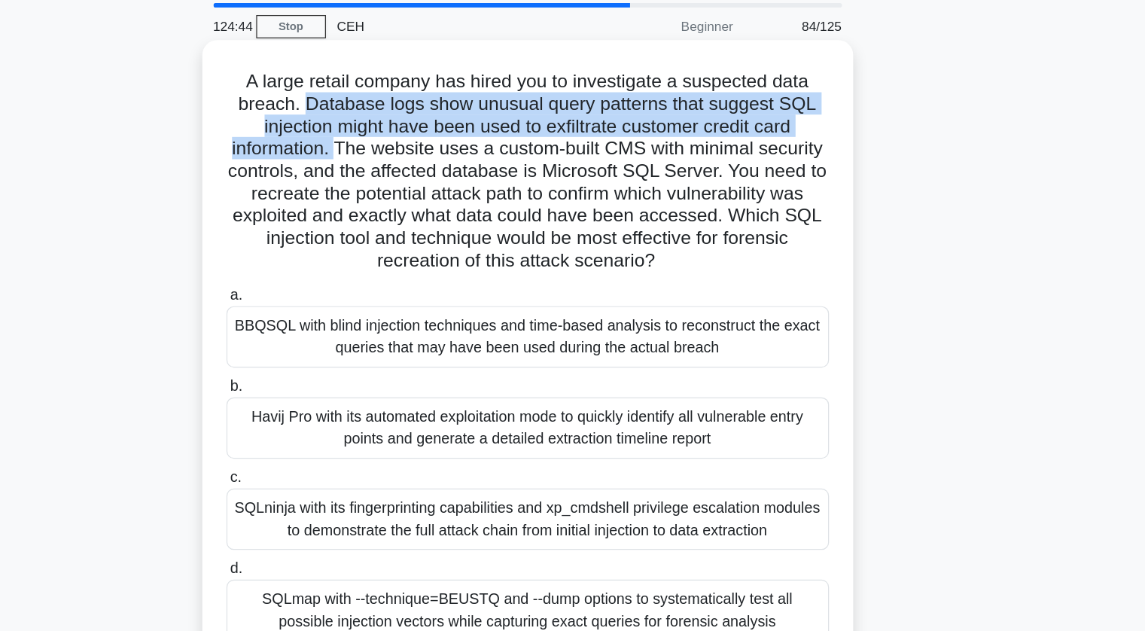
drag, startPoint x: 391, startPoint y: 85, endPoint x: 445, endPoint y: 124, distance: 66.2
click at [445, 124] on h5 "A large retail company has hired you to investigate a suspected data breach. Da…" at bounding box center [572, 138] width 491 height 164
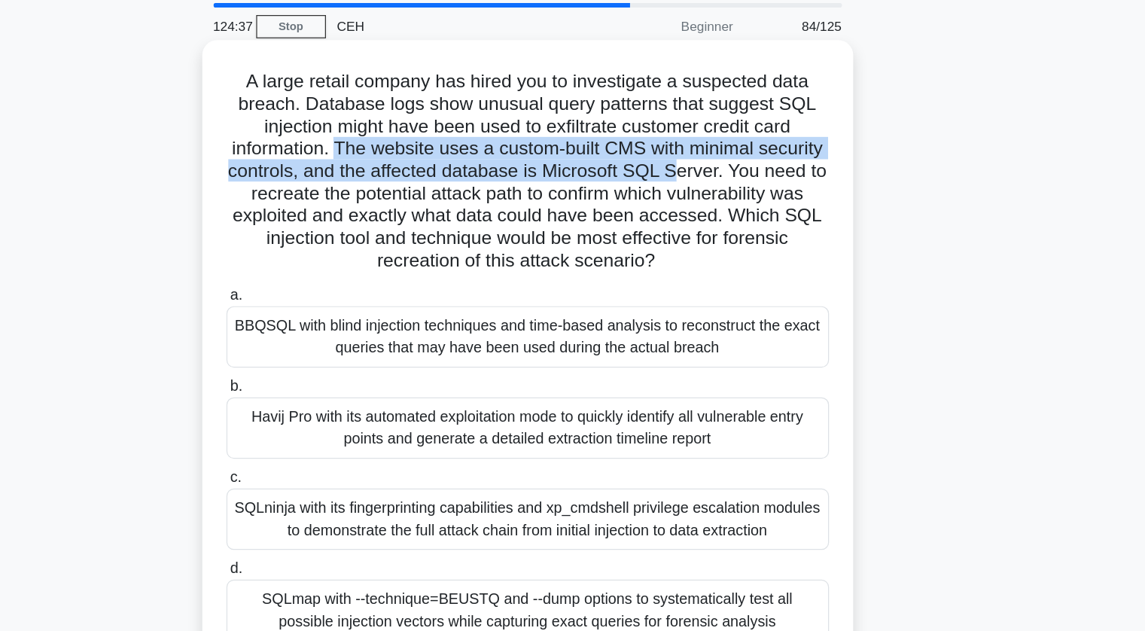
drag, startPoint x: 445, startPoint y: 124, endPoint x: 764, endPoint y: 135, distance: 319.3
click at [764, 135] on h5 "A large retail company has hired you to investigate a suspected data breach. Da…" at bounding box center [572, 138] width 491 height 164
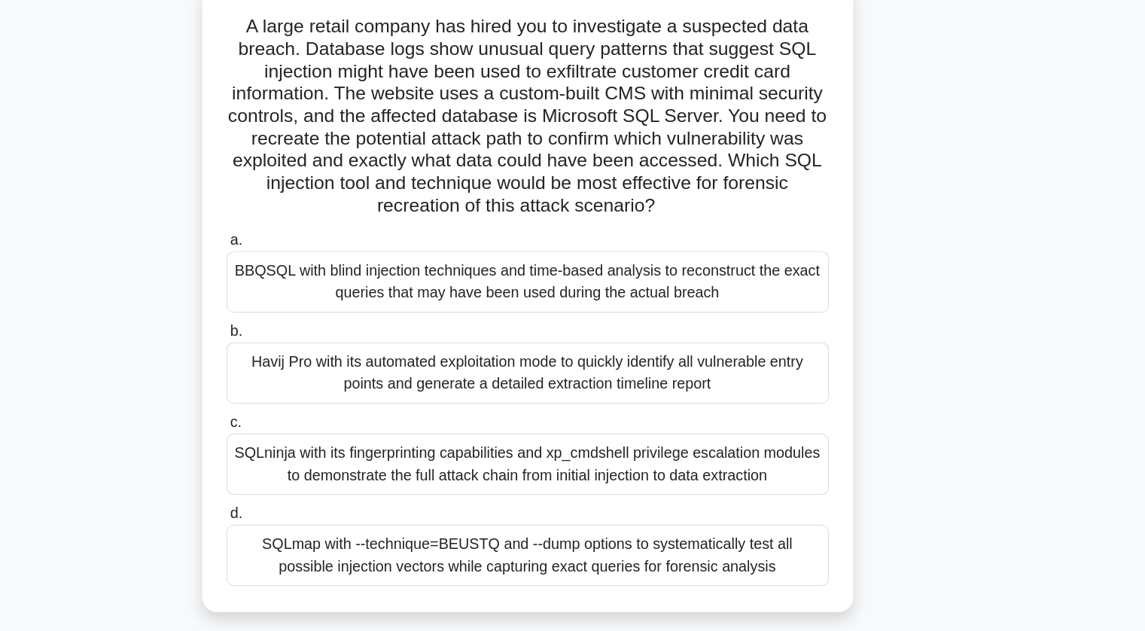
click at [555, 504] on div "SQLmap with --technique=BEUSTQ and --dump options to systematically test all po…" at bounding box center [573, 494] width 488 height 50
click at [329, 465] on input "d. SQLmap with --technique=BEUSTQ and --dump options to systematically test all…" at bounding box center [329, 460] width 0 height 10
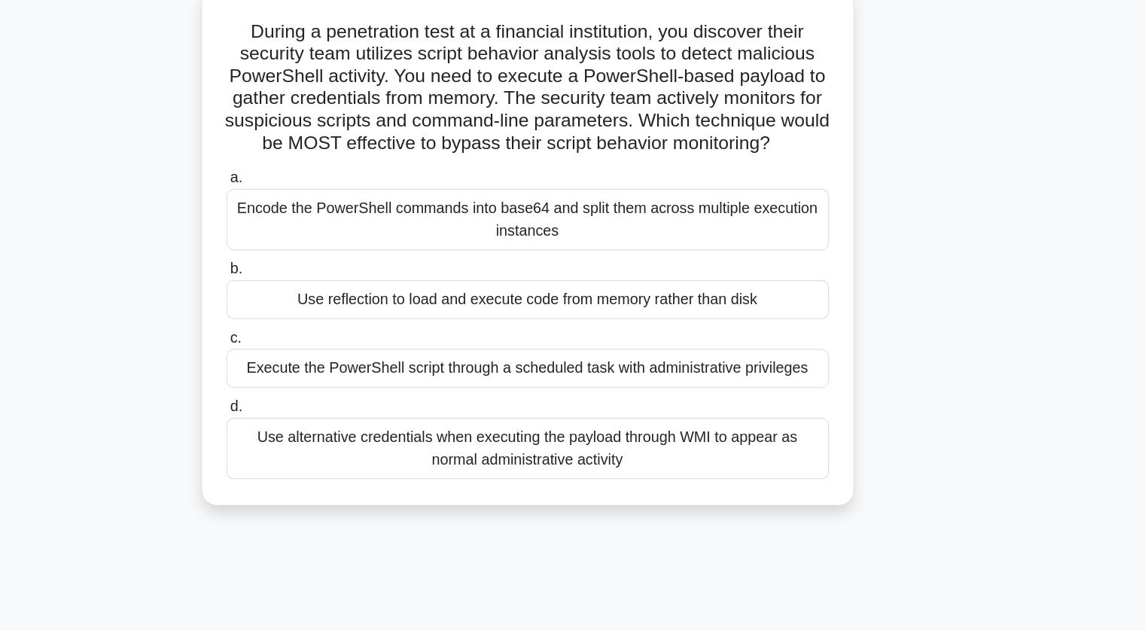
scroll to position [0, 0]
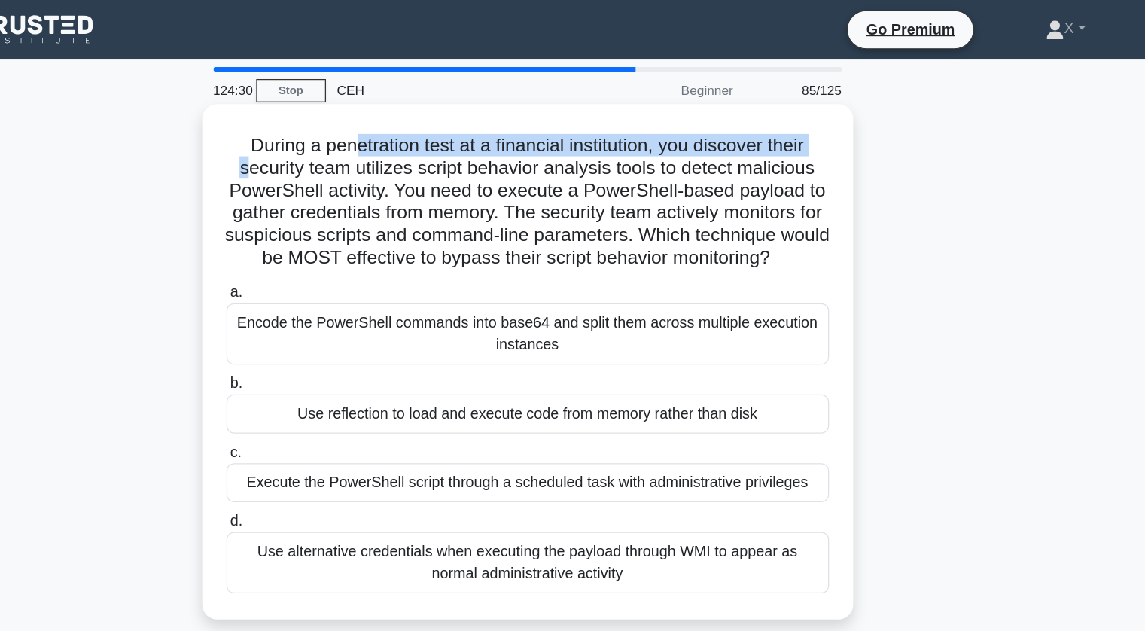
drag, startPoint x: 340, startPoint y: 129, endPoint x: 429, endPoint y: 125, distance: 88.9
click at [429, 125] on h5 "During a penetration test at a financial institution, you discover their securi…" at bounding box center [572, 163] width 491 height 110
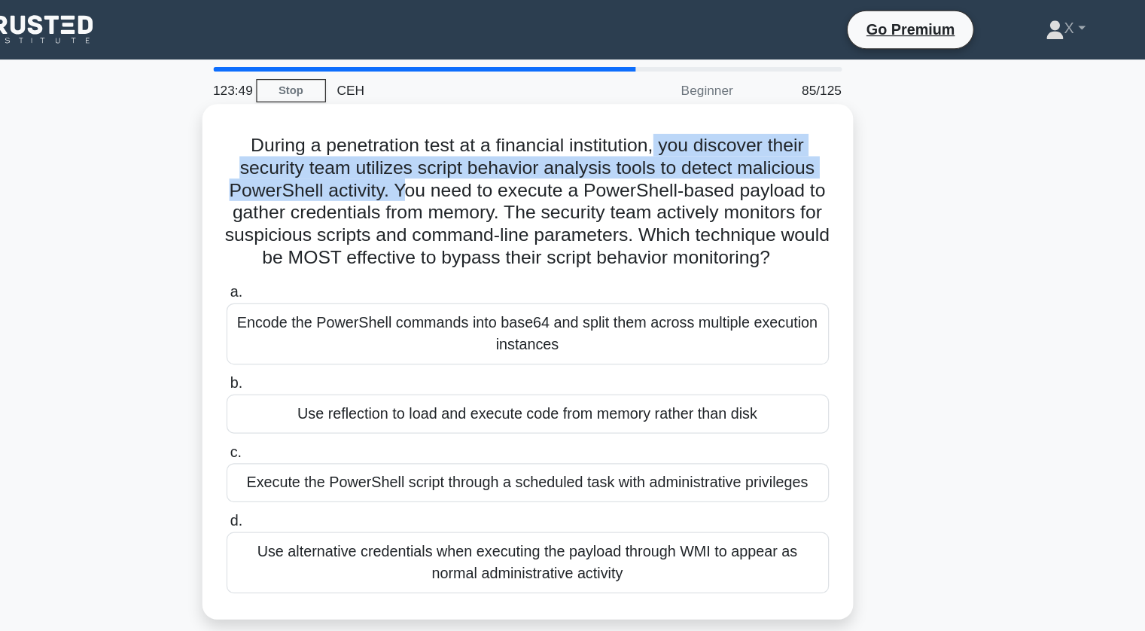
drag, startPoint x: 680, startPoint y: 123, endPoint x: 469, endPoint y: 161, distance: 214.9
click at [469, 161] on h5 "During a penetration test at a financial institution, you discover their securi…" at bounding box center [572, 163] width 491 height 110
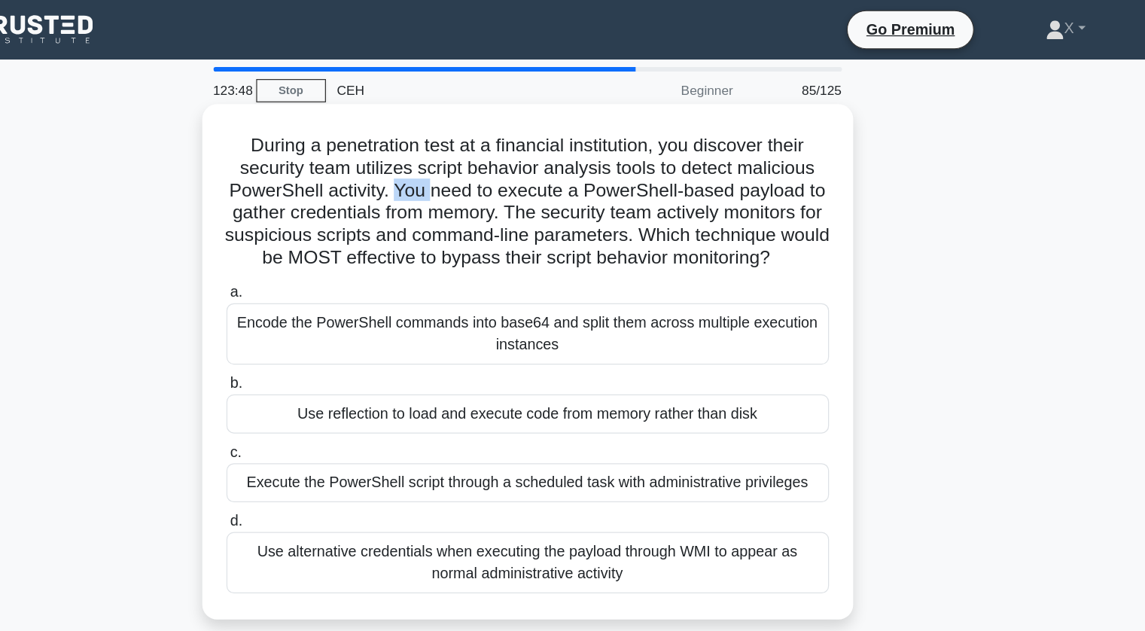
click at [469, 161] on h5 "During a penetration test at a financial institution, you discover their securi…" at bounding box center [572, 163] width 491 height 110
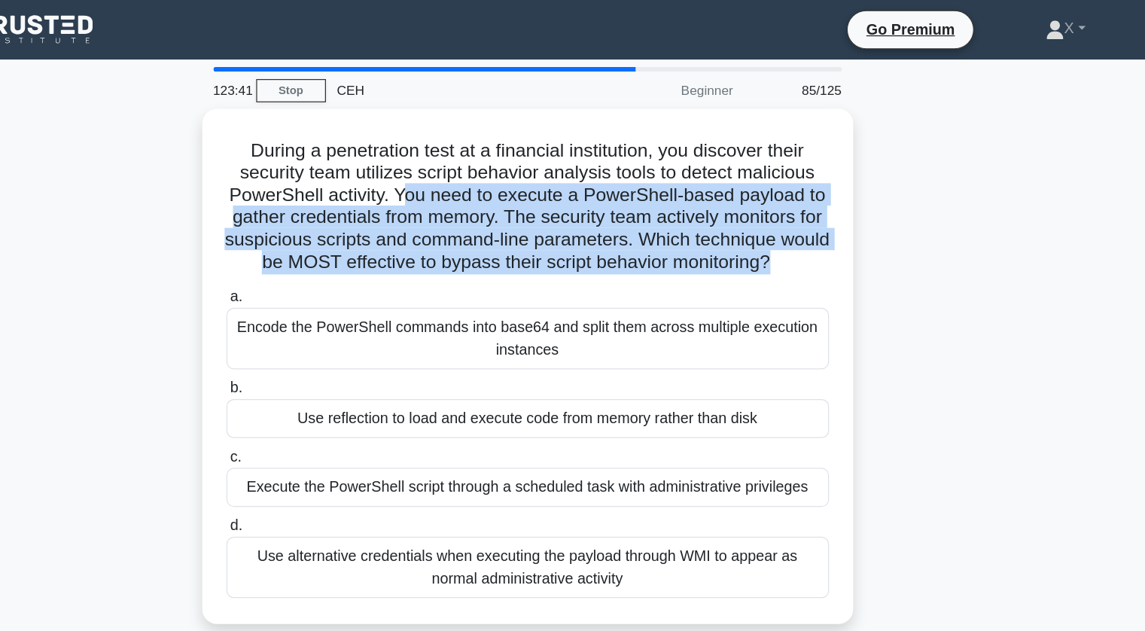
drag, startPoint x: 469, startPoint y: 161, endPoint x: 847, endPoint y: 206, distance: 380.5
click at [847, 206] on div "During a penetration test at a financial institution, you discover their securi…" at bounding box center [572, 305] width 993 height 435
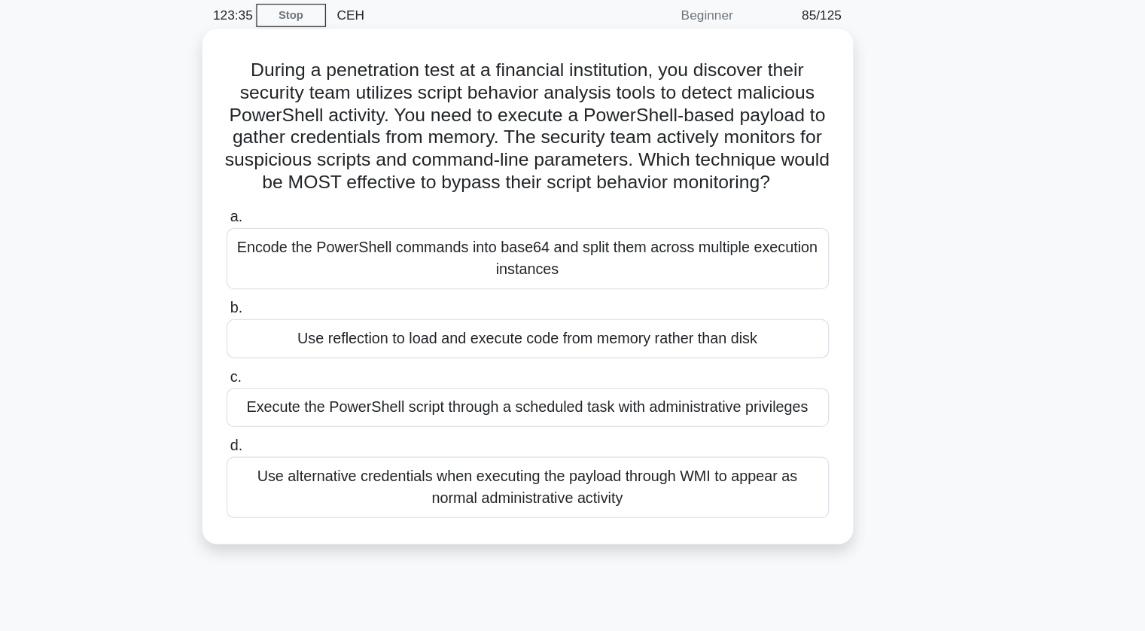
click at [750, 406] on div "Execute the PowerShell script through a scheduled task with administrative priv…" at bounding box center [573, 391] width 488 height 32
click at [329, 371] on input "c. Execute the PowerShell script through a scheduled task with administrative p…" at bounding box center [329, 366] width 0 height 10
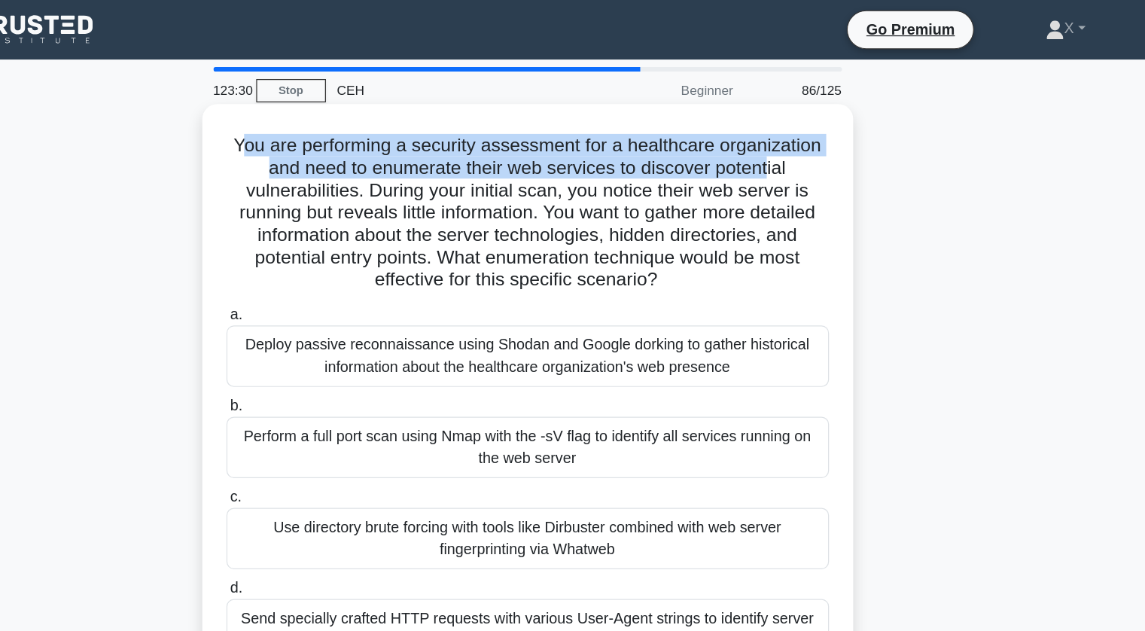
drag, startPoint x: 335, startPoint y: 116, endPoint x: 772, endPoint y: 131, distance: 437.5
click at [772, 131] on h5 "You are performing a security assessment for a healthcare organization and need…" at bounding box center [572, 172] width 491 height 128
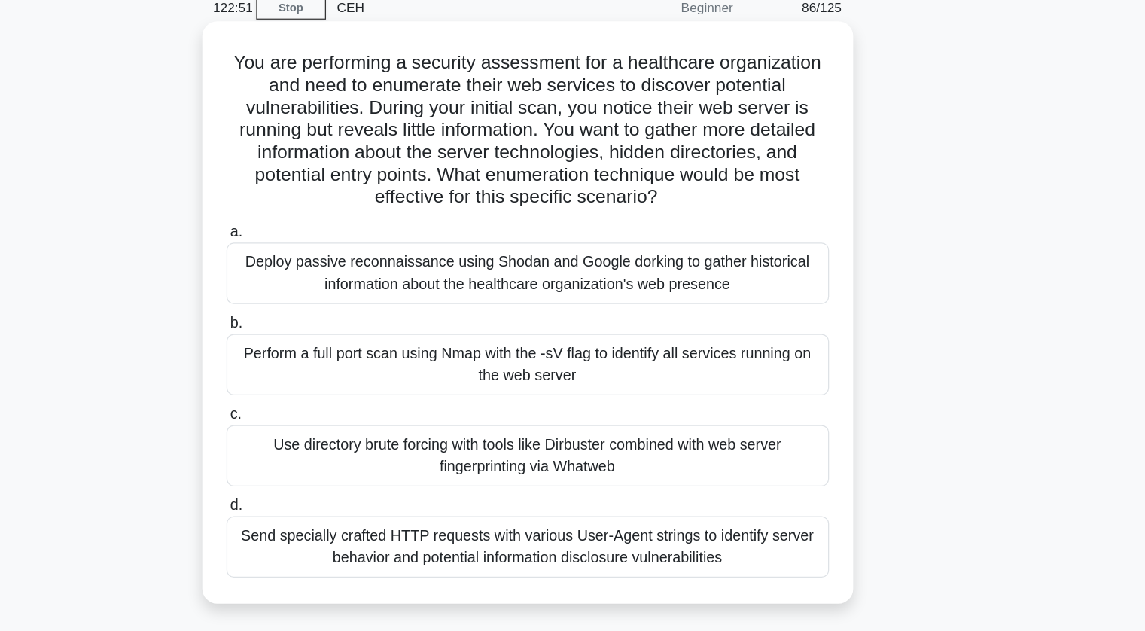
click at [601, 440] on div "Use directory brute forcing with tools like Dirbuster combined with web server …" at bounding box center [573, 436] width 488 height 50
click at [329, 407] on input "c. Use directory brute forcing with tools like Dirbuster combined with web serv…" at bounding box center [329, 402] width 0 height 10
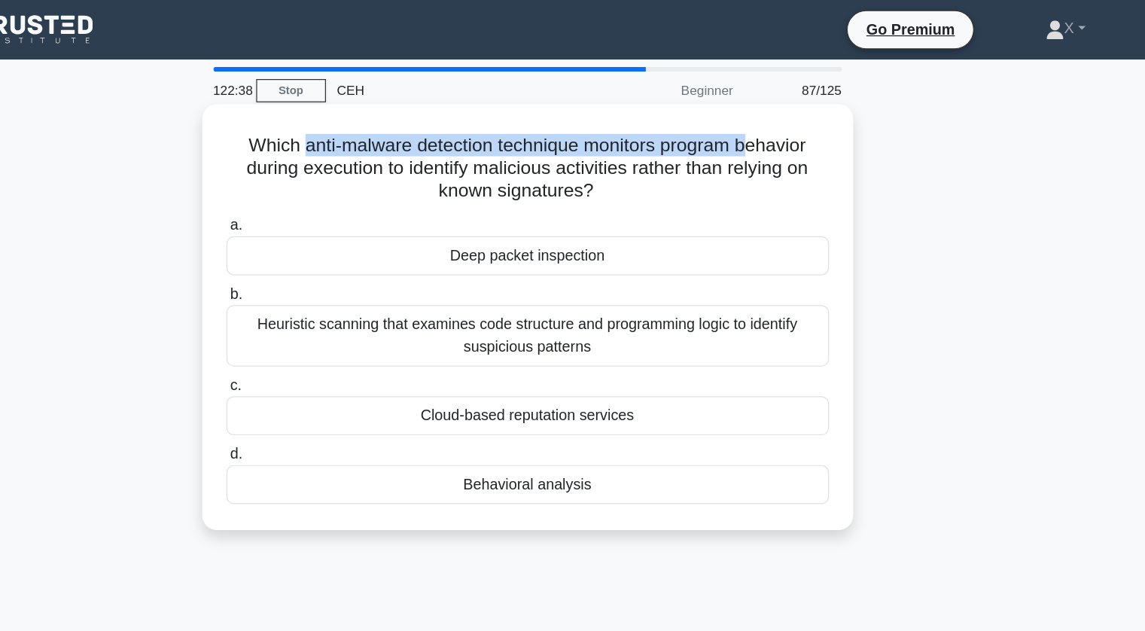
drag, startPoint x: 385, startPoint y: 119, endPoint x: 749, endPoint y: 120, distance: 364.3
click at [749, 120] on h5 "Which anti-malware detection technique monitors program behavior during executi…" at bounding box center [572, 136] width 491 height 56
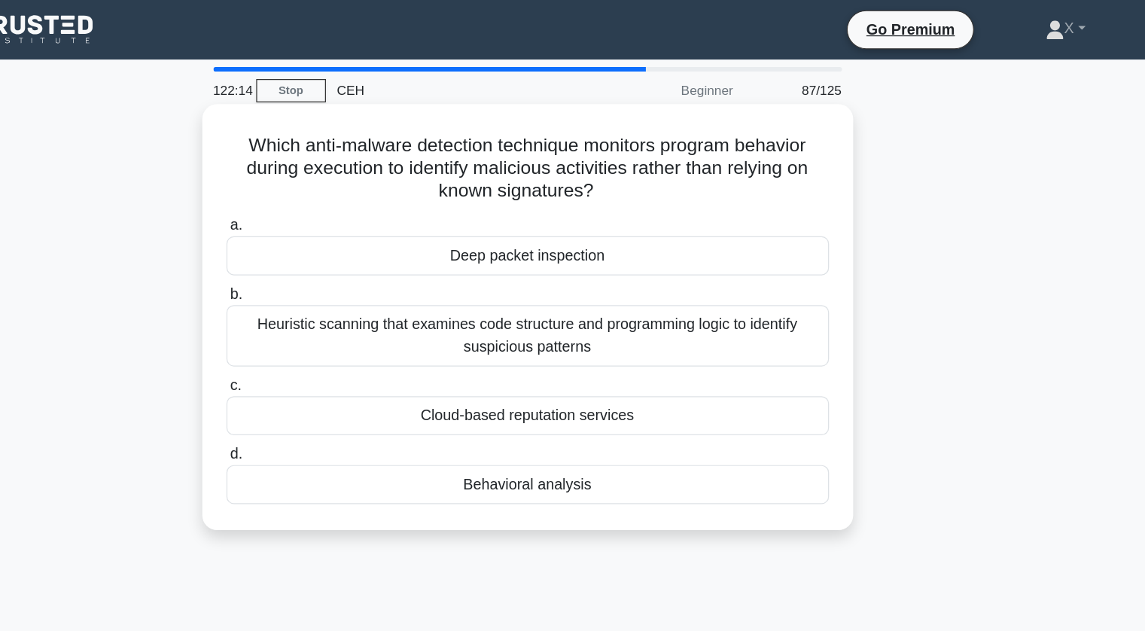
click at [667, 406] on div "Behavioral analysis" at bounding box center [573, 392] width 488 height 32
click at [329, 373] on input "d. Behavioral analysis" at bounding box center [329, 368] width 0 height 10
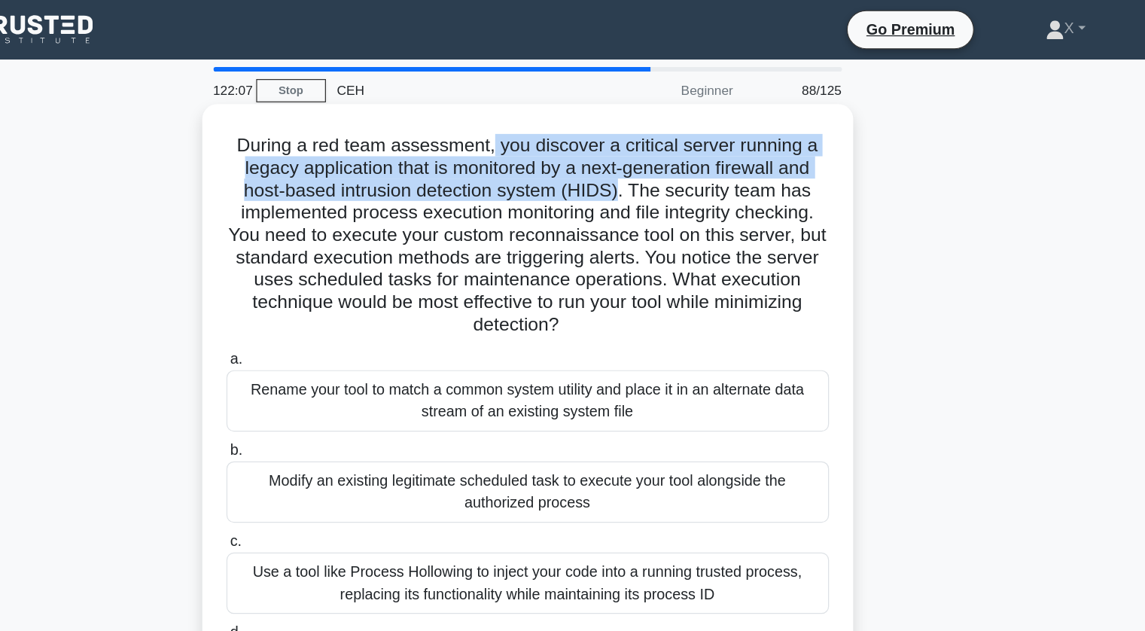
drag, startPoint x: 542, startPoint y: 118, endPoint x: 649, endPoint y: 157, distance: 113.6
click at [649, 157] on h5 "During a red team assessment, you discover a critical server running a legacy a…" at bounding box center [572, 190] width 491 height 164
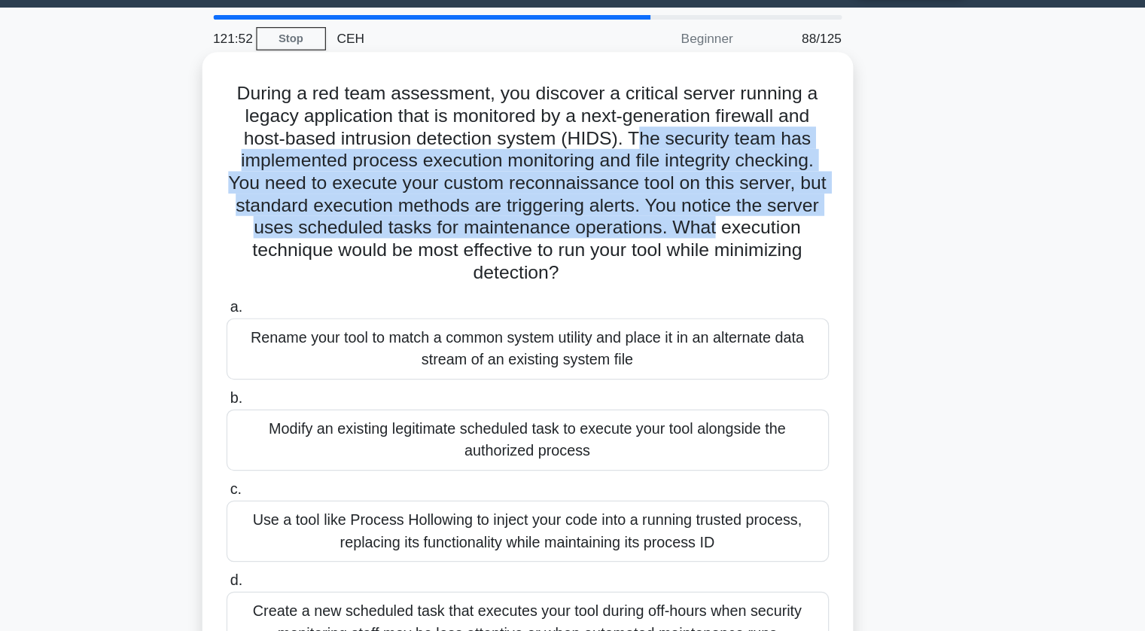
drag, startPoint x: 663, startPoint y: 155, endPoint x: 793, endPoint y: 224, distance: 146.5
click at [793, 224] on h5 "During a red team assessment, you discover a critical server running a legacy a…" at bounding box center [572, 190] width 491 height 164
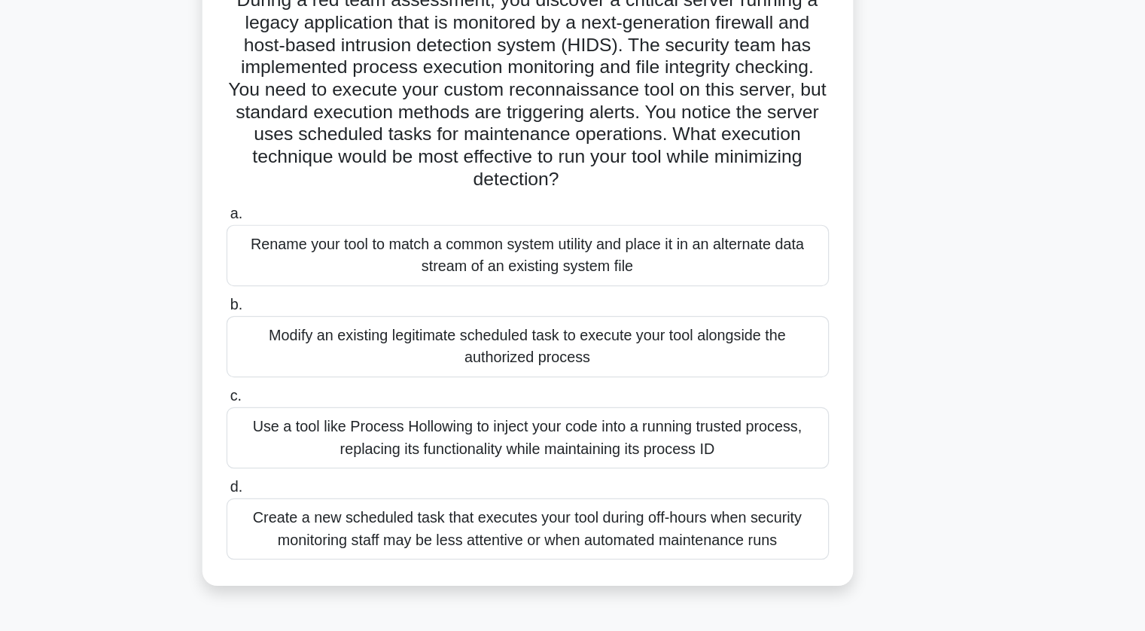
click at [705, 546] on div "Create a new scheduled task that executes your tool during off-hours when secur…" at bounding box center [573, 546] width 488 height 50
click at [329, 517] on input "d. Create a new scheduled task that executes your tool during off-hours when se…" at bounding box center [329, 512] width 0 height 10
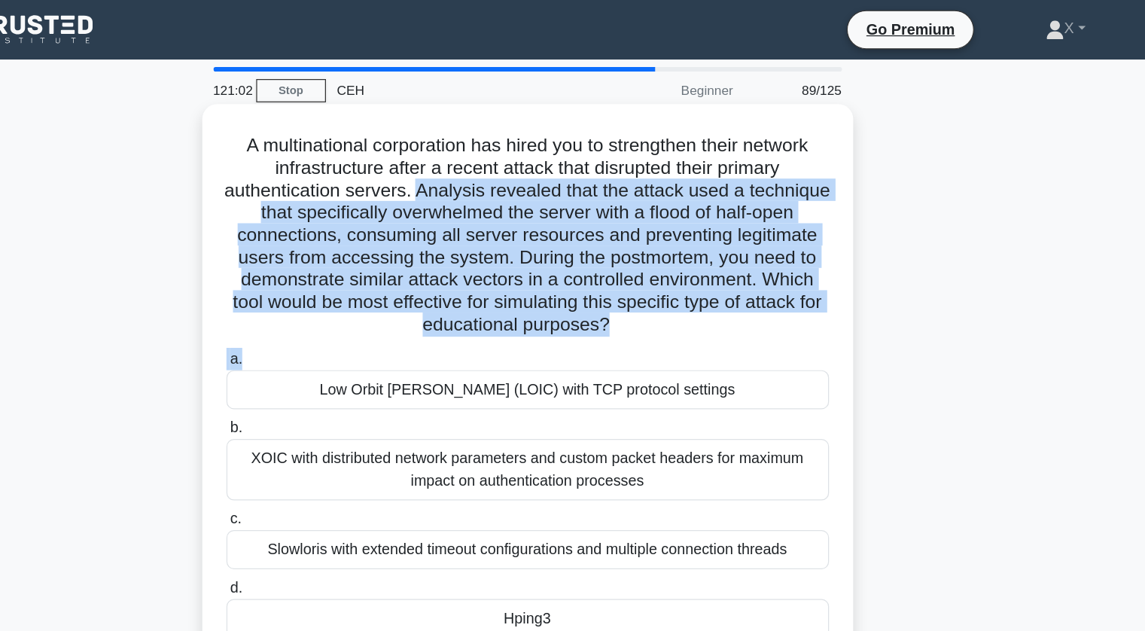
drag, startPoint x: 516, startPoint y: 157, endPoint x: 744, endPoint y: 278, distance: 258.6
click at [744, 278] on div "A multinational corporation has hired you to strengthen their network infrastru…" at bounding box center [572, 310] width 515 height 441
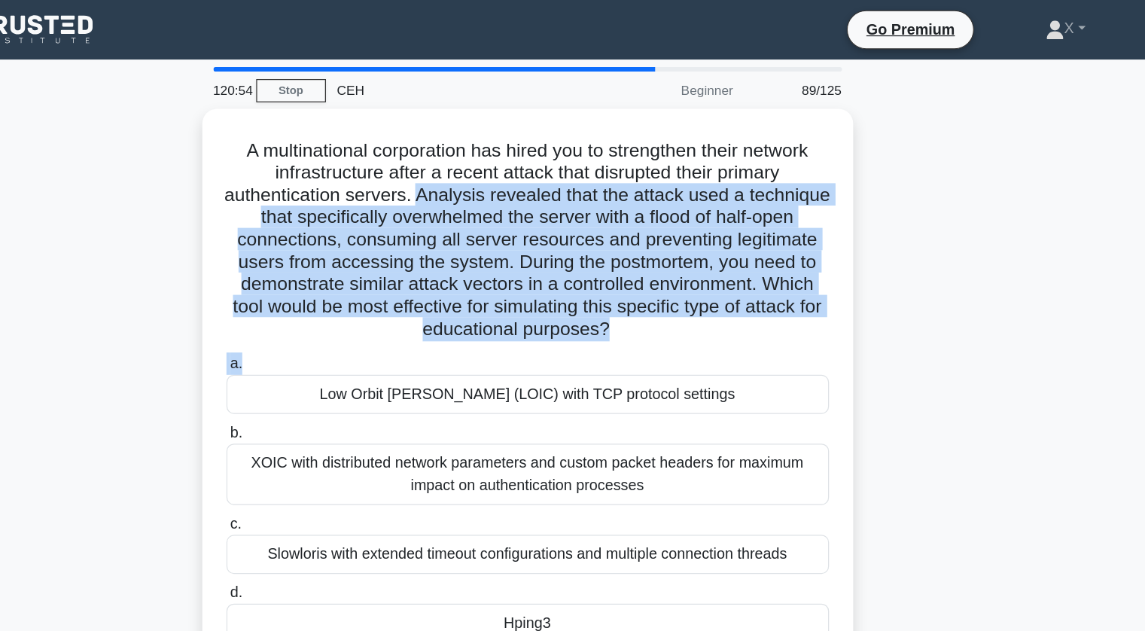
click at [838, 244] on div "A multinational corporation has hired you to strengthen their network infrastru…" at bounding box center [572, 323] width 993 height 471
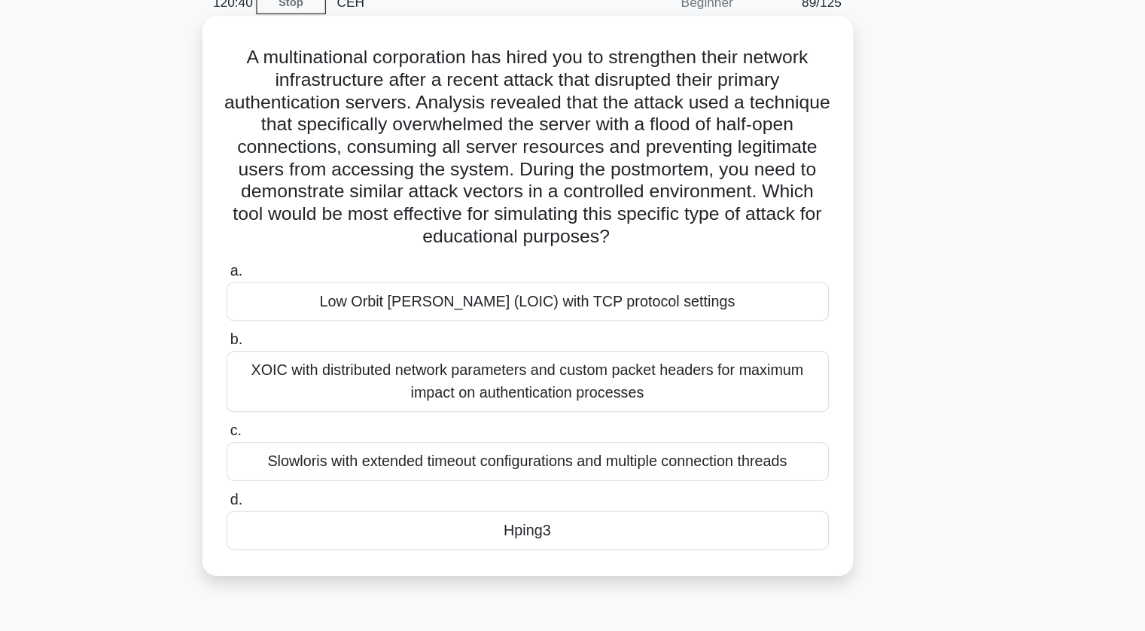
click at [727, 323] on div "Low Orbit Ion Cannon (LOIC) with TCP protocol settings" at bounding box center [573, 316] width 488 height 32
click at [329, 296] on input "a. Low Orbit Ion Cannon (LOIC) with TCP protocol settings" at bounding box center [329, 291] width 0 height 10
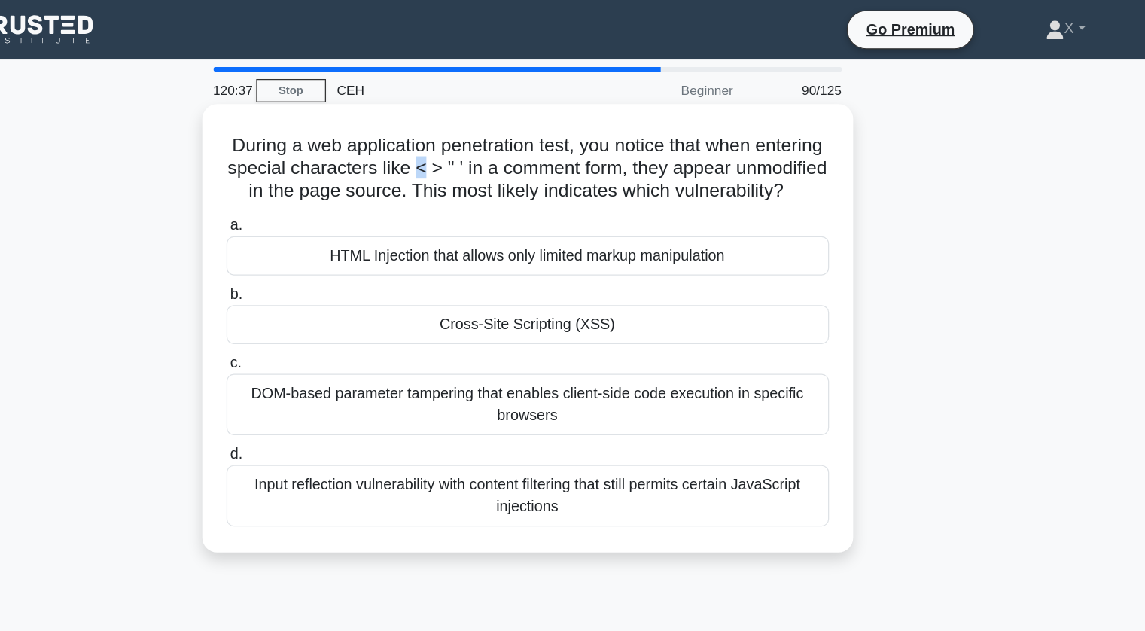
drag, startPoint x: 547, startPoint y: 139, endPoint x: 559, endPoint y: 138, distance: 12.1
click at [559, 138] on h5 "During a web application penetration test, you notice that when entering specia…" at bounding box center [572, 136] width 491 height 56
click at [455, 123] on h5 "During a web application penetration test, you notice that when entering specia…" at bounding box center [572, 136] width 491 height 56
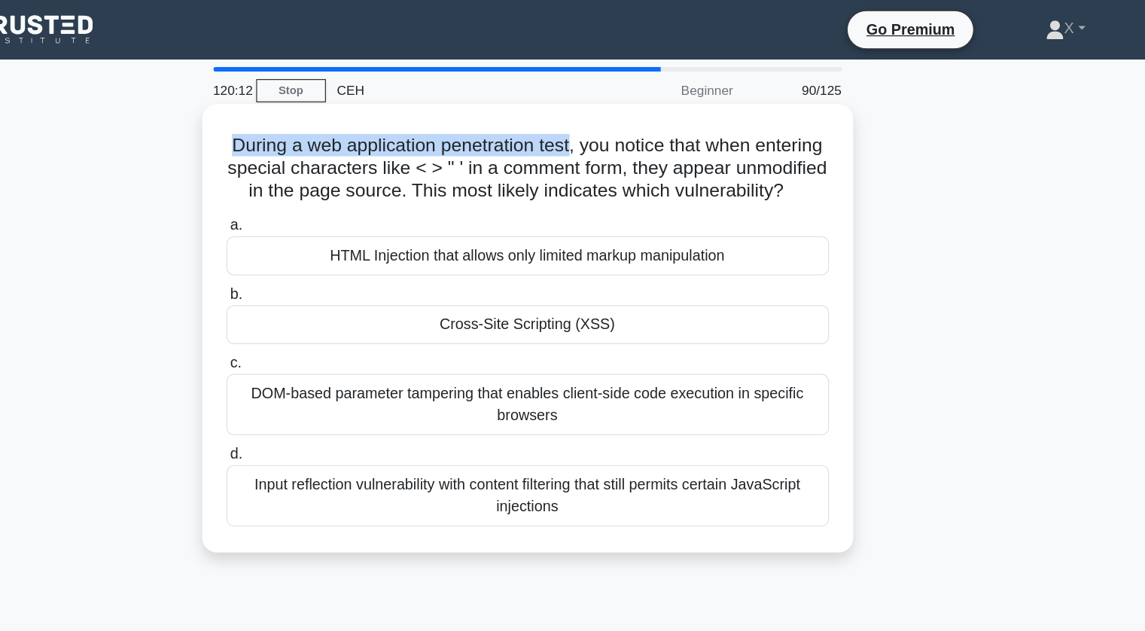
drag, startPoint x: 351, startPoint y: 120, endPoint x: 637, endPoint y: 120, distance: 286.0
click at [637, 120] on h5 "During a web application penetration test, you notice that when entering specia…" at bounding box center [572, 136] width 491 height 56
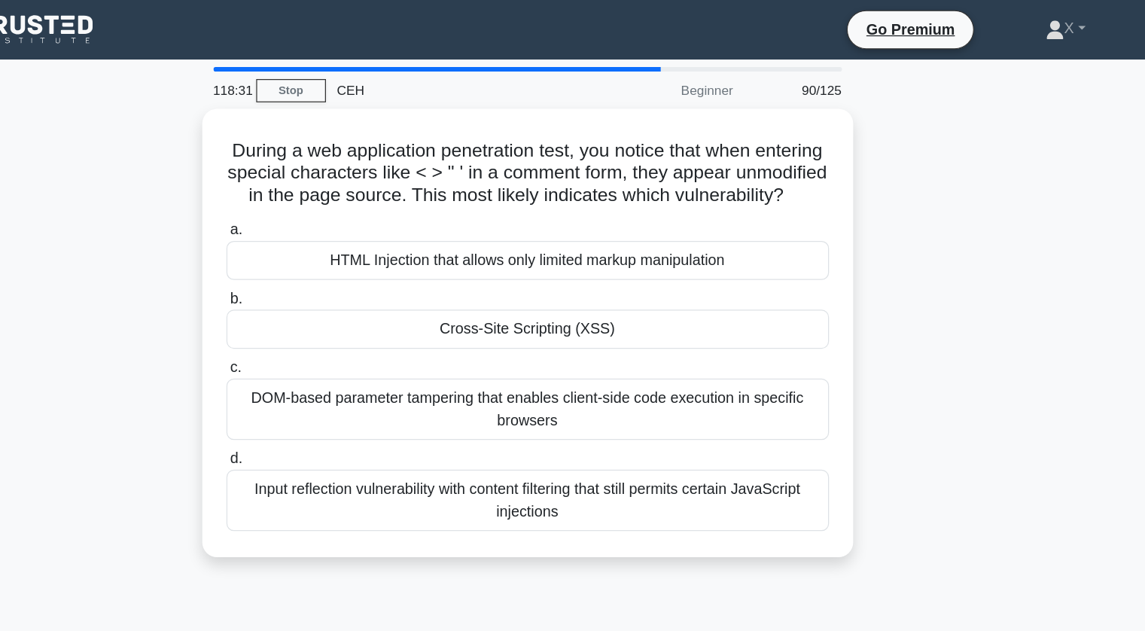
click at [252, 163] on div "During a web application penetration test, you notice that when entering specia…" at bounding box center [572, 278] width 993 height 381
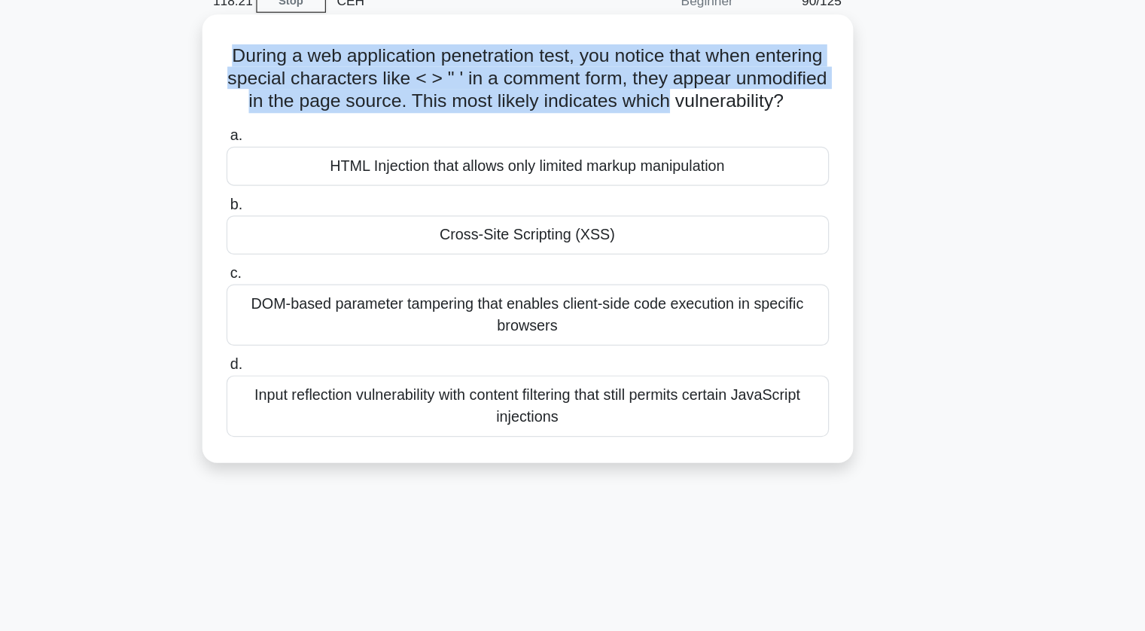
drag, startPoint x: 352, startPoint y: 124, endPoint x: 787, endPoint y: 147, distance: 434.9
click at [787, 147] on h5 "During a web application penetration test, you notice that when entering specia…" at bounding box center [572, 136] width 491 height 56
click at [558, 150] on h5 "During a web application penetration test, you notice that when entering specia…" at bounding box center [572, 136] width 491 height 56
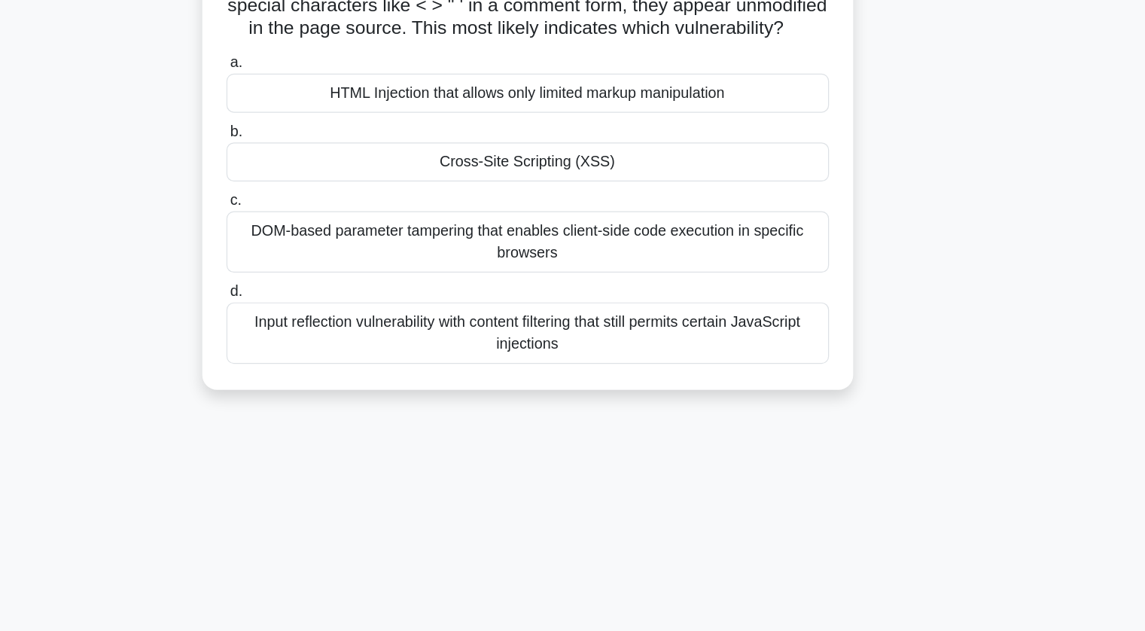
scroll to position [13, 0]
click at [548, 207] on div "HTML Injection that allows only limited markup manipulation" at bounding box center [573, 194] width 488 height 32
click at [329, 175] on input "a. HTML Injection that allows only limited markup manipulation" at bounding box center [329, 170] width 0 height 10
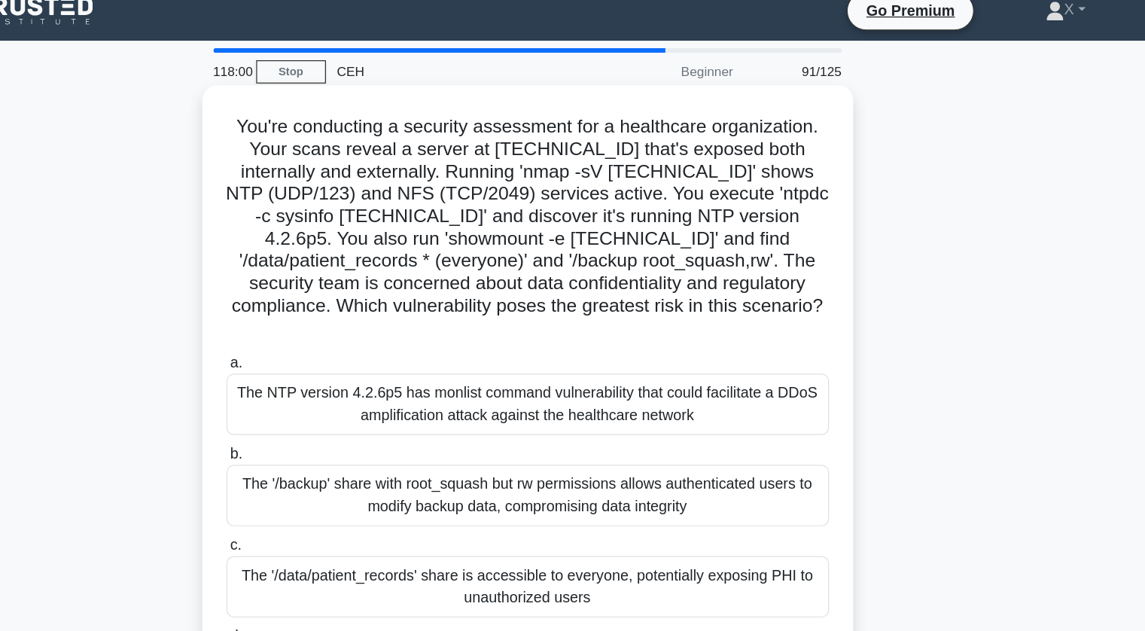
scroll to position [15, 0]
drag, startPoint x: 333, startPoint y: 105, endPoint x: 711, endPoint y: 510, distance: 553.9
click at [711, 510] on div "You're conducting a security assessment for a healthcare organization. Your sca…" at bounding box center [572, 331] width 515 height 513
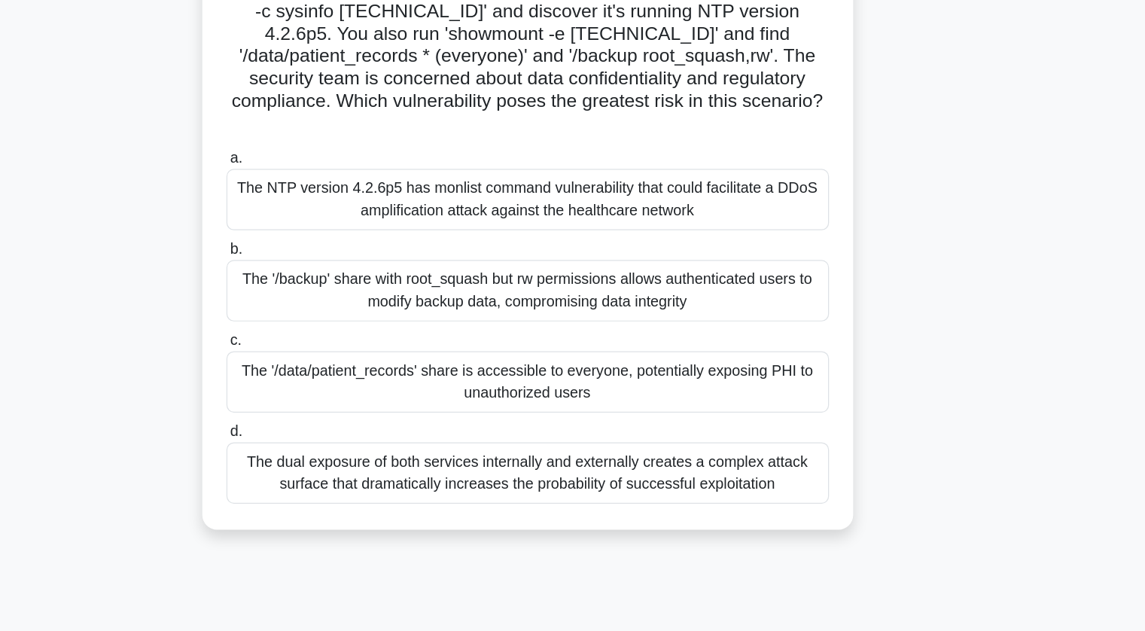
scroll to position [62, 0]
click at [790, 488] on div "The dual exposure of both services internally and externally creates a complex …" at bounding box center [573, 502] width 488 height 50
click at [329, 473] on input "d. The dual exposure of both services internally and externally creates a compl…" at bounding box center [329, 469] width 0 height 10
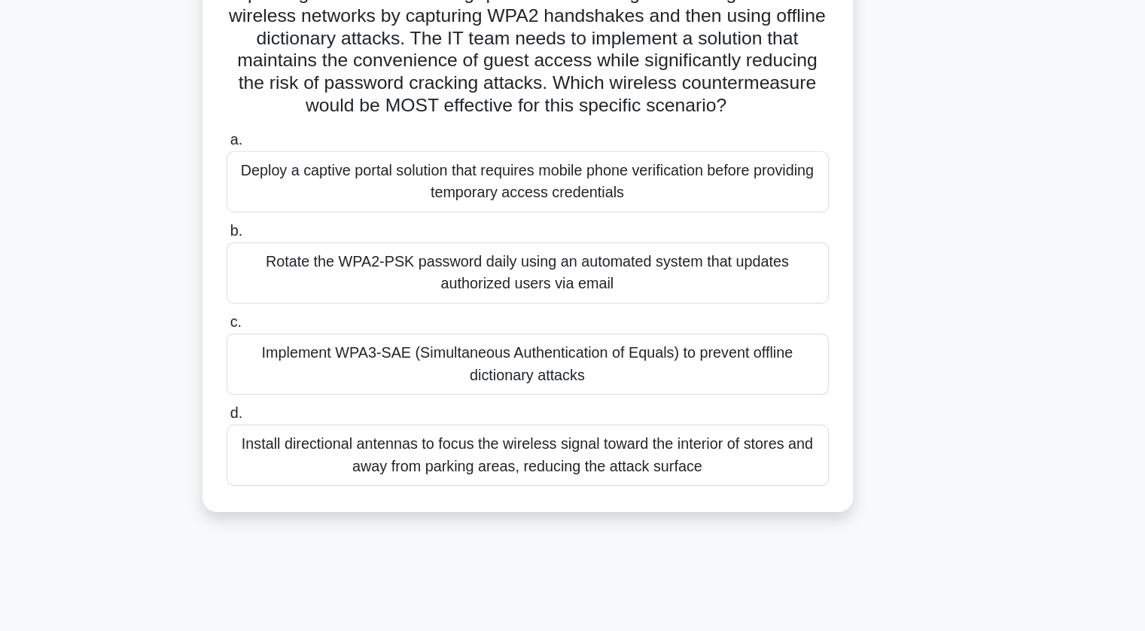
scroll to position [59, 0]
click at [637, 427] on div "Implement WPA3-SAE (Simultaneous Authentication of Equals) to prevent offline d…" at bounding box center [573, 413] width 488 height 50
click at [329, 385] on input "c. Implement WPA3-SAE (Simultaneous Authentication of Equals) to prevent offlin…" at bounding box center [329, 380] width 0 height 10
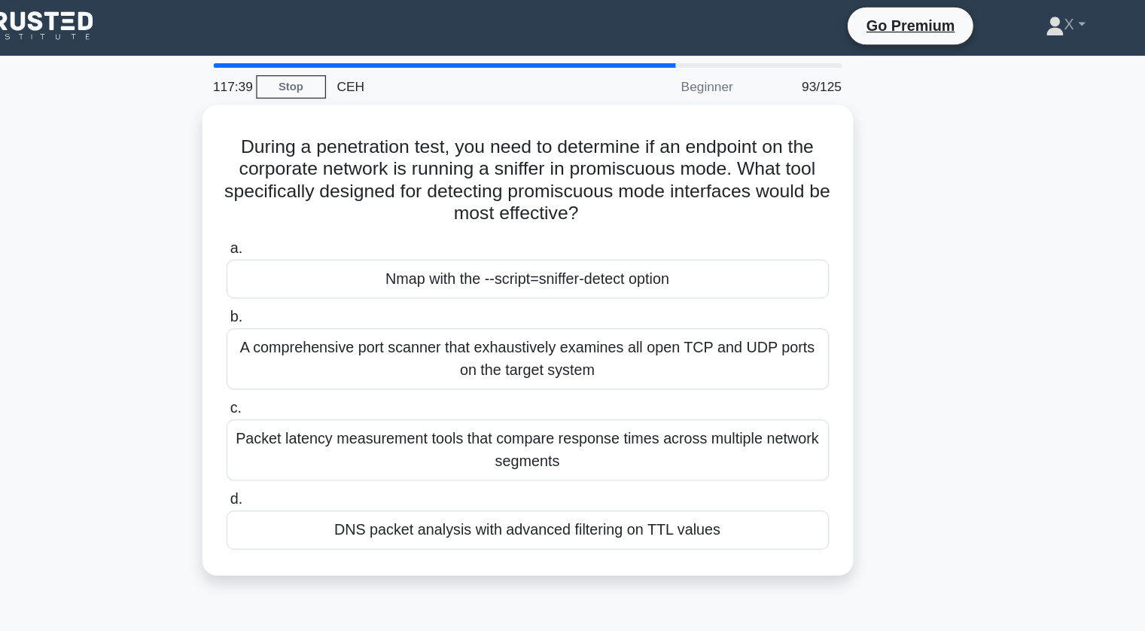
scroll to position [0, 0]
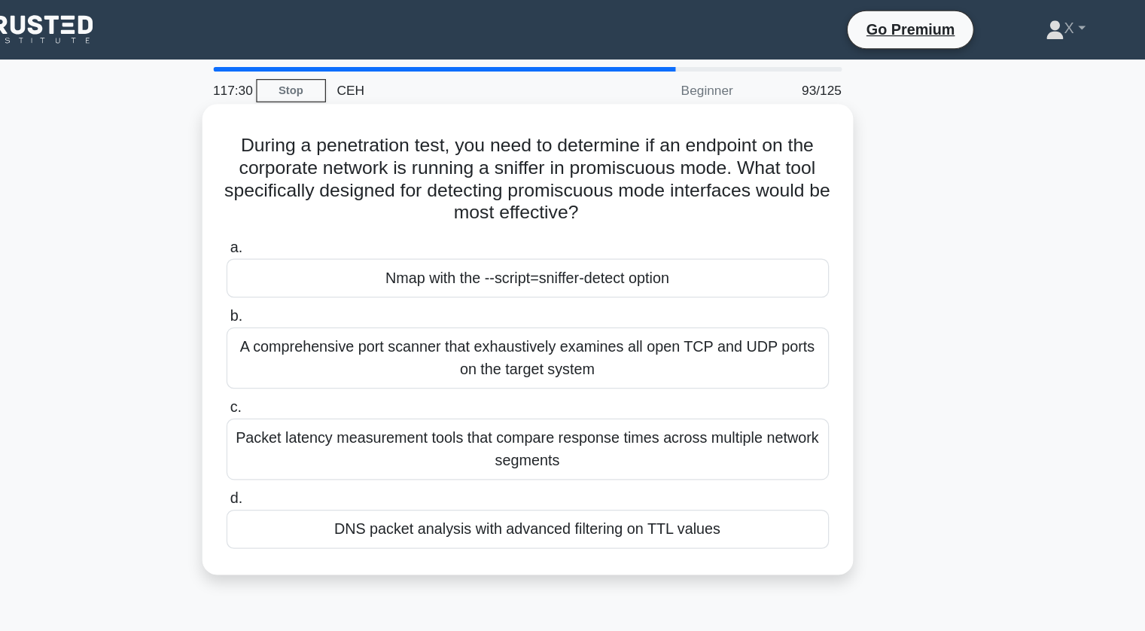
drag, startPoint x: 509, startPoint y: 120, endPoint x: 636, endPoint y: 169, distance: 136.3
click at [636, 169] on h5 "During a penetration test, you need to determine if an endpoint on the corporat…" at bounding box center [572, 145] width 491 height 74
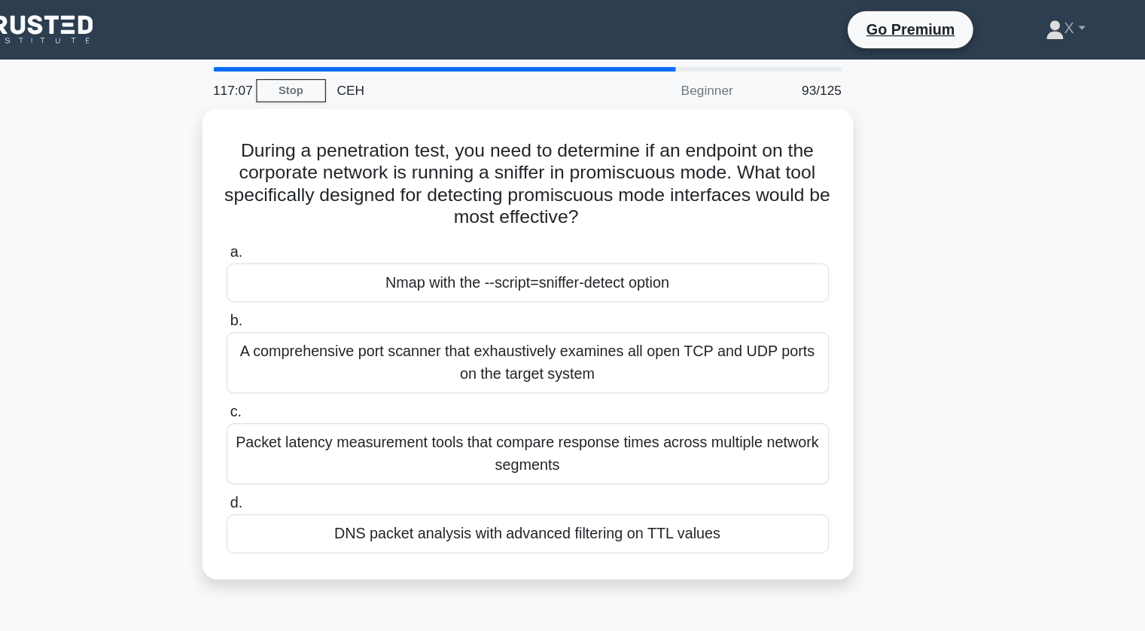
click at [303, 133] on div "During a penetration test, you need to determine if an endpoint on the corporat…" at bounding box center [572, 287] width 993 height 399
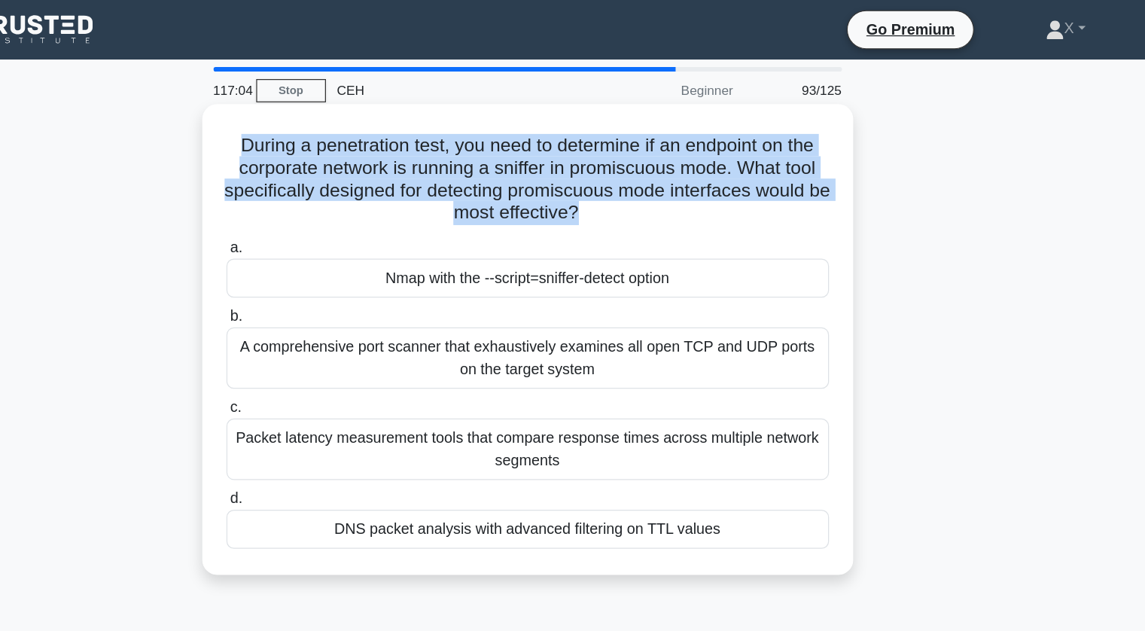
drag, startPoint x: 332, startPoint y: 124, endPoint x: 623, endPoint y: 172, distance: 295.2
click at [623, 172] on h5 "During a penetration test, you need to determine if an endpoint on the corporat…" at bounding box center [572, 145] width 491 height 74
drag, startPoint x: 623, startPoint y: 172, endPoint x: 332, endPoint y: 109, distance: 298.1
click at [332, 109] on h5 "During a penetration test, you need to determine if an endpoint on the corporat…" at bounding box center [572, 145] width 491 height 74
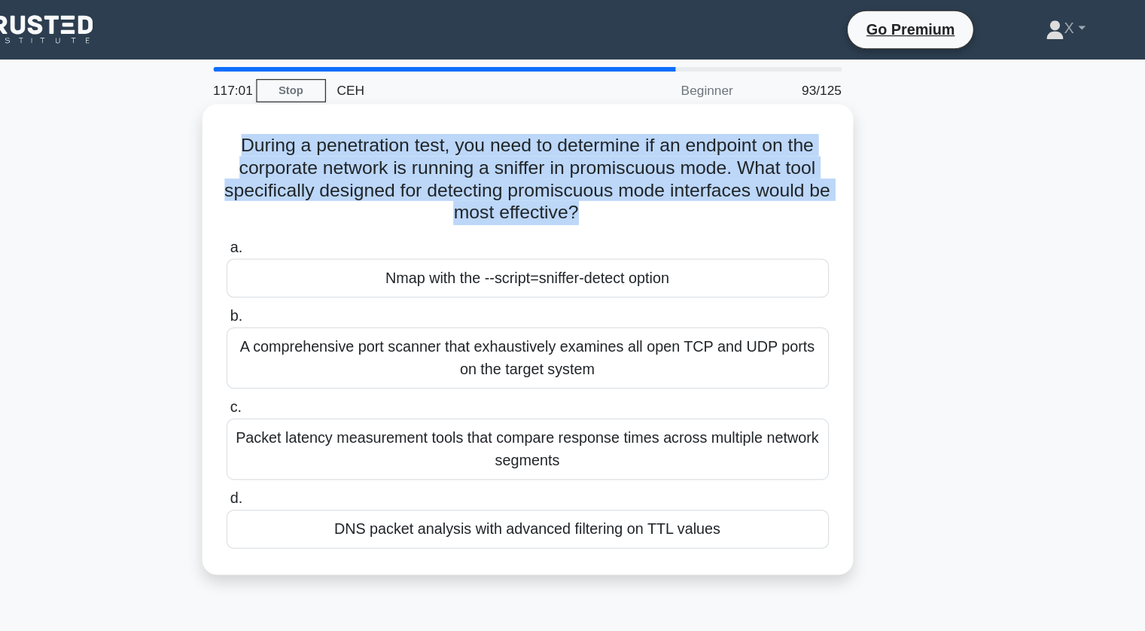
click at [332, 109] on h5 "During a penetration test, you need to determine if an endpoint on the corporat…" at bounding box center [572, 145] width 491 height 74
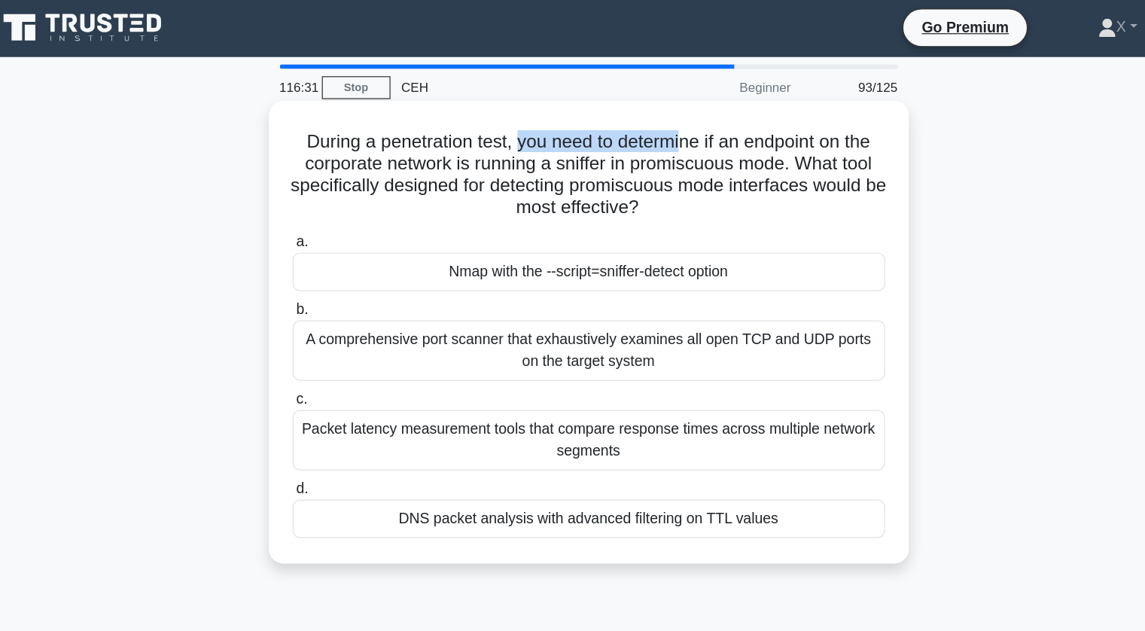
drag, startPoint x: 510, startPoint y: 122, endPoint x: 653, endPoint y: 121, distance: 143.0
click at [653, 121] on h5 "During a penetration test, you need to determine if an endpoint on the corporat…" at bounding box center [572, 145] width 491 height 74
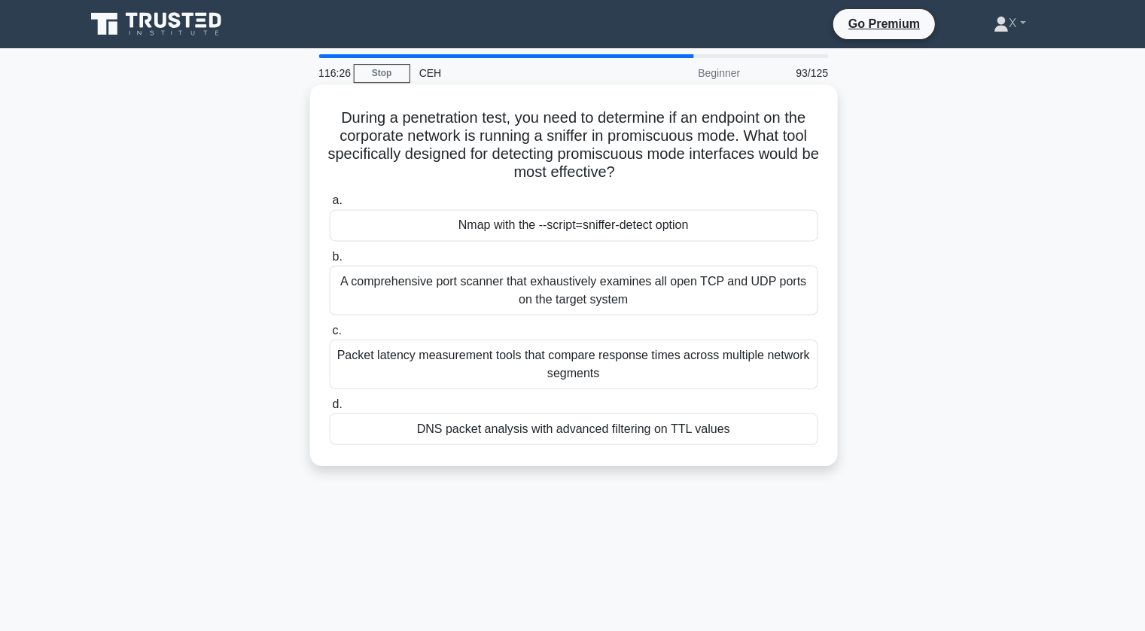
scroll to position [1, 0]
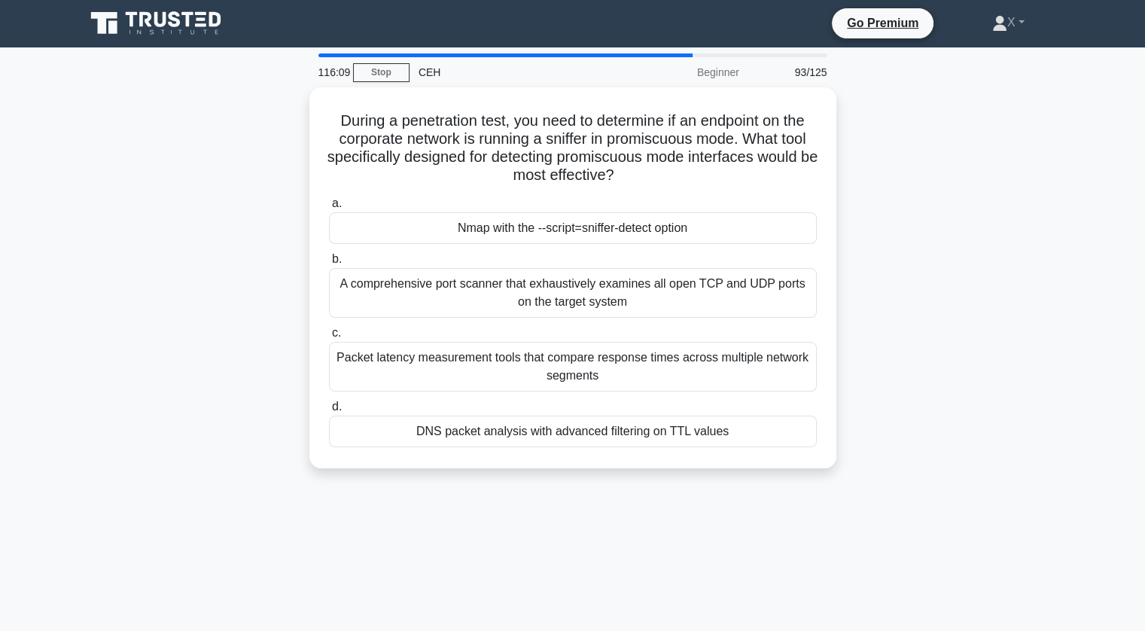
click at [890, 350] on div "During a penetration test, you need to determine if an endpoint on the corporat…" at bounding box center [572, 286] width 993 height 399
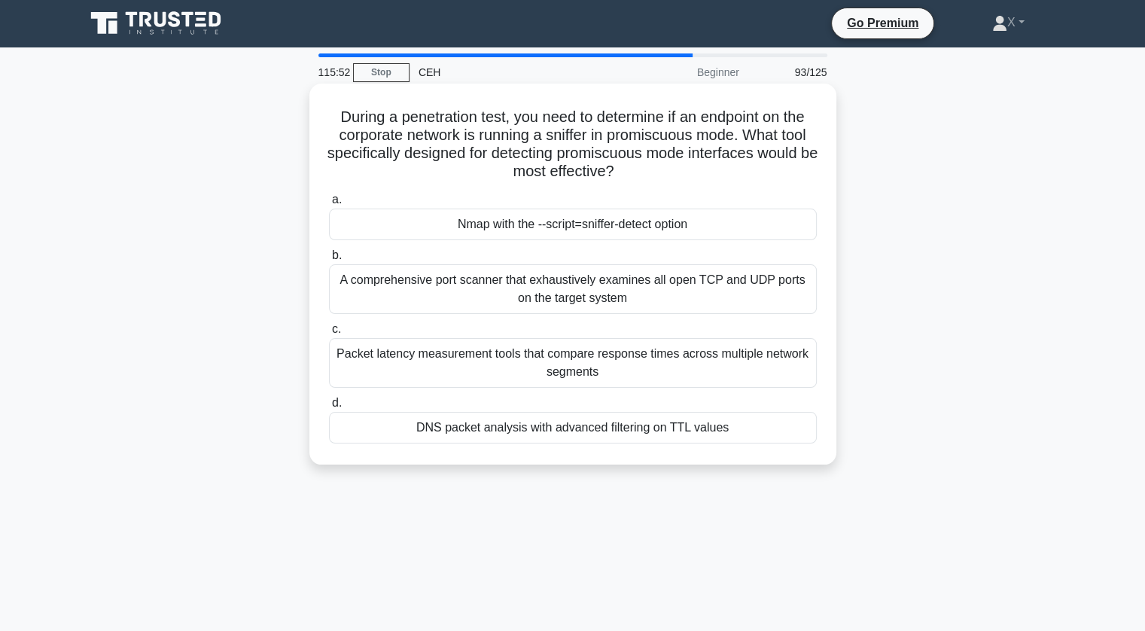
click at [498, 236] on div "Nmap with the --script=sniffer-detect option" at bounding box center [573, 224] width 488 height 32
click at [329, 205] on input "a. Nmap with the --script=sniffer-detect option" at bounding box center [329, 200] width 0 height 10
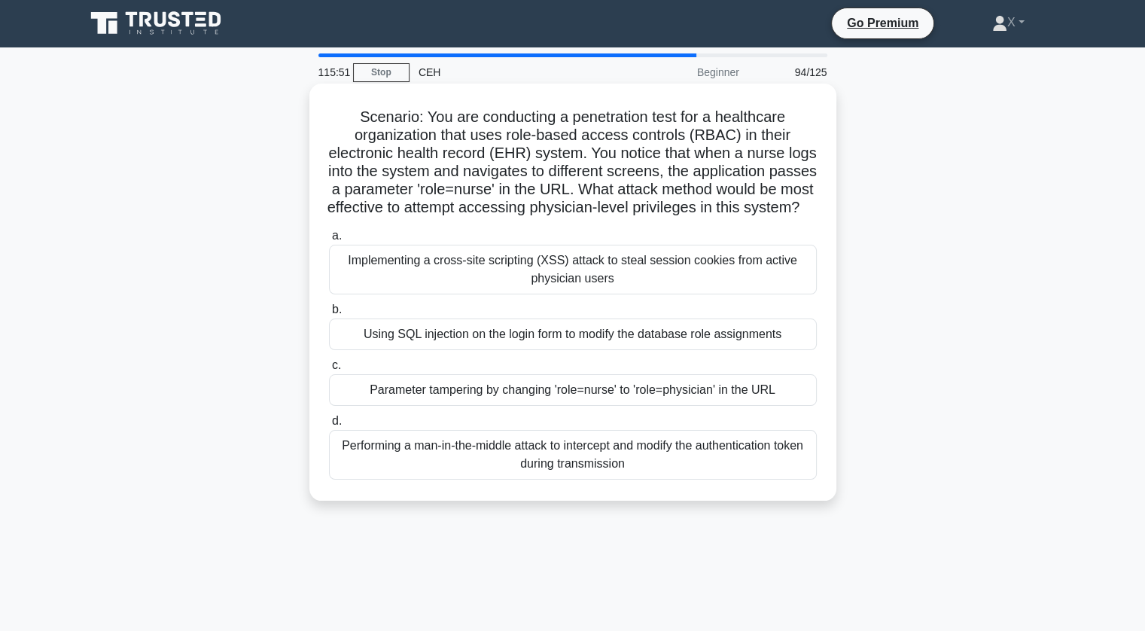
scroll to position [0, 0]
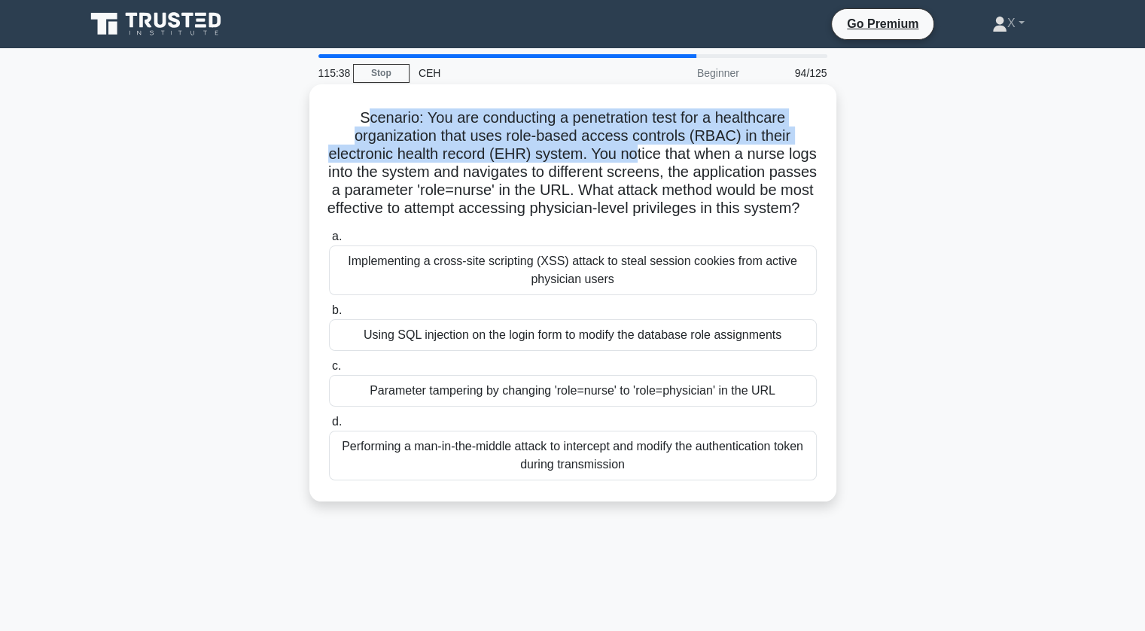
drag, startPoint x: 360, startPoint y: 115, endPoint x: 650, endPoint y: 146, distance: 291.4
click at [650, 146] on h5 "Scenario: You are conducting a penetration test for a healthcare organization t…" at bounding box center [572, 163] width 491 height 110
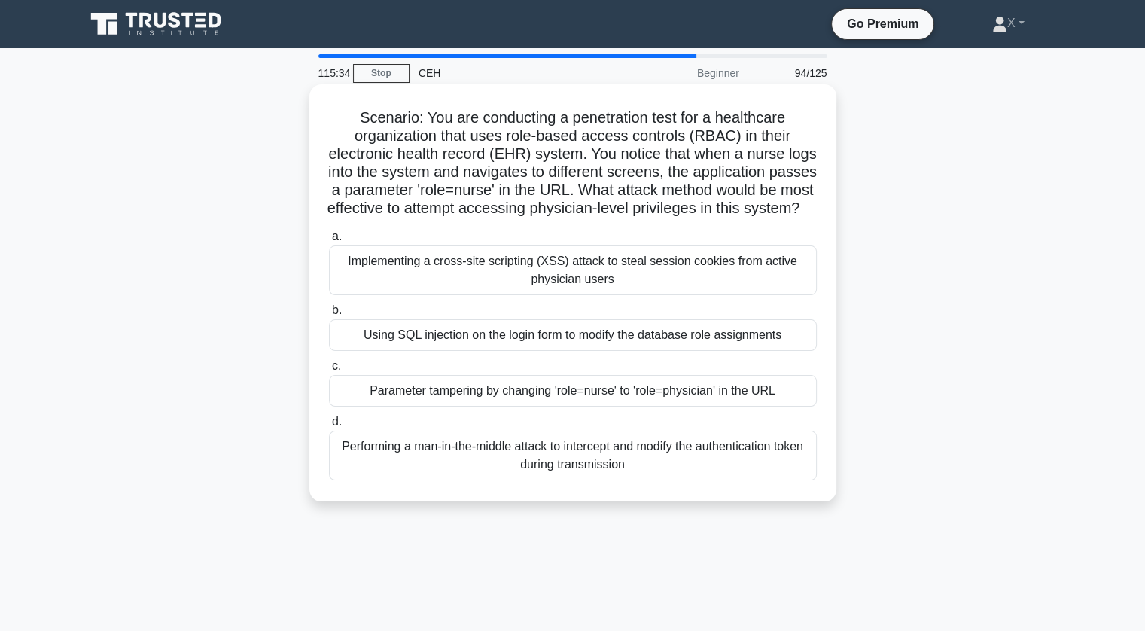
click at [681, 182] on h5 "Scenario: You are conducting a penetration test for a healthcare organization t…" at bounding box center [572, 163] width 491 height 110
drag, startPoint x: 608, startPoint y: 156, endPoint x: 793, endPoint y: 223, distance: 196.9
click at [793, 218] on h5 "Scenario: You are conducting a penetration test for a healthcare organization t…" at bounding box center [572, 163] width 491 height 110
click at [587, 406] on div "Parameter tampering by changing 'role=nurse' to 'role=physician' in the URL" at bounding box center [573, 391] width 488 height 32
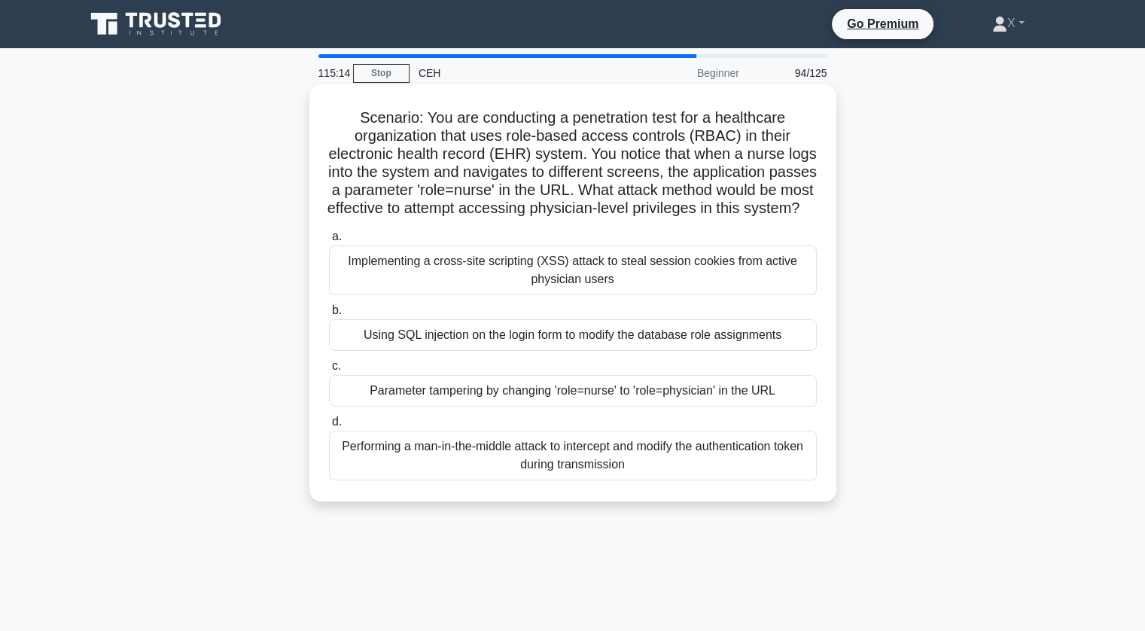
click at [329, 371] on input "c. Parameter tampering by changing 'role=nurse' to 'role=physician' in the URL" at bounding box center [329, 366] width 0 height 10
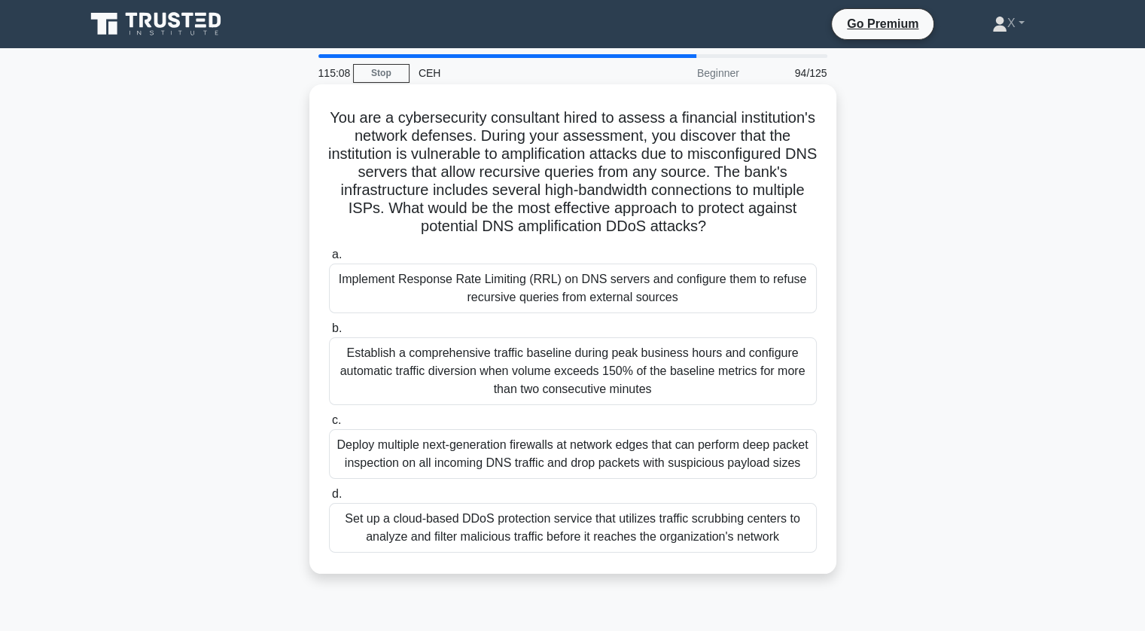
click at [635, 152] on h5 "You are a cybersecurity consultant hired to assess a financial institution's ne…" at bounding box center [572, 172] width 491 height 128
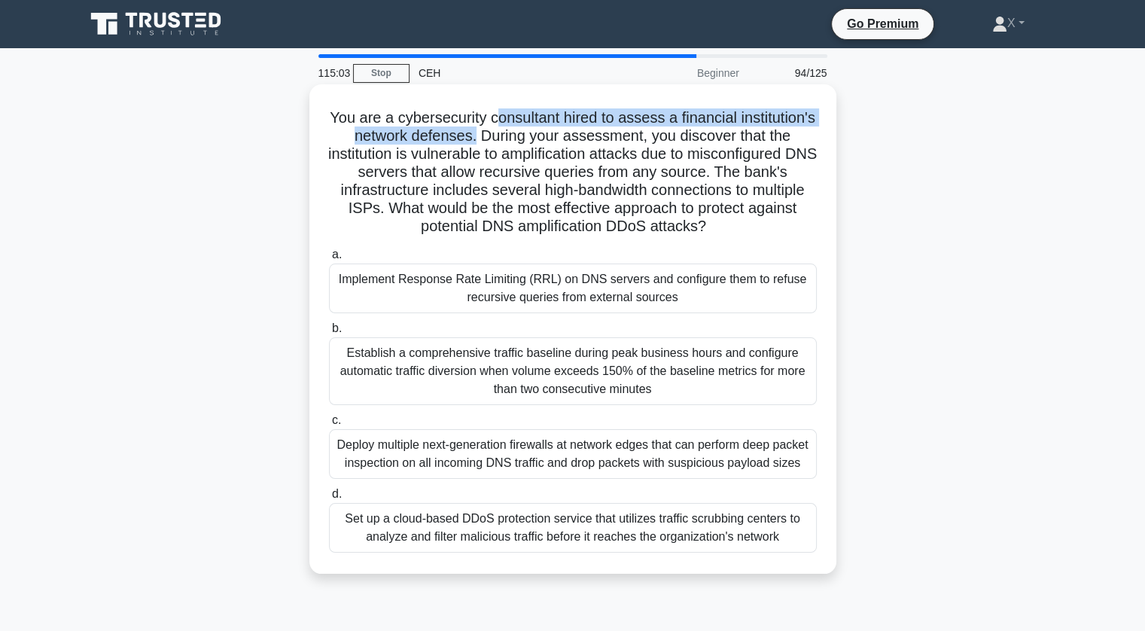
drag, startPoint x: 534, startPoint y: 117, endPoint x: 544, endPoint y: 142, distance: 27.7
click at [544, 142] on h5 "You are a cybersecurity consultant hired to assess a financial institution's ne…" at bounding box center [572, 172] width 491 height 128
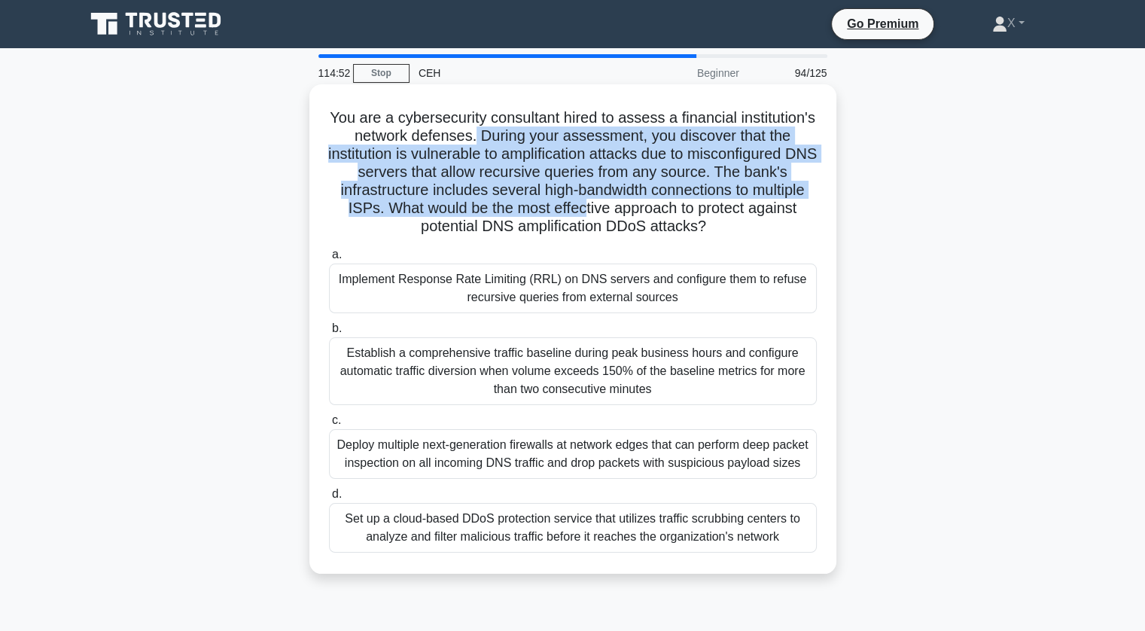
drag, startPoint x: 544, startPoint y: 142, endPoint x: 764, endPoint y: 206, distance: 228.9
click at [764, 206] on h5 "You are a cybersecurity consultant hired to assess a financial institution's ne…" at bounding box center [572, 172] width 491 height 128
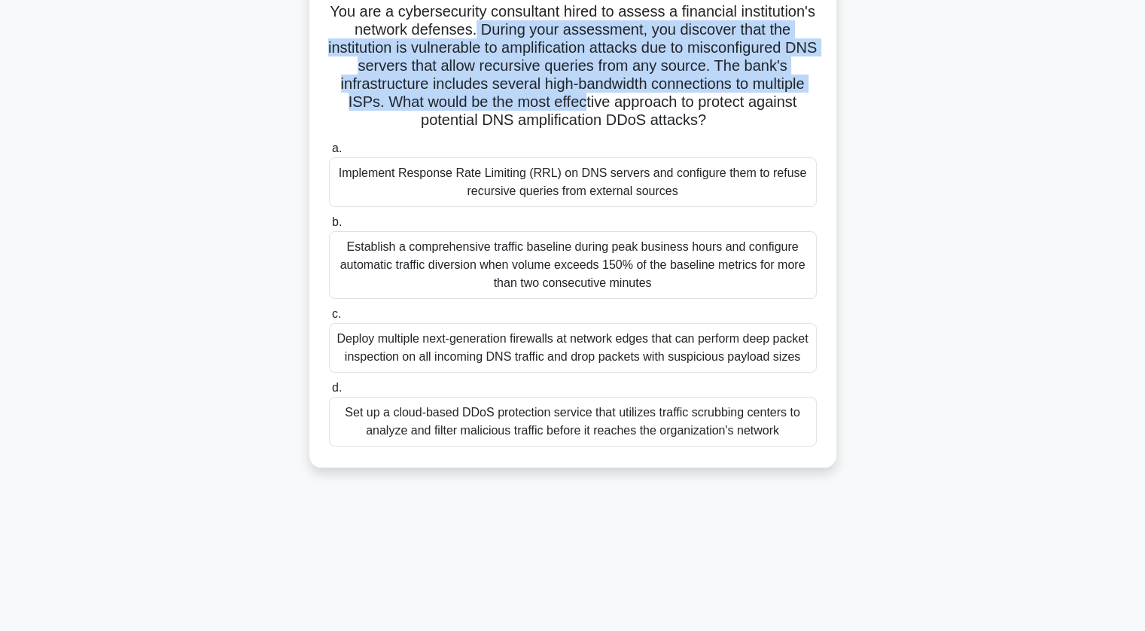
scroll to position [102, 0]
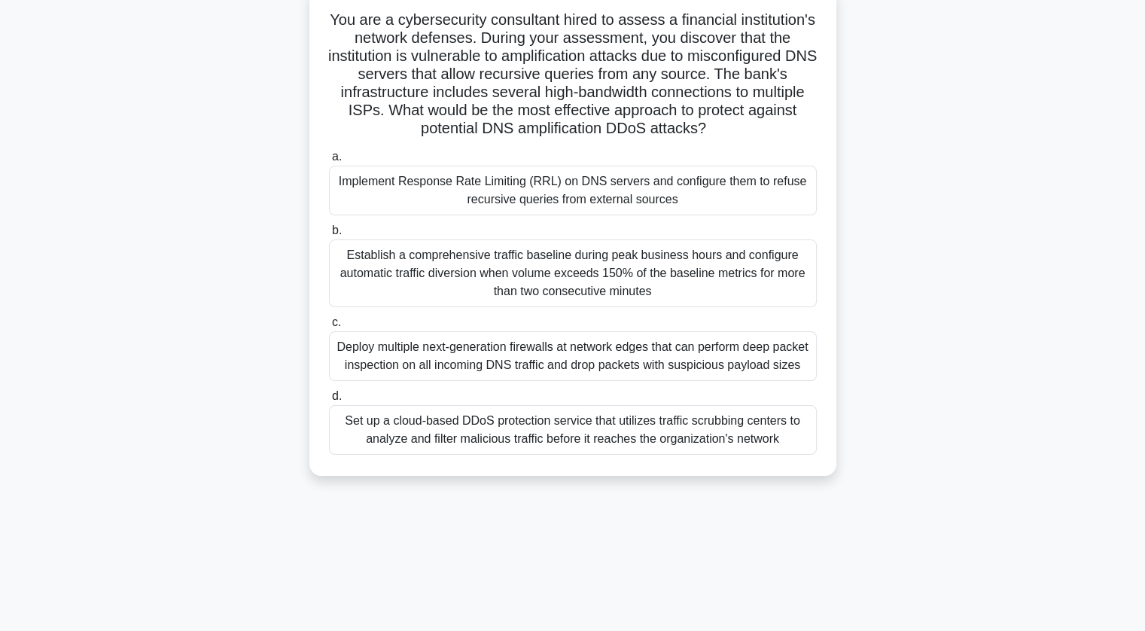
click at [921, 279] on div "You are a cybersecurity consultant hired to assess a financial institution's ne…" at bounding box center [572, 239] width 993 height 507
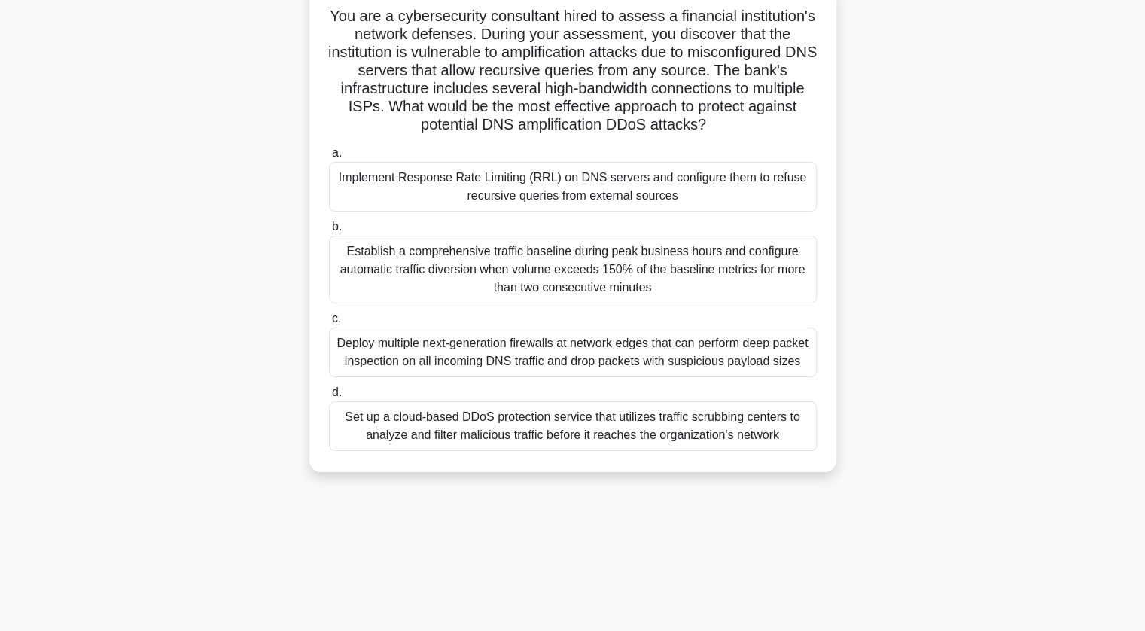
click at [607, 373] on div "Deploy multiple next-generation firewalls at network edges that can perform dee…" at bounding box center [573, 352] width 488 height 50
click at [329, 324] on input "c. Deploy multiple next-generation firewalls at network edges that can perform …" at bounding box center [329, 319] width 0 height 10
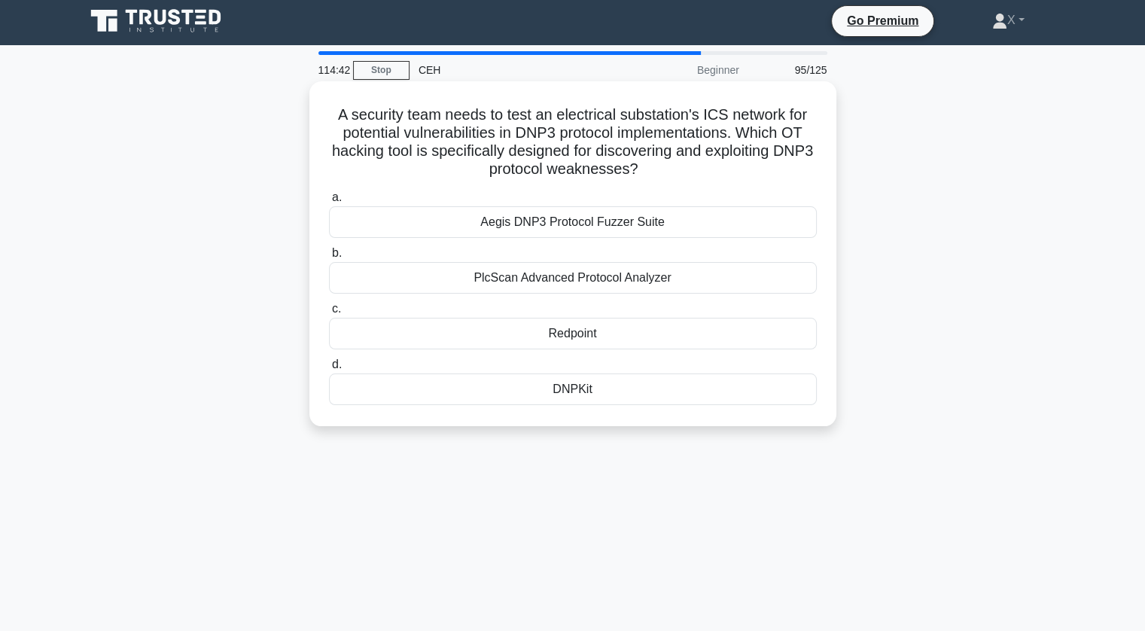
scroll to position [0, 0]
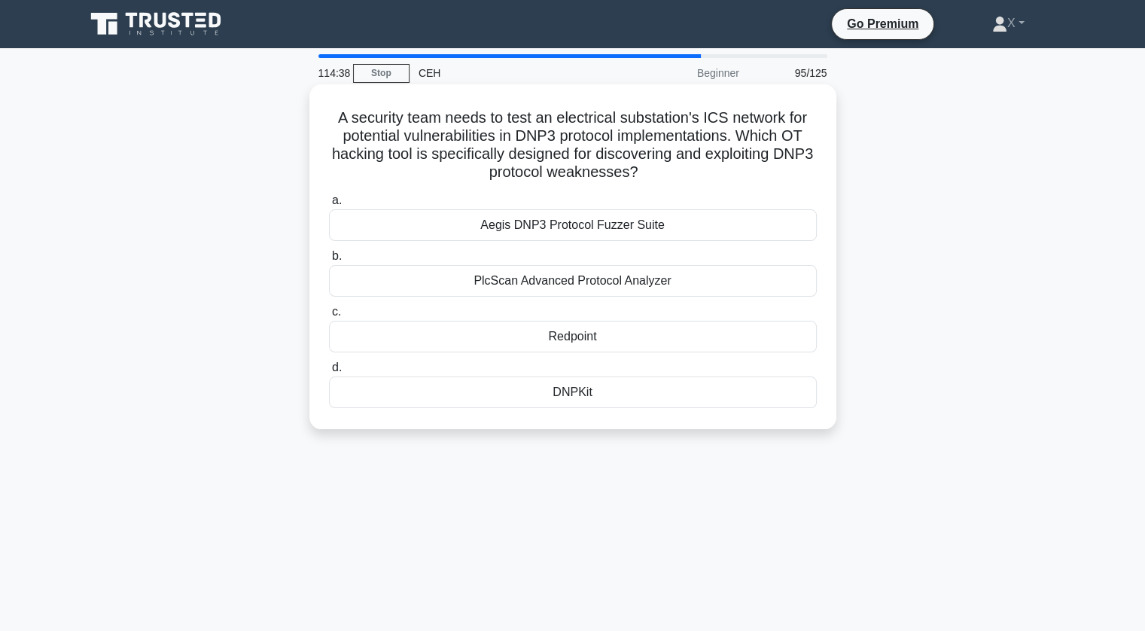
click at [564, 401] on div "DNPKit" at bounding box center [573, 392] width 488 height 32
click at [329, 373] on input "d. DNPKit" at bounding box center [329, 368] width 0 height 10
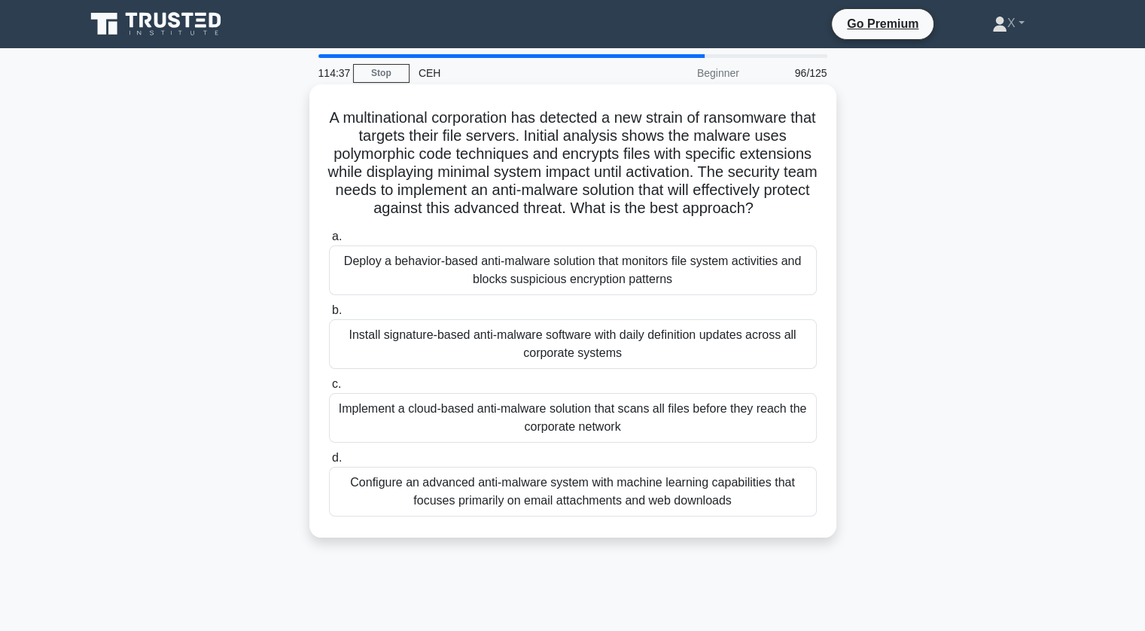
click at [574, 294] on div "Deploy a behavior-based anti-malware solution that monitors file system activit…" at bounding box center [573, 270] width 488 height 50
click at [329, 242] on input "a. Deploy a behavior-based anti-malware solution that monitors file system acti…" at bounding box center [329, 237] width 0 height 10
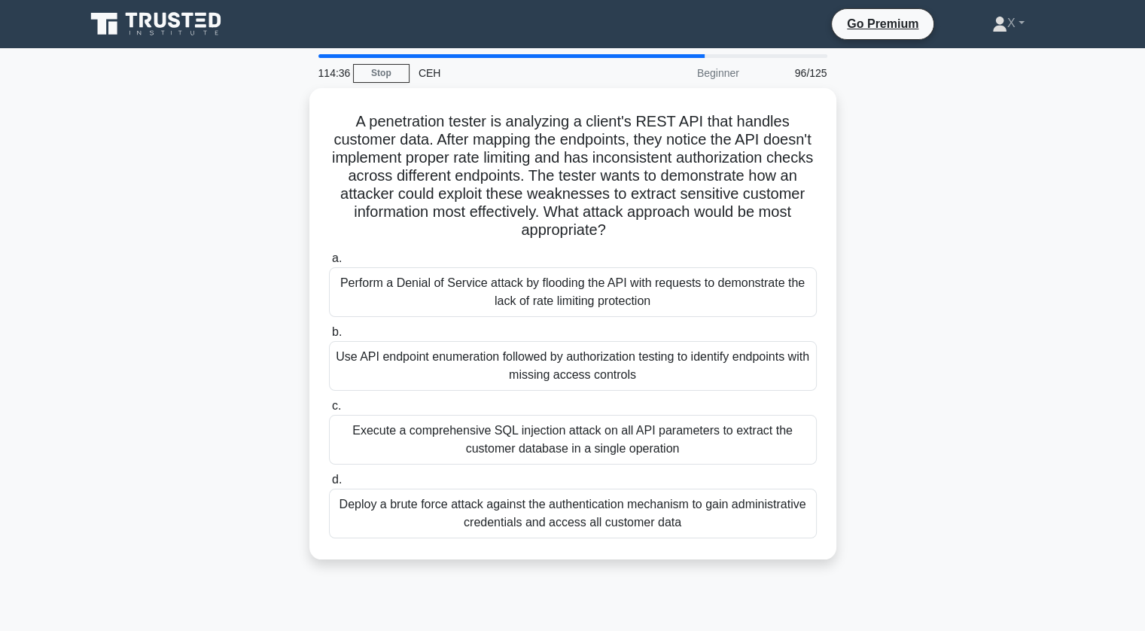
click at [574, 294] on div "Perform a Denial of Service attack by flooding the API with requests to demonst…" at bounding box center [573, 292] width 488 height 50
click at [329, 263] on input "a. Perform a Denial of Service attack by flooding the API with requests to demo…" at bounding box center [329, 259] width 0 height 10
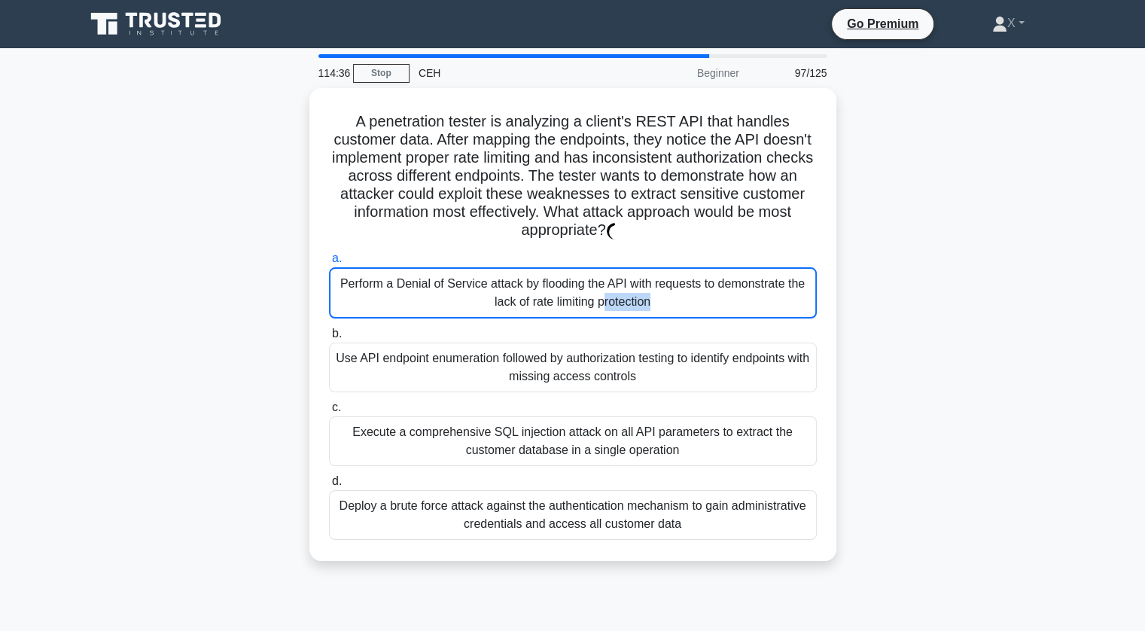
click at [574, 294] on div "Perform a Denial of Service attack by flooding the API with requests to demonst…" at bounding box center [573, 292] width 488 height 51
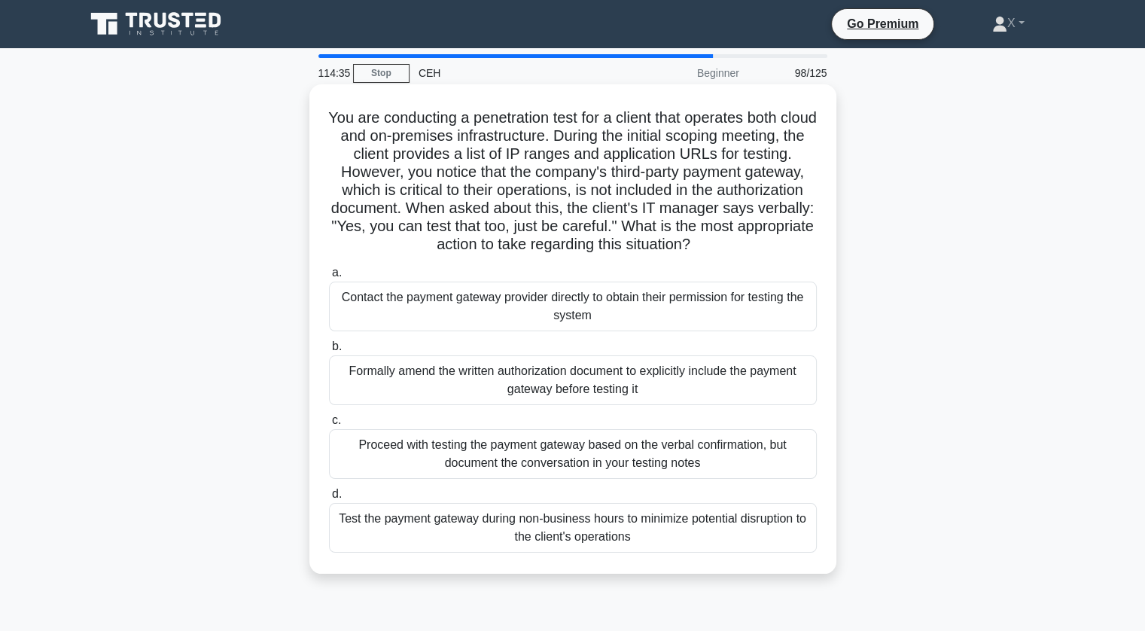
click at [565, 303] on div "Contact the payment gateway provider directly to obtain their permission for te…" at bounding box center [573, 306] width 488 height 50
click at [329, 278] on input "a. Contact the payment gateway provider directly to obtain their permission for…" at bounding box center [329, 273] width 0 height 10
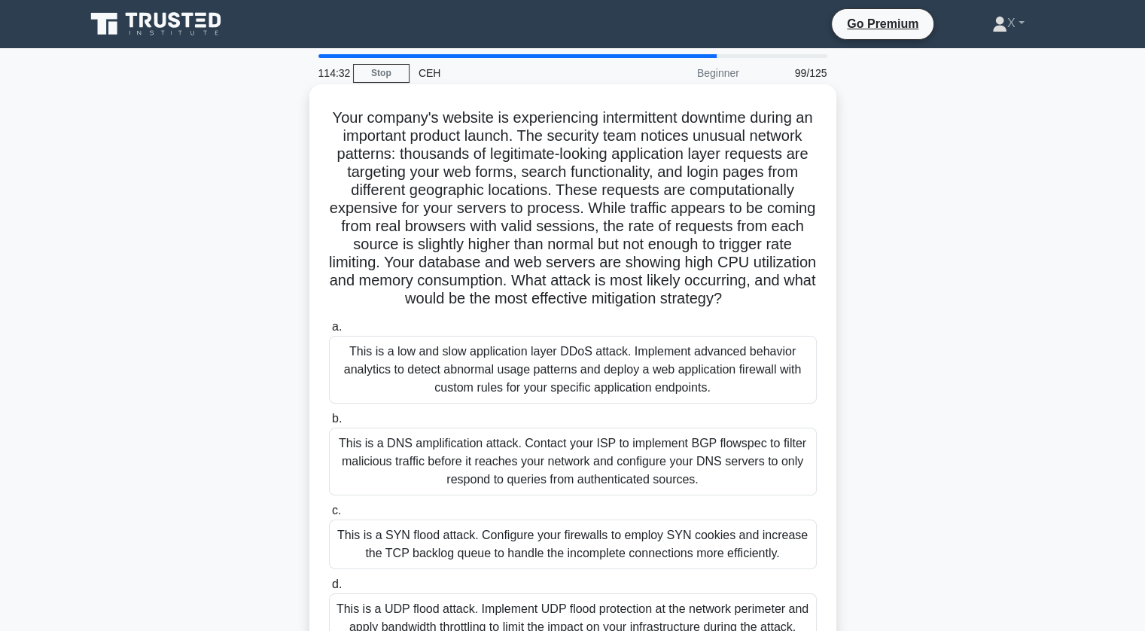
click at [556, 370] on div "This is a low and slow application layer DDoS attack. Implement advanced behavi…" at bounding box center [573, 370] width 488 height 68
click at [329, 332] on input "a. This is a low and slow application layer DDoS attack. Implement advanced beh…" at bounding box center [329, 327] width 0 height 10
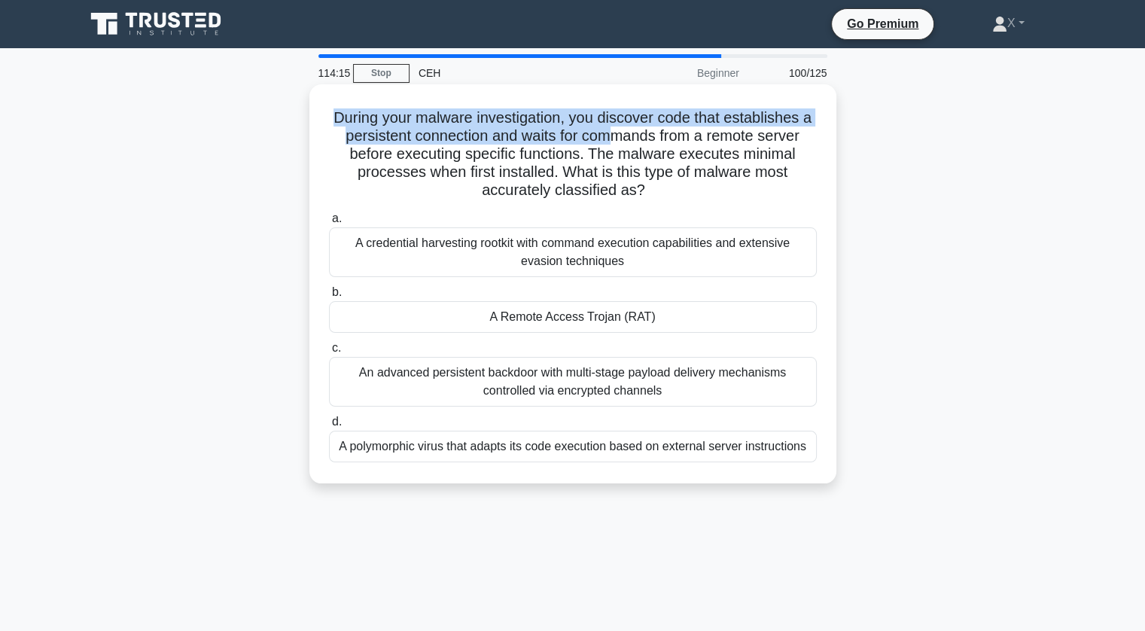
drag, startPoint x: 329, startPoint y: 117, endPoint x: 617, endPoint y: 135, distance: 288.8
click at [617, 135] on h5 "During your malware investigation, you discover code that establishes a persist…" at bounding box center [572, 154] width 491 height 92
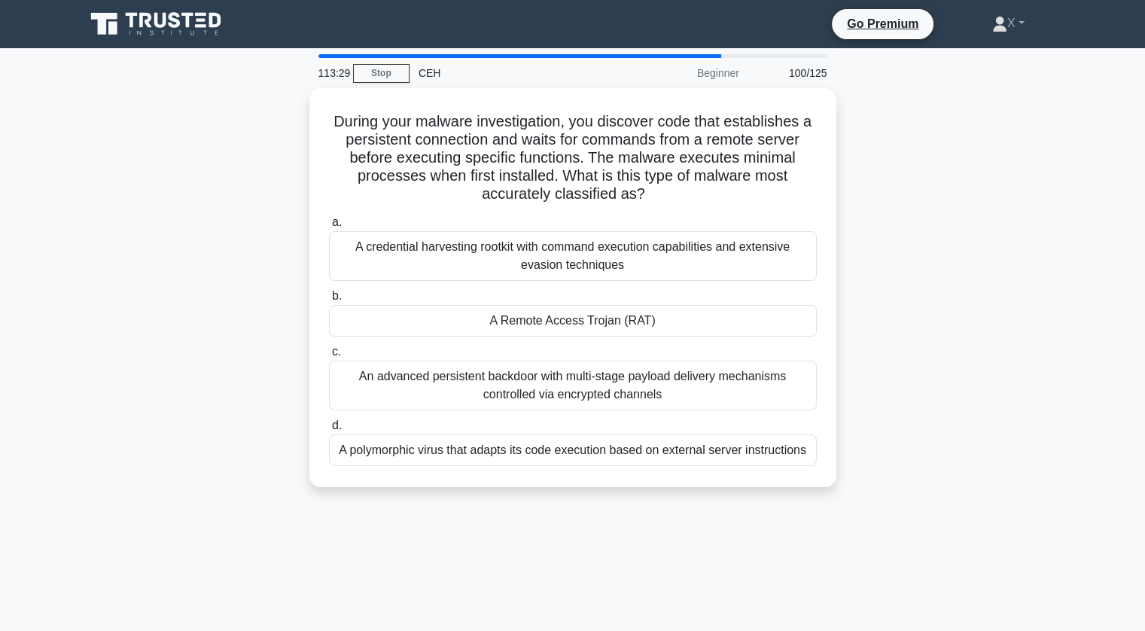
click at [226, 473] on div "During your malware investigation, you discover code that establishes a persist…" at bounding box center [572, 296] width 993 height 417
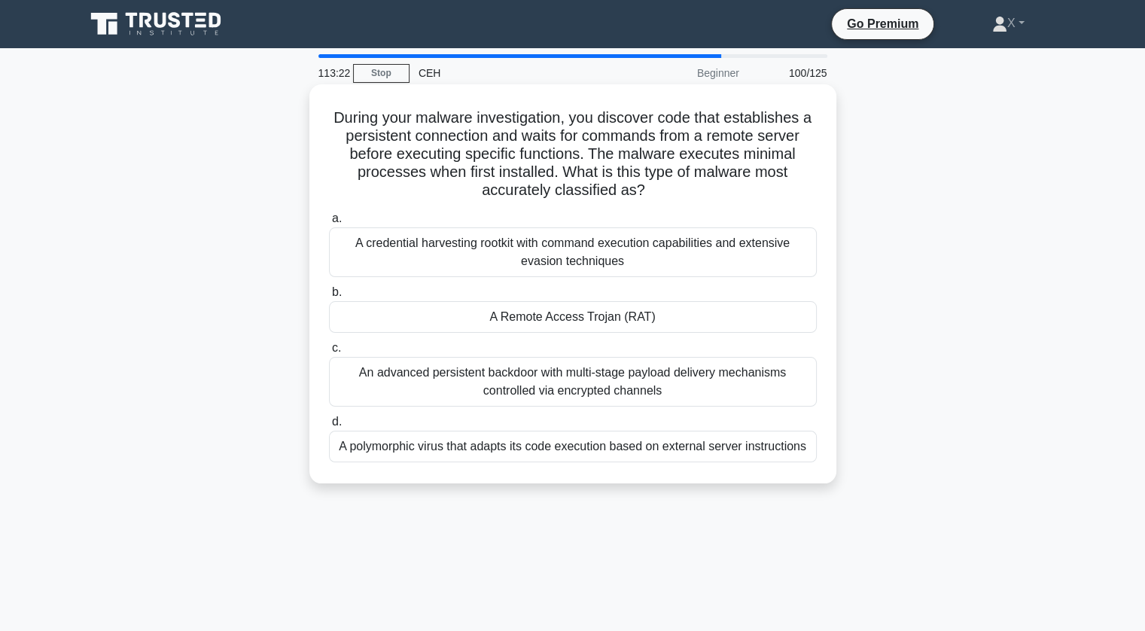
click at [499, 318] on div "A Remote Access Trojan (RAT)" at bounding box center [573, 317] width 488 height 32
click at [329, 297] on input "b. A Remote Access Trojan (RAT)" at bounding box center [329, 293] width 0 height 10
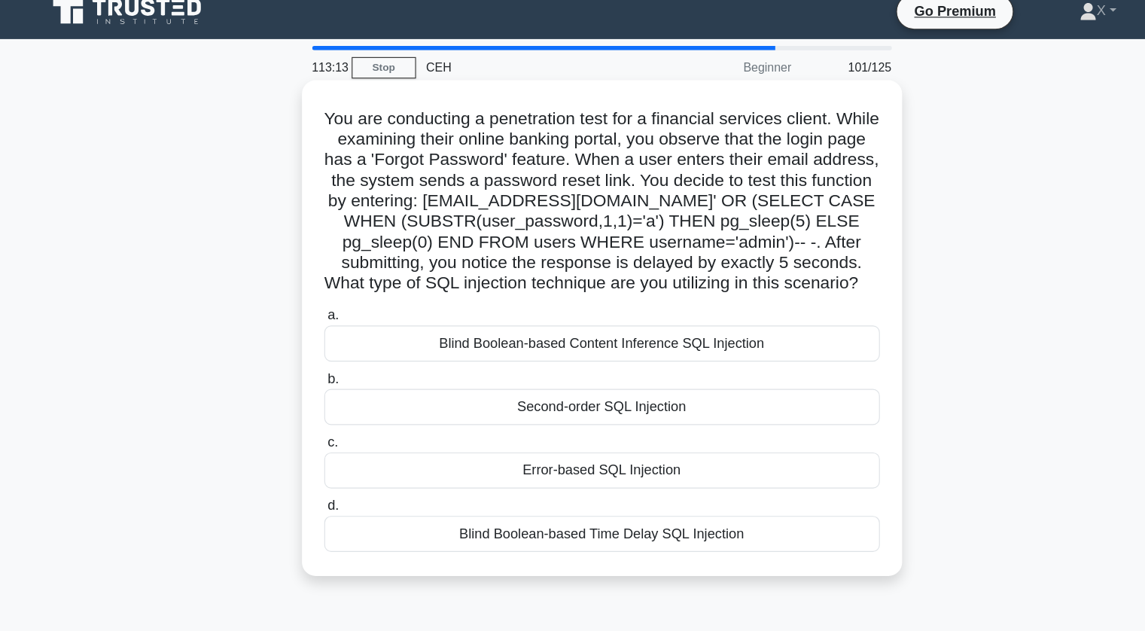
click at [561, 481] on div "Blind Boolean-based Time Delay SQL Injection" at bounding box center [573, 483] width 488 height 32
click at [329, 463] on input "d. Blind Boolean-based Time Delay SQL Injection" at bounding box center [329, 458] width 0 height 10
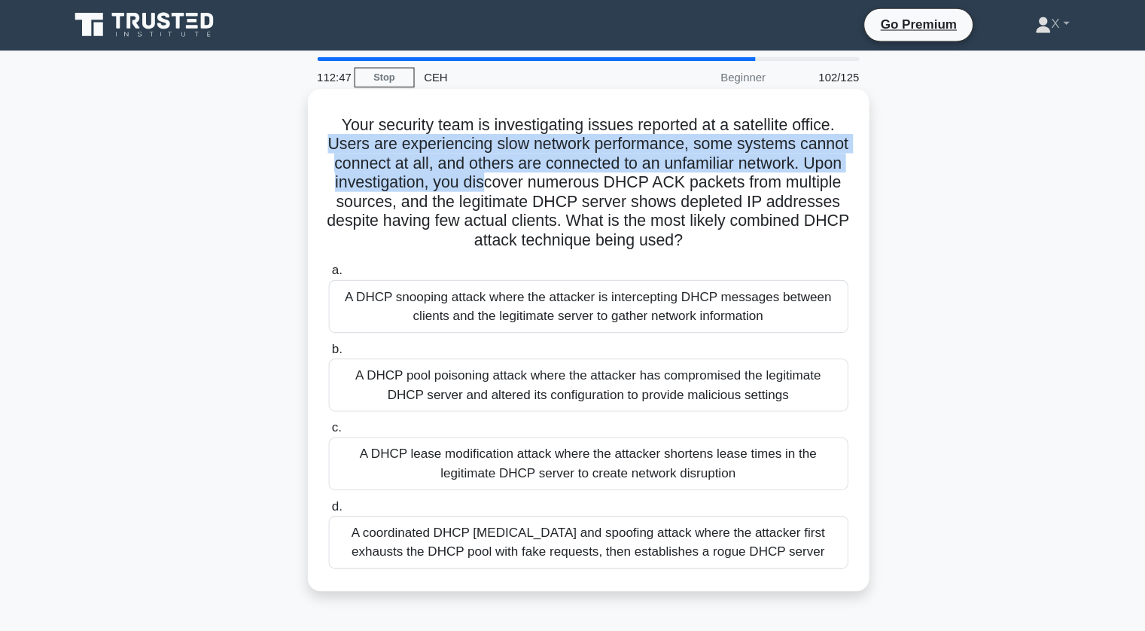
drag, startPoint x: 354, startPoint y: 140, endPoint x: 605, endPoint y: 179, distance: 253.7
click at [605, 179] on h5 "Your security team is investigating issues reported at a satellite office. User…" at bounding box center [572, 172] width 491 height 128
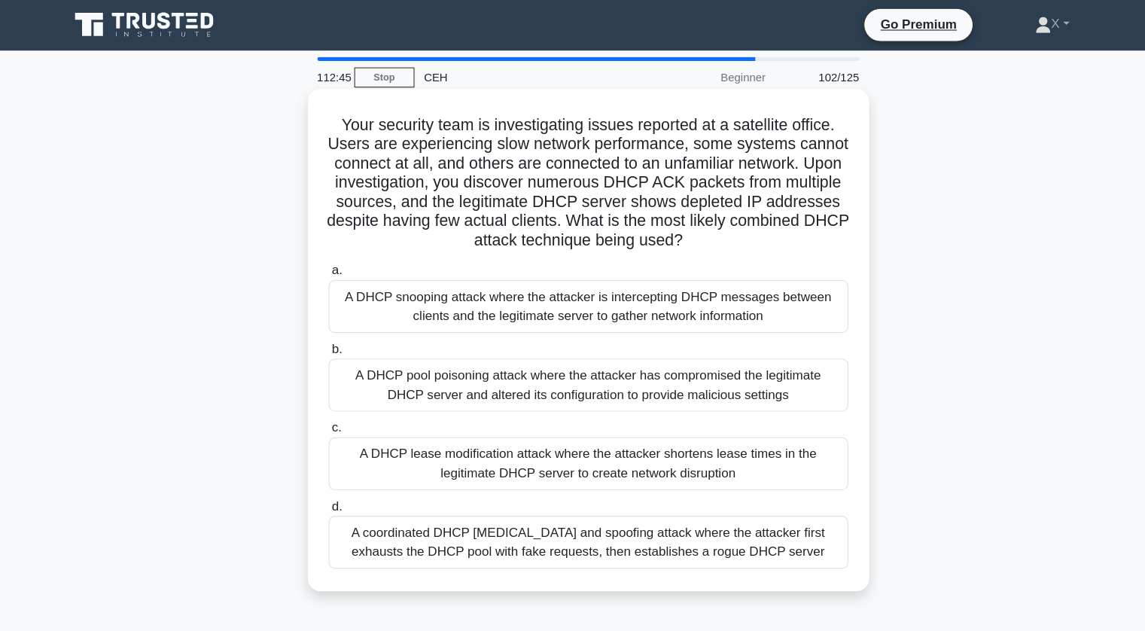
click at [539, 293] on div "A DHCP snooping attack where the attacker is intercepting DHCP messages between…" at bounding box center [573, 288] width 488 height 50
click at [329, 260] on input "a. A DHCP snooping attack where the attacker is intercepting DHCP messages betw…" at bounding box center [329, 255] width 0 height 10
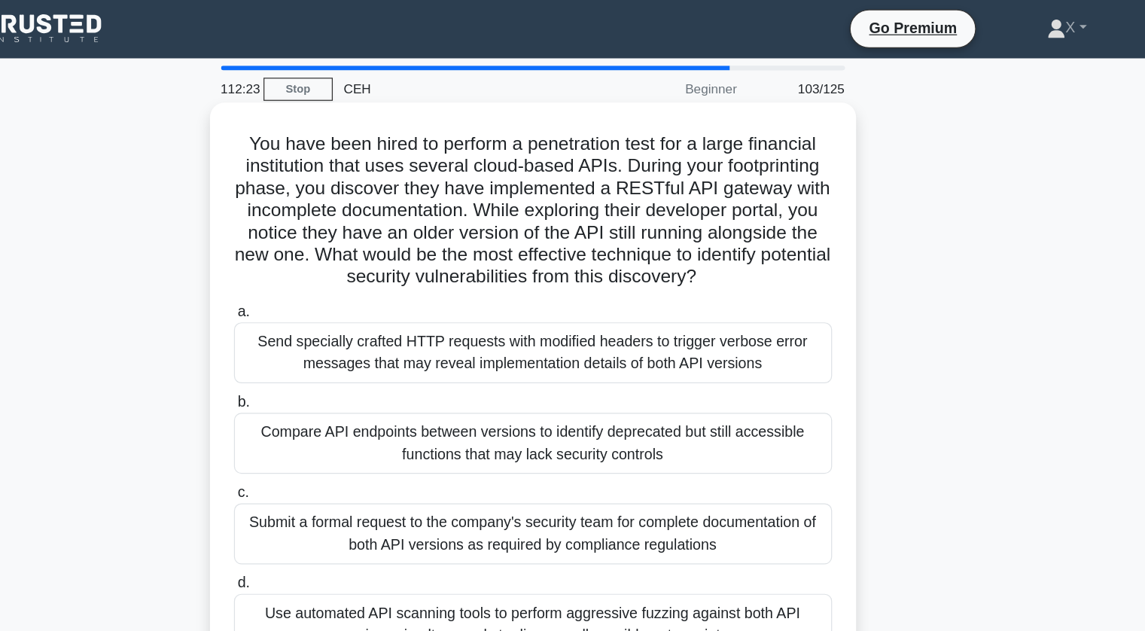
drag, startPoint x: 645, startPoint y: 138, endPoint x: 752, endPoint y: 226, distance: 138.5
click at [752, 226] on h5 "You have been hired to perform a penetration test for a large financial institu…" at bounding box center [572, 172] width 491 height 128
click at [724, 226] on icon ".spinner_0XTQ{transform-origin:center;animation:spinner_y6GP .75s linear infini…" at bounding box center [715, 227] width 18 height 18
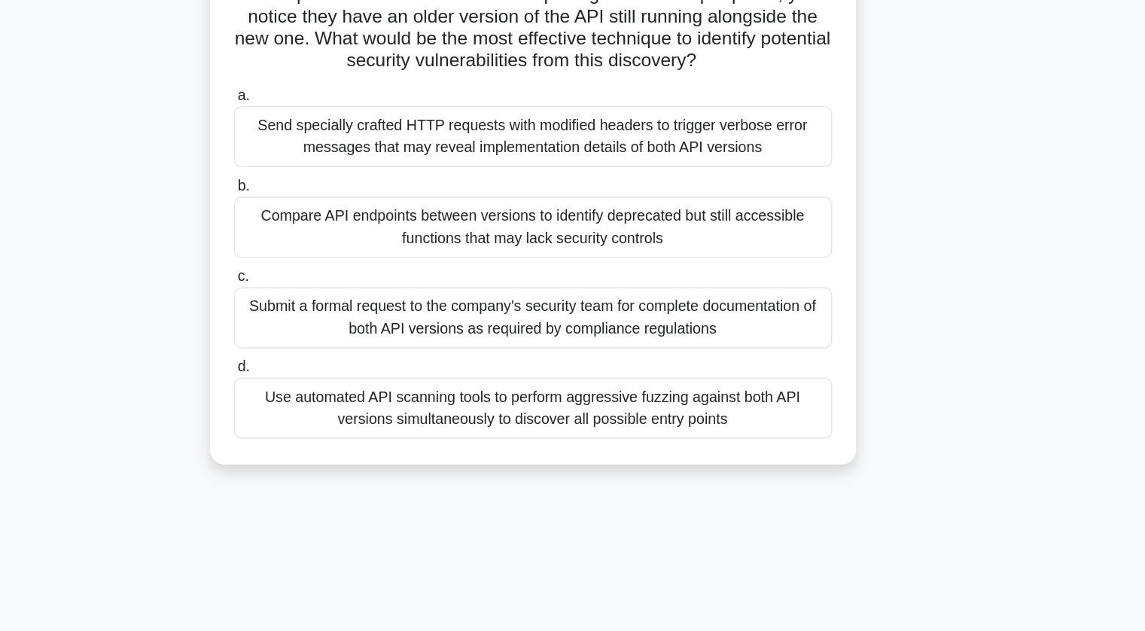
scroll to position [60, 0]
click at [691, 443] on div "Use automated API scanning tools to perform aggressive fuzzing against both API…" at bounding box center [573, 449] width 488 height 50
click at [329, 421] on input "d. Use automated API scanning tools to perform aggressive fuzzing against both …" at bounding box center [329, 416] width 0 height 10
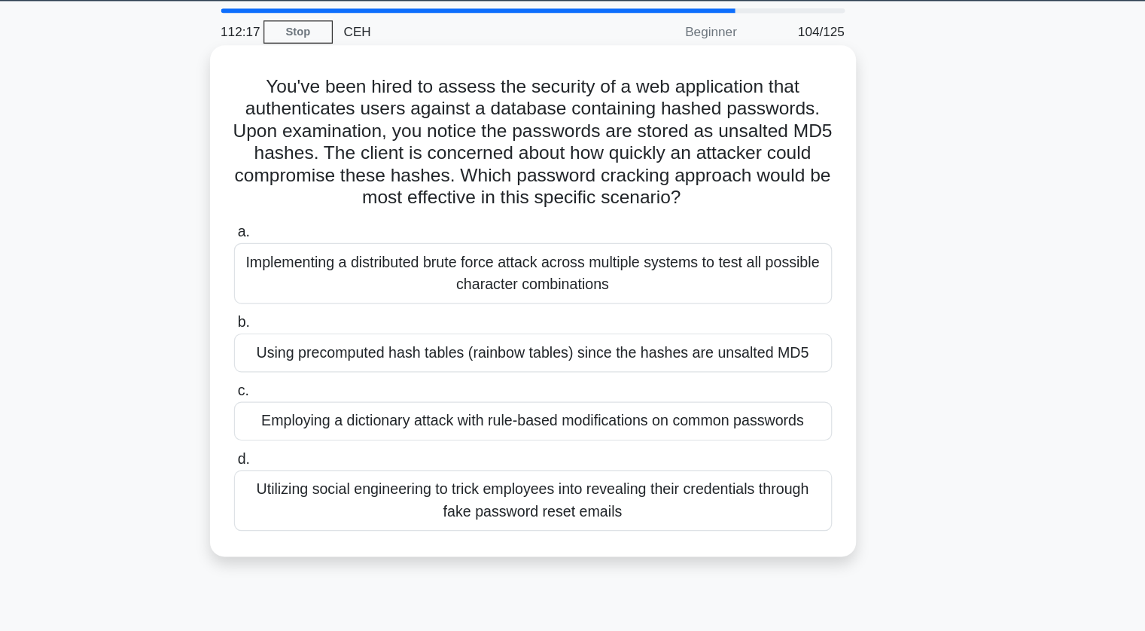
scroll to position [0, 0]
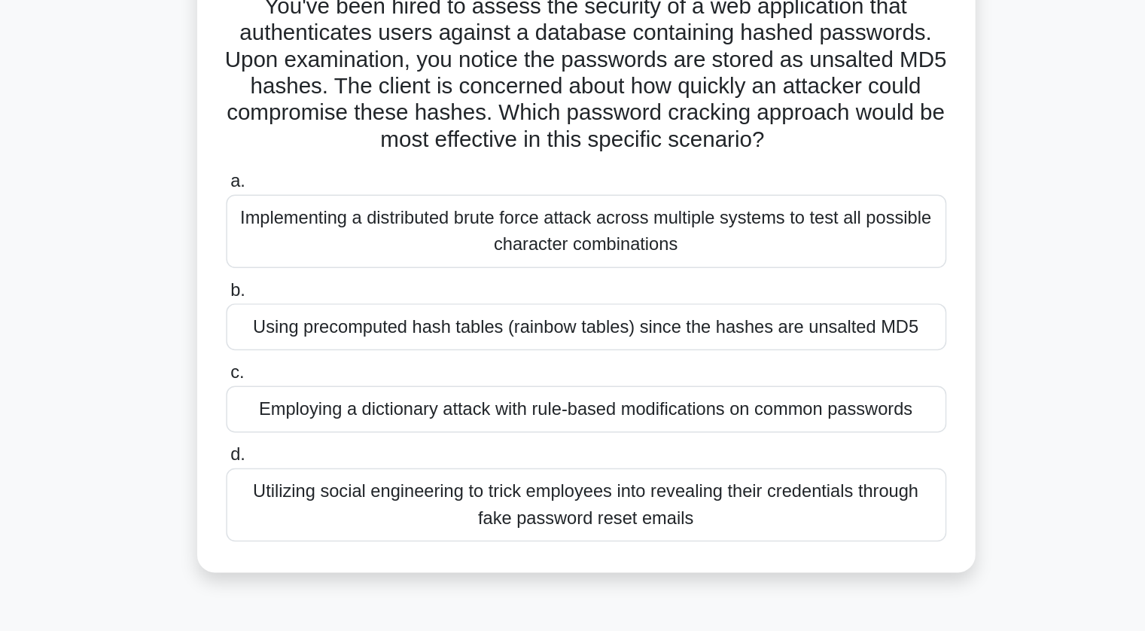
click at [549, 344] on div "Using precomputed hash tables (rainbow tables) since the hashes are unsalted MD5" at bounding box center [573, 335] width 488 height 32
click at [329, 315] on input "b. Using precomputed hash tables (rainbow tables) since the hashes are unsalted…" at bounding box center [329, 311] width 0 height 10
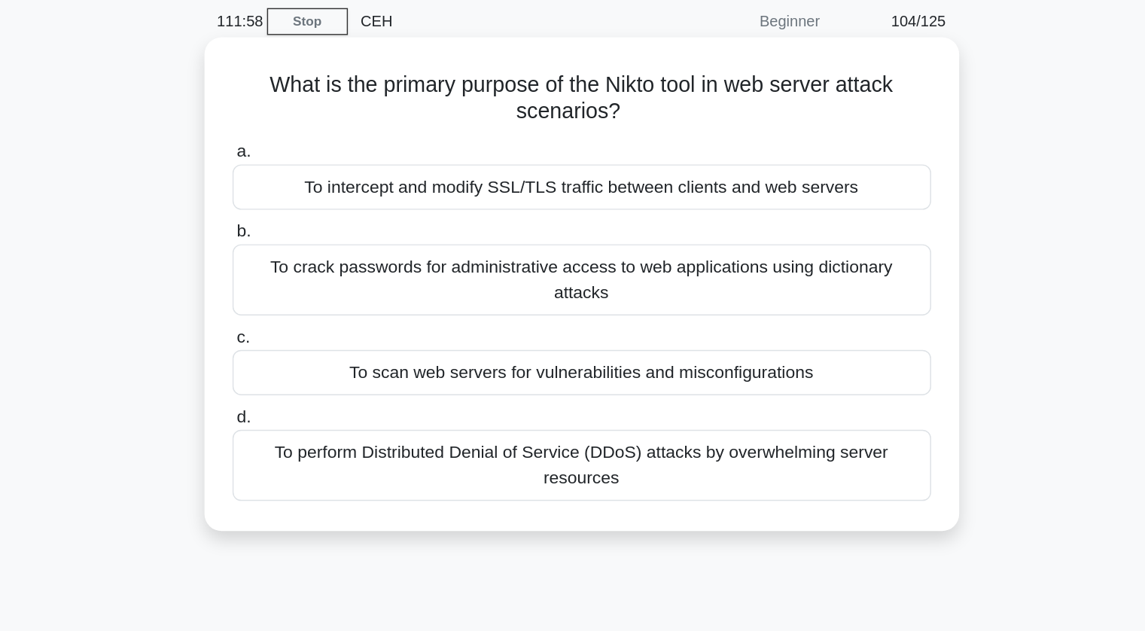
click at [545, 304] on div "To scan web servers for vulnerabilities and misconfigurations" at bounding box center [573, 319] width 488 height 32
click at [329, 299] on input "c. To scan web servers for vulnerabilities and misconfigurations" at bounding box center [329, 294] width 0 height 10
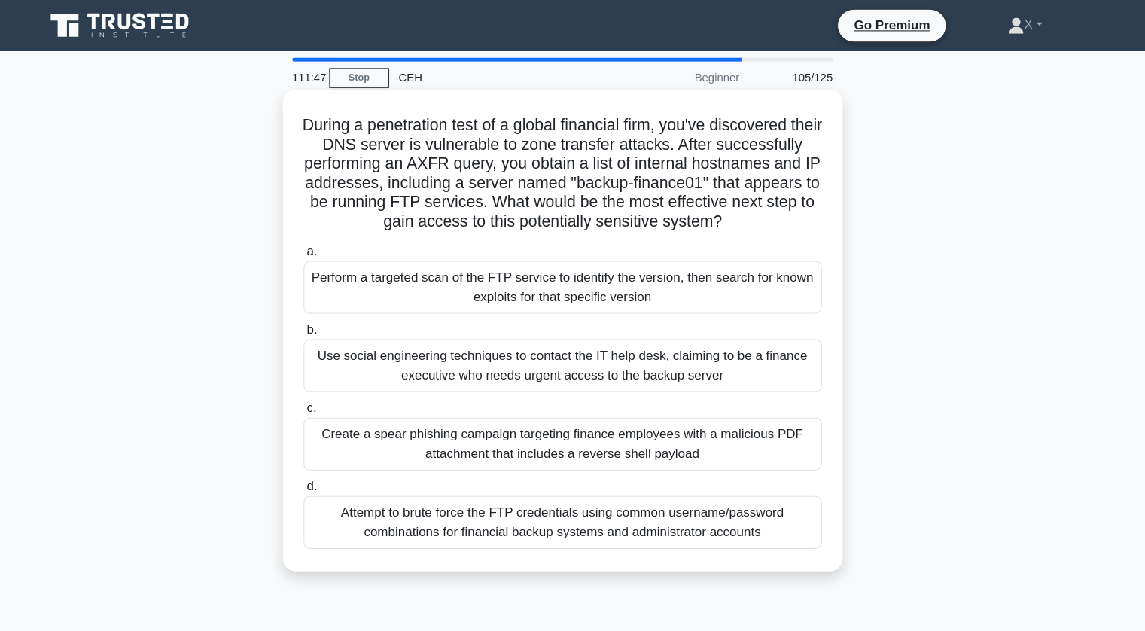
click at [741, 135] on h5 "During a penetration test of a global financial firm, you've discovered their D…" at bounding box center [572, 163] width 491 height 110
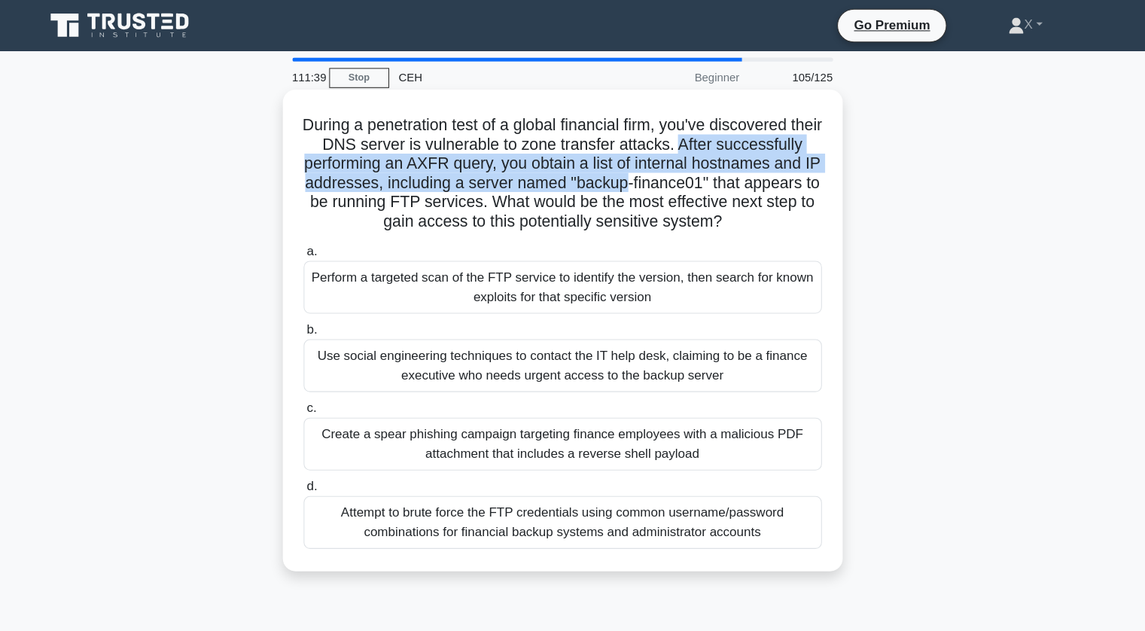
drag, startPoint x: 741, startPoint y: 135, endPoint x: 784, endPoint y: 166, distance: 52.8
click at [784, 166] on h5 "During a penetration test of a global financial firm, you've discovered their D…" at bounding box center [572, 163] width 491 height 110
drag, startPoint x: 616, startPoint y: 156, endPoint x: 791, endPoint y: 165, distance: 175.6
click at [791, 165] on h5 "During a penetration test of a global financial firm, you've discovered their D…" at bounding box center [572, 163] width 491 height 110
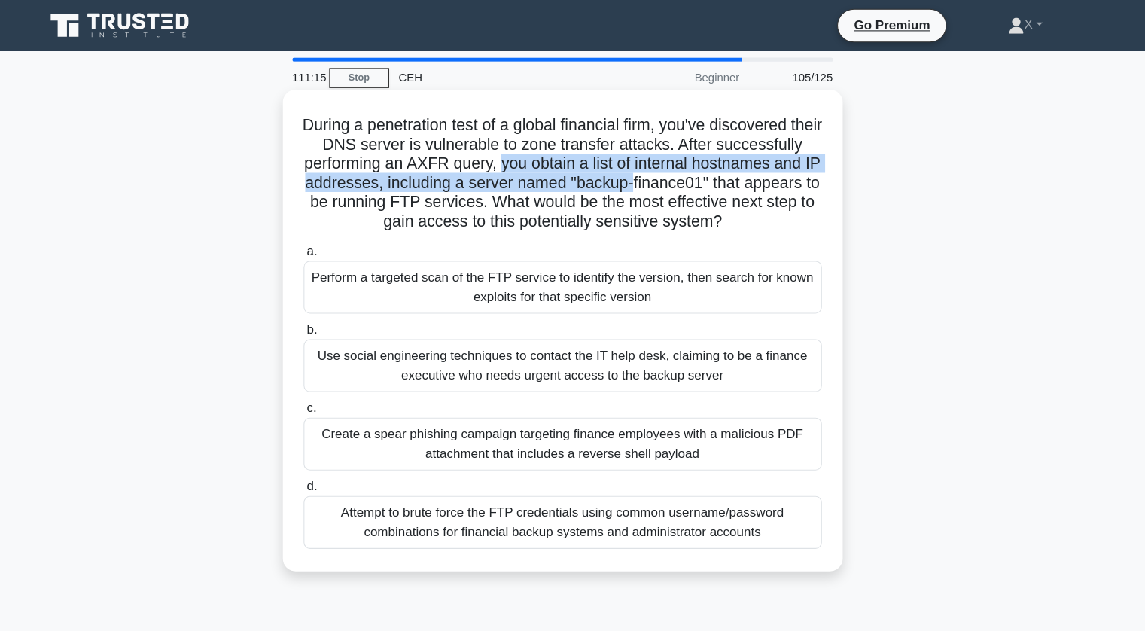
click at [793, 166] on h5 "During a penetration test of a global financial firm, you've discovered their D…" at bounding box center [572, 163] width 491 height 110
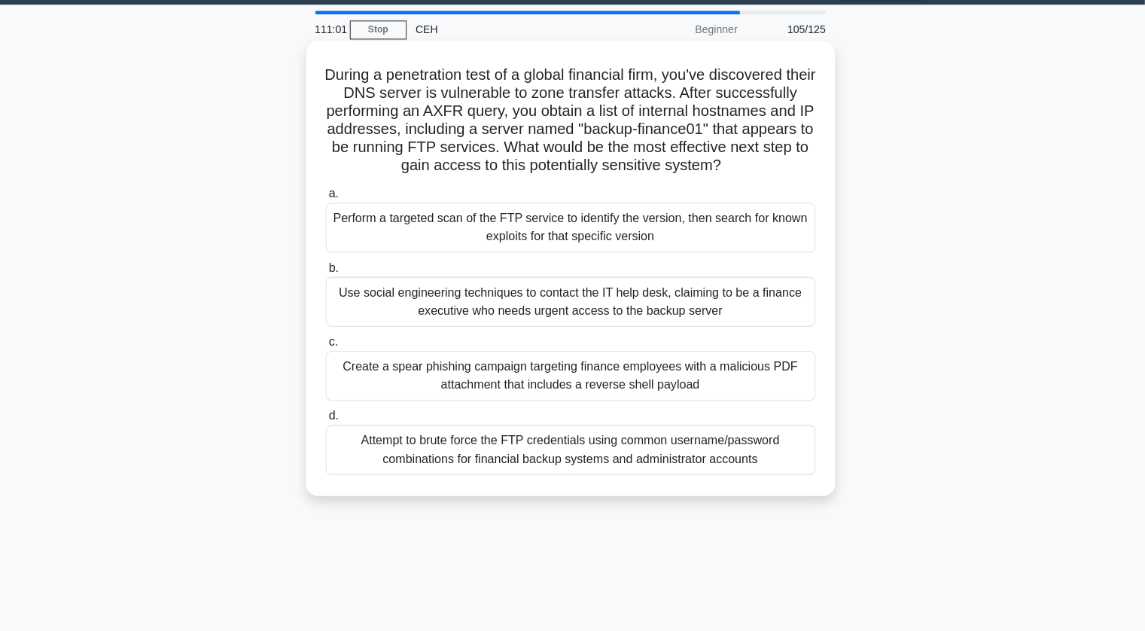
scroll to position [44, 0]
click at [491, 471] on div "Attempt to brute force the FTP credentials using common username/password combi…" at bounding box center [573, 448] width 488 height 50
click at [329, 419] on input "d. Attempt to brute force the FTP credentials using common username/password co…" at bounding box center [329, 414] width 0 height 10
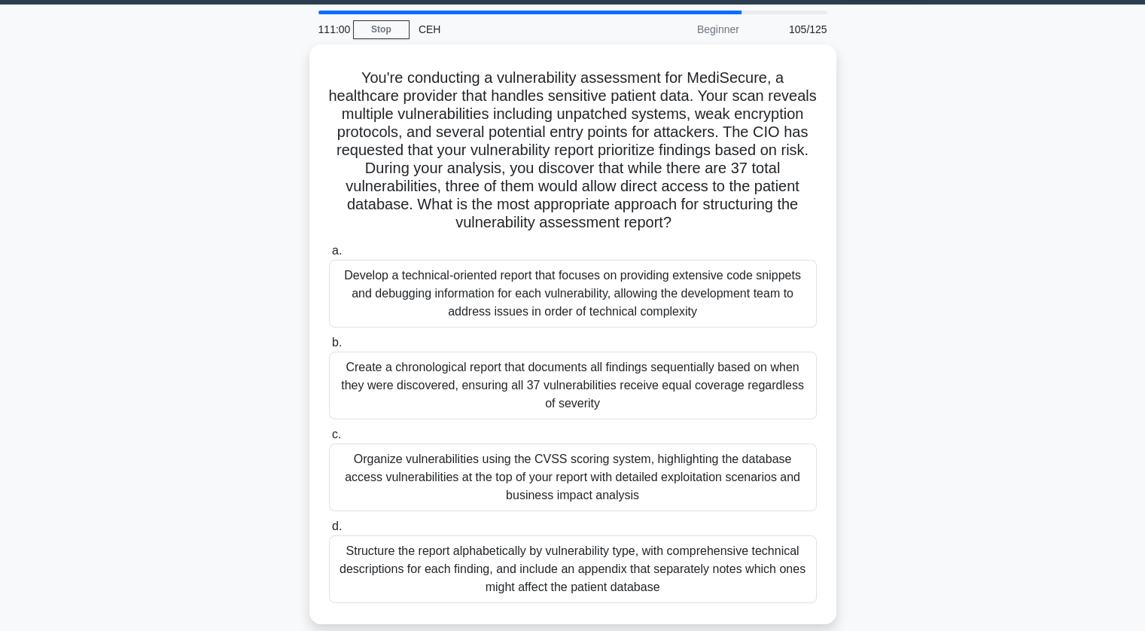
scroll to position [0, 0]
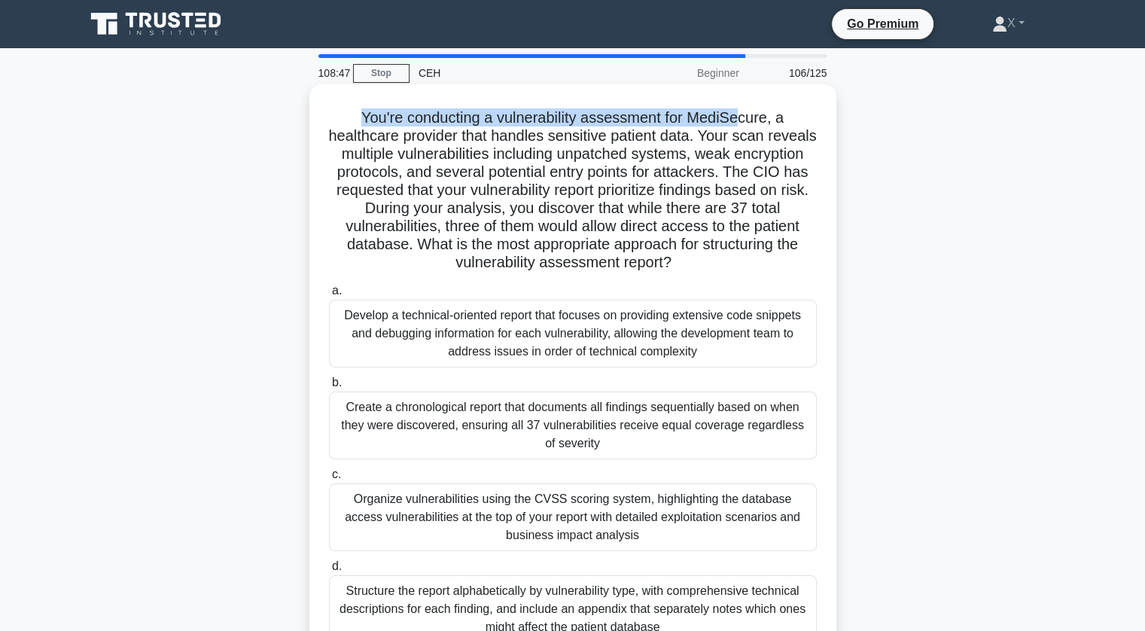
drag, startPoint x: 358, startPoint y: 119, endPoint x: 740, endPoint y: 110, distance: 381.7
click at [740, 110] on h5 "You're conducting a vulnerability assessment for MediSecure, a healthcare provi…" at bounding box center [572, 190] width 491 height 164
click at [541, 421] on div "Create a chronological report that documents all findings sequentially based on…" at bounding box center [573, 425] width 488 height 68
click at [329, 388] on input "b. Create a chronological report that documents all findings sequentially based…" at bounding box center [329, 383] width 0 height 10
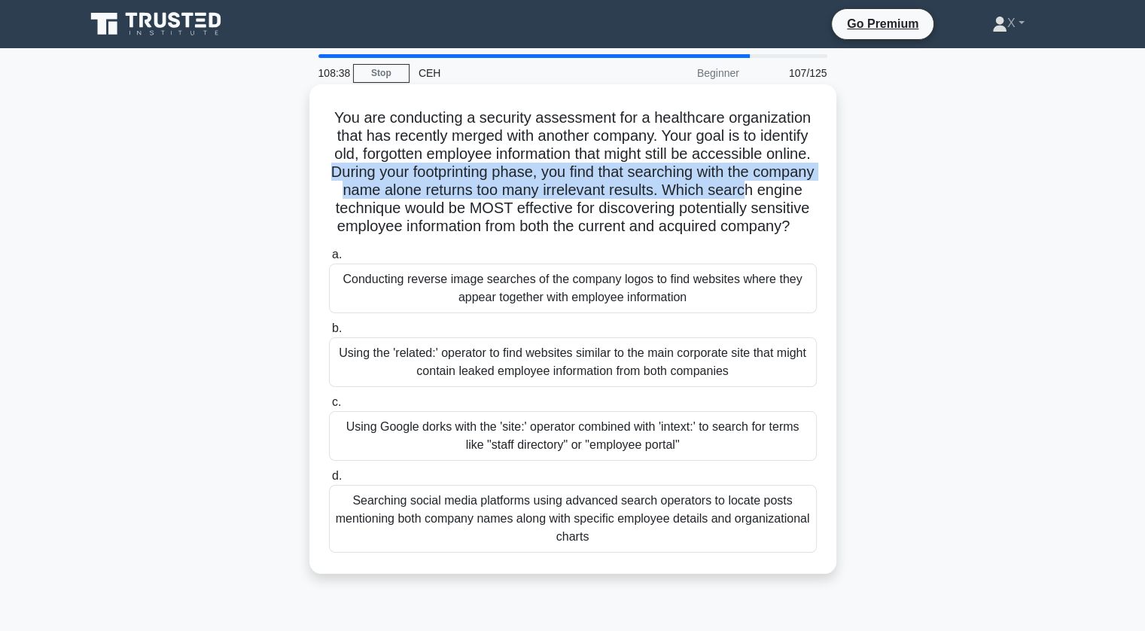
drag, startPoint x: 378, startPoint y: 173, endPoint x: 804, endPoint y: 194, distance: 426.5
click at [804, 194] on h5 "You are conducting a security assessment for a healthcare organization that has…" at bounding box center [572, 172] width 491 height 128
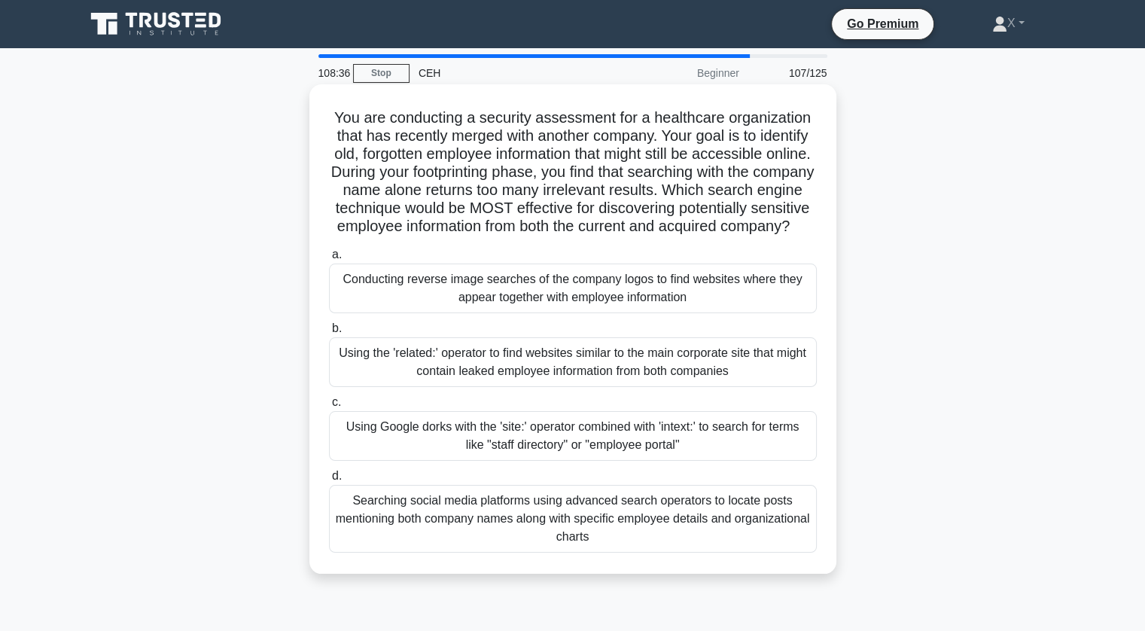
click at [622, 272] on label "a. Conducting reverse image searches of the company logos to find websites wher…" at bounding box center [573, 279] width 488 height 68
click at [329, 260] on input "a. Conducting reverse image searches of the company logos to find websites wher…" at bounding box center [329, 255] width 0 height 10
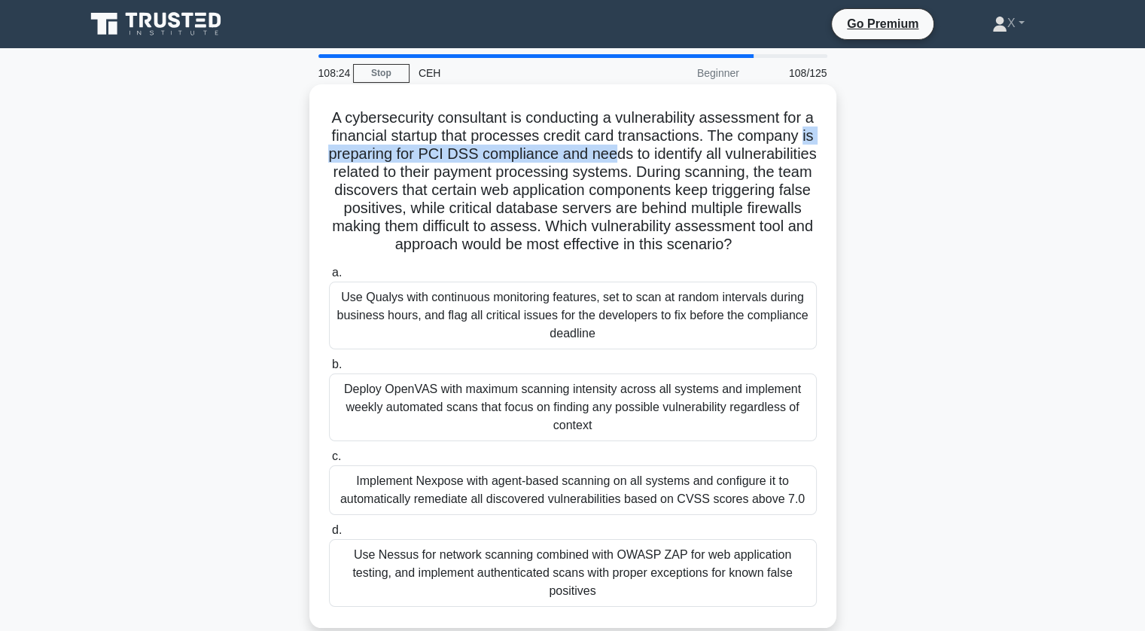
drag, startPoint x: 354, startPoint y: 147, endPoint x: 668, endPoint y: 150, distance: 313.9
click at [668, 150] on h5 "A cybersecurity consultant is conducting a vulnerability assessment for a finan…" at bounding box center [572, 181] width 491 height 146
click at [638, 274] on div "A cybersecurity consultant is conducting a vulnerability assessment for a finan…" at bounding box center [572, 355] width 515 height 531
click at [606, 336] on div "Use Qualys with continuous monitoring features, set to scan at random intervals…" at bounding box center [573, 315] width 488 height 68
click at [329, 278] on input "a. Use Qualys with continuous monitoring features, set to scan at random interv…" at bounding box center [329, 273] width 0 height 10
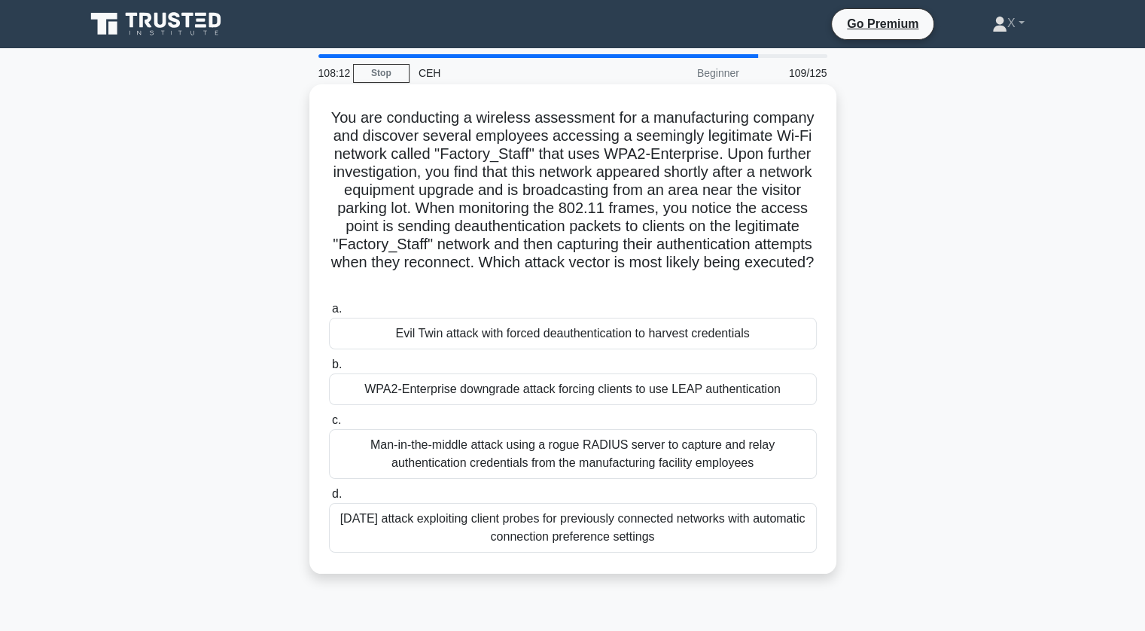
click at [510, 328] on div "Evil Twin attack with forced deauthentication to harvest credentials" at bounding box center [573, 334] width 488 height 32
click at [329, 314] on input "a. Evil Twin attack with forced deauthentication to harvest credentials" at bounding box center [329, 309] width 0 height 10
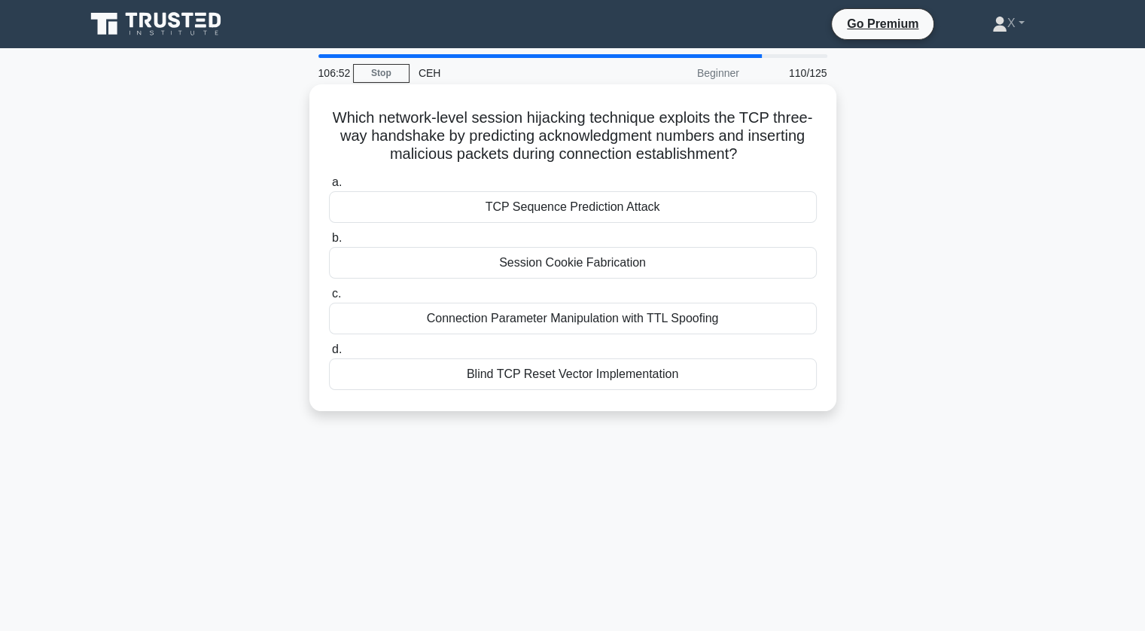
drag, startPoint x: 373, startPoint y: 114, endPoint x: 774, endPoint y: 154, distance: 403.1
click at [774, 154] on h5 "Which network-level session hijacking technique exploits the TCP three-way hand…" at bounding box center [572, 136] width 491 height 56
click at [715, 215] on div "TCP Sequence Prediction Attack" at bounding box center [573, 207] width 488 height 32
click at [329, 187] on input "a. TCP Sequence Prediction Attack" at bounding box center [329, 183] width 0 height 10
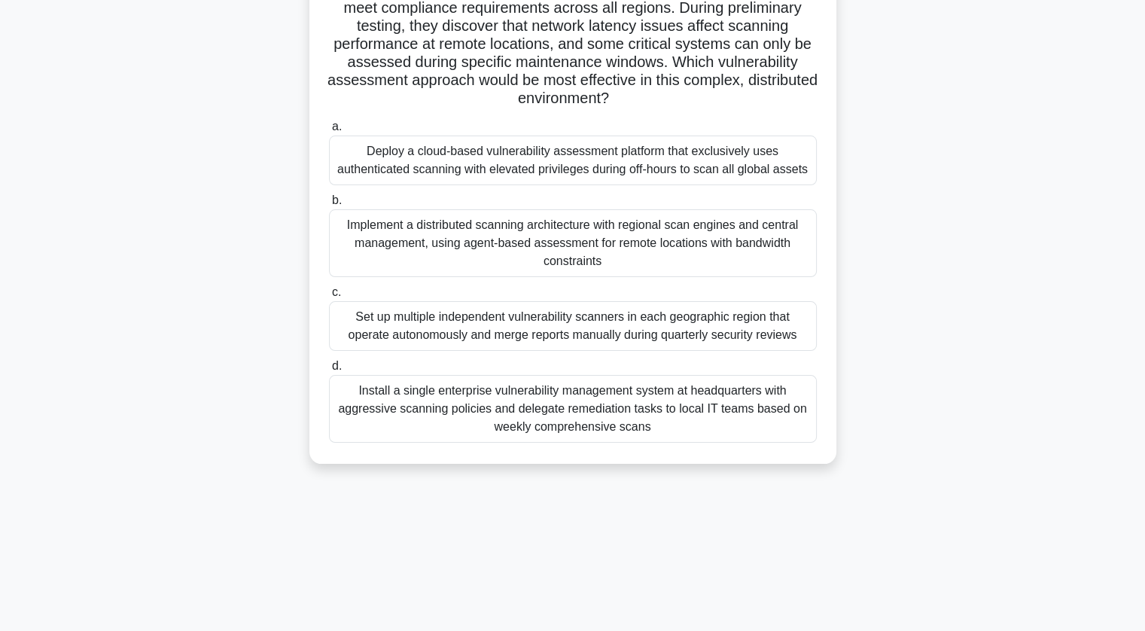
scroll to position [181, 0]
click at [624, 416] on div "Install a single enterprise vulnerability management system at headquarters wit…" at bounding box center [573, 410] width 488 height 68
click at [329, 372] on input "d. Install a single enterprise vulnerability management system at headquarters …" at bounding box center [329, 367] width 0 height 10
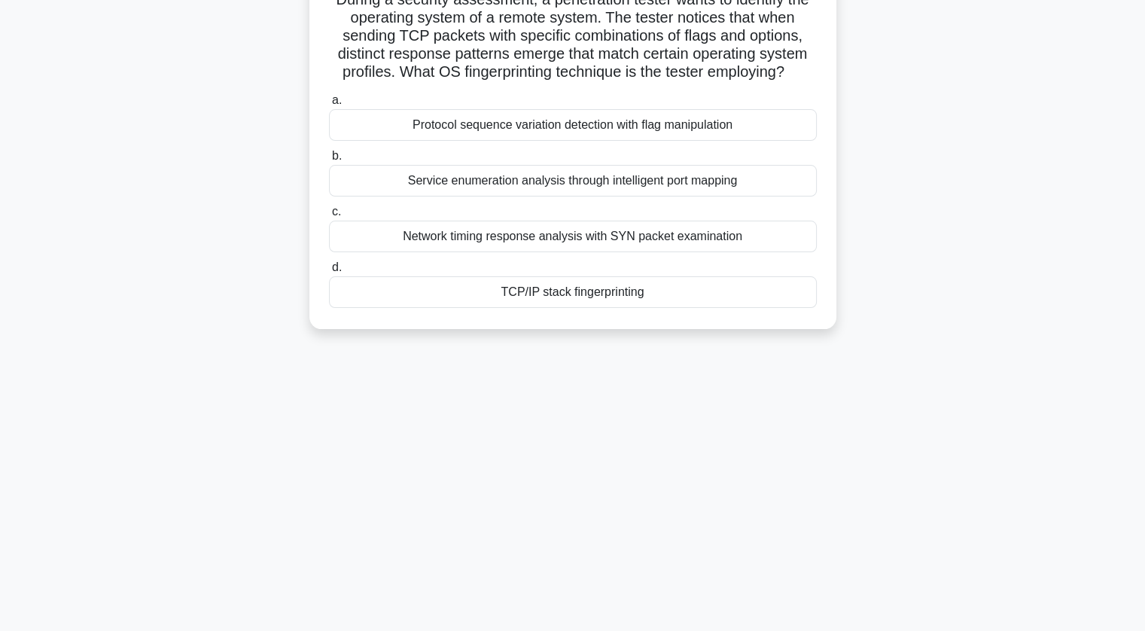
scroll to position [0, 0]
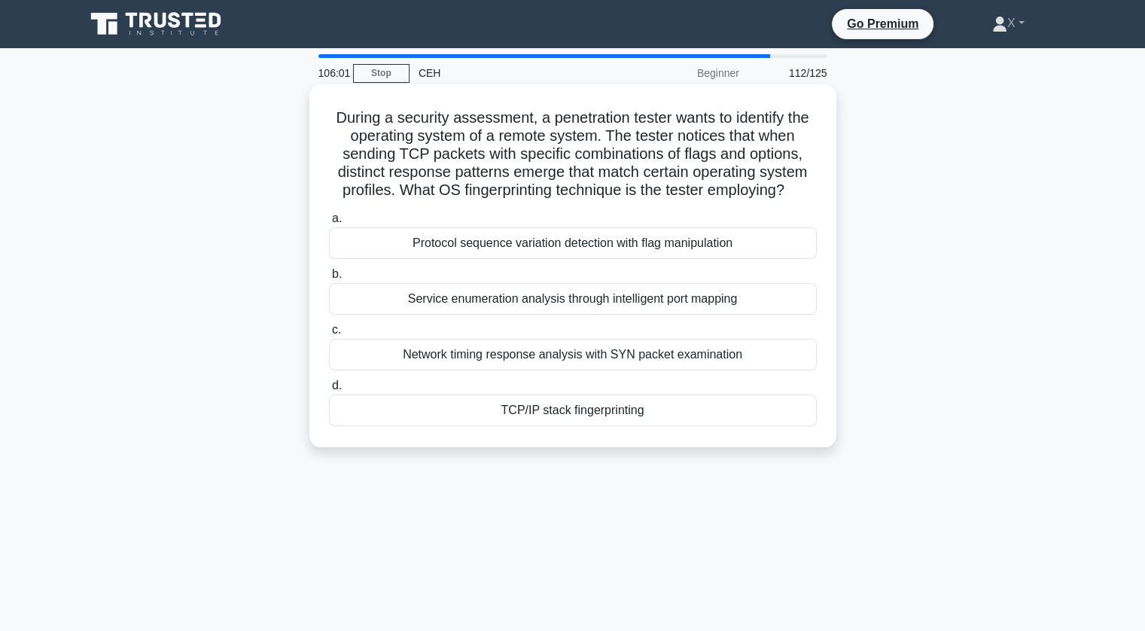
drag, startPoint x: 329, startPoint y: 122, endPoint x: 813, endPoint y: 187, distance: 488.3
click at [813, 187] on h5 "During a security assessment, a penetration tester wants to identify the operat…" at bounding box center [572, 154] width 491 height 92
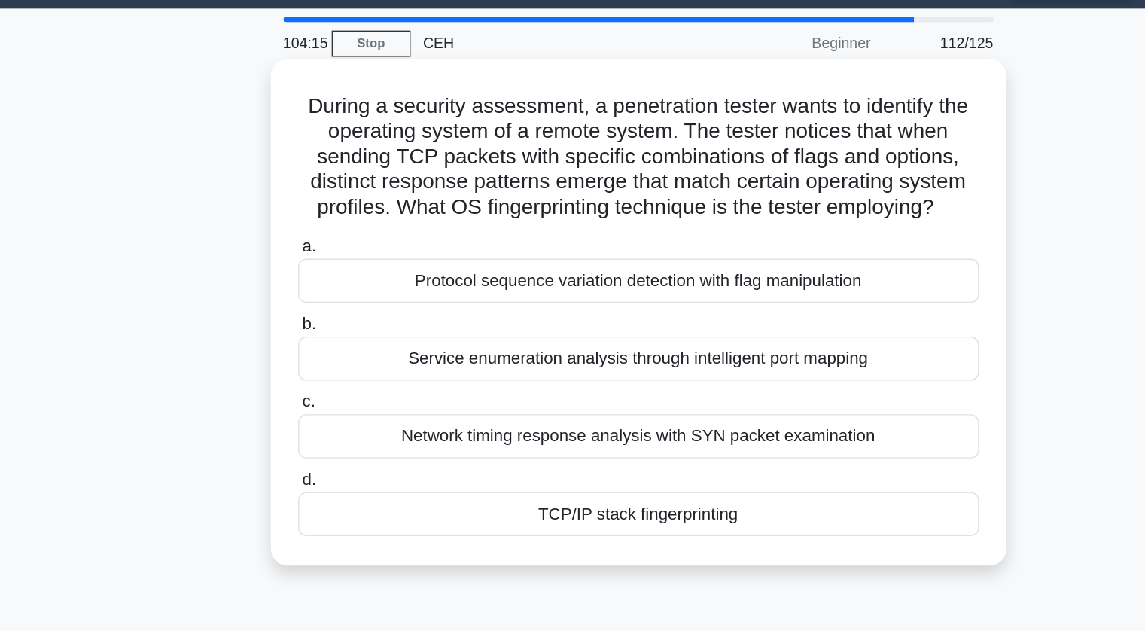
click at [462, 406] on div "TCP/IP stack fingerprinting" at bounding box center [573, 410] width 488 height 32
click at [329, 391] on input "d. TCP/IP stack fingerprinting" at bounding box center [329, 386] width 0 height 10
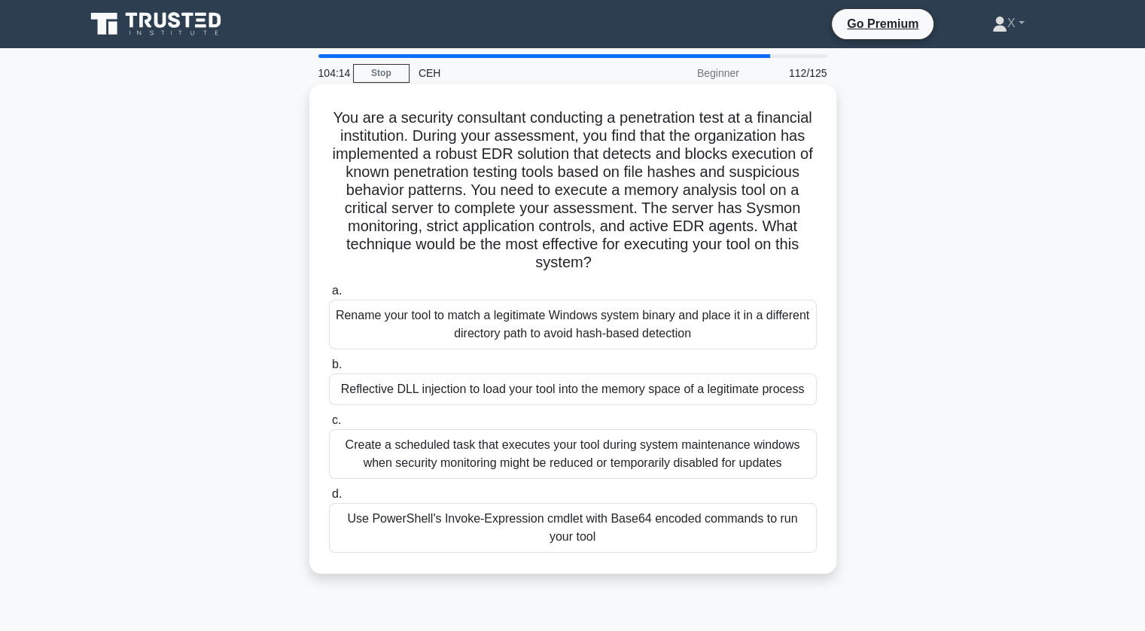
click at [421, 400] on div "Reflective DLL injection to load your tool into the memory space of a legitimat…" at bounding box center [573, 389] width 488 height 32
click at [329, 370] on input "b. Reflective DLL injection to load your tool into the memory space of a legiti…" at bounding box center [329, 365] width 0 height 10
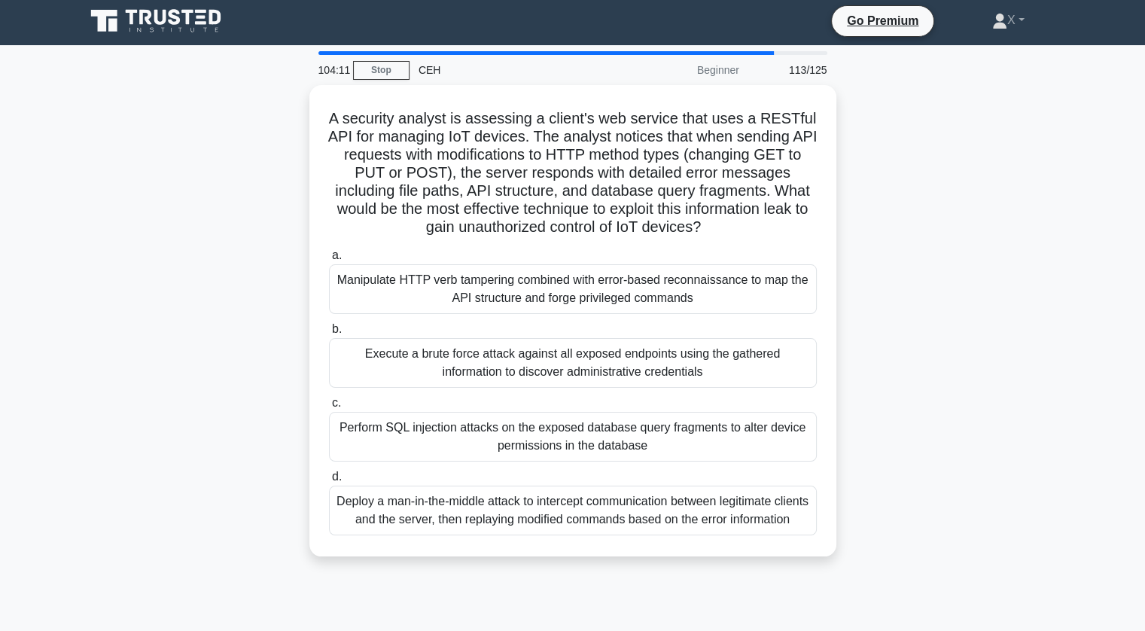
scroll to position [5, 0]
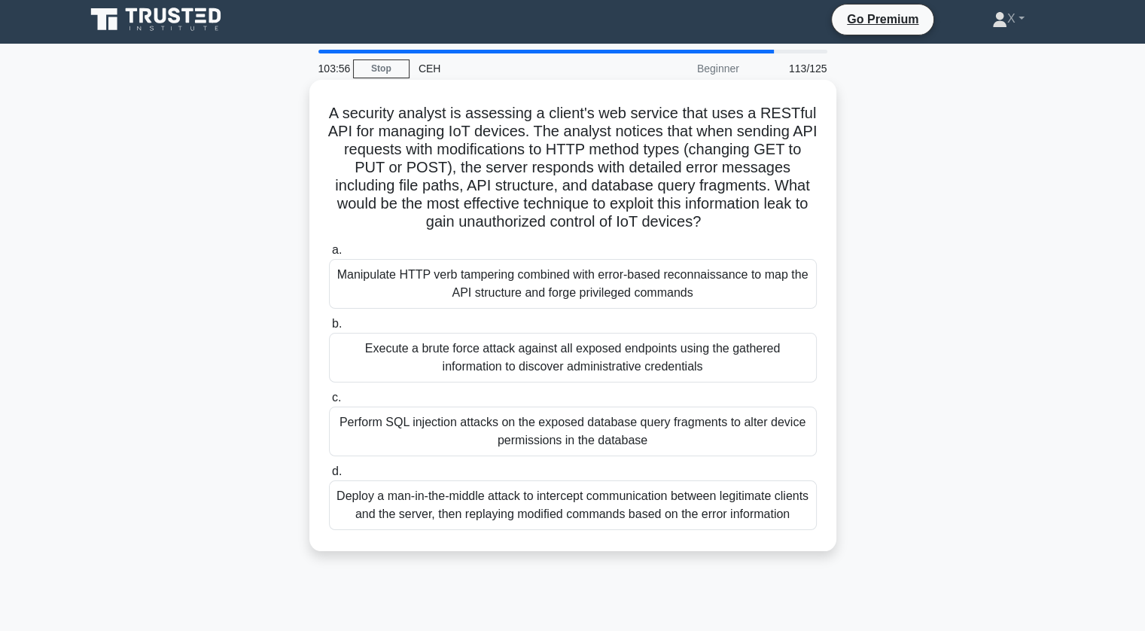
click at [592, 301] on div "Manipulate HTTP verb tampering combined with error-based reconnaissance to map …" at bounding box center [573, 284] width 488 height 50
click at [329, 255] on input "a. Manipulate HTTP verb tampering combined with error-based reconnaissance to m…" at bounding box center [329, 250] width 0 height 10
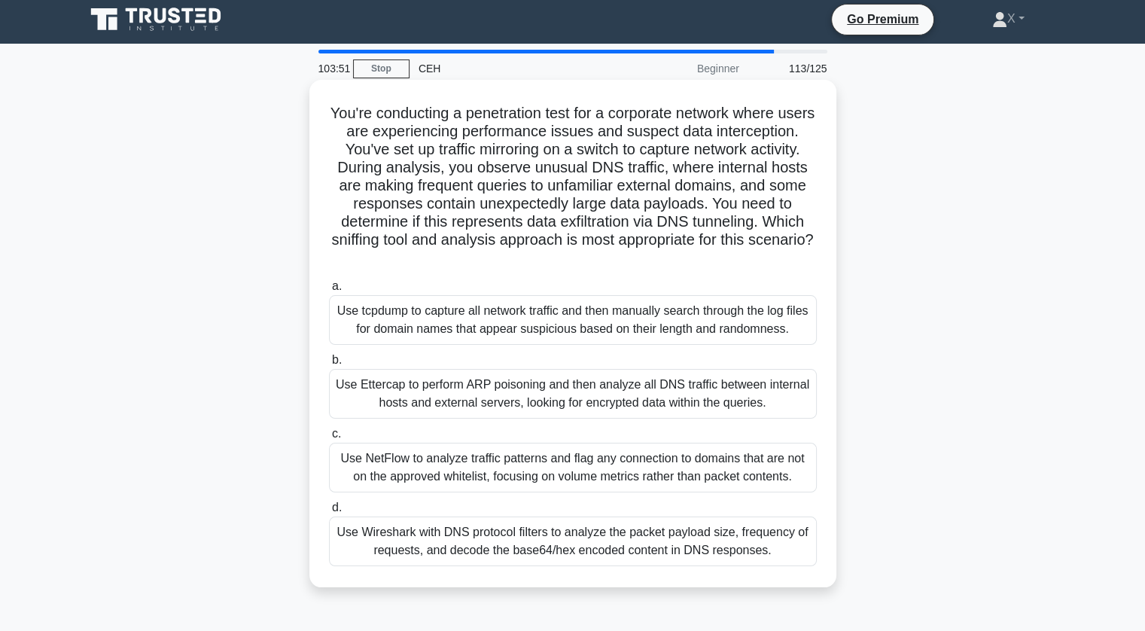
click at [461, 192] on h5 "You're conducting a penetration test for a corporate network where users are ex…" at bounding box center [572, 186] width 491 height 164
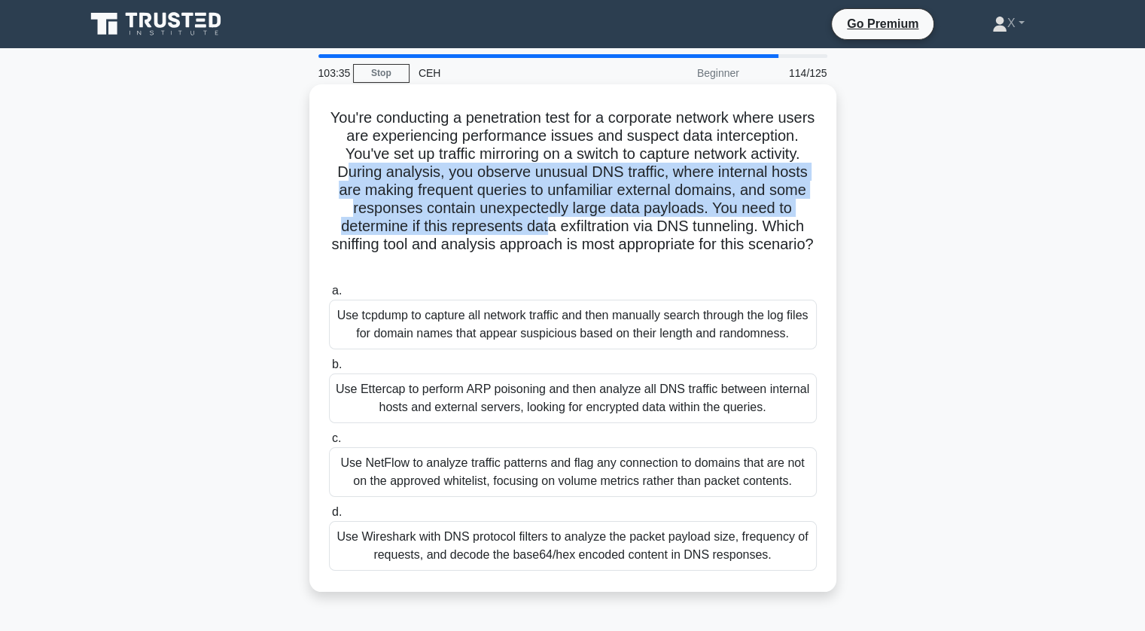
drag, startPoint x: 469, startPoint y: 178, endPoint x: 695, endPoint y: 226, distance: 231.5
click at [695, 226] on h5 "You're conducting a penetration test for a corporate network where users are ex…" at bounding box center [572, 190] width 491 height 164
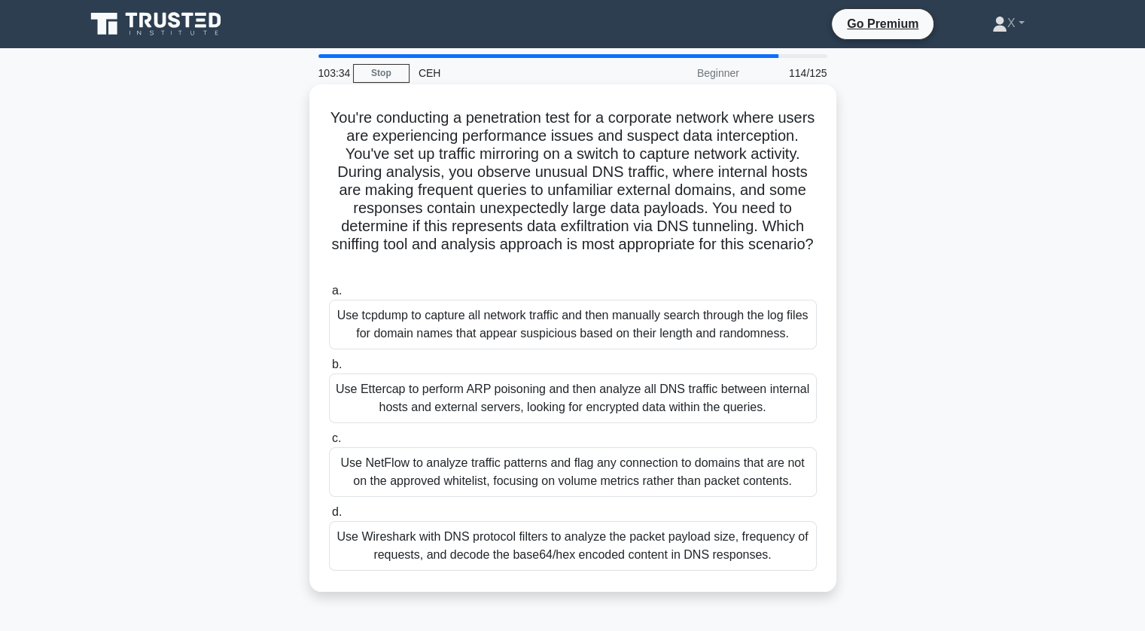
click at [509, 401] on div "Use Ettercap to perform ARP poisoning and then analyze all DNS traffic between …" at bounding box center [573, 398] width 488 height 50
click at [329, 370] on input "b. Use Ettercap to perform ARP poisoning and then analyze all DNS traffic betwe…" at bounding box center [329, 365] width 0 height 10
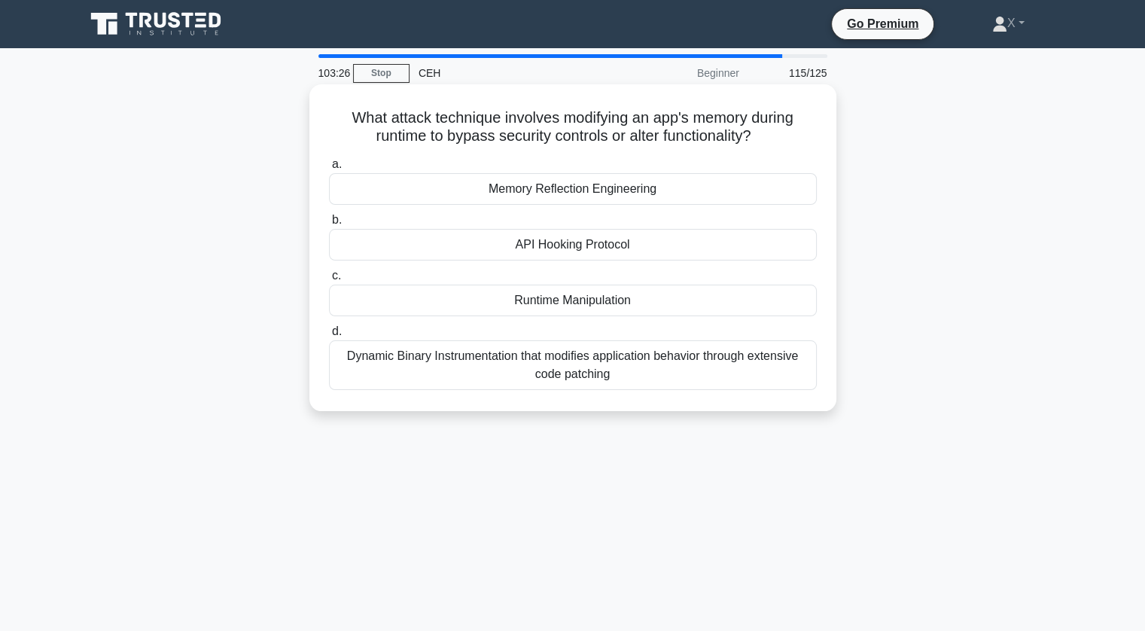
click at [480, 313] on div "Runtime Manipulation" at bounding box center [573, 301] width 488 height 32
click at [329, 281] on input "c. Runtime Manipulation" at bounding box center [329, 276] width 0 height 10
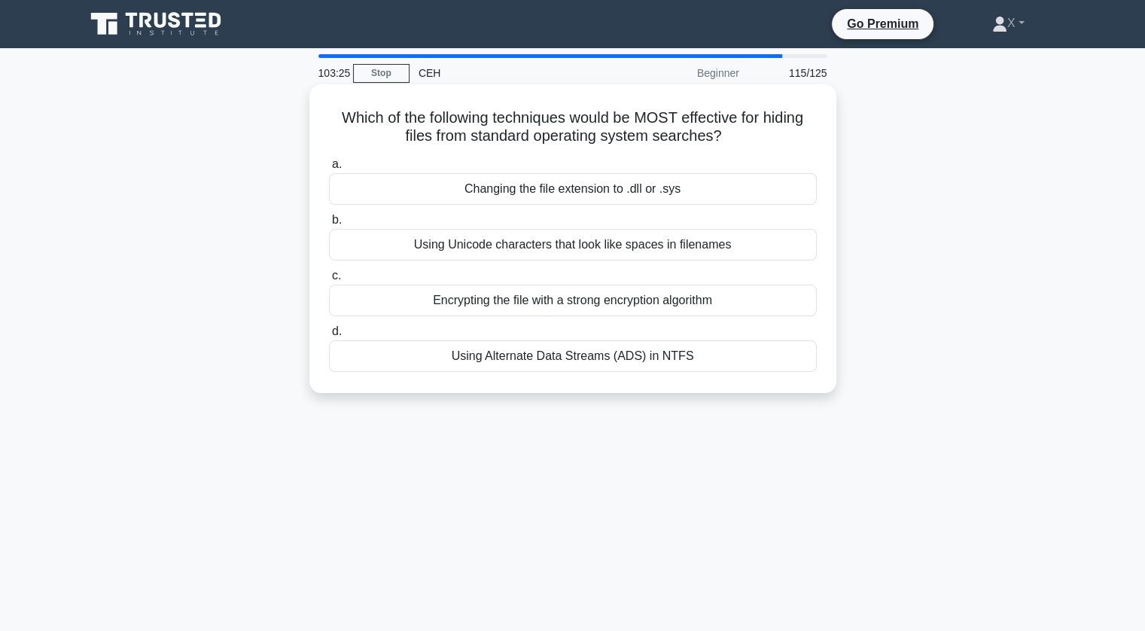
click at [490, 198] on div "Changing the file extension to .dll or .sys" at bounding box center [573, 189] width 488 height 32
click at [329, 169] on input "a. Changing the file extension to .dll or .sys" at bounding box center [329, 165] width 0 height 10
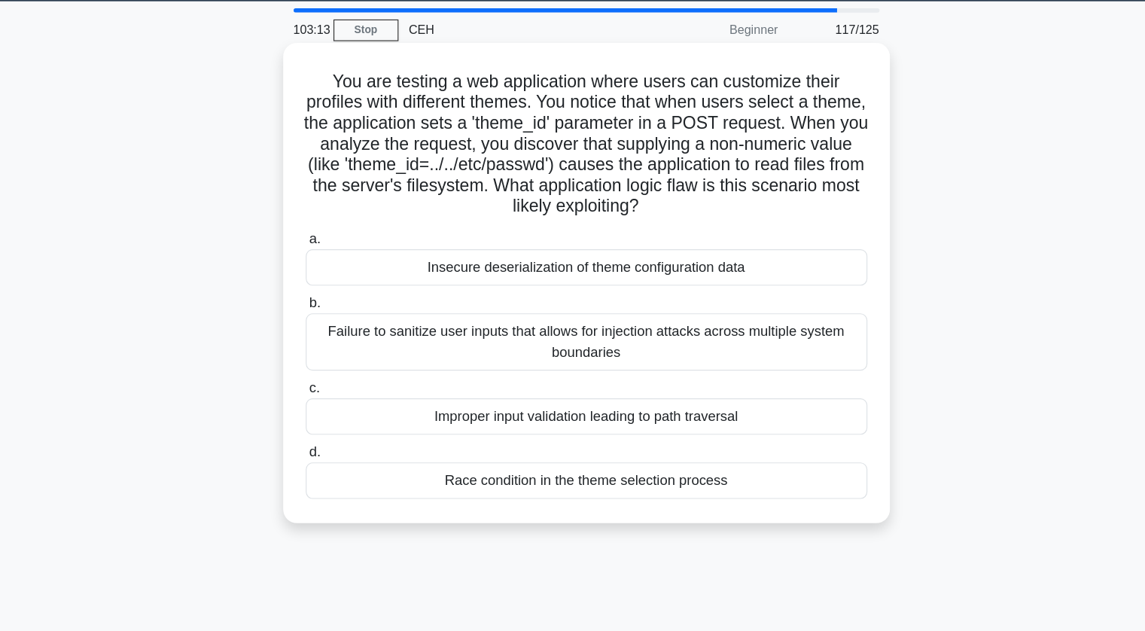
click at [485, 405] on div "Improper input validation leading to path traversal" at bounding box center [573, 409] width 488 height 32
click at [329, 389] on input "c. Improper input validation leading to path traversal" at bounding box center [329, 384] width 0 height 10
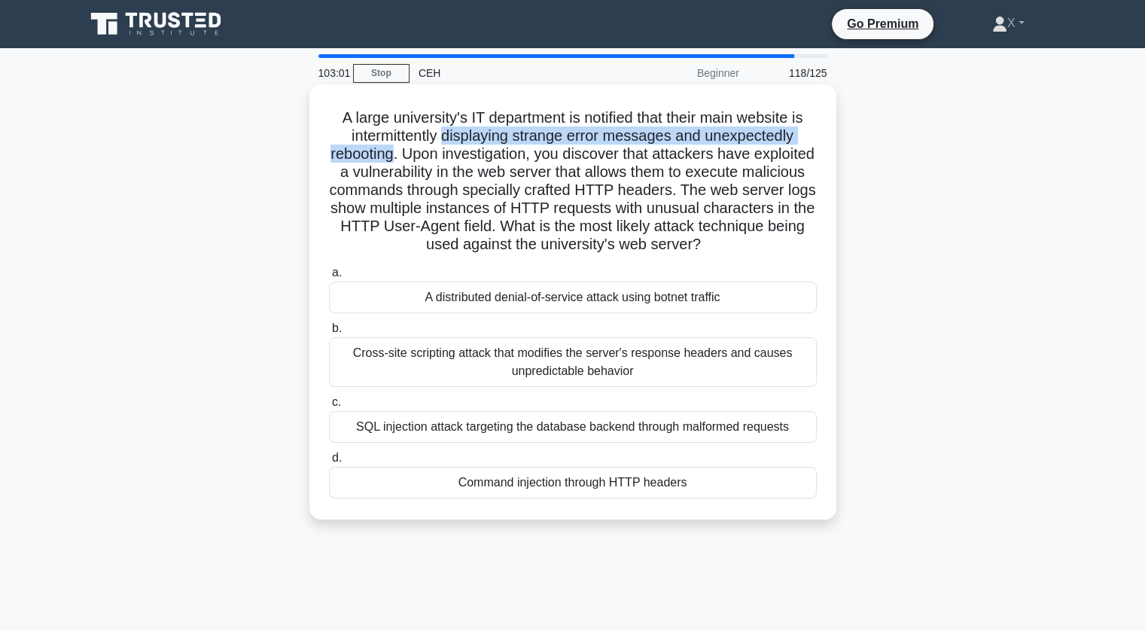
drag, startPoint x: 443, startPoint y: 138, endPoint x: 424, endPoint y: 159, distance: 28.3
click at [424, 159] on h5 "A large university's IT department is notified that their main website is inter…" at bounding box center [572, 181] width 491 height 146
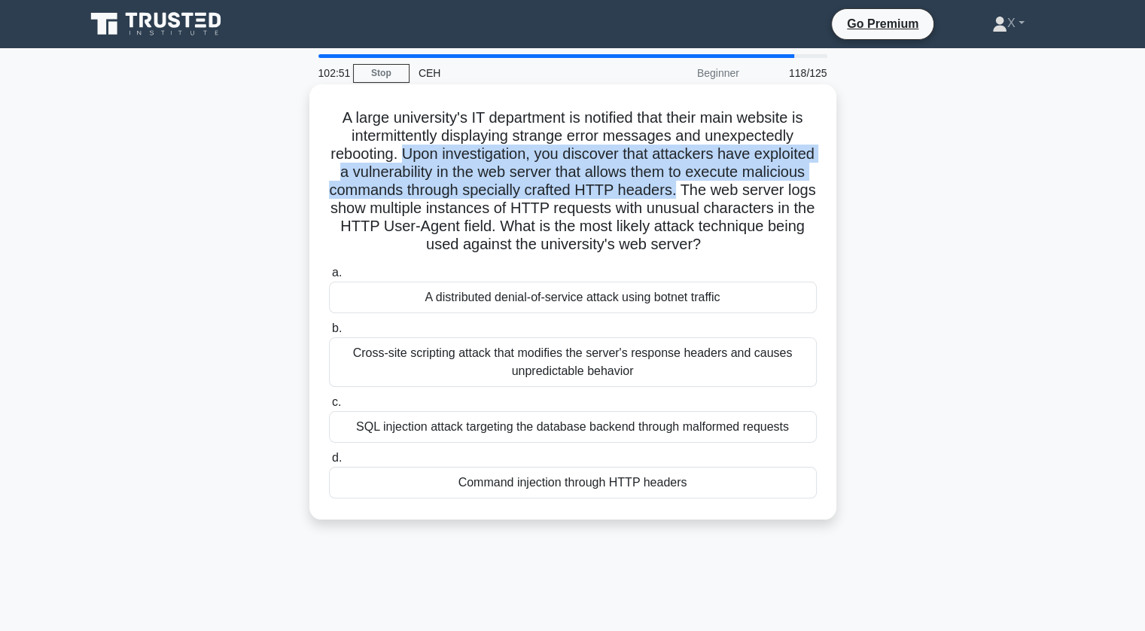
drag, startPoint x: 430, startPoint y: 157, endPoint x: 751, endPoint y: 187, distance: 322.8
click at [751, 187] on h5 "A large university's IT department is notified that their main website is inter…" at bounding box center [572, 181] width 491 height 146
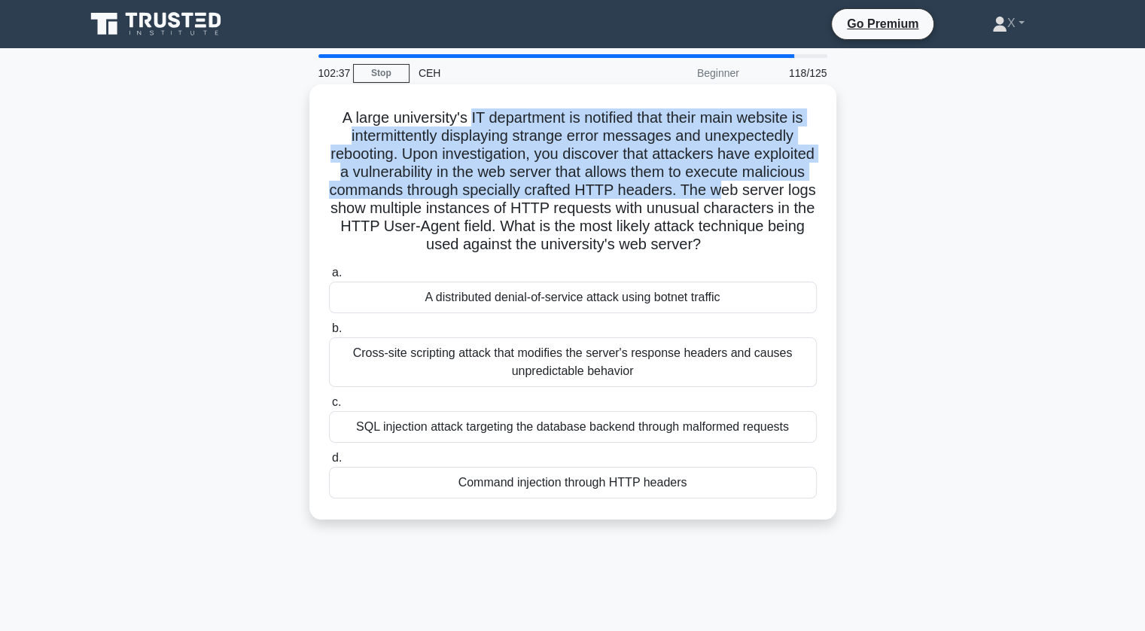
drag, startPoint x: 465, startPoint y: 123, endPoint x: 792, endPoint y: 190, distance: 333.3
click at [792, 190] on h5 "A large university's IT department is notified that their main website is inter…" at bounding box center [572, 181] width 491 height 146
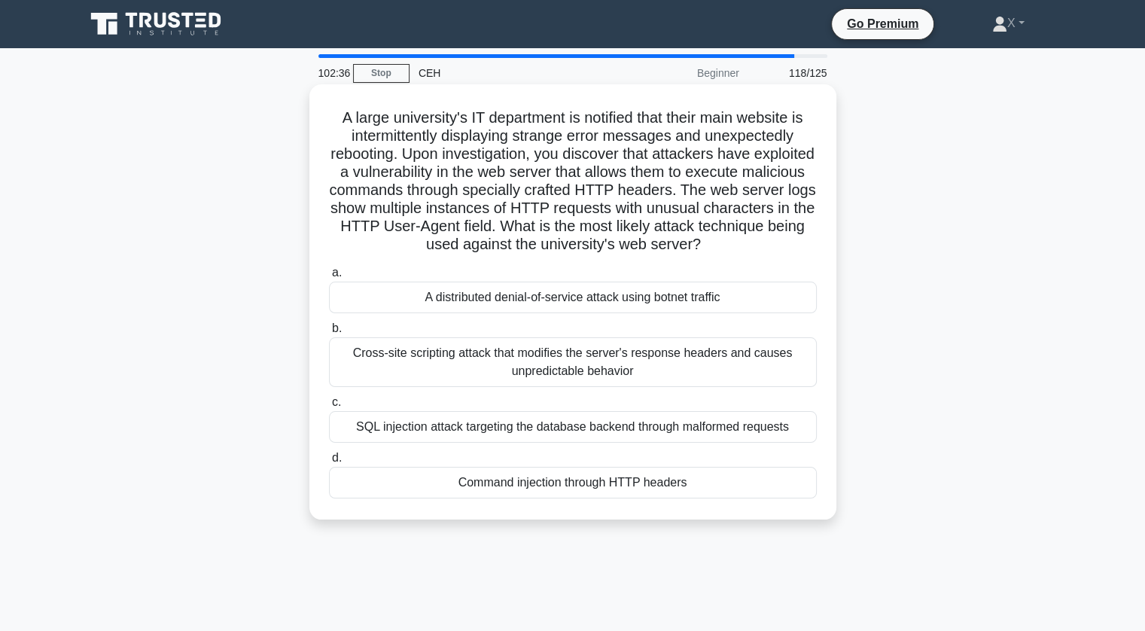
click at [596, 487] on div "Command injection through HTTP headers" at bounding box center [573, 483] width 488 height 32
click at [329, 463] on input "d. Command injection through HTTP headers" at bounding box center [329, 458] width 0 height 10
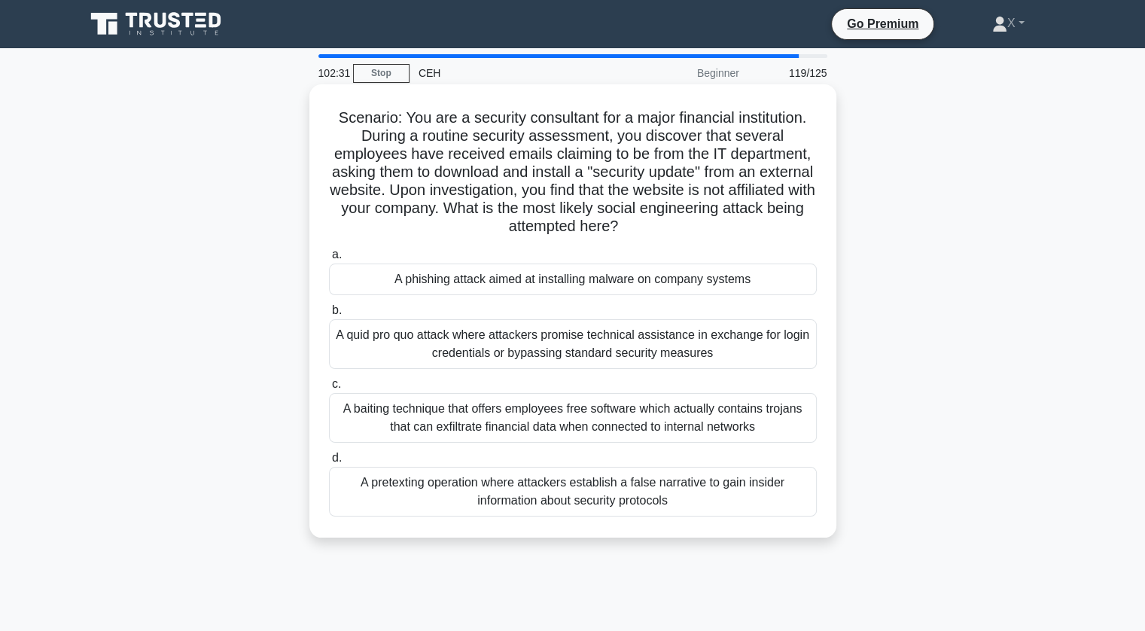
drag, startPoint x: 400, startPoint y: 124, endPoint x: 668, endPoint y: 221, distance: 285.0
click at [668, 221] on h5 "Scenario: You are a security consultant for a major financial institution. Duri…" at bounding box center [572, 172] width 491 height 128
click at [636, 221] on icon ".spinner_0XTQ{transform-origin:center;animation:spinner_y6GP .75s linear infini…" at bounding box center [627, 227] width 18 height 18
click at [543, 285] on div "A phishing attack aimed at installing malware on company systems" at bounding box center [573, 279] width 488 height 32
click at [329, 260] on input "a. A phishing attack aimed at installing malware on company systems" at bounding box center [329, 255] width 0 height 10
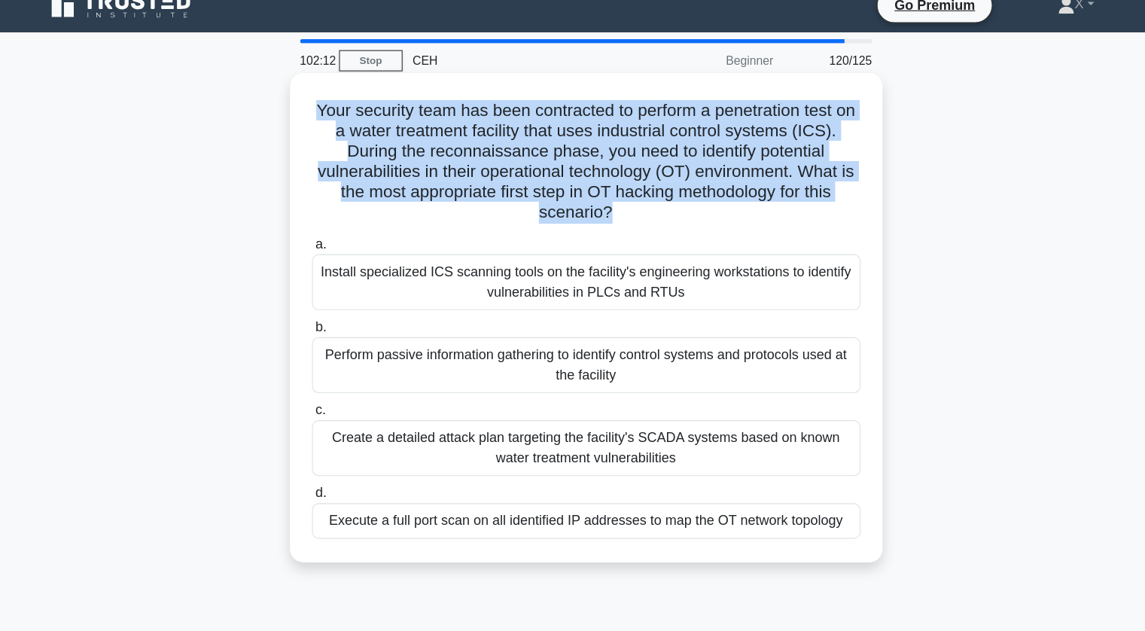
drag, startPoint x: 337, startPoint y: 122, endPoint x: 592, endPoint y: 213, distance: 270.2
click at [592, 213] on h5 "Your security team has been contracted to perform a penetration test on a water…" at bounding box center [572, 163] width 491 height 110
drag, startPoint x: 592, startPoint y: 213, endPoint x: 336, endPoint y: 98, distance: 280.6
click at [336, 98] on div "Your security team has been contracted to perform a penetration test on a water…" at bounding box center [572, 301] width 515 height 423
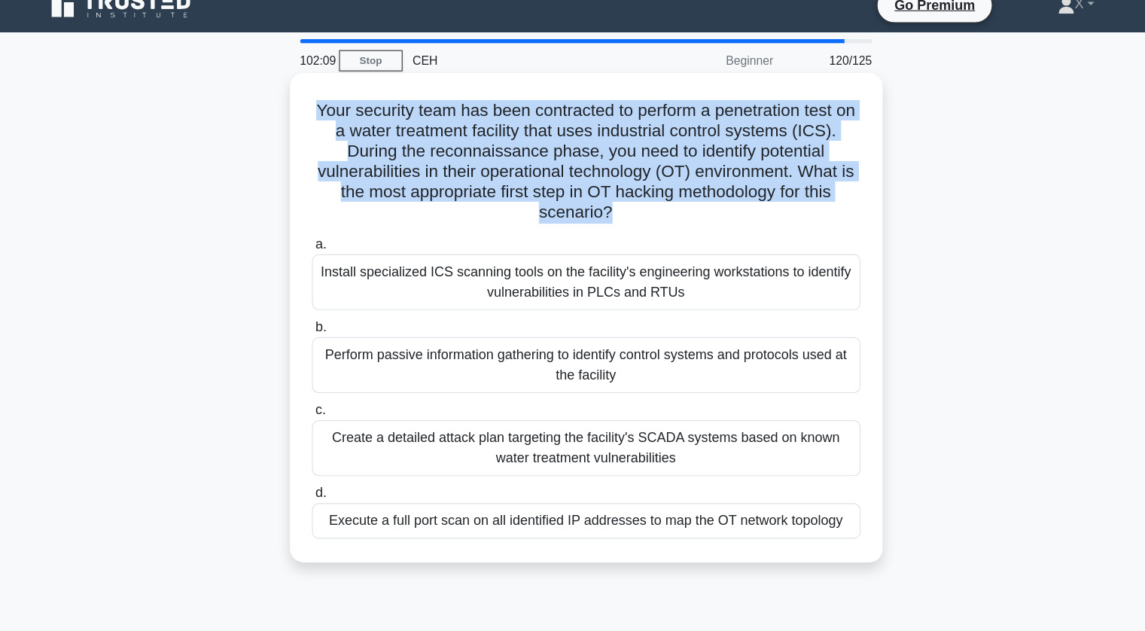
click at [336, 98] on div "Your security team has been contracted to perform a penetration test on a water…" at bounding box center [572, 301] width 515 height 423
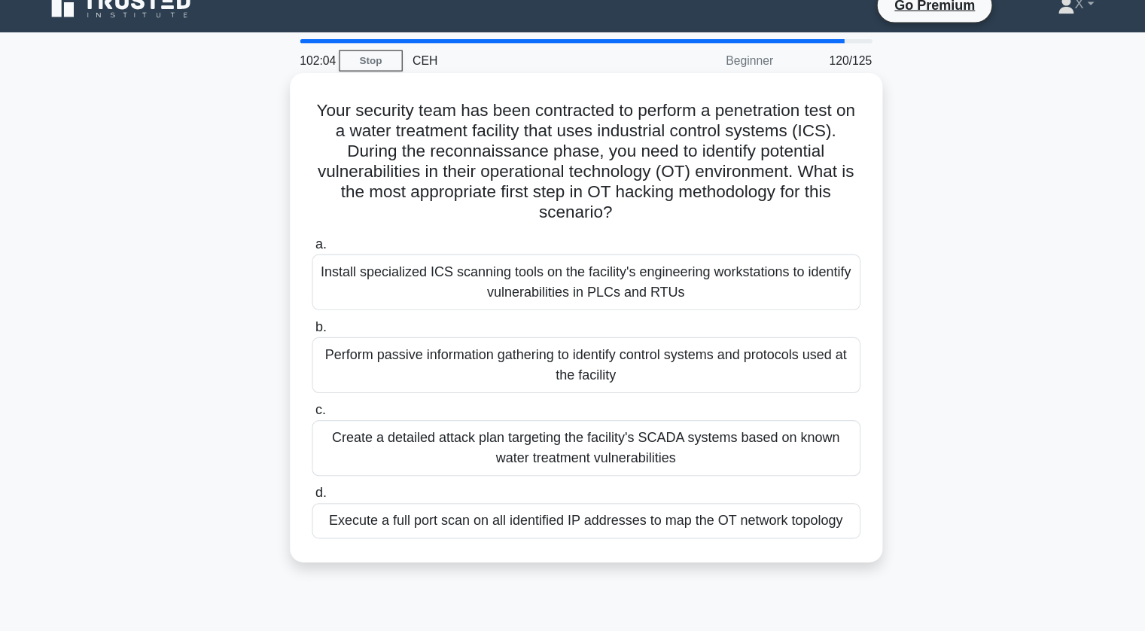
drag, startPoint x: 336, startPoint y: 111, endPoint x: 596, endPoint y: 210, distance: 278.7
click at [596, 210] on h5 "Your security team has been contracted to perform a penetration test on a water…" at bounding box center [572, 163] width 491 height 110
drag, startPoint x: 596, startPoint y: 210, endPoint x: 506, endPoint y: 160, distance: 103.4
click at [506, 160] on h5 "Your security team has been contracted to perform a penetration test on a water…" at bounding box center [572, 163] width 491 height 110
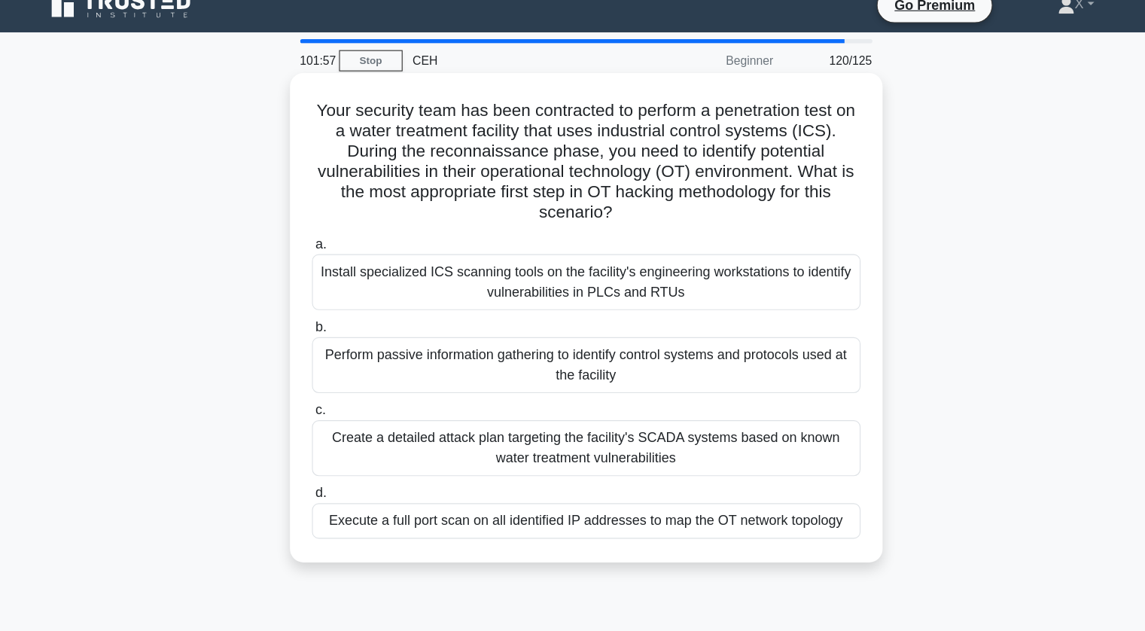
click at [555, 409] on div "Create a detailed attack plan targeting the facility's SCADA systems based on k…" at bounding box center [573, 418] width 488 height 50
click at [329, 389] on input "c. Create a detailed attack plan targeting the facility's SCADA systems based o…" at bounding box center [329, 384] width 0 height 10
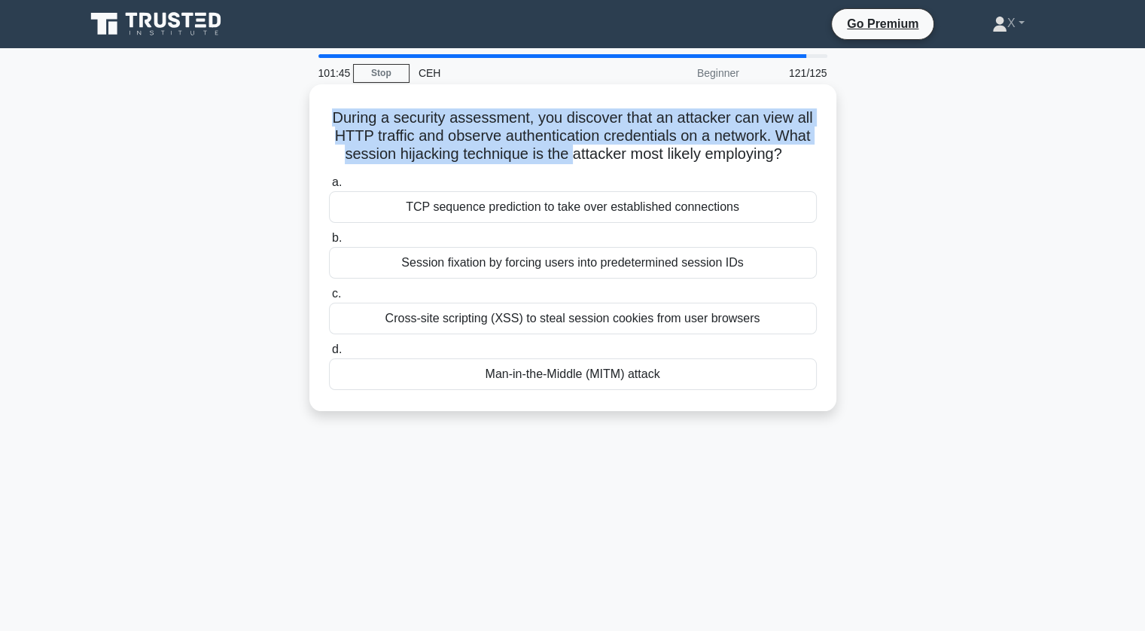
drag, startPoint x: 332, startPoint y: 121, endPoint x: 572, endPoint y: 148, distance: 241.5
click at [572, 148] on h5 "During a security assessment, you discover that an attacker can view all HTTP t…" at bounding box center [572, 136] width 491 height 56
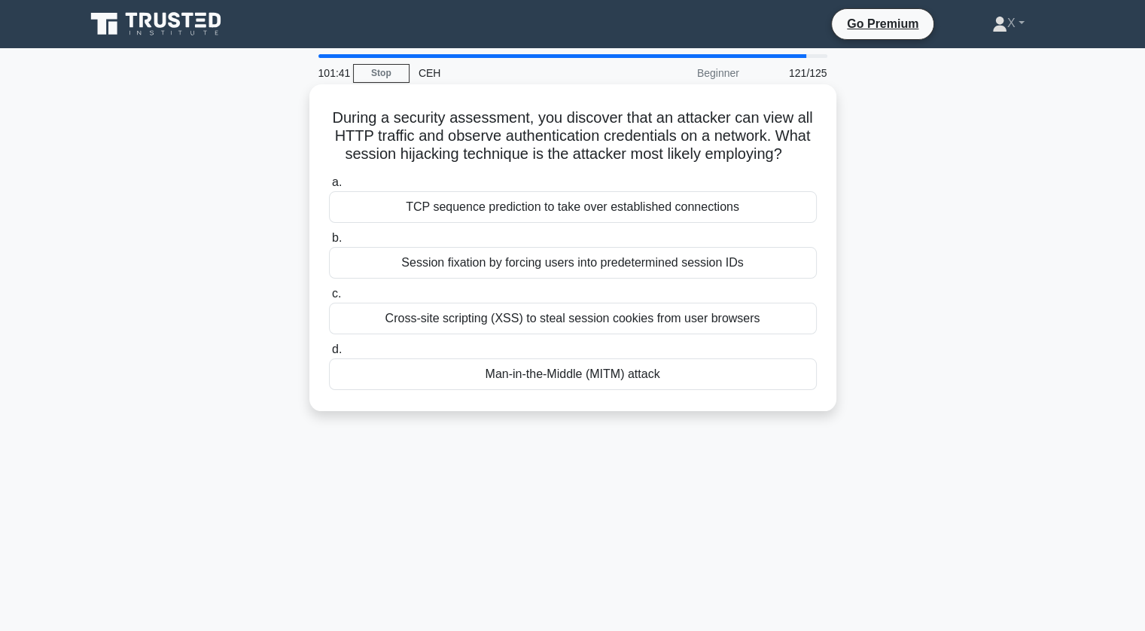
click at [534, 271] on div "Session fixation by forcing users into predetermined session IDs" at bounding box center [573, 263] width 488 height 32
click at [329, 243] on input "b. Session fixation by forcing users into predetermined session IDs" at bounding box center [329, 238] width 0 height 10
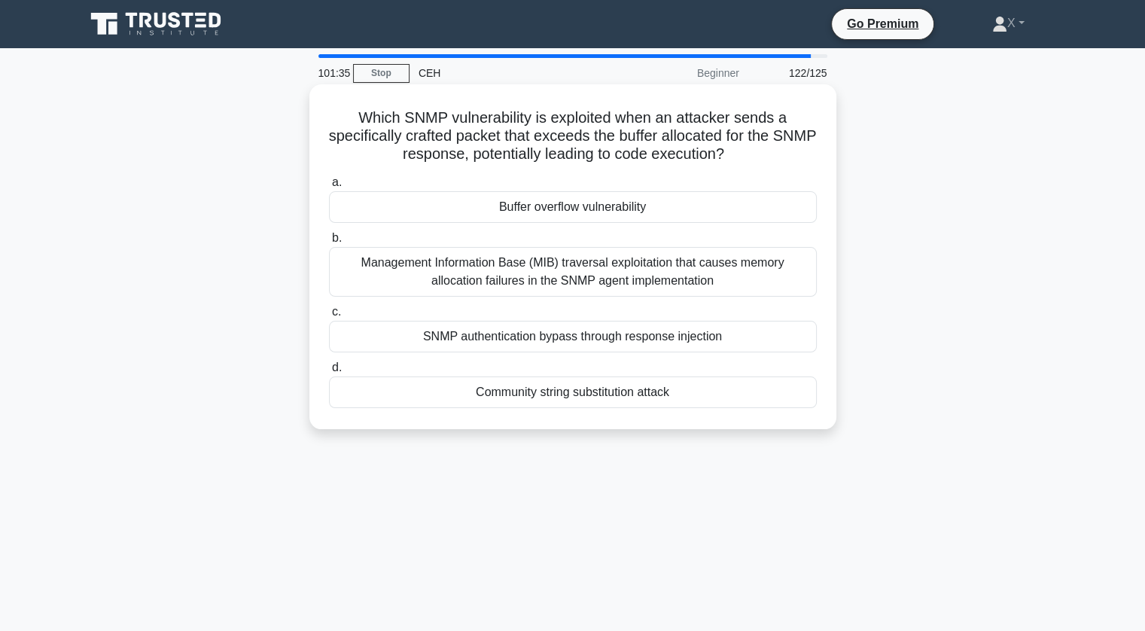
drag, startPoint x: 338, startPoint y: 111, endPoint x: 759, endPoint y: 157, distance: 424.1
click at [759, 157] on h5 "Which SNMP vulnerability is exploited when an attacker sends a specifically cra…" at bounding box center [572, 136] width 491 height 56
click at [742, 157] on icon ".spinner_0XTQ{transform-origin:center;animation:spinner_y6GP .75s linear infini…" at bounding box center [733, 155] width 18 height 18
drag, startPoint x: 753, startPoint y: 158, endPoint x: 549, endPoint y: 118, distance: 207.1
click at [549, 118] on h5 "Which SNMP vulnerability is exploited when an attacker sends a specifically cra…" at bounding box center [572, 136] width 491 height 56
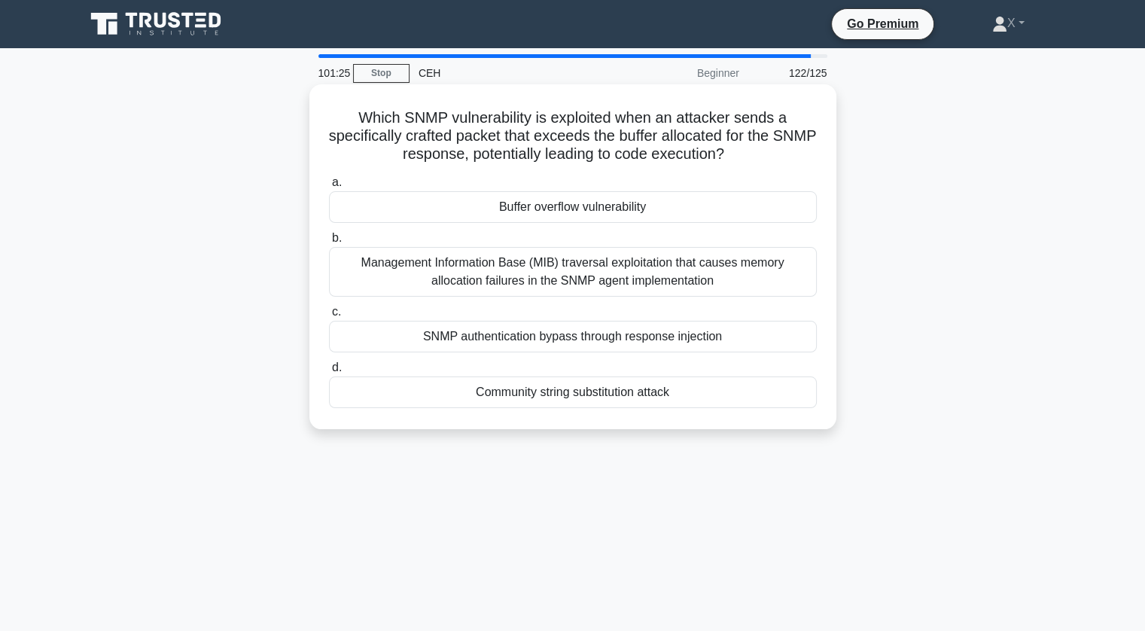
click at [549, 118] on h5 "Which SNMP vulnerability is exploited when an attacker sends a specifically cra…" at bounding box center [572, 136] width 491 height 56
drag, startPoint x: 549, startPoint y: 118, endPoint x: 774, endPoint y: 160, distance: 228.1
click at [774, 160] on h5 "Which SNMP vulnerability is exploited when an attacker sends a specifically cra…" at bounding box center [572, 136] width 491 height 56
click at [689, 341] on div "SNMP authentication bypass through response injection" at bounding box center [573, 337] width 488 height 32
click at [329, 317] on input "c. SNMP authentication bypass through response injection" at bounding box center [329, 312] width 0 height 10
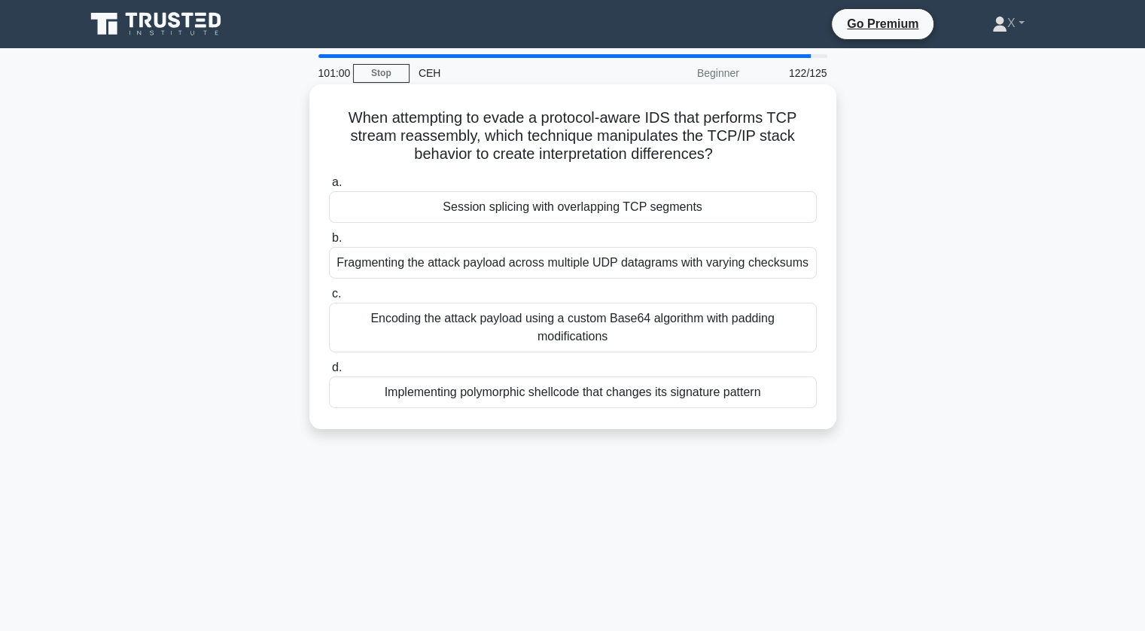
drag, startPoint x: 383, startPoint y: 117, endPoint x: 721, endPoint y: 153, distance: 339.9
click at [721, 153] on h5 "When attempting to evade a protocol-aware IDS that performs TCP stream reassemb…" at bounding box center [572, 136] width 491 height 56
click at [721, 153] on icon ".spinner_0XTQ{transform-origin:center;animation:spinner_y6GP .75s linear infini…" at bounding box center [722, 155] width 18 height 18
drag, startPoint x: 721, startPoint y: 153, endPoint x: 386, endPoint y: 120, distance: 336.5
click at [386, 120] on h5 "When attempting to evade a protocol-aware IDS that performs TCP stream reassemb…" at bounding box center [572, 136] width 491 height 56
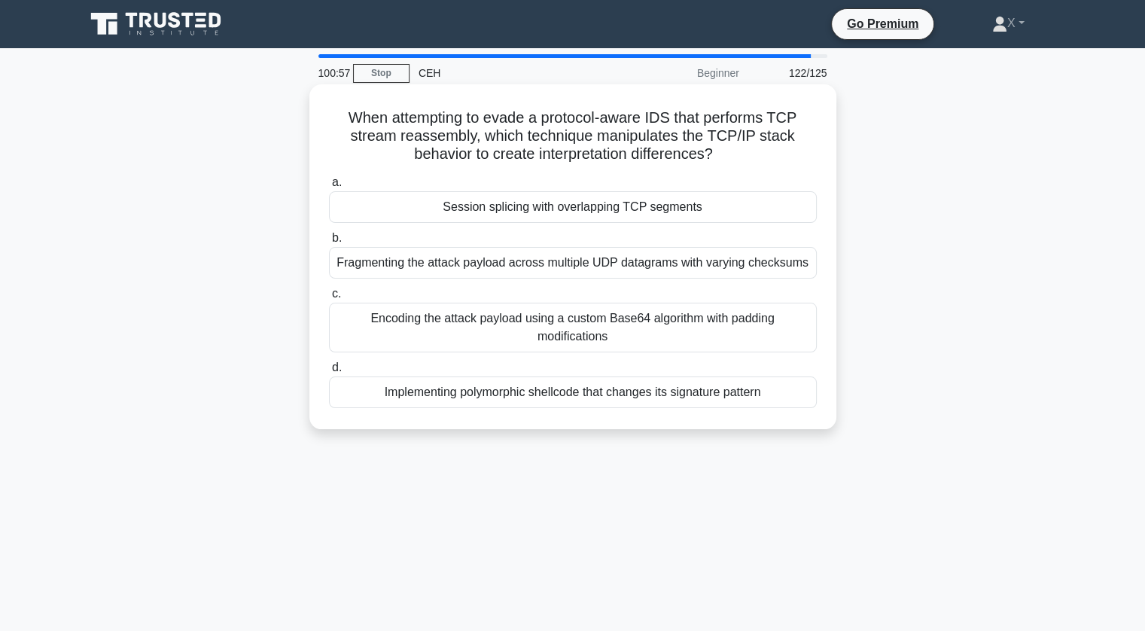
click at [386, 120] on h5 "When attempting to evade a protocol-aware IDS that performs TCP stream reassemb…" at bounding box center [572, 136] width 491 height 56
drag, startPoint x: 386, startPoint y: 120, endPoint x: 717, endPoint y: 161, distance: 333.7
click at [717, 161] on h5 "When attempting to evade a protocol-aware IDS that performs TCP stream reassemb…" at bounding box center [572, 136] width 491 height 56
drag, startPoint x: 717, startPoint y: 161, endPoint x: 650, endPoint y: 123, distance: 76.8
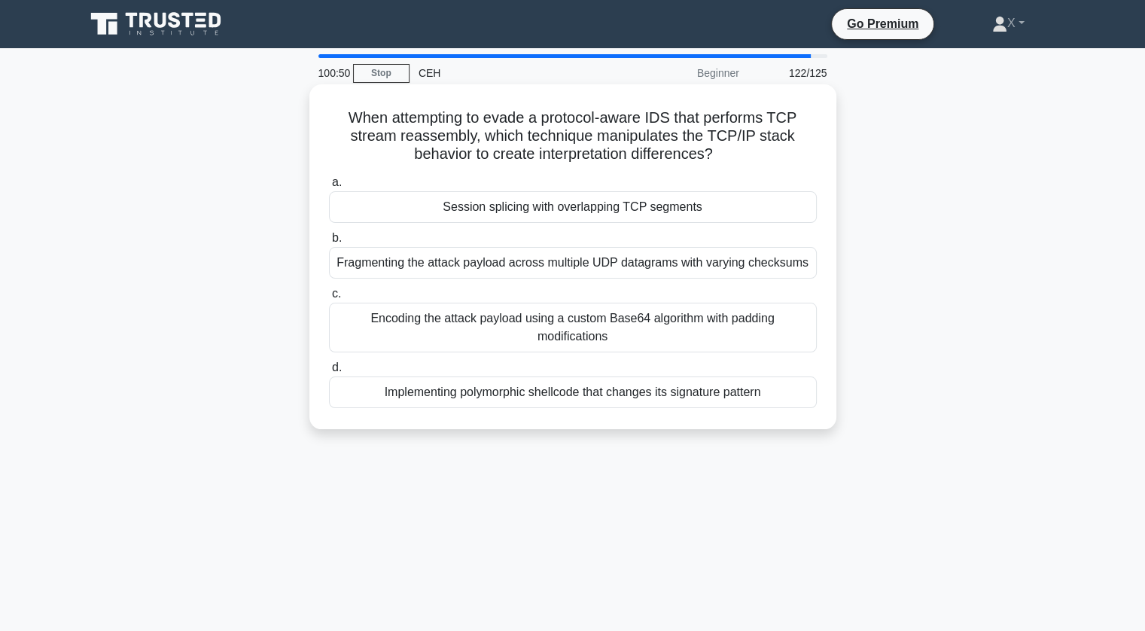
click at [650, 123] on h5 "When attempting to evade a protocol-aware IDS that performs TCP stream reassemb…" at bounding box center [572, 136] width 491 height 56
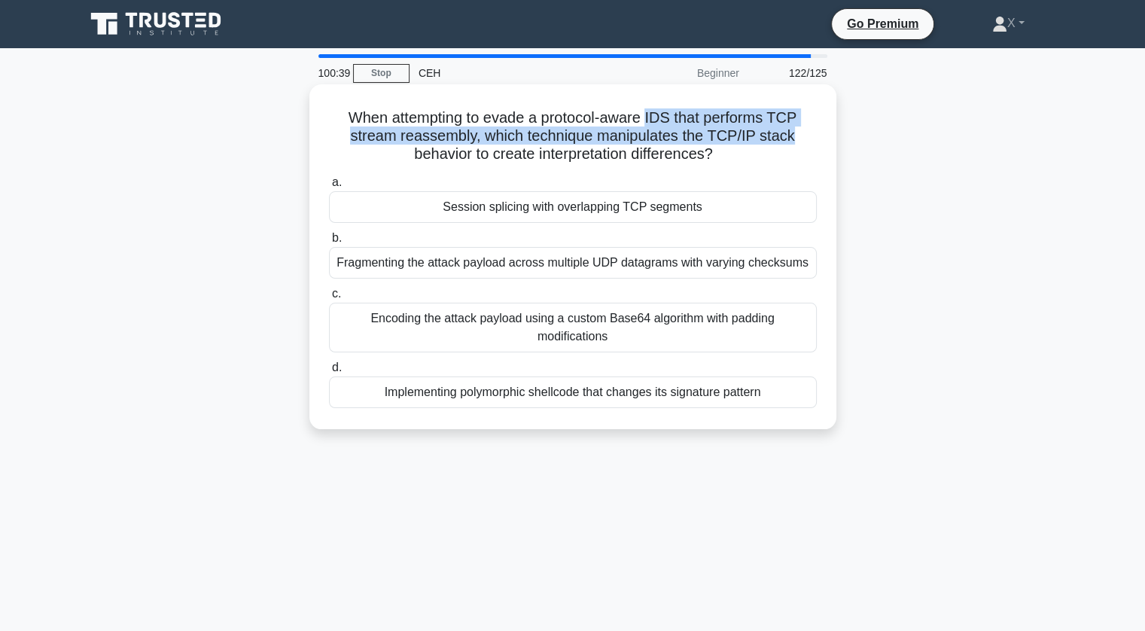
drag, startPoint x: 650, startPoint y: 123, endPoint x: 796, endPoint y: 134, distance: 145.6
click at [796, 134] on h5 "When attempting to evade a protocol-aware IDS that performs TCP stream reassemb…" at bounding box center [572, 136] width 491 height 56
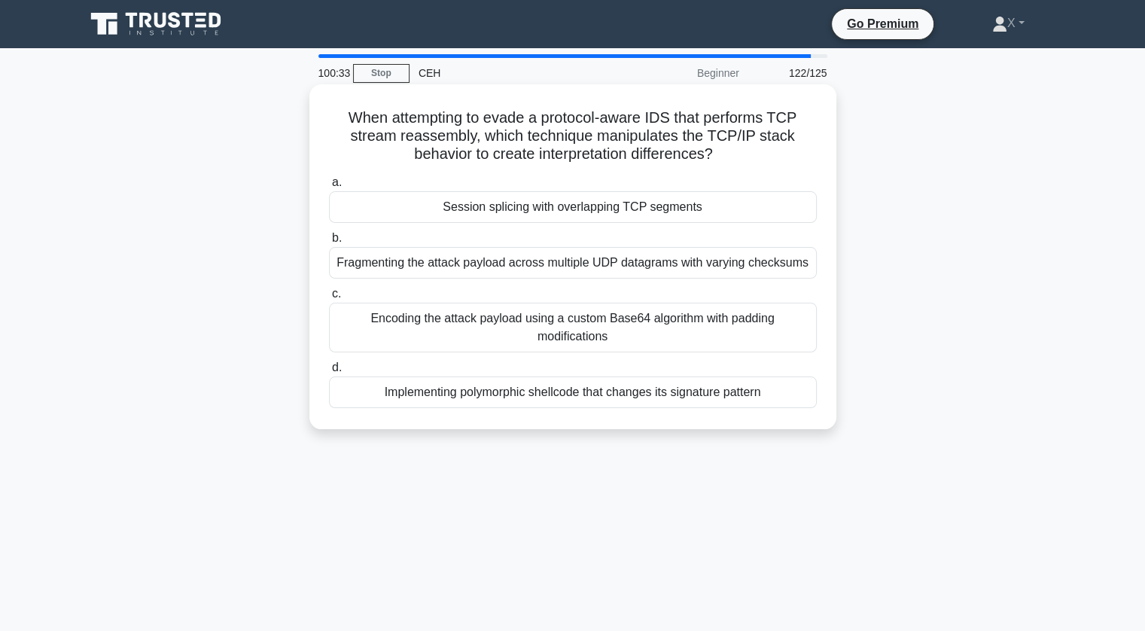
click at [726, 151] on icon ".spinner_0XTQ{transform-origin:center;animation:spinner_y6GP .75s linear infini…" at bounding box center [722, 155] width 18 height 18
click at [707, 213] on div "Session splicing with overlapping TCP segments" at bounding box center [573, 207] width 488 height 32
click at [329, 187] on input "a. Session splicing with overlapping TCP segments" at bounding box center [329, 183] width 0 height 10
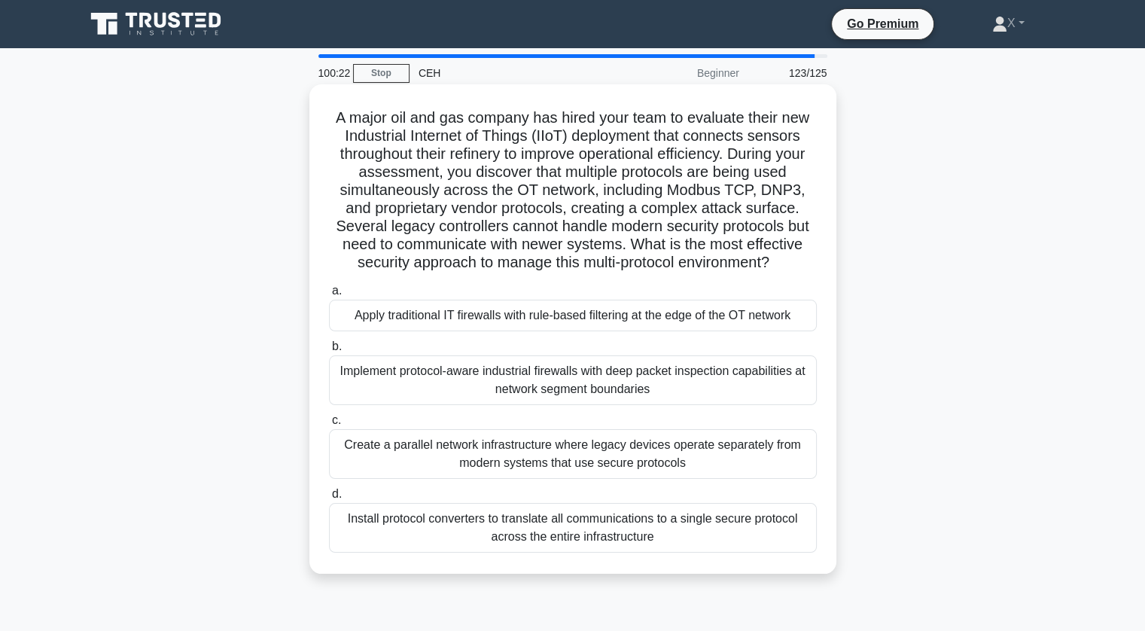
click at [563, 315] on div "Apply traditional IT firewalls with rule-based filtering at the edge of the OT …" at bounding box center [573, 316] width 488 height 32
click at [329, 296] on input "a. Apply traditional IT firewalls with rule-based filtering at the edge of the …" at bounding box center [329, 291] width 0 height 10
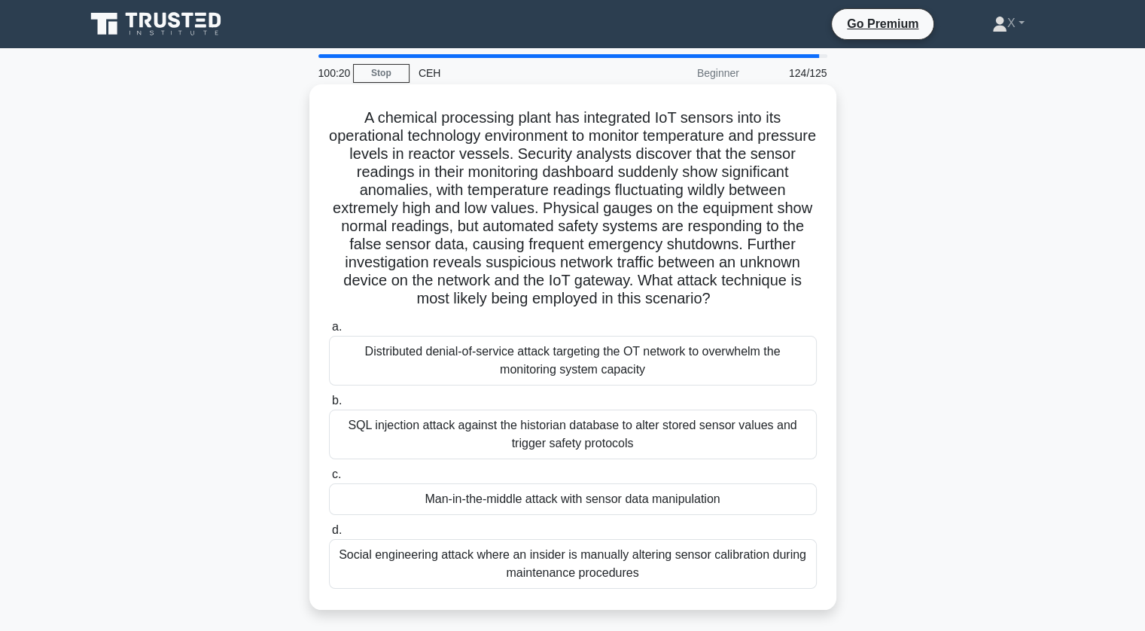
click at [545, 351] on div "Distributed denial-of-service attack targeting the OT network to overwhelm the …" at bounding box center [573, 361] width 488 height 50
click at [329, 332] on input "a. Distributed denial-of-service attack targeting the OT network to overwhelm t…" at bounding box center [329, 327] width 0 height 10
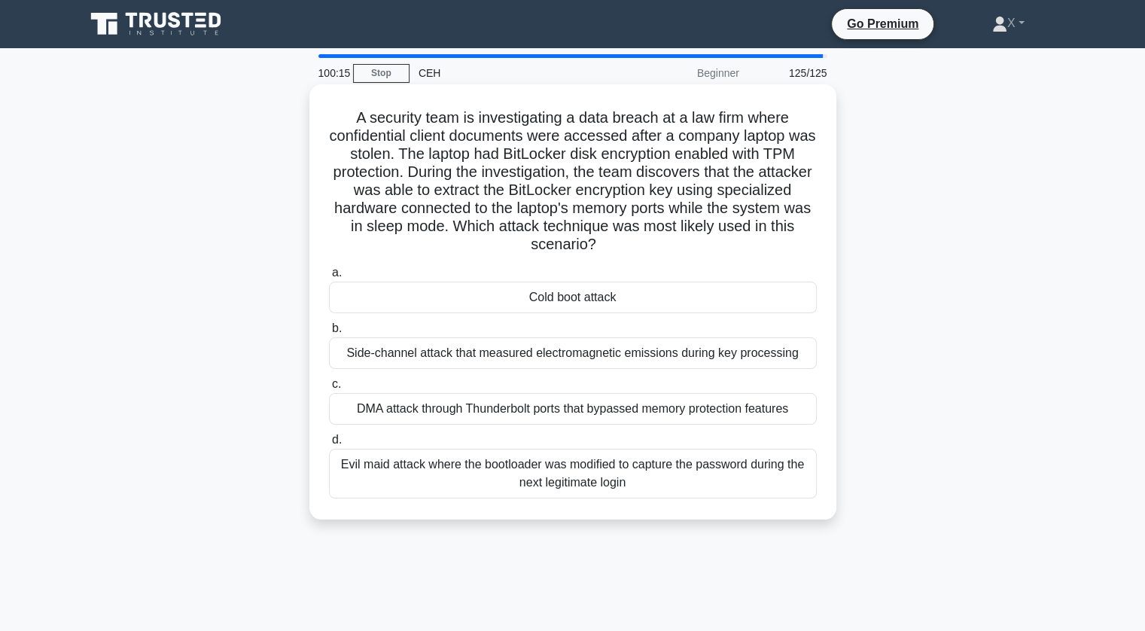
click at [548, 304] on div "Cold boot attack" at bounding box center [573, 297] width 488 height 32
click at [329, 278] on input "a. Cold boot attack" at bounding box center [329, 273] width 0 height 10
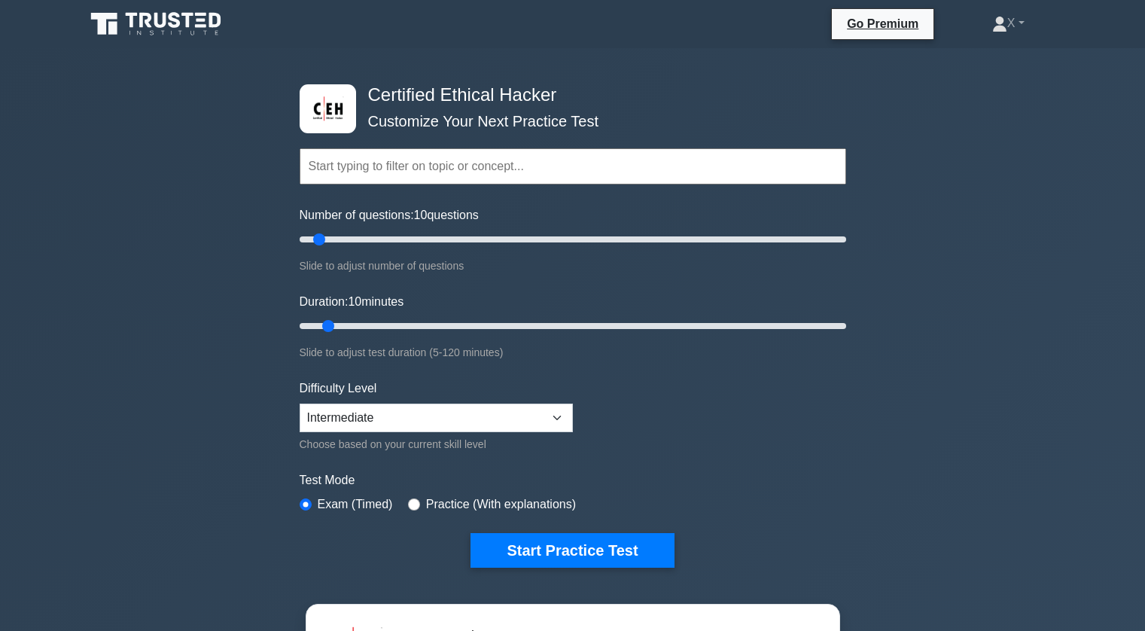
select select "intermediate"
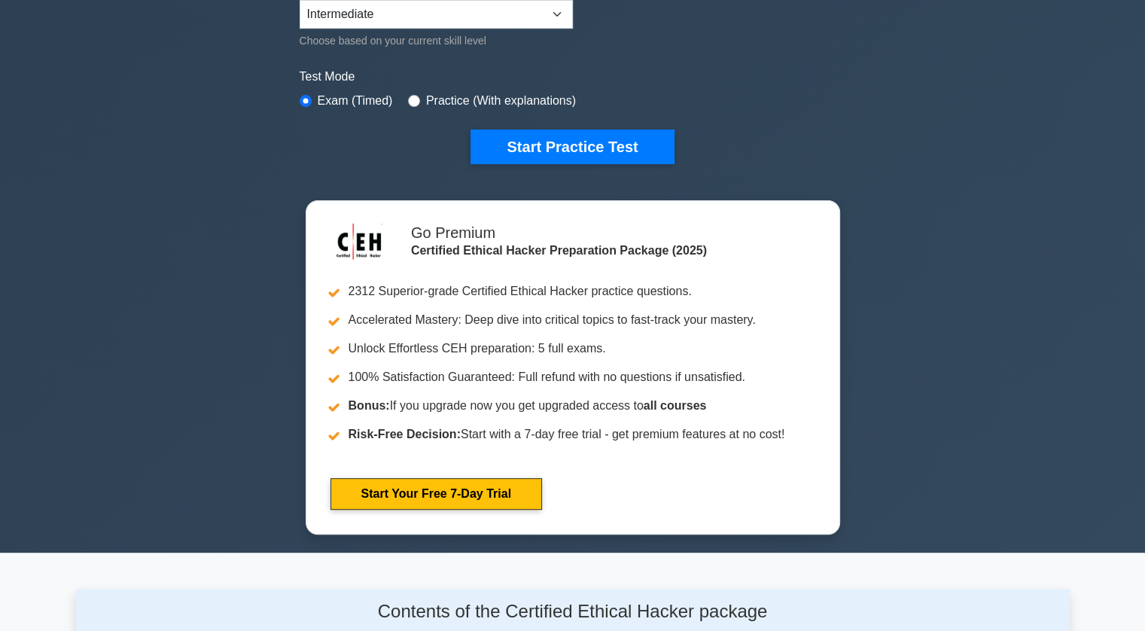
scroll to position [405, 0]
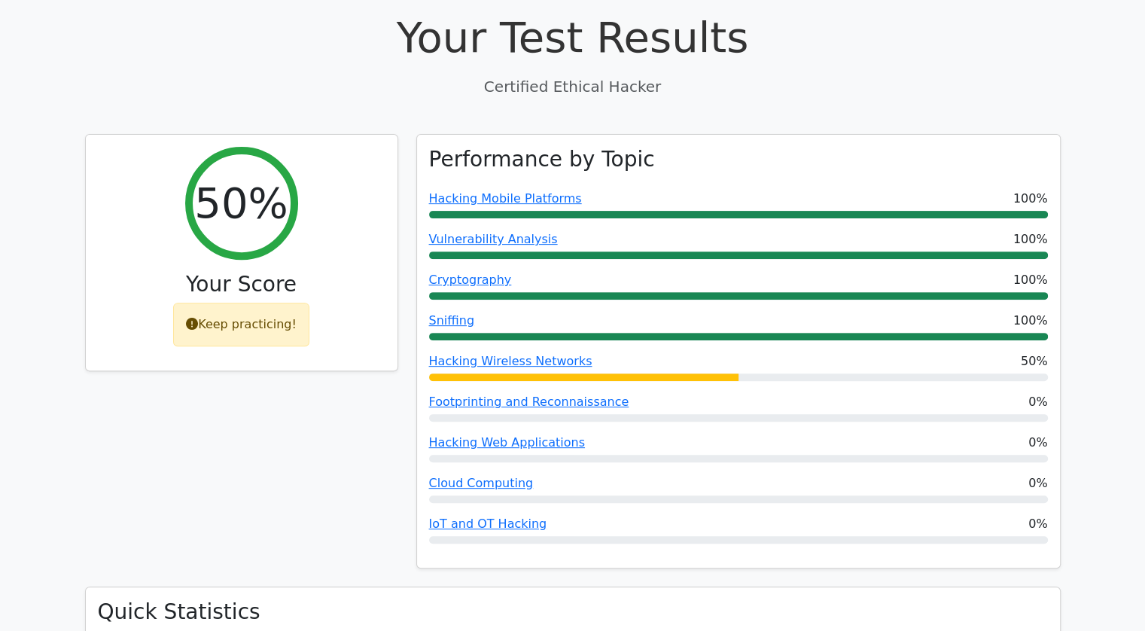
scroll to position [530, 0]
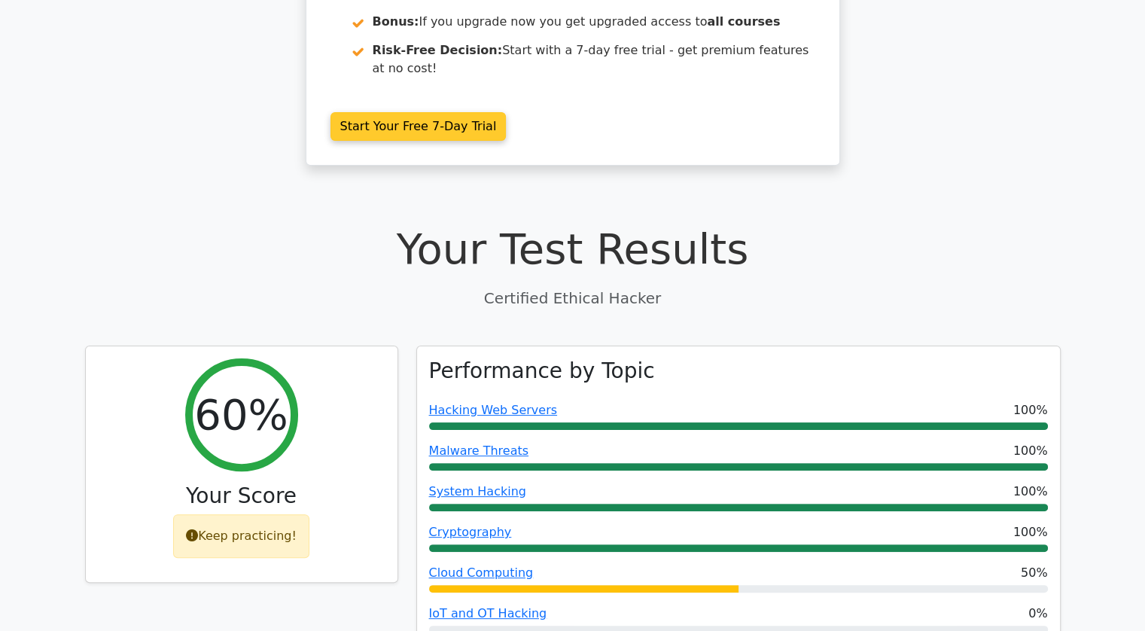
scroll to position [288, 0]
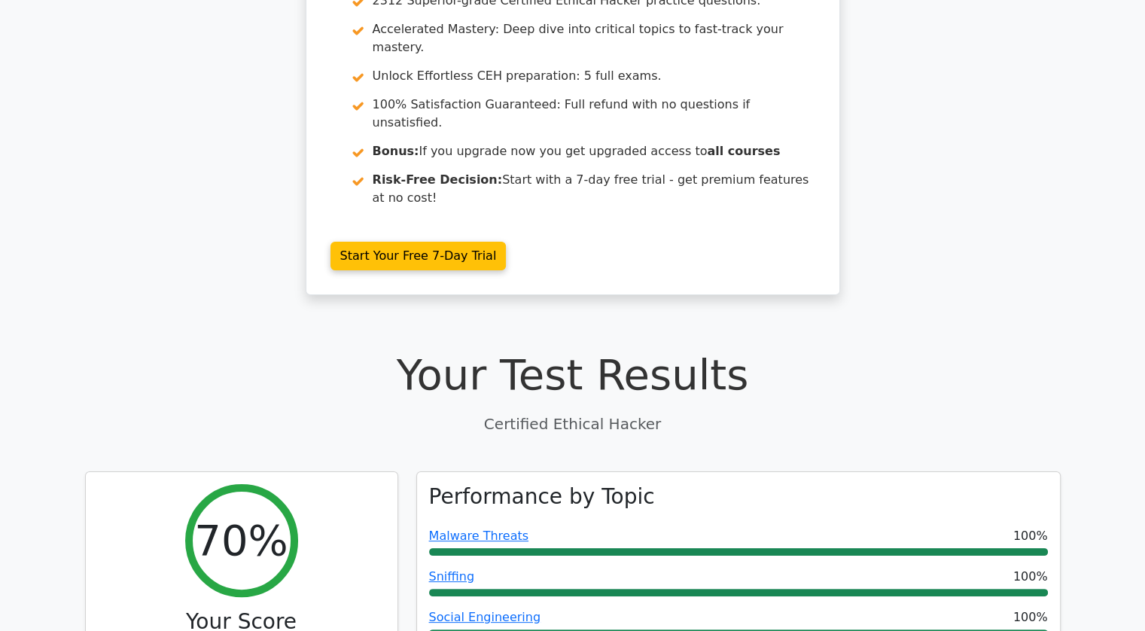
scroll to position [151, 0]
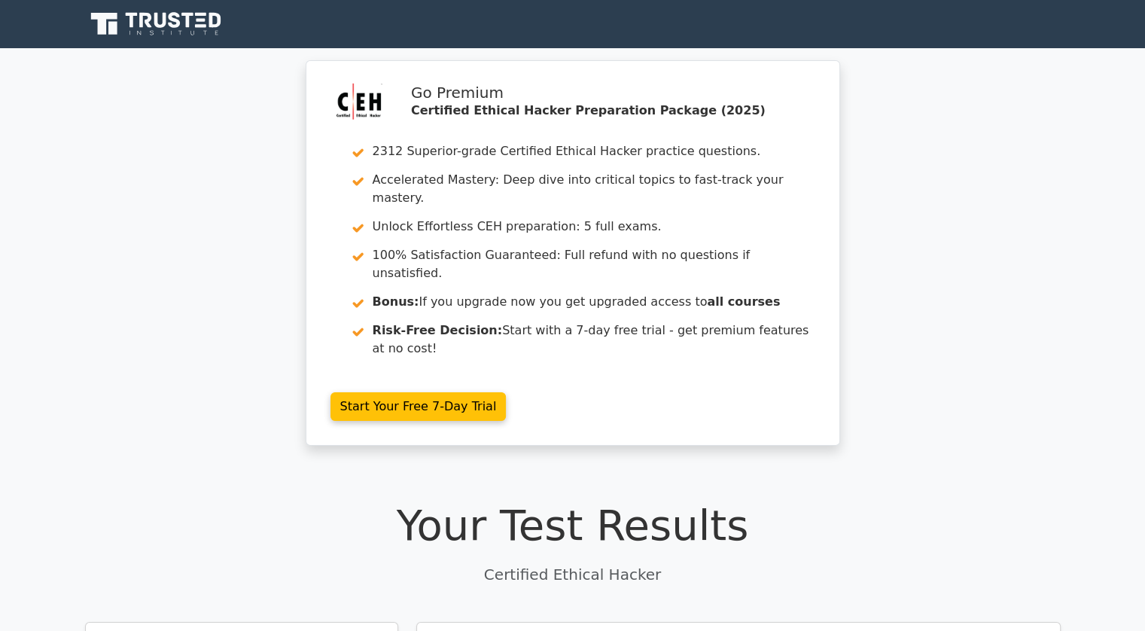
scroll to position [204, 0]
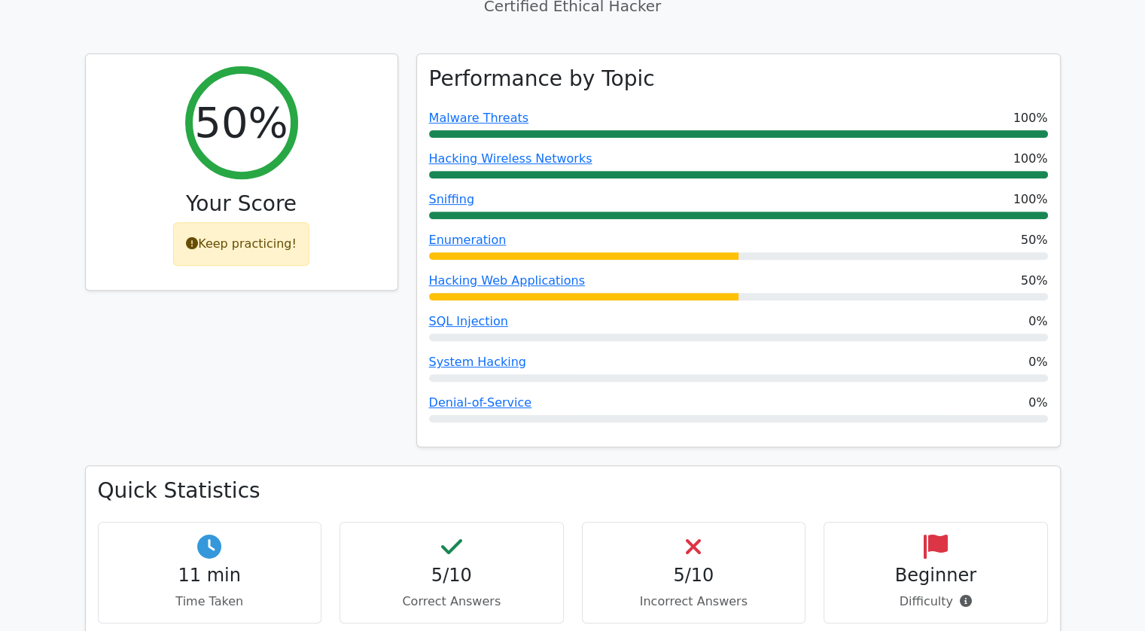
scroll to position [587, 0]
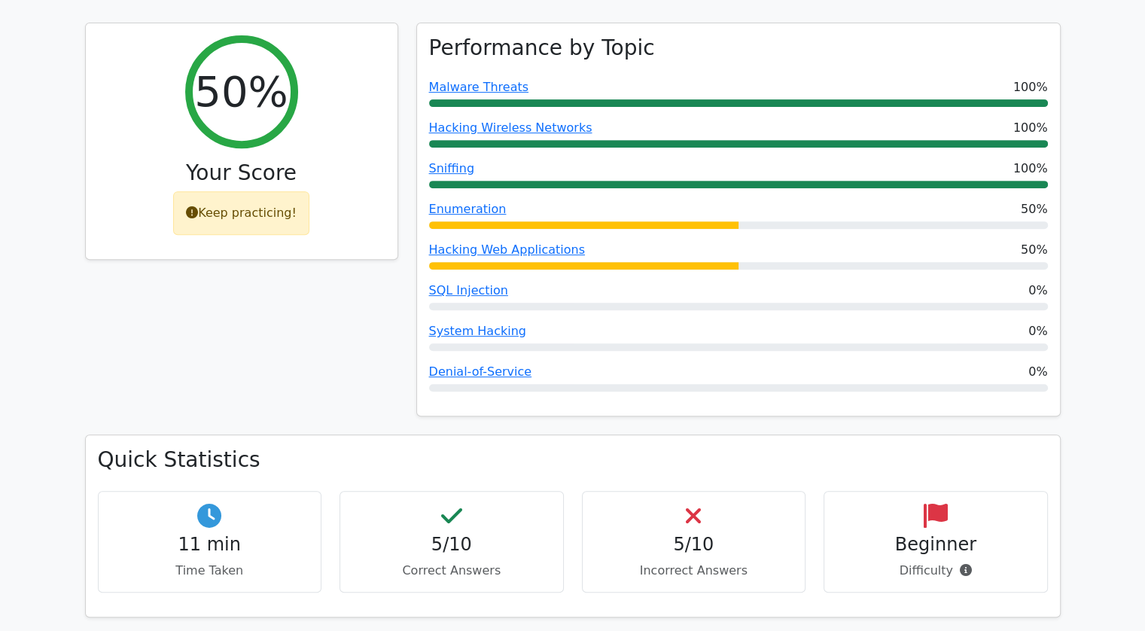
scroll to position [599, 0]
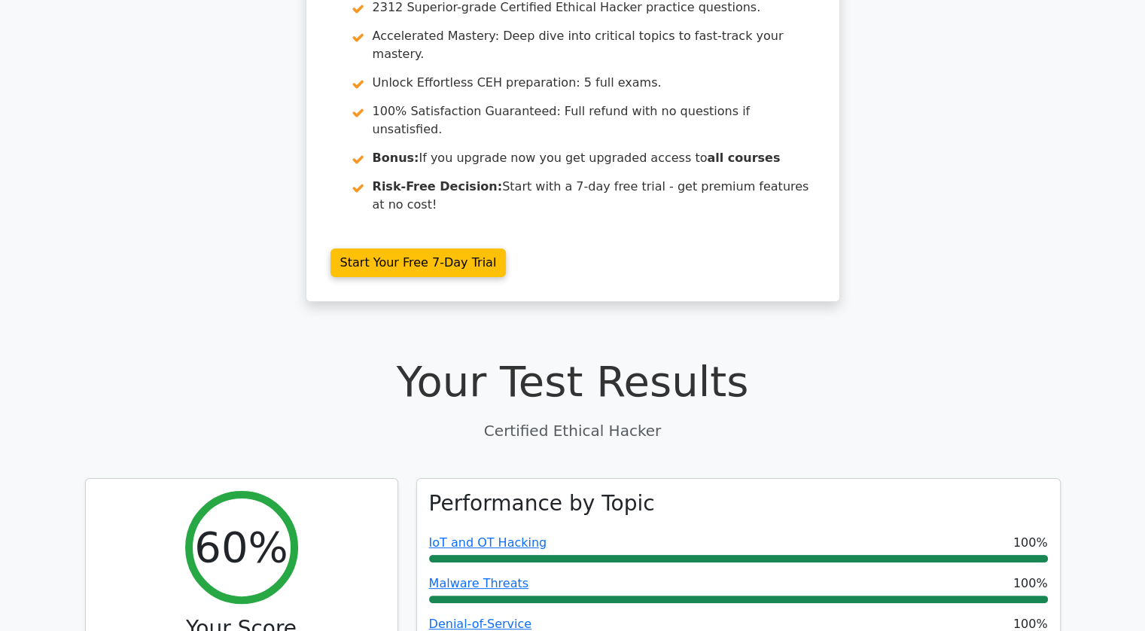
scroll to position [151, 0]
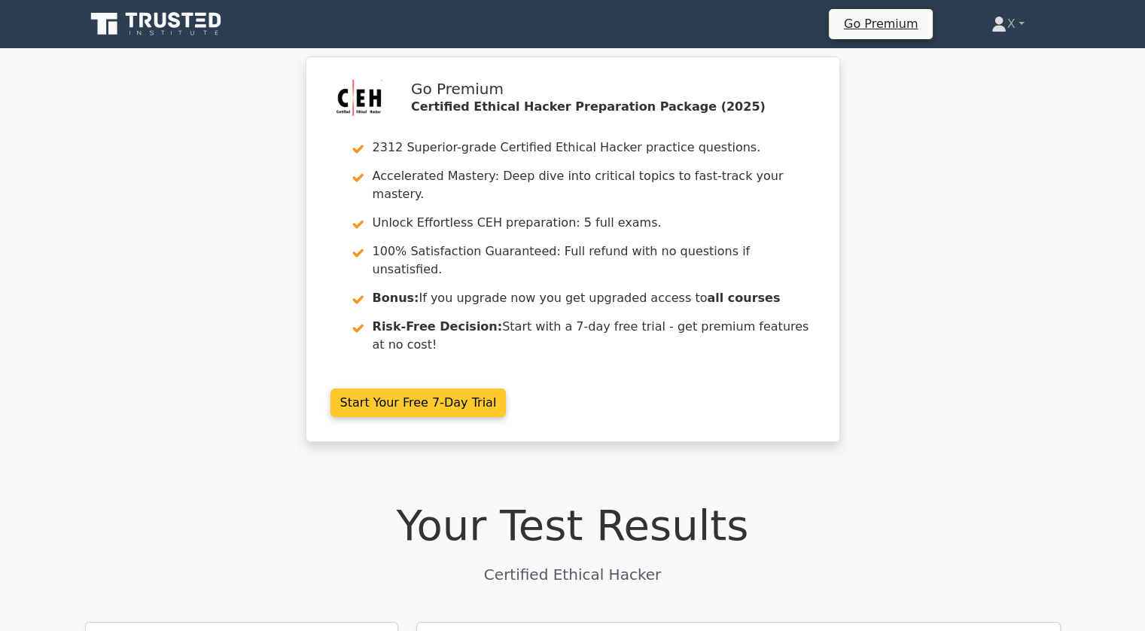
scroll to position [93, 0]
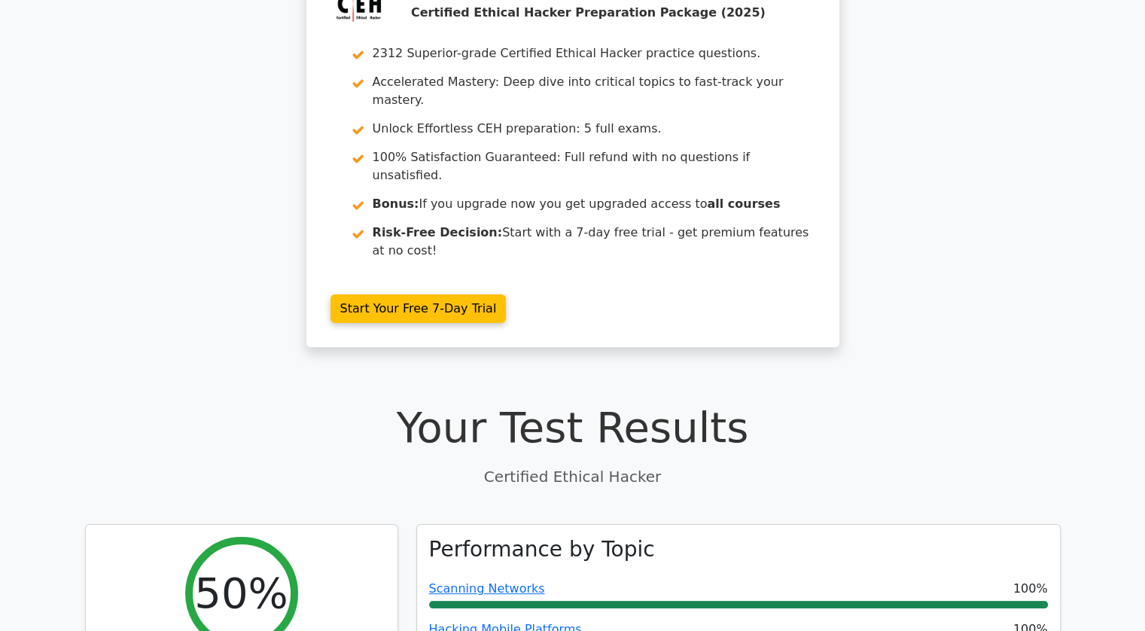
scroll to position [99, 0]
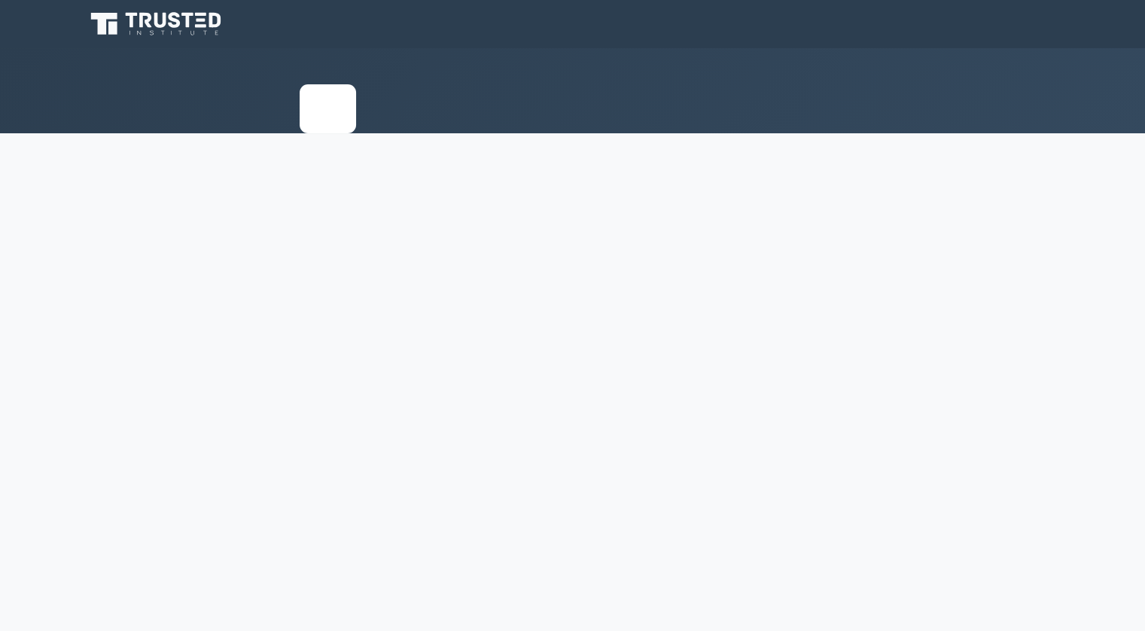
select select "intermediate"
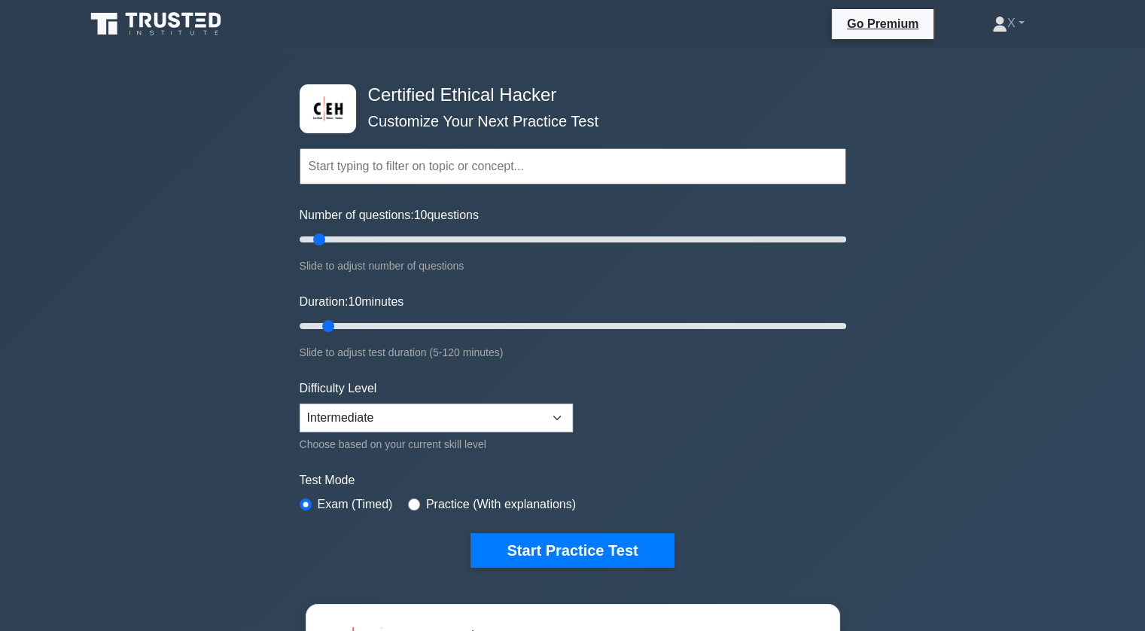
click at [315, 99] on rect at bounding box center [328, 109] width 34 height 26
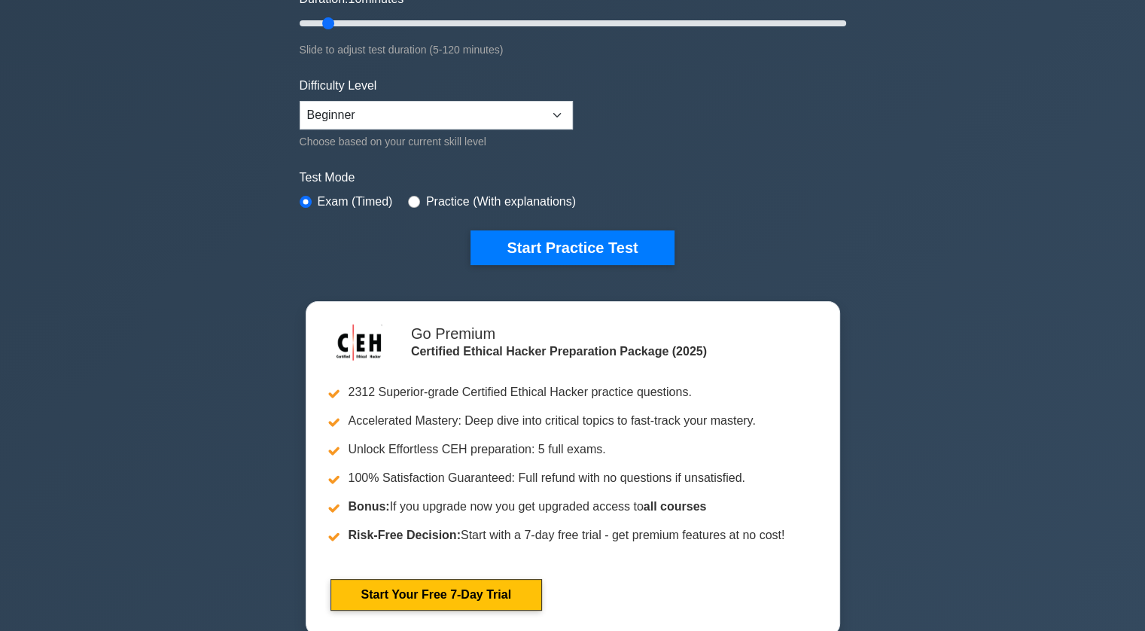
scroll to position [261, 0]
